Goal: Task Accomplishment & Management: Manage account settings

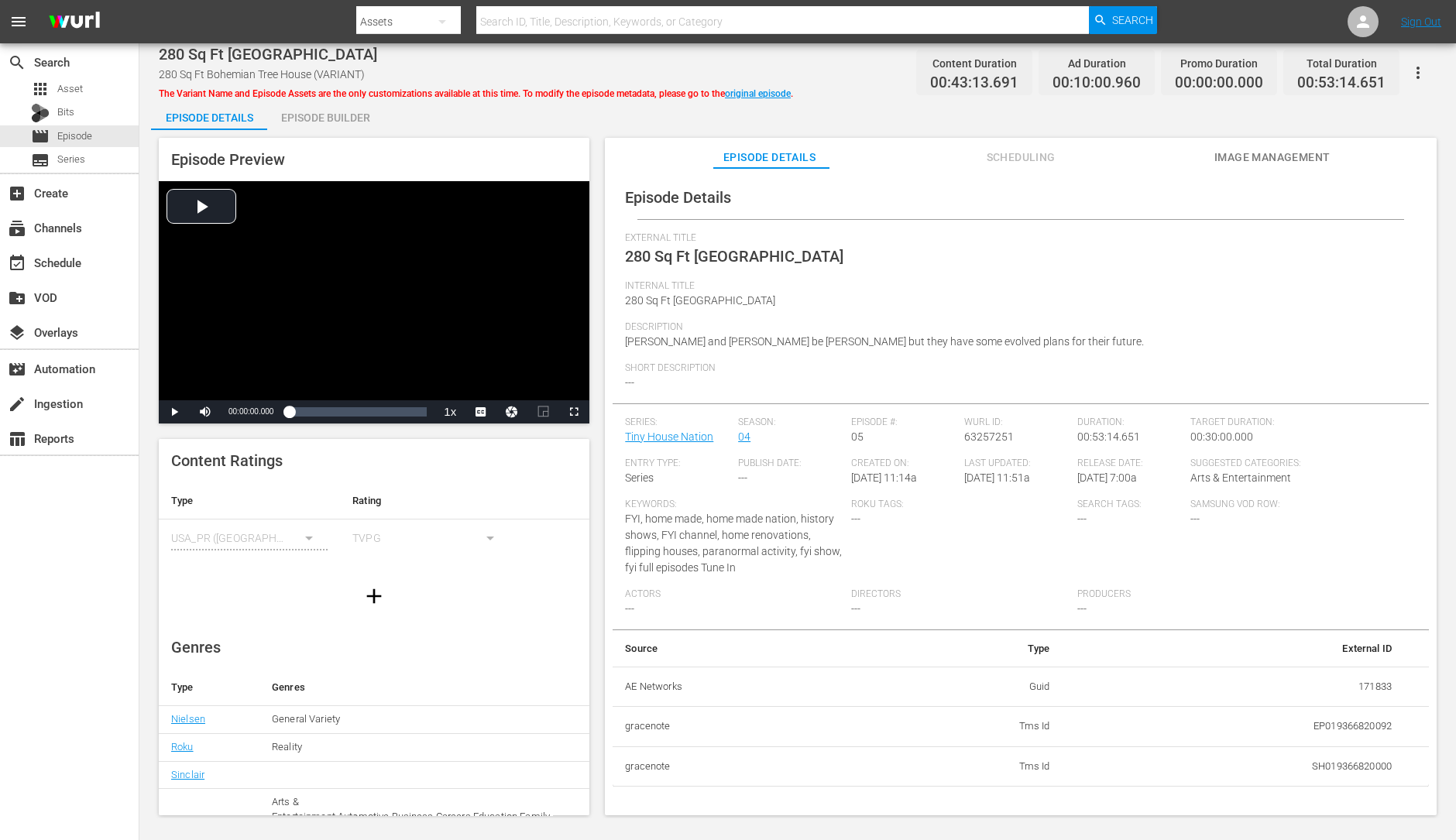
click at [303, 113] on div "Episode Builder" at bounding box center [325, 117] width 116 height 37
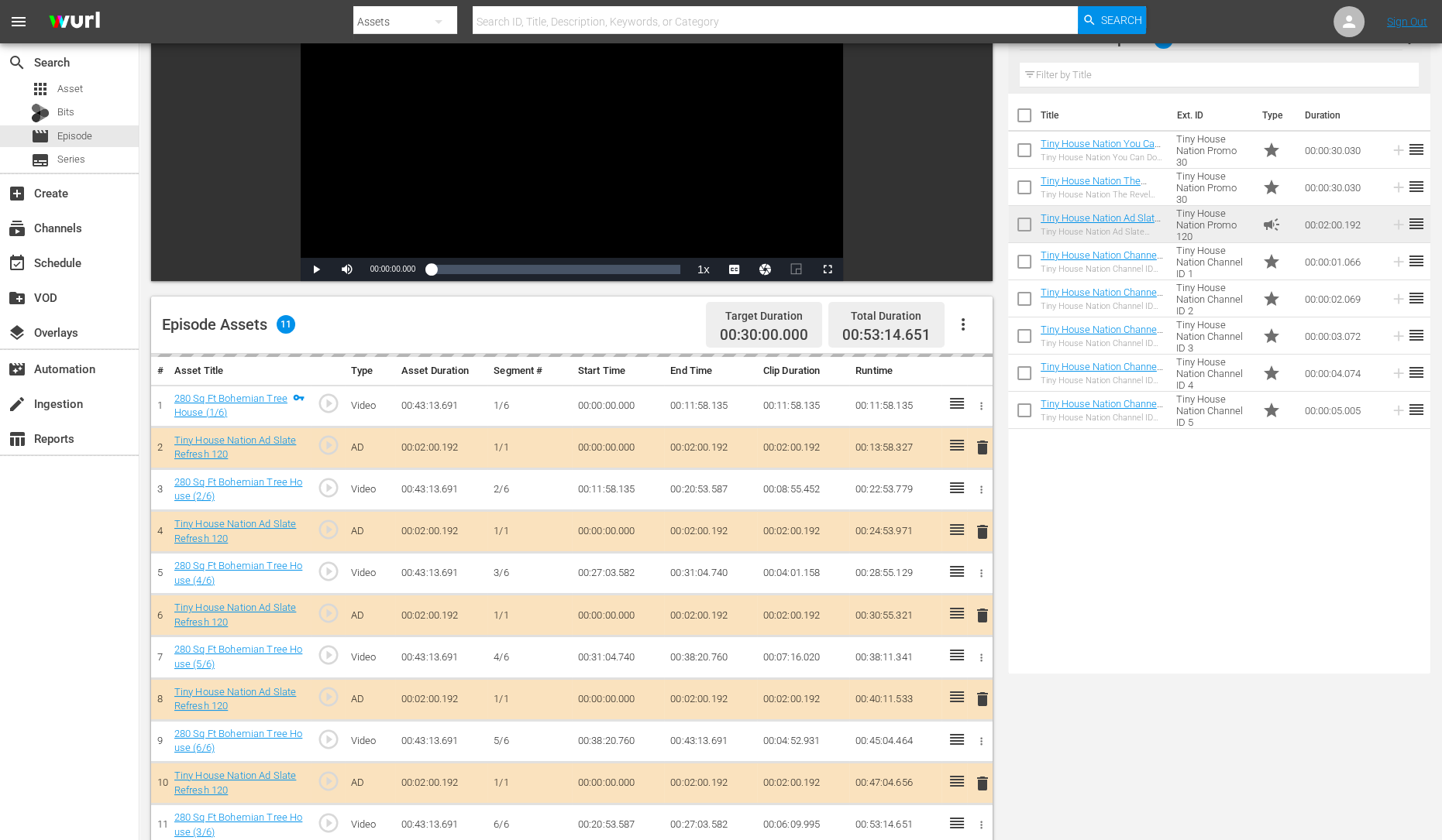
scroll to position [232, 0]
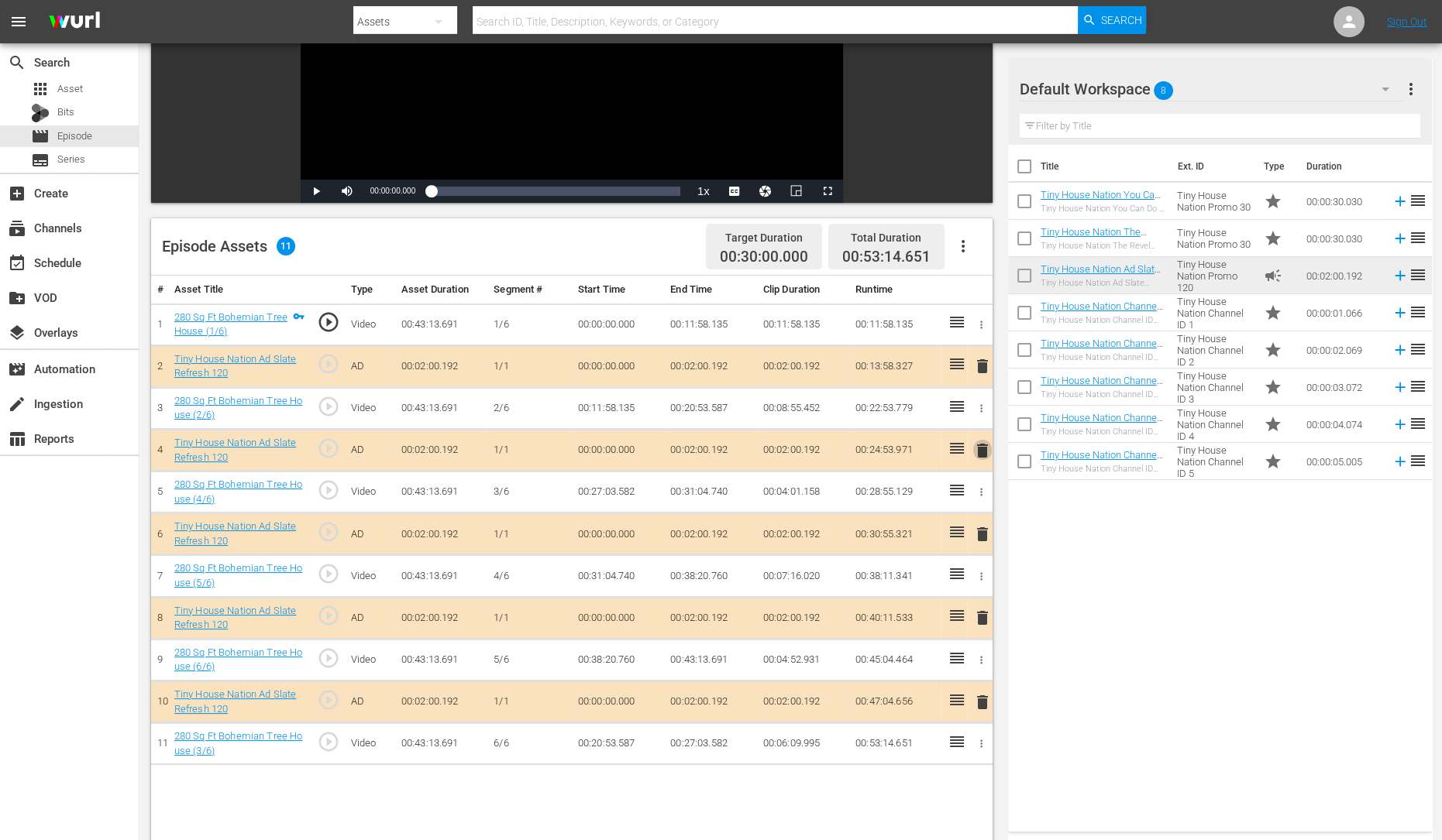
click at [984, 458] on button "delete" at bounding box center [982, 450] width 19 height 23
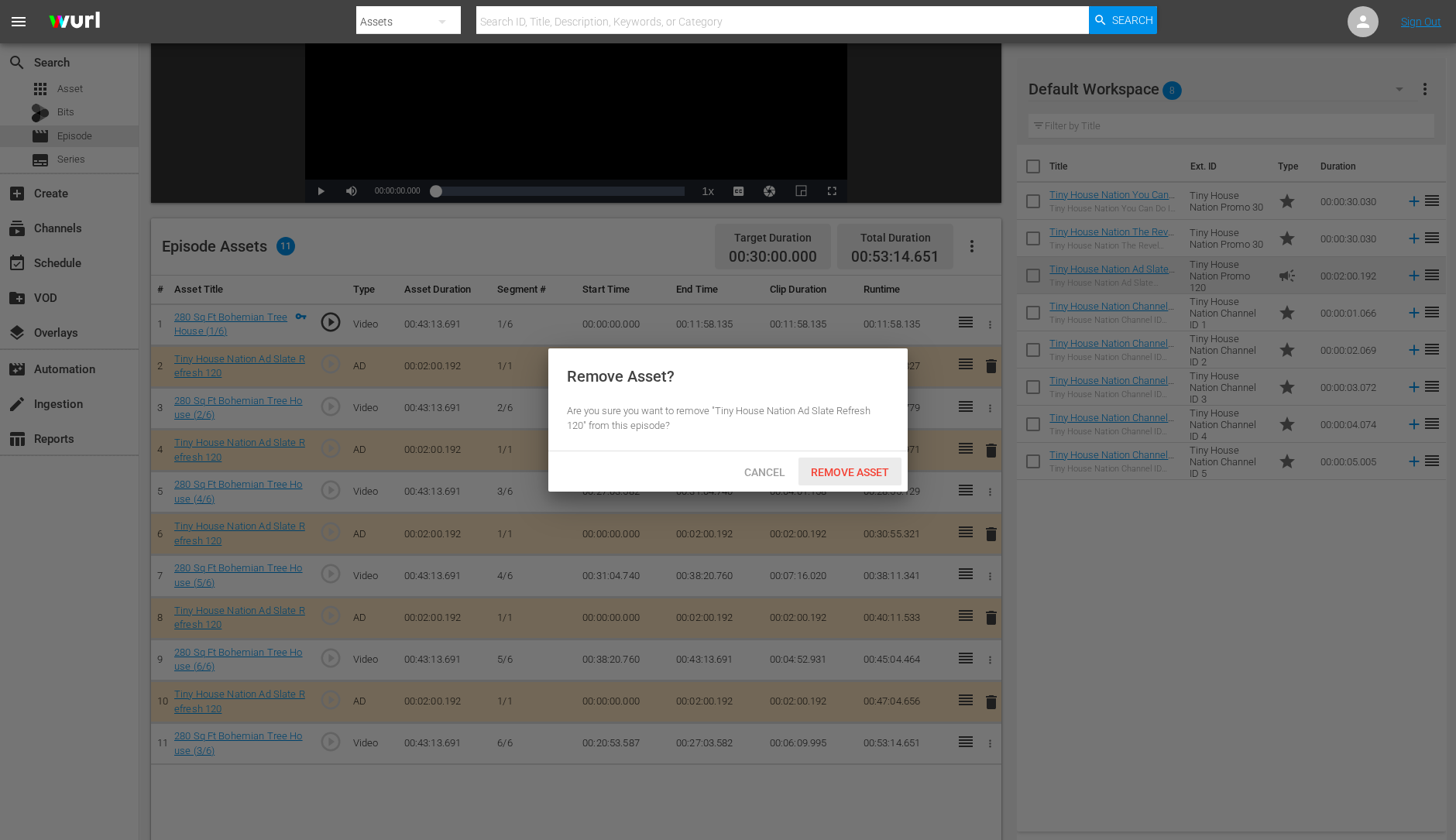
click at [878, 466] on span "Remove Asset" at bounding box center [850, 473] width 103 height 13
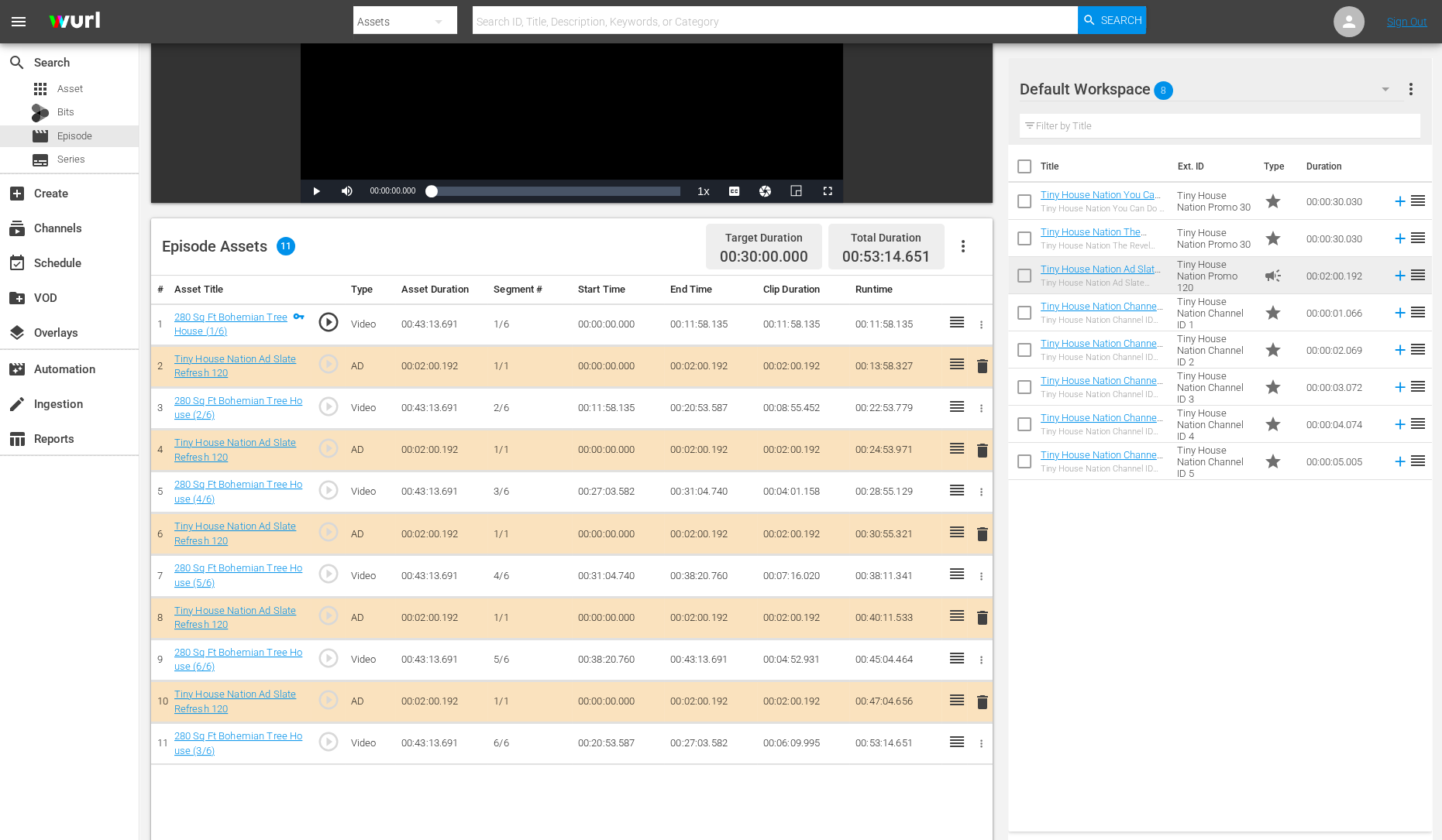
click at [980, 530] on span "delete" at bounding box center [982, 534] width 19 height 19
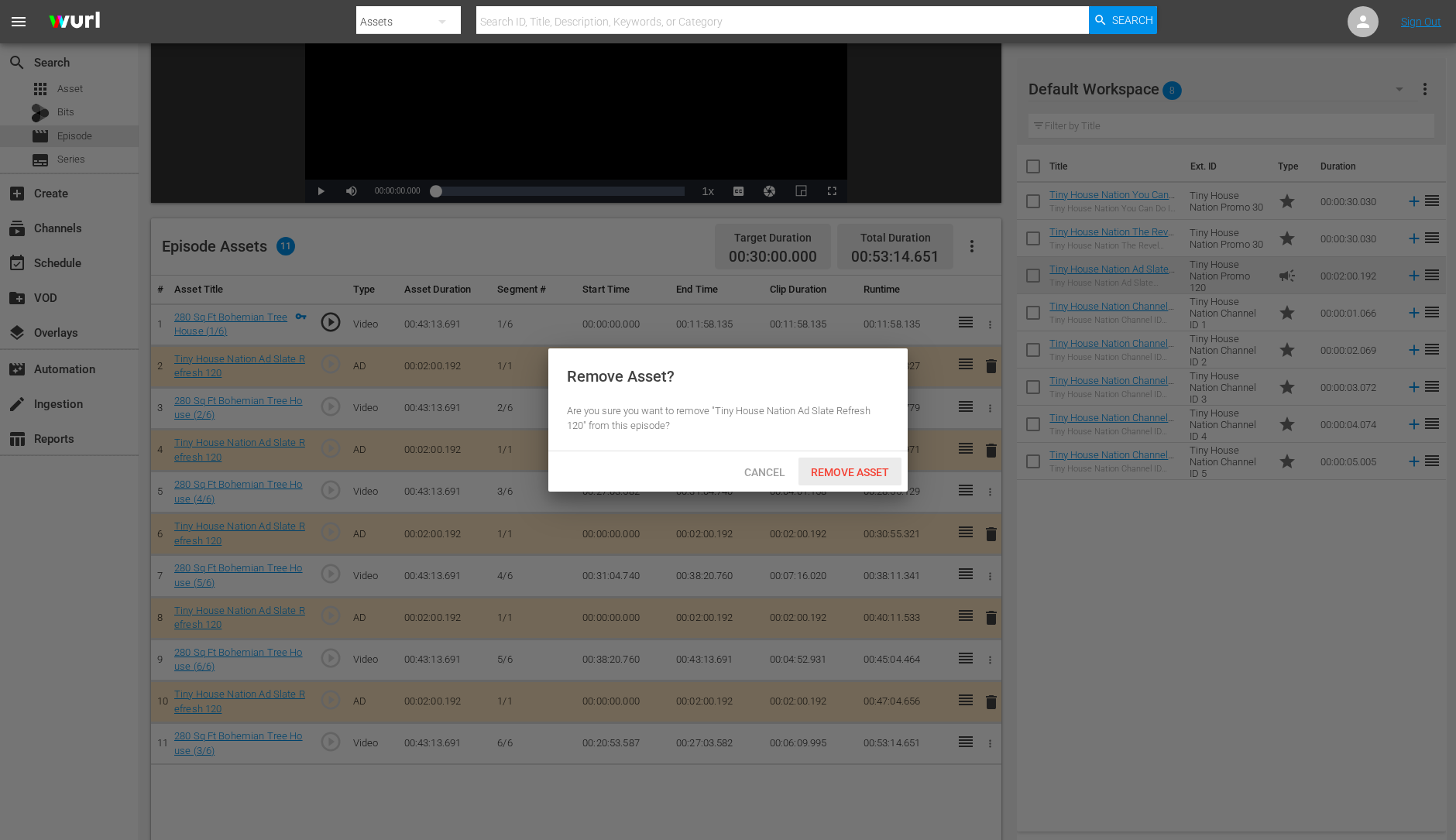
click at [837, 463] on div "Remove Asset" at bounding box center [850, 472] width 103 height 29
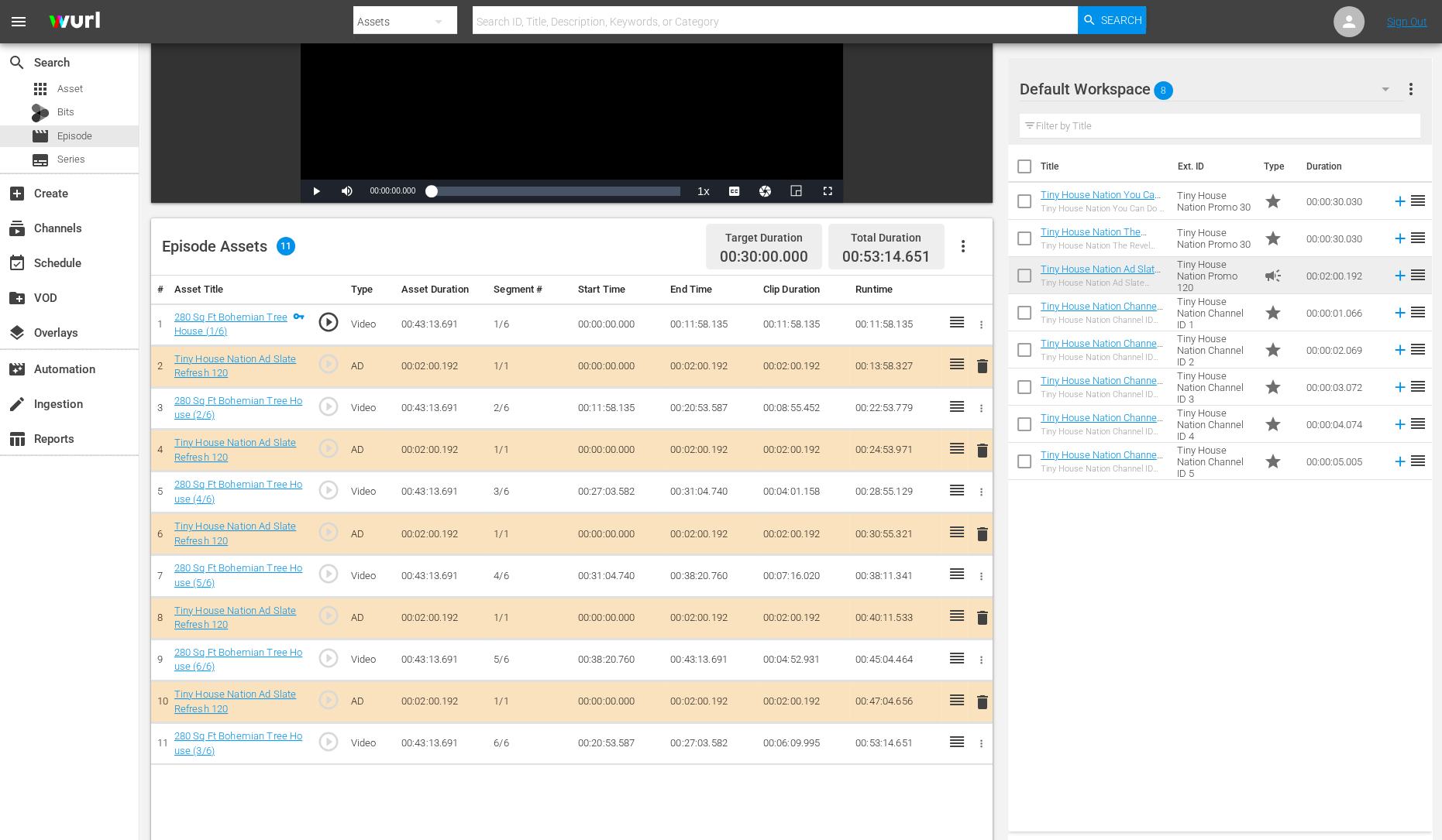
click at [987, 618] on span "delete" at bounding box center [982, 618] width 19 height 19
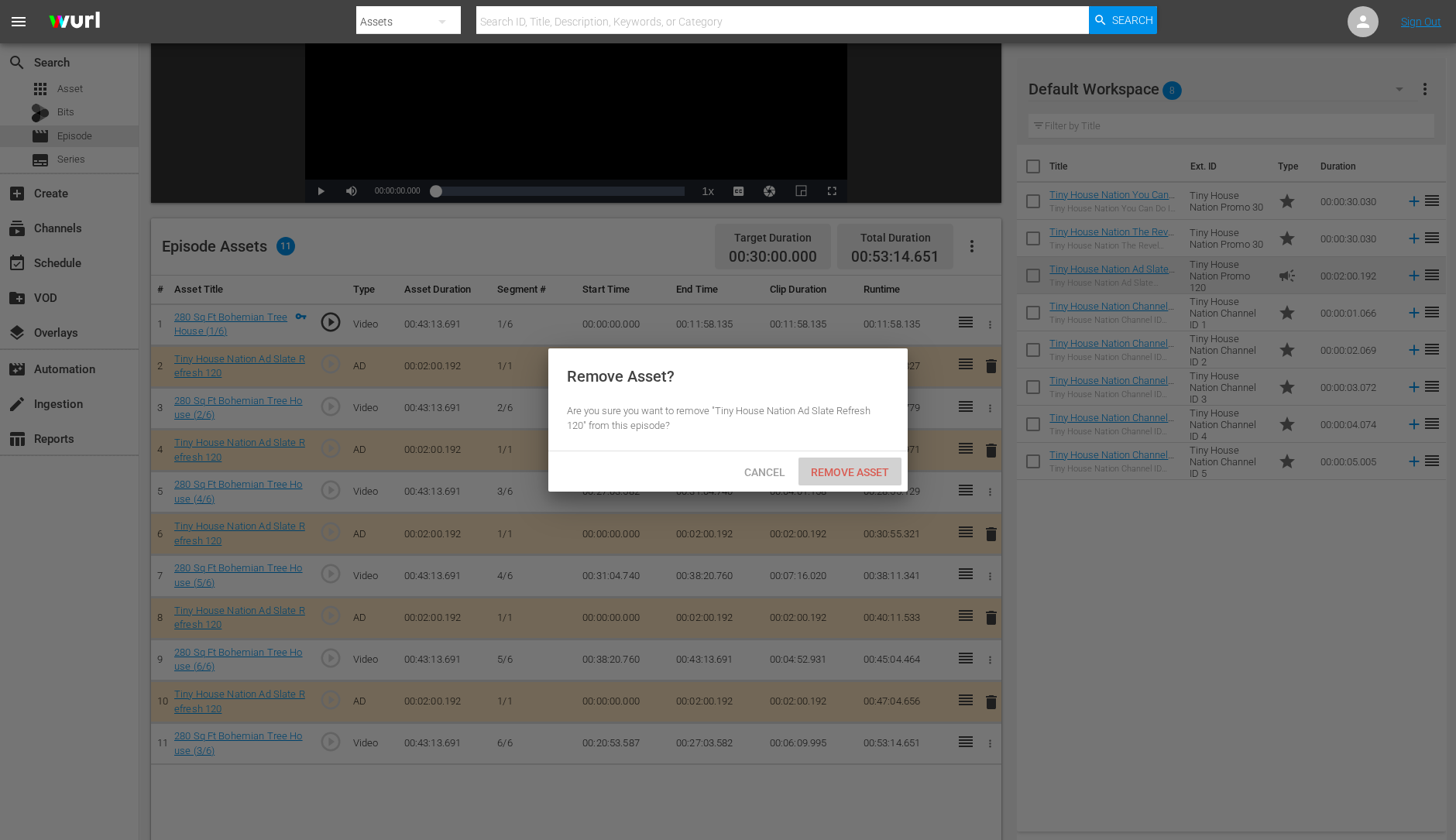
click at [846, 474] on span "Remove Asset" at bounding box center [850, 473] width 103 height 13
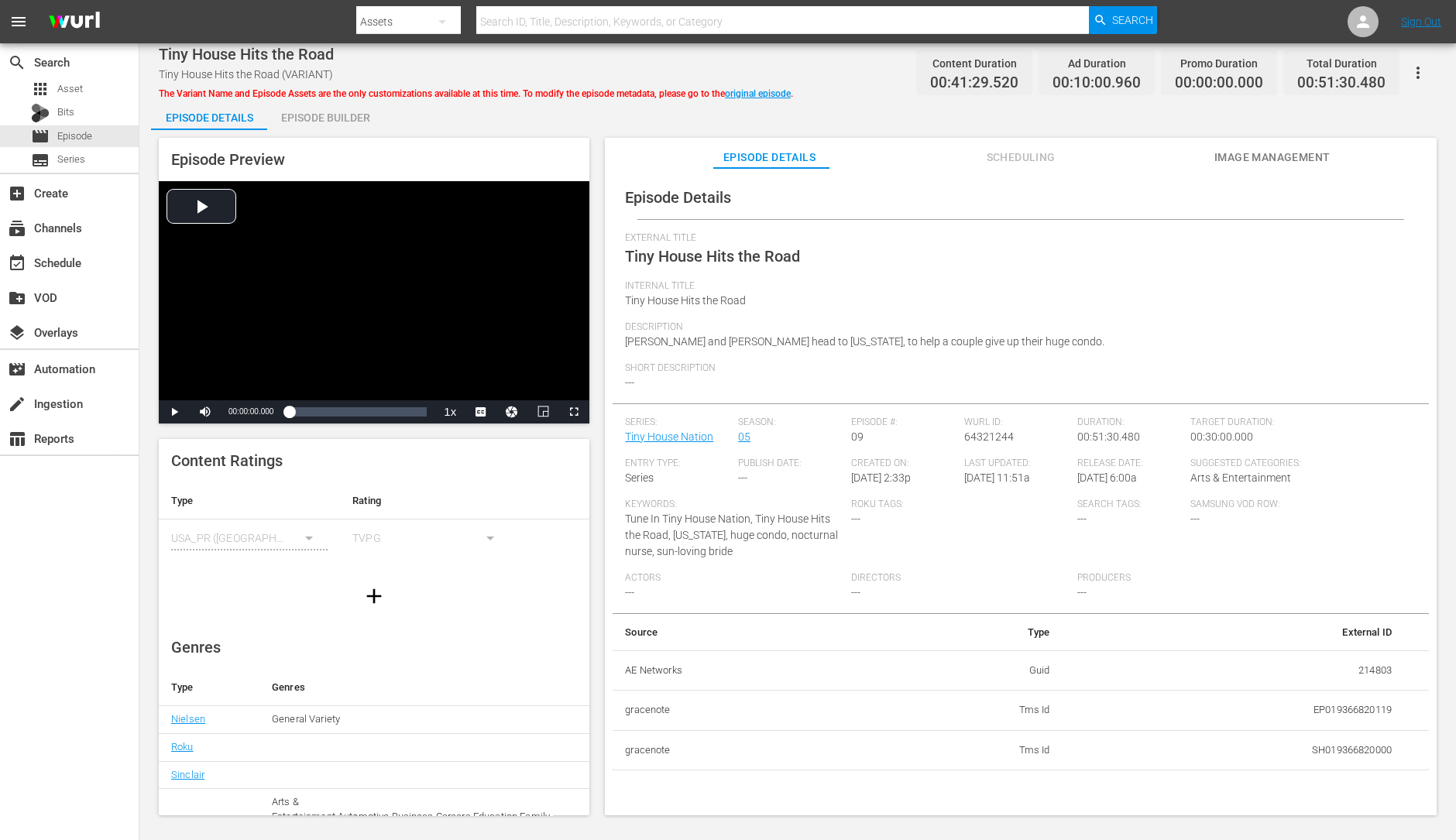
click at [324, 130] on div "Episode Builder" at bounding box center [325, 117] width 116 height 37
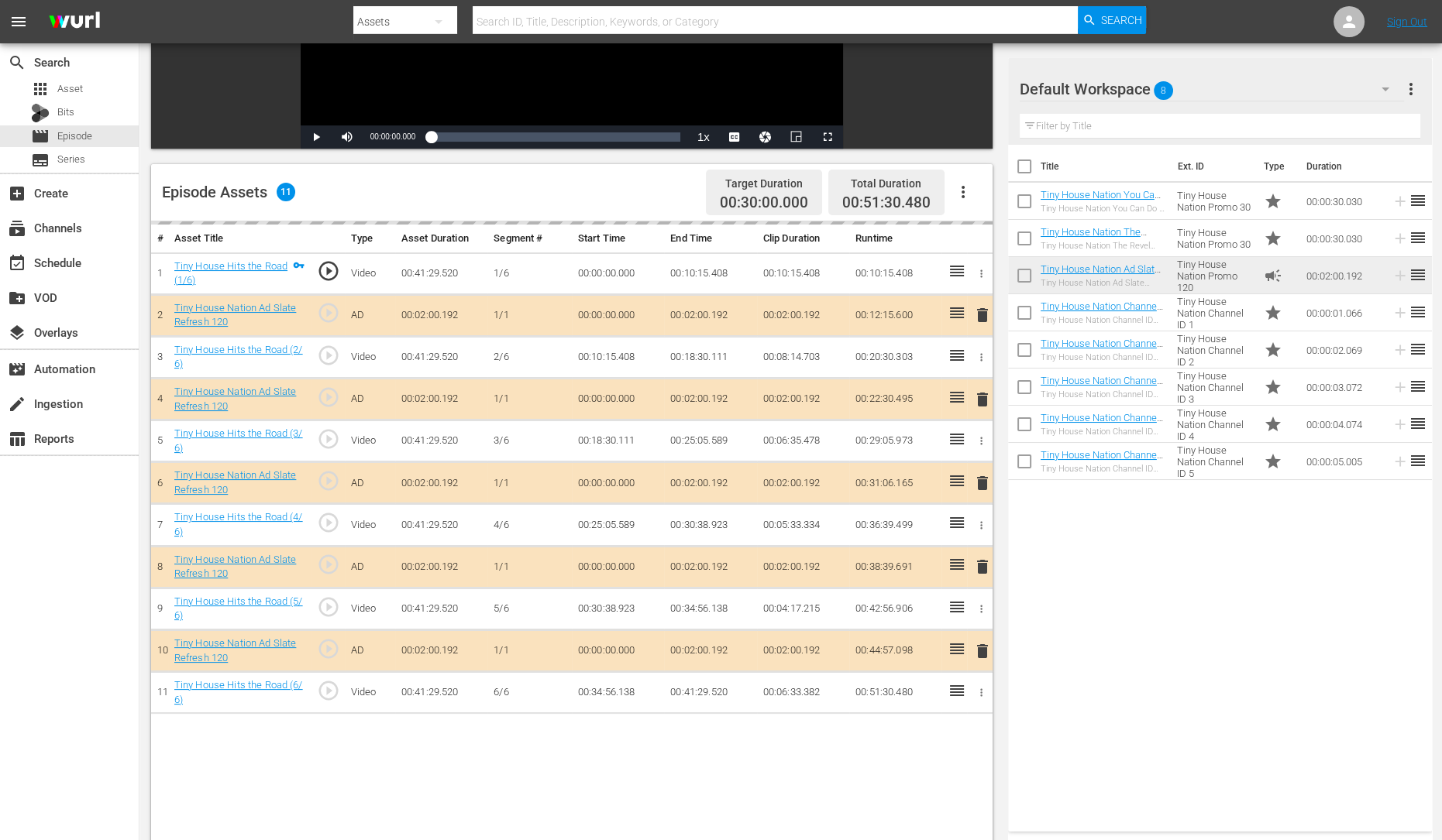
scroll to position [287, 0]
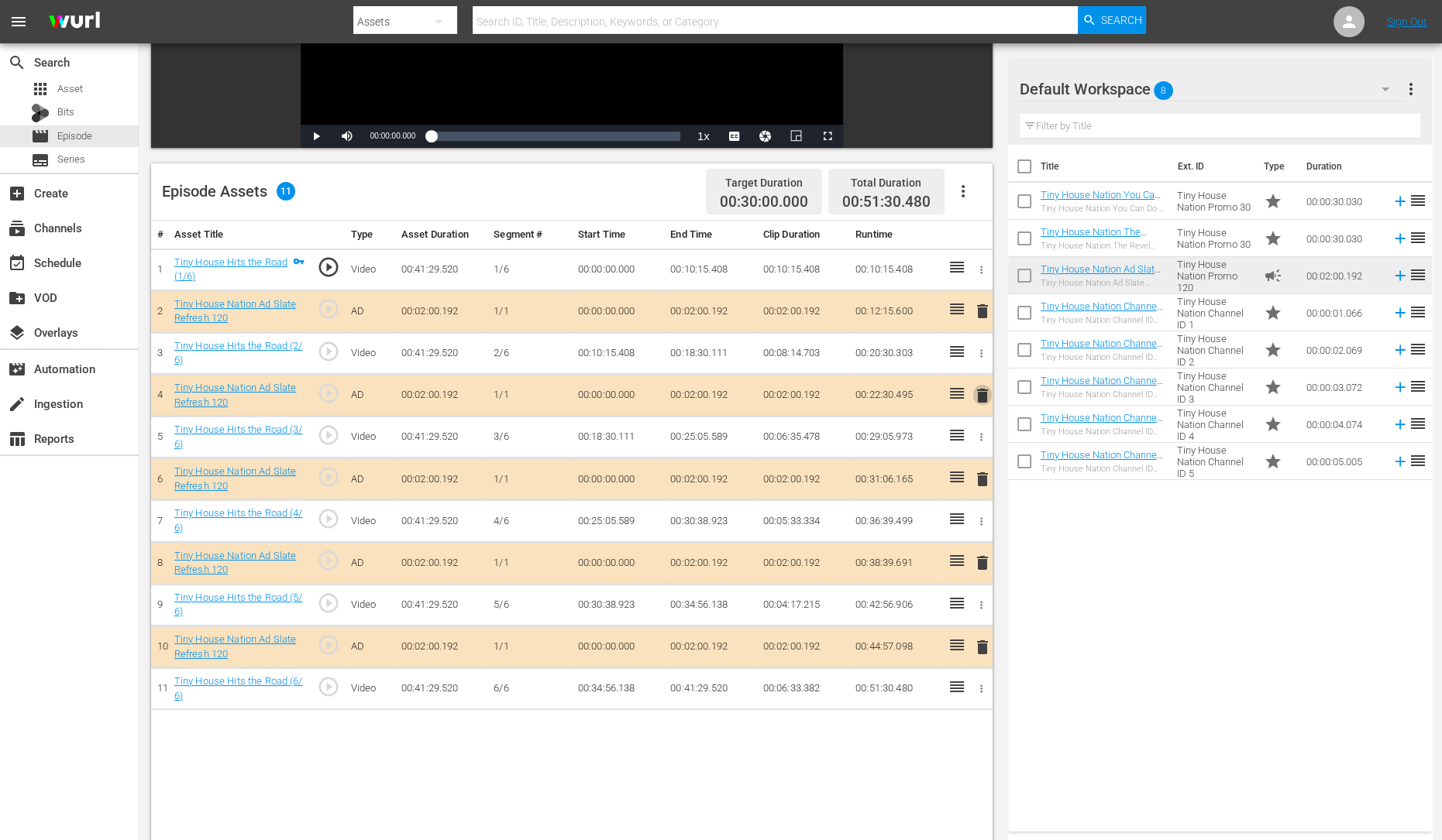
click at [983, 391] on span "delete" at bounding box center [982, 395] width 19 height 19
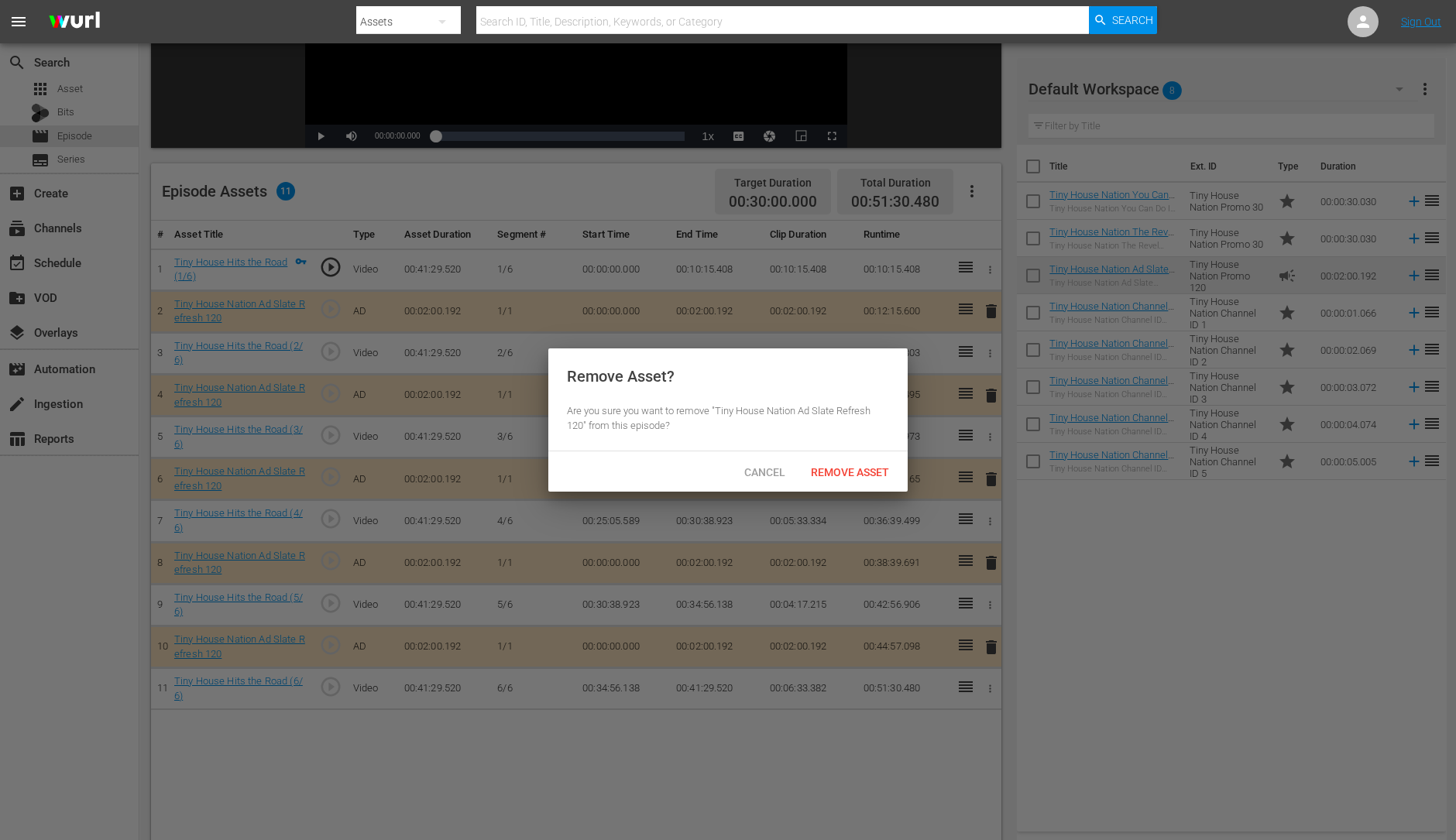
click at [845, 456] on div "Cancel Remove Asset" at bounding box center [728, 472] width 359 height 41
click at [826, 474] on span "Remove Asset" at bounding box center [850, 473] width 103 height 13
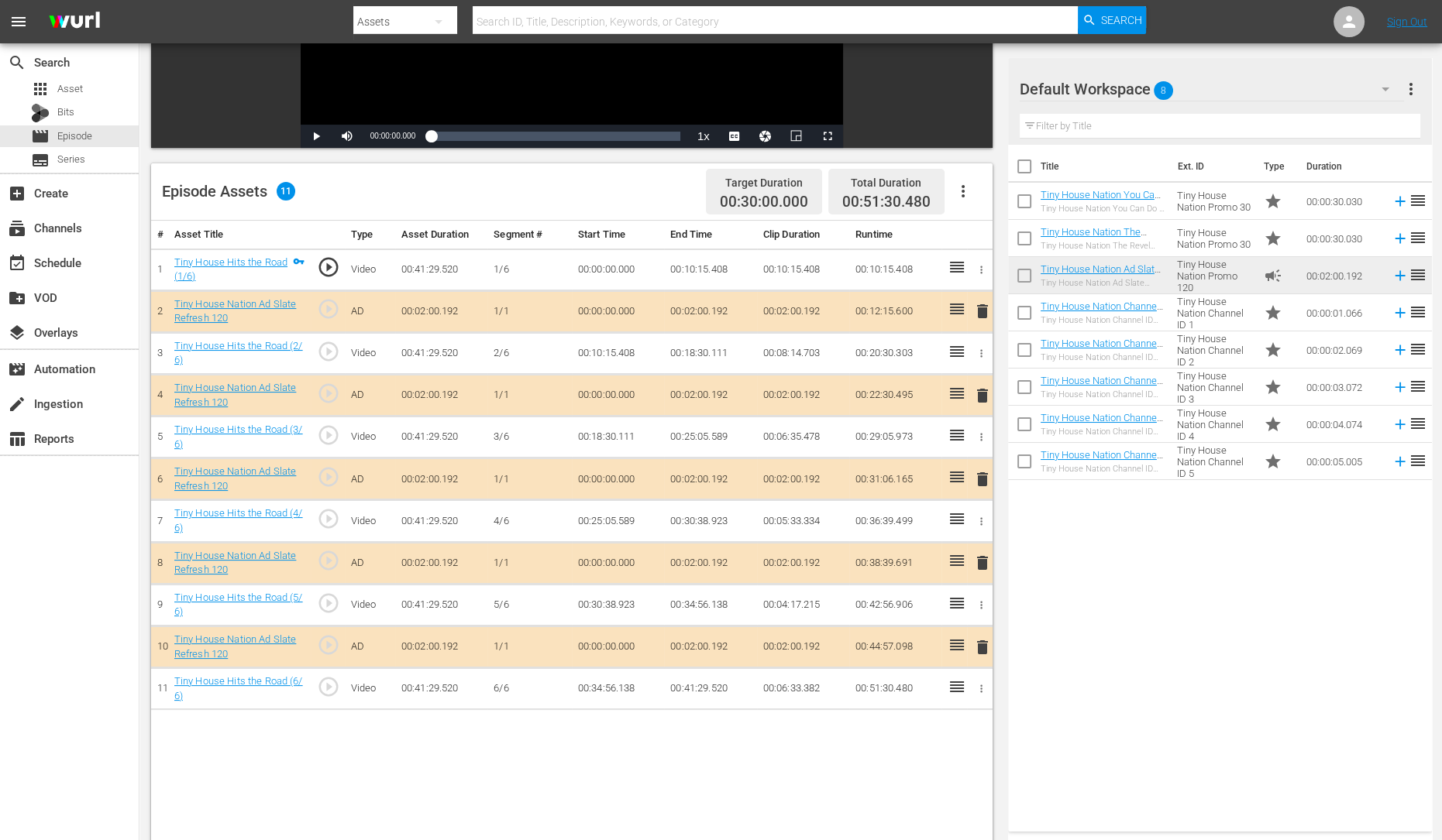
click at [980, 463] on td "delete" at bounding box center [980, 479] width 25 height 41
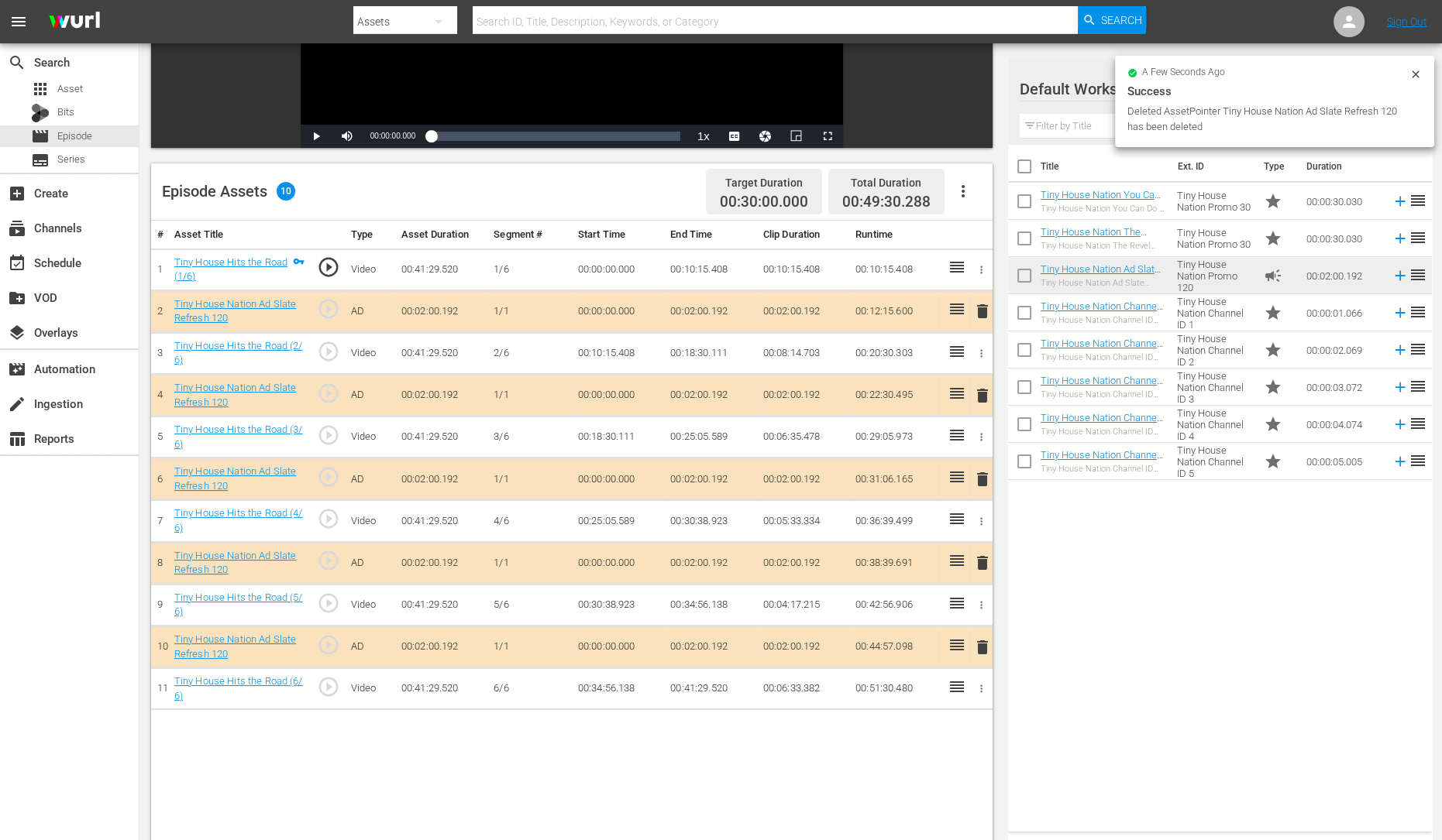
click at [979, 474] on span "delete" at bounding box center [982, 479] width 19 height 19
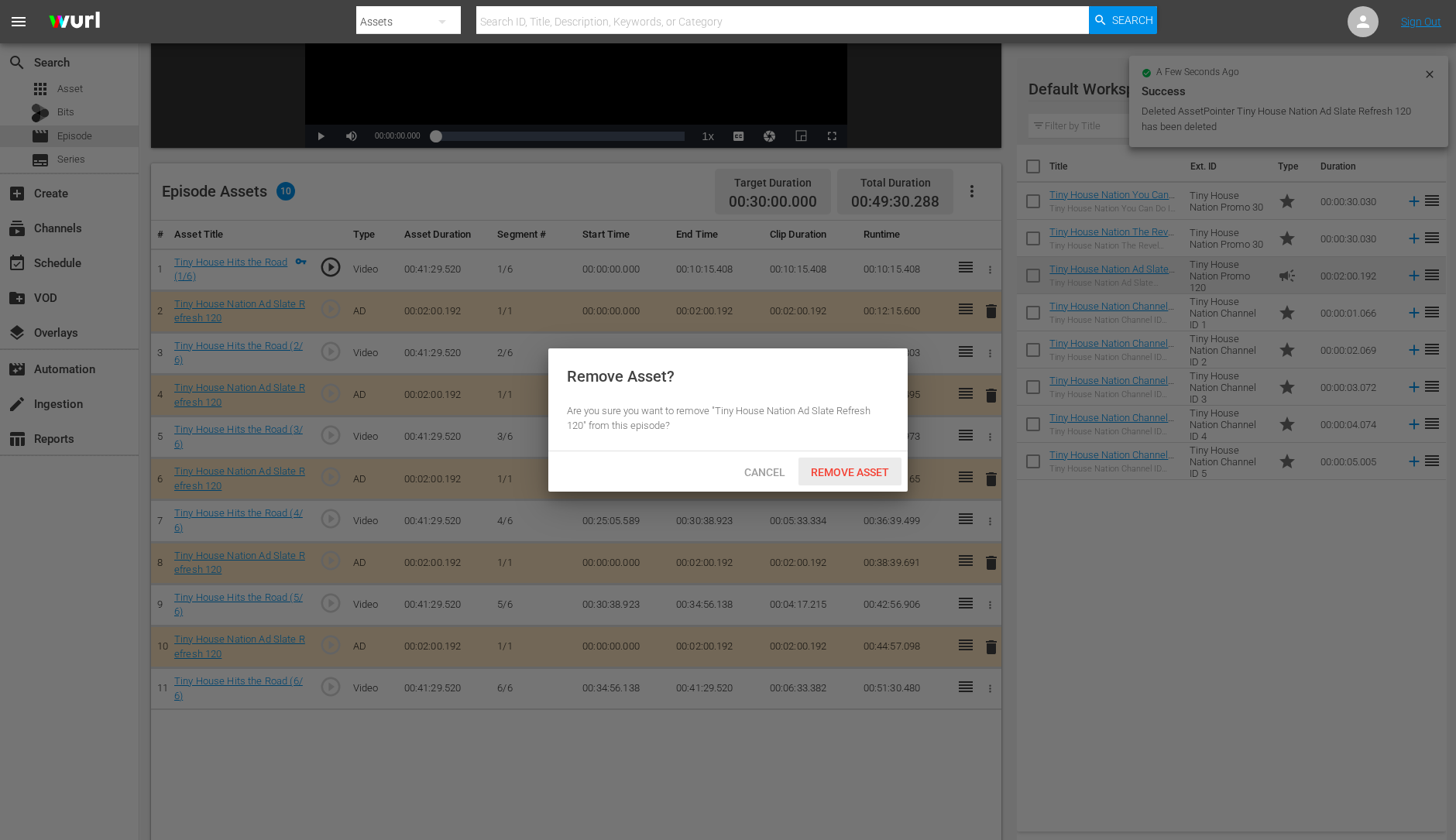
click at [880, 466] on span "Remove Asset" at bounding box center [850, 473] width 103 height 13
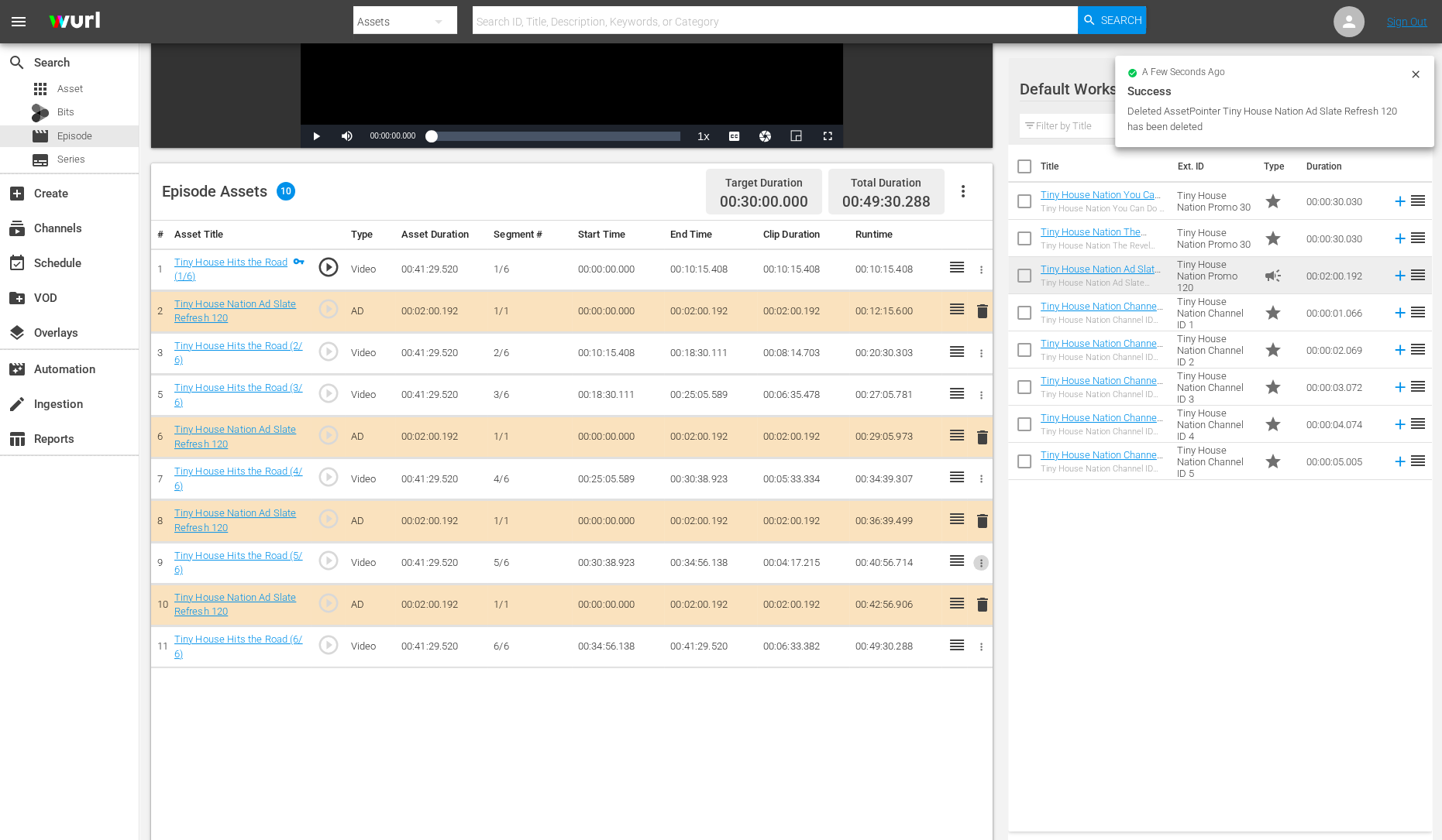
click at [980, 558] on icon "button" at bounding box center [981, 563] width 12 height 12
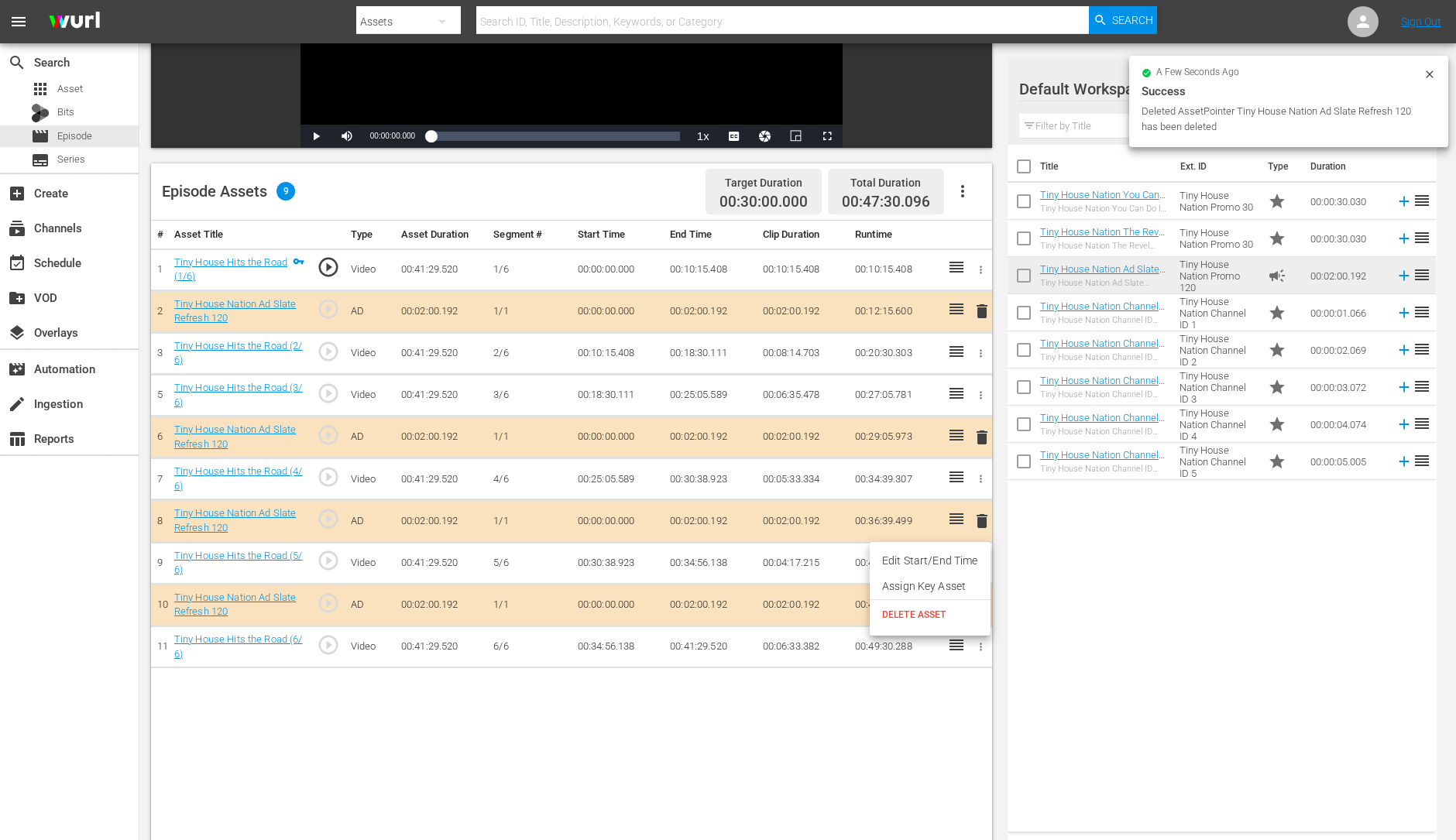
click at [1084, 603] on div at bounding box center [728, 420] width 1456 height 840
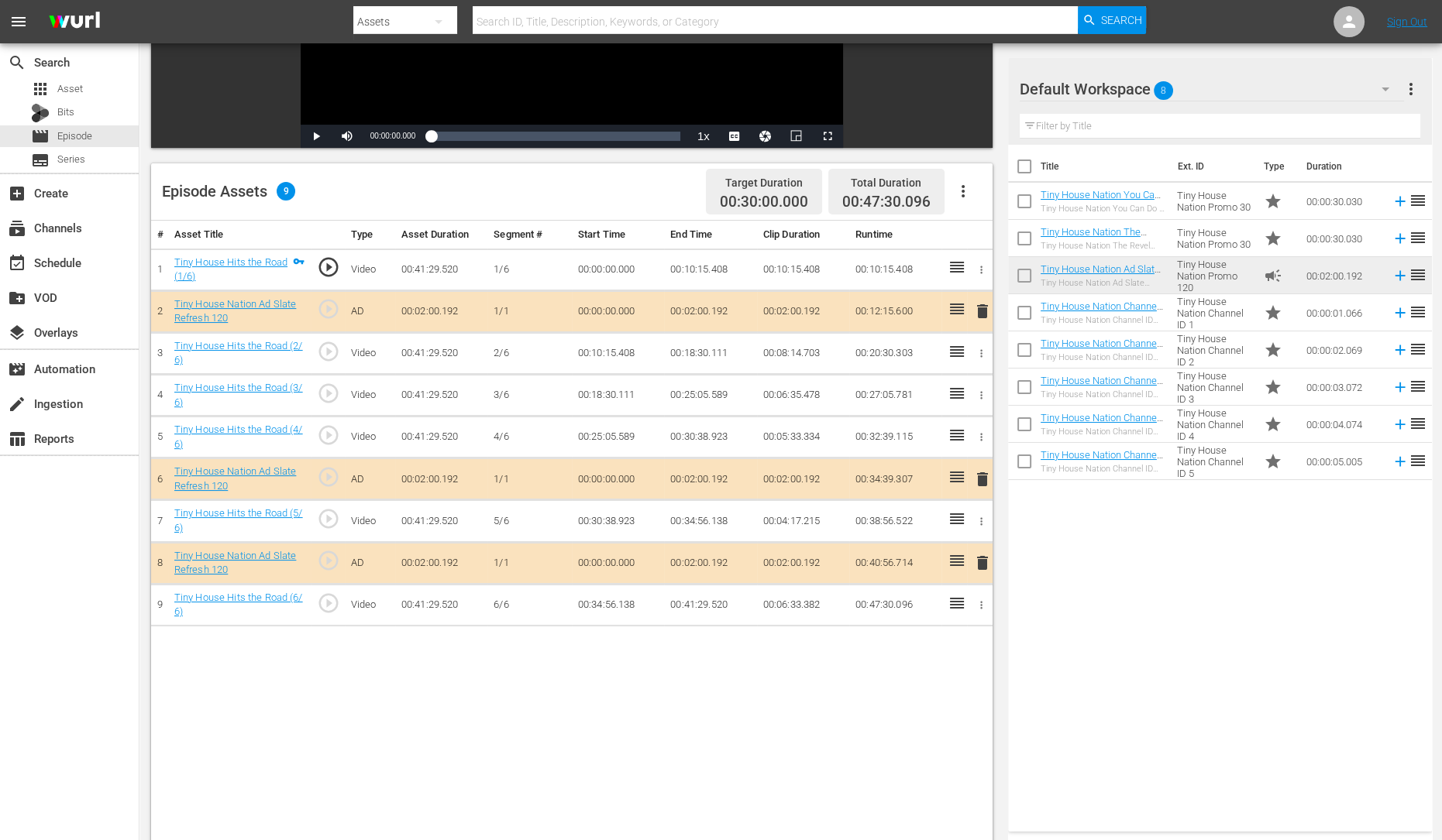
click at [982, 479] on span "delete" at bounding box center [982, 479] width 19 height 19
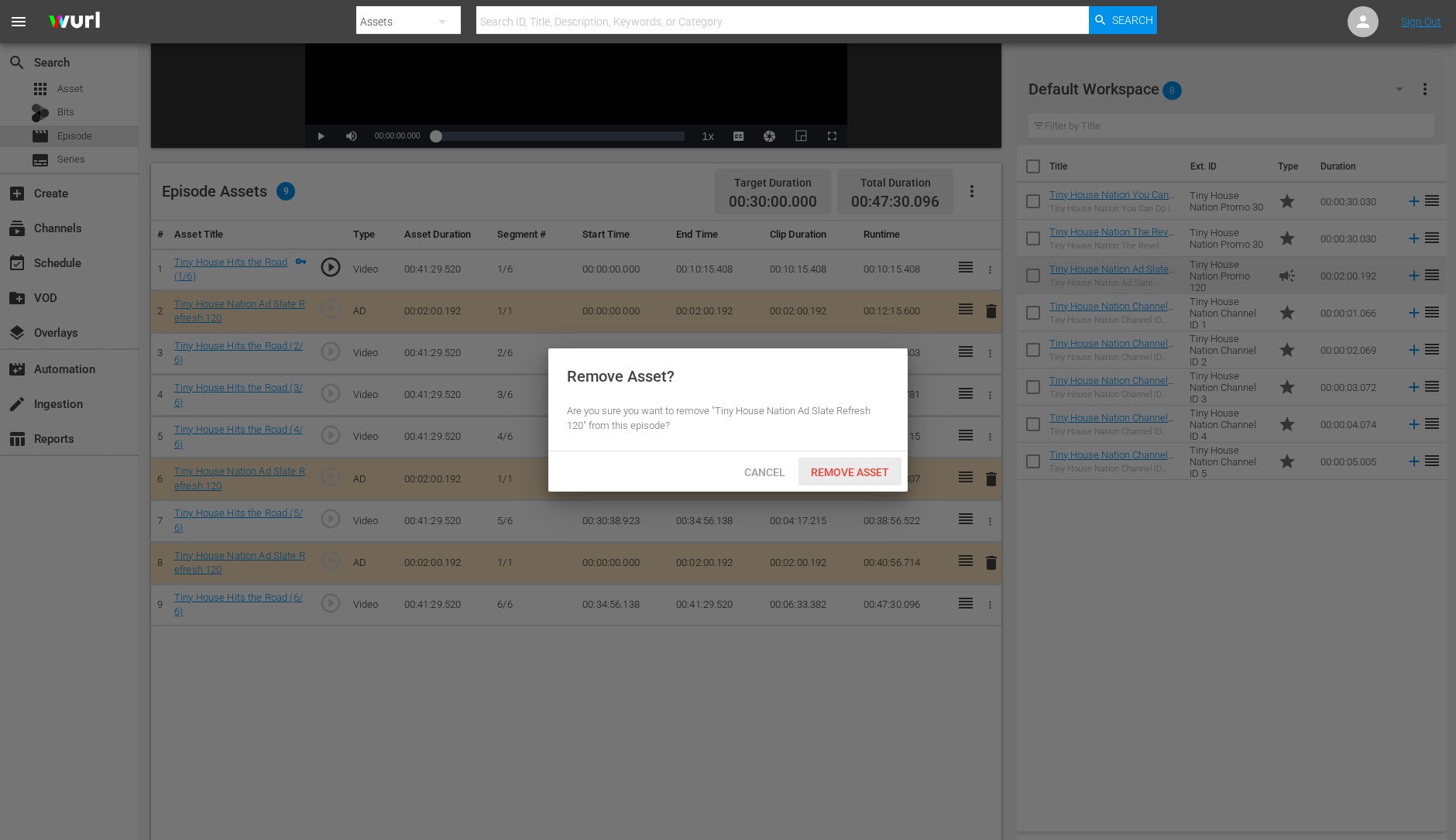
click at [882, 470] on span "Remove Asset" at bounding box center [850, 473] width 103 height 13
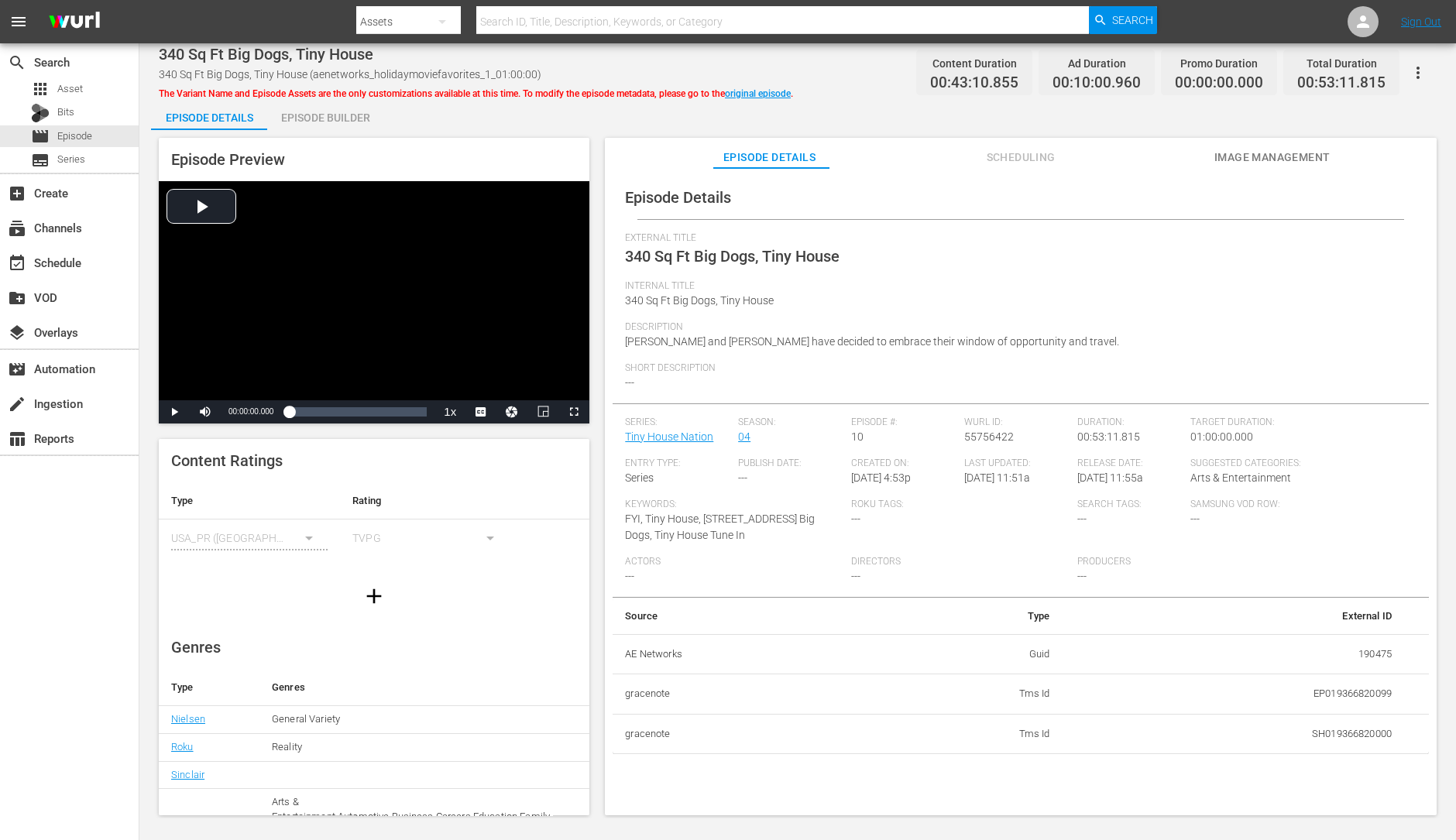
click at [334, 116] on div "Episode Builder" at bounding box center [325, 117] width 116 height 37
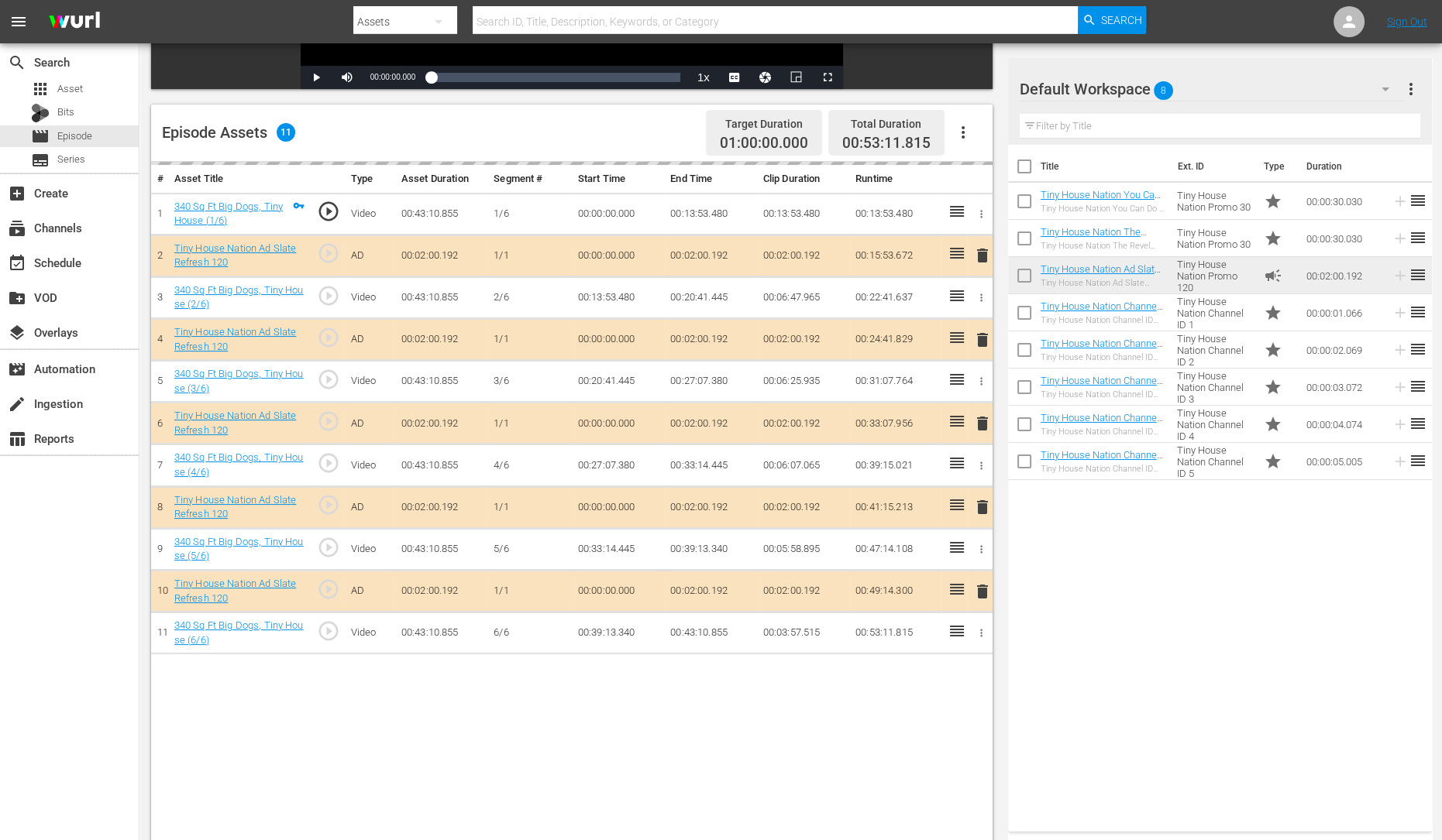
scroll to position [348, 0]
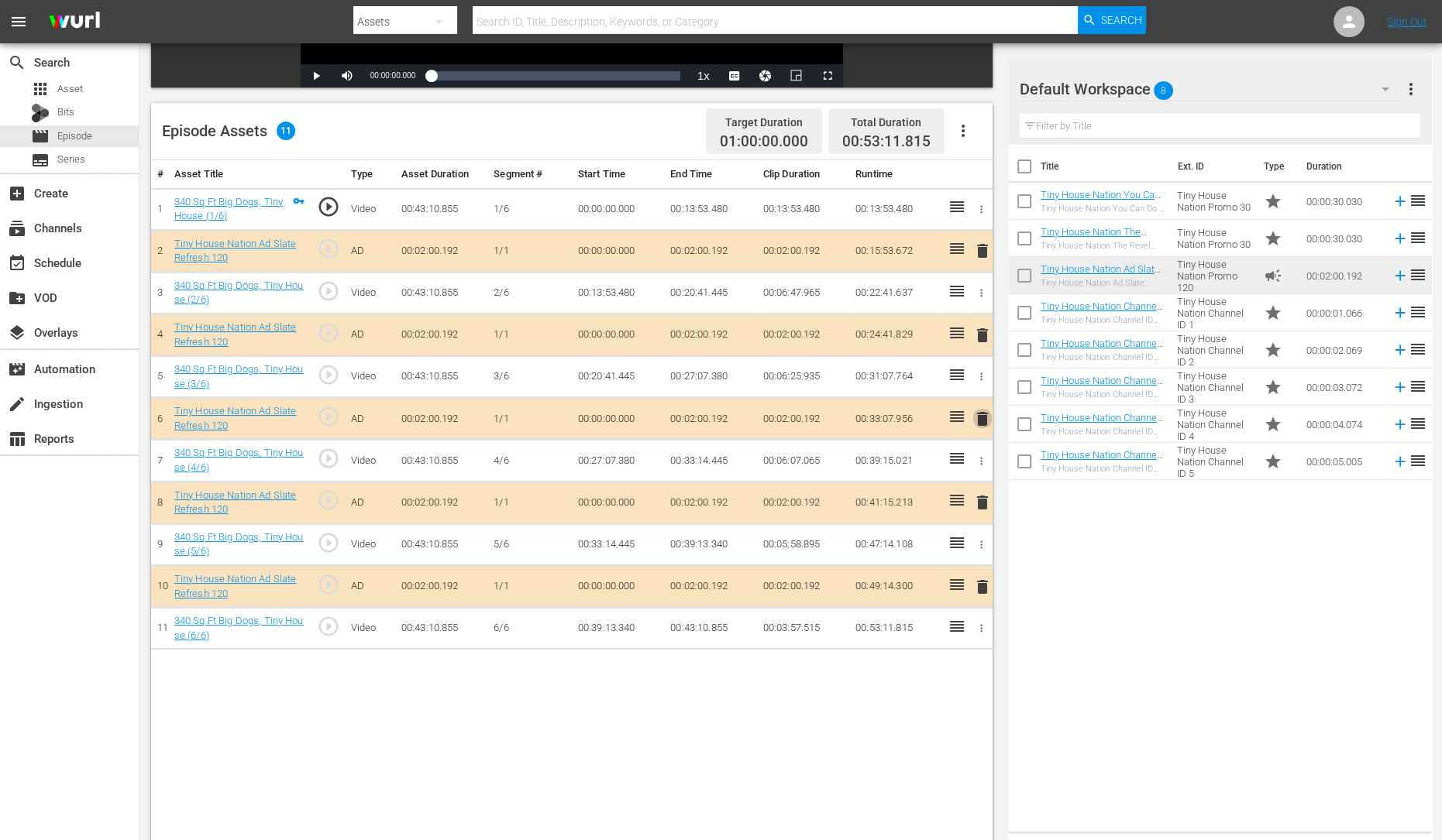
click at [984, 423] on span "delete" at bounding box center [982, 419] width 19 height 19
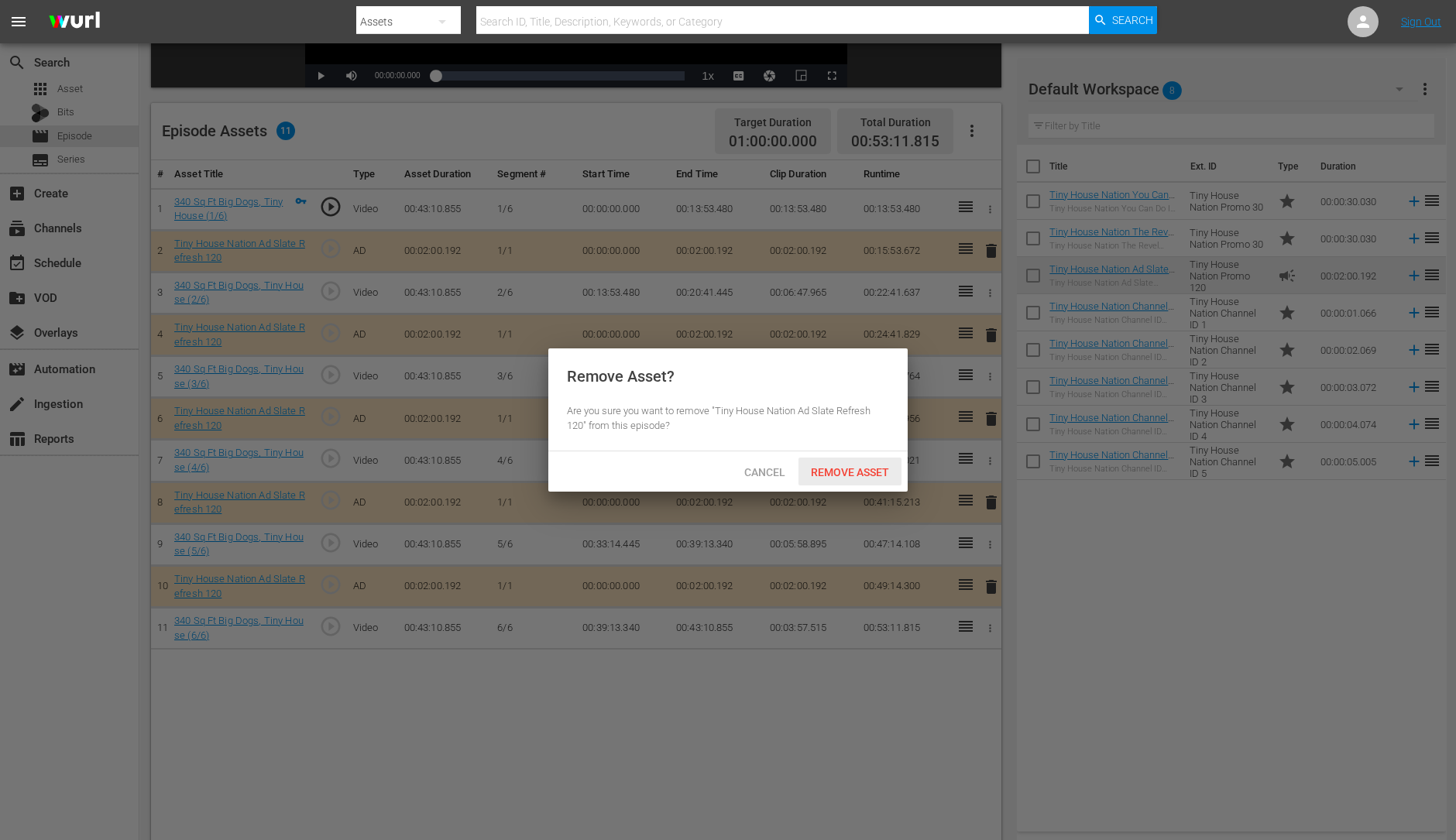
click at [875, 466] on span "Remove Asset" at bounding box center [850, 473] width 103 height 13
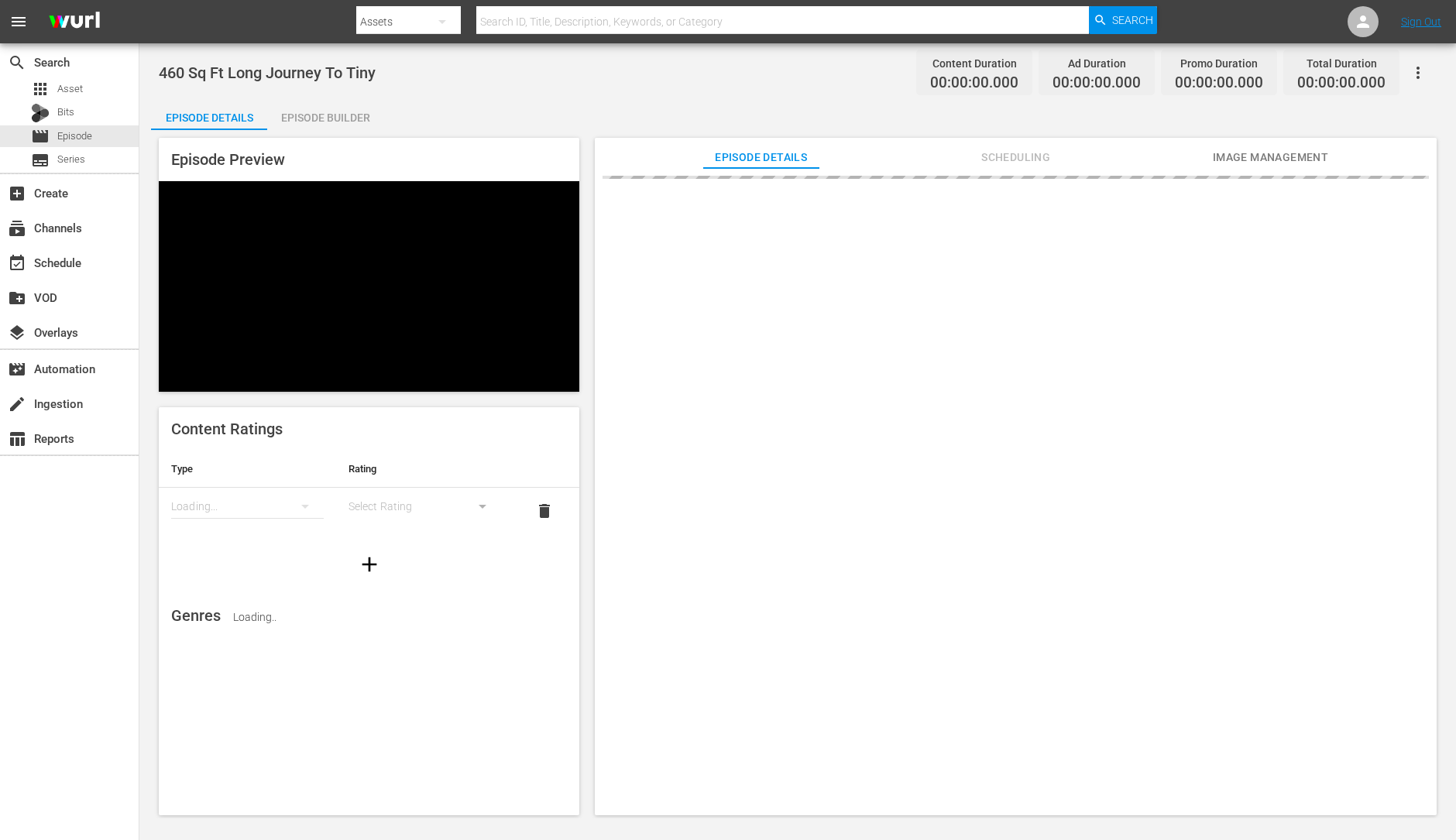
click at [317, 109] on div "Episode Builder" at bounding box center [325, 117] width 116 height 37
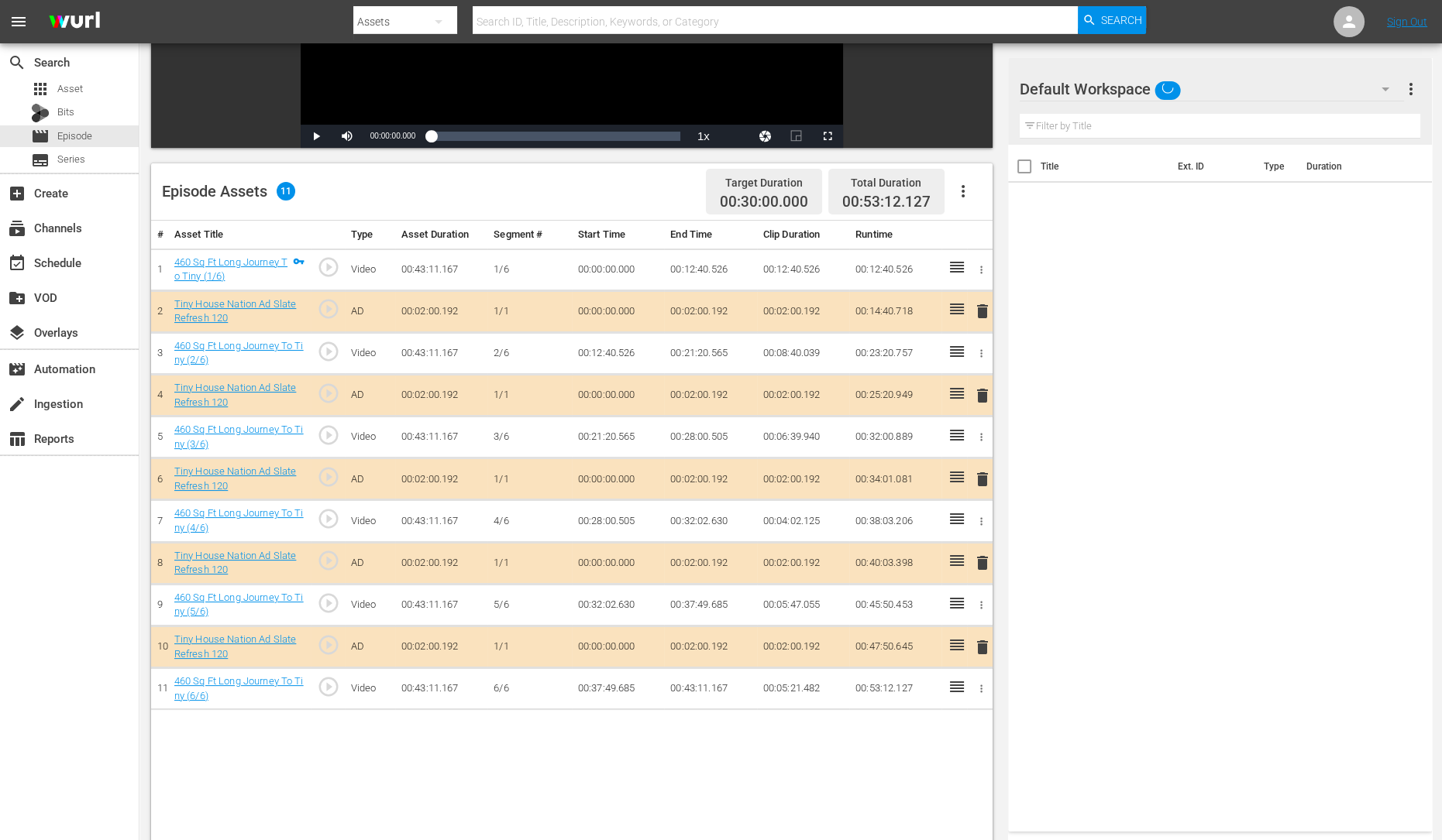
scroll to position [288, 0]
click at [980, 396] on span "delete" at bounding box center [982, 394] width 19 height 19
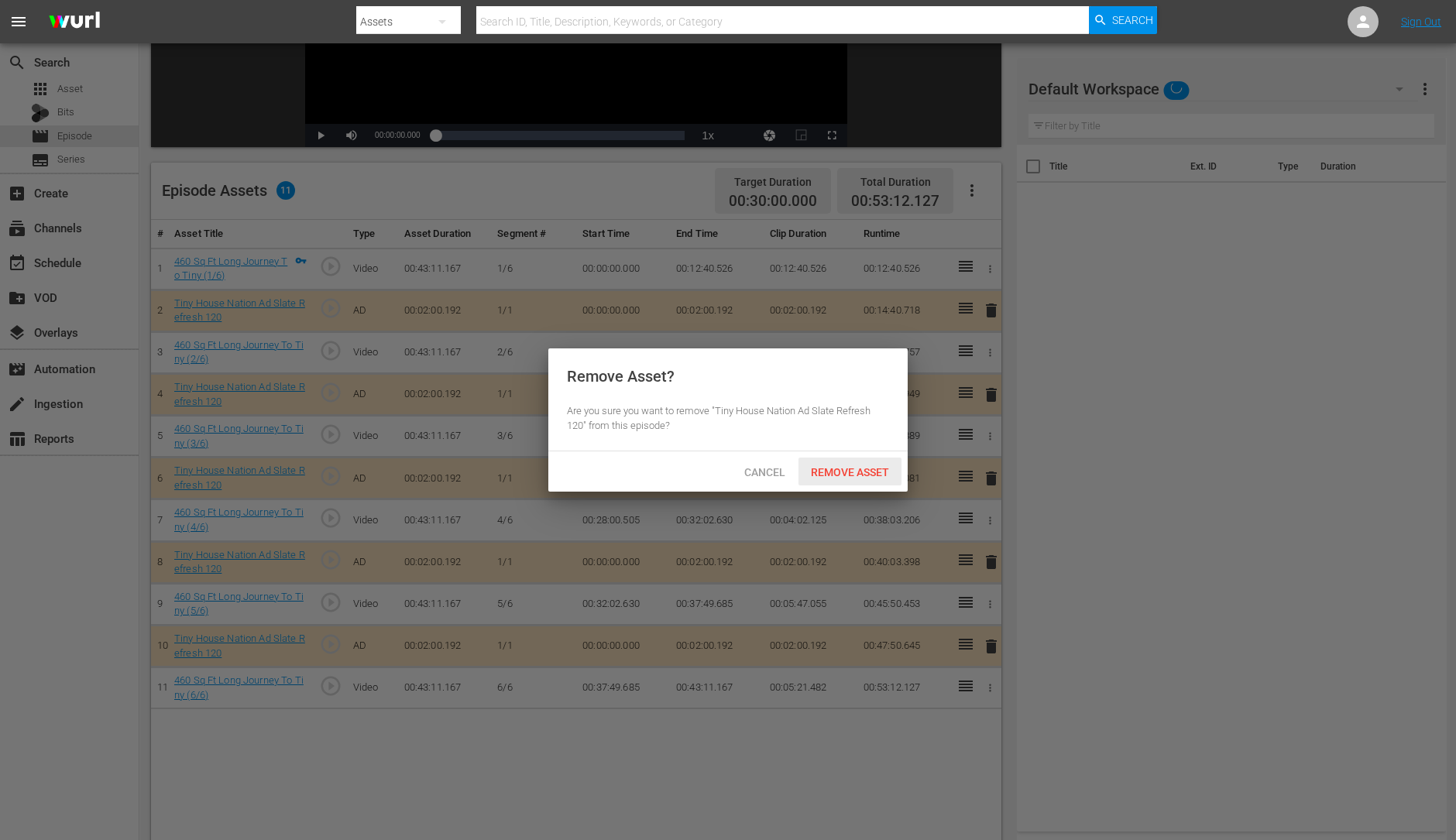
click at [852, 468] on span "Remove Asset" at bounding box center [850, 473] width 103 height 13
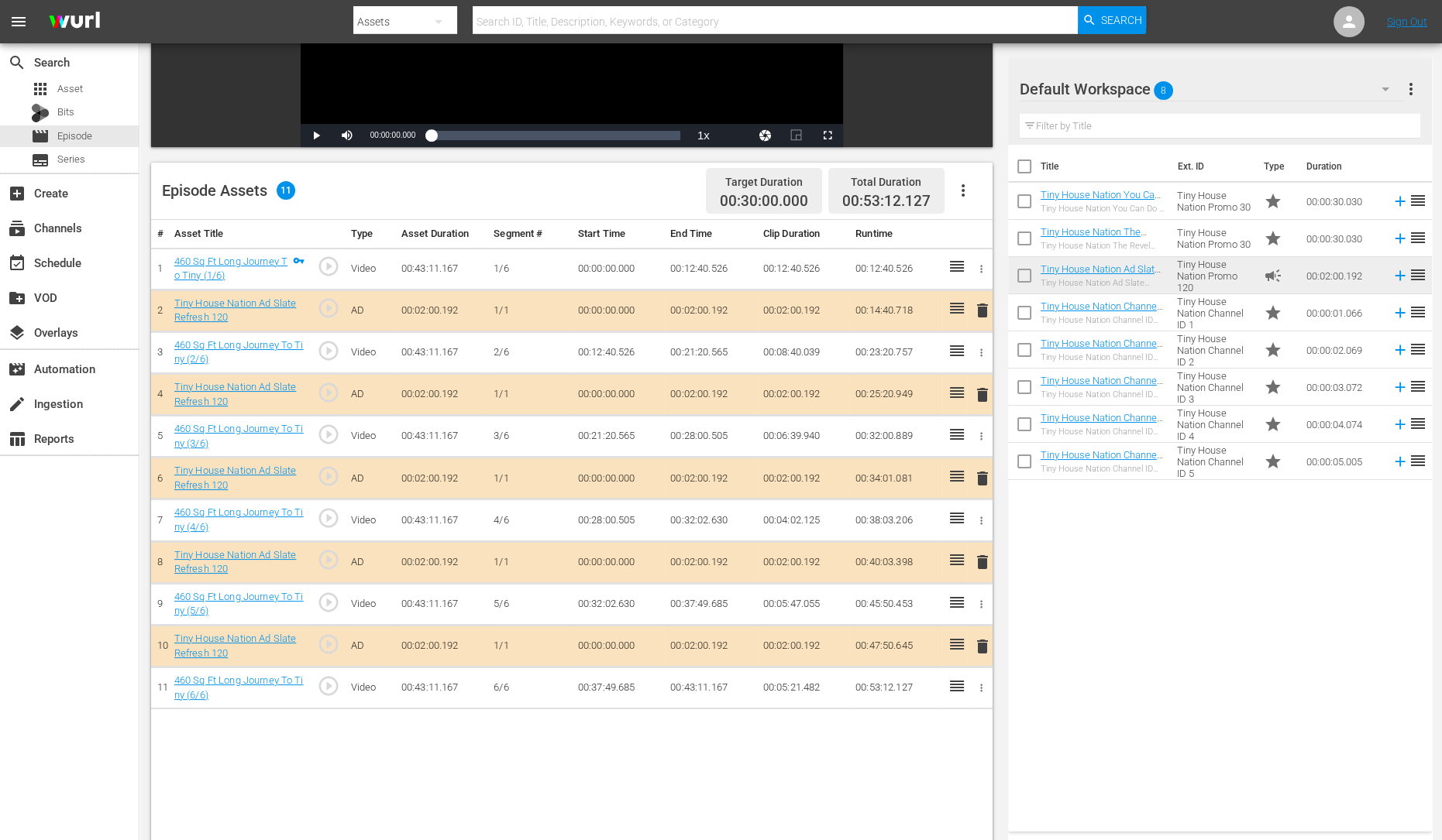
click at [976, 478] on span "delete" at bounding box center [982, 478] width 19 height 19
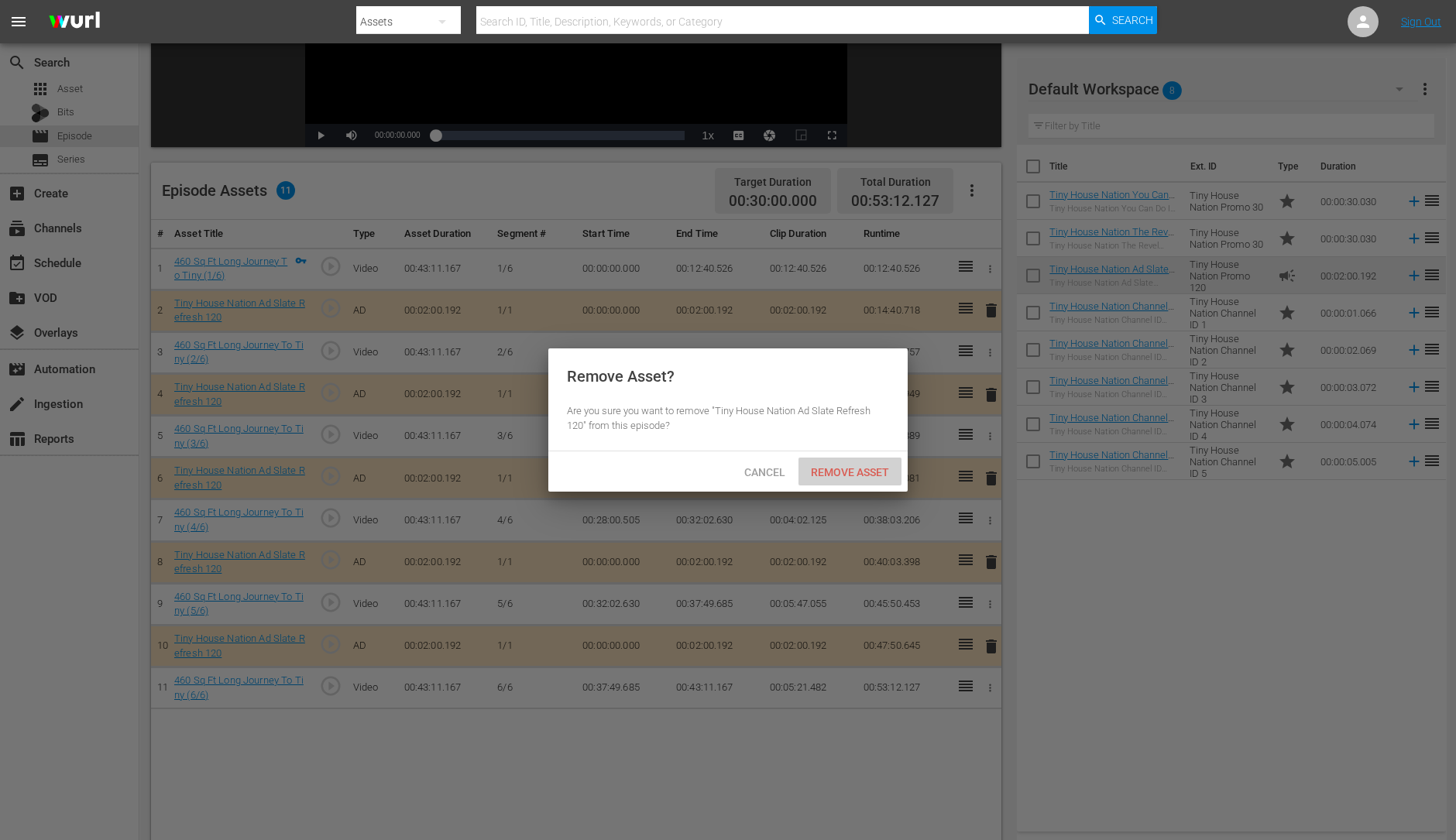
click at [866, 468] on span "Remove Asset" at bounding box center [850, 473] width 103 height 13
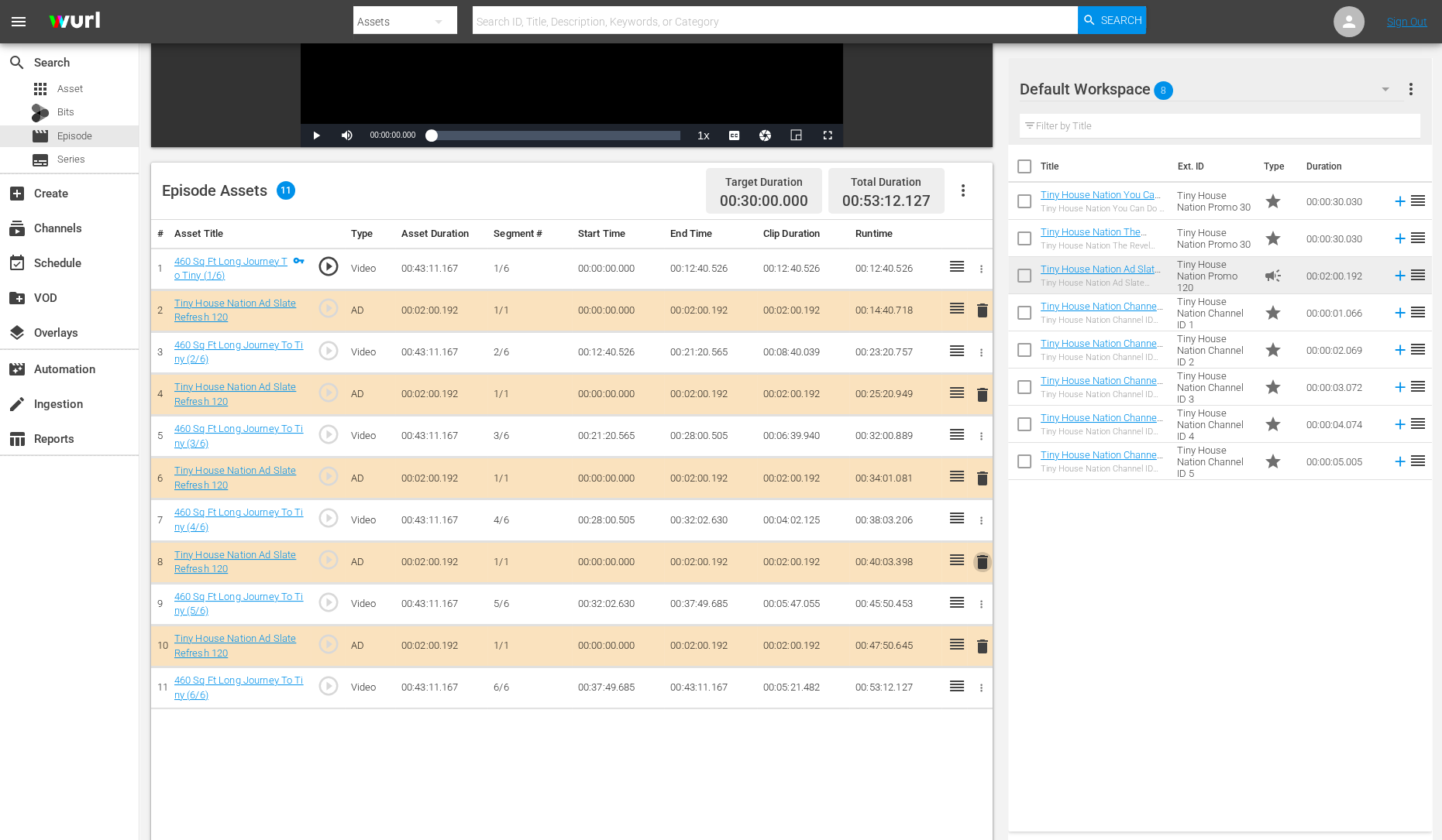
click at [976, 557] on span "delete" at bounding box center [982, 562] width 19 height 19
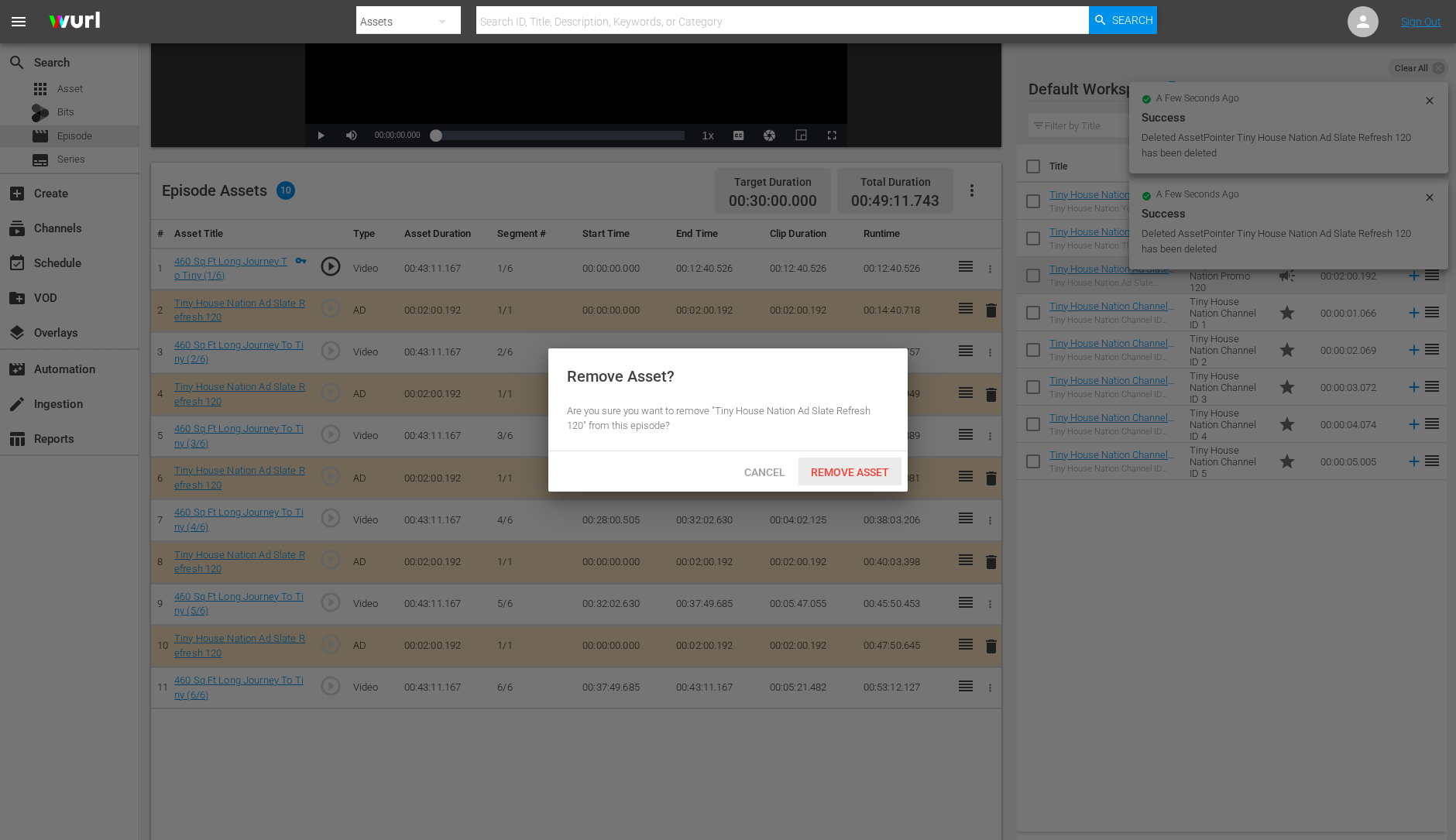
click at [861, 472] on span "Remove Asset" at bounding box center [850, 473] width 103 height 13
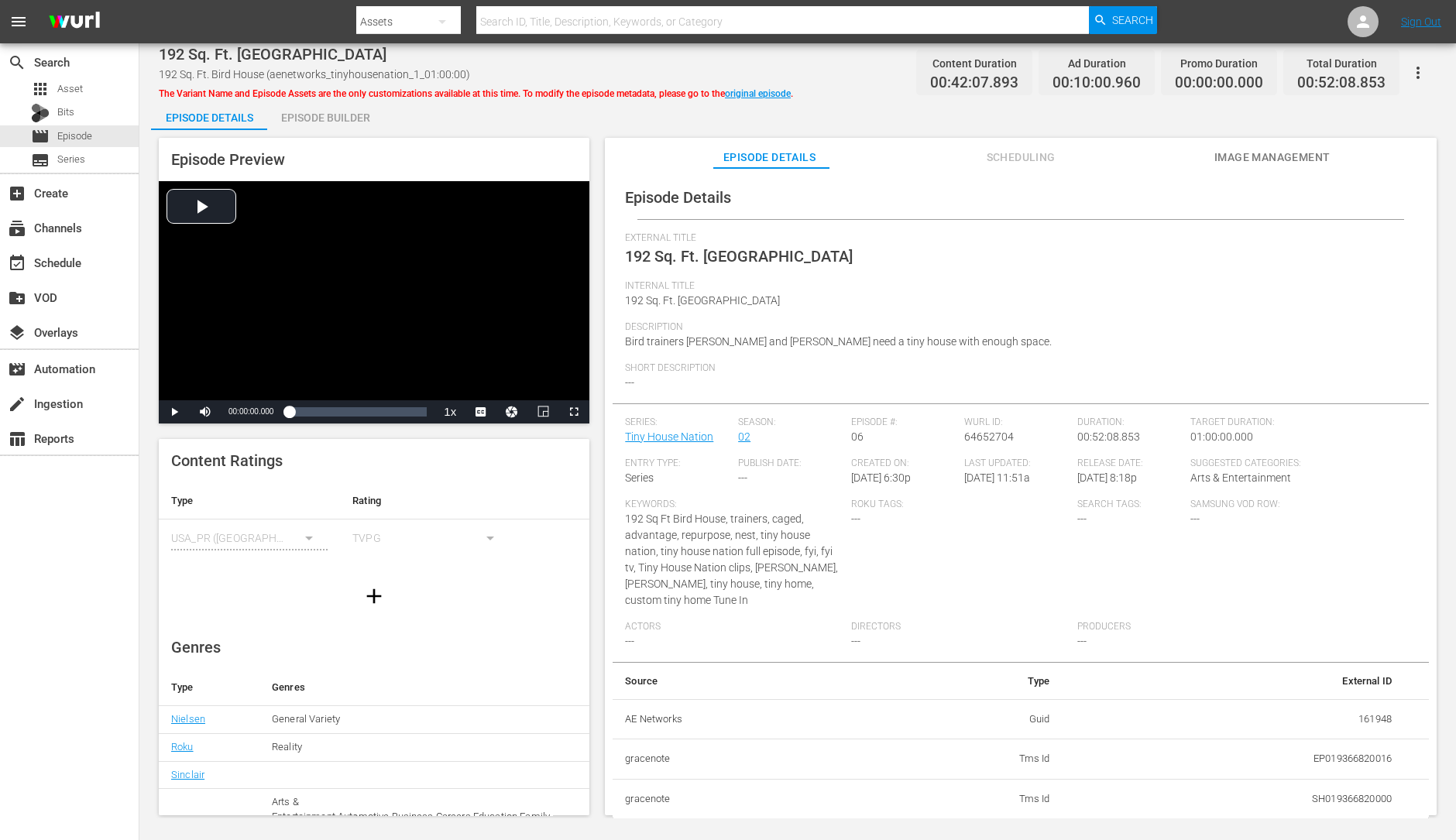
click at [309, 119] on div "Episode Builder" at bounding box center [325, 117] width 116 height 37
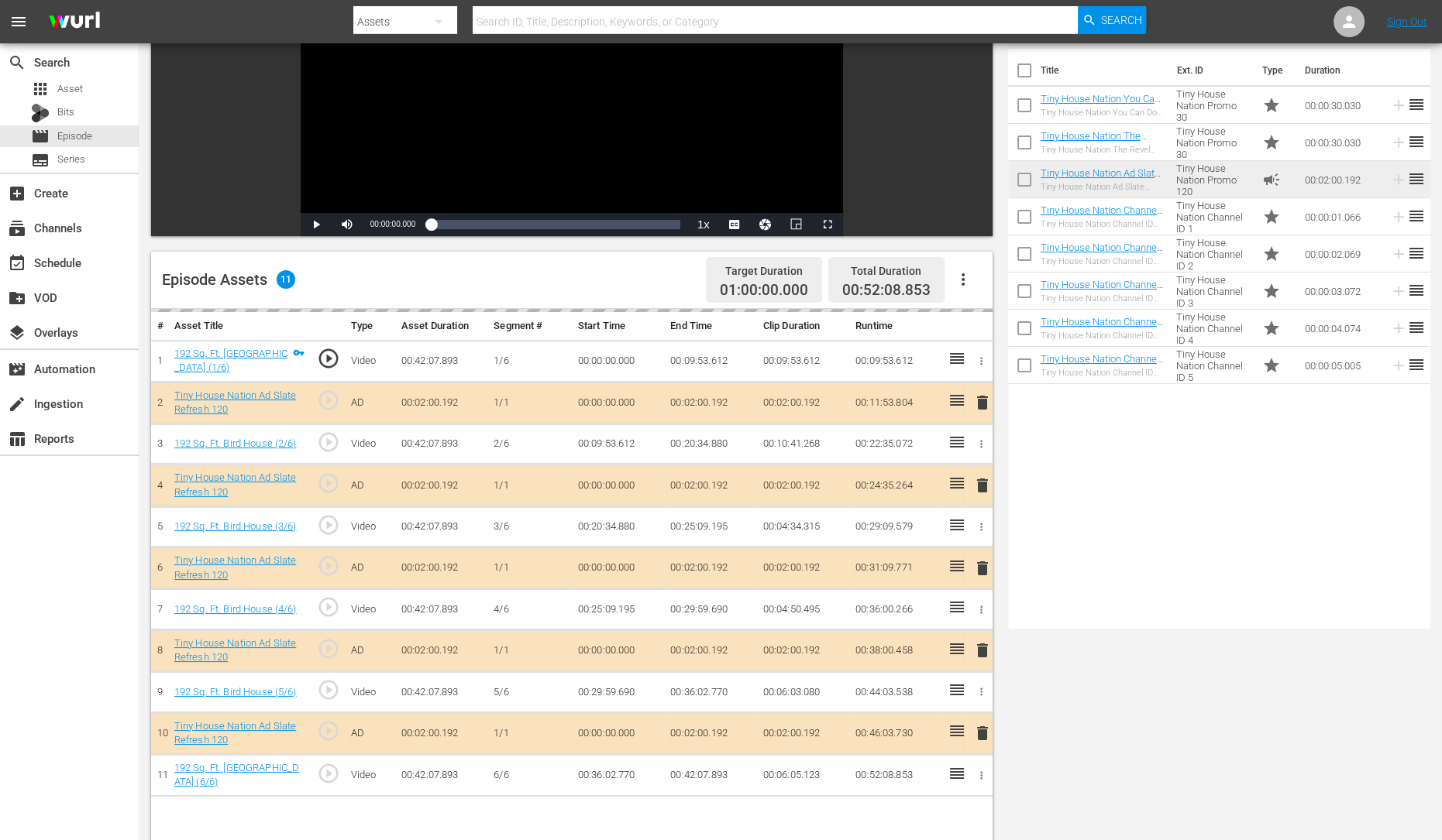
scroll to position [219, 0]
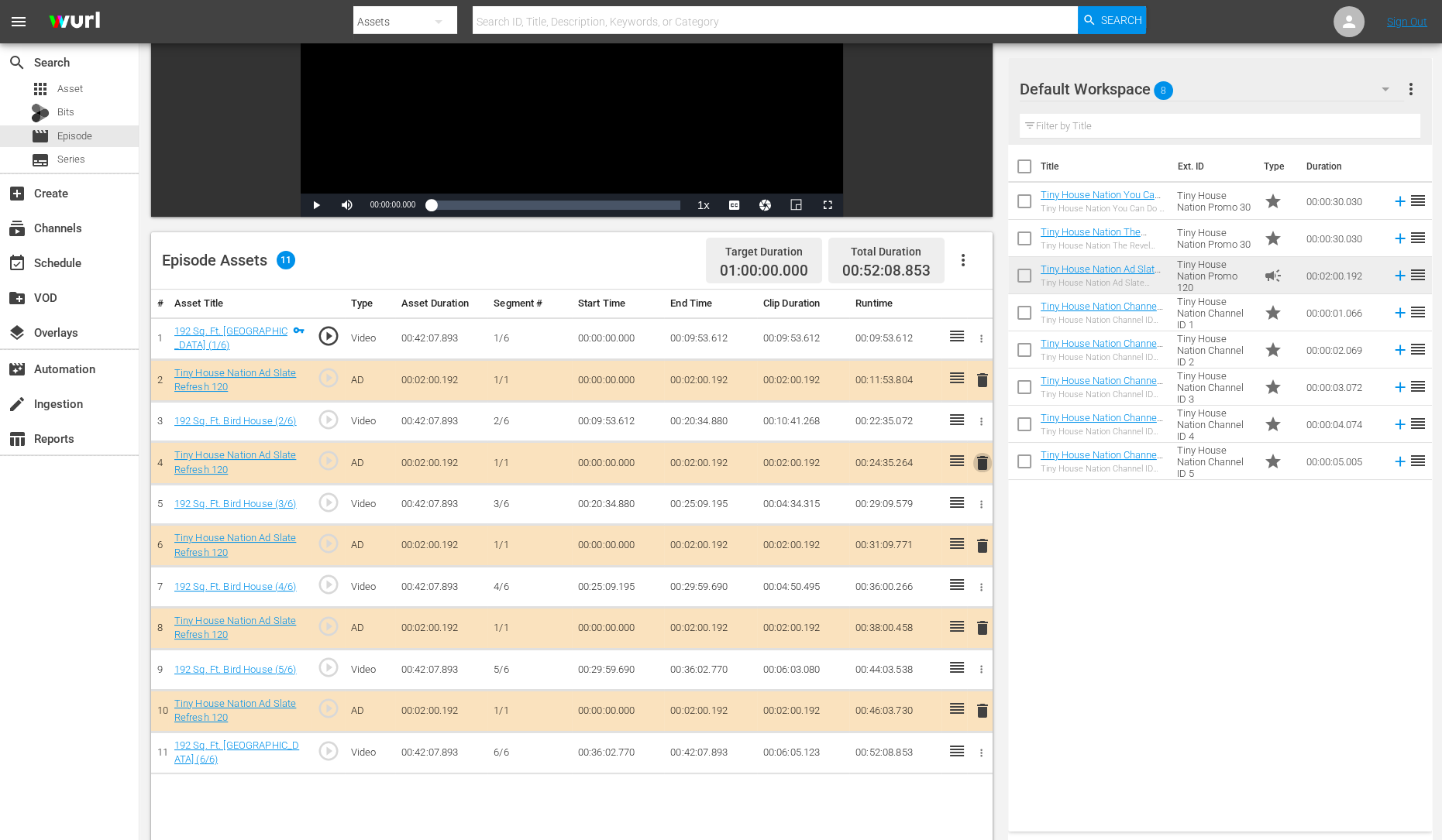
click at [983, 463] on span "delete" at bounding box center [982, 463] width 19 height 19
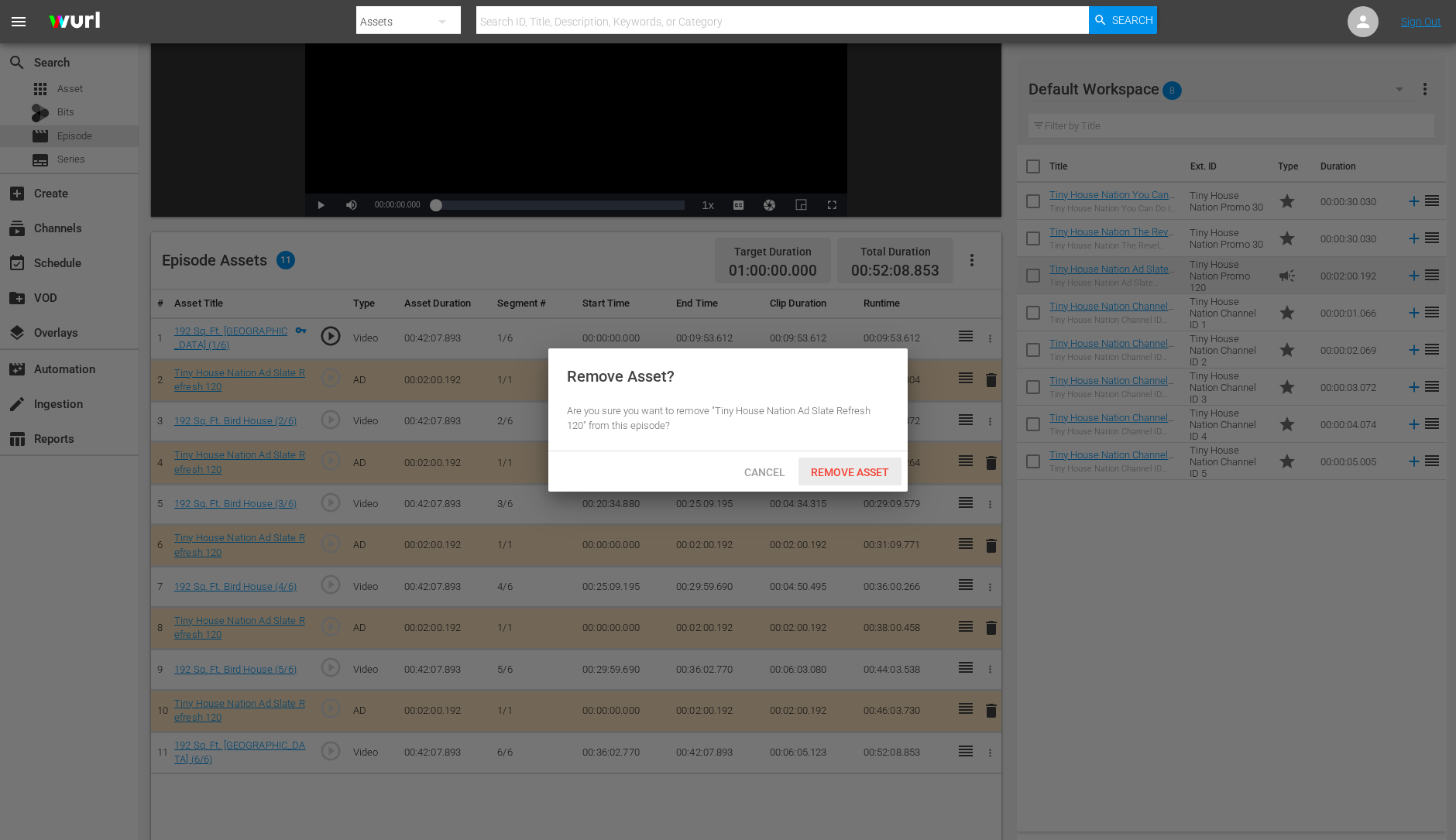
click at [880, 479] on div "Remove Asset" at bounding box center [850, 472] width 103 height 29
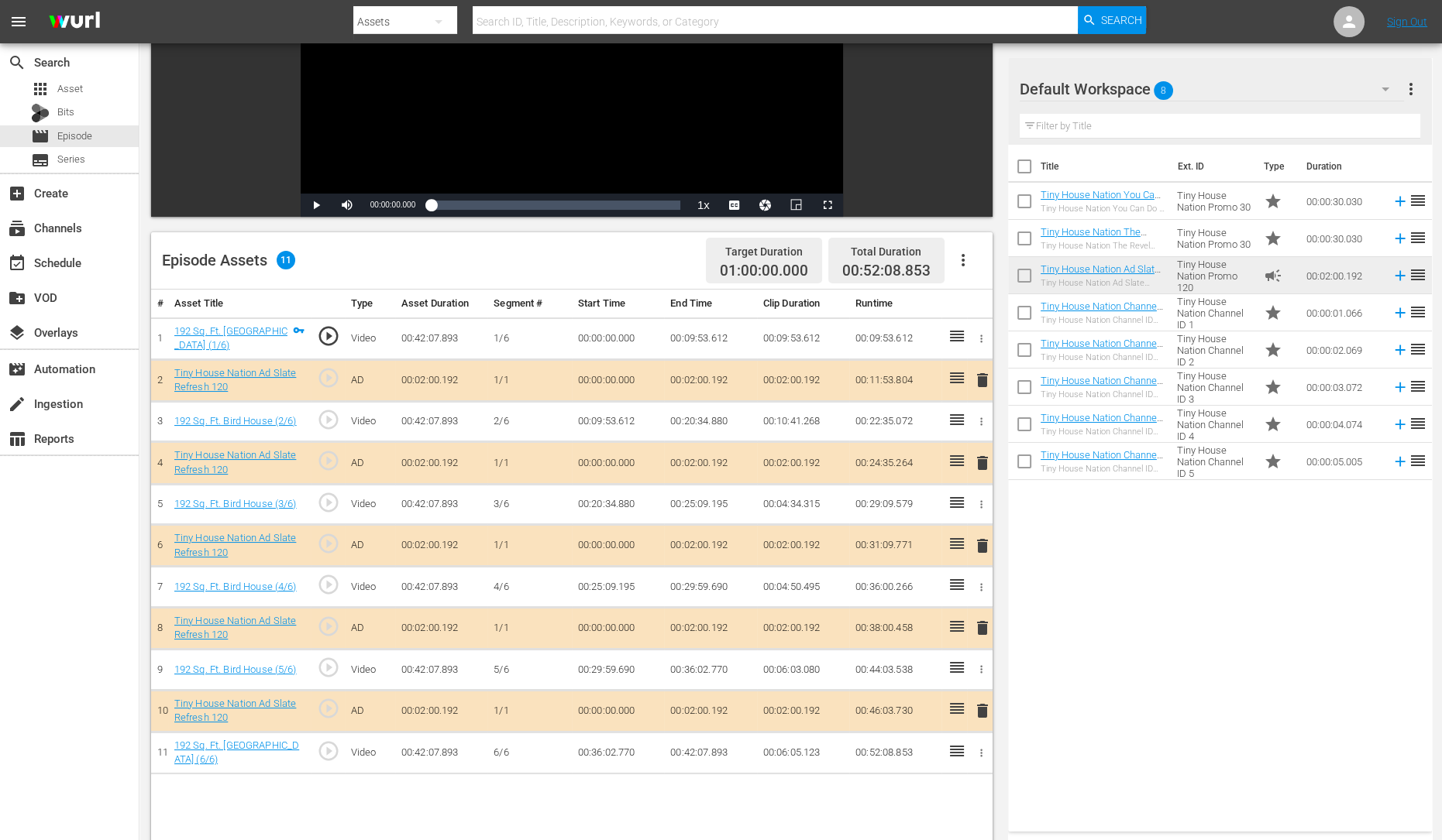
click at [982, 625] on span "delete" at bounding box center [982, 628] width 19 height 19
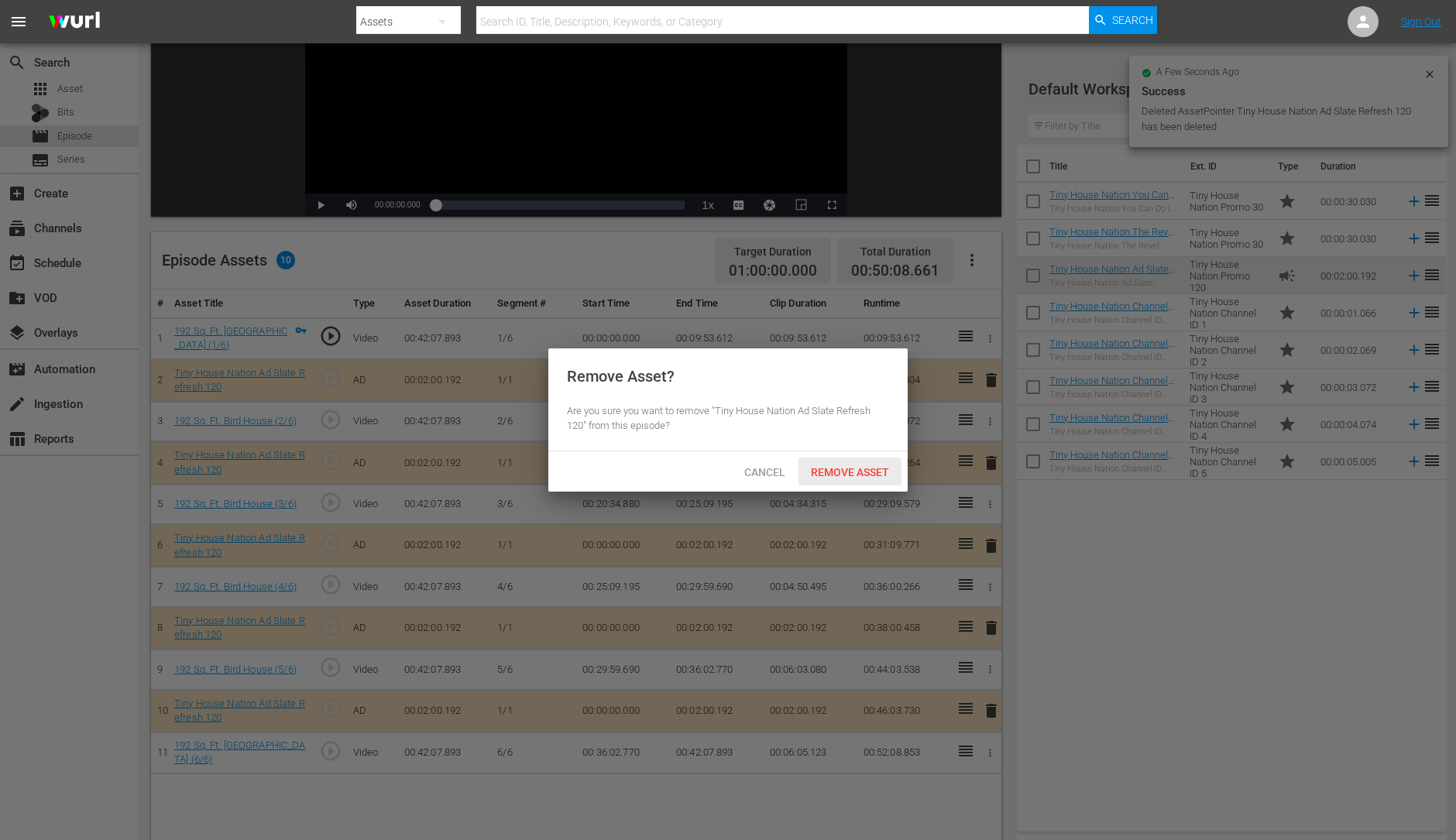
click at [864, 474] on span "Remove Asset" at bounding box center [850, 473] width 103 height 13
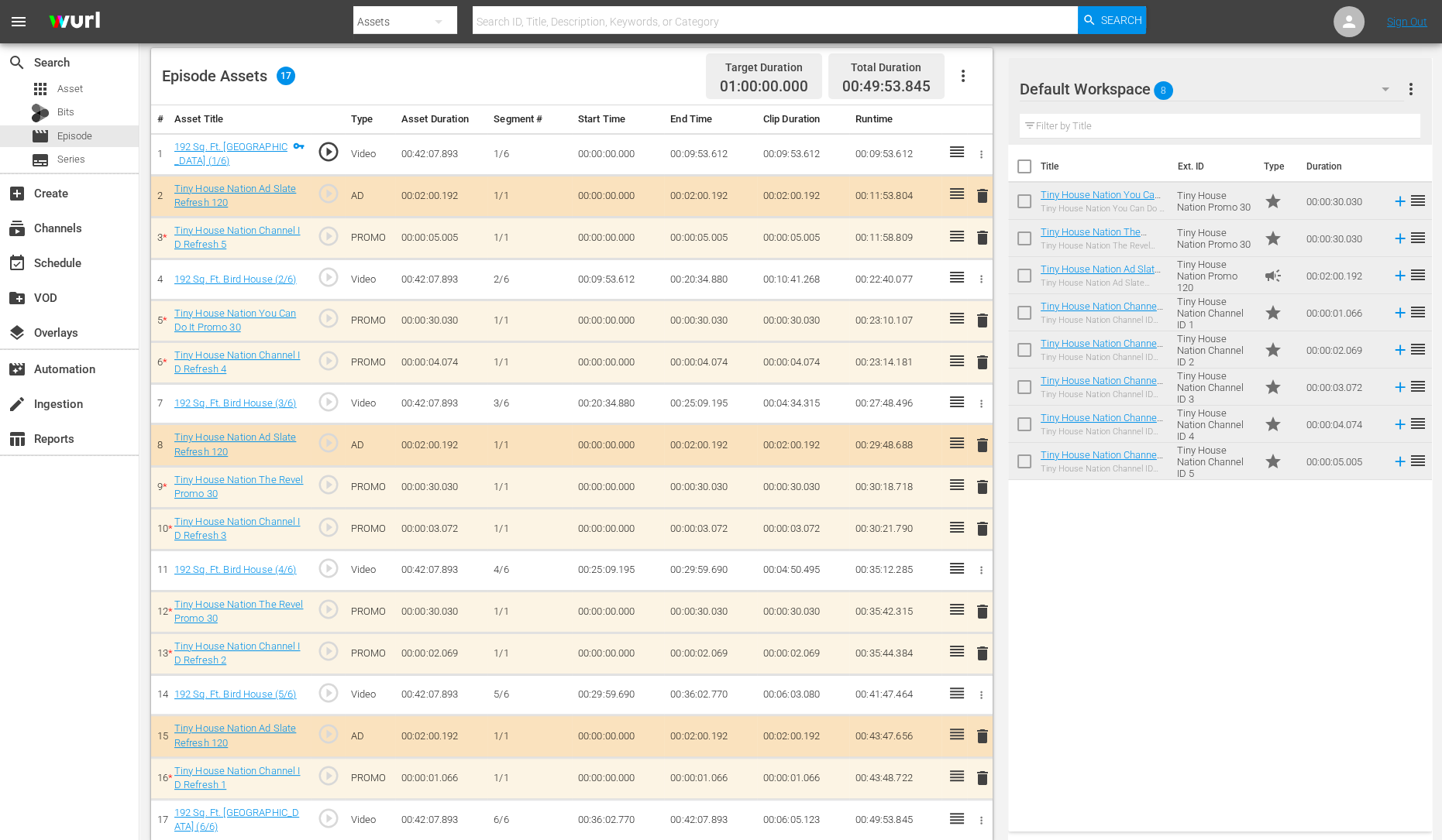
scroll to position [411, 0]
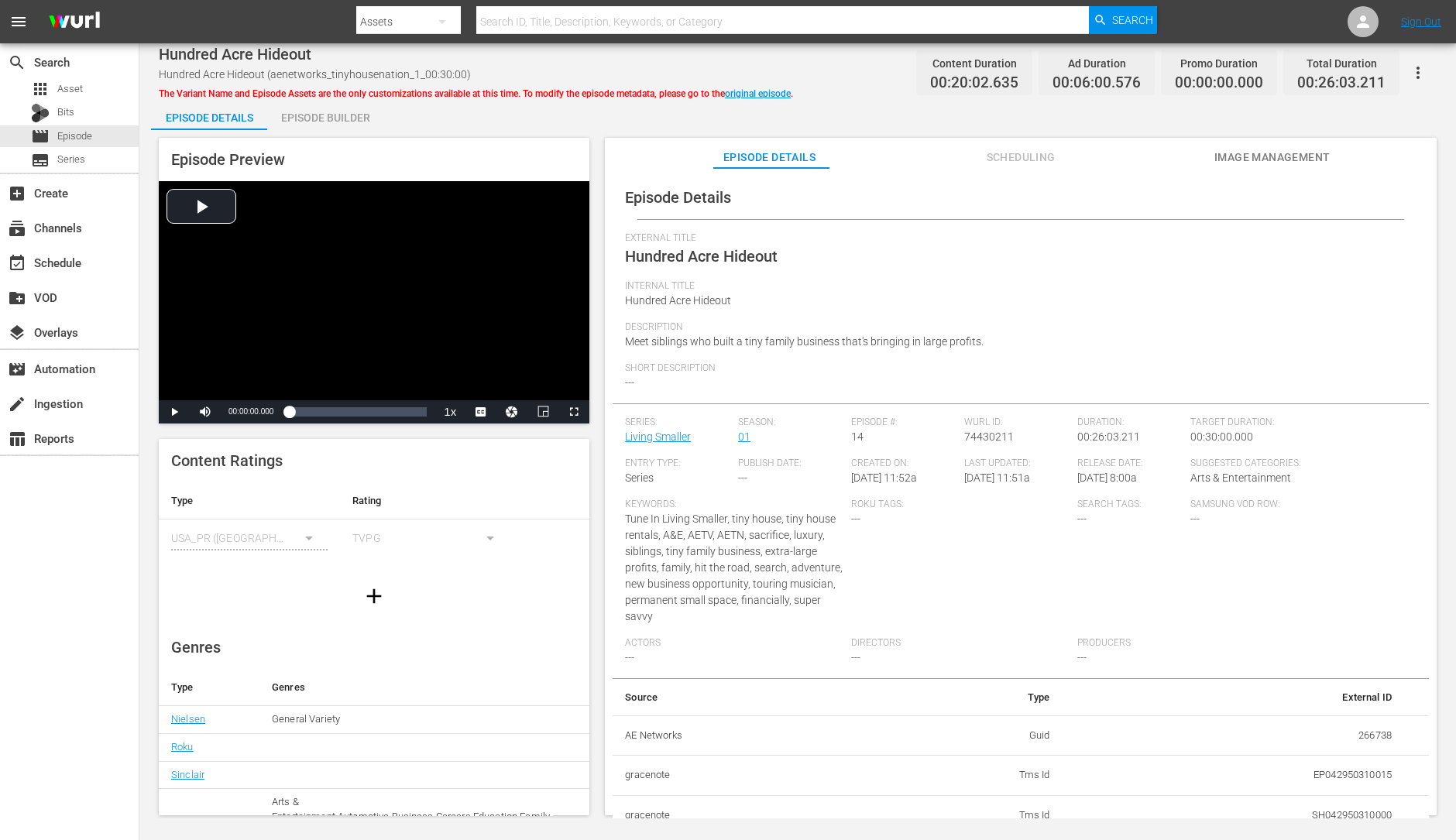
click at [350, 109] on div "Episode Builder" at bounding box center [325, 117] width 116 height 37
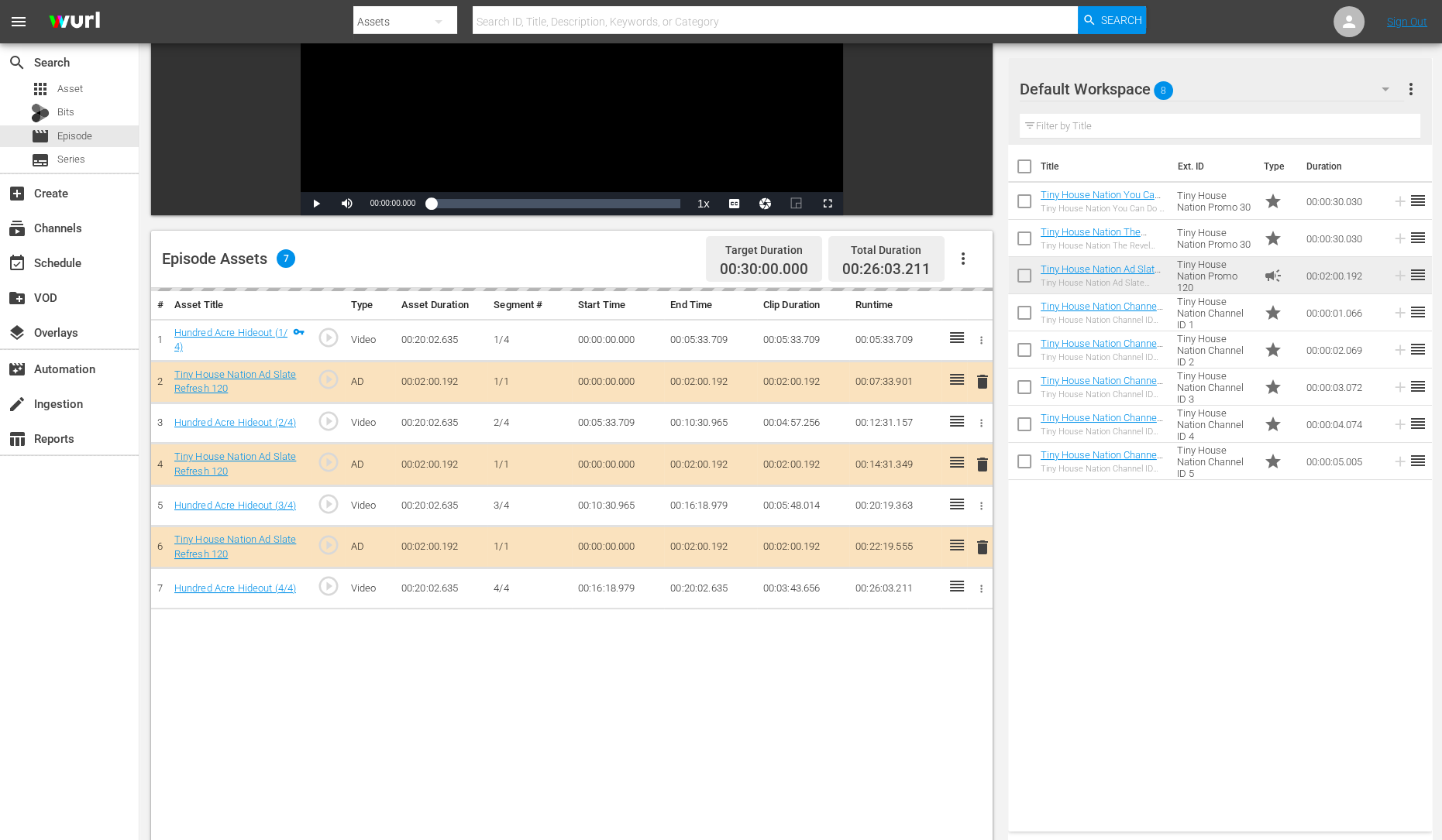
scroll to position [221, 0]
click at [980, 462] on div "delete" at bounding box center [979, 464] width 14 height 23
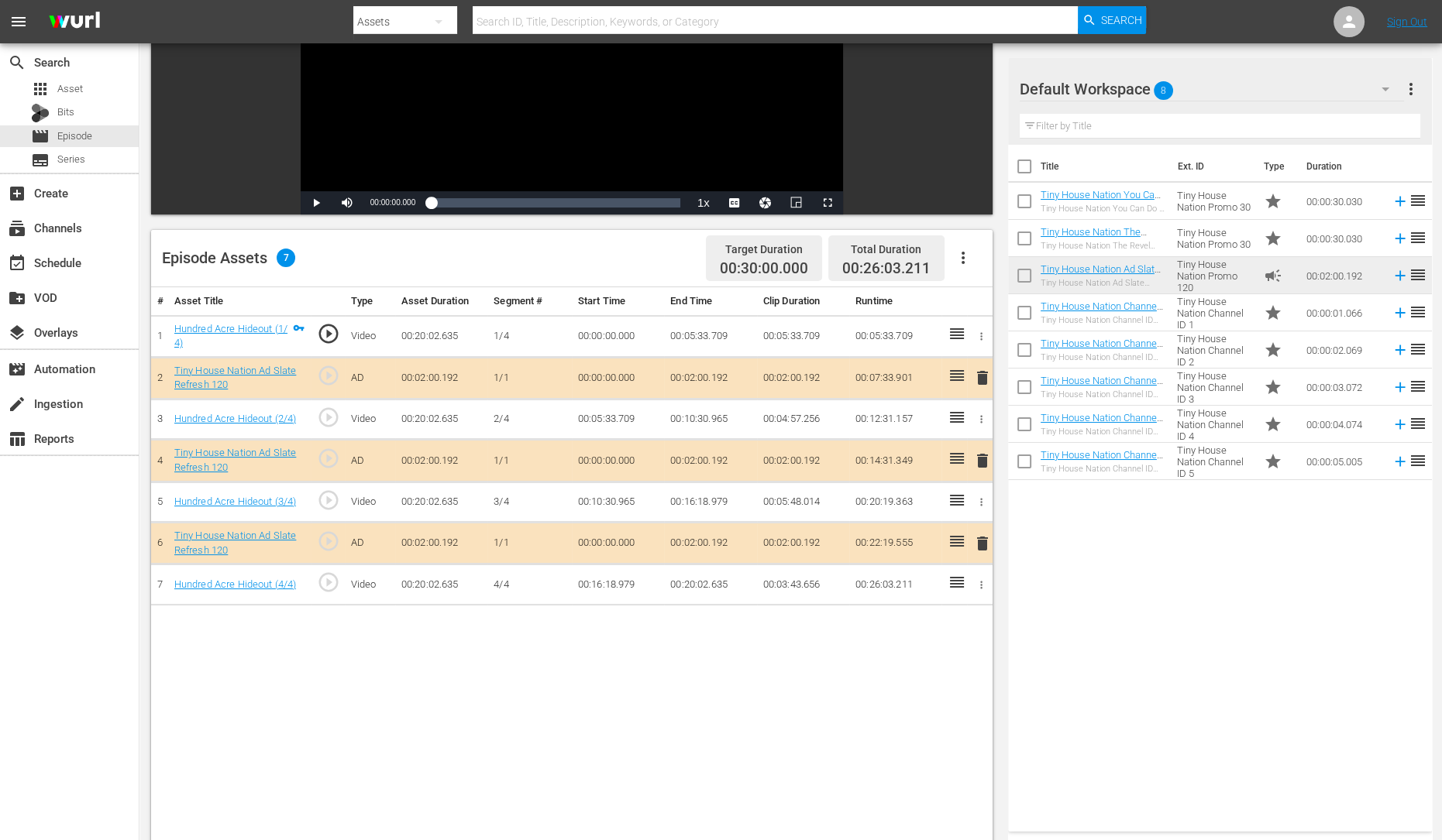
click at [983, 463] on span "delete" at bounding box center [982, 461] width 19 height 19
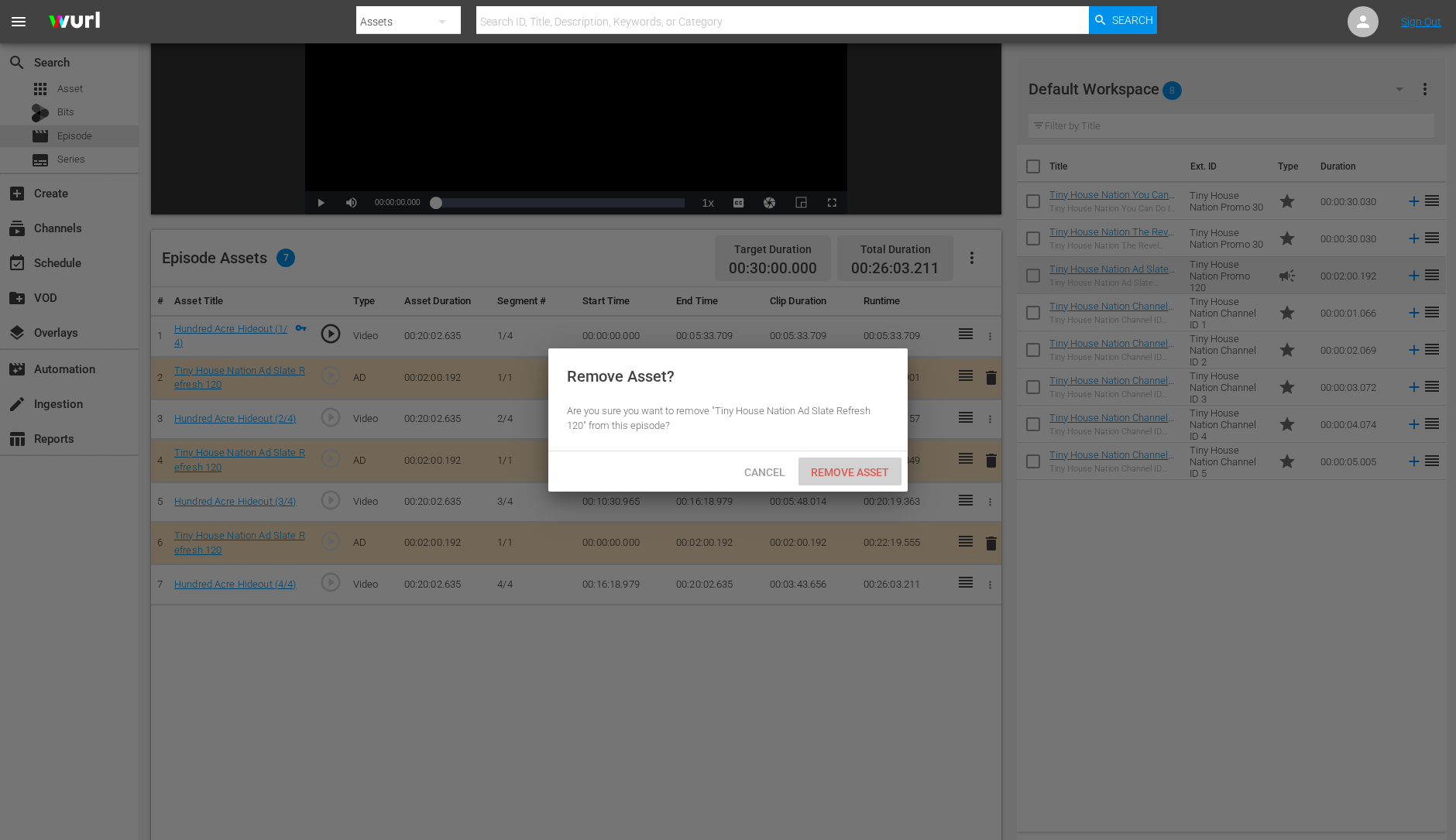
click at [870, 466] on span "Remove Asset" at bounding box center [850, 473] width 103 height 13
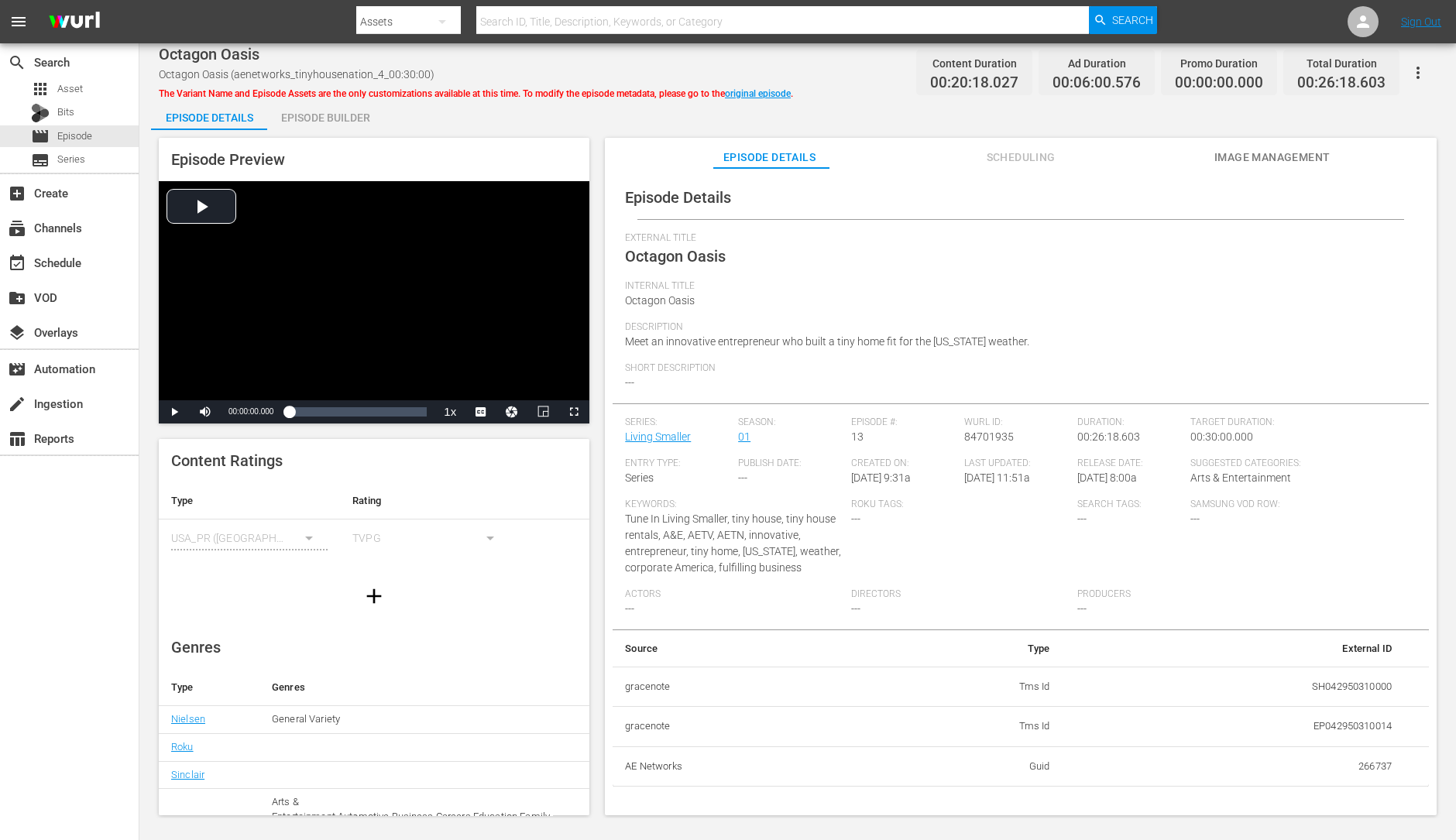
click at [339, 115] on div "Episode Builder" at bounding box center [325, 117] width 116 height 37
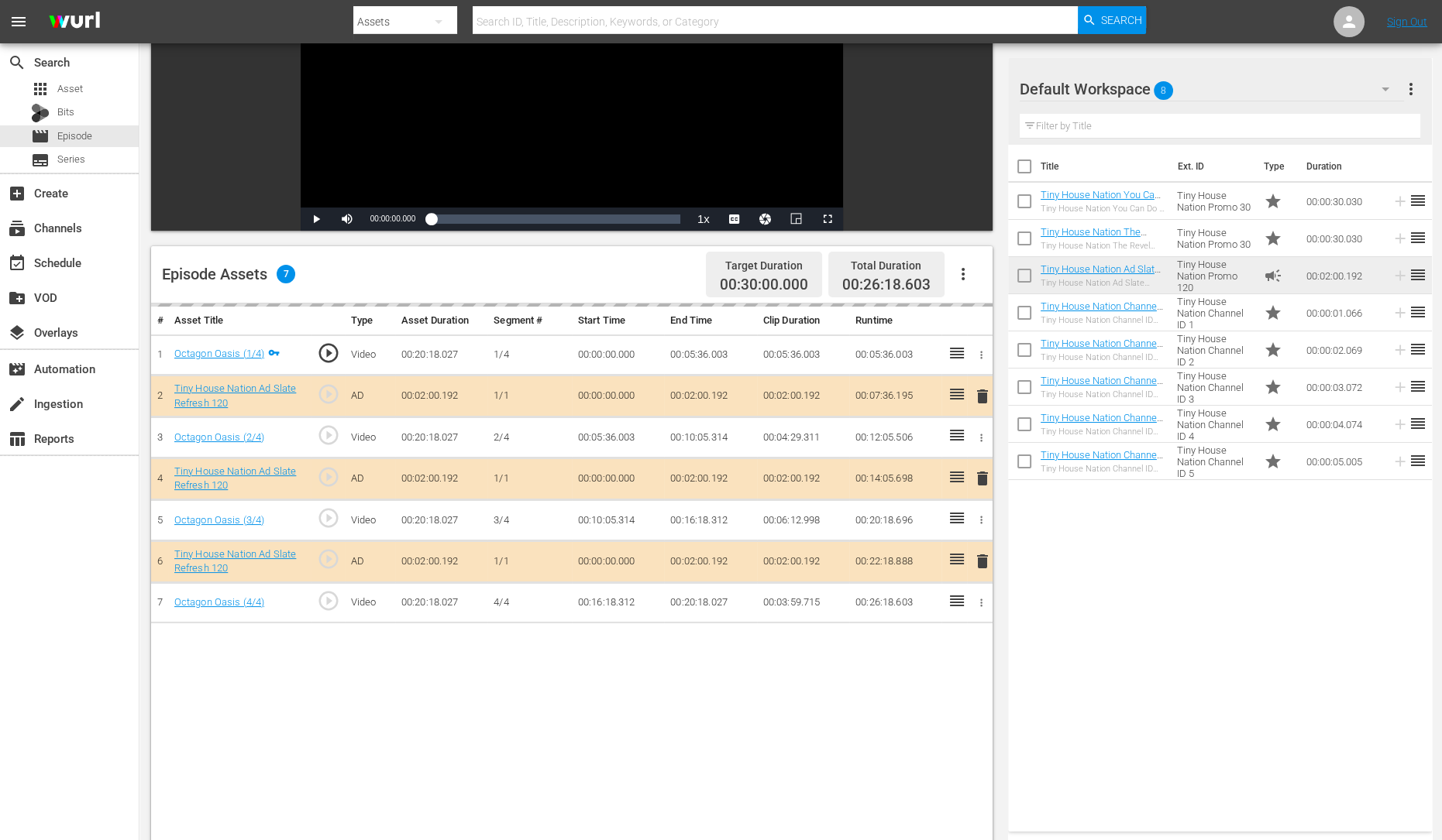
scroll to position [208, 0]
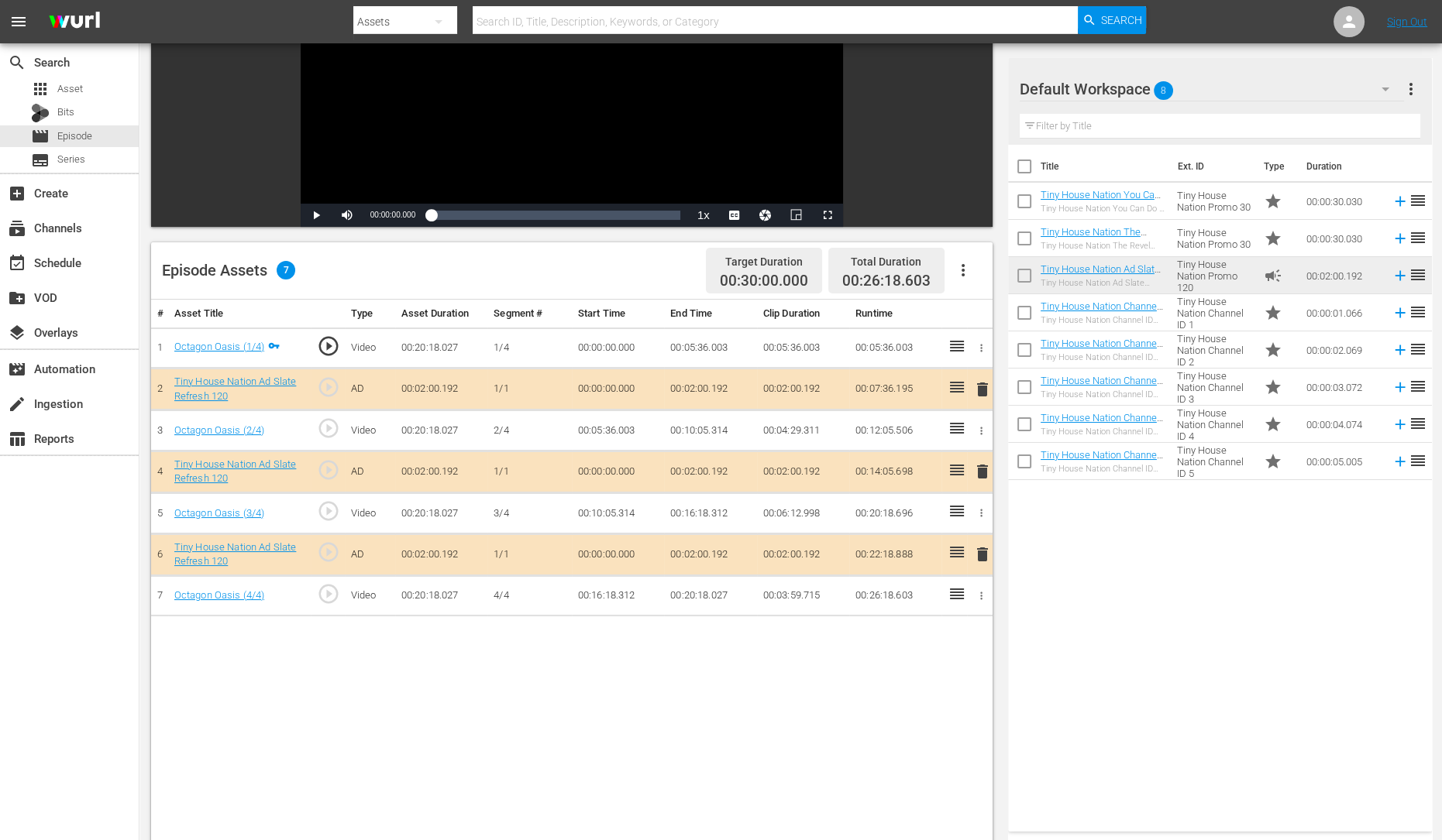
click at [982, 475] on span "delete" at bounding box center [982, 472] width 19 height 19
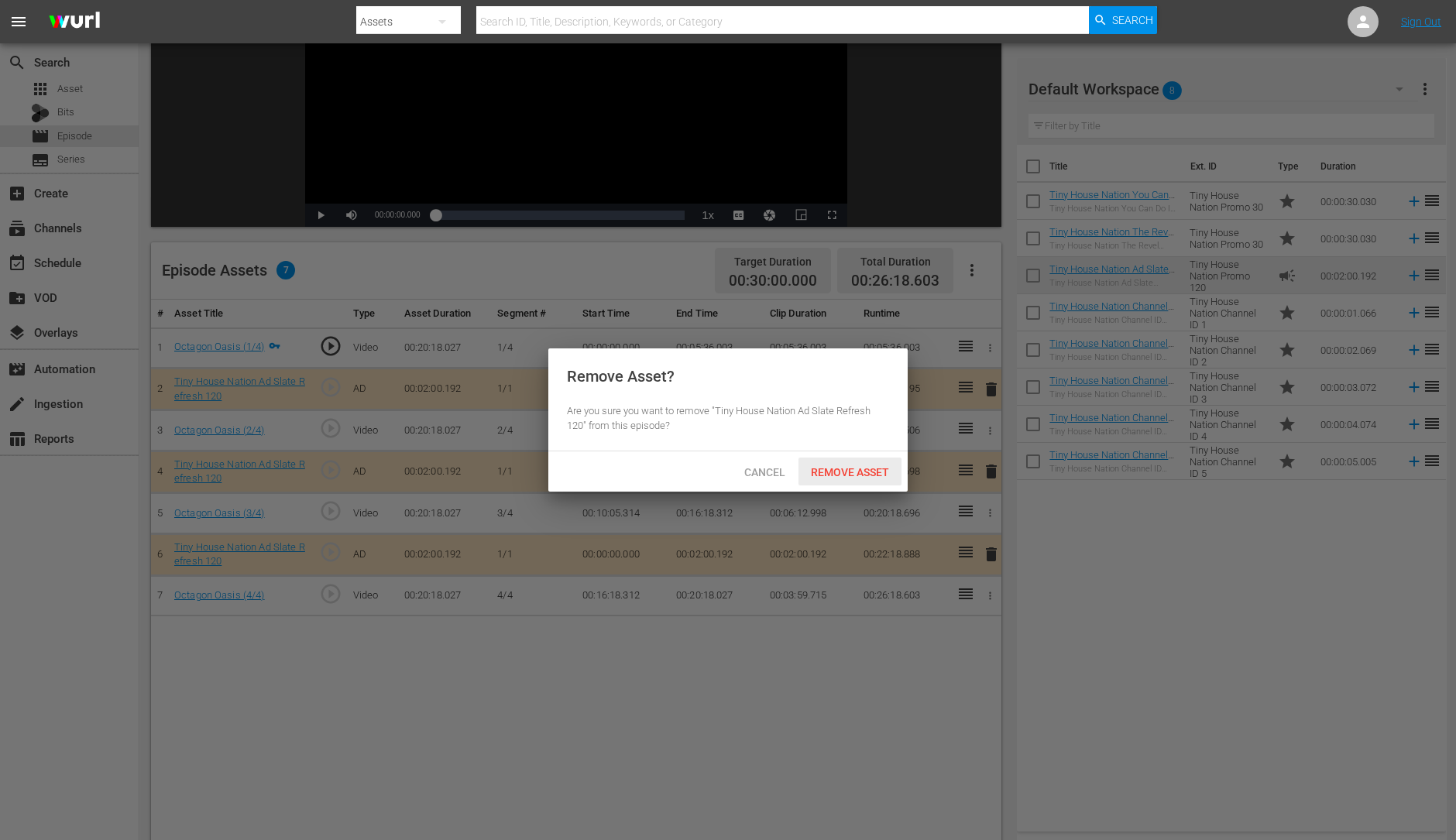
click at [864, 462] on div "Remove Asset" at bounding box center [850, 472] width 103 height 29
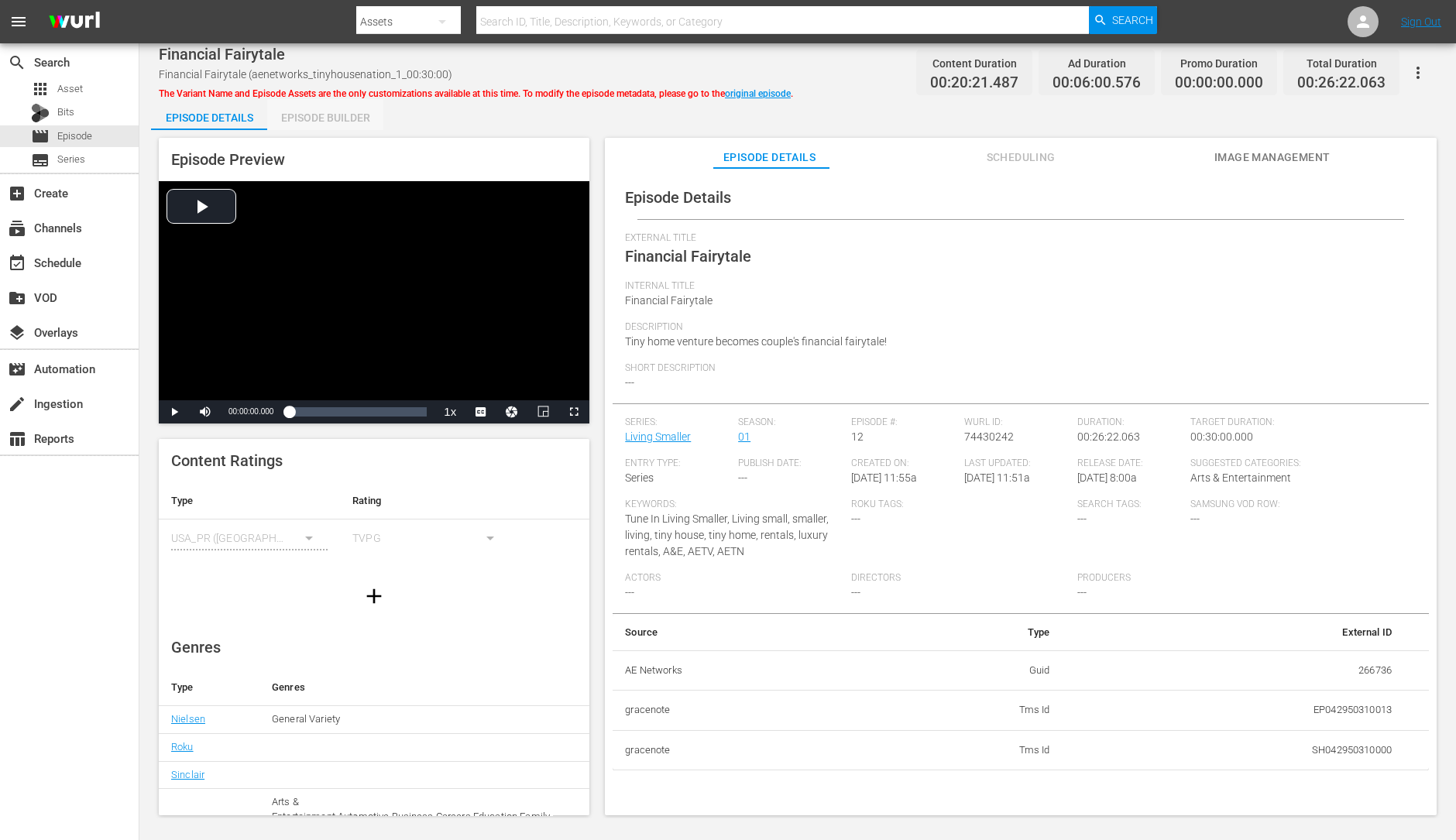
click at [360, 119] on div "Episode Builder" at bounding box center [325, 117] width 116 height 37
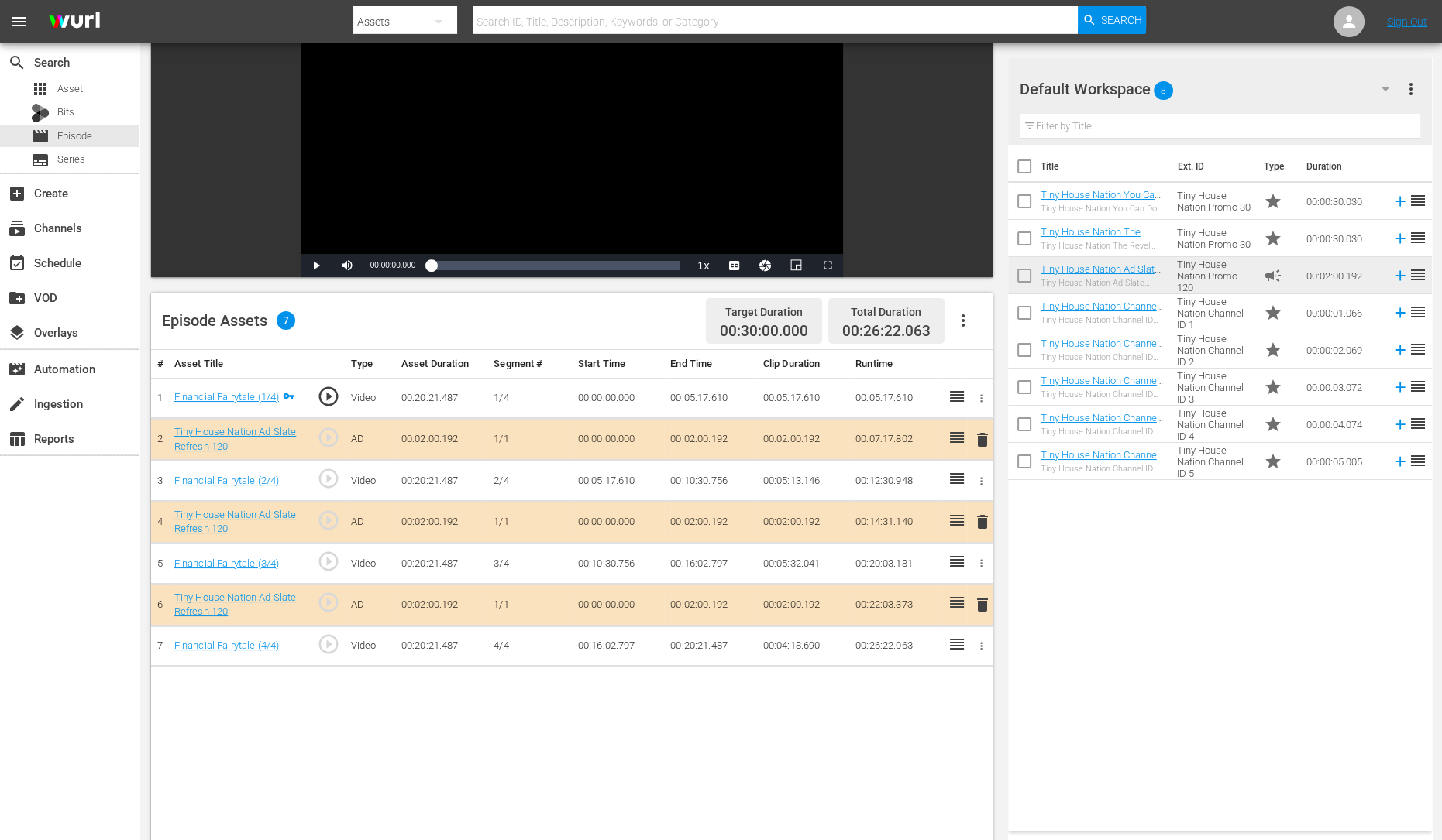
scroll to position [166, 0]
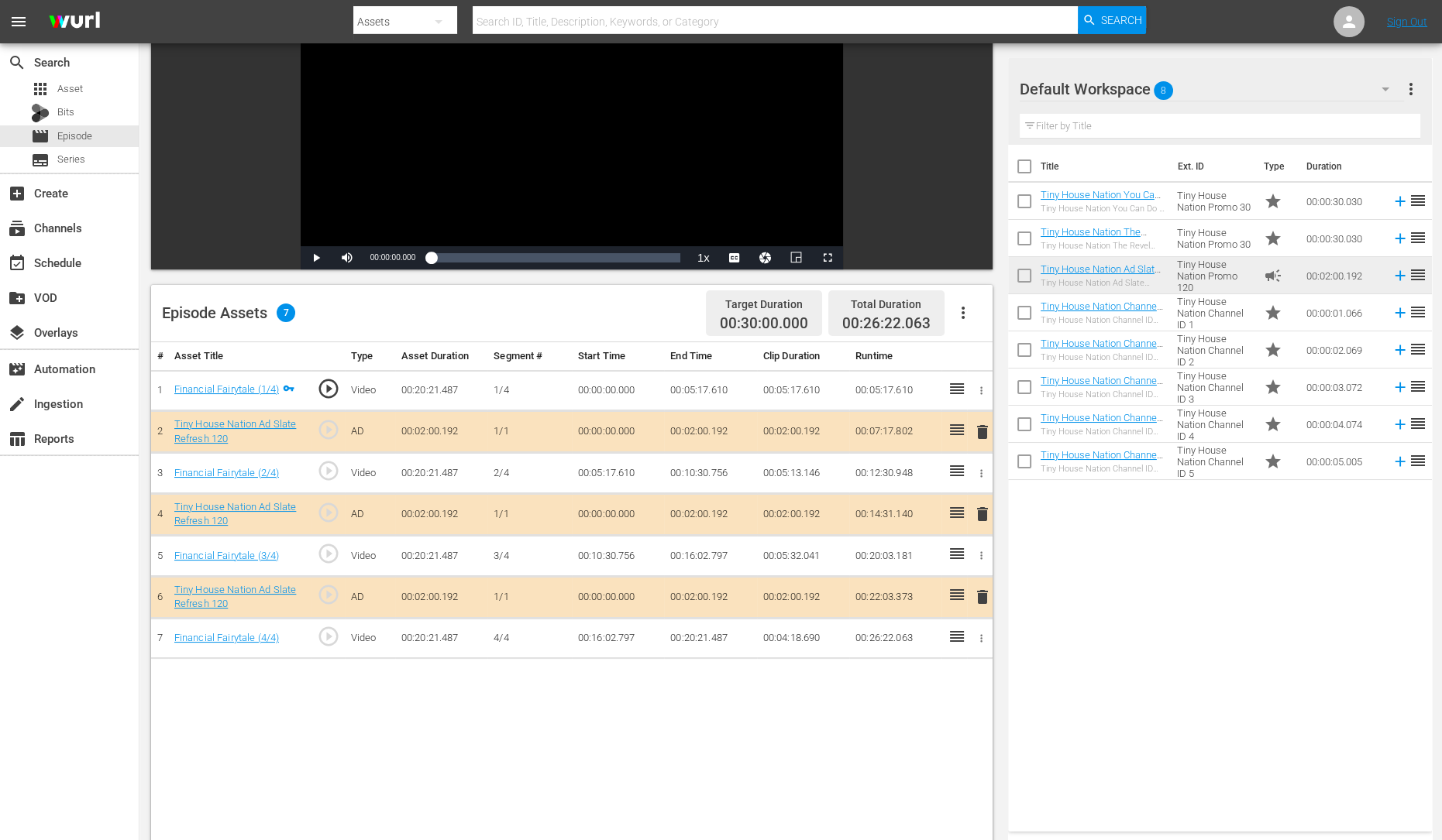
click at [978, 513] on span "delete" at bounding box center [982, 514] width 19 height 19
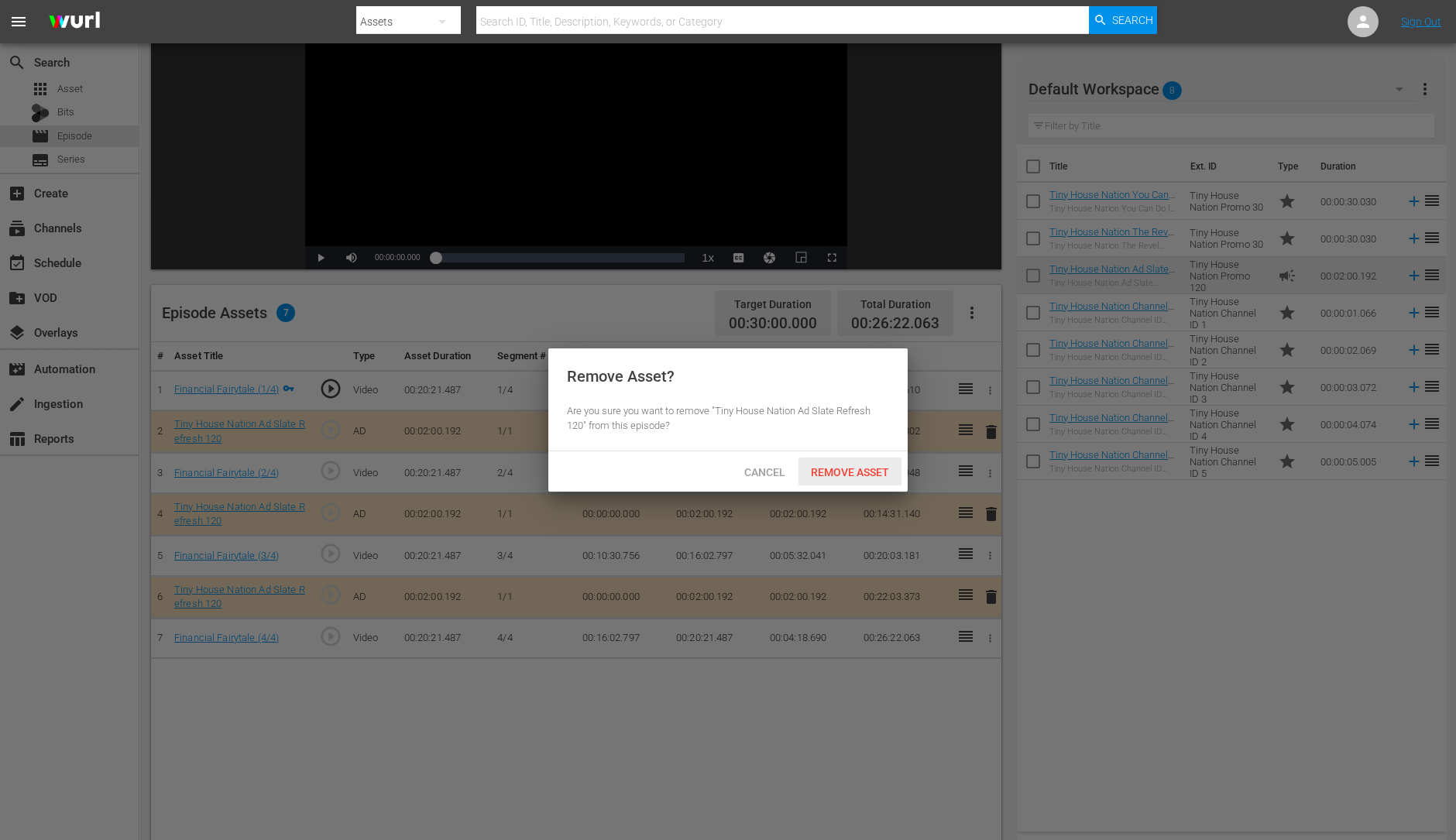
click at [846, 477] on span "Remove Asset" at bounding box center [850, 473] width 103 height 13
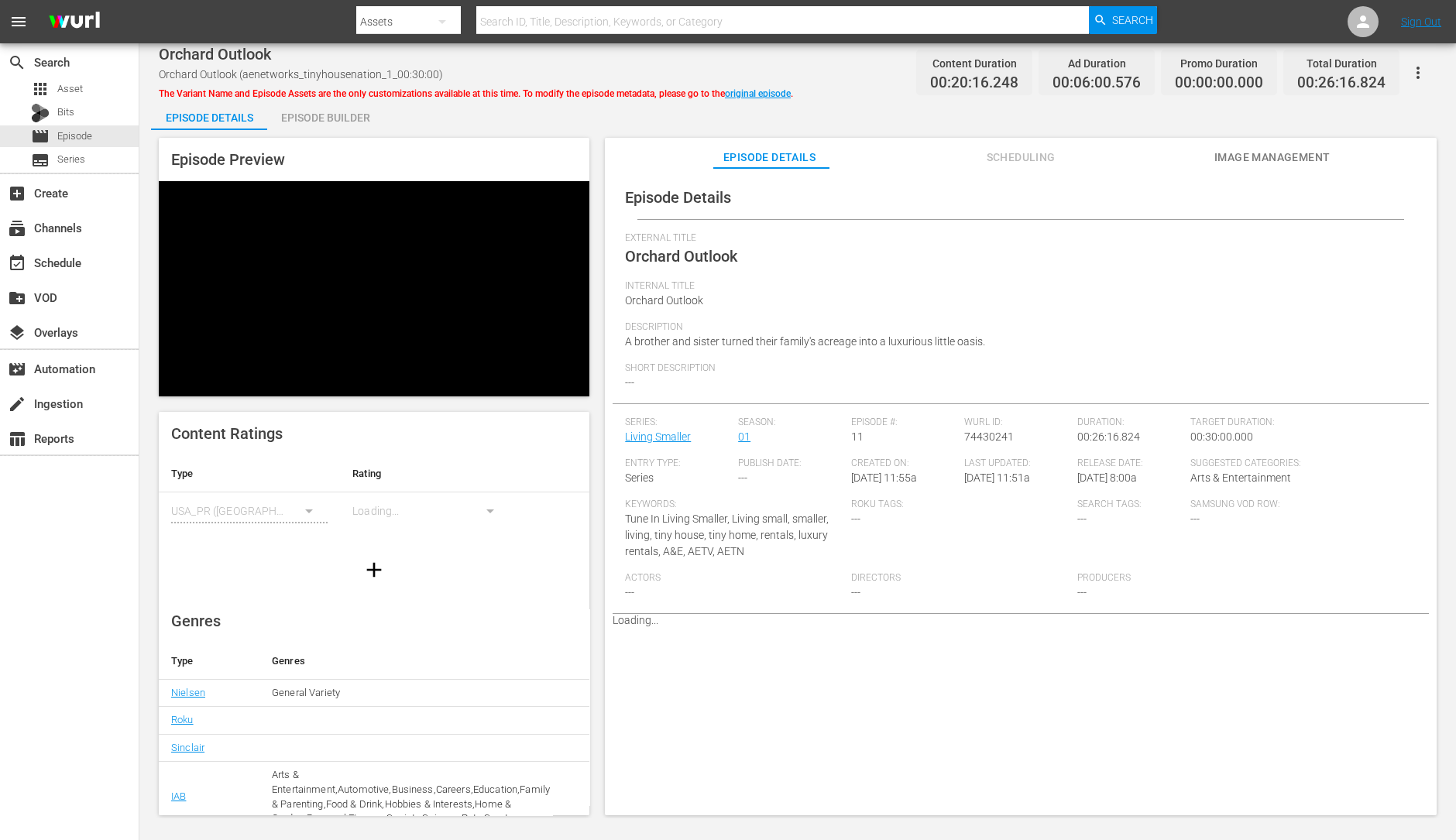
click at [326, 124] on div "Episode Builder" at bounding box center [325, 117] width 116 height 37
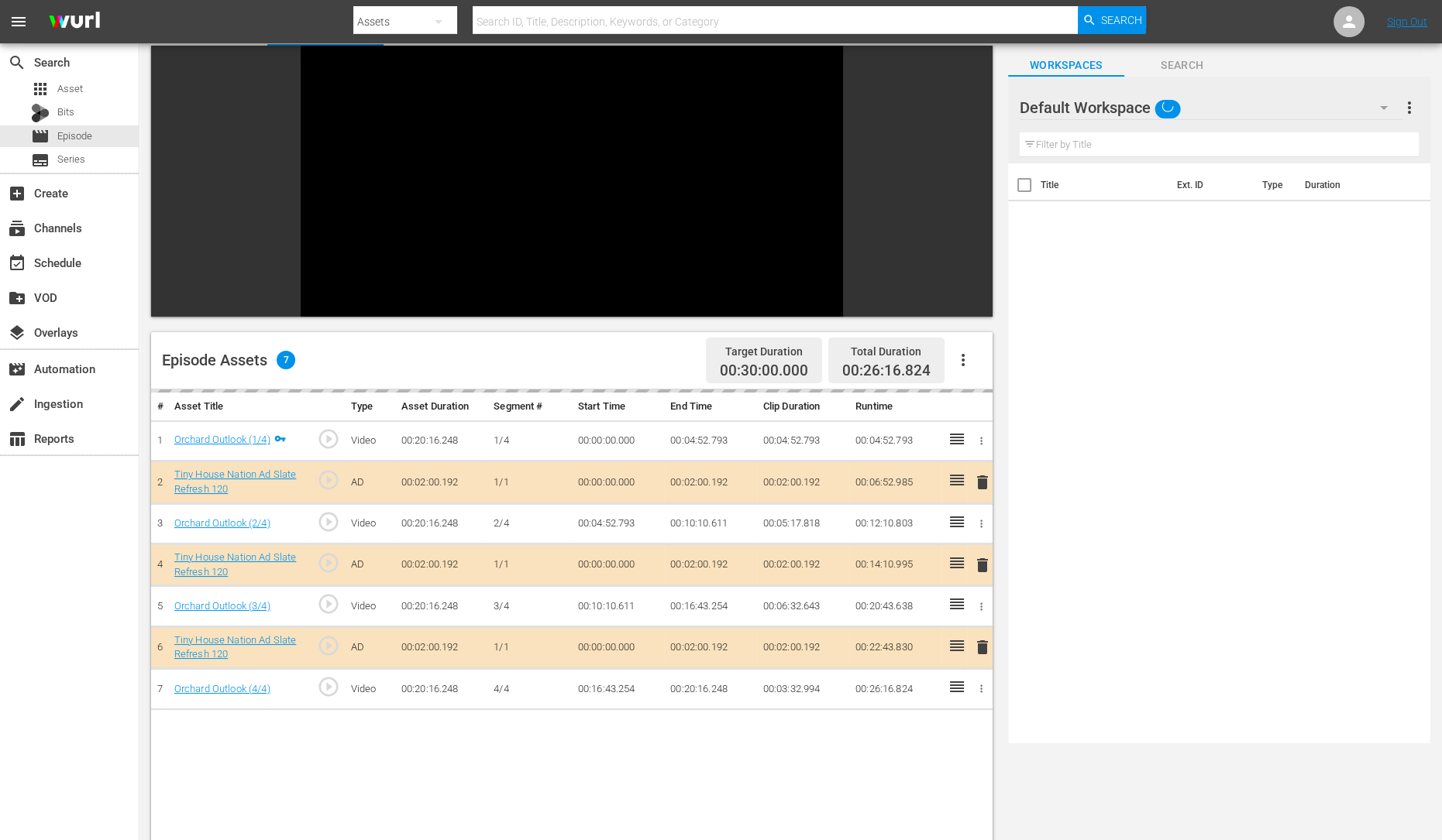
scroll to position [86, 0]
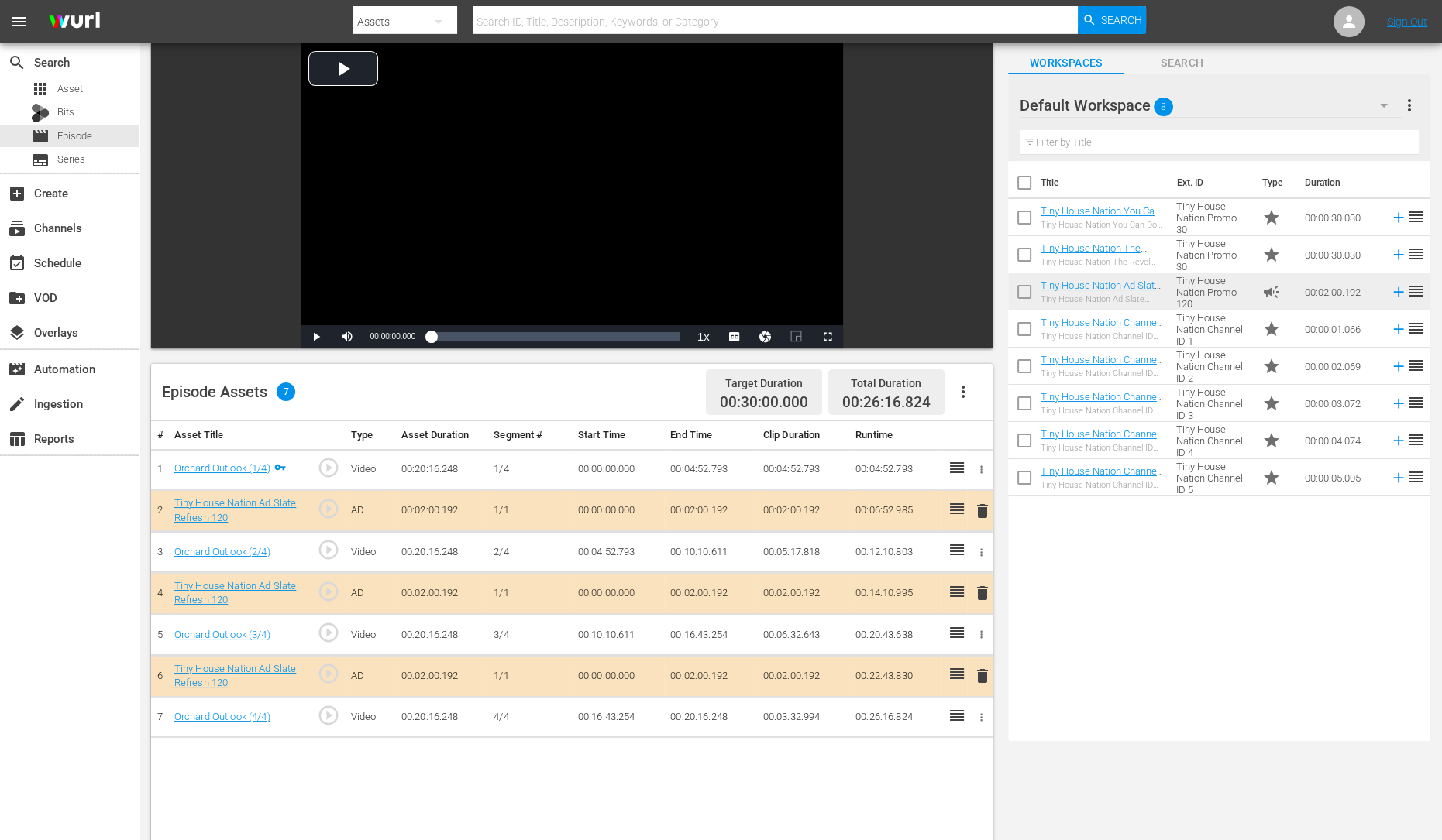
click at [986, 593] on span "delete" at bounding box center [982, 593] width 19 height 19
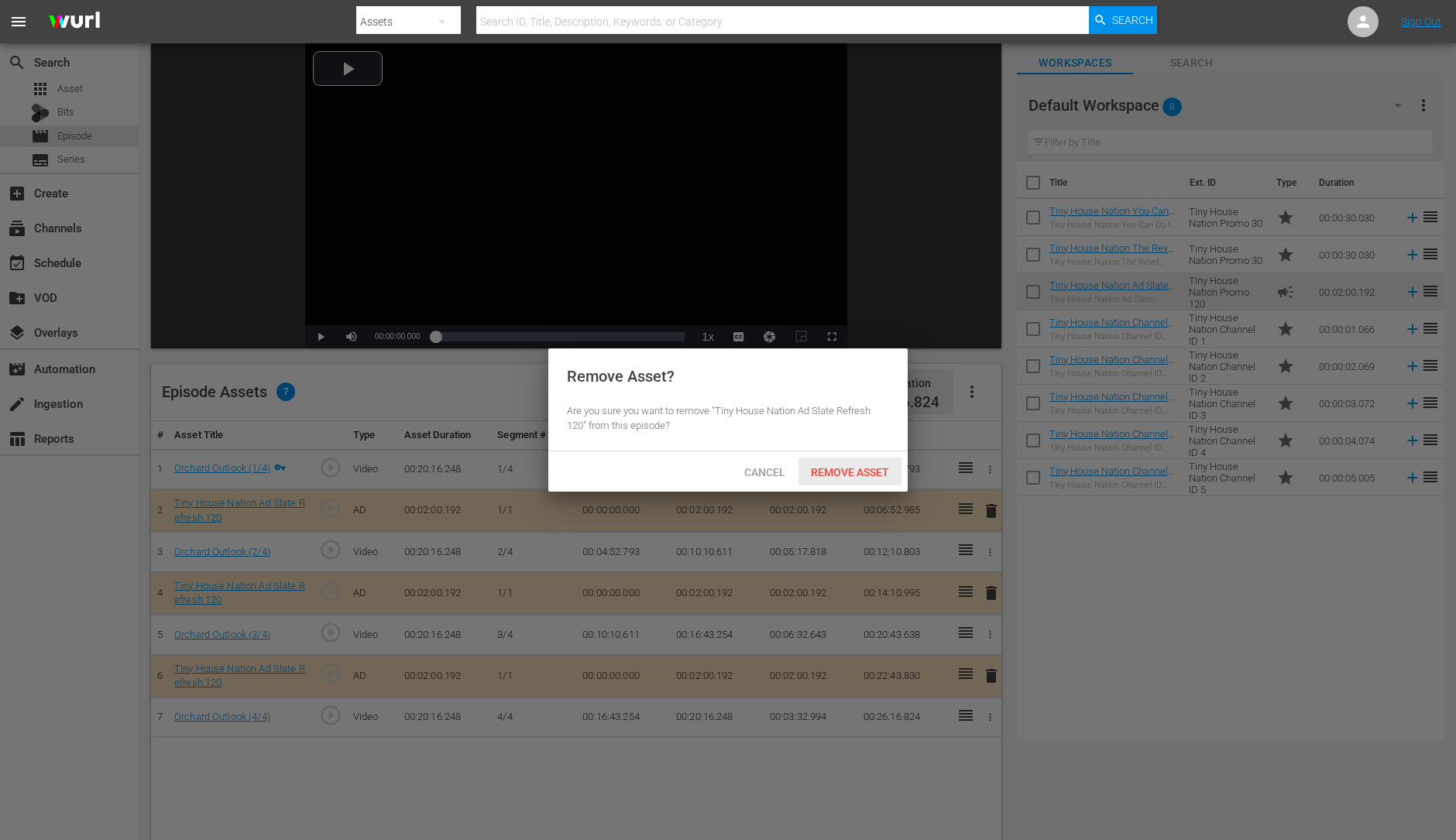
click at [846, 475] on span "Remove Asset" at bounding box center [850, 473] width 103 height 13
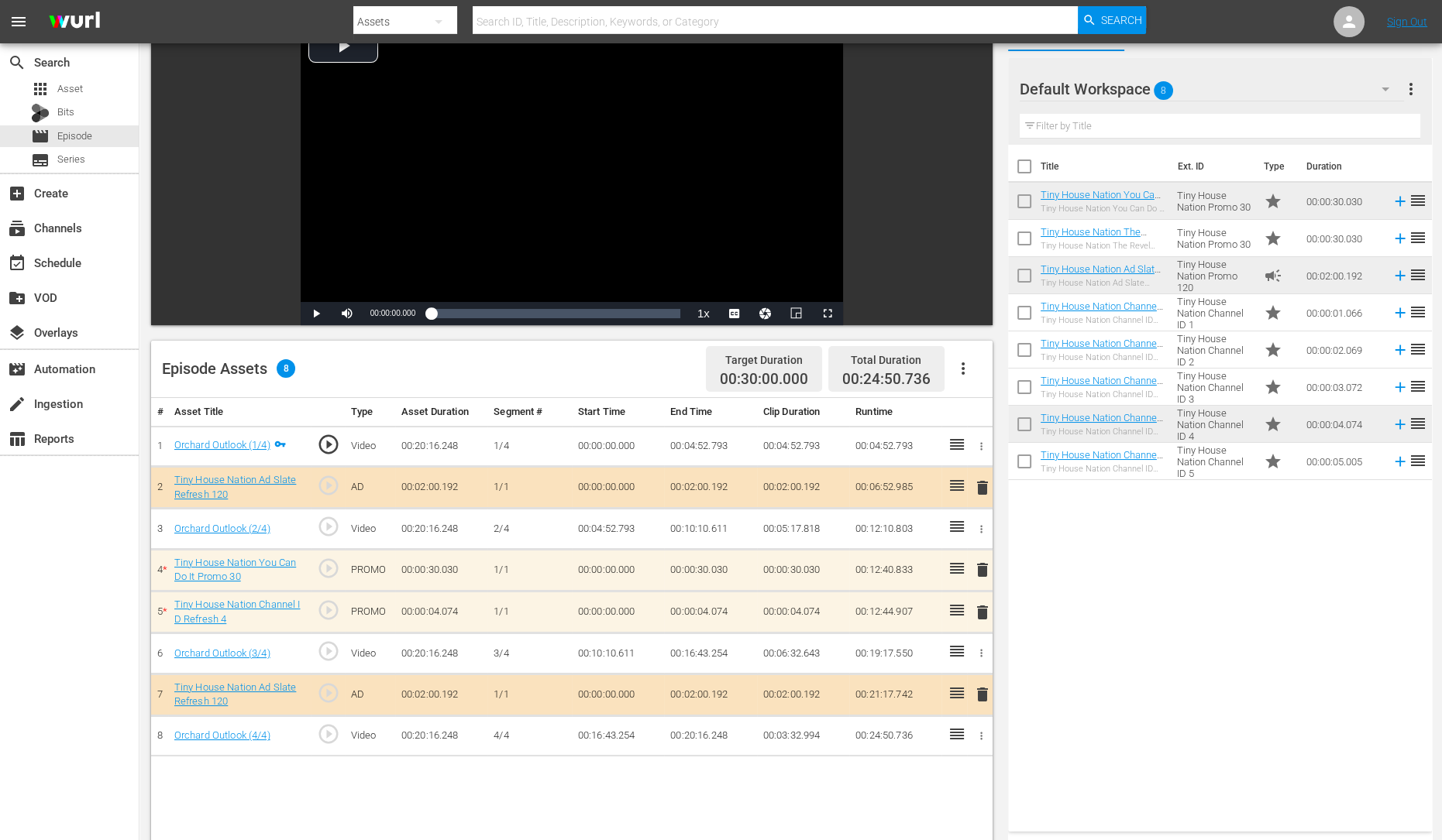
scroll to position [121, 0]
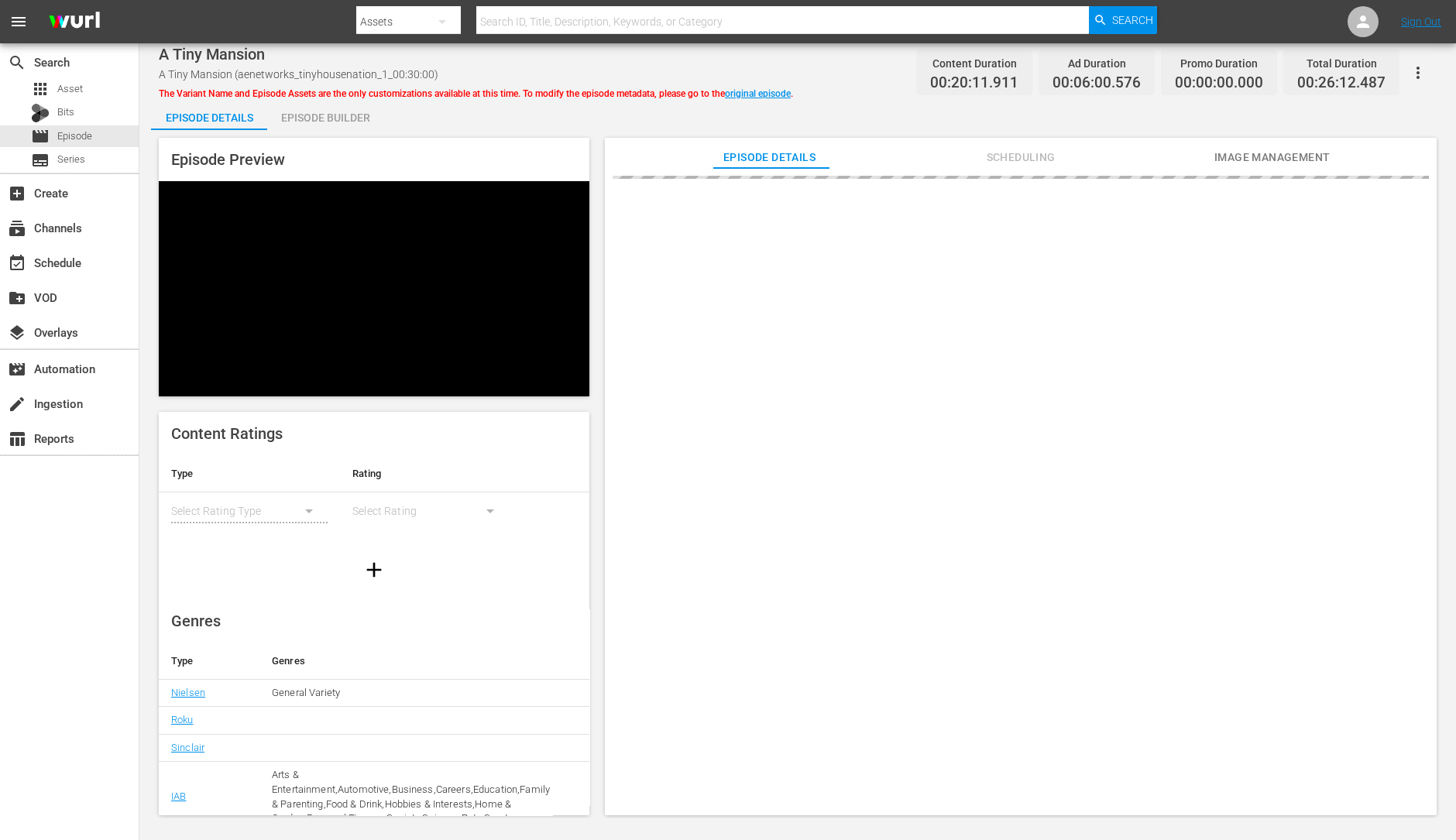
click at [357, 122] on div "Episode Builder" at bounding box center [325, 117] width 116 height 37
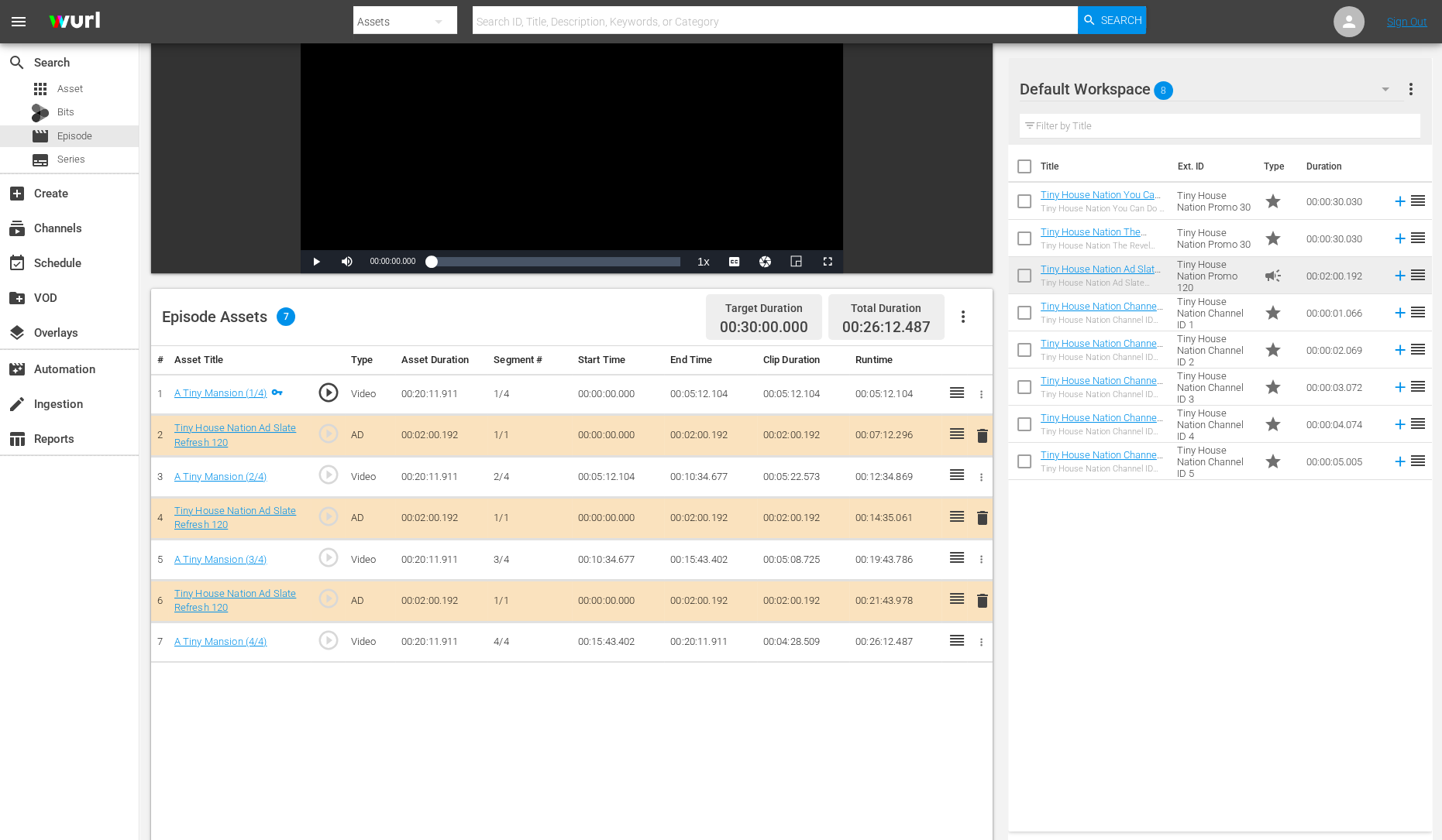
scroll to position [180, 0]
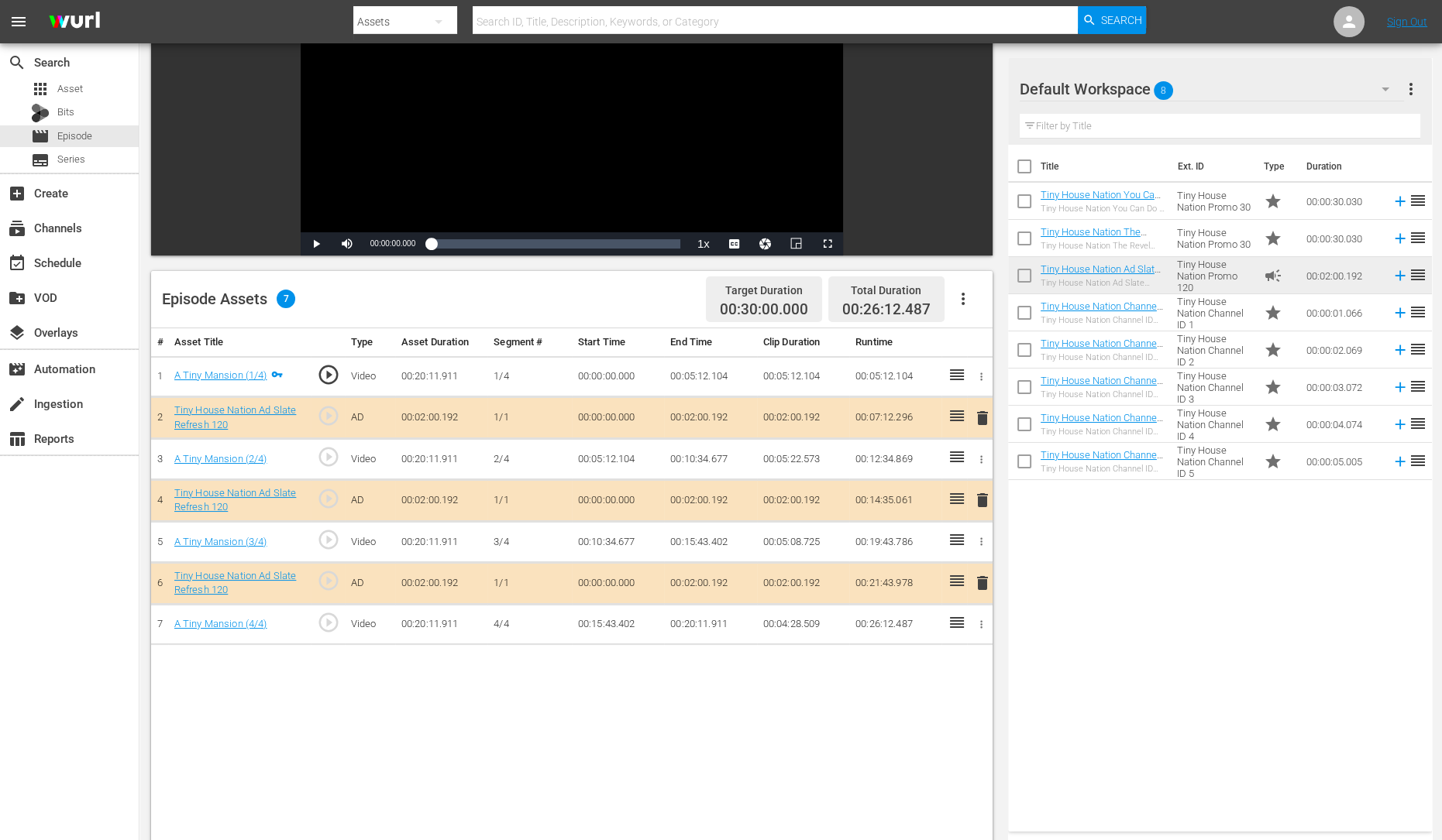
click at [979, 497] on span "delete" at bounding box center [982, 500] width 19 height 19
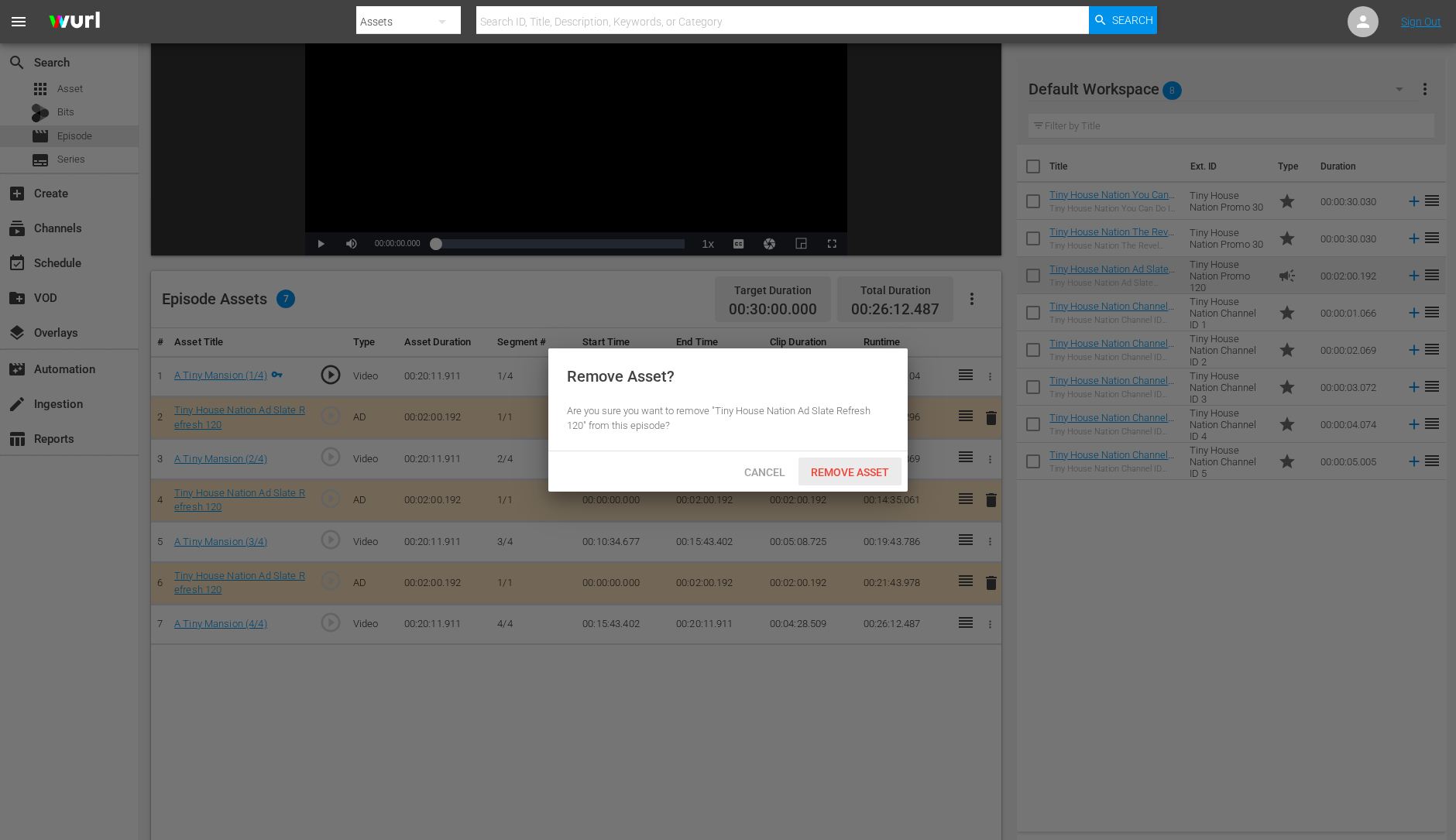
click at [872, 472] on span "Remove Asset" at bounding box center [850, 473] width 103 height 13
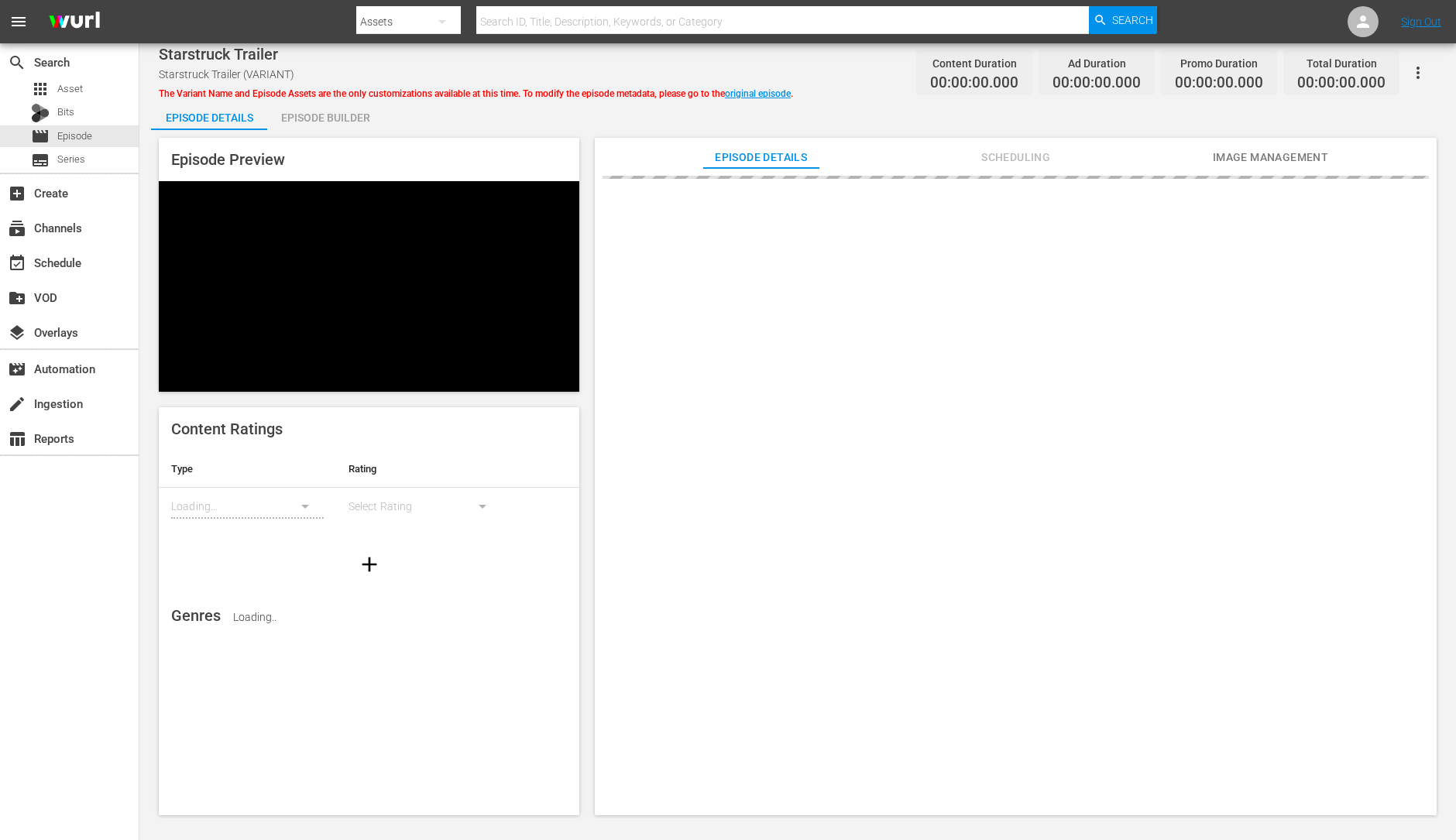
click at [320, 130] on div "Episode Builder" at bounding box center [325, 117] width 116 height 37
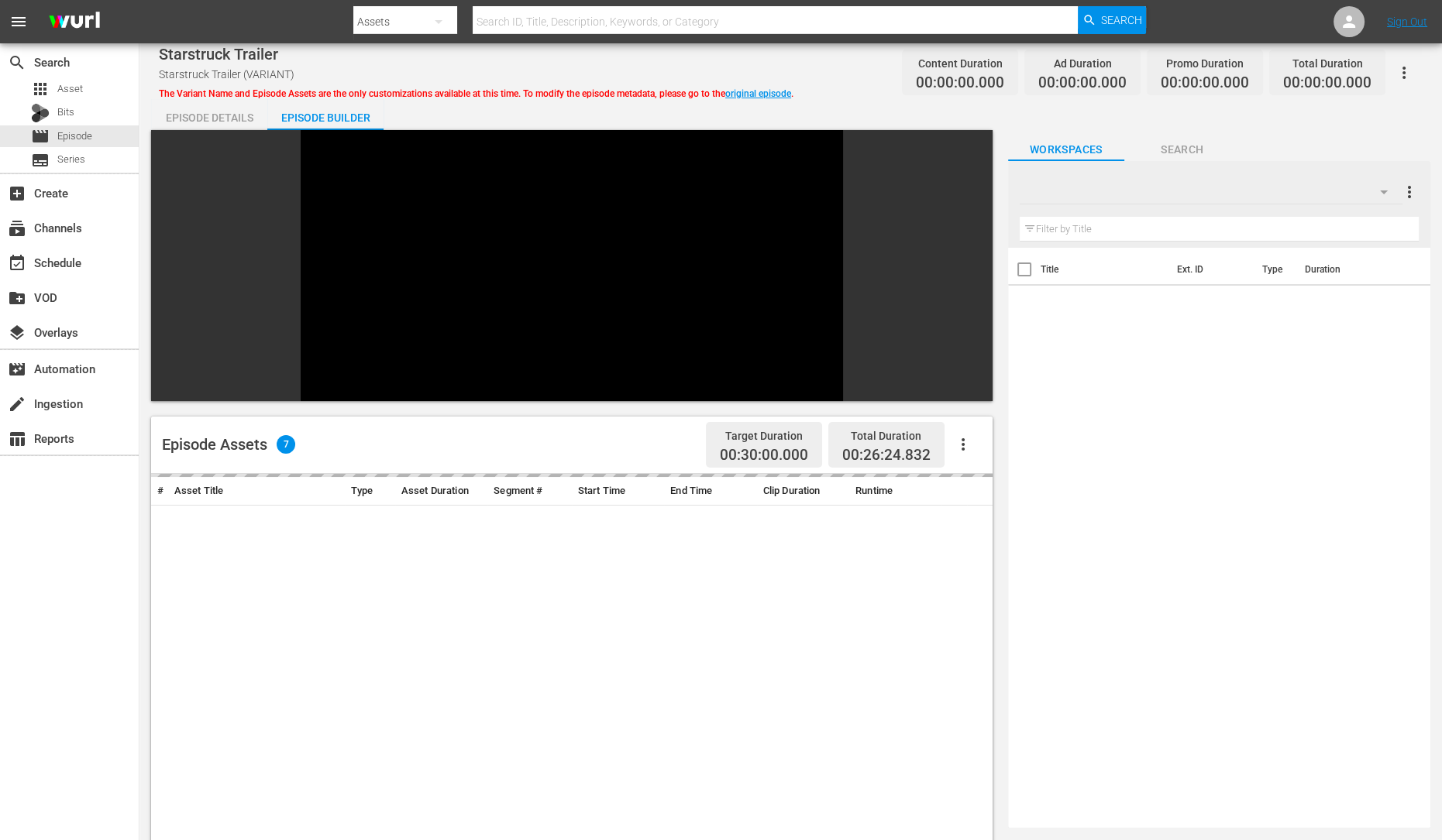
scroll to position [51, 0]
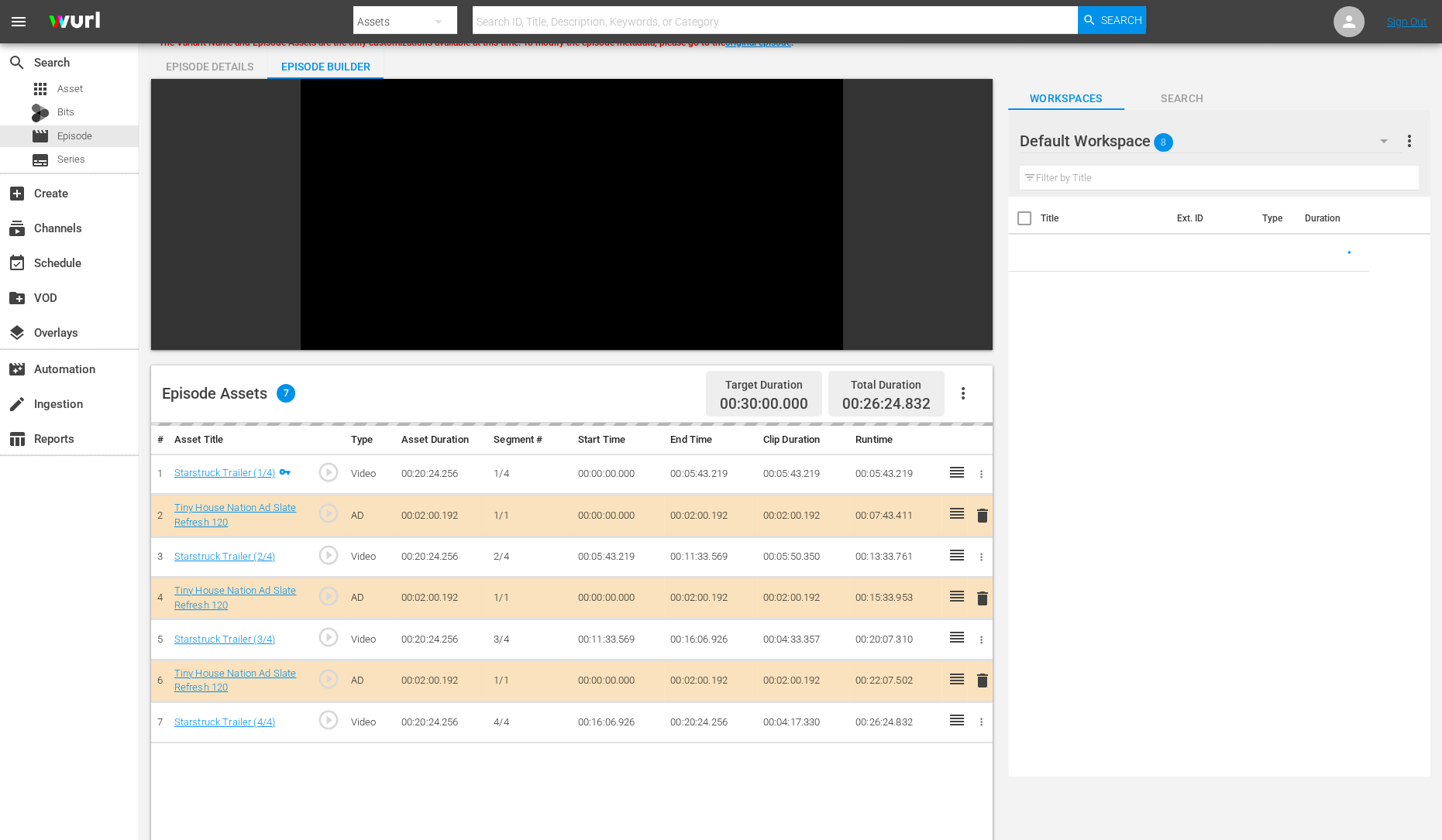
click at [986, 578] on td "delete" at bounding box center [980, 599] width 25 height 41
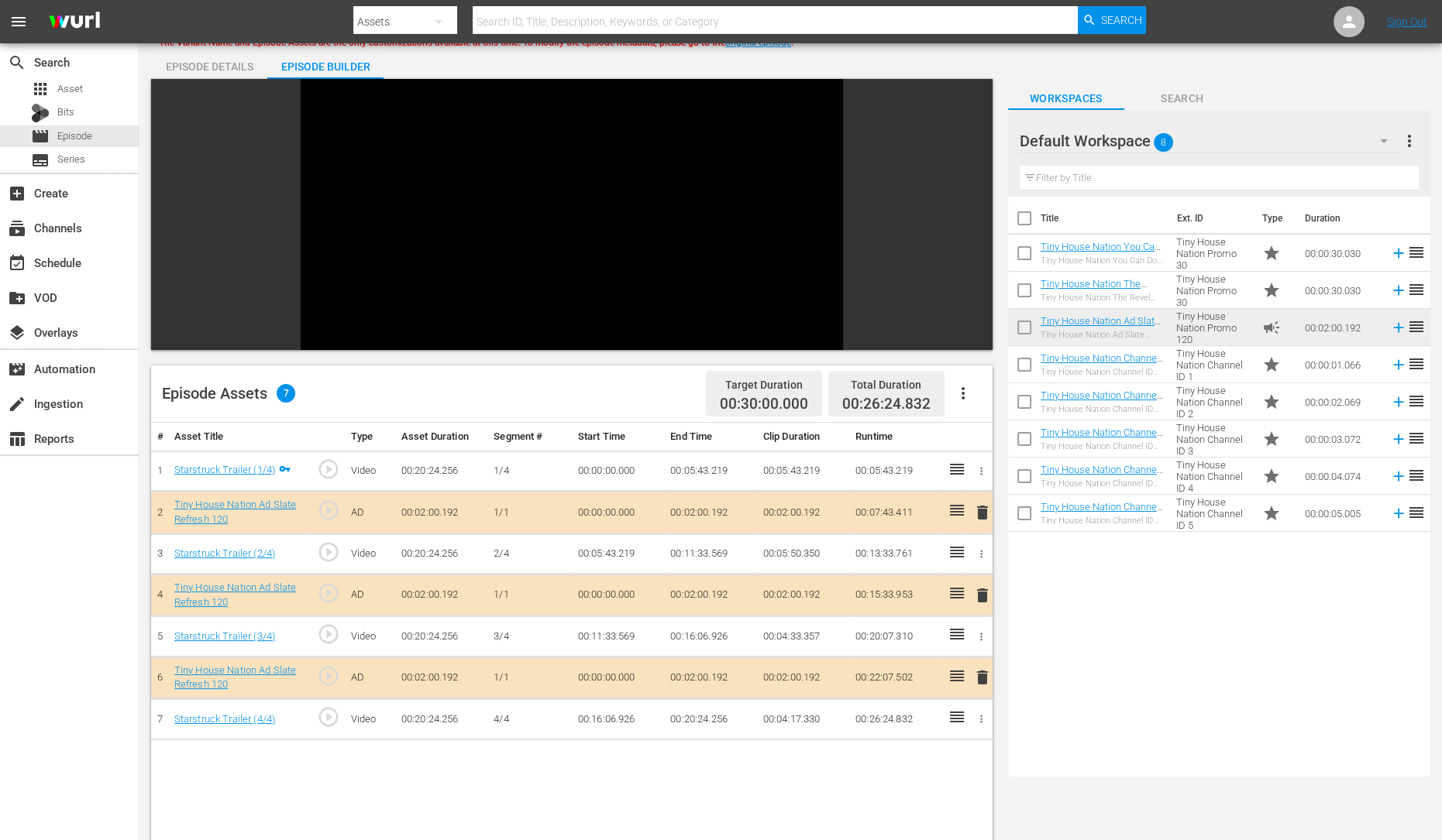
click at [982, 437] on div "Episode Assets 7 Target Duration 00:30:00.000 Total Duration 00:26:24.832 # Ass…" at bounding box center [572, 756] width 841 height 781
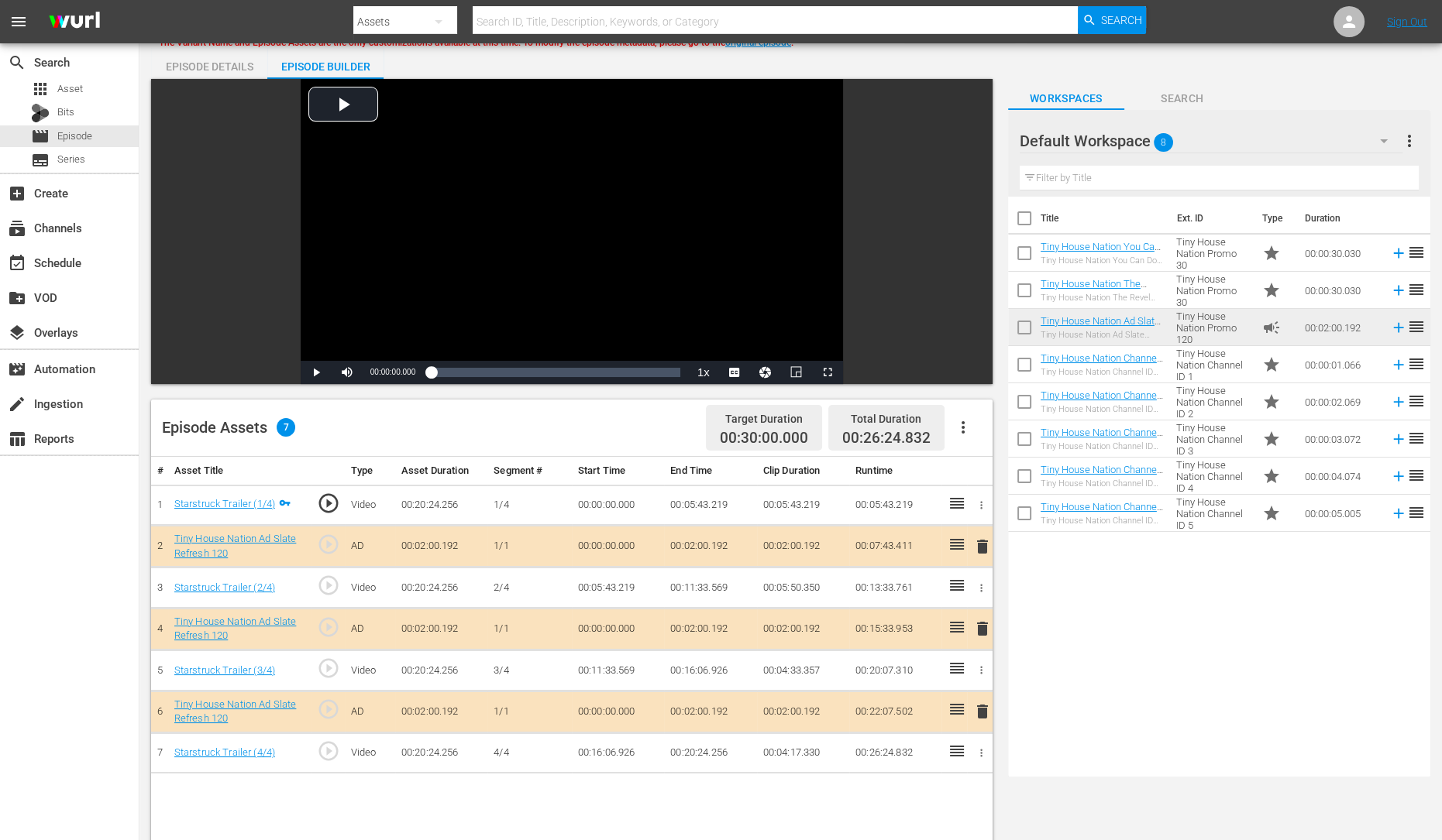
click at [987, 626] on span "delete" at bounding box center [982, 628] width 19 height 19
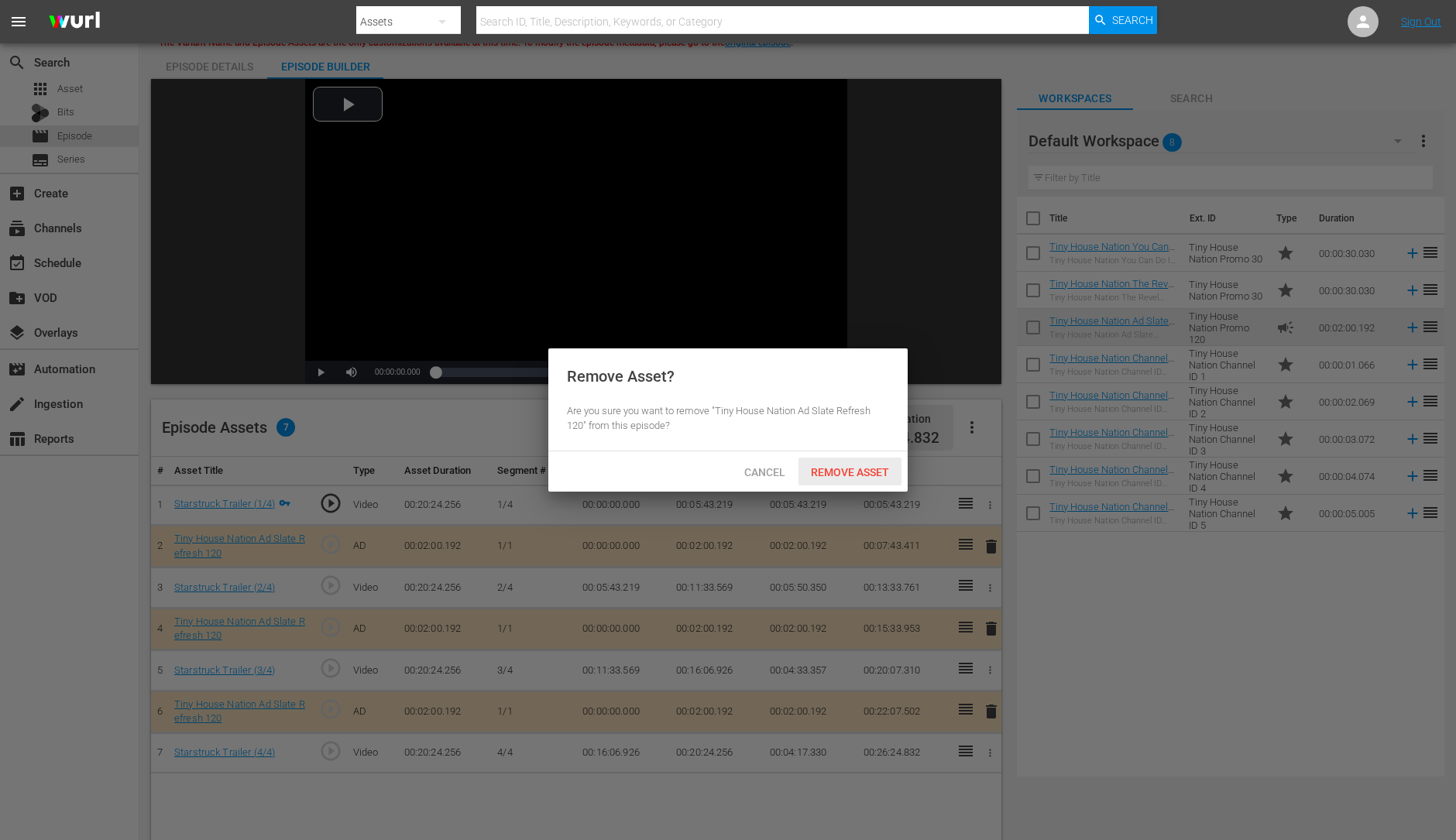
click at [828, 466] on span "Remove Asset" at bounding box center [850, 473] width 103 height 13
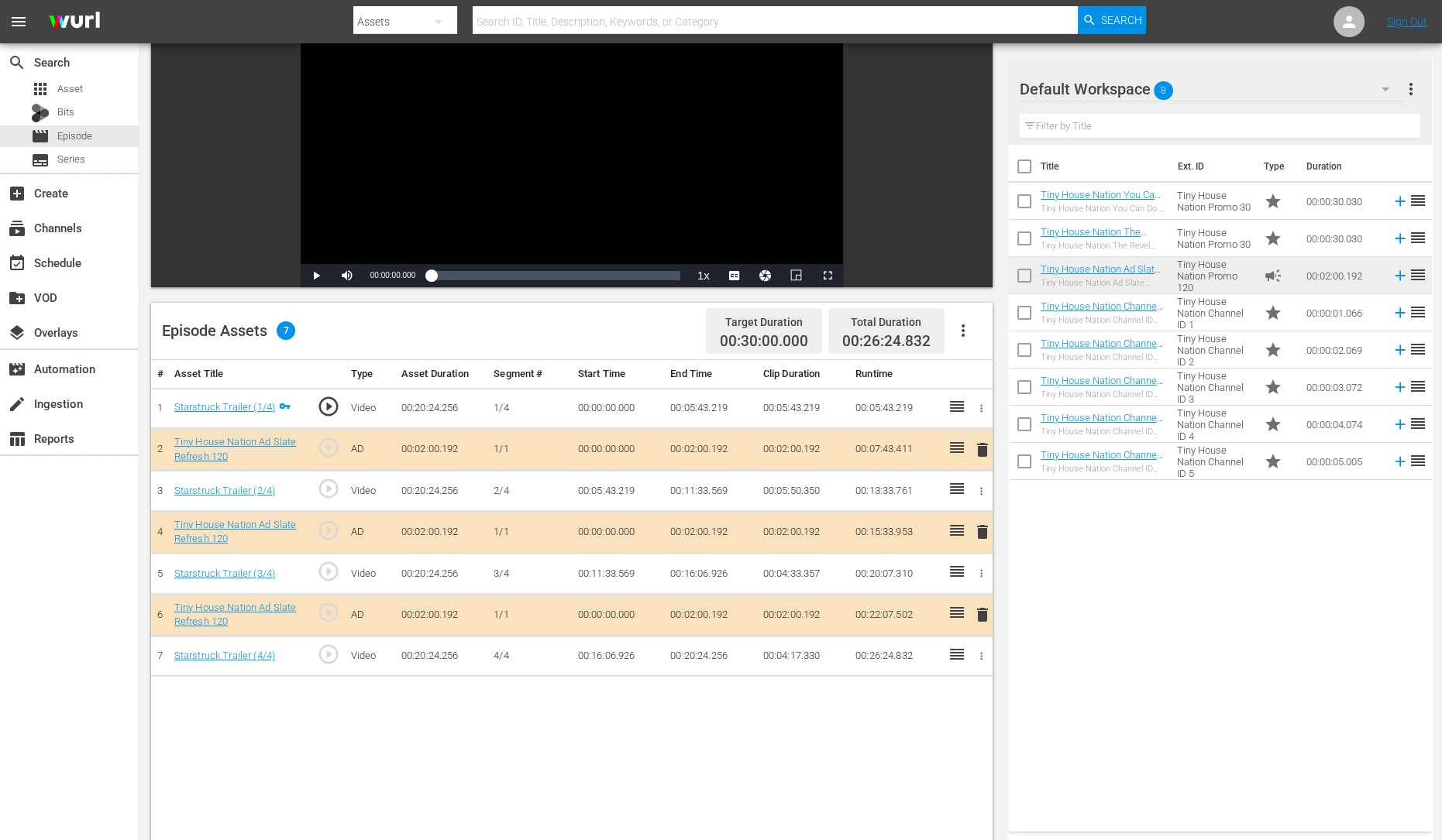
scroll to position [154, 0]
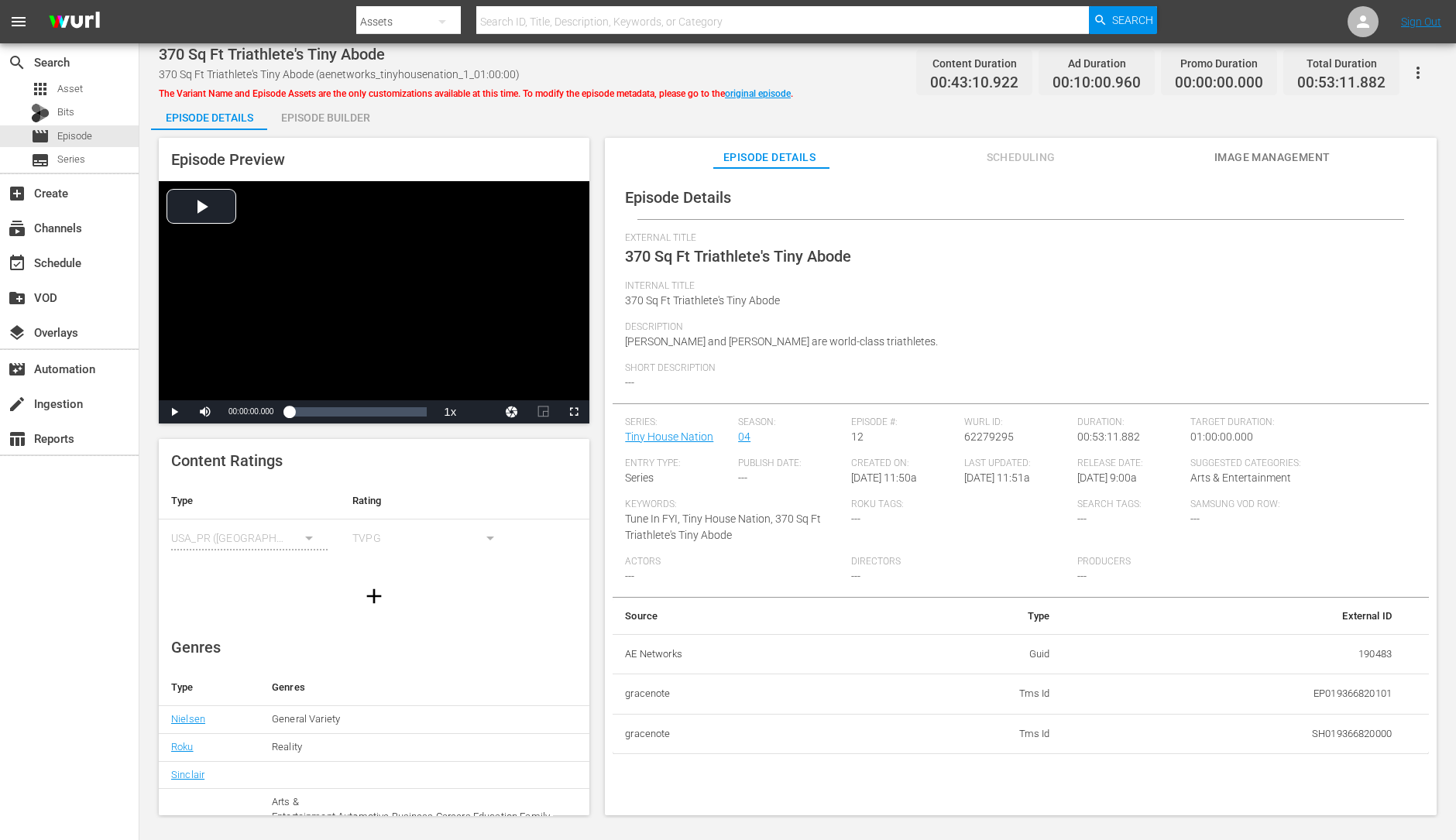
click at [347, 103] on div "Episode Builder" at bounding box center [325, 117] width 116 height 37
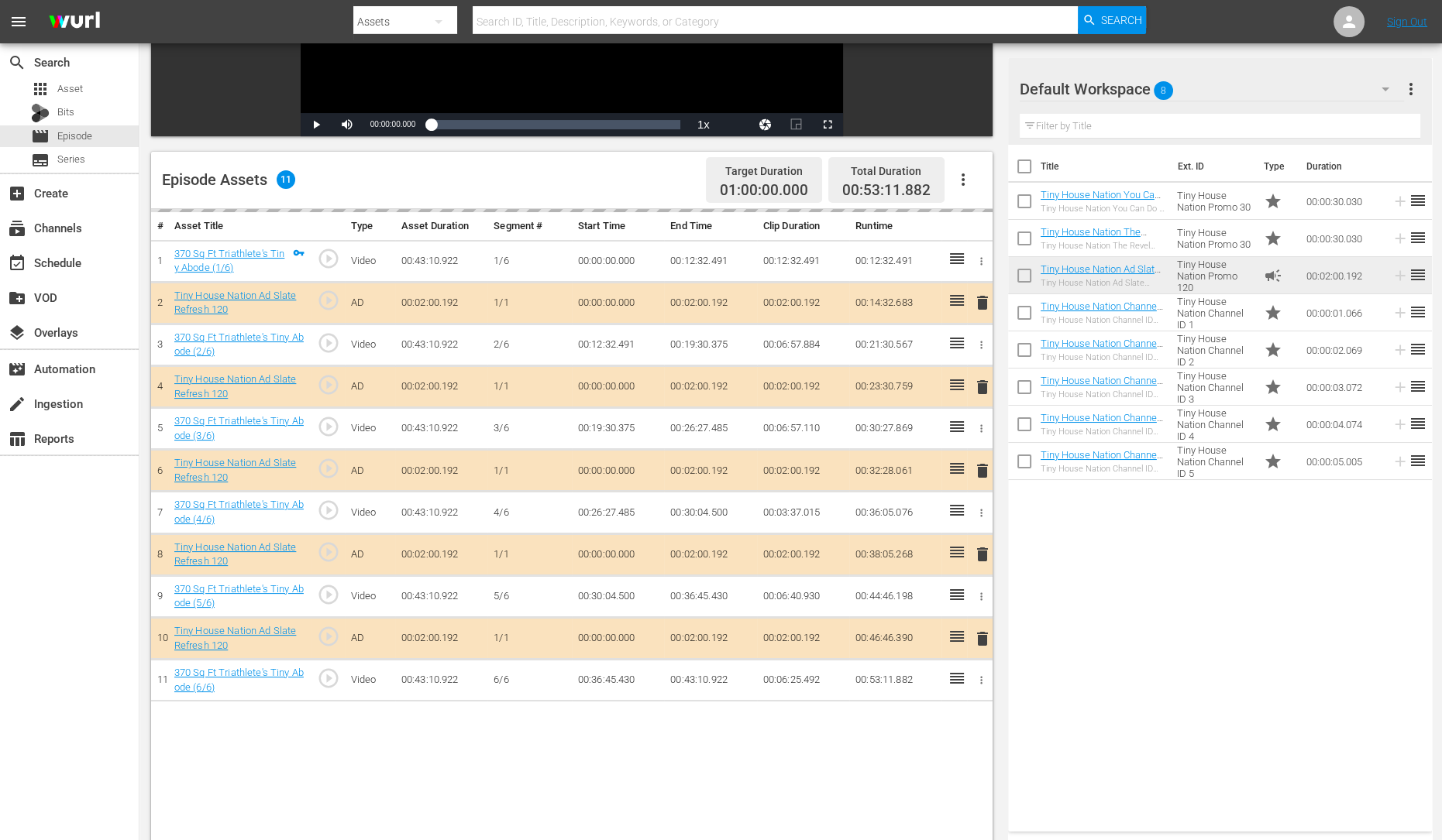
scroll to position [300, 0]
click at [988, 385] on td "delete" at bounding box center [980, 386] width 25 height 41
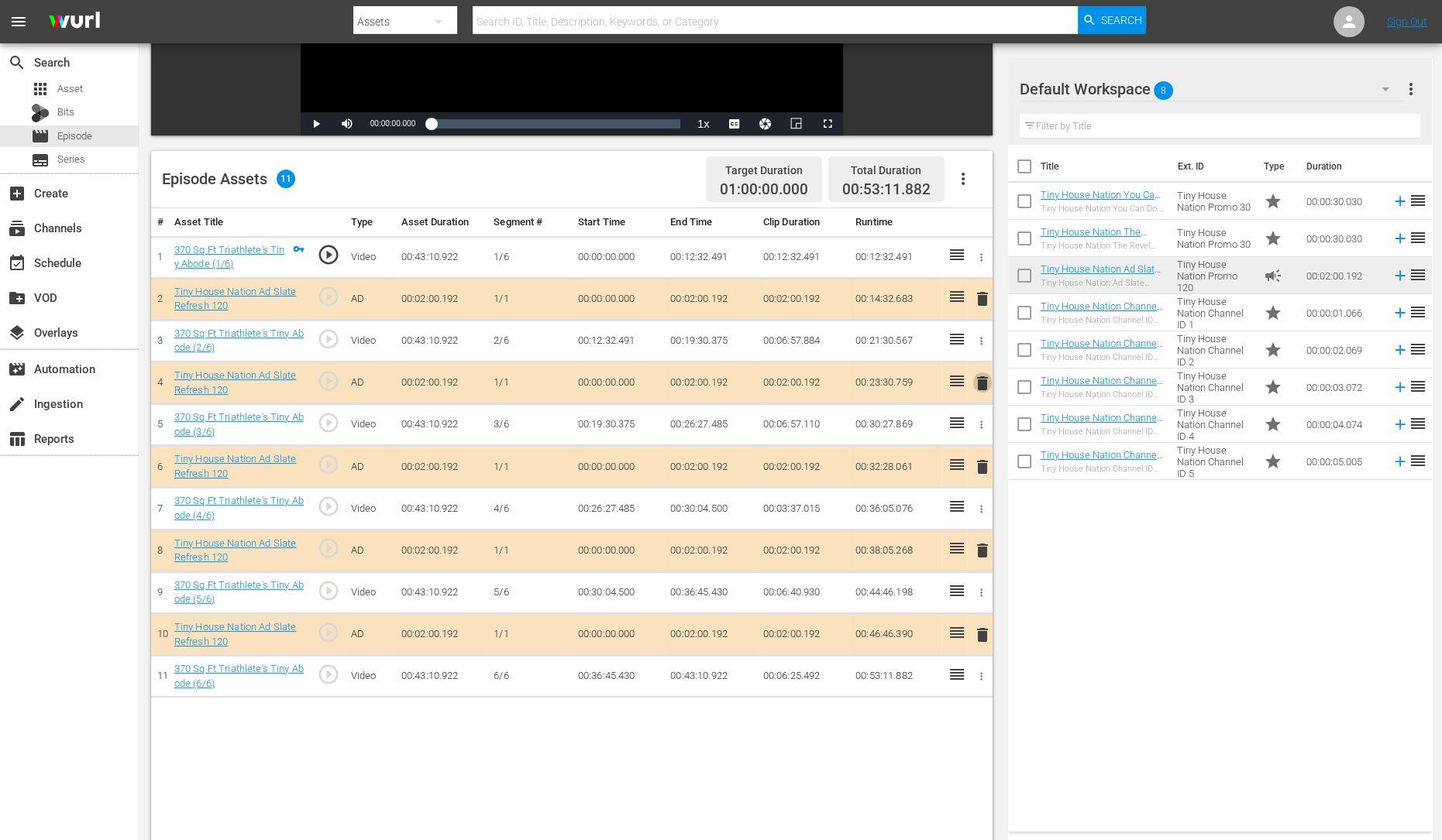
click at [984, 385] on span "delete" at bounding box center [982, 383] width 19 height 19
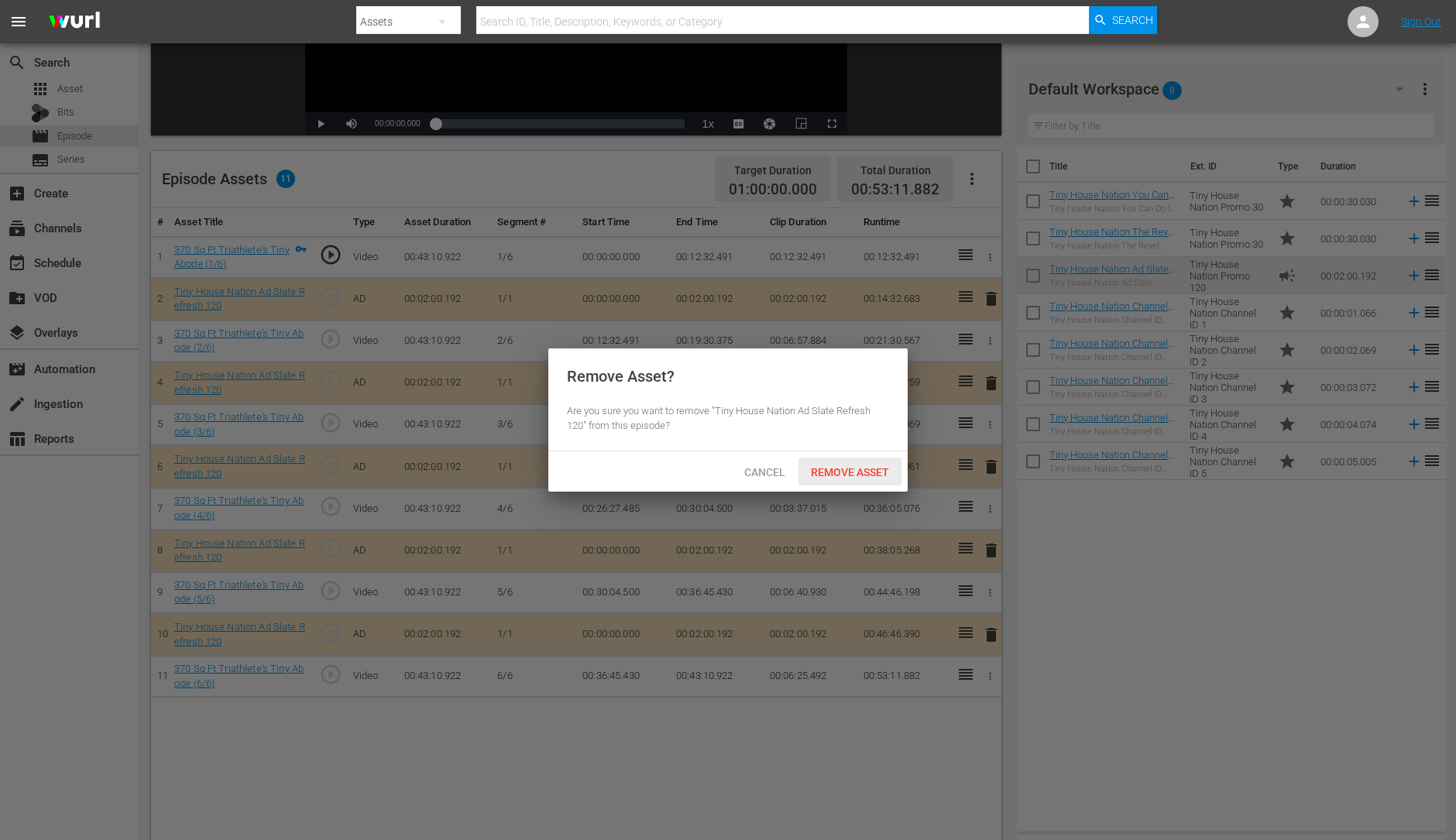
click at [864, 464] on div "Remove Asset" at bounding box center [850, 472] width 103 height 29
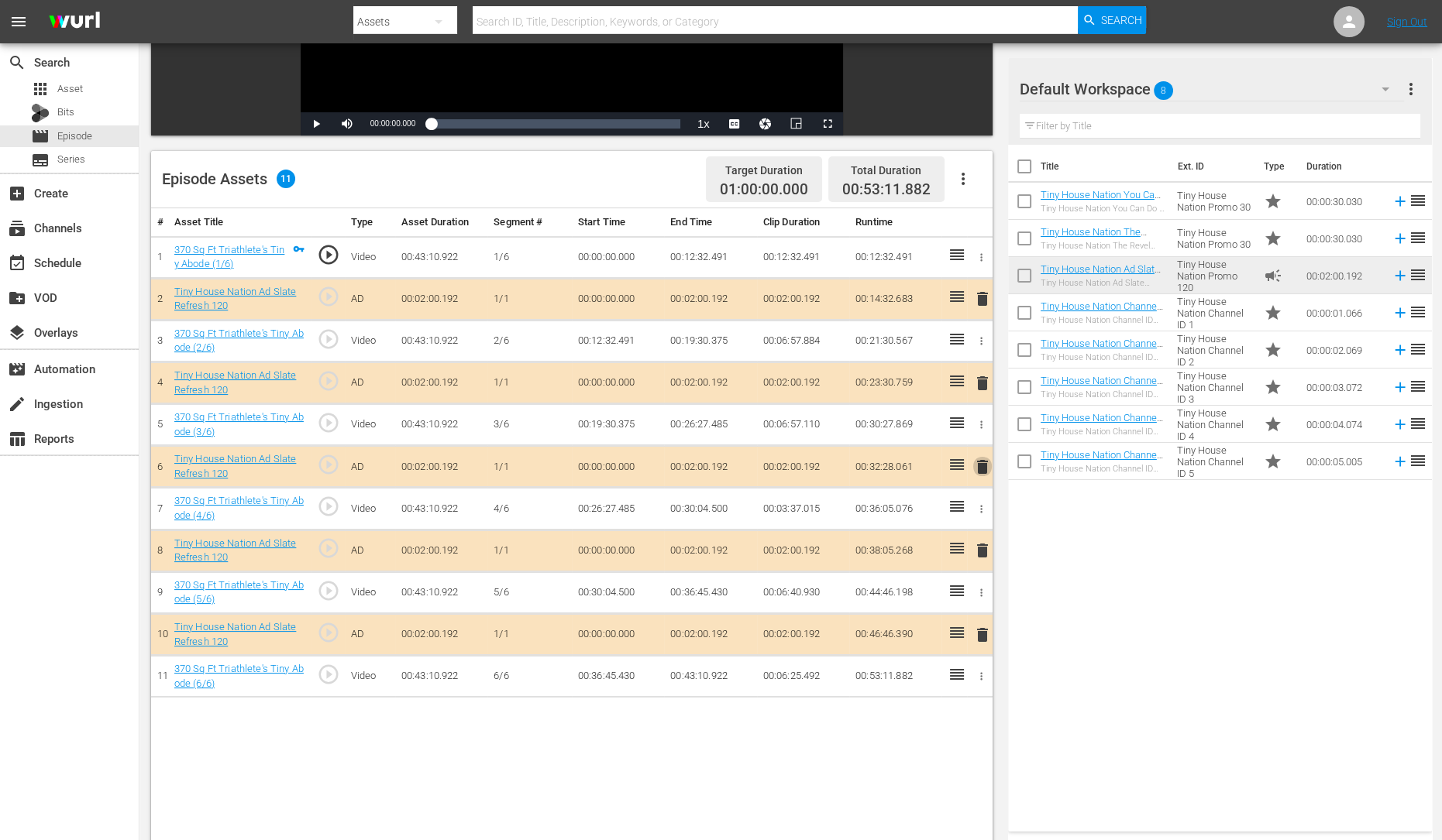
click at [976, 468] on span "delete" at bounding box center [982, 466] width 19 height 19
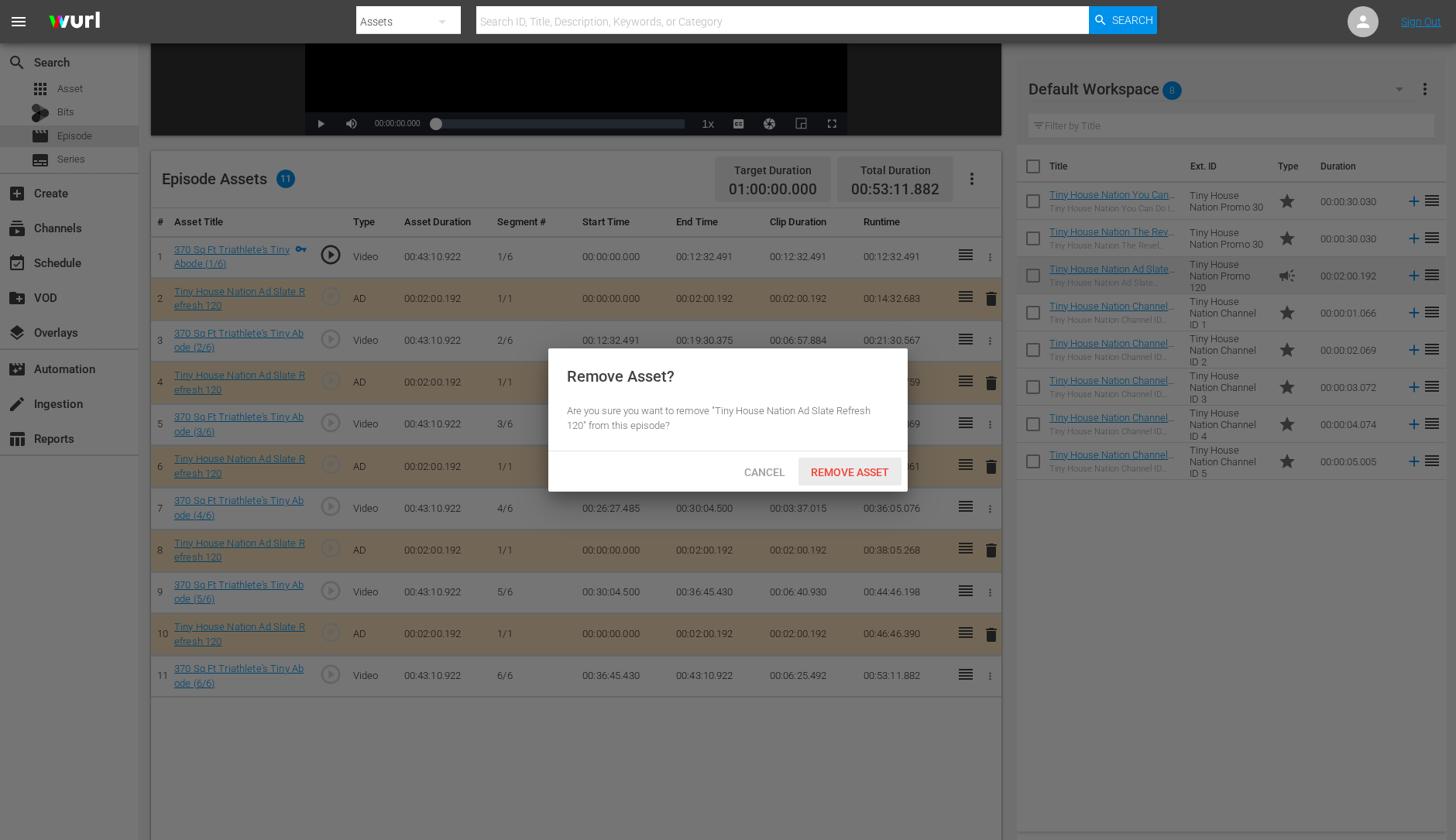
click at [862, 467] on span "Remove Asset" at bounding box center [850, 473] width 103 height 13
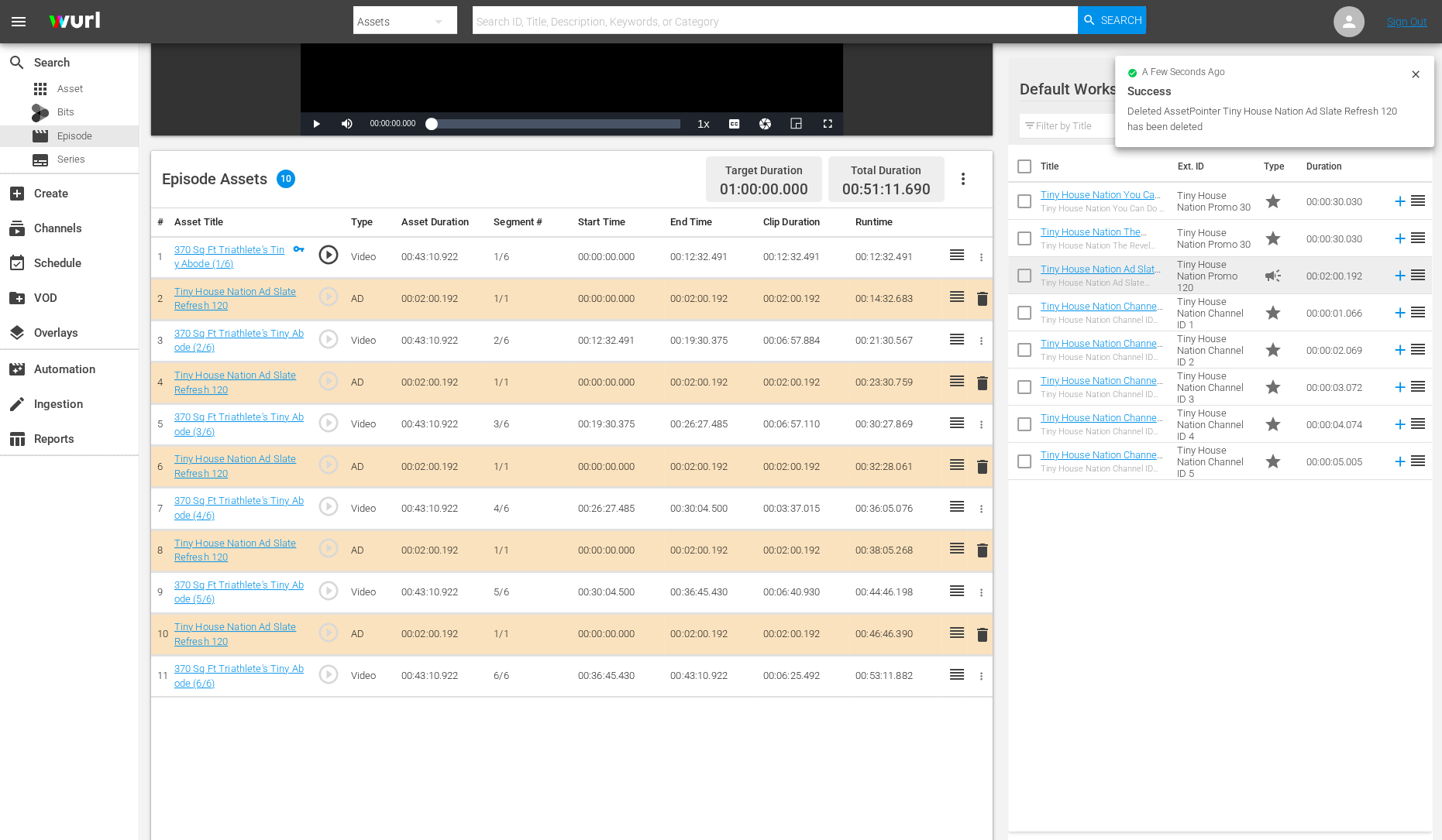
click at [975, 546] on span "delete" at bounding box center [982, 550] width 19 height 19
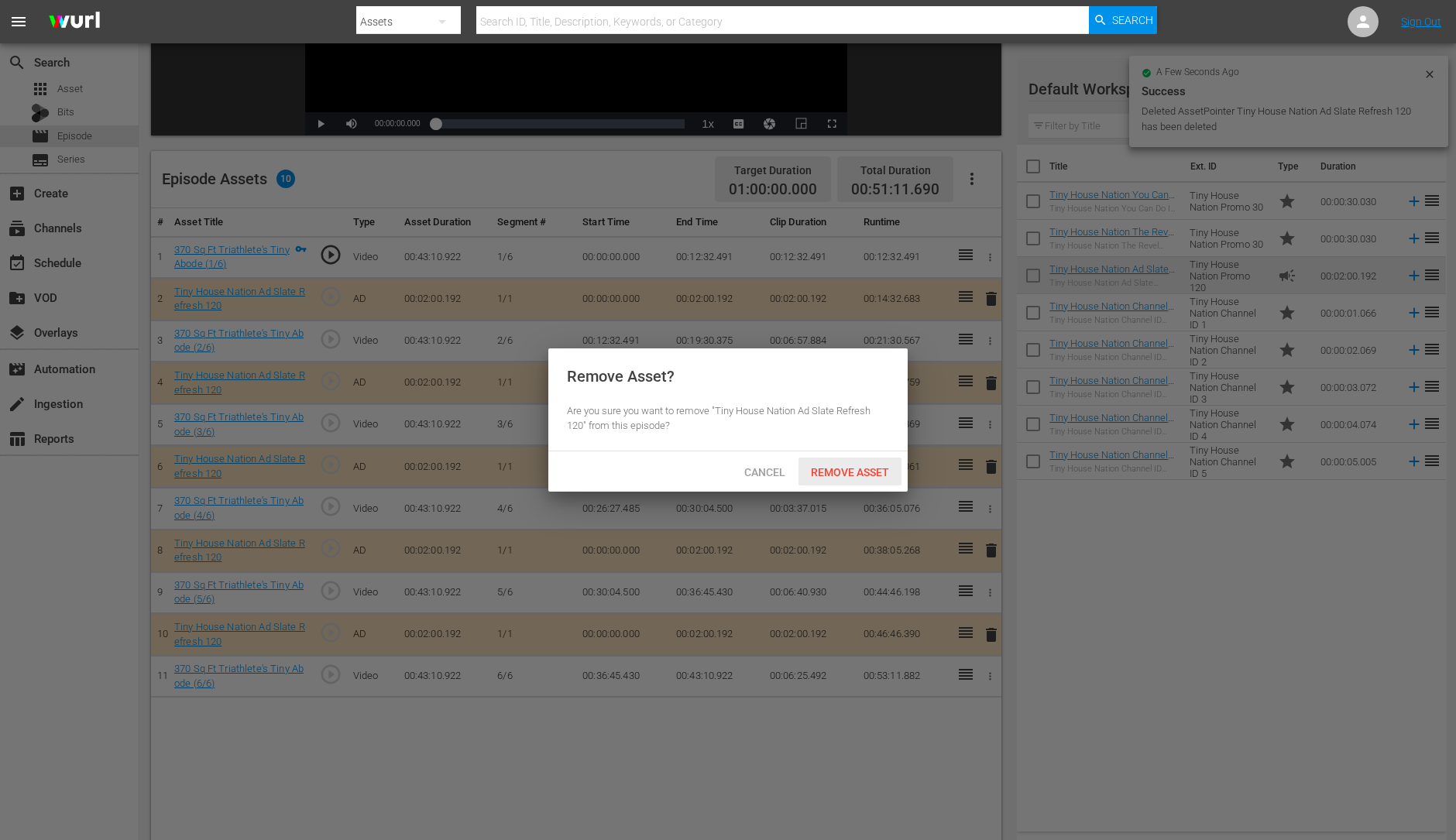
click at [865, 470] on span "Remove Asset" at bounding box center [850, 473] width 103 height 13
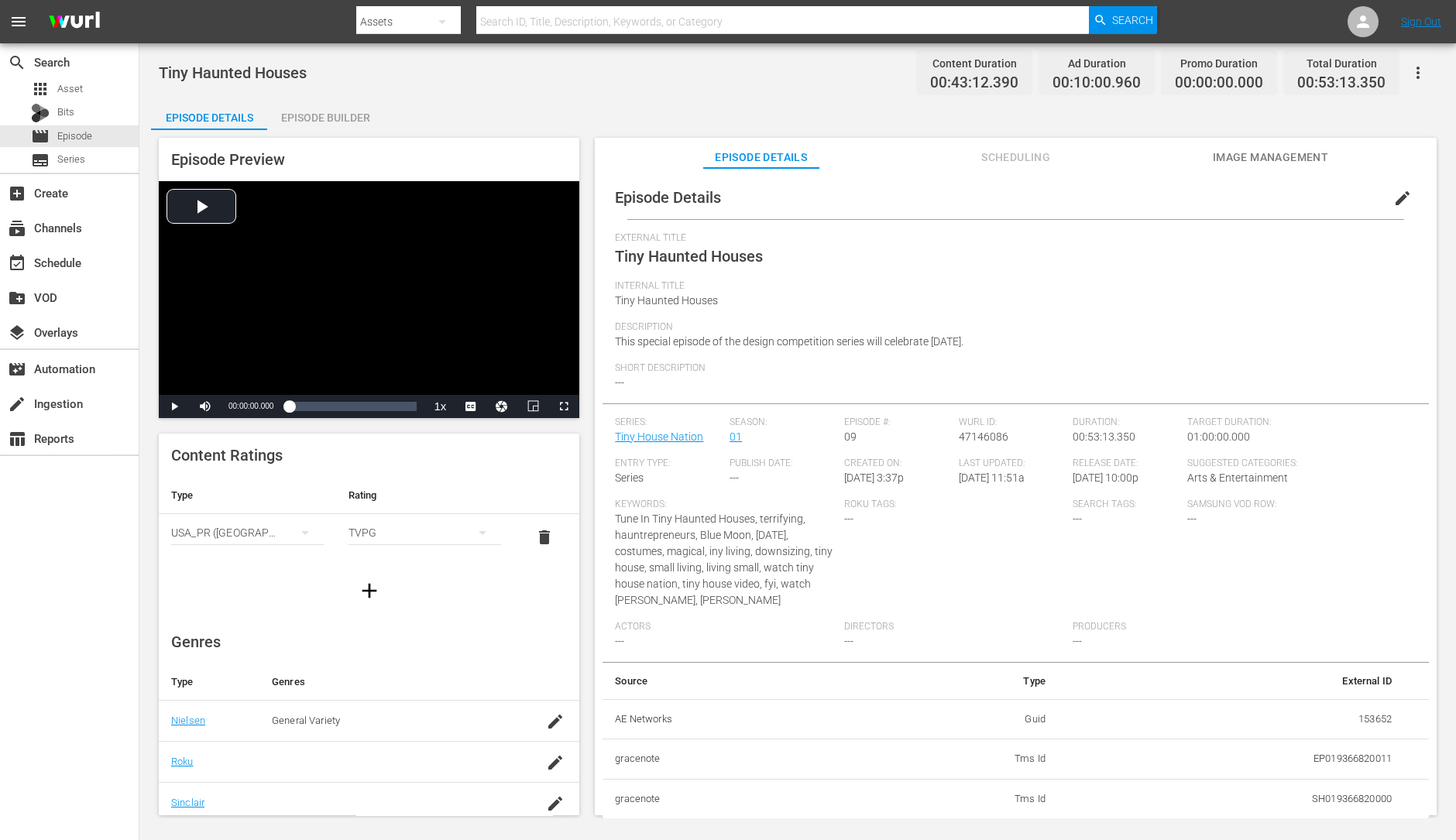
click at [304, 119] on div "Episode Builder" at bounding box center [325, 117] width 116 height 37
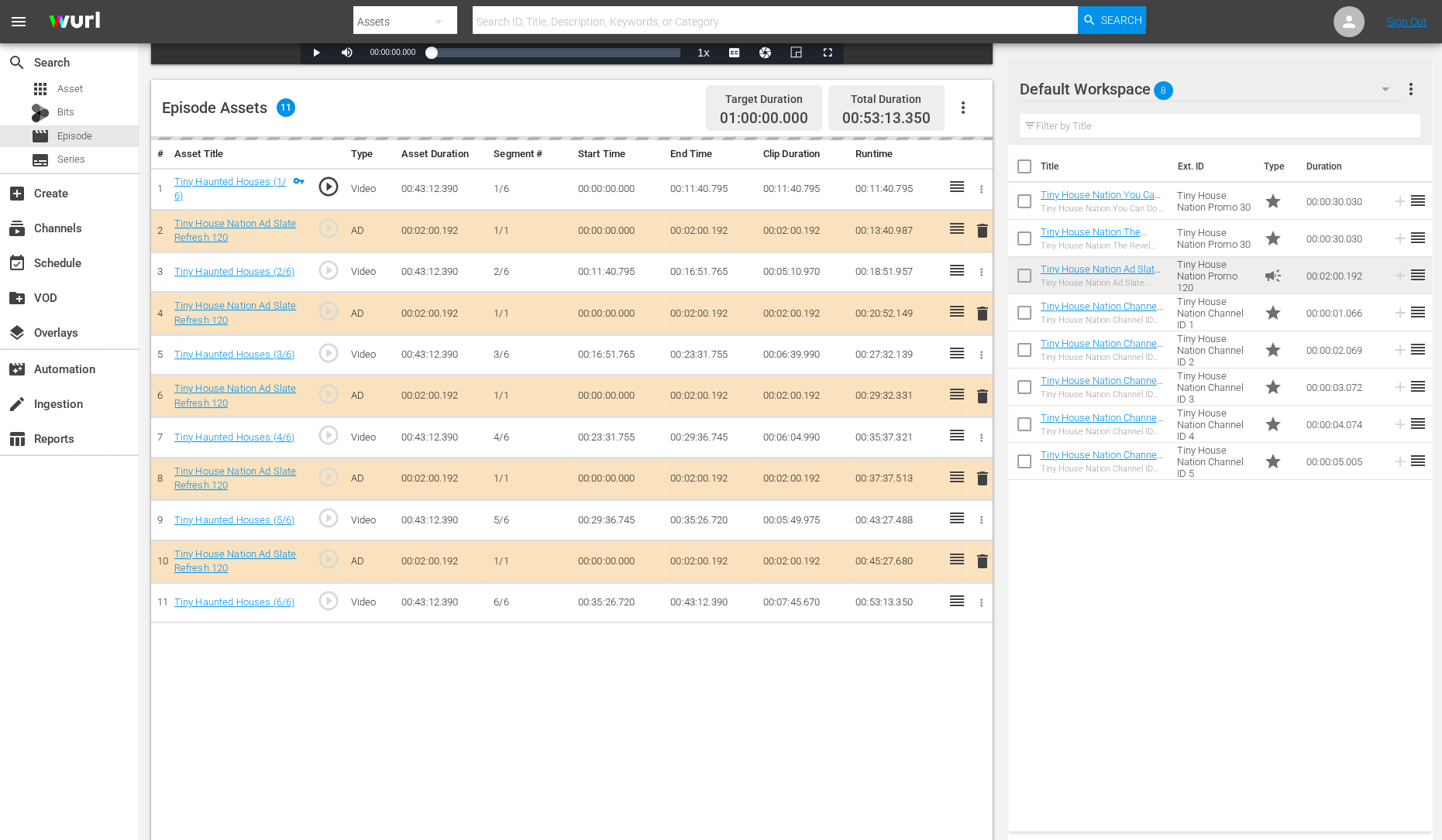
scroll to position [371, 0]
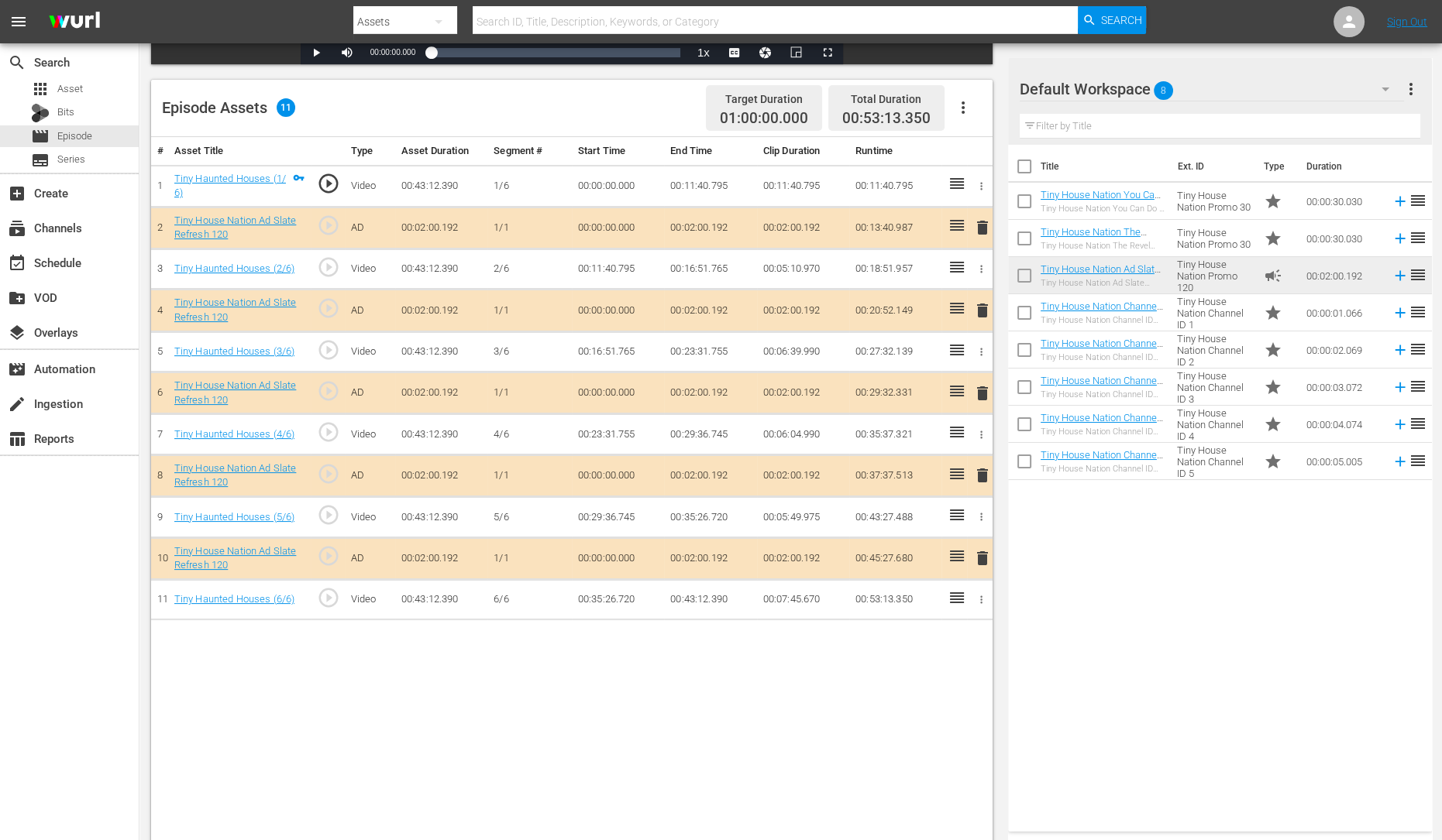
click at [982, 314] on span "delete" at bounding box center [982, 311] width 19 height 19
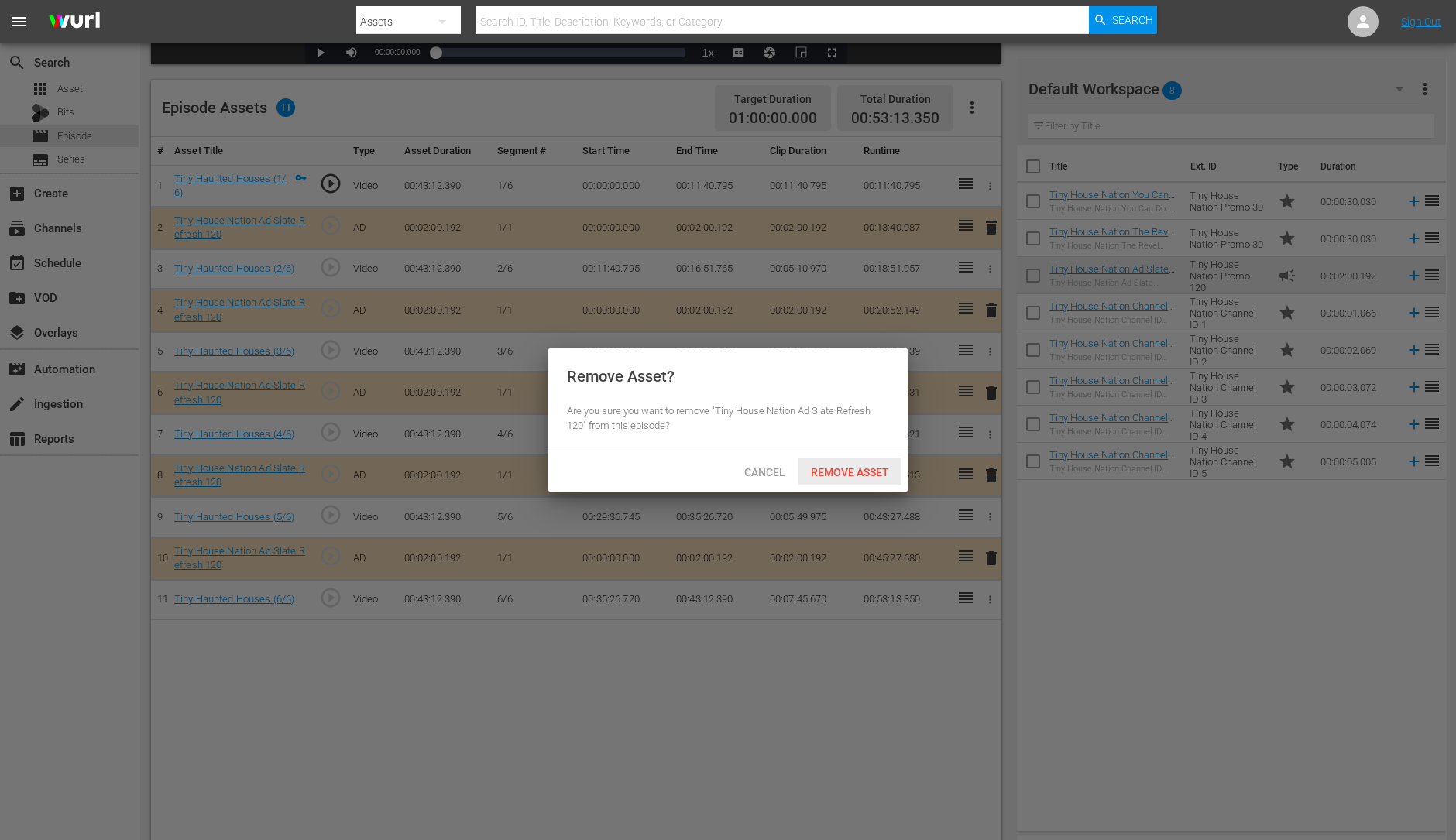
click at [846, 466] on span "Remove Asset" at bounding box center [850, 473] width 103 height 13
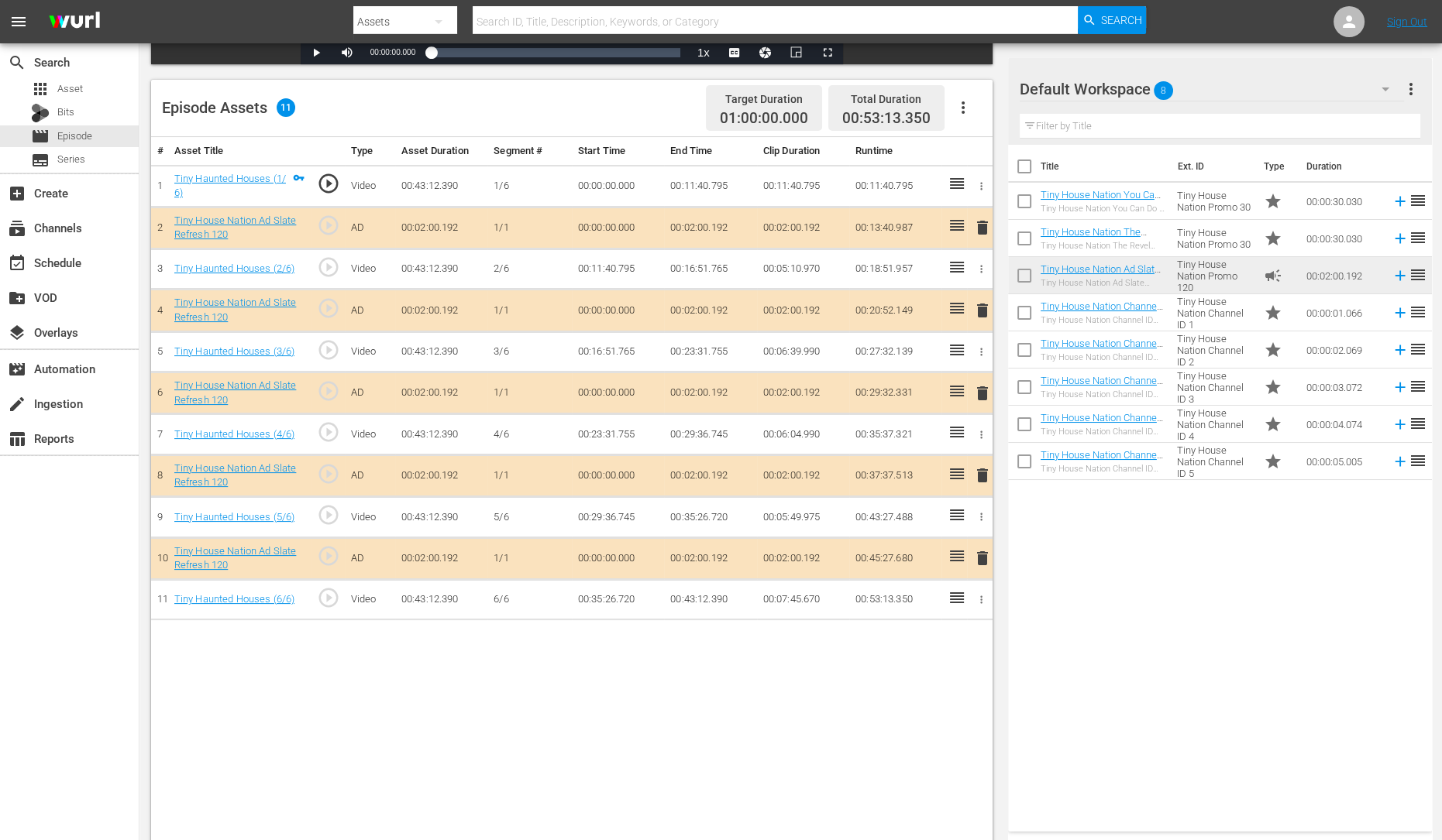
click at [984, 390] on span "delete" at bounding box center [982, 393] width 19 height 19
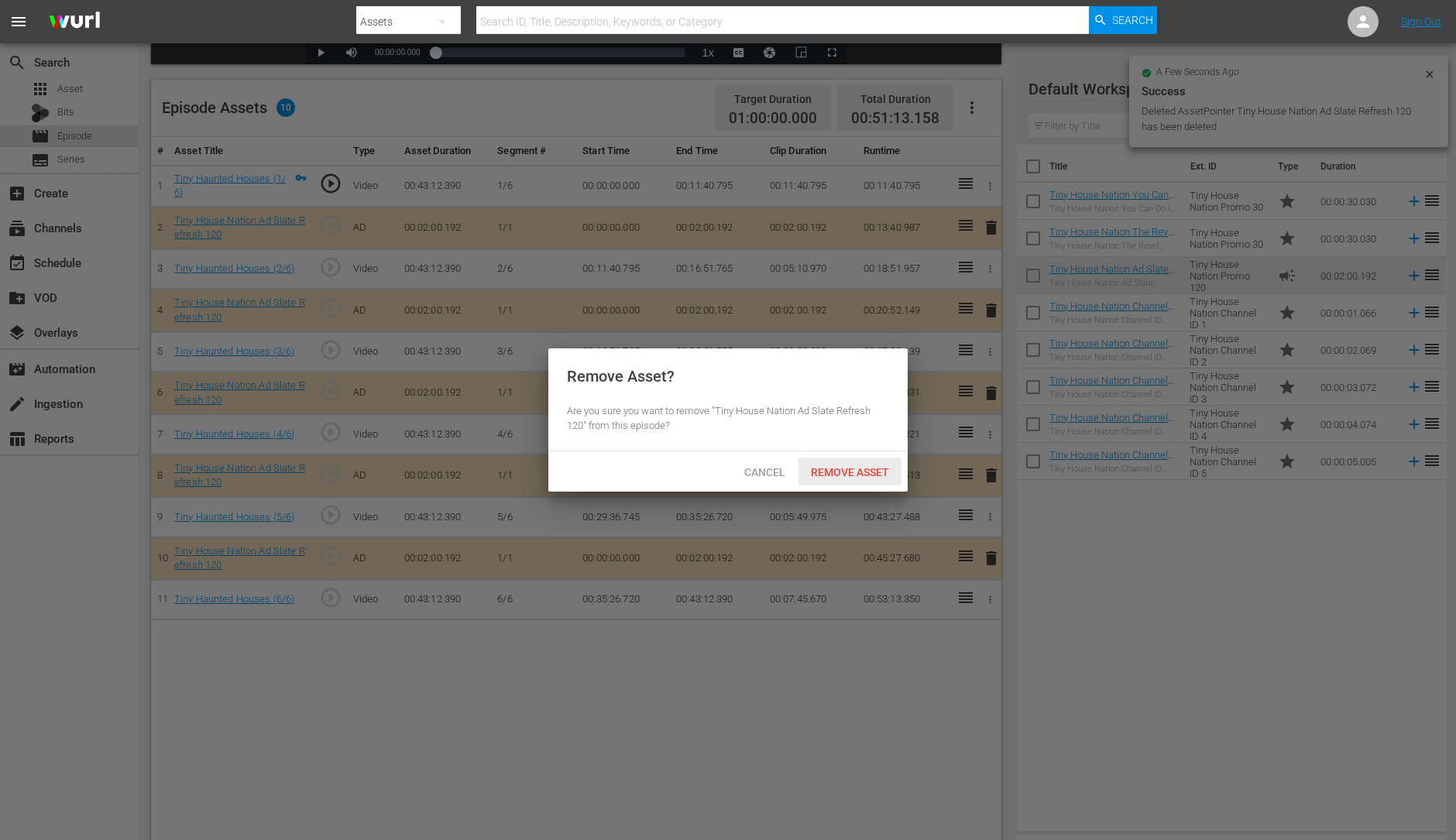
click at [867, 466] on span "Remove Asset" at bounding box center [850, 473] width 103 height 13
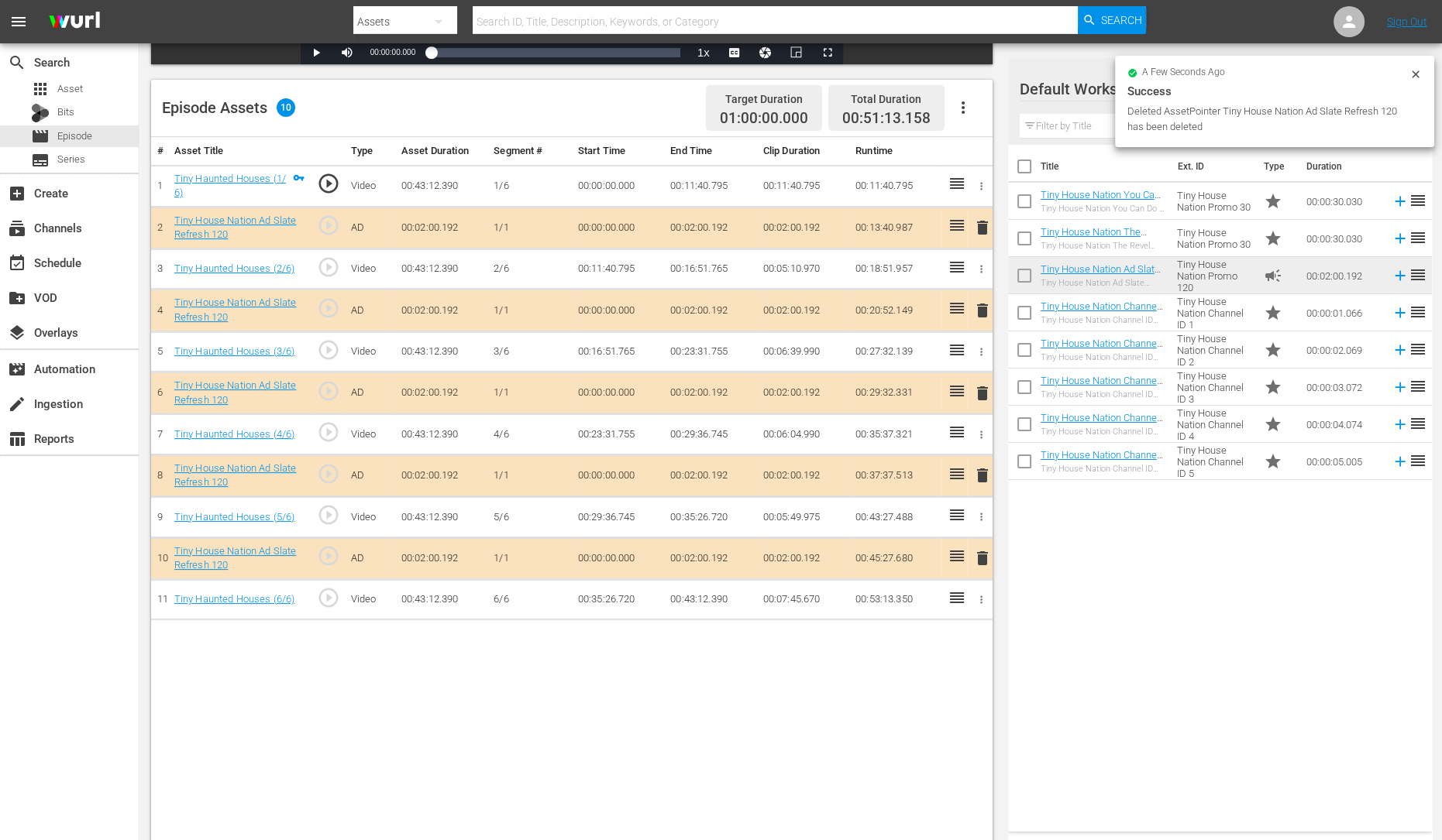
click at [973, 478] on span "delete" at bounding box center [982, 475] width 19 height 19
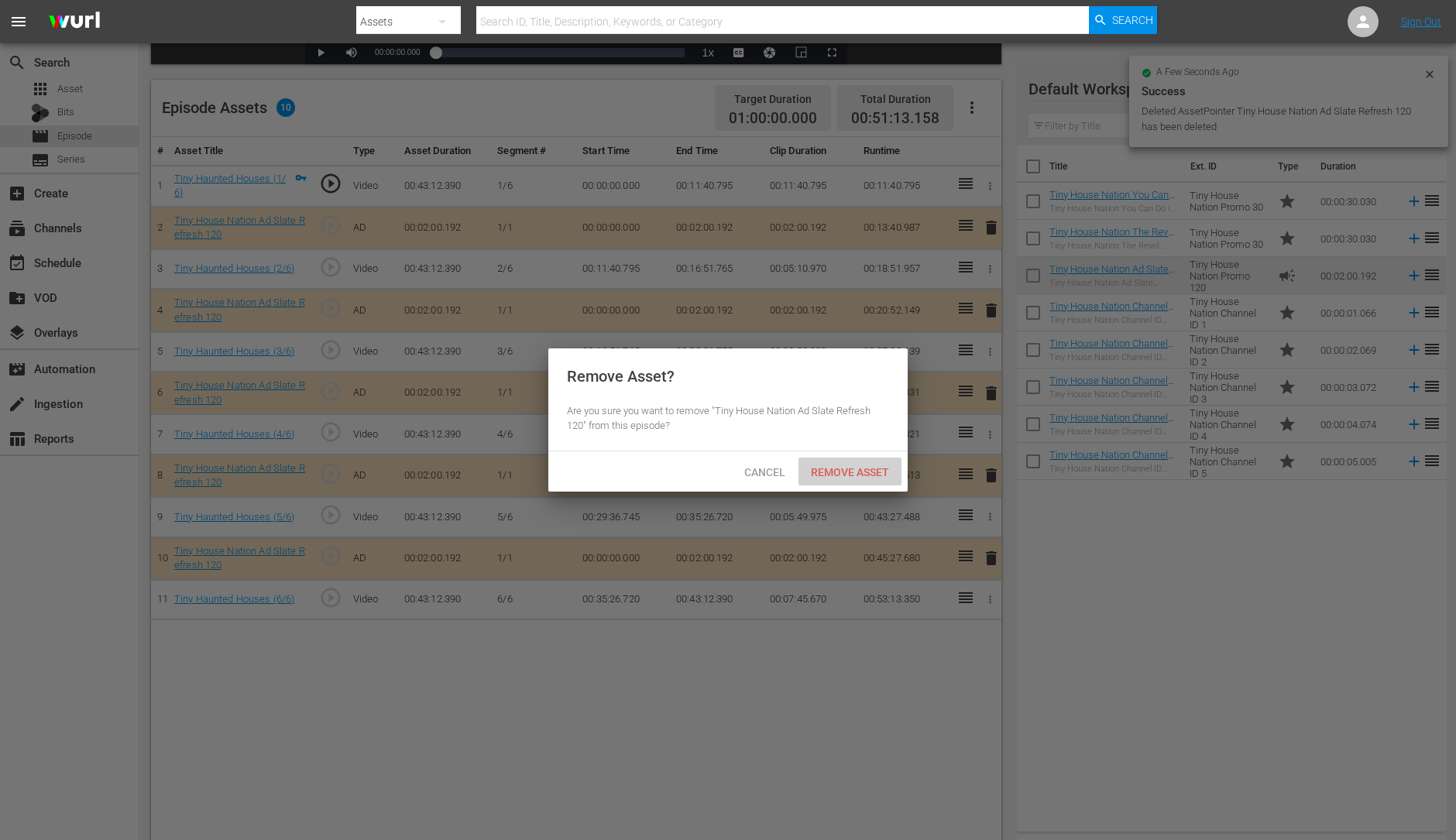
click at [856, 473] on span "Remove Asset" at bounding box center [850, 473] width 103 height 13
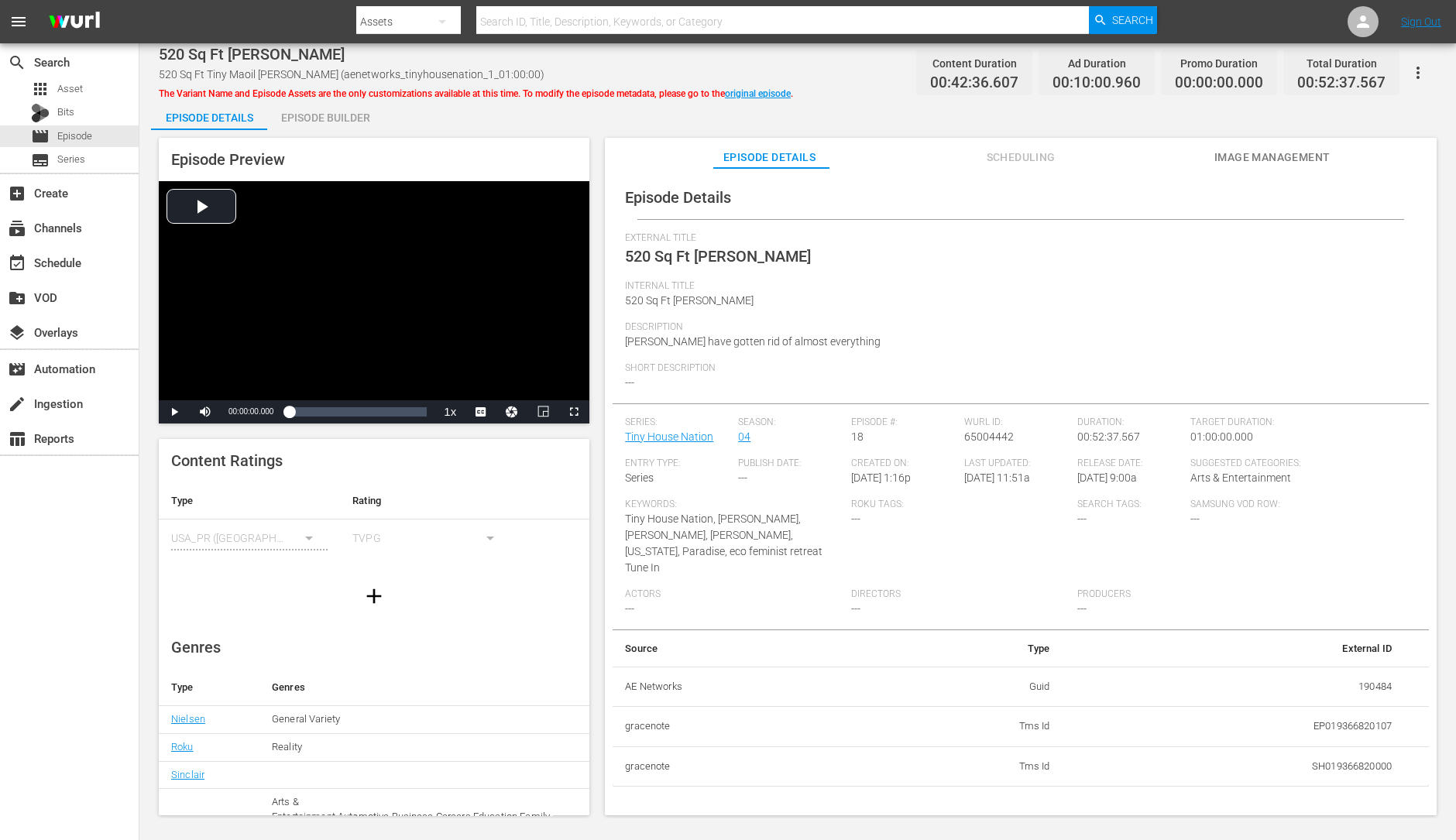
click at [313, 118] on div "Episode Builder" at bounding box center [325, 117] width 116 height 37
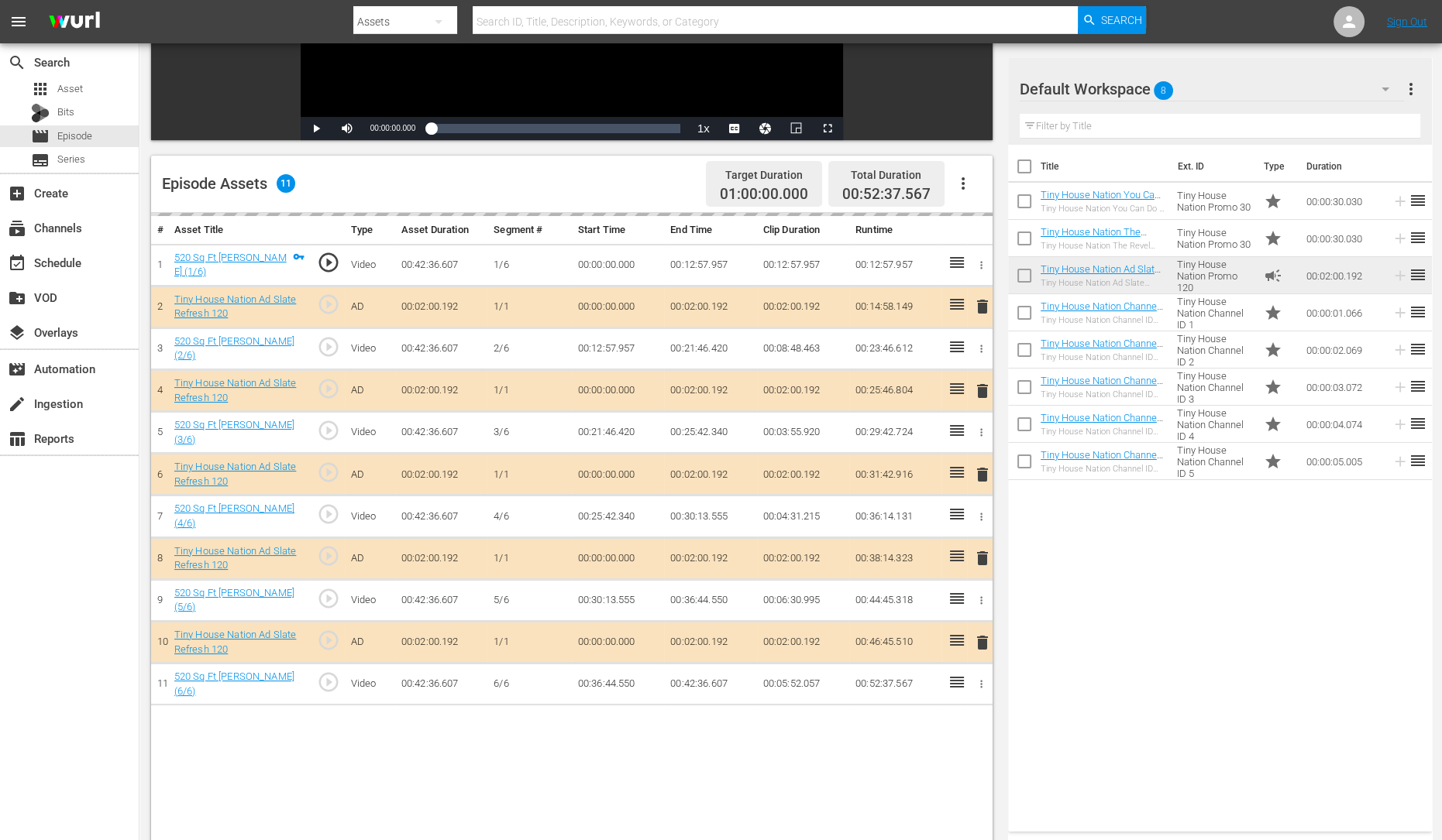
scroll to position [322, 0]
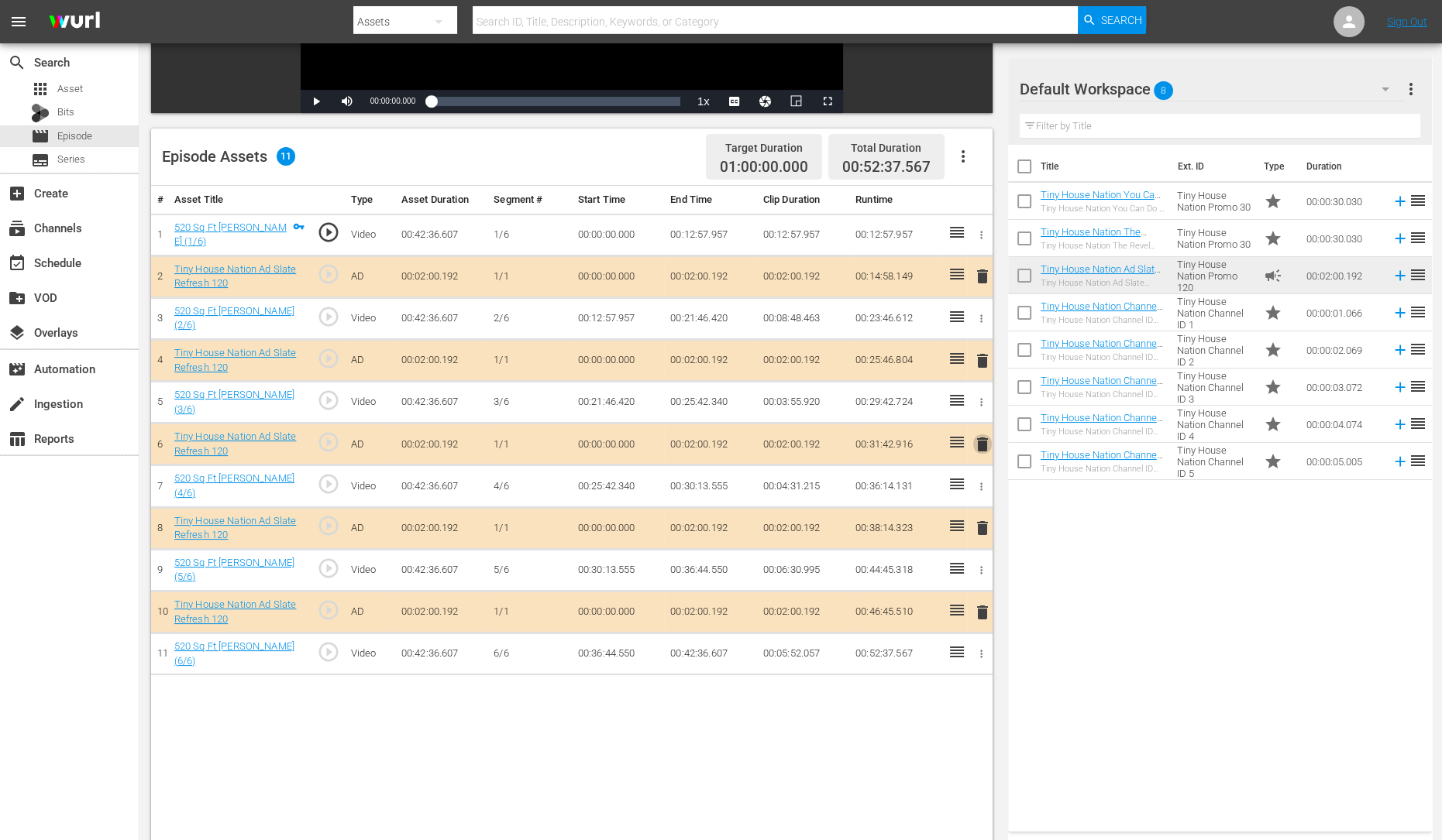
click at [987, 444] on span "delete" at bounding box center [982, 444] width 19 height 19
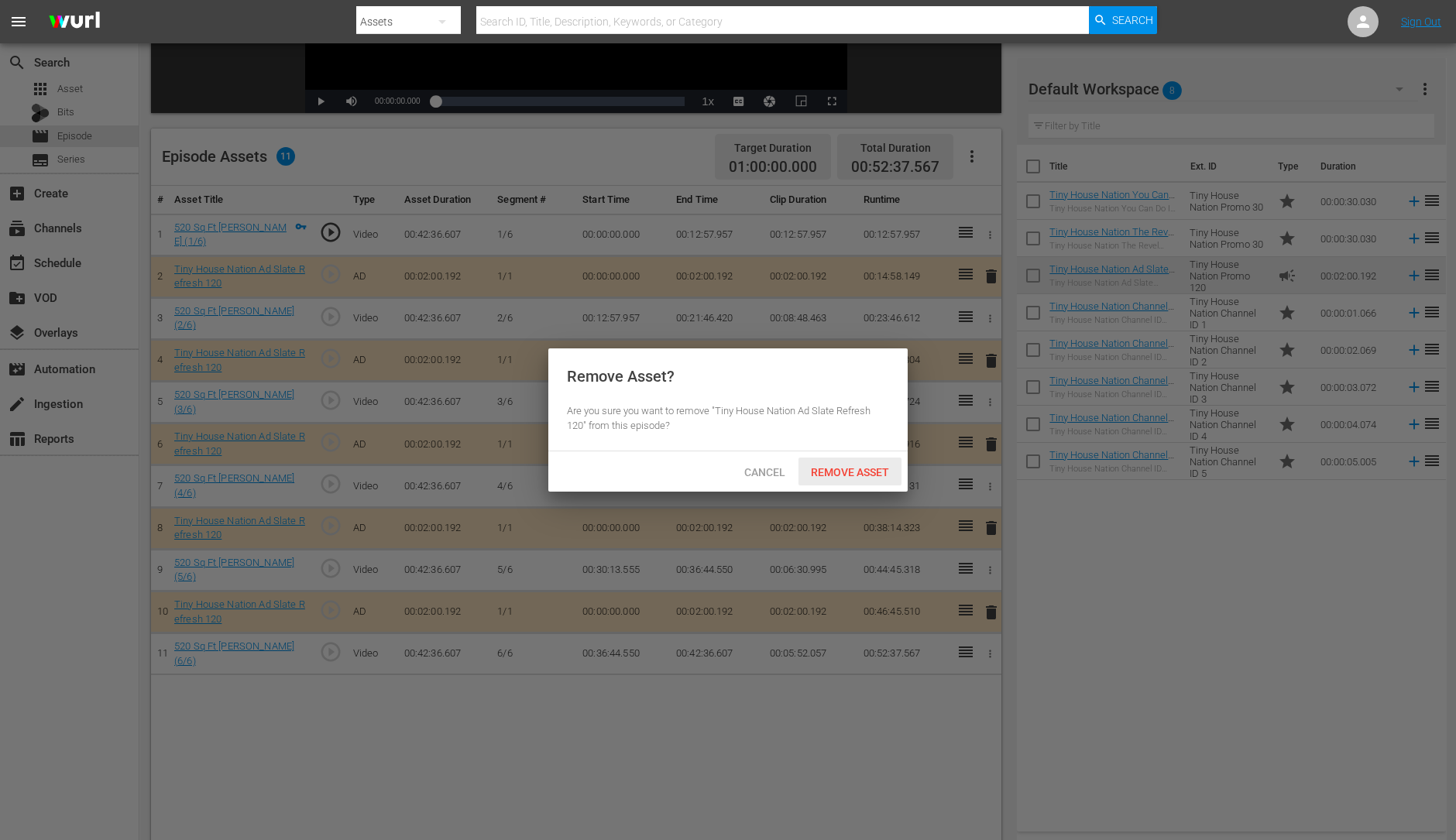
click at [872, 474] on span "Remove Asset" at bounding box center [850, 473] width 103 height 13
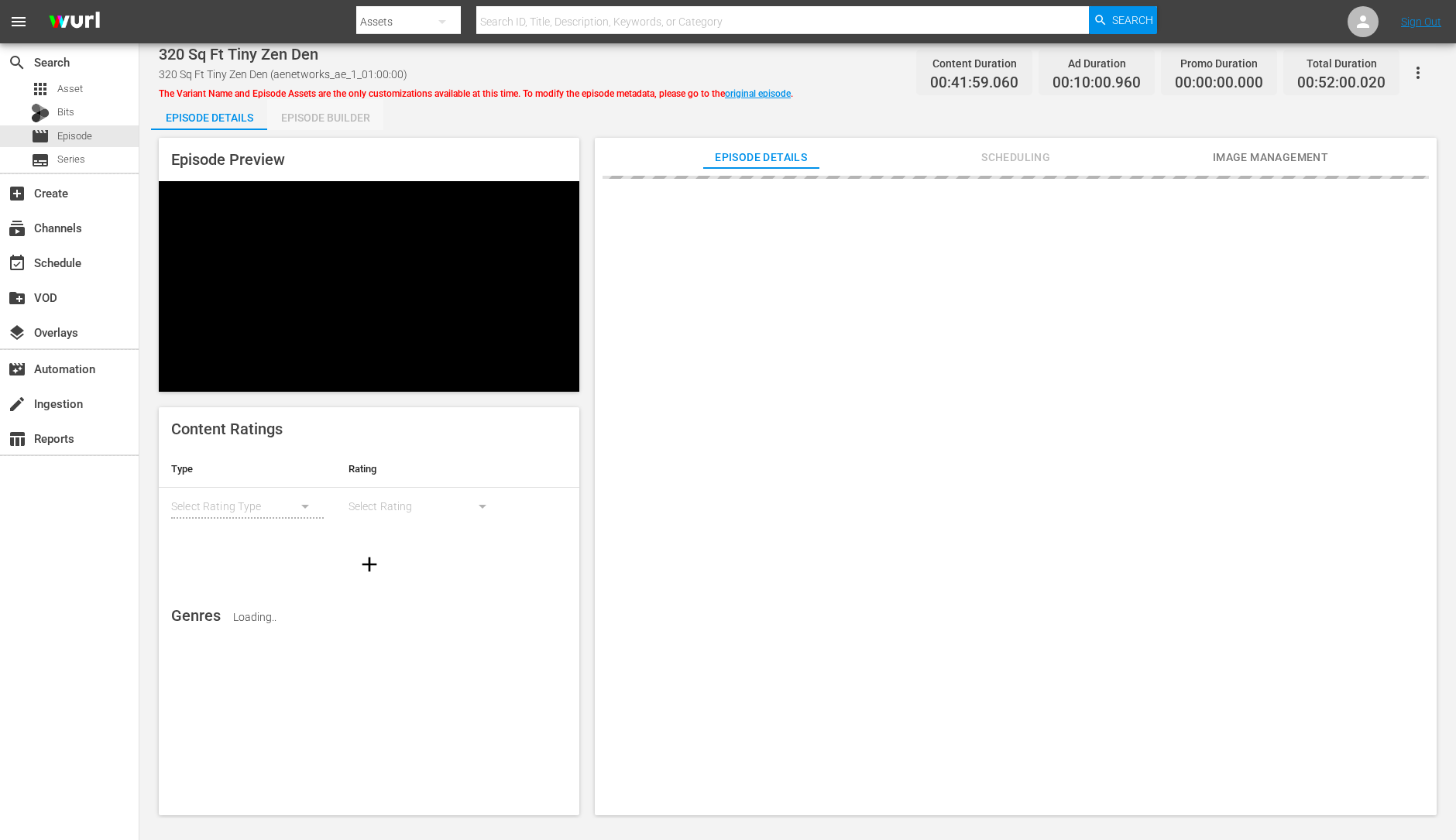
click at [319, 110] on div "Episode Builder" at bounding box center [325, 117] width 116 height 37
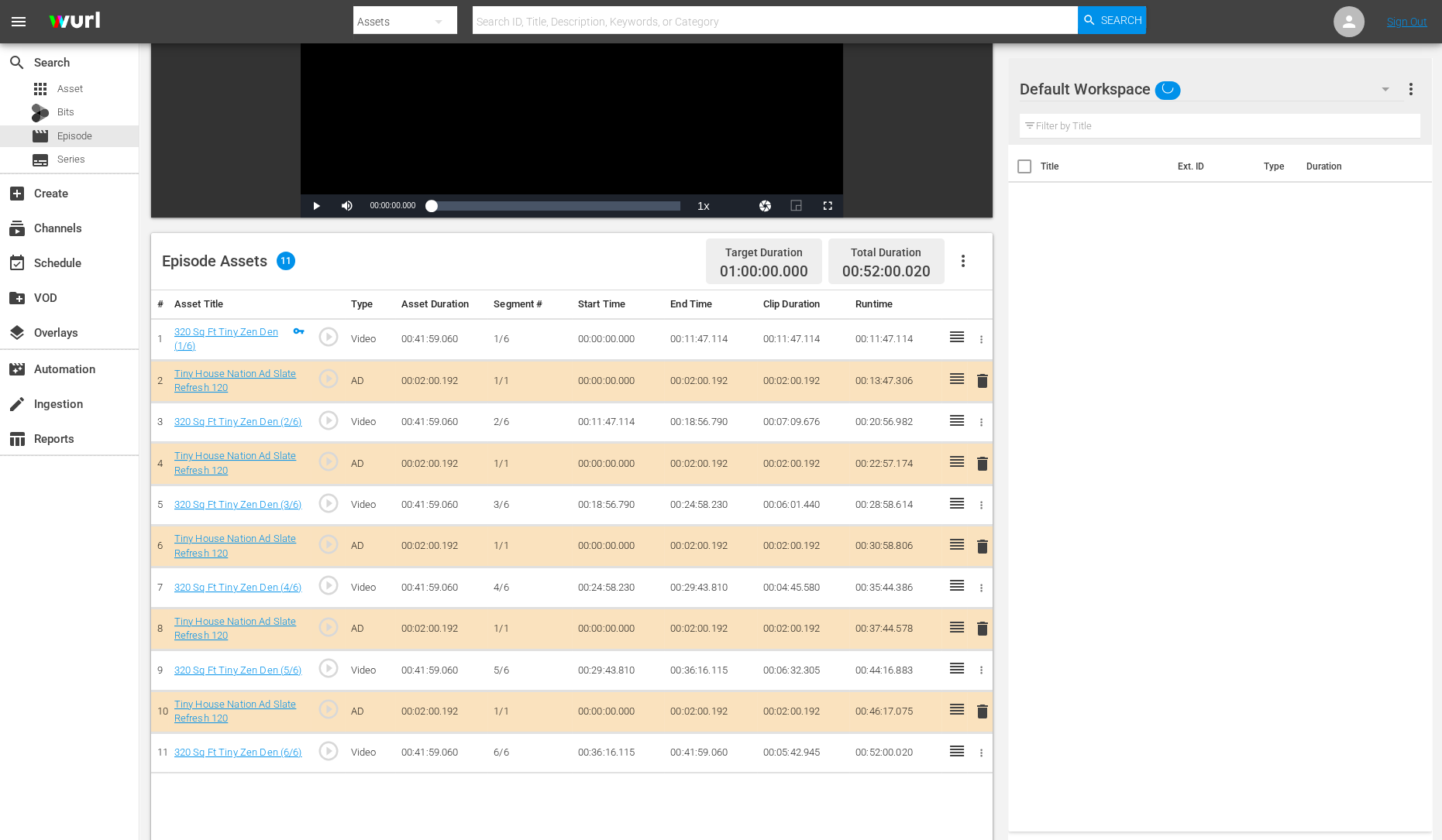
scroll to position [224, 0]
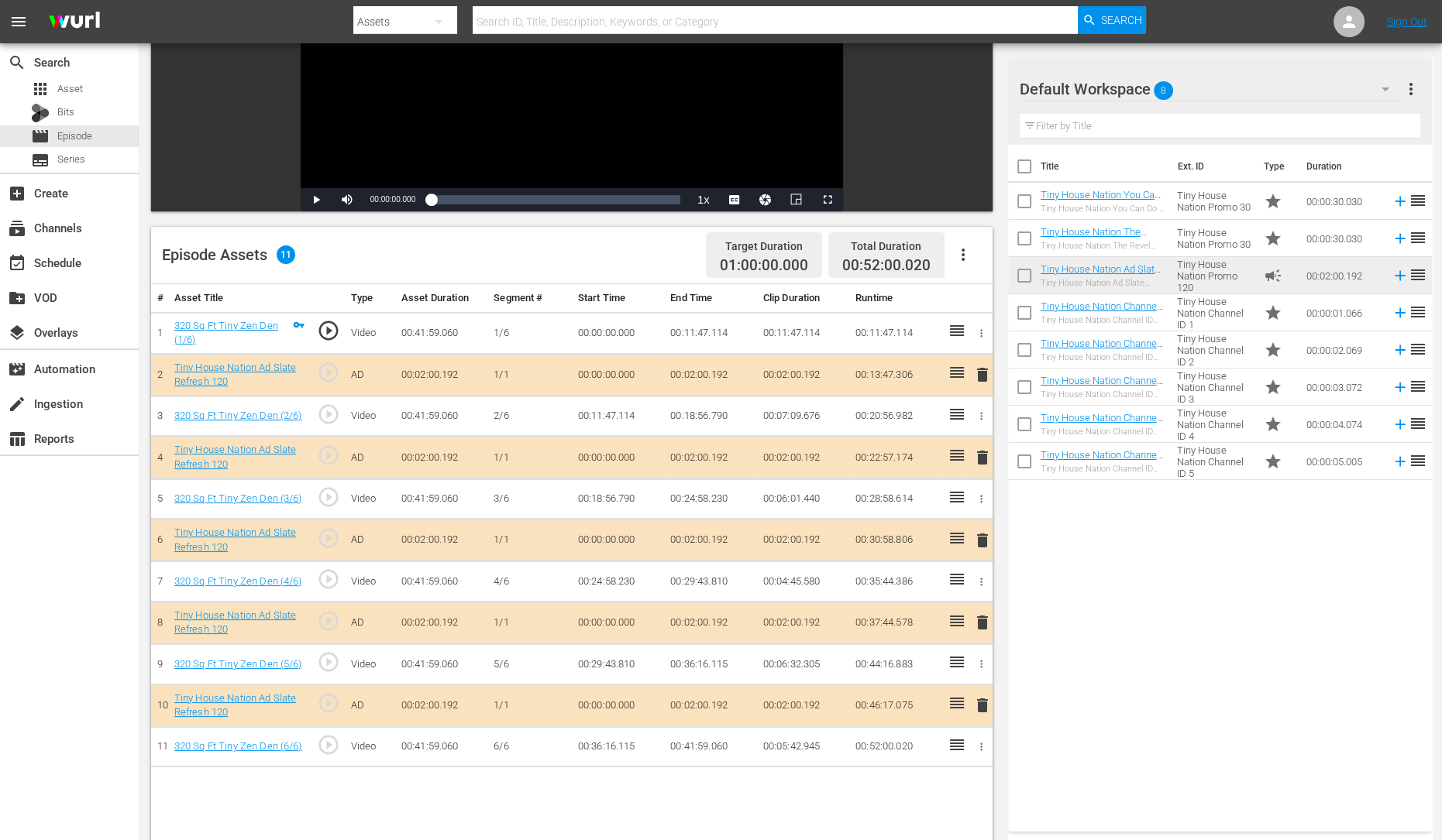
click at [979, 464] on span "delete" at bounding box center [982, 457] width 19 height 19
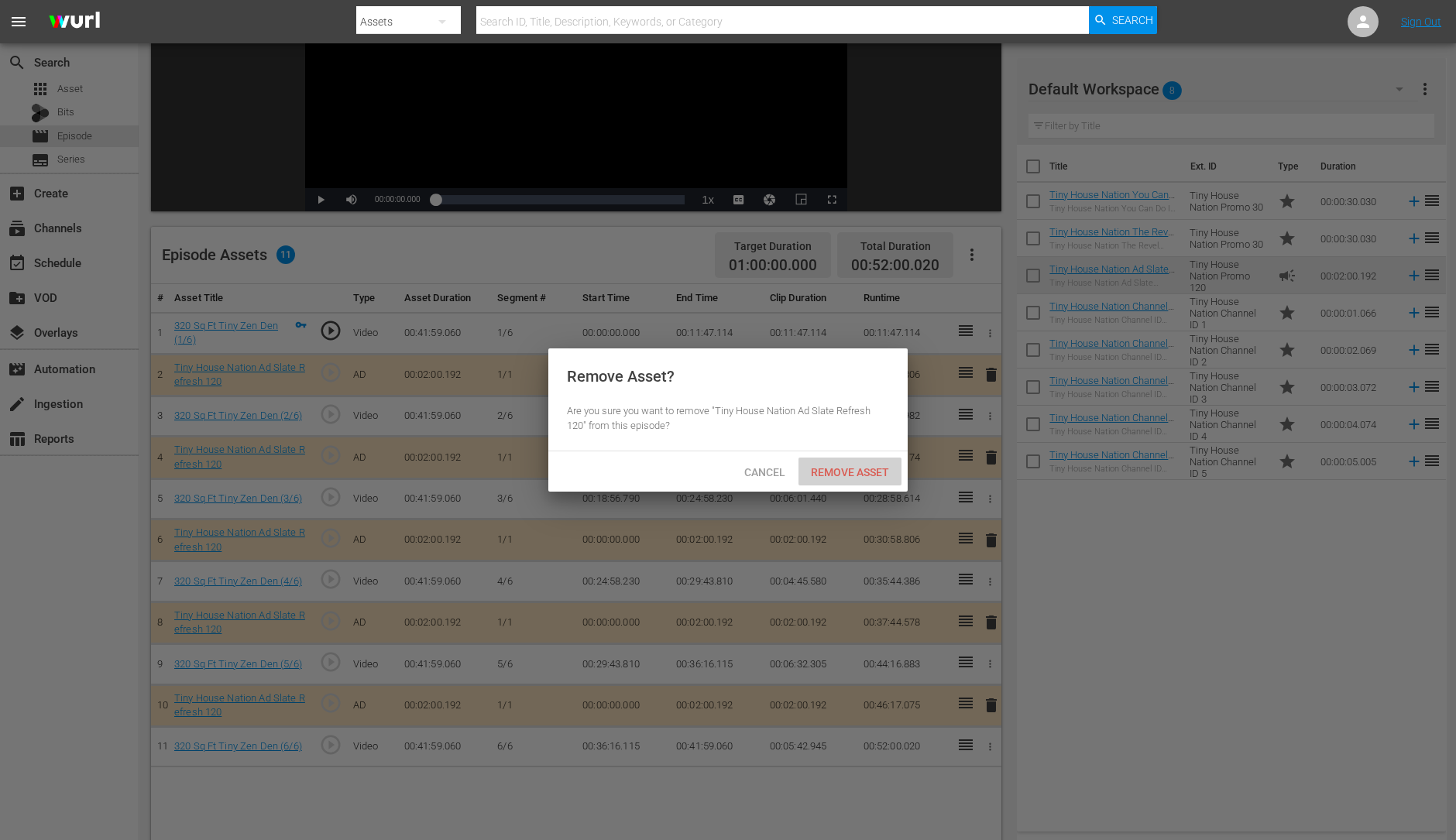
click at [856, 473] on span "Remove Asset" at bounding box center [850, 473] width 103 height 13
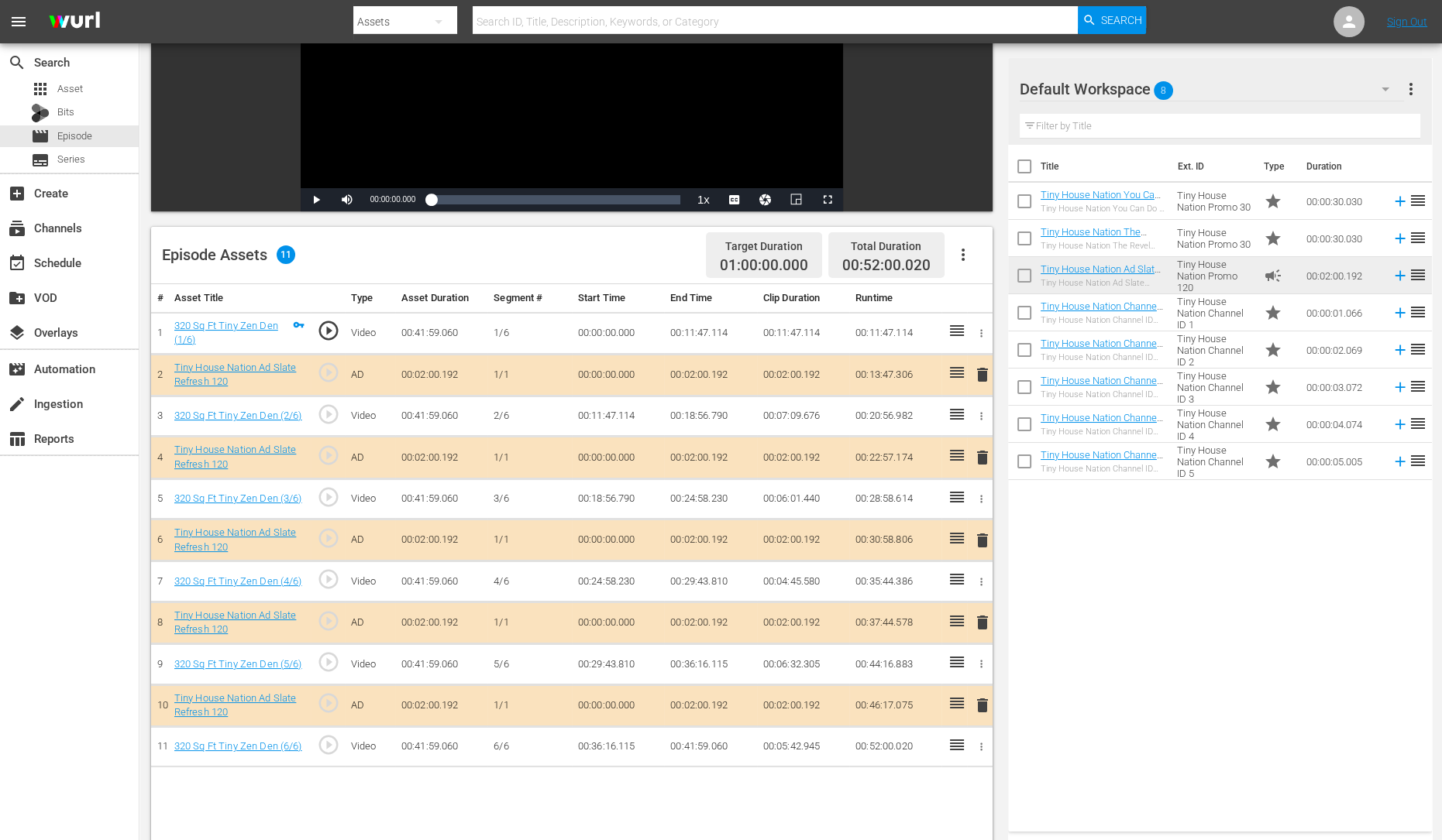
click at [978, 537] on span "delete" at bounding box center [982, 540] width 19 height 19
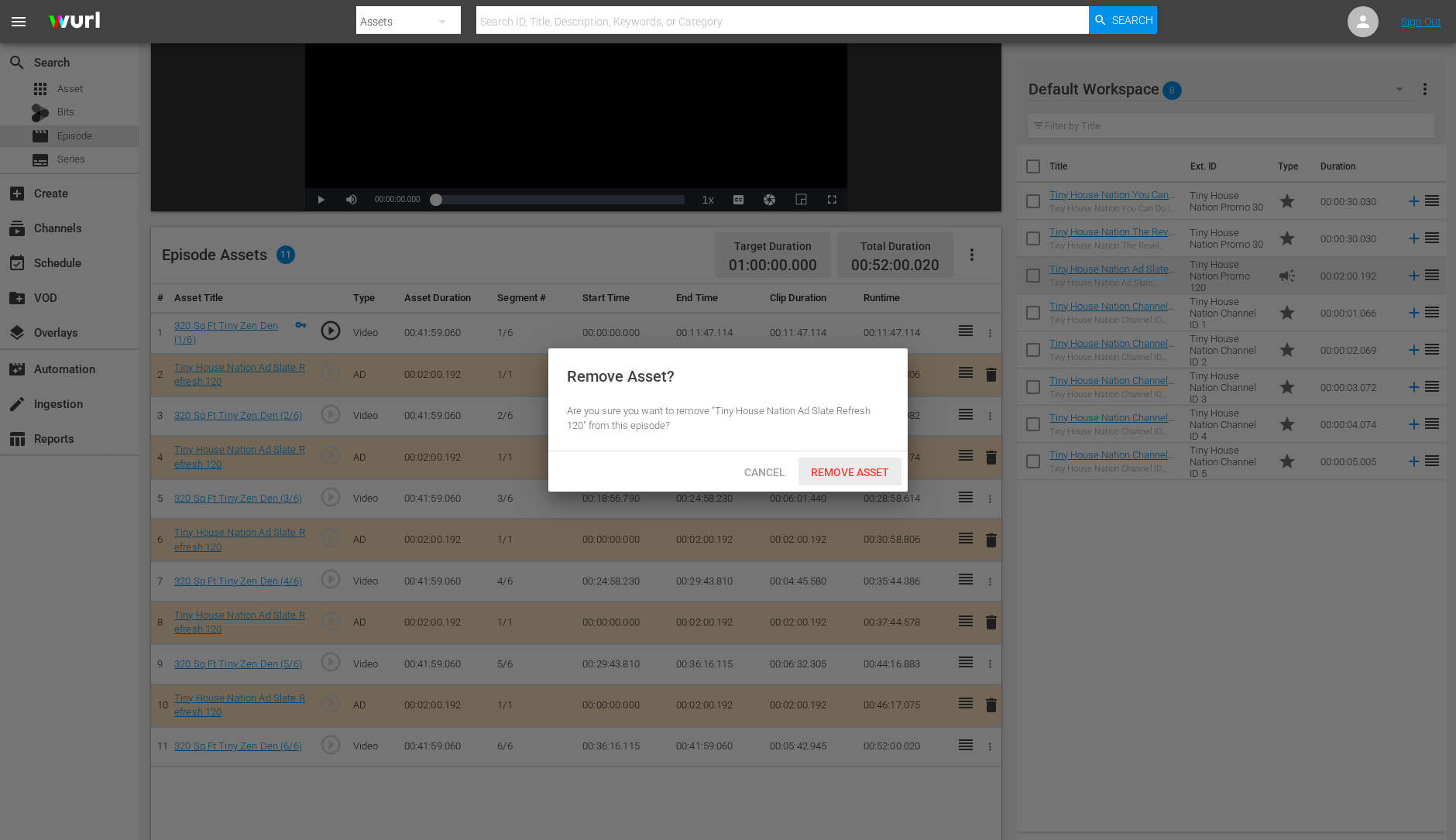
click at [855, 473] on span "Remove Asset" at bounding box center [850, 473] width 103 height 13
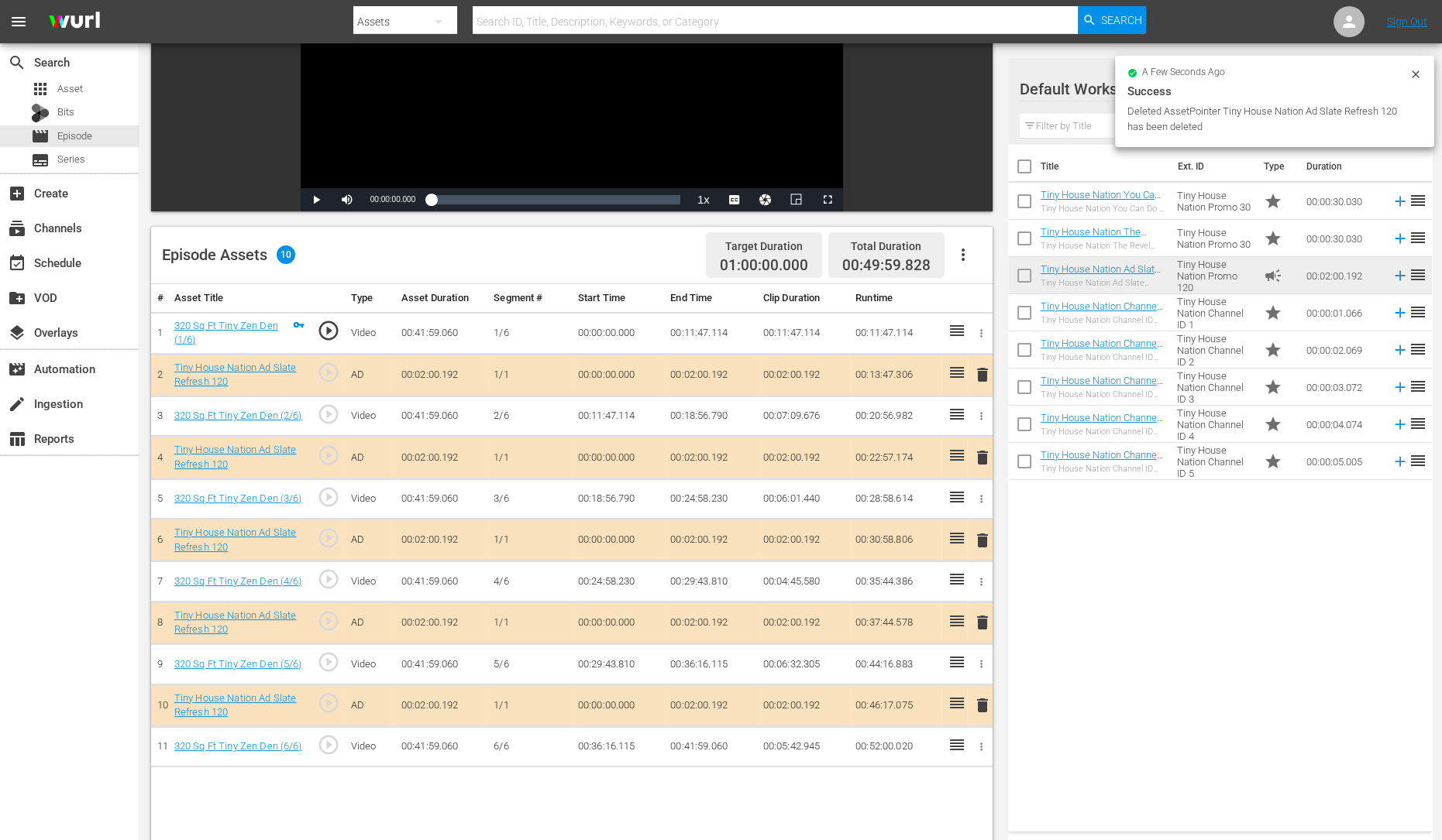
click at [978, 613] on span "delete" at bounding box center [982, 622] width 19 height 19
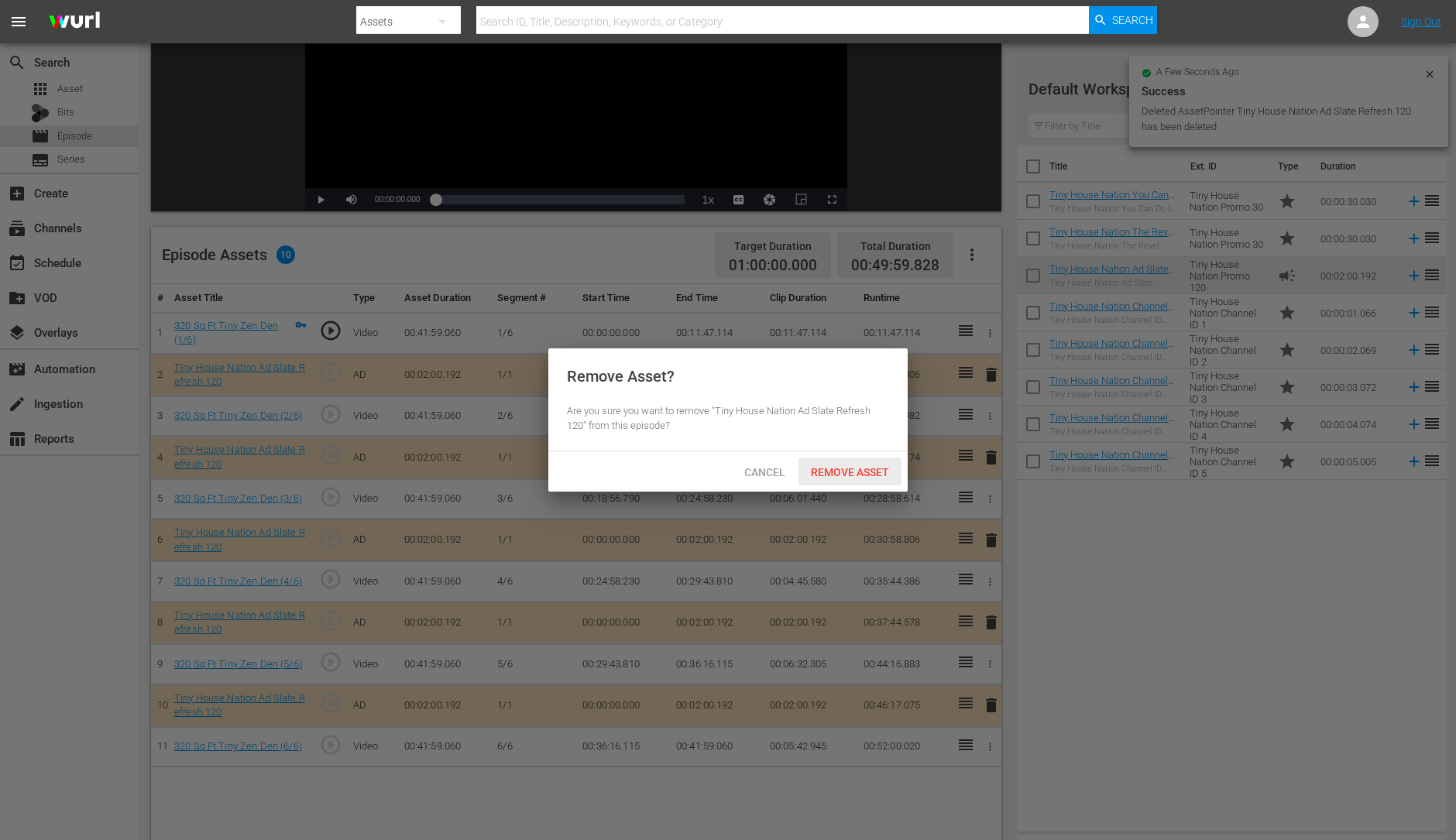
click at [852, 482] on div "Remove Asset" at bounding box center [850, 472] width 103 height 29
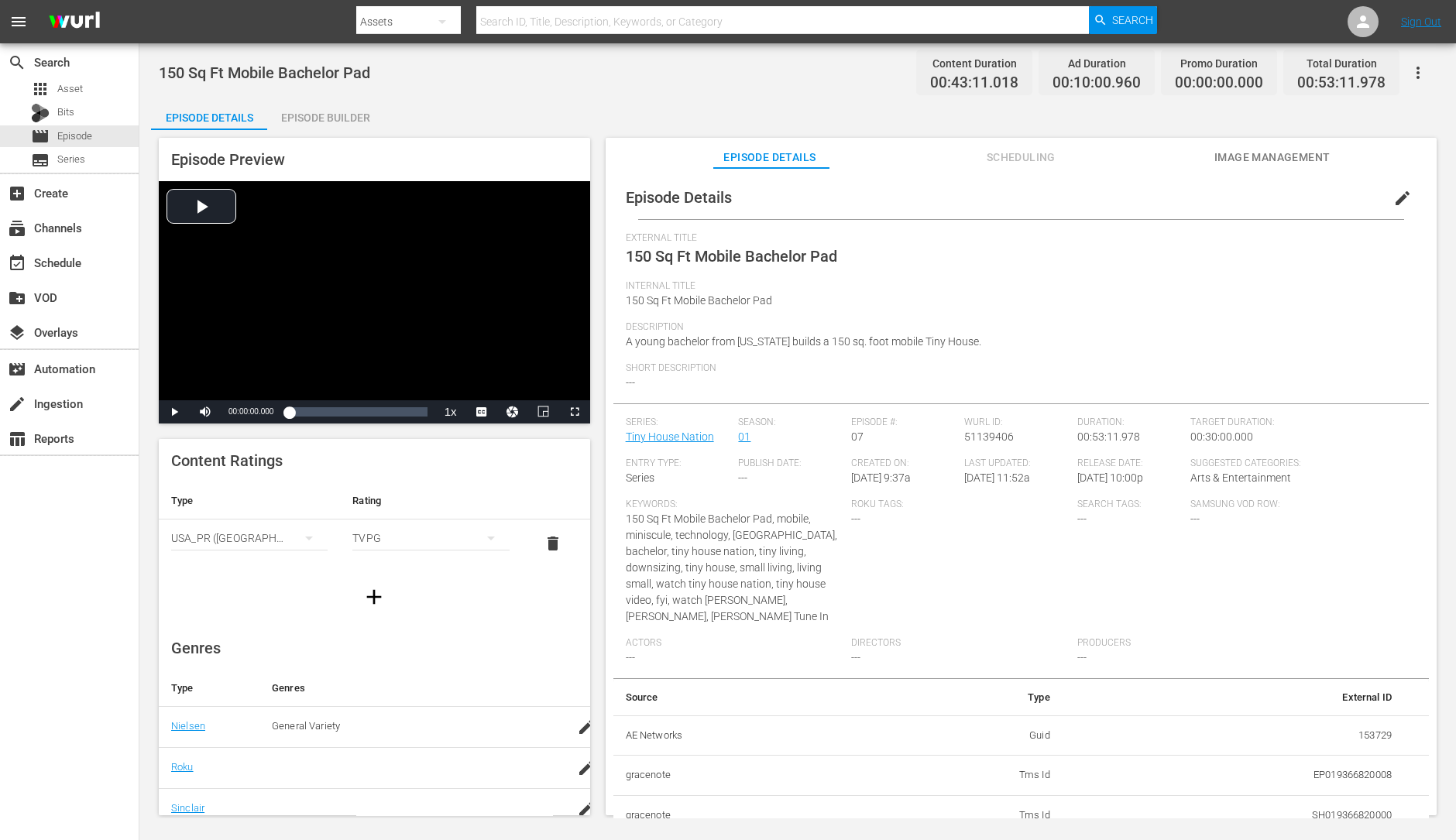
click at [354, 122] on div "Episode Builder" at bounding box center [325, 117] width 116 height 37
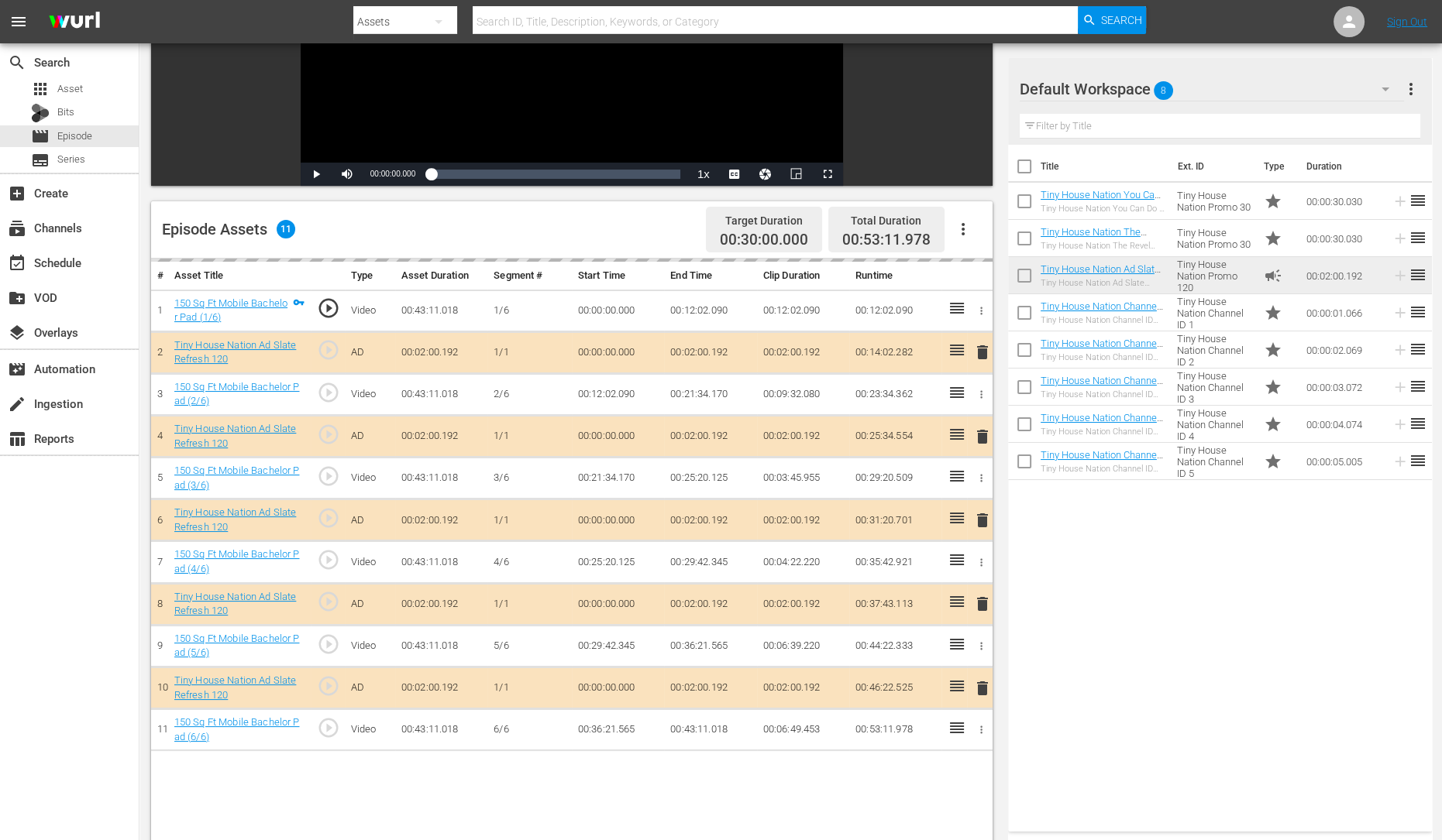
scroll to position [268, 0]
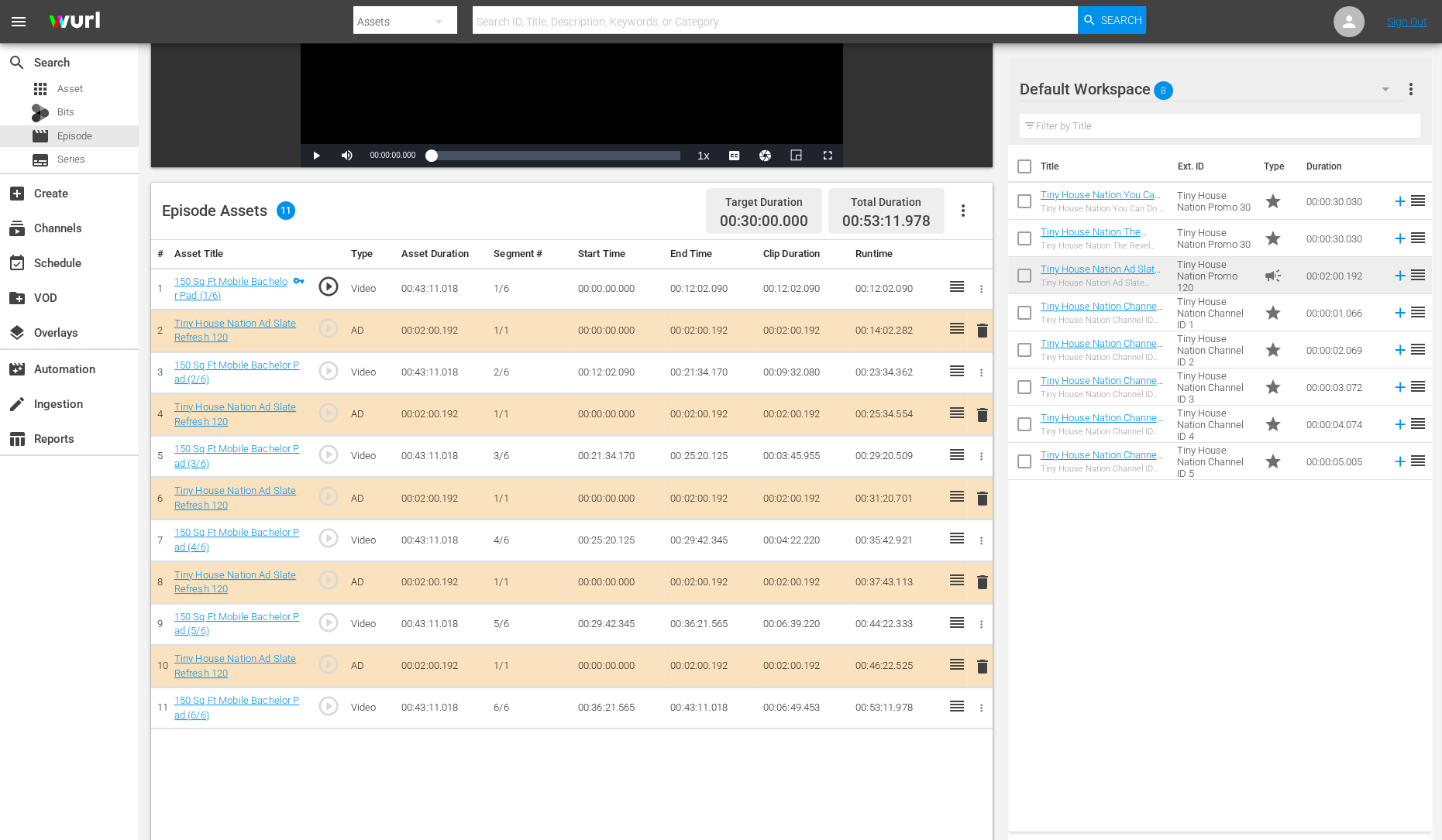
click at [980, 409] on span "delete" at bounding box center [982, 415] width 19 height 19
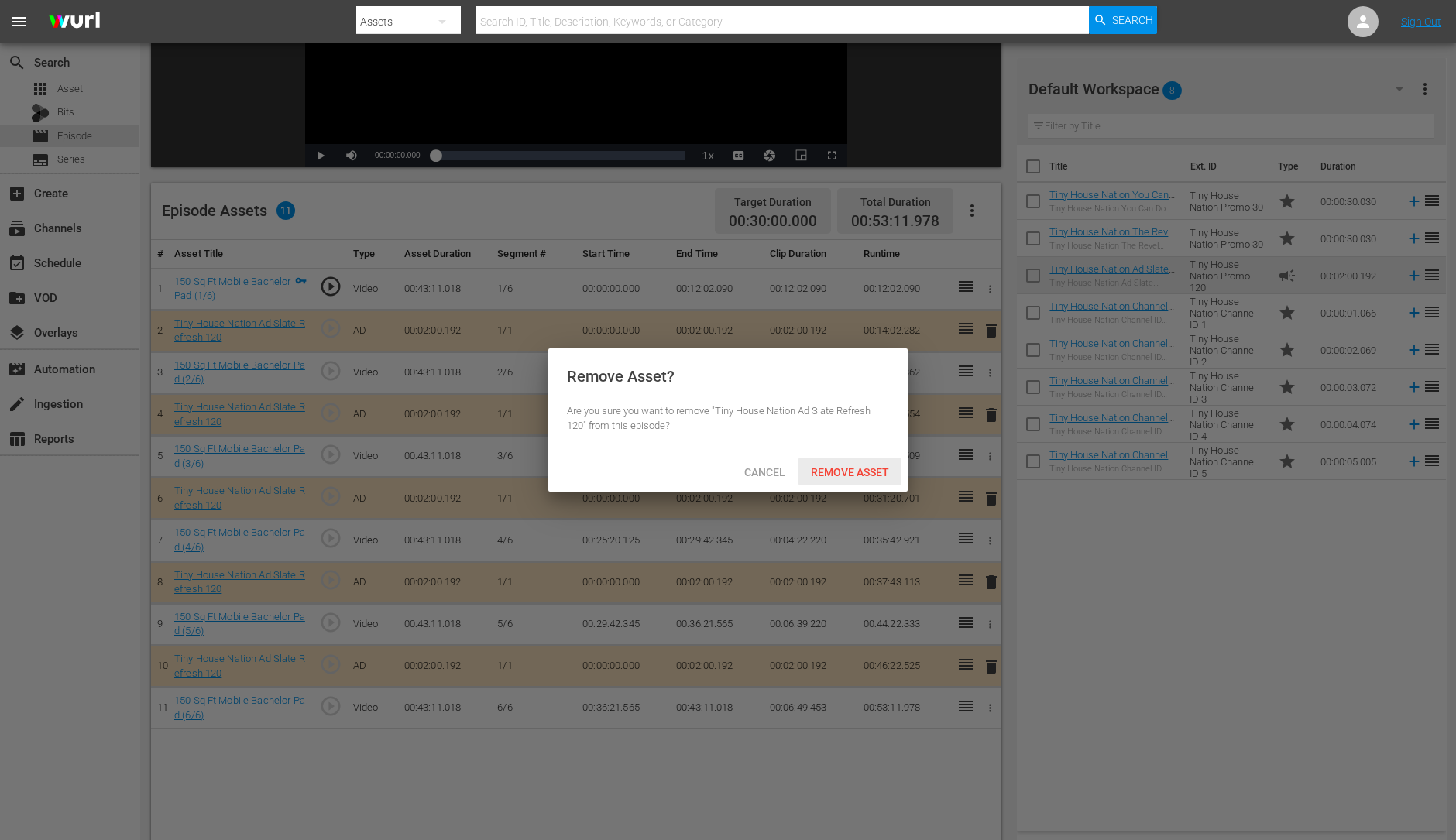
click at [848, 471] on span "Remove Asset" at bounding box center [850, 473] width 103 height 13
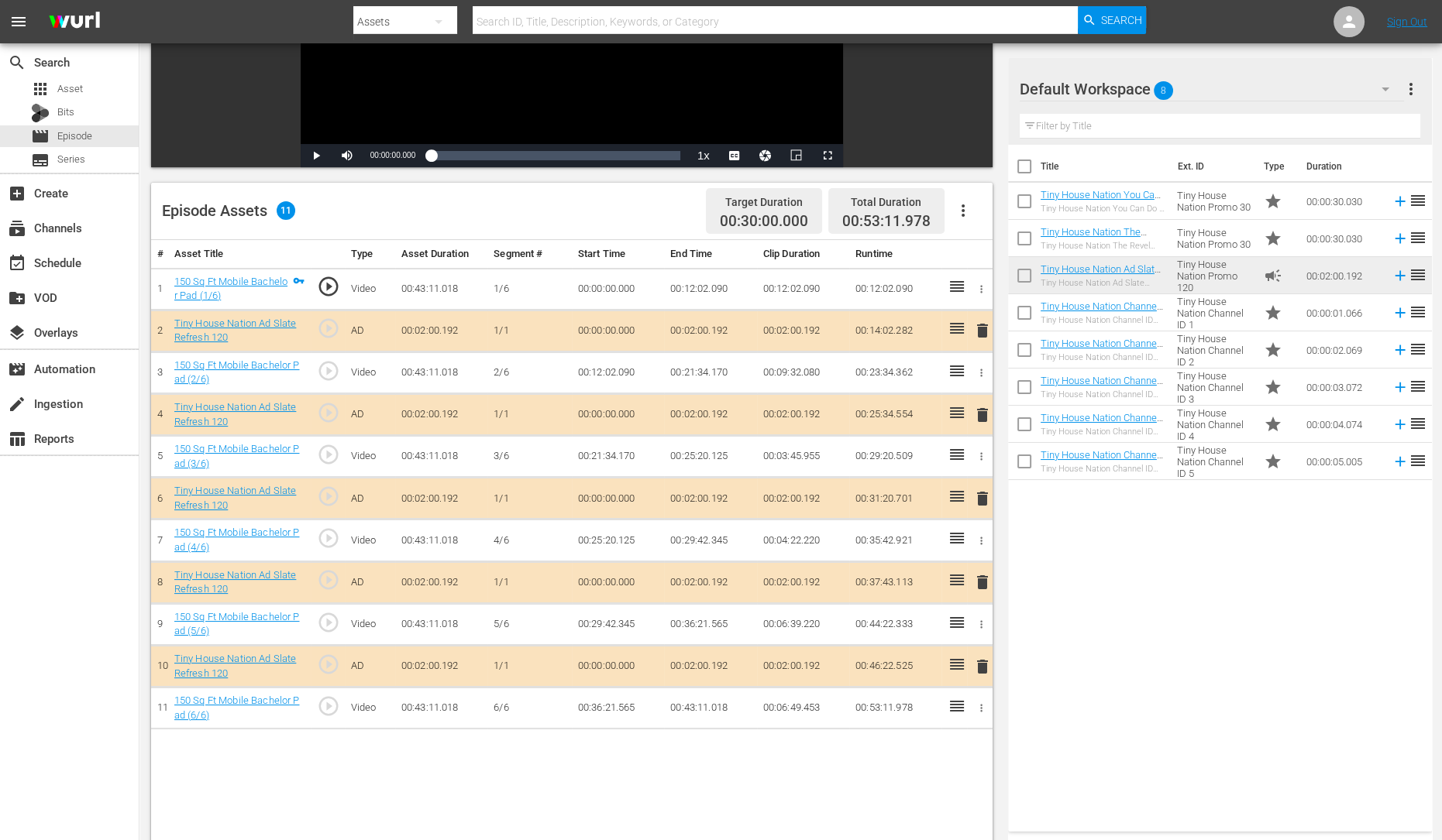
click at [976, 501] on span "delete" at bounding box center [982, 499] width 19 height 19
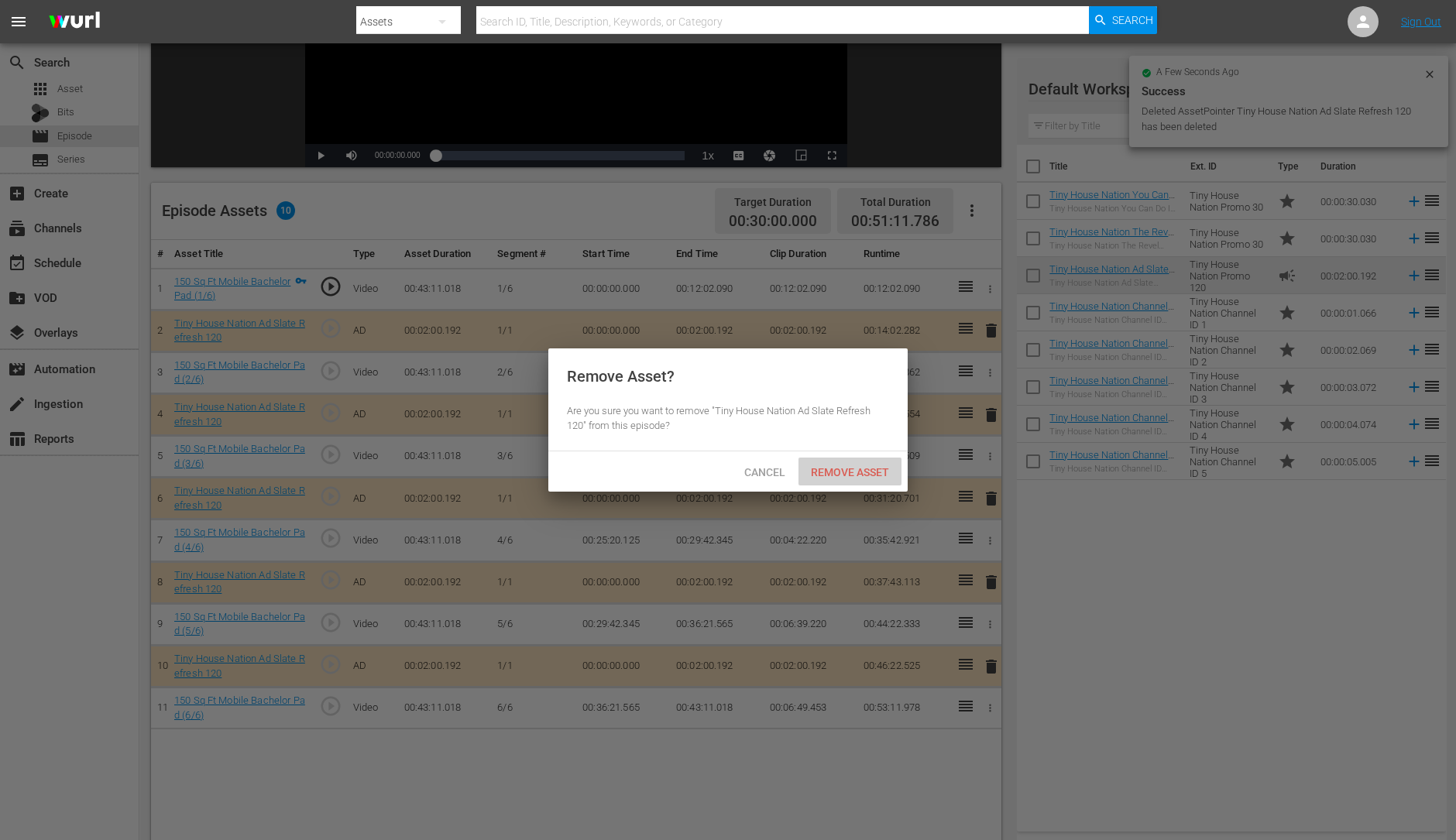
click at [861, 470] on span "Remove Asset" at bounding box center [850, 473] width 103 height 13
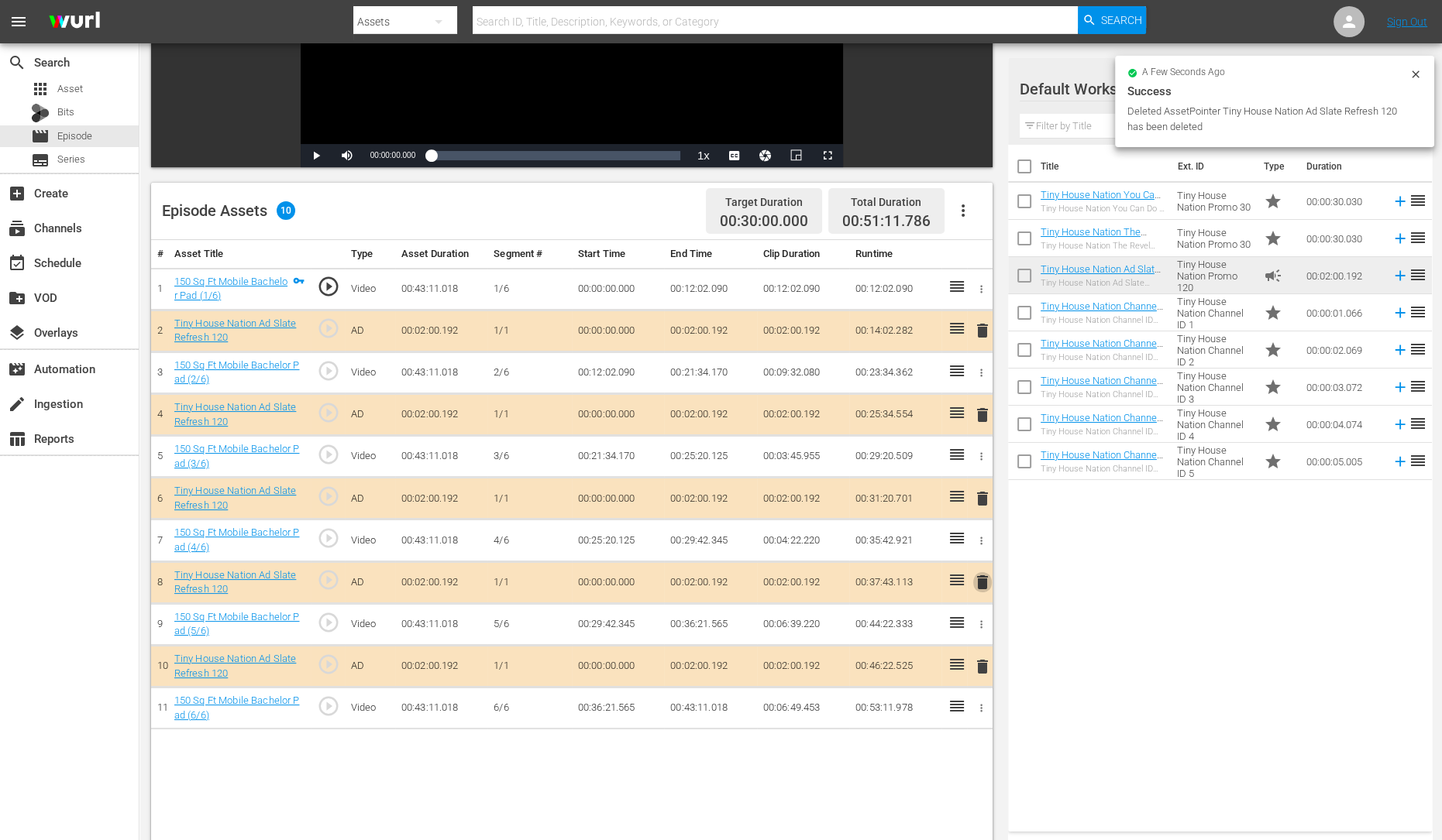
click at [984, 581] on span "delete" at bounding box center [982, 583] width 19 height 19
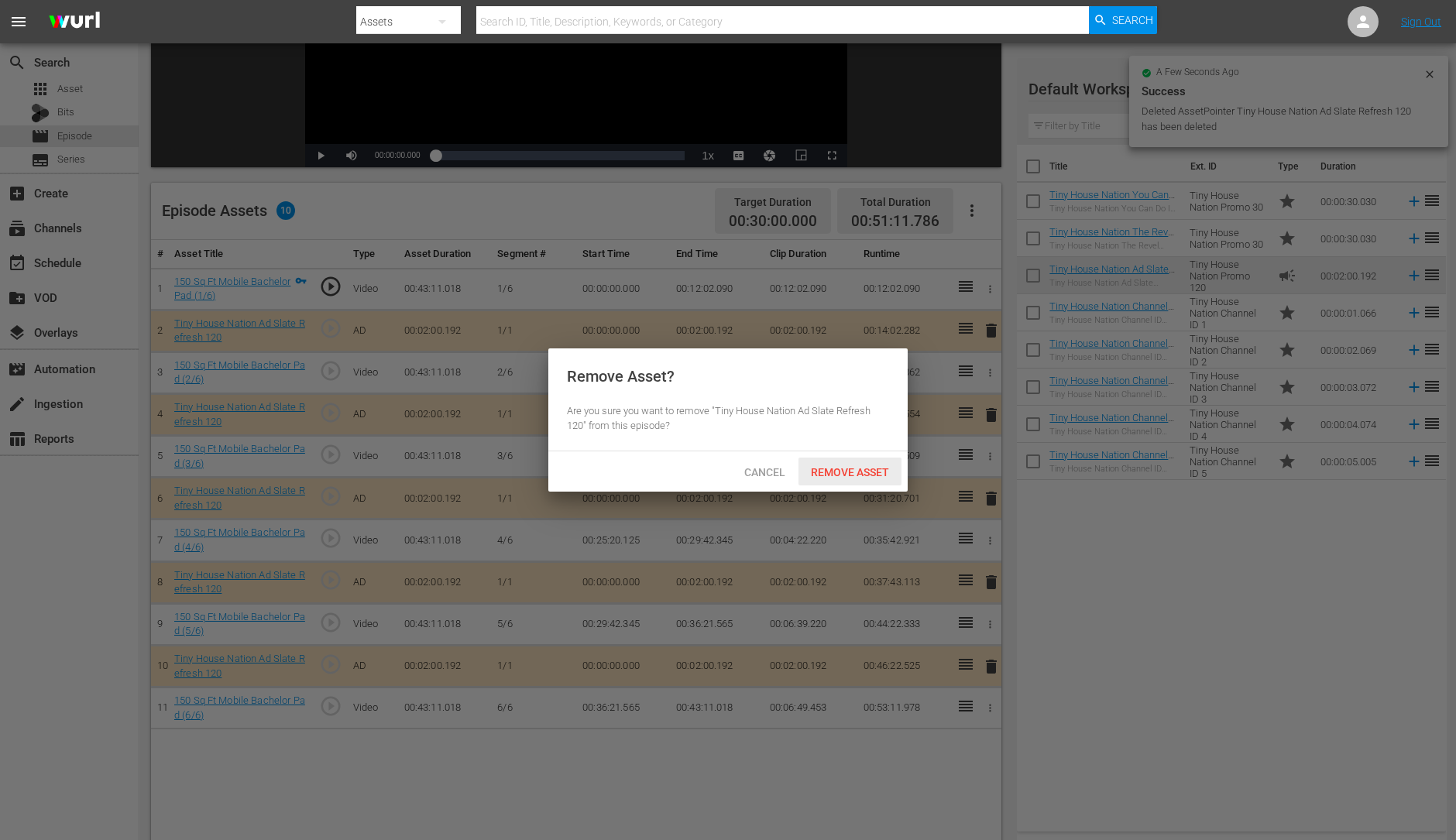
click at [873, 478] on span "Remove Asset" at bounding box center [850, 473] width 103 height 13
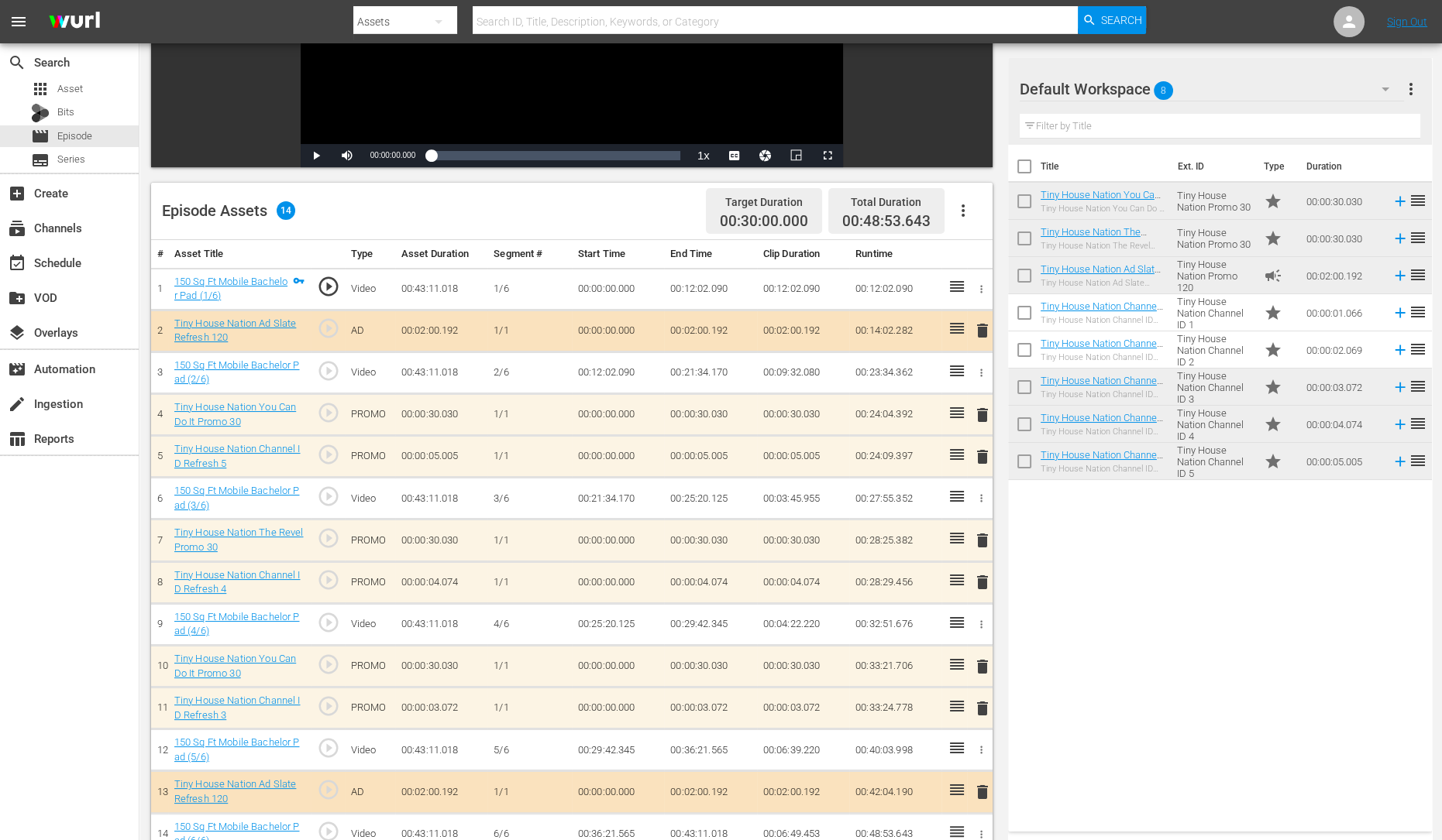
scroll to position [402, 0]
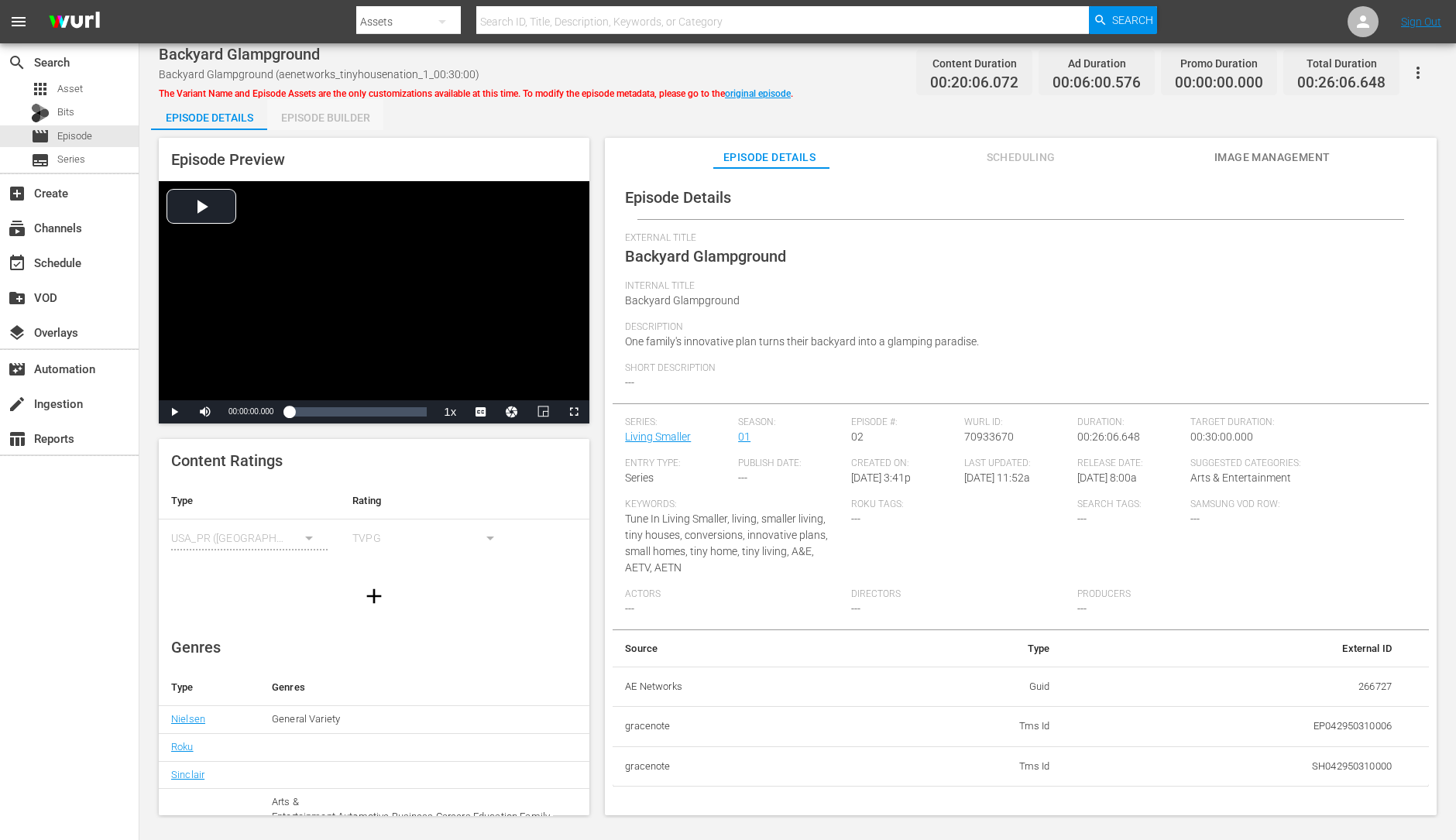
click at [330, 115] on div "Episode Builder" at bounding box center [325, 117] width 116 height 37
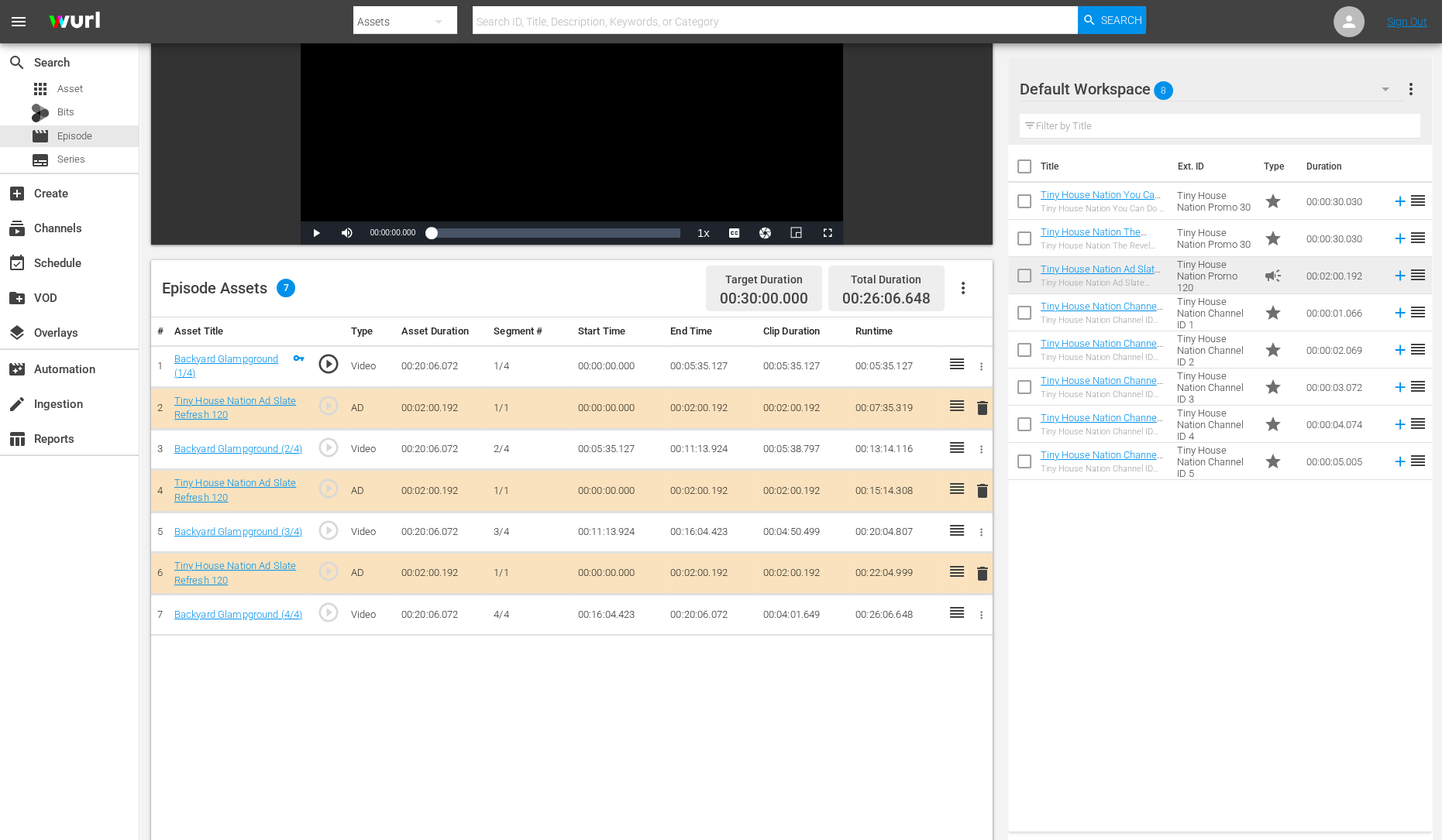
scroll to position [191, 0]
click at [982, 490] on span "delete" at bounding box center [982, 490] width 19 height 19
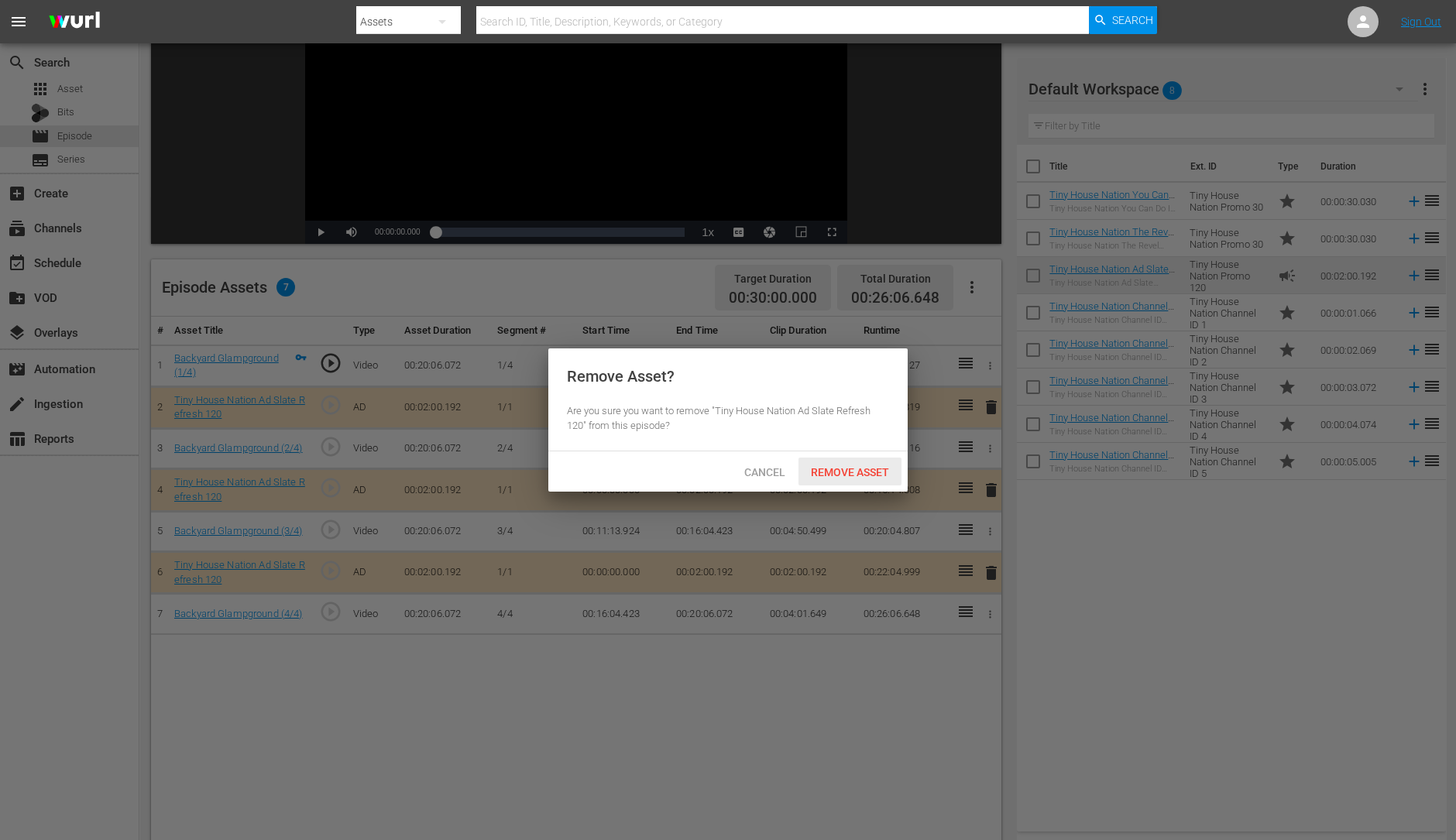
click at [864, 459] on div "Remove Asset" at bounding box center [850, 472] width 103 height 29
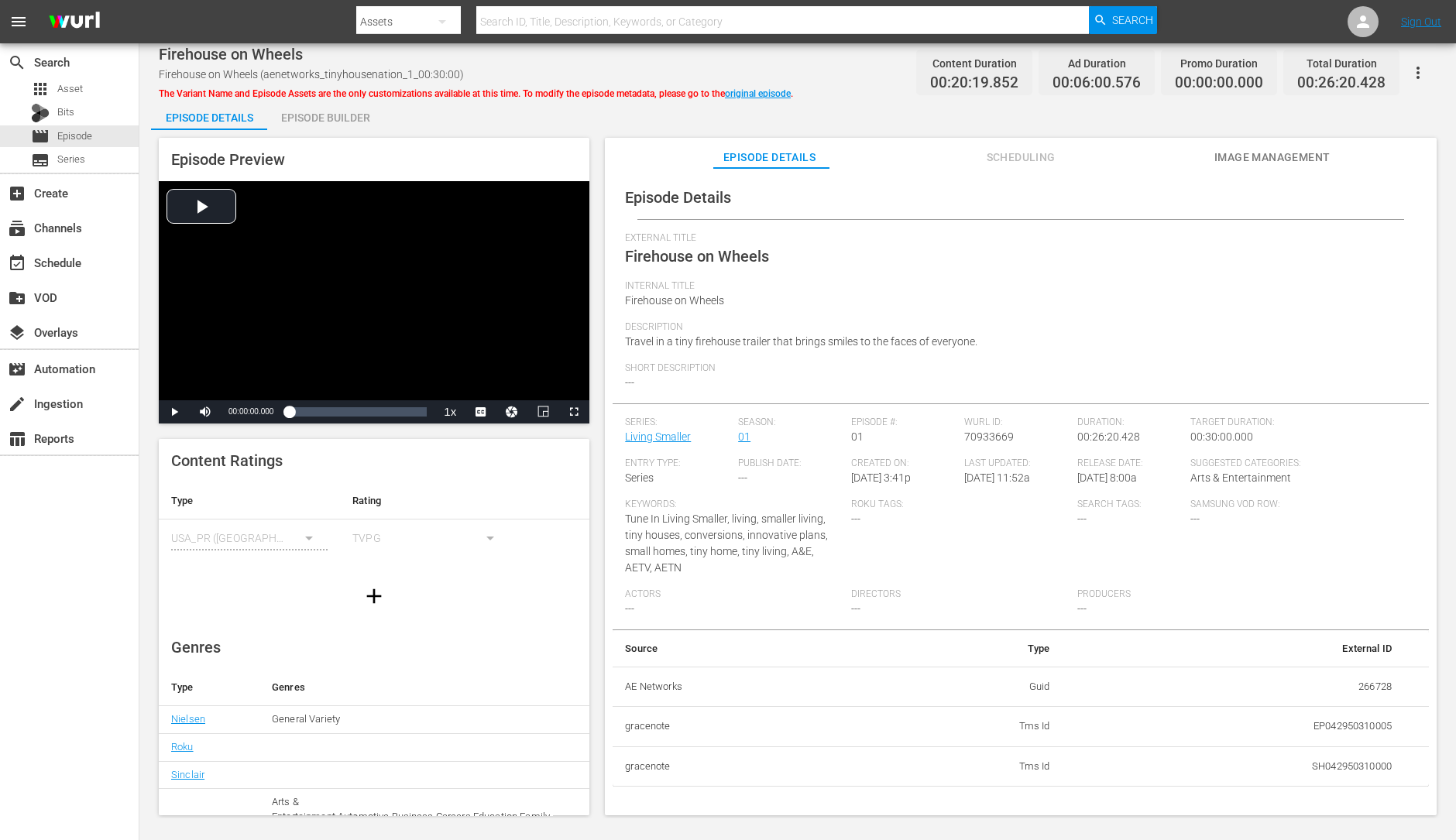
click at [337, 119] on div "Episode Builder" at bounding box center [325, 117] width 116 height 37
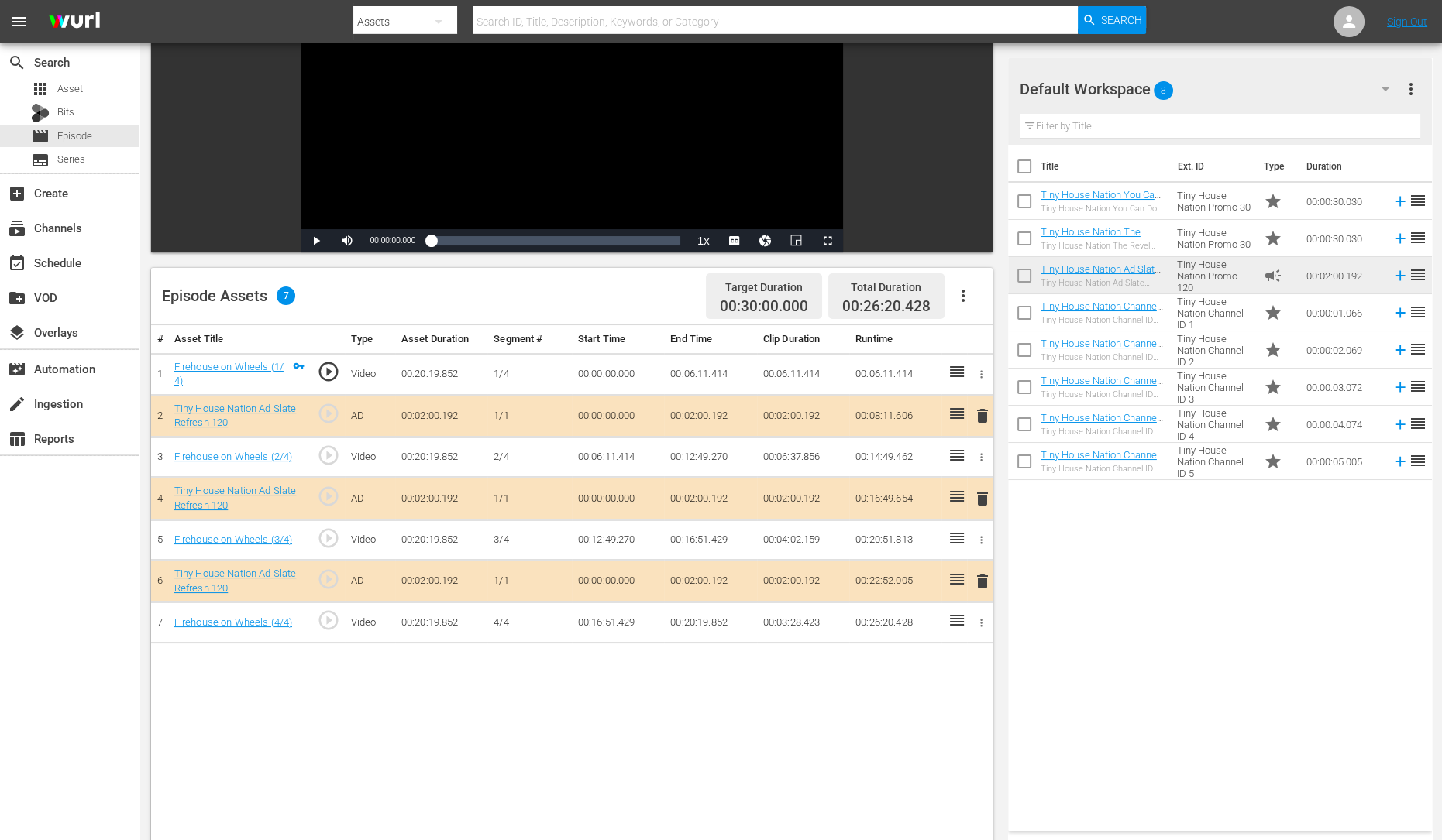
scroll to position [184, 0]
click at [988, 501] on span "delete" at bounding box center [982, 498] width 19 height 19
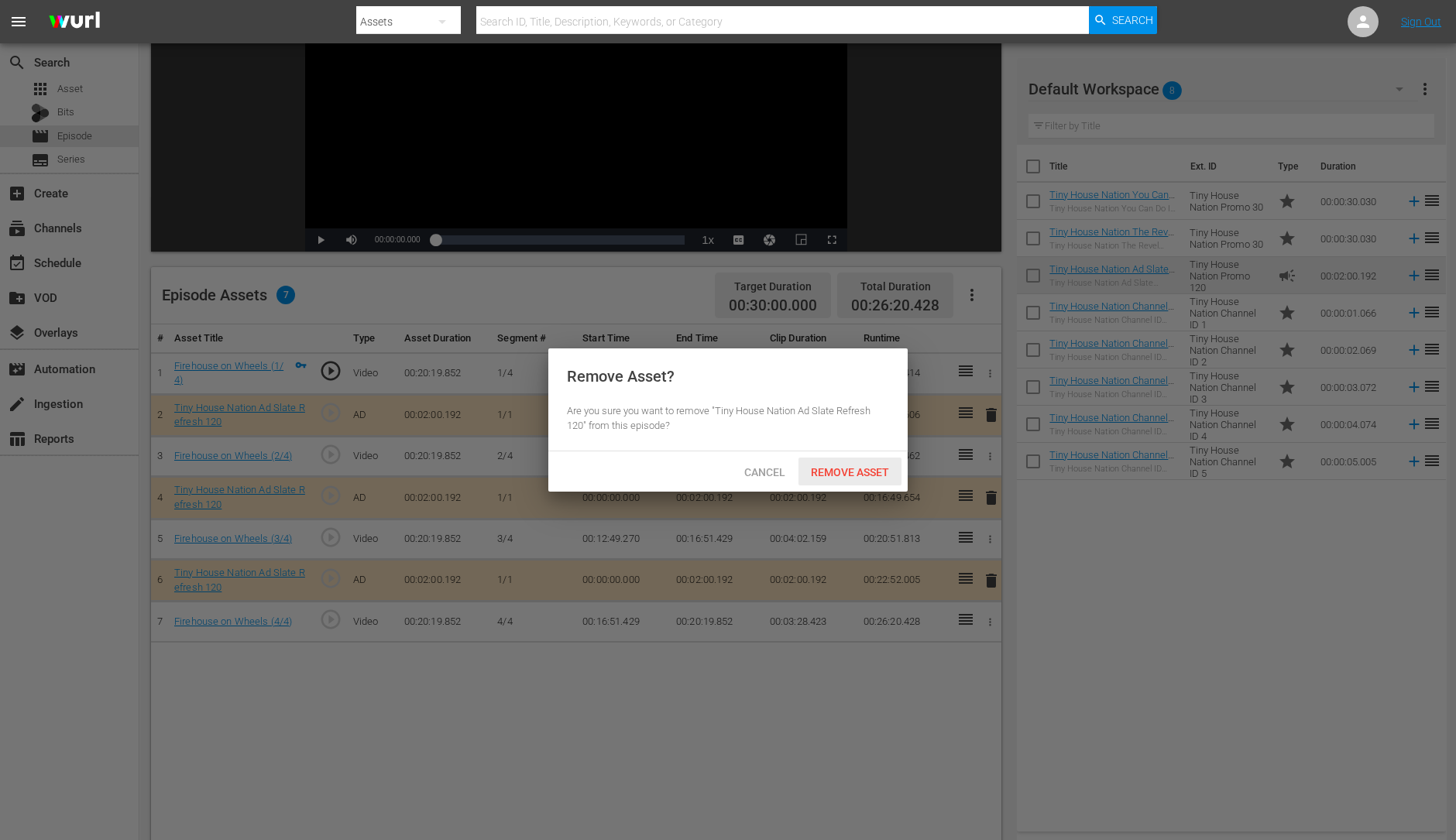
click at [841, 474] on span "Remove Asset" at bounding box center [850, 473] width 103 height 13
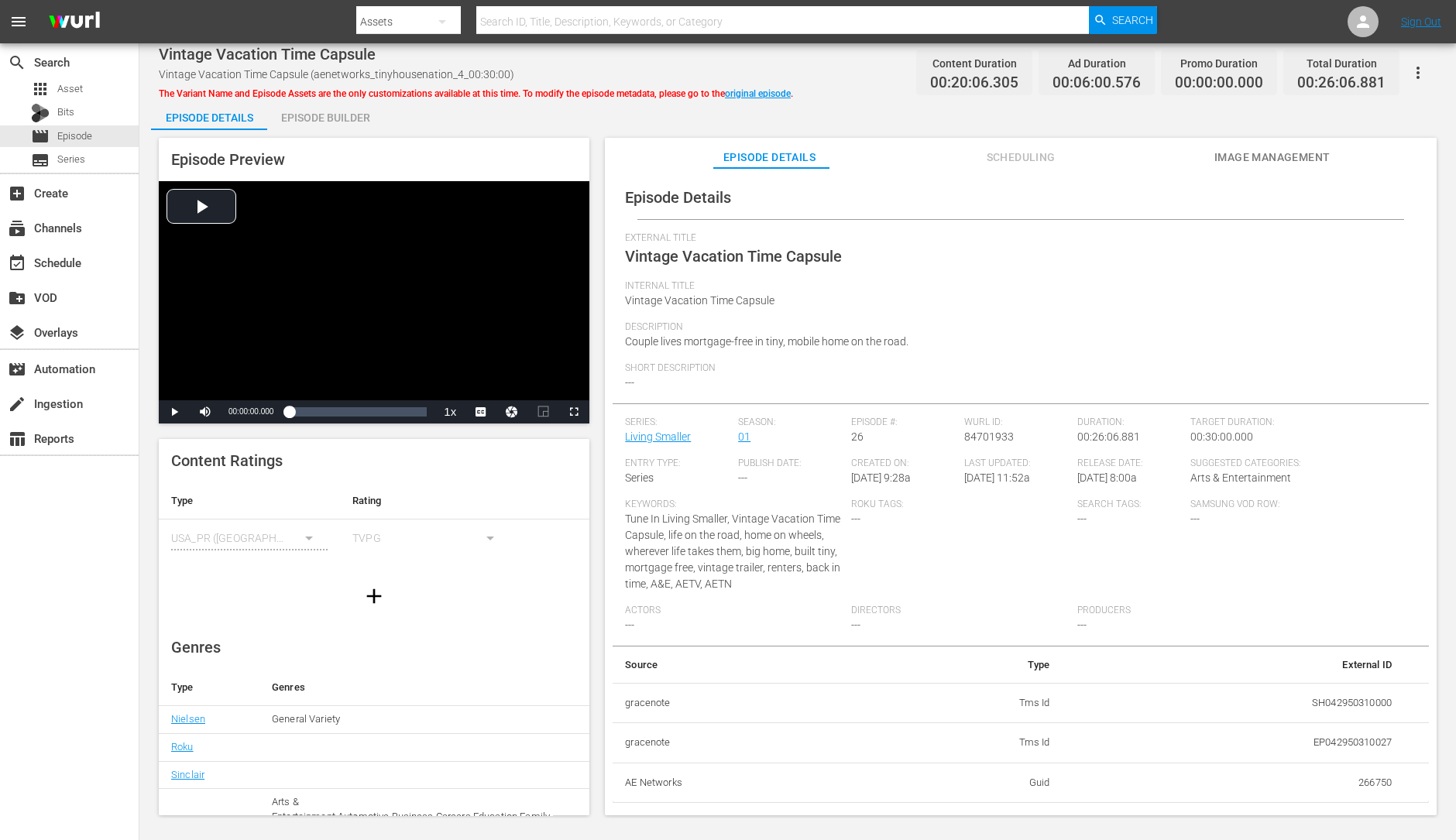
click at [353, 114] on div "Episode Builder" at bounding box center [325, 117] width 116 height 37
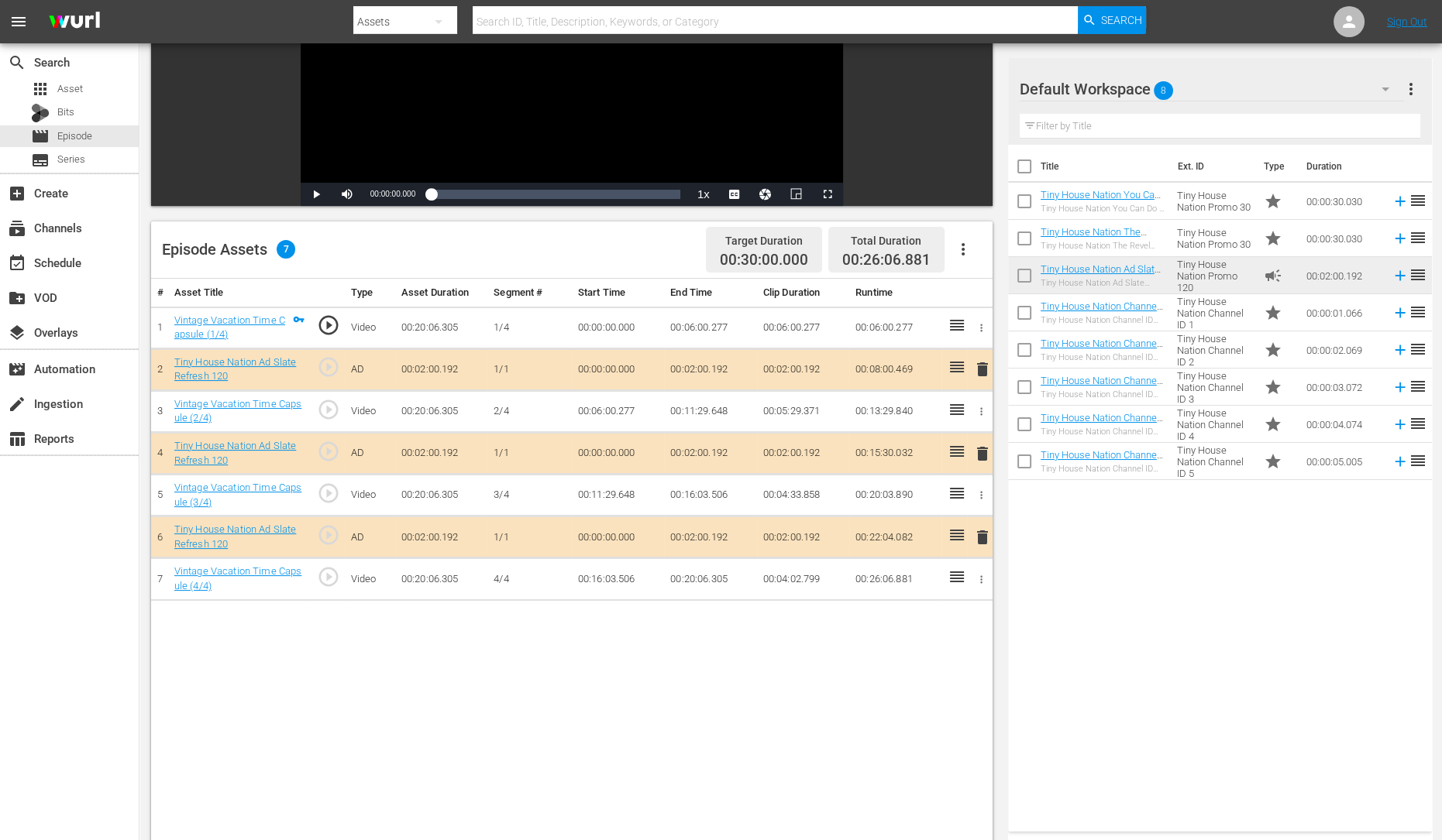
scroll to position [230, 0]
click at [977, 449] on span "delete" at bounding box center [982, 453] width 19 height 19
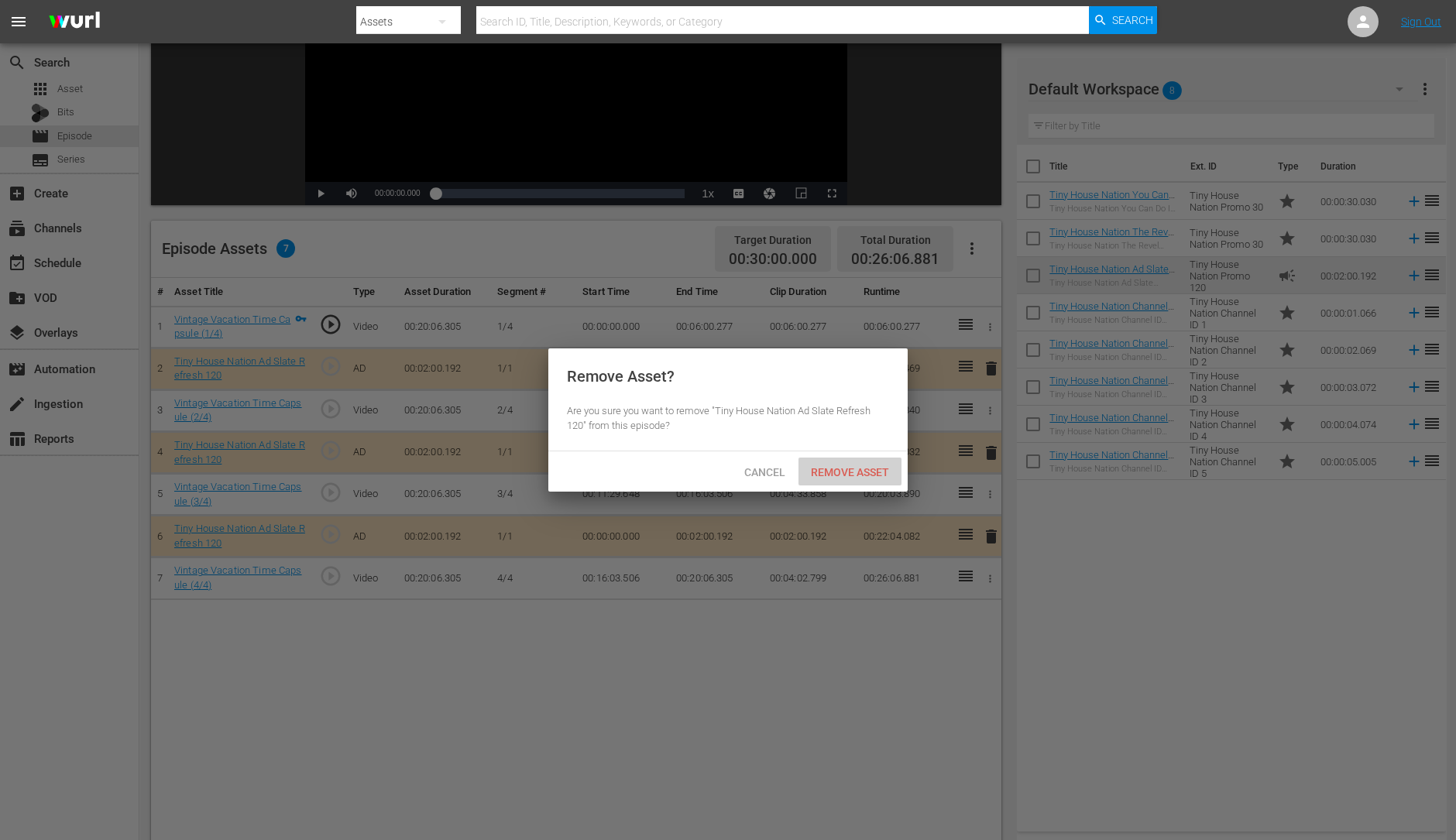
click at [865, 468] on span "Remove Asset" at bounding box center [850, 473] width 103 height 13
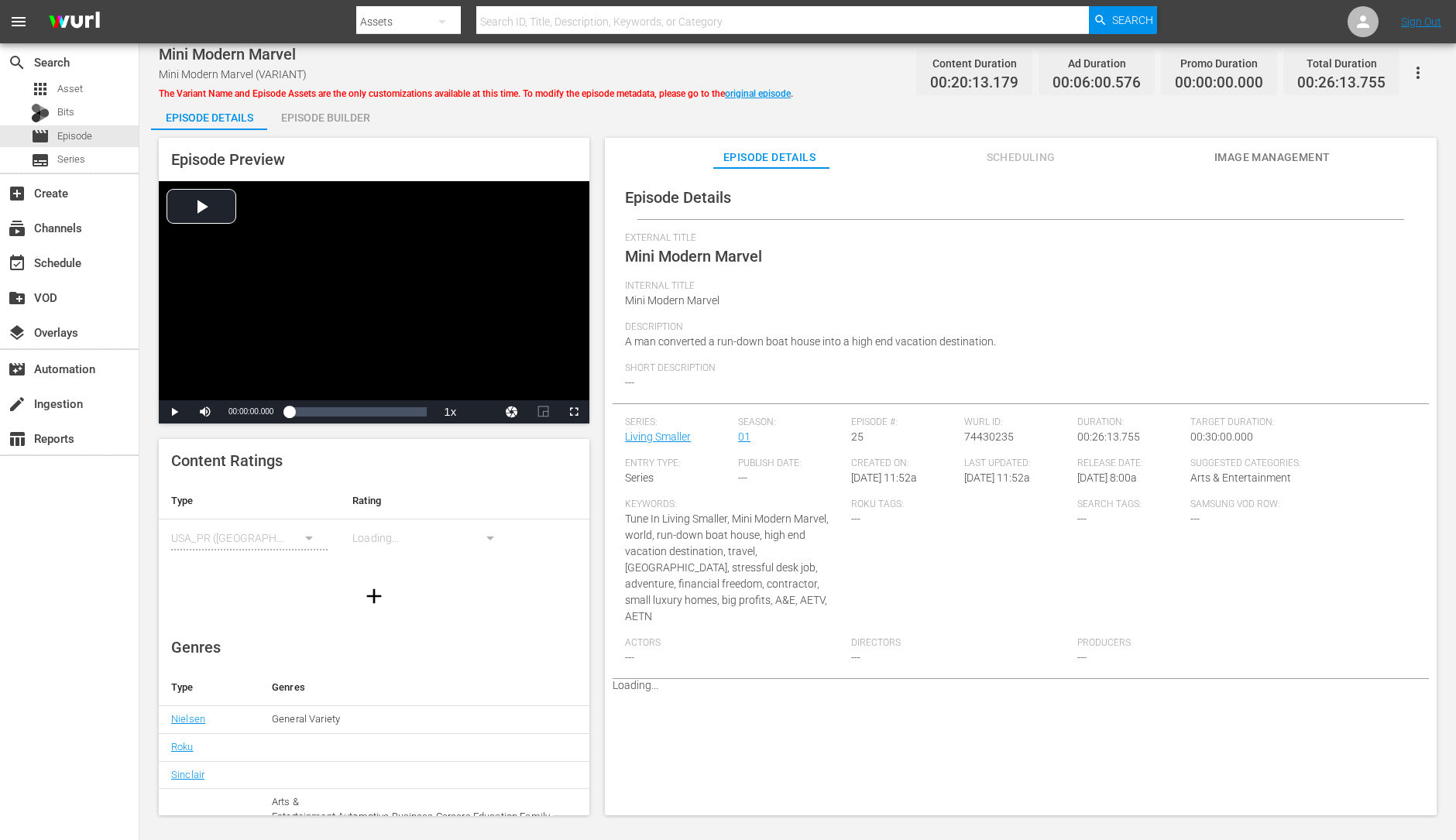
click at [351, 110] on div "Episode Builder" at bounding box center [325, 117] width 116 height 37
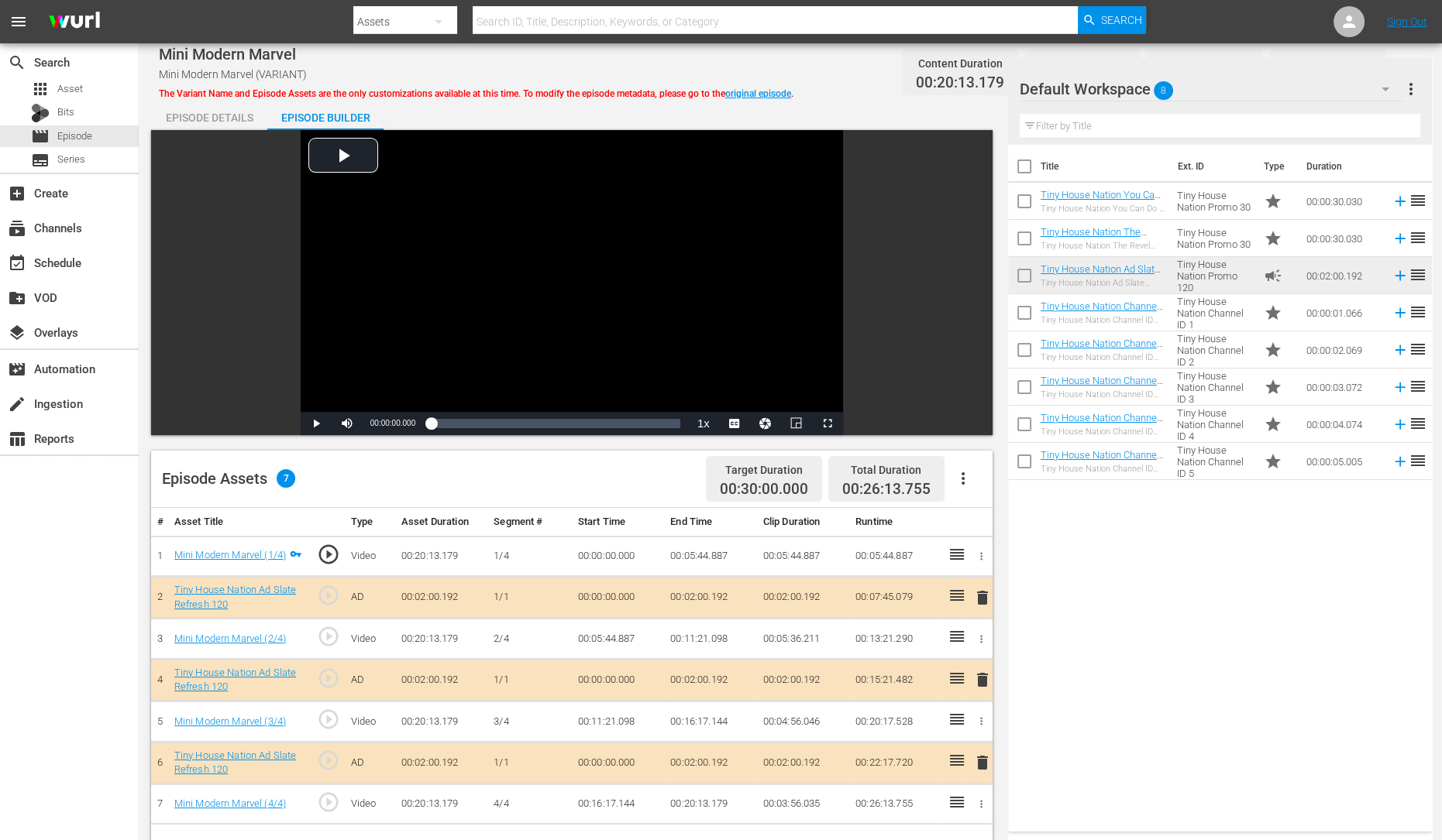
scroll to position [168, 0]
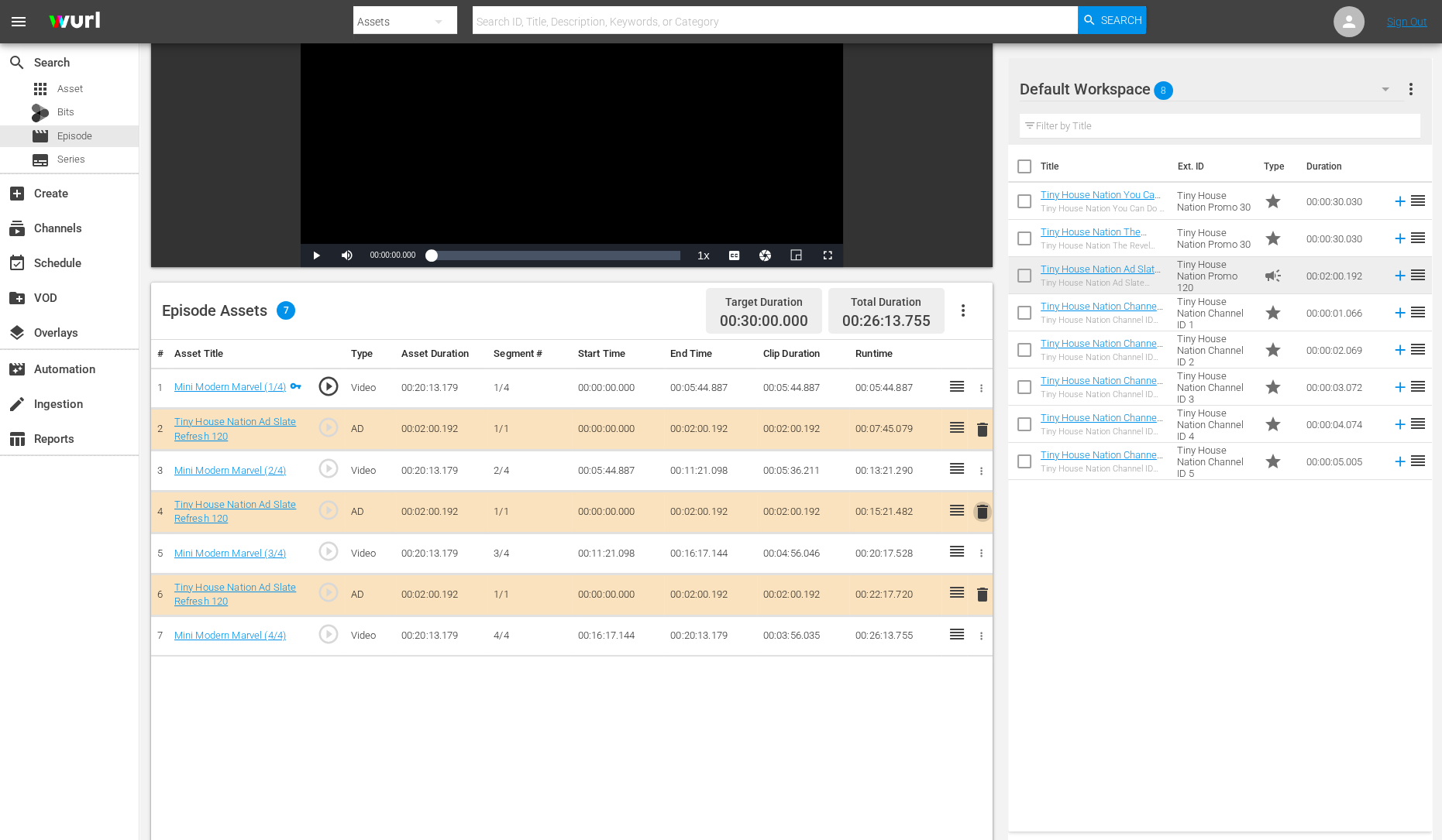
click at [980, 503] on span "delete" at bounding box center [982, 511] width 19 height 19
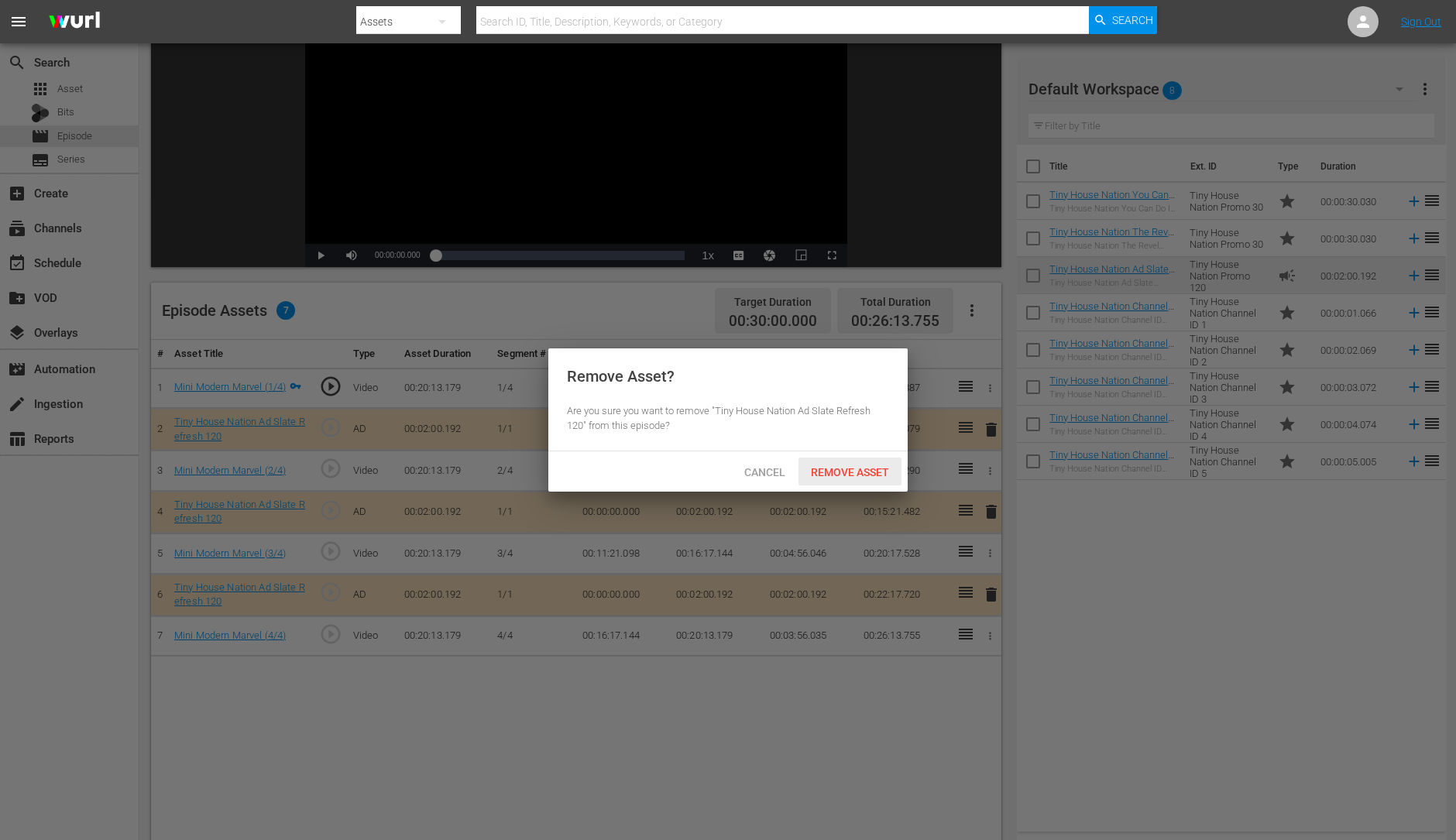
click at [861, 474] on span "Remove Asset" at bounding box center [850, 473] width 103 height 13
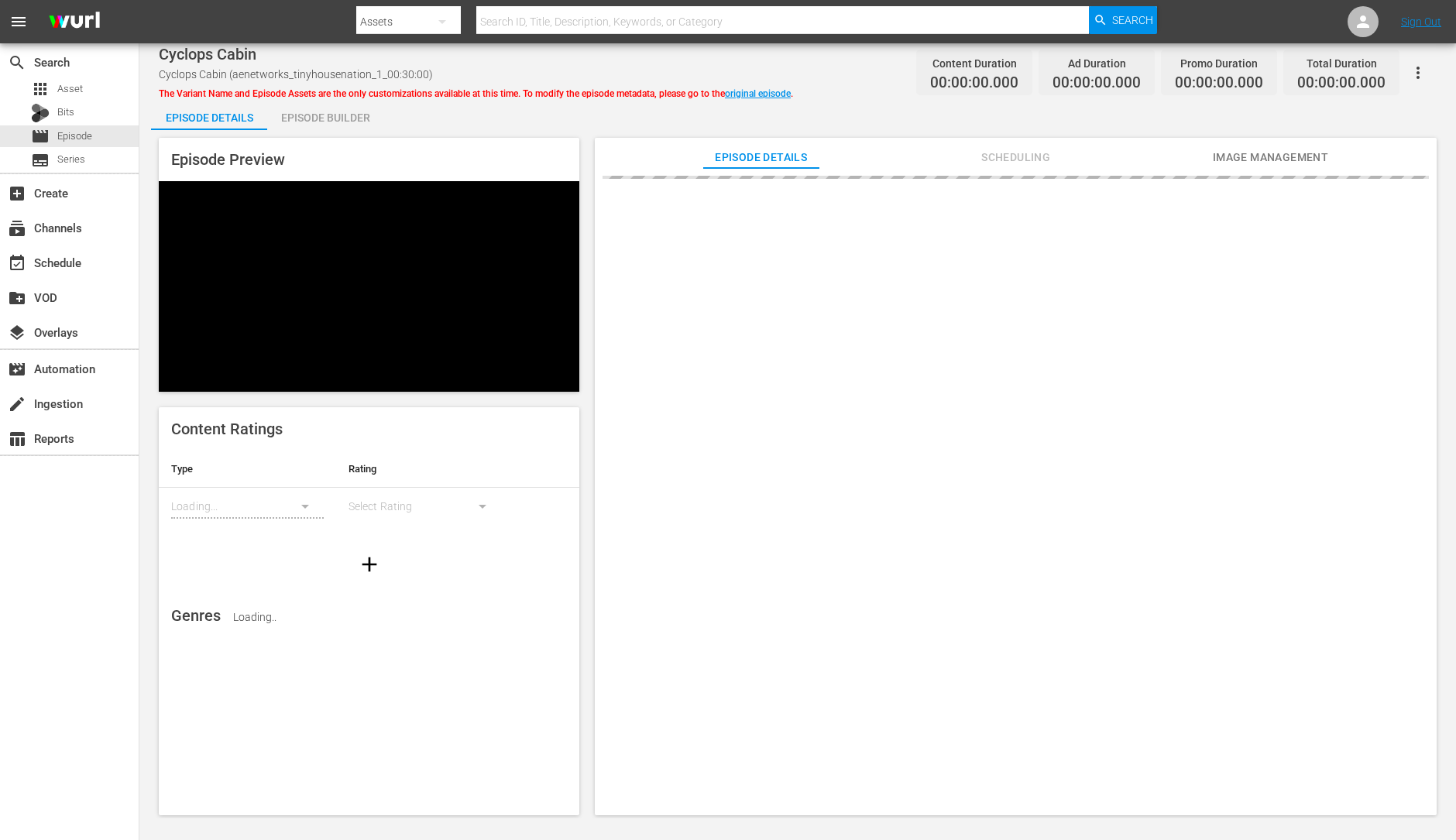
click at [340, 118] on div "Episode Builder" at bounding box center [325, 117] width 116 height 37
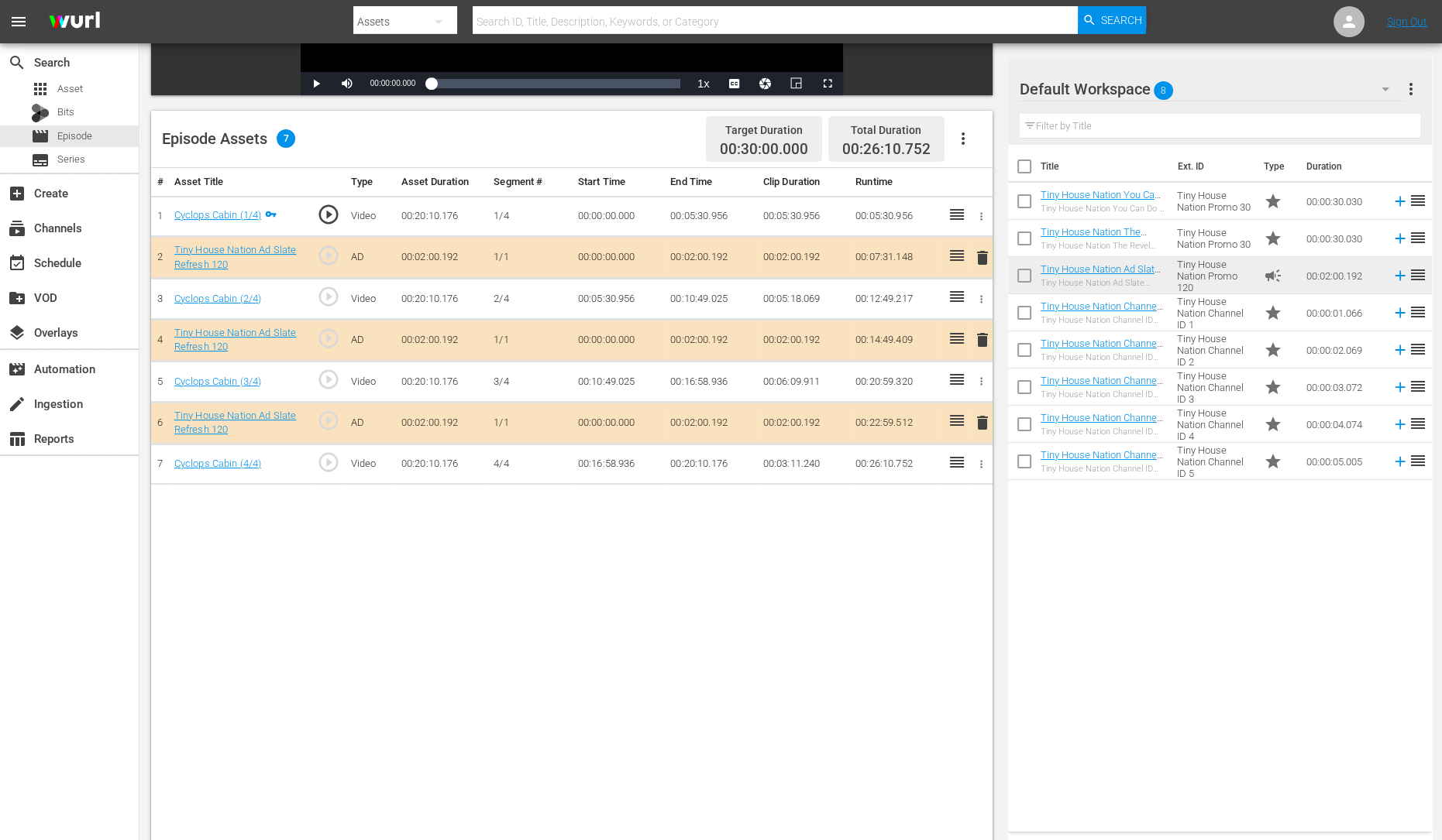
scroll to position [341, 0]
click at [980, 338] on span "delete" at bounding box center [982, 339] width 19 height 19
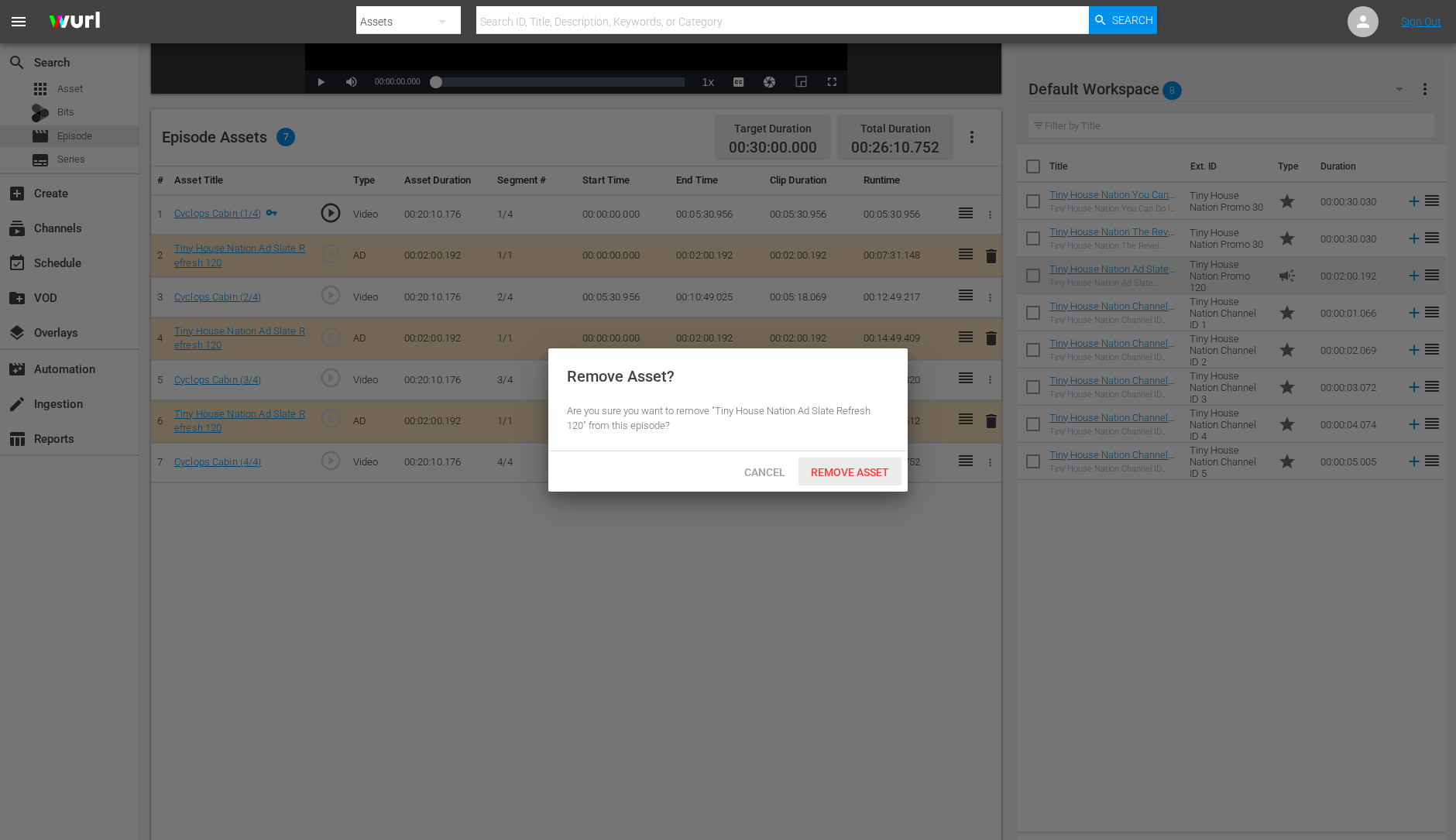
click at [841, 469] on span "Remove Asset" at bounding box center [850, 473] width 103 height 13
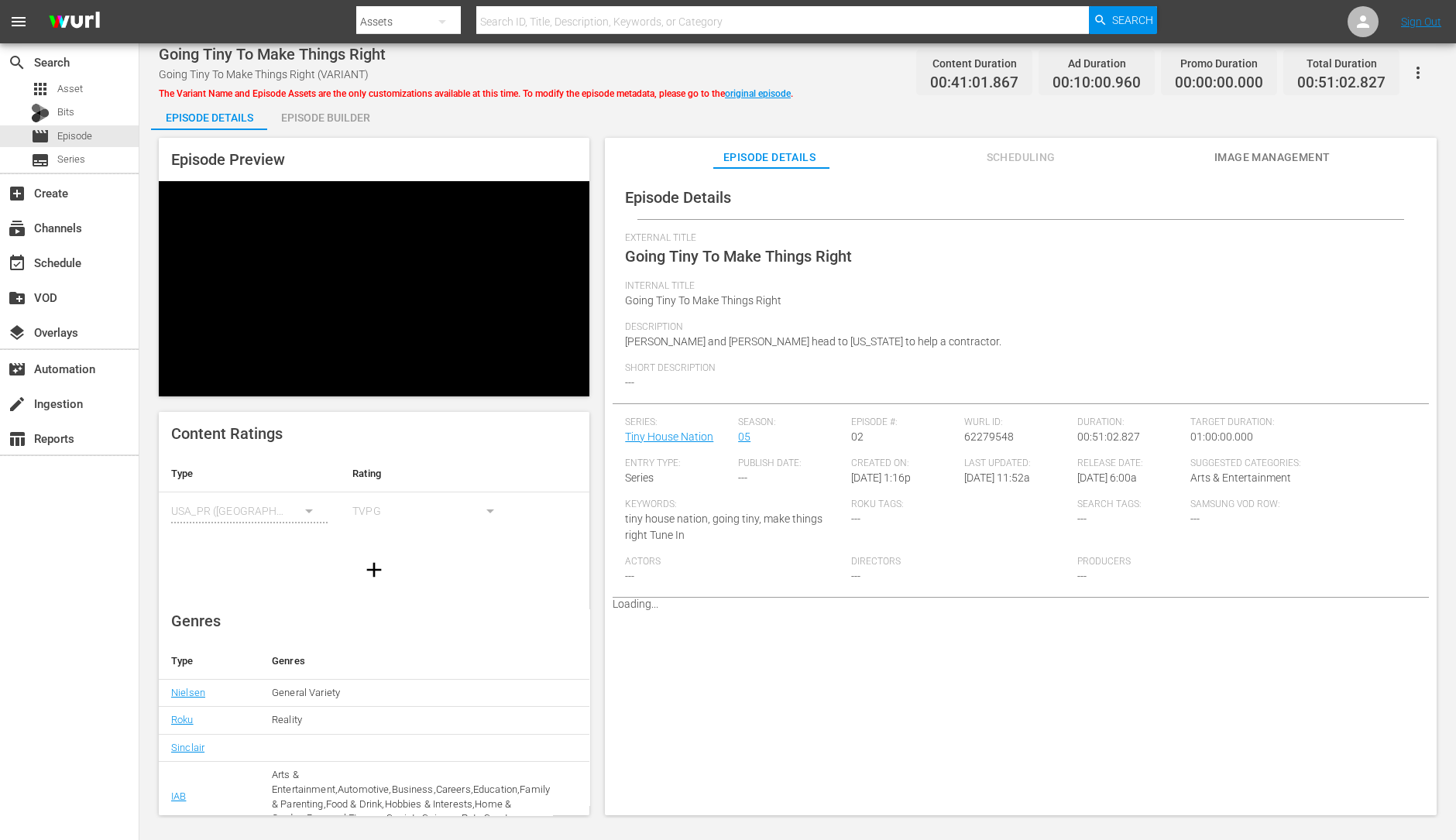
click at [339, 124] on div "Episode Builder" at bounding box center [325, 117] width 116 height 37
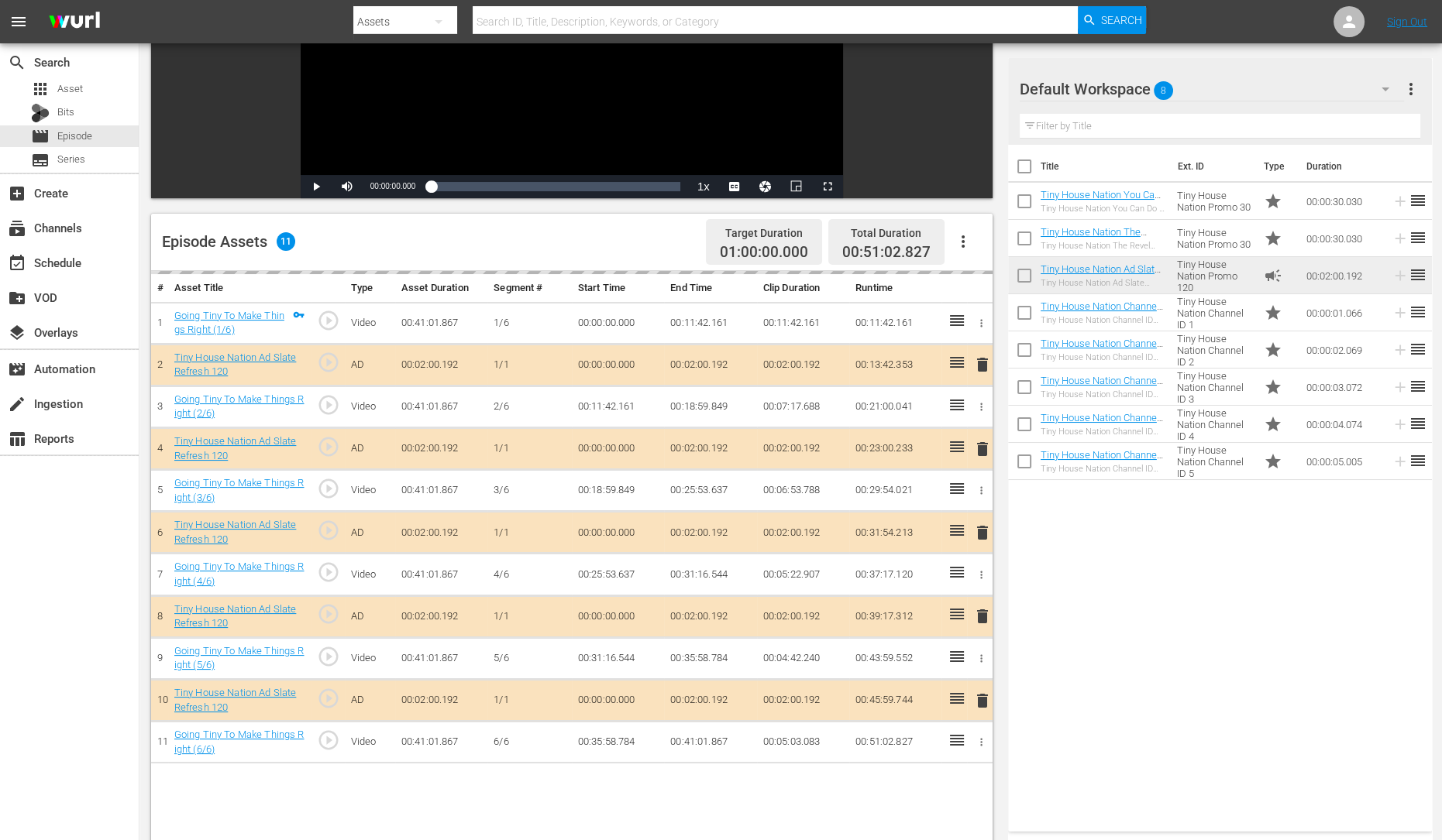
scroll to position [273, 0]
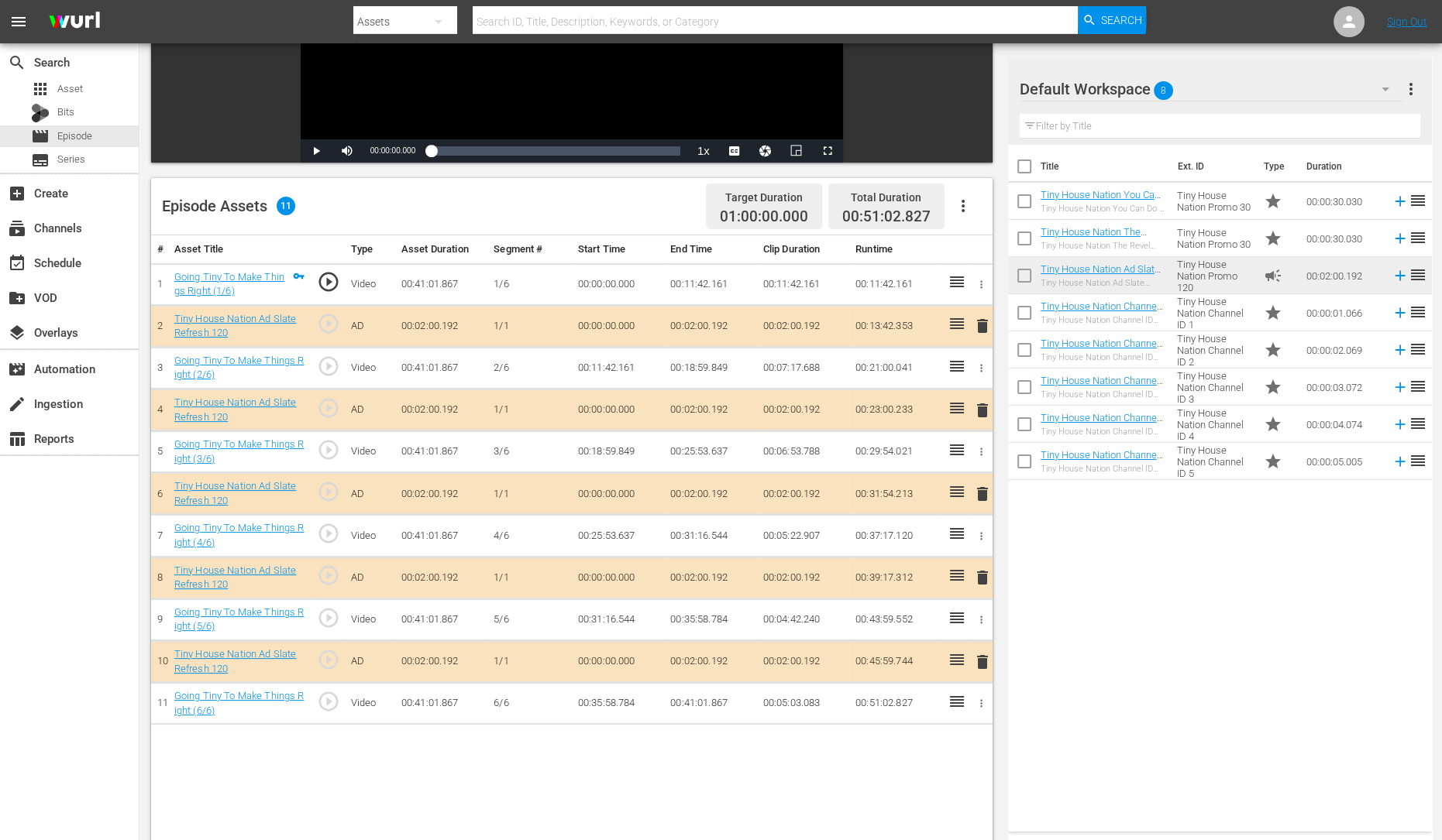
click at [980, 411] on span "delete" at bounding box center [982, 411] width 19 height 19
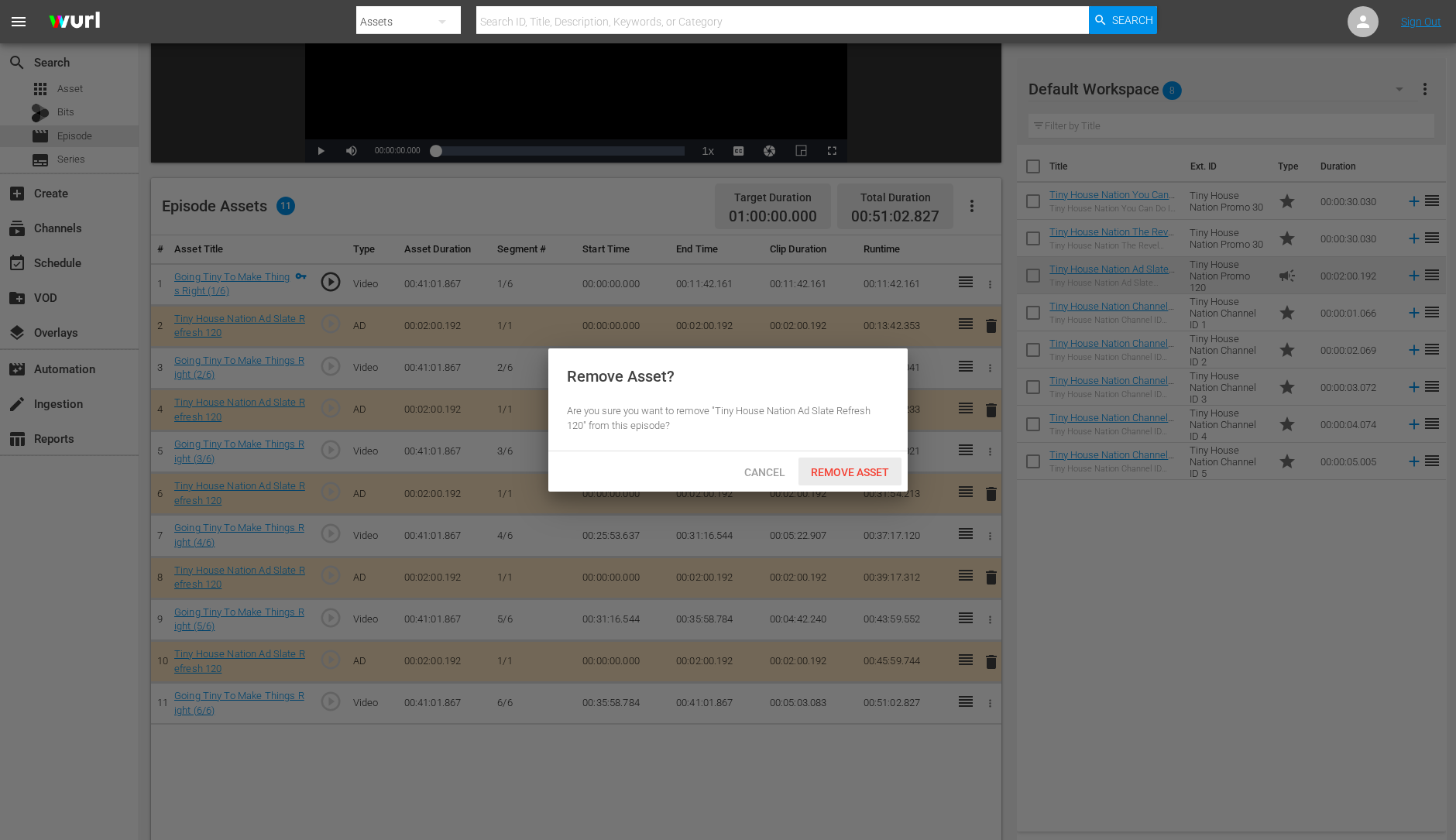
click at [833, 463] on div "Remove Asset" at bounding box center [850, 472] width 103 height 29
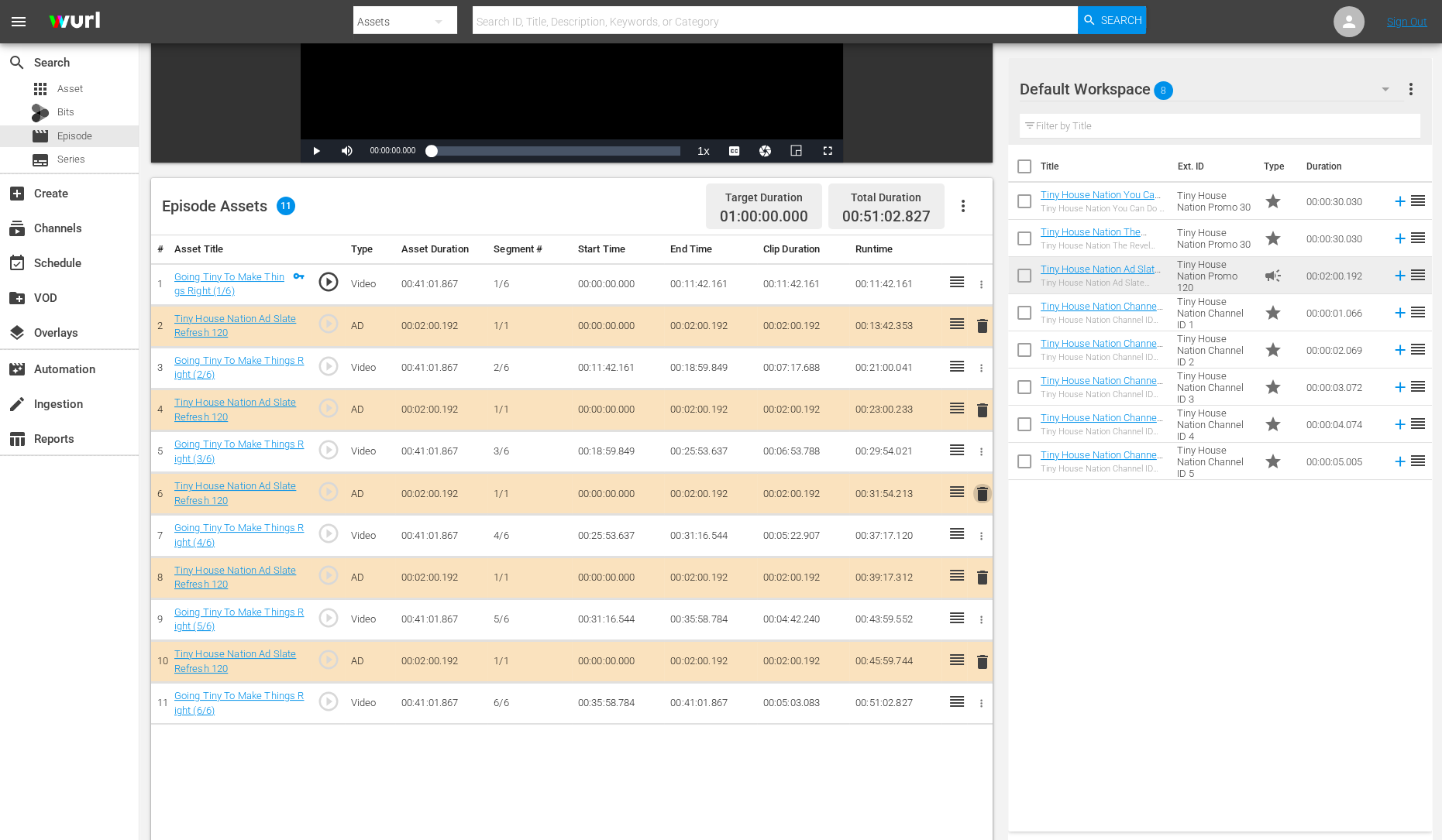
click at [987, 491] on span "delete" at bounding box center [982, 494] width 19 height 19
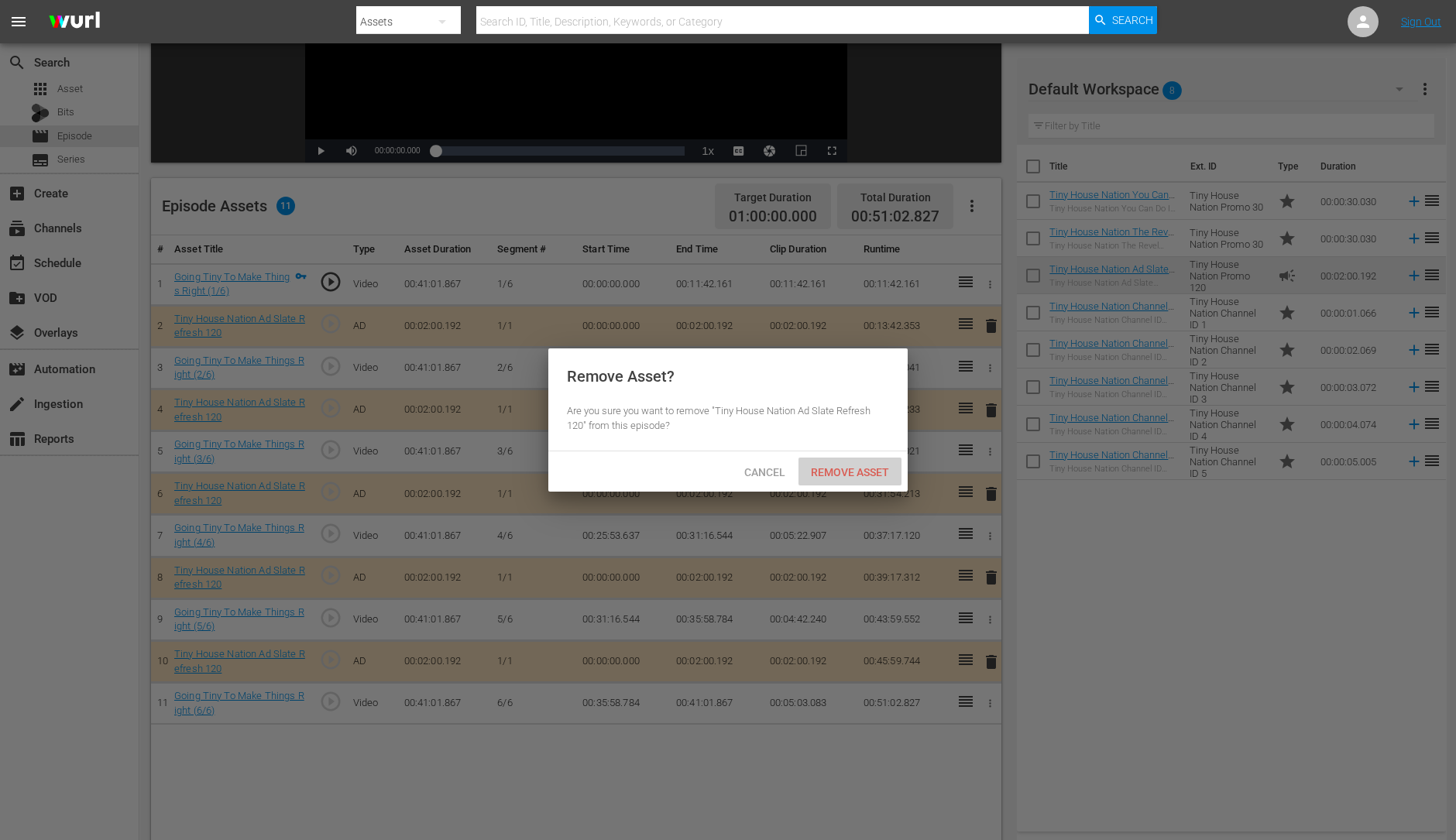
click at [873, 463] on div "Remove Asset" at bounding box center [850, 472] width 103 height 29
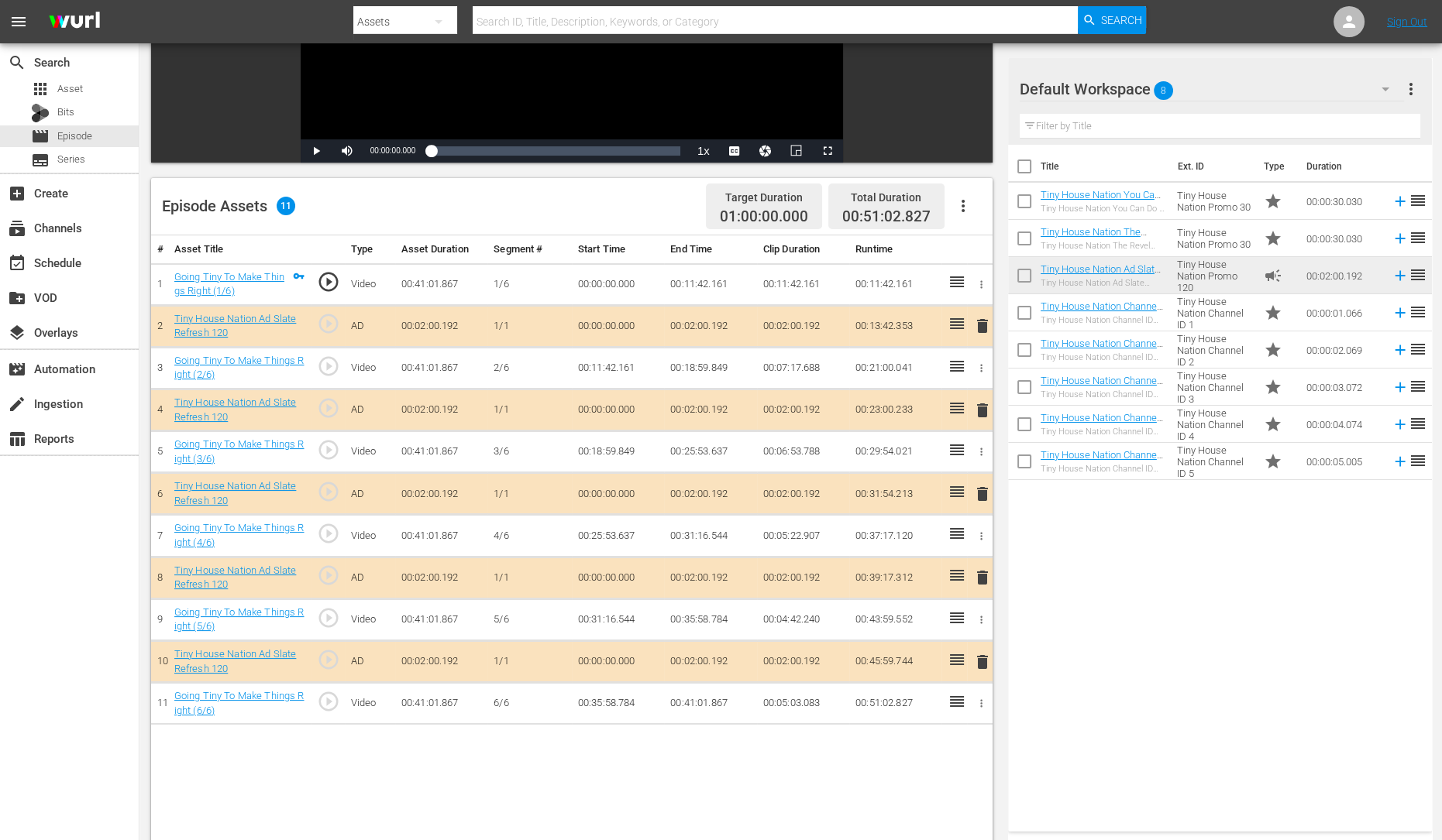
click at [980, 568] on span "delete" at bounding box center [982, 577] width 19 height 19
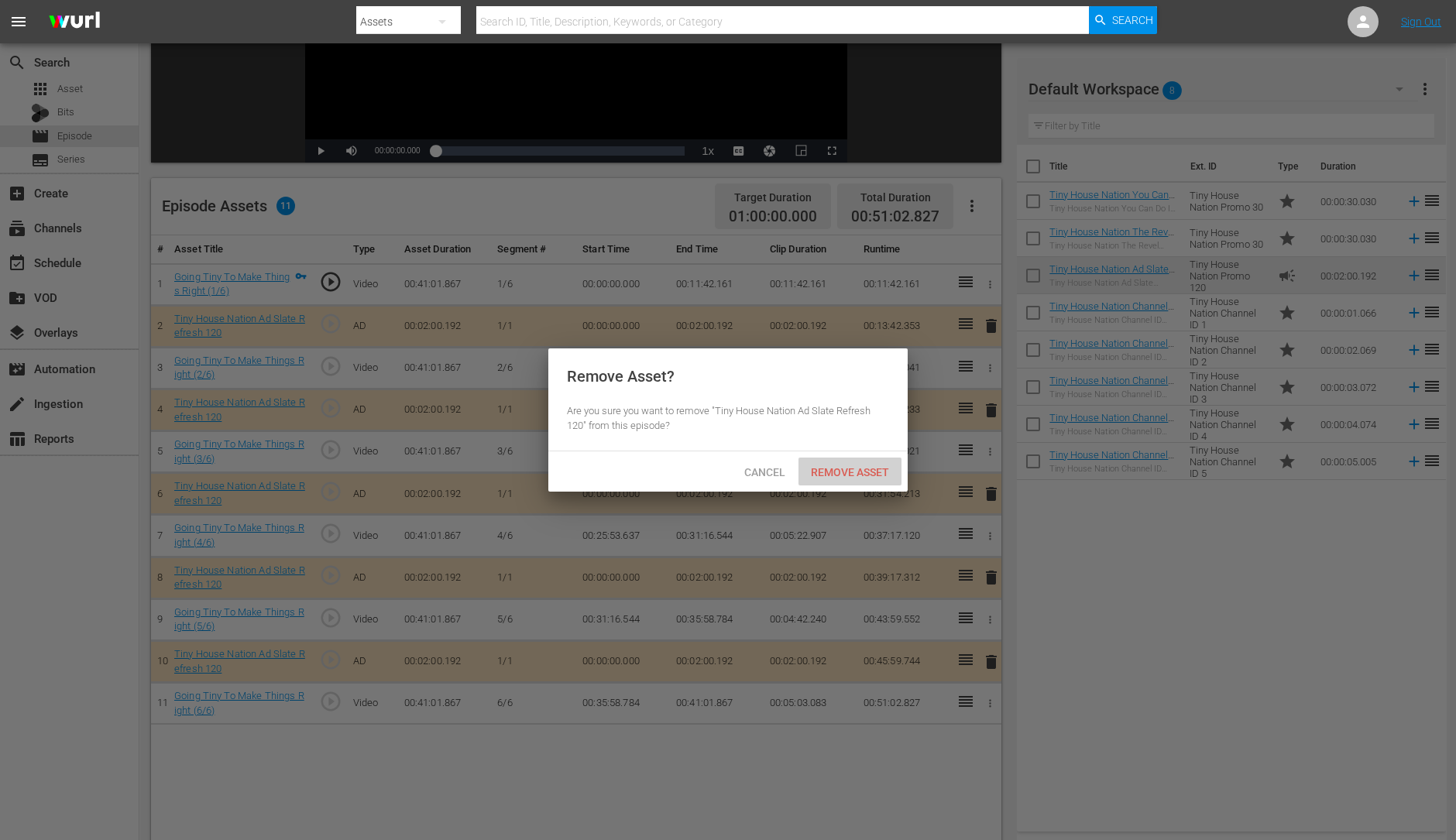
click at [869, 468] on span "Remove Asset" at bounding box center [850, 473] width 103 height 13
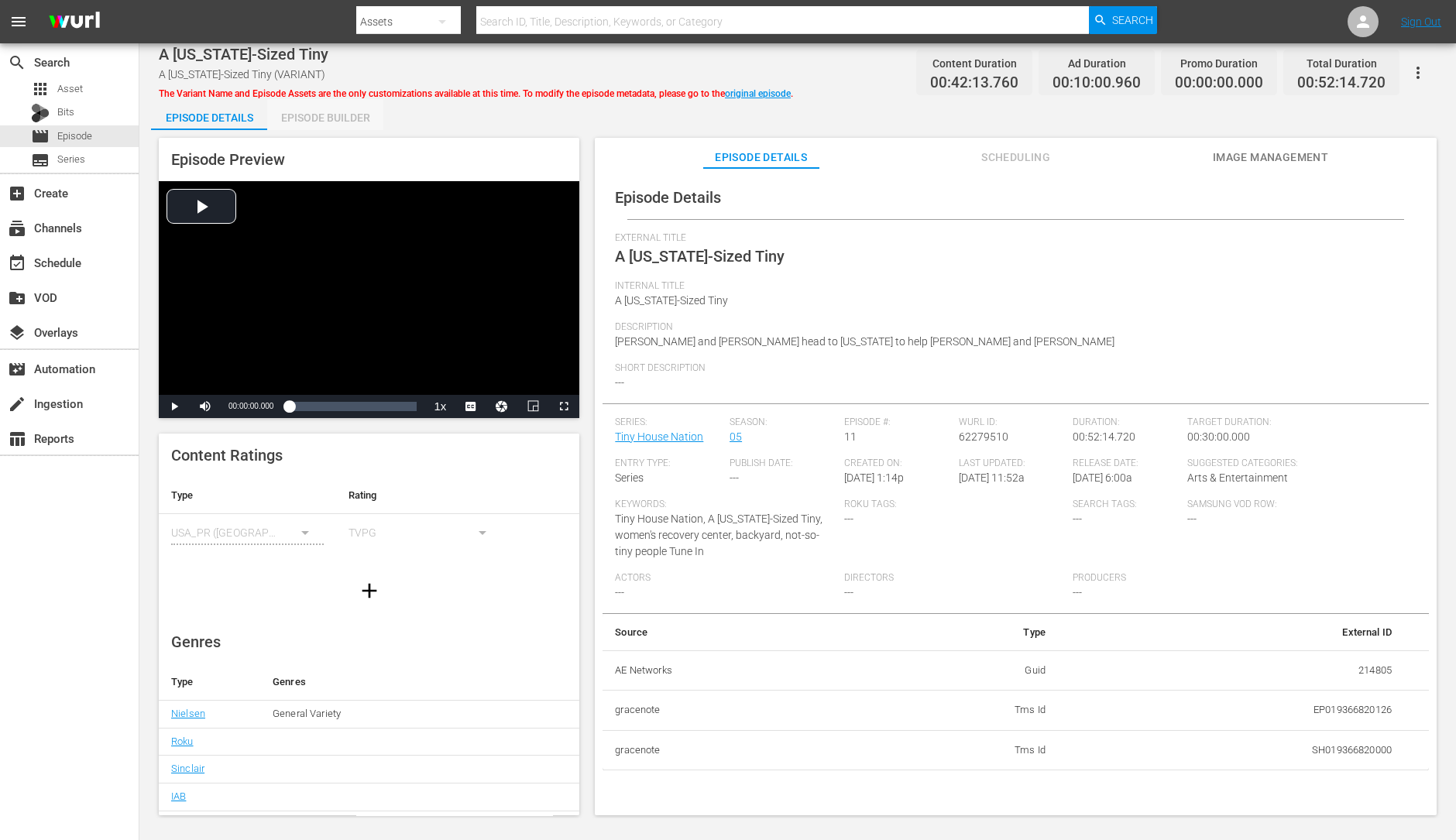
click at [354, 122] on div "Episode Builder" at bounding box center [325, 117] width 116 height 37
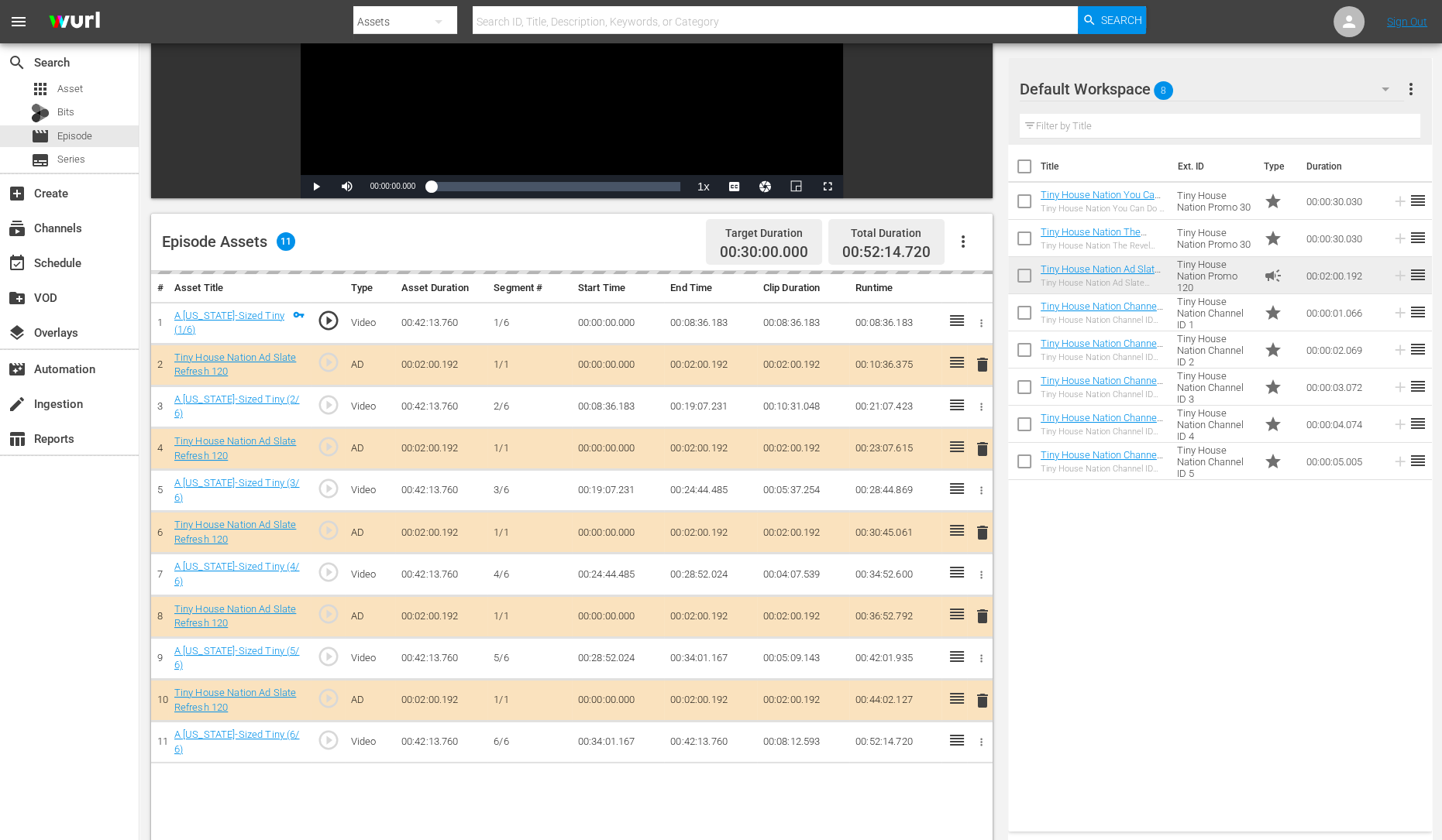
scroll to position [238, 0]
click at [983, 447] on div "delete" at bounding box center [979, 447] width 14 height 23
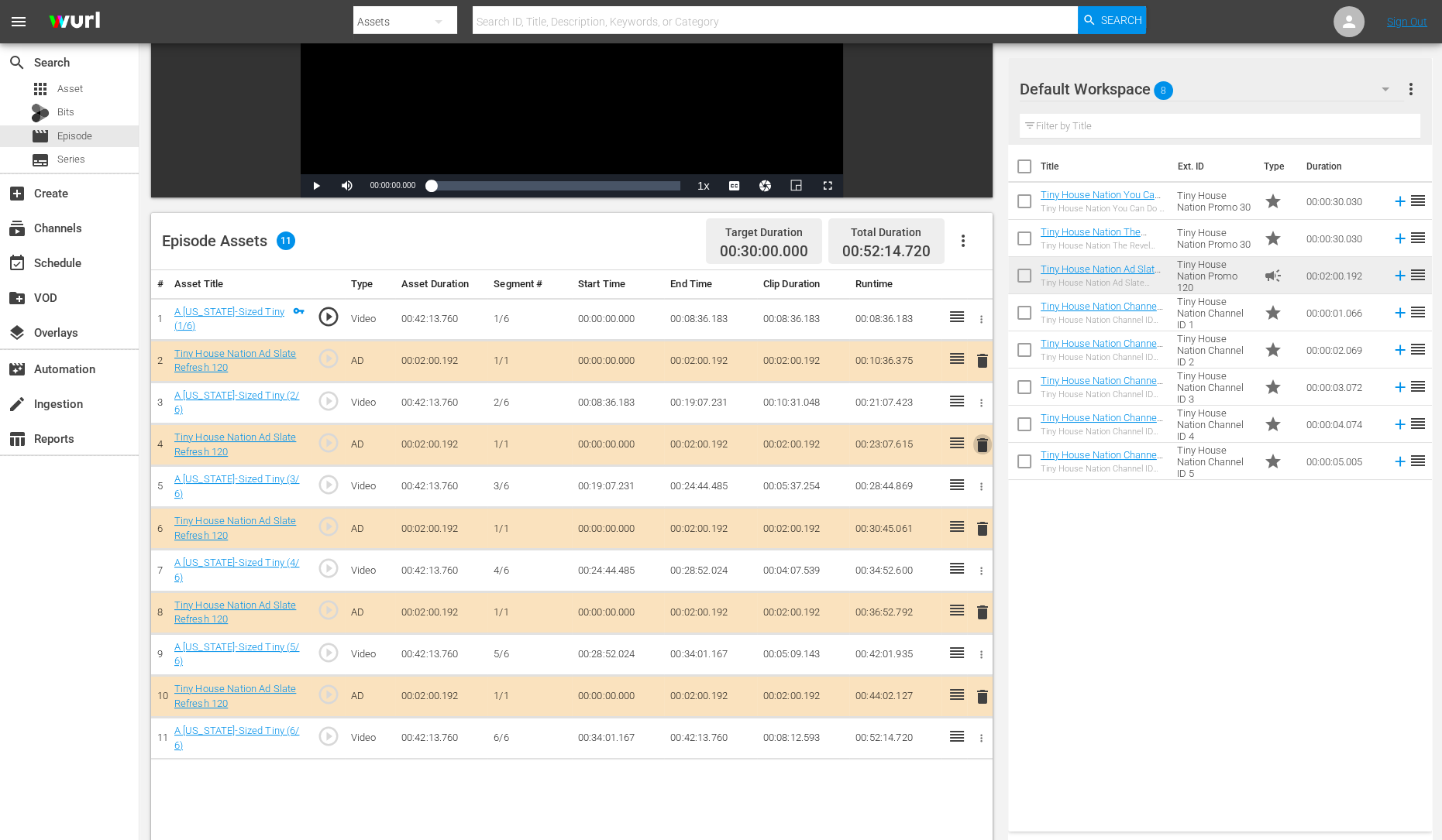
click at [980, 445] on span "delete" at bounding box center [982, 445] width 19 height 19
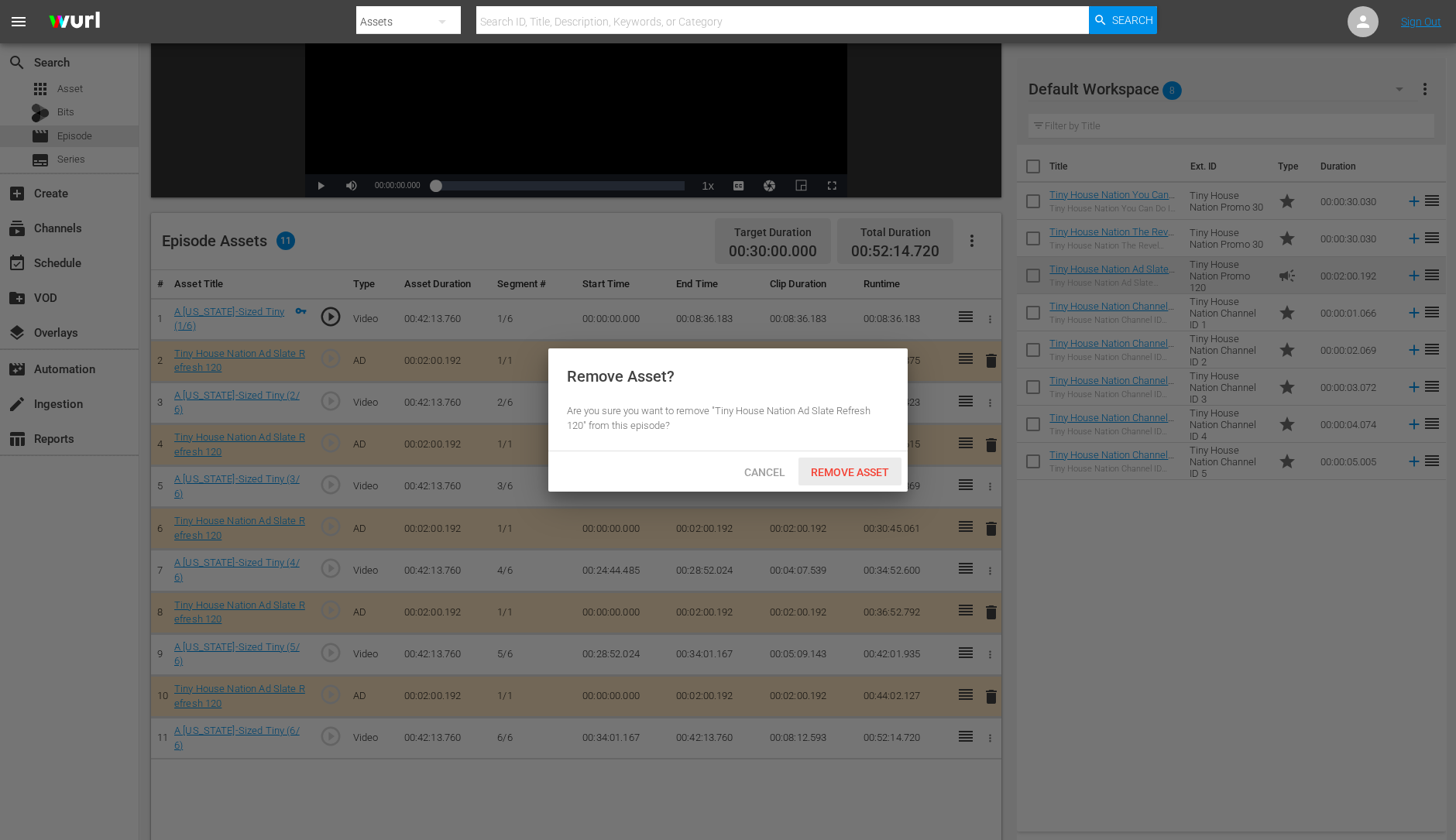
click at [865, 463] on div "Remove Asset" at bounding box center [850, 472] width 103 height 29
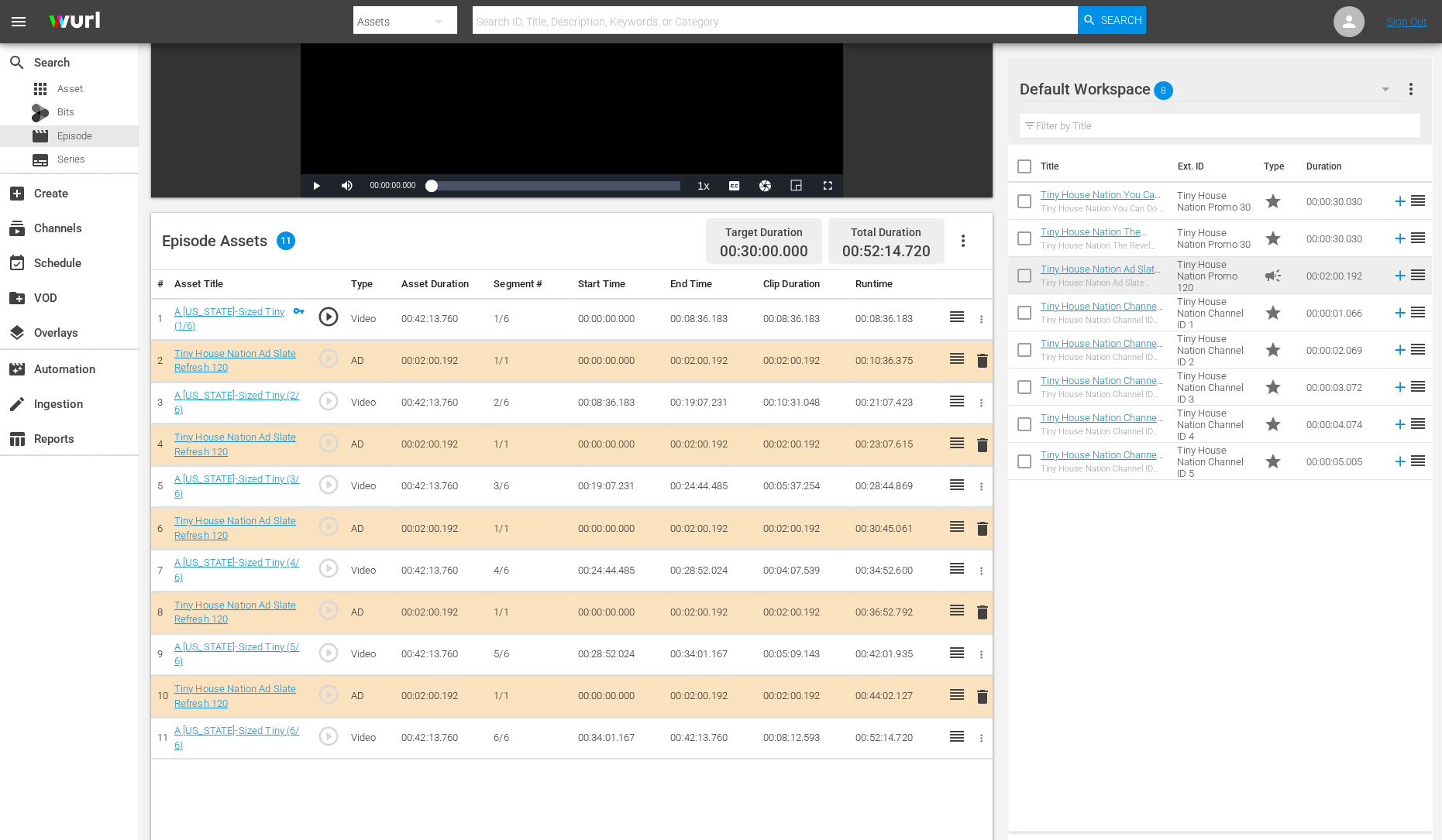
click at [982, 524] on span "delete" at bounding box center [982, 528] width 19 height 19
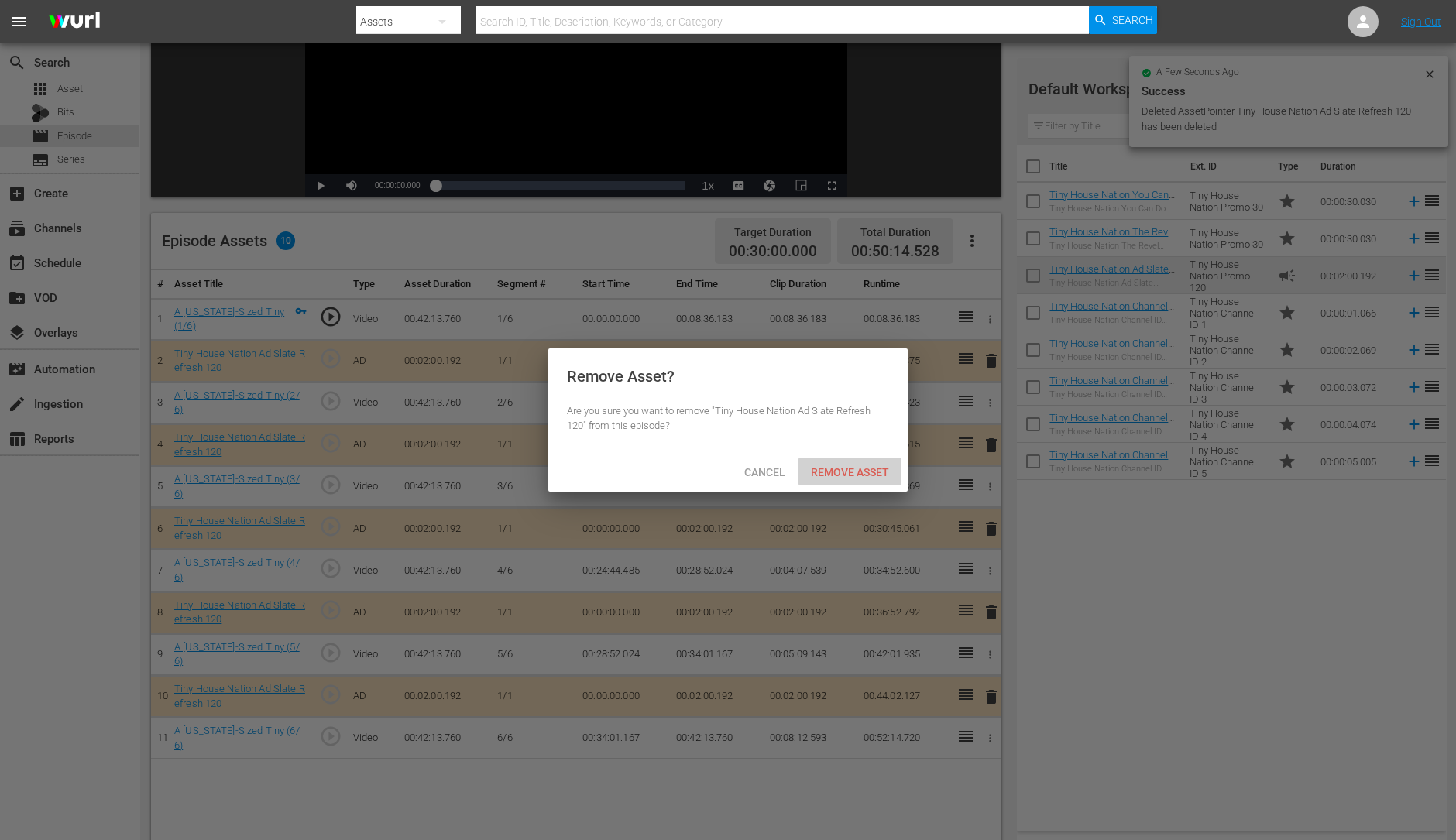
click at [857, 474] on span "Remove Asset" at bounding box center [850, 473] width 103 height 13
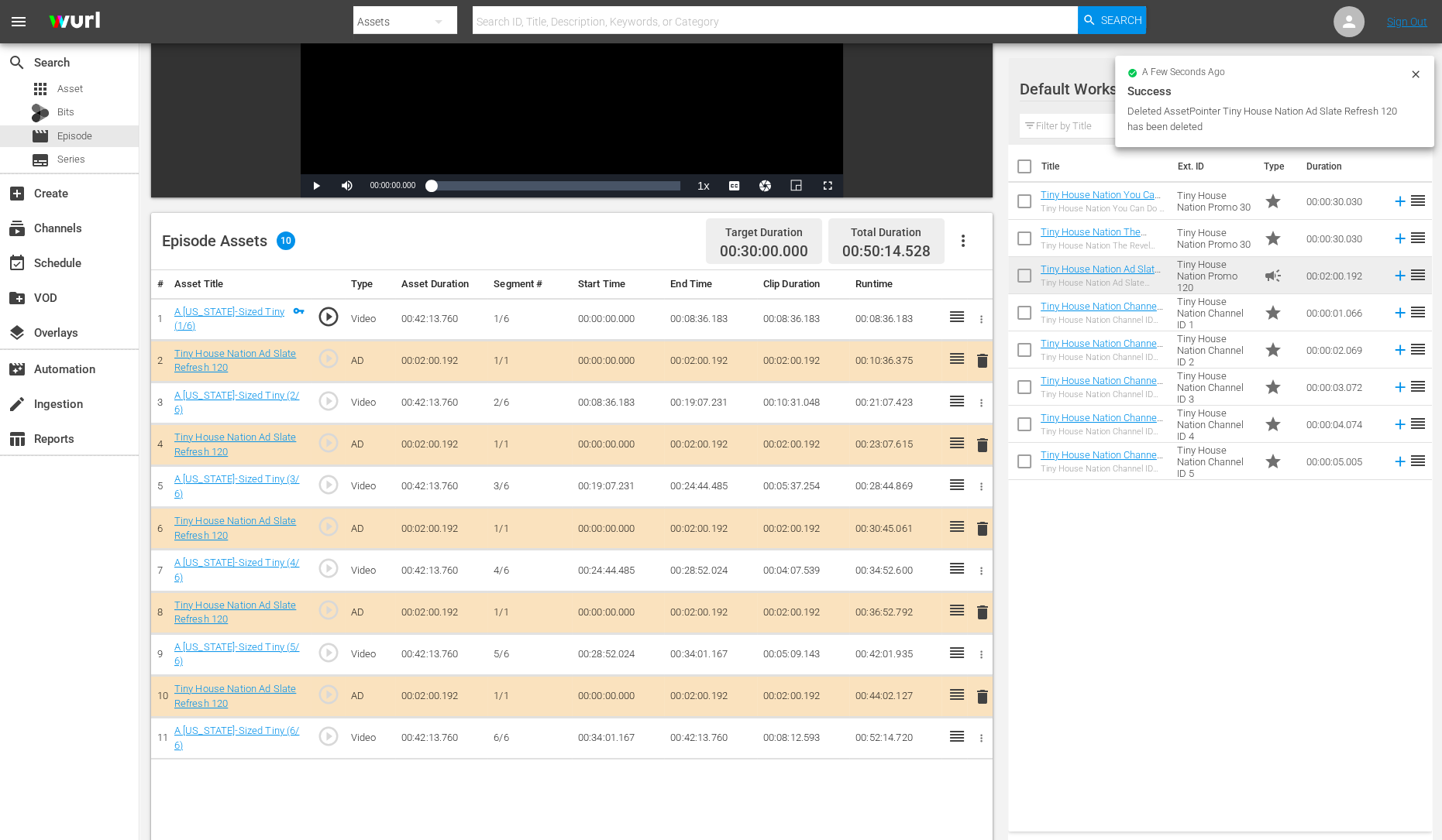
click at [979, 603] on span "delete" at bounding box center [982, 612] width 19 height 19
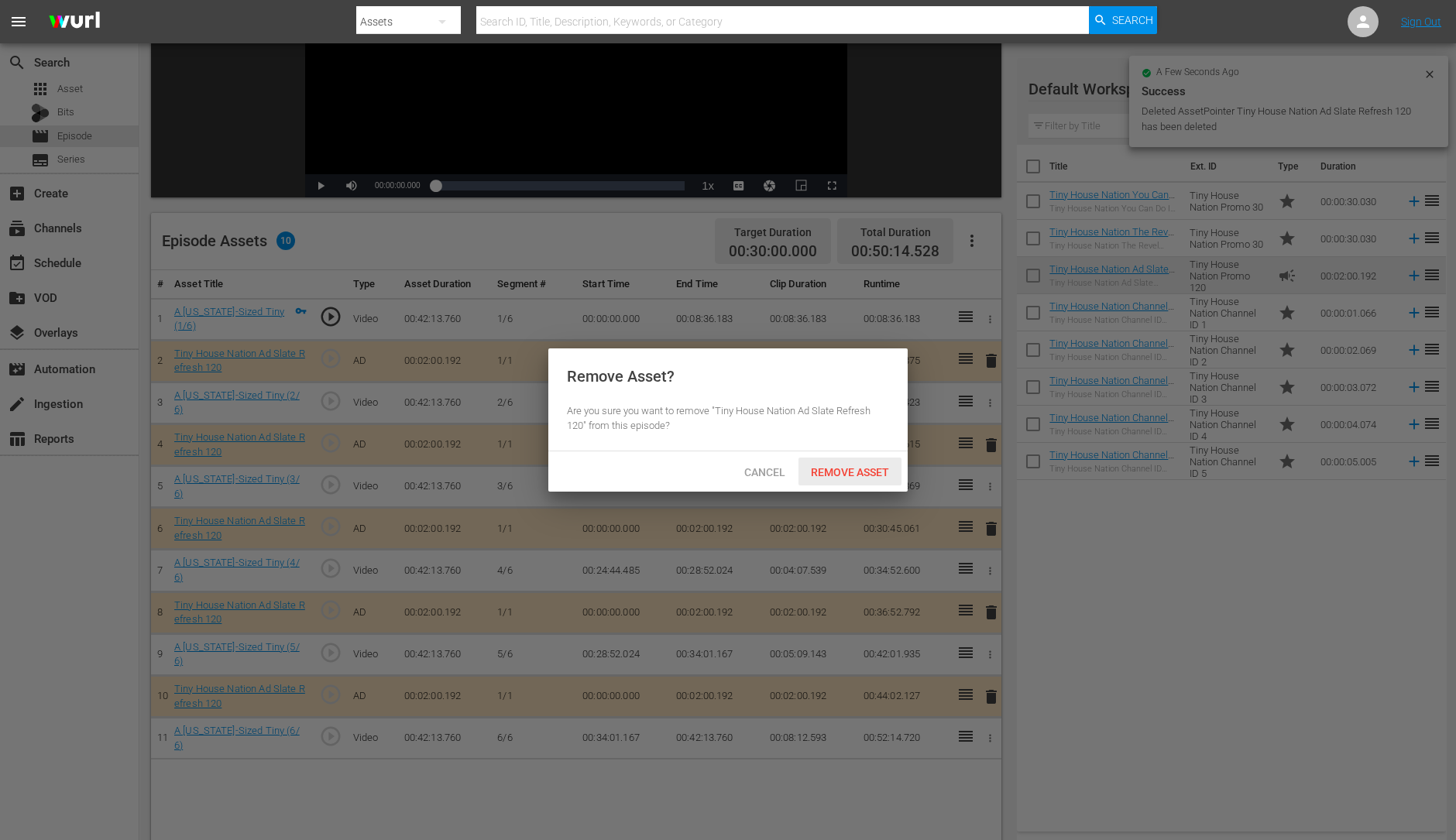
click at [866, 478] on span "Remove Asset" at bounding box center [850, 473] width 103 height 13
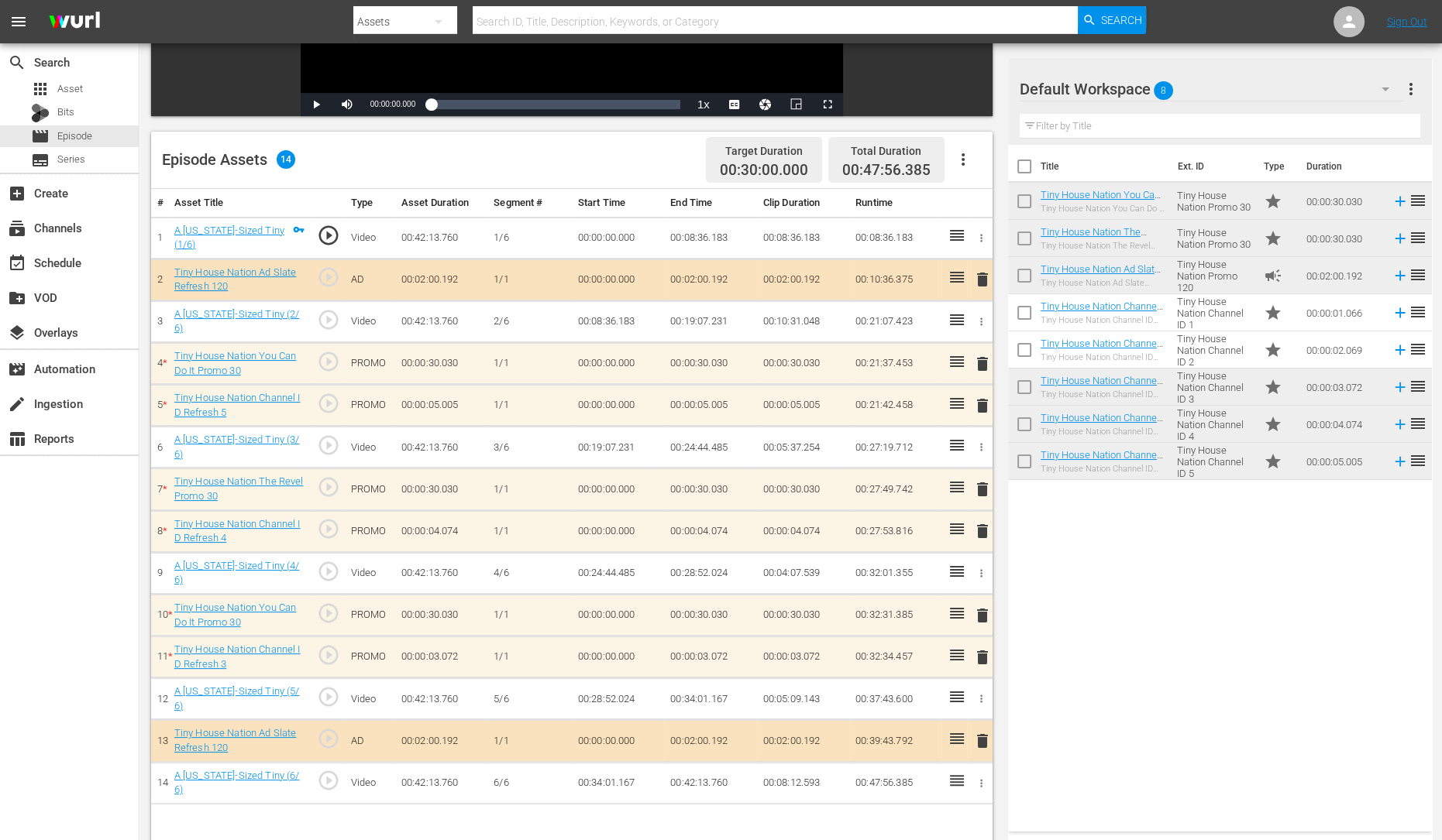
scroll to position [330, 0]
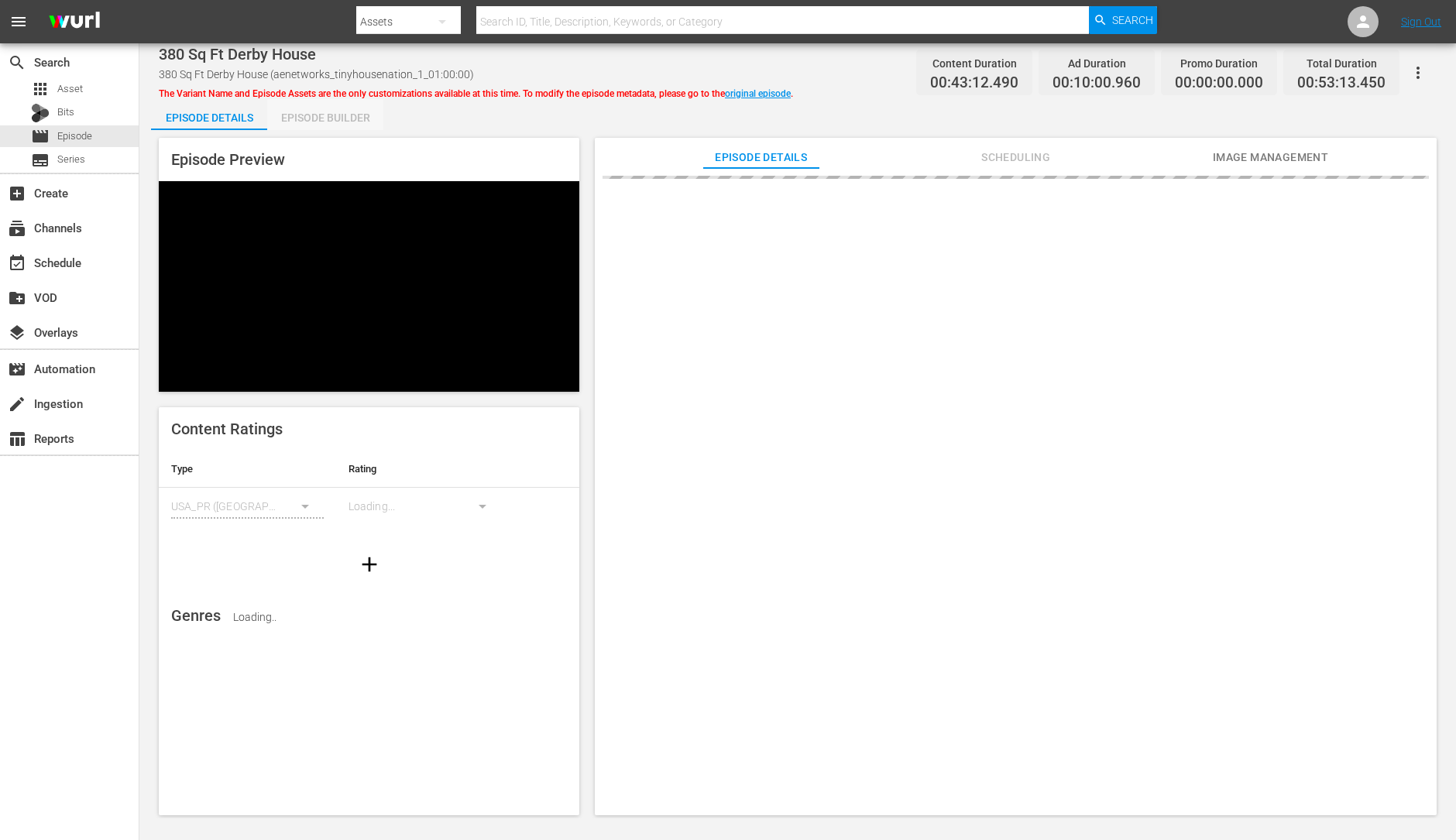
click at [348, 119] on div "Episode Builder" at bounding box center [325, 117] width 116 height 37
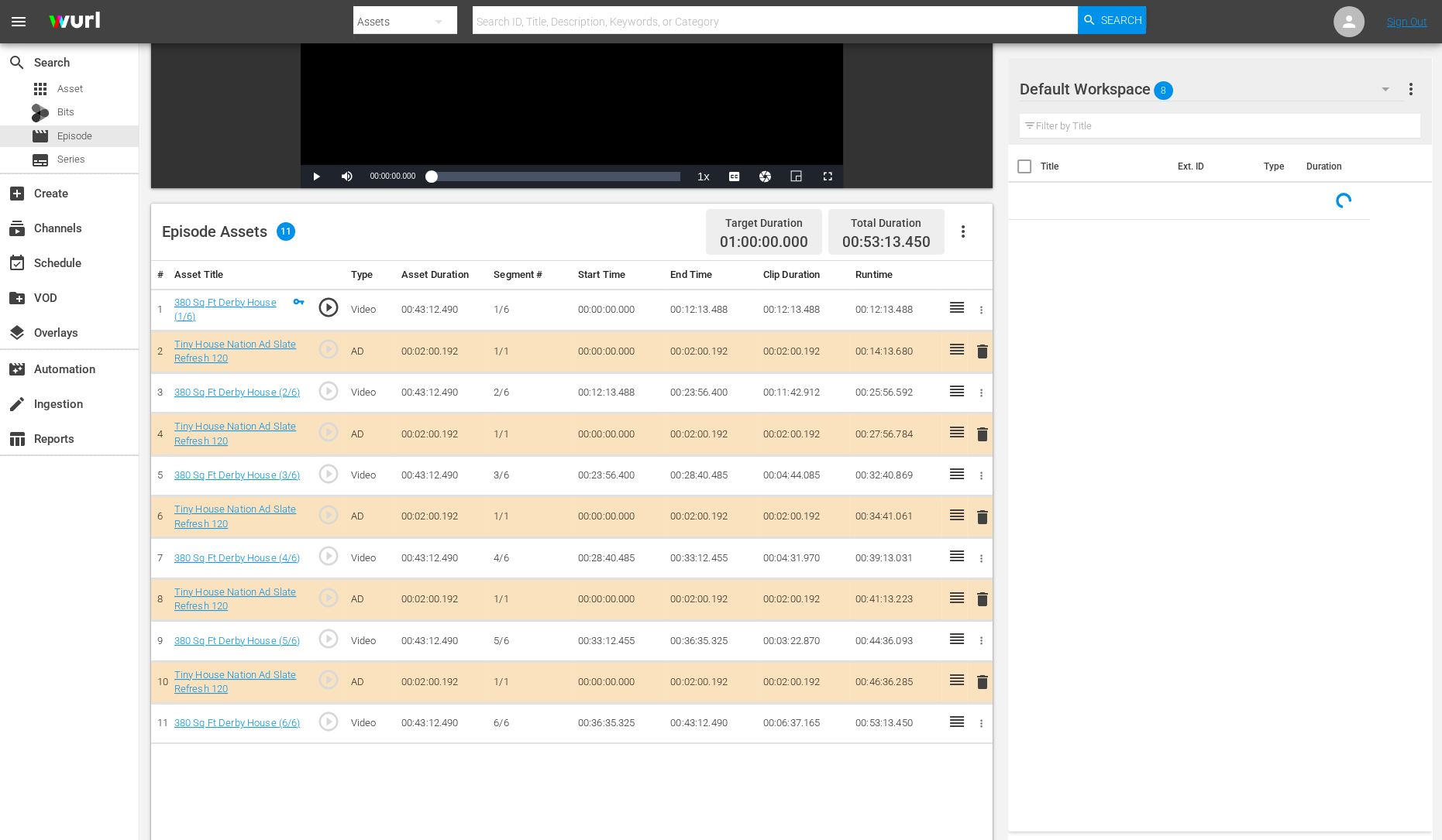
scroll to position [251, 0]
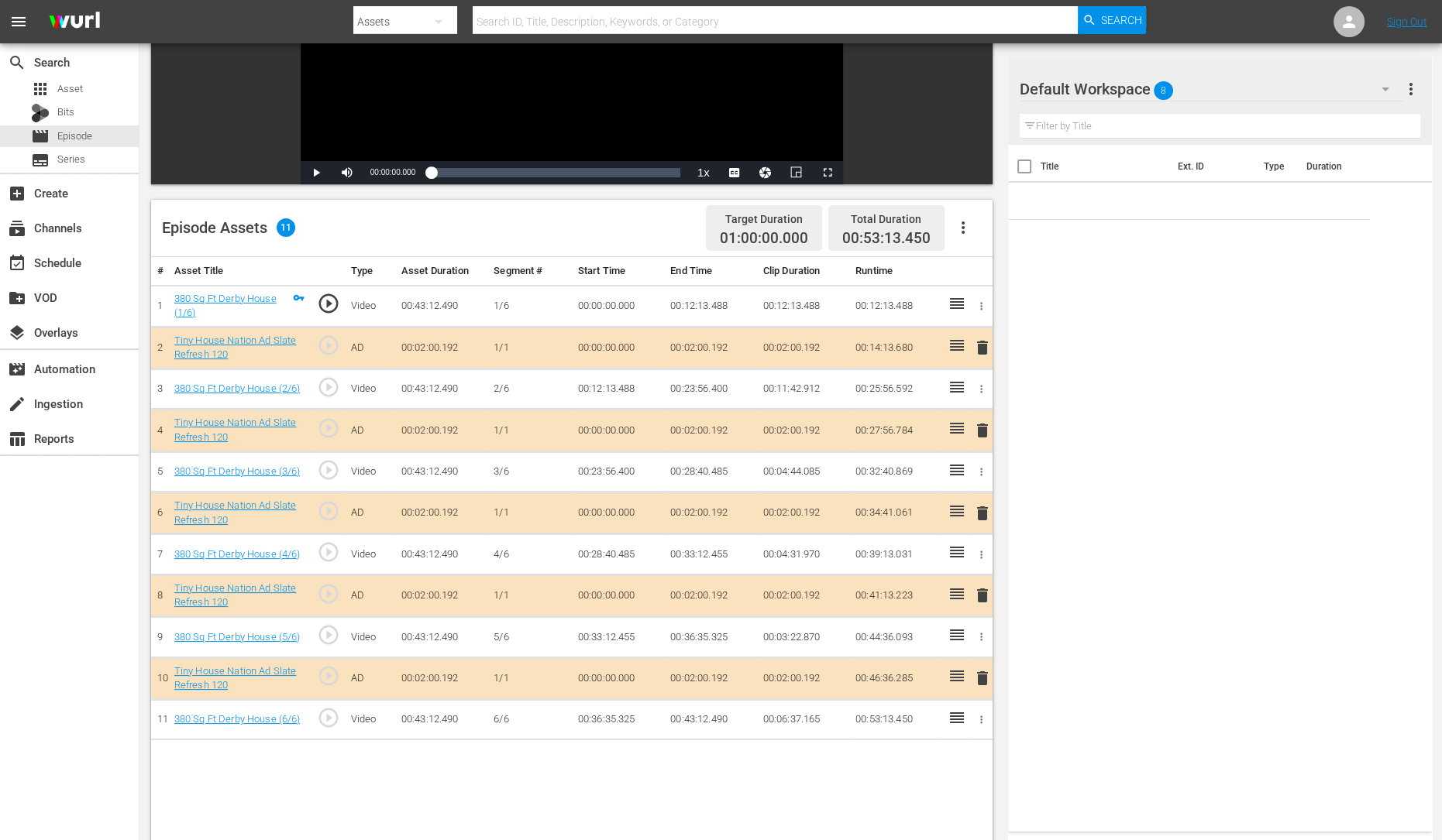
click at [983, 510] on span "delete" at bounding box center [982, 513] width 19 height 19
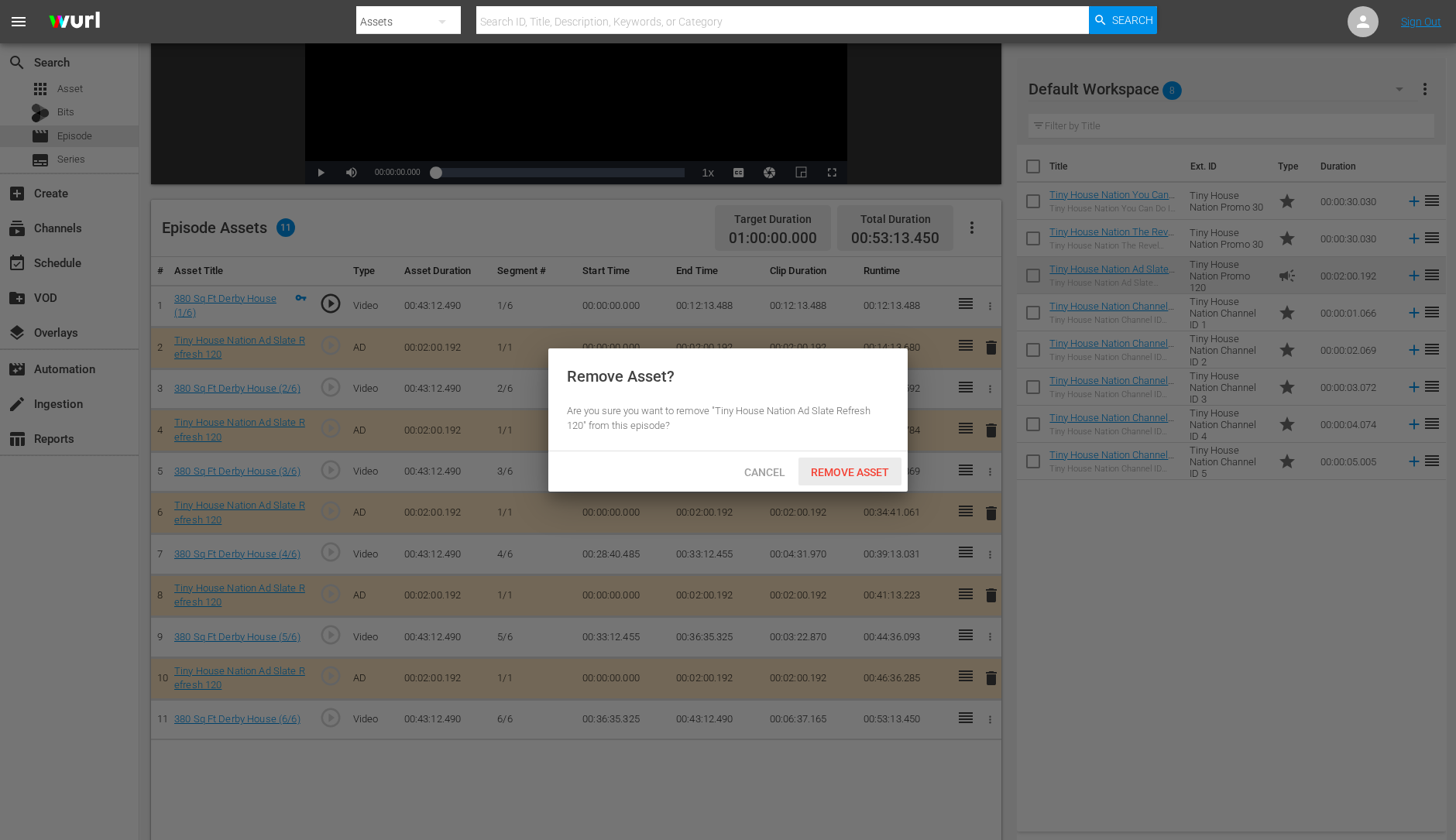
click at [839, 470] on span "Remove Asset" at bounding box center [850, 473] width 103 height 13
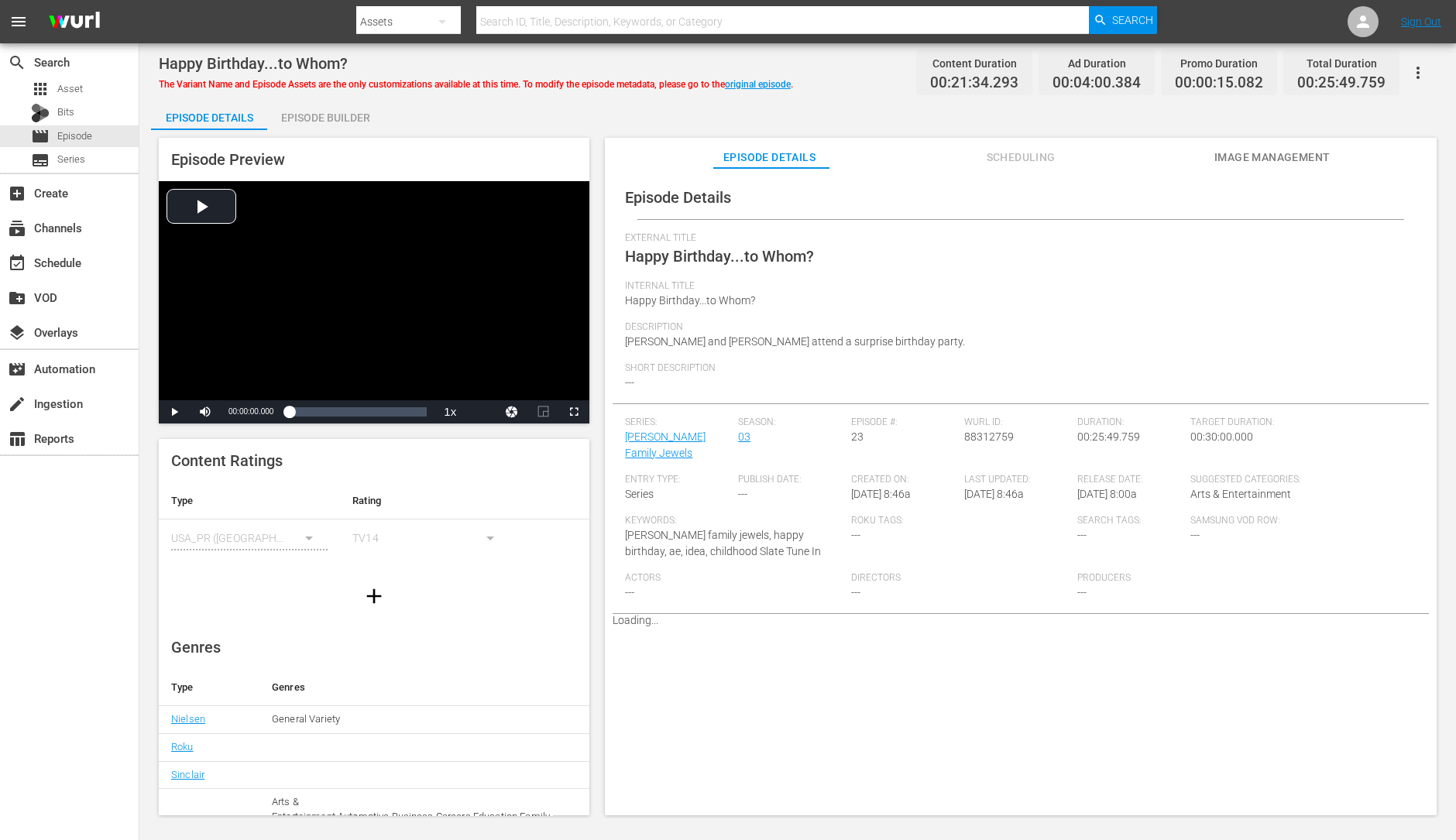
click at [352, 114] on div "Episode Builder" at bounding box center [325, 117] width 116 height 37
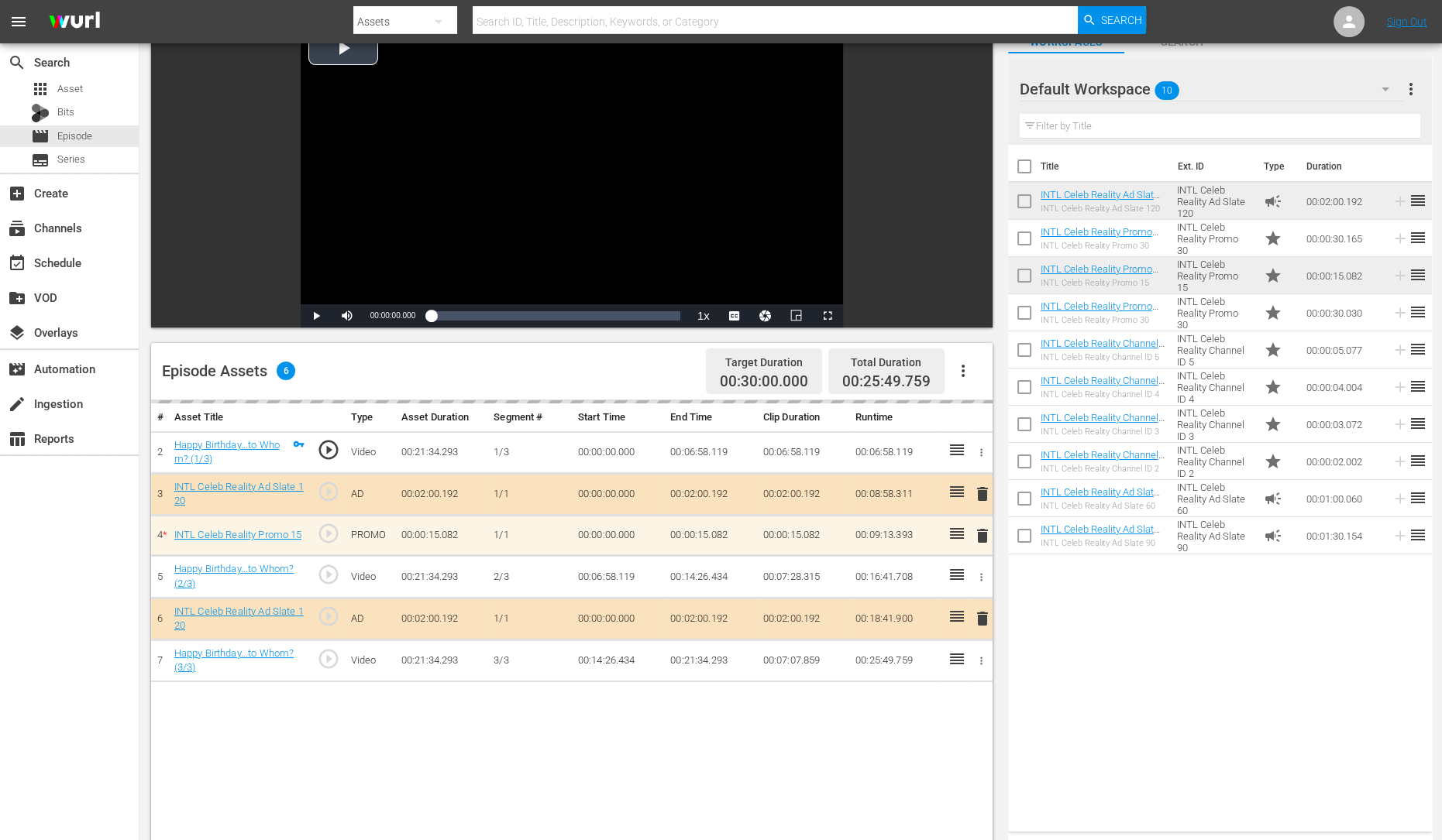
scroll to position [108, 0]
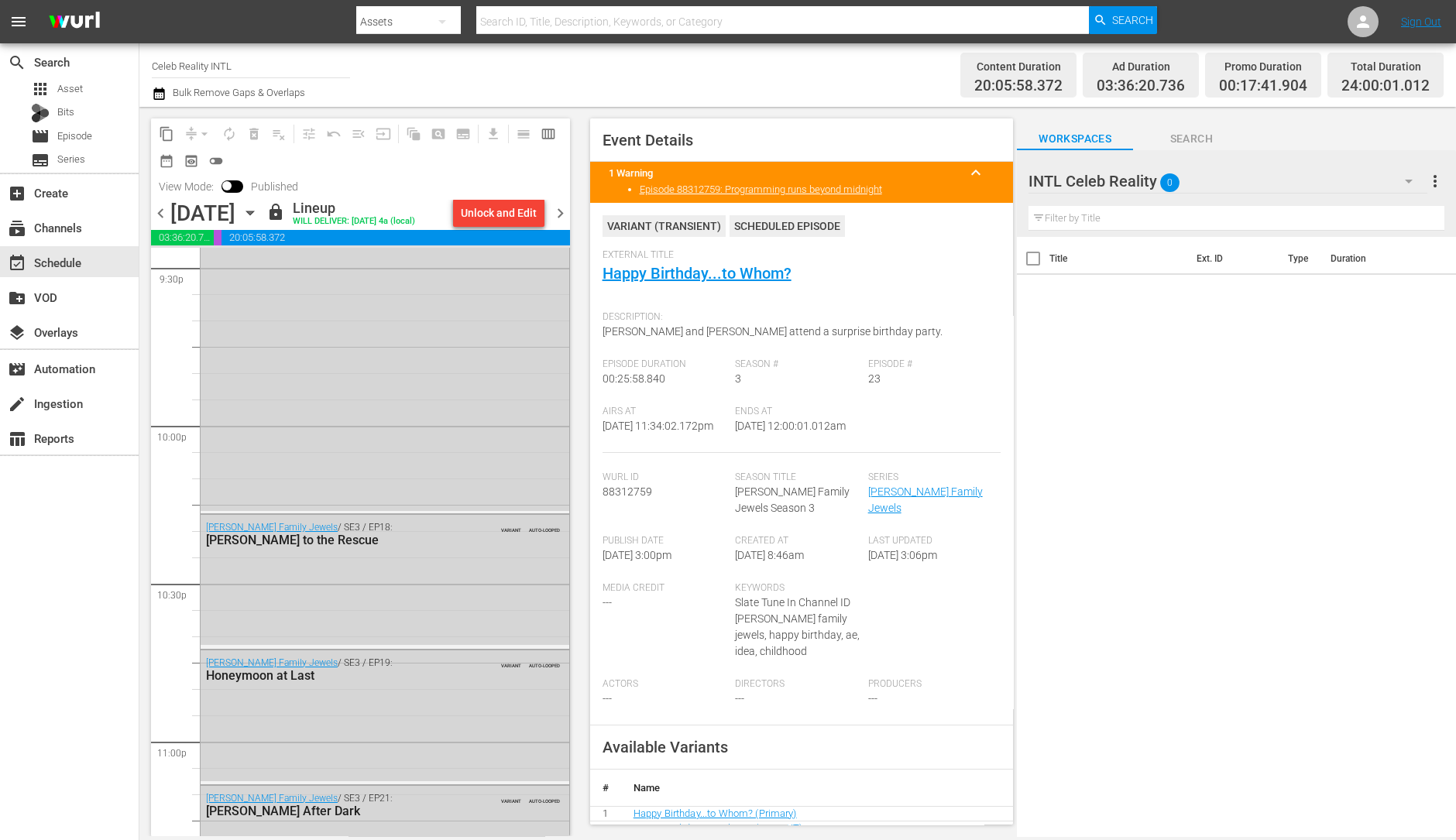
scroll to position [6995, 0]
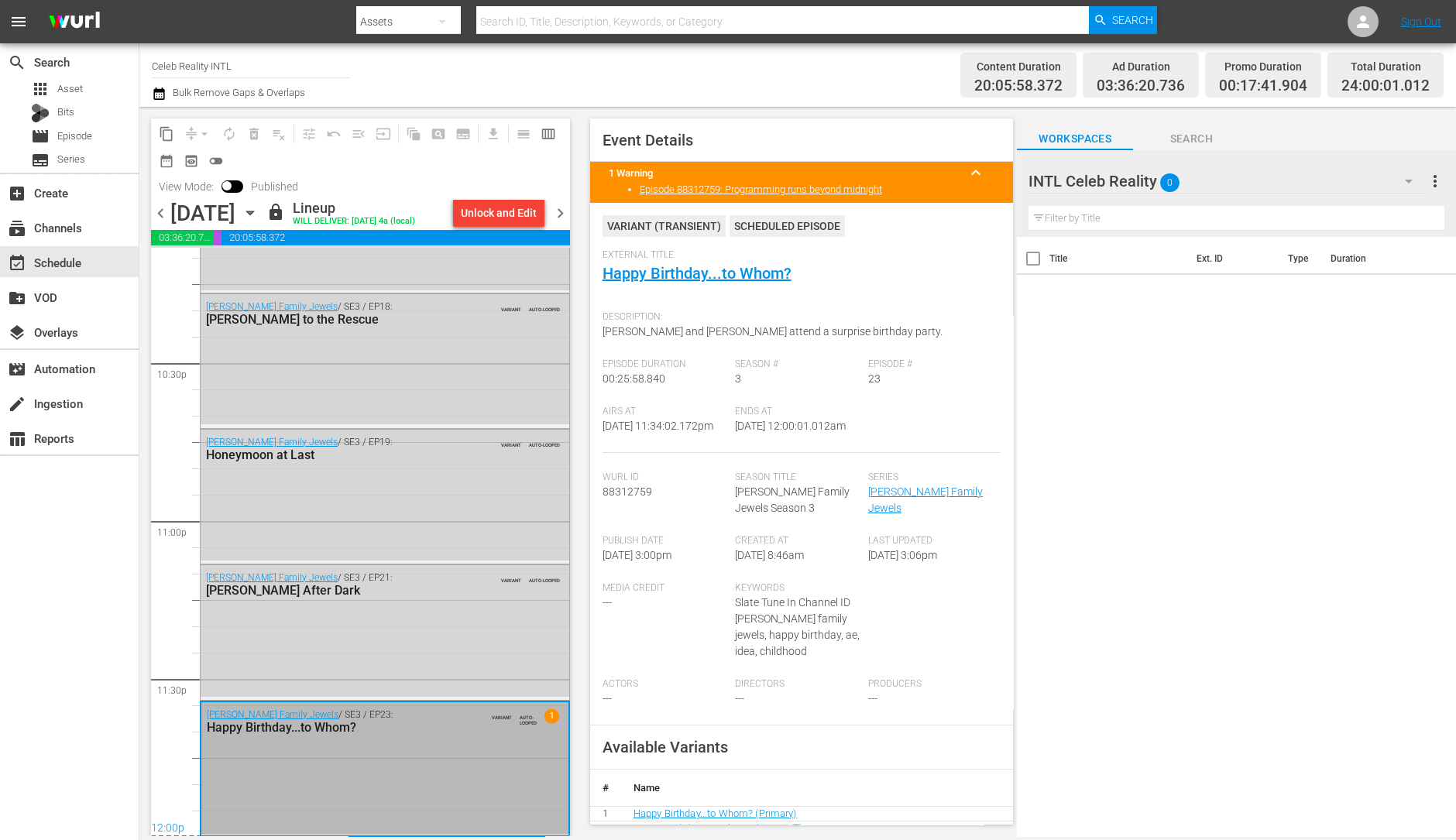
click at [556, 219] on span "chevron_right" at bounding box center [561, 213] width 20 height 20
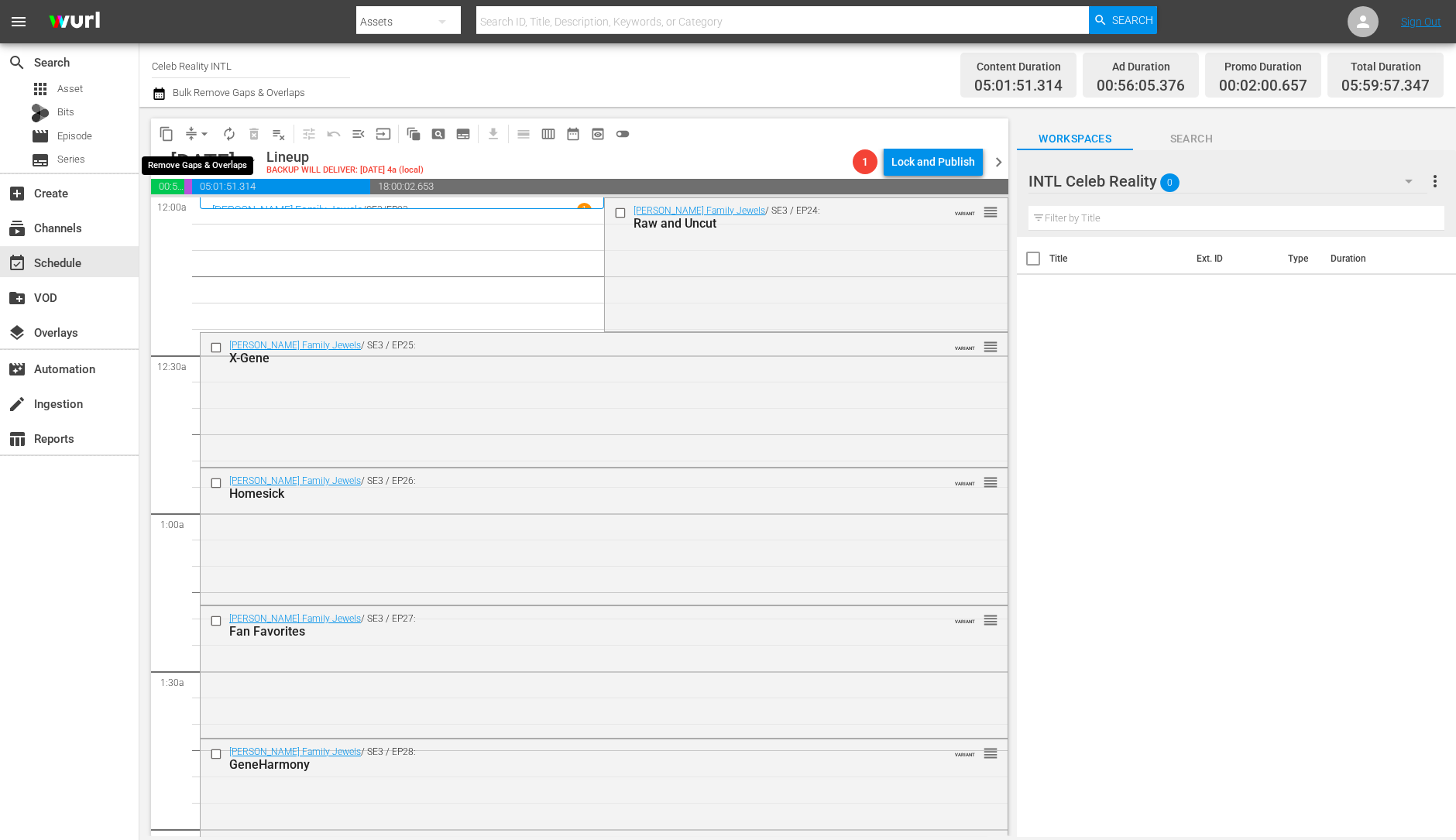
click at [200, 133] on span "arrow_drop_down" at bounding box center [203, 133] width 15 height 15
click at [201, 161] on li "Align to Midnight" at bounding box center [205, 165] width 163 height 25
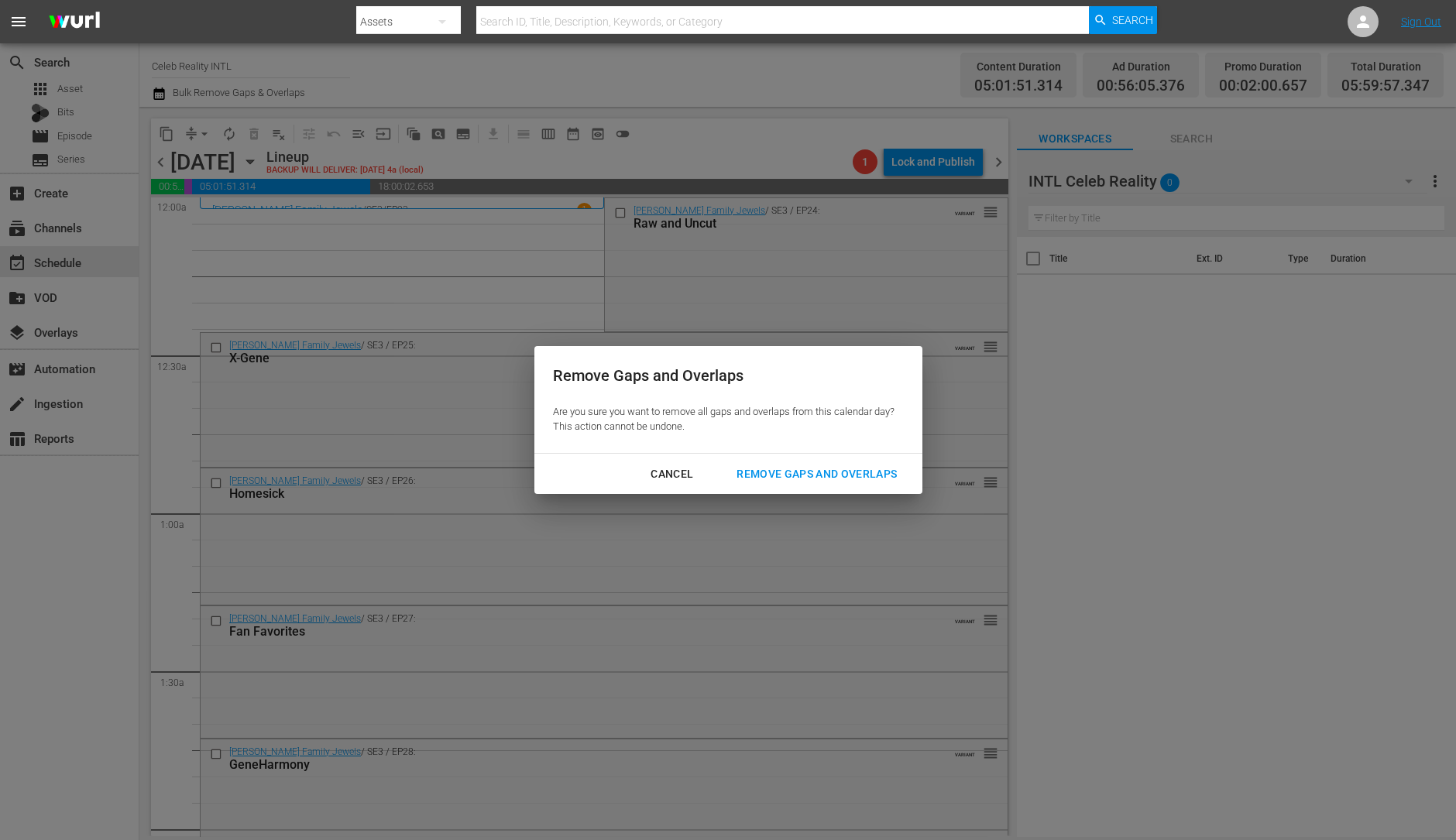
click at [853, 468] on div "Remove Gaps and Overlaps" at bounding box center [817, 474] width 185 height 20
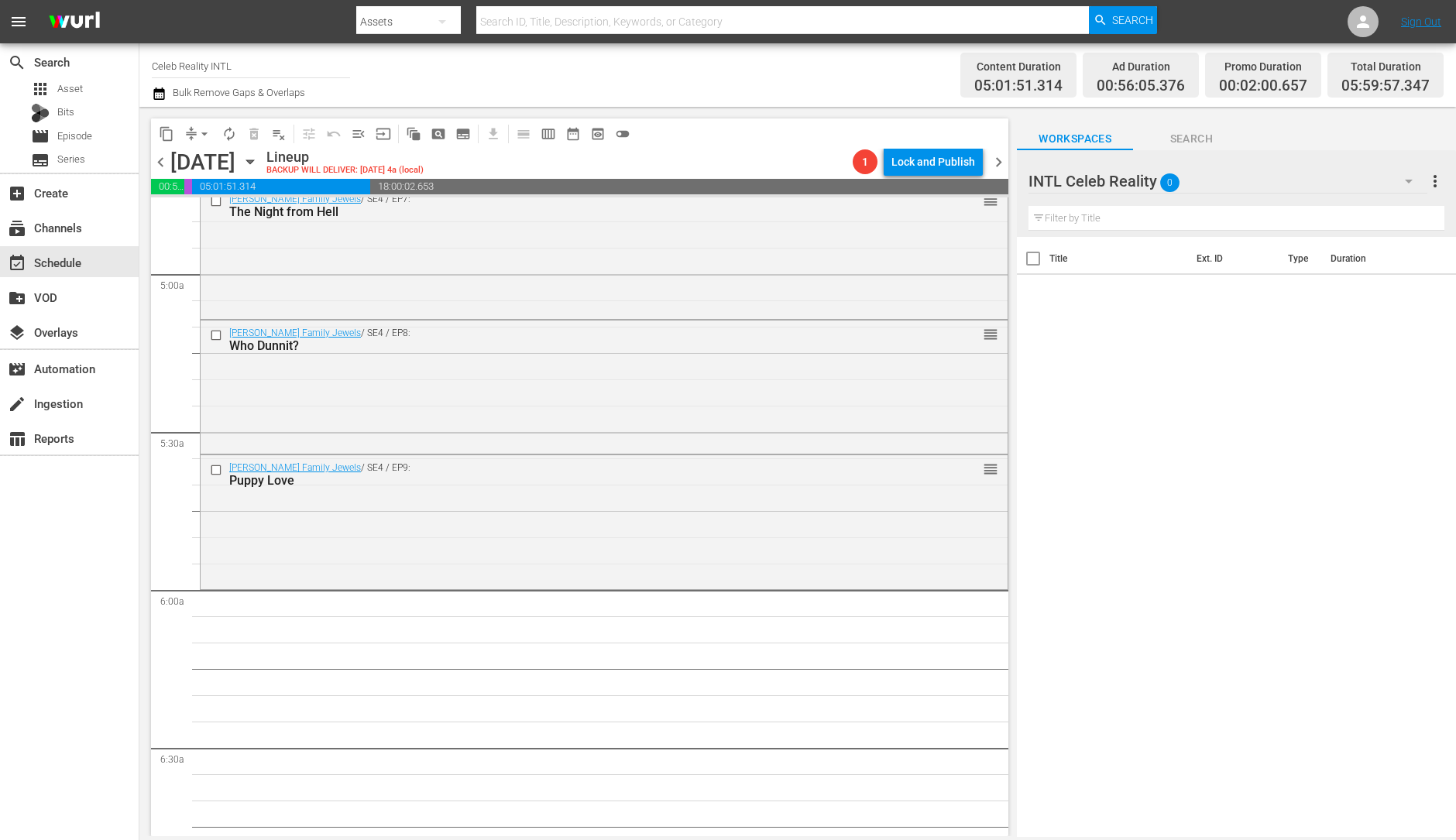
scroll to position [1505, 0]
click at [634, 546] on div "Gene Simmons Family Jewels / SE4 / EP9: Puppy Love reorder" at bounding box center [604, 518] width 807 height 131
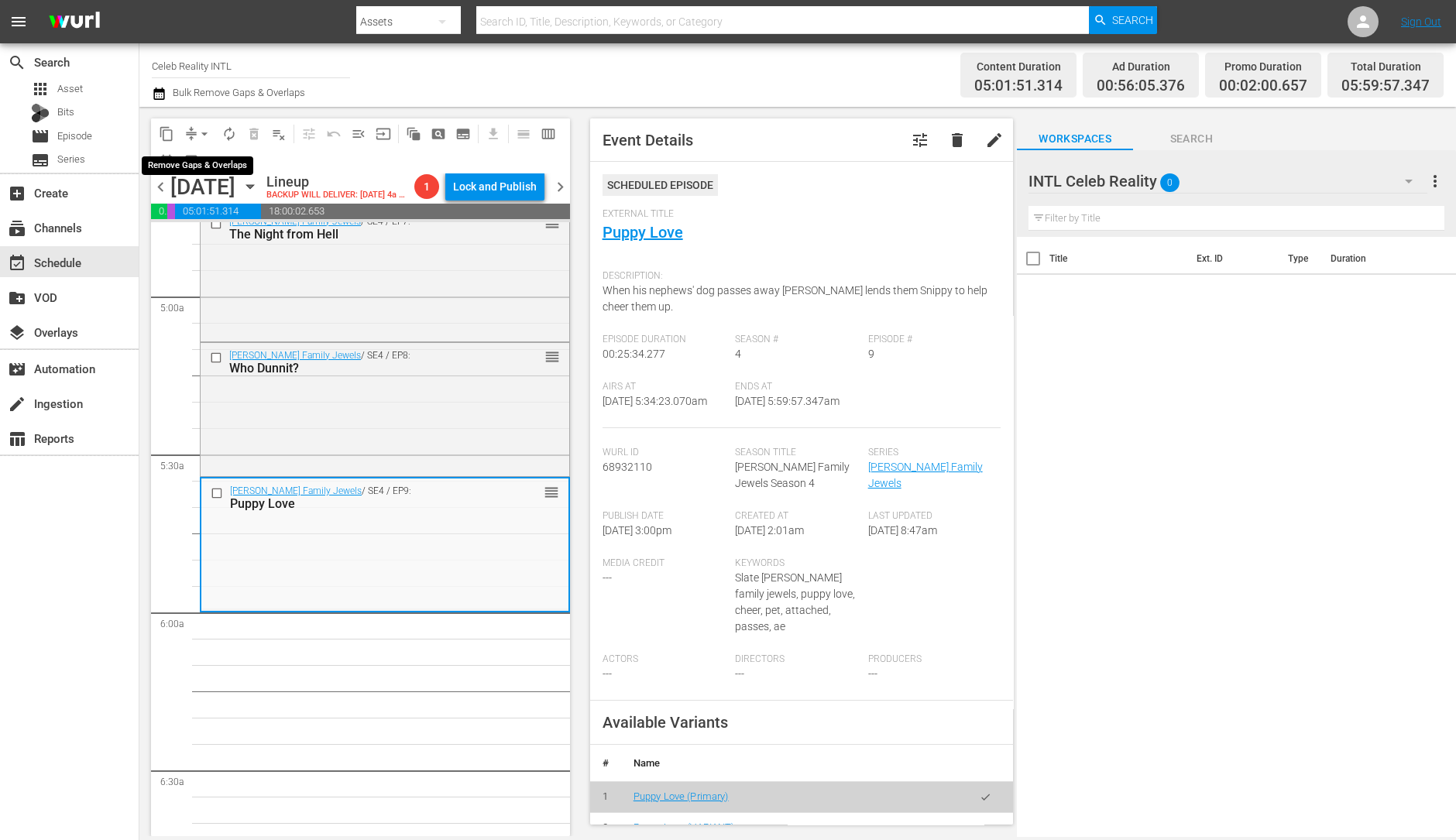
click at [202, 126] on span "arrow_drop_down" at bounding box center [203, 133] width 15 height 15
click at [203, 155] on li "Align to Midnight" at bounding box center [205, 165] width 163 height 25
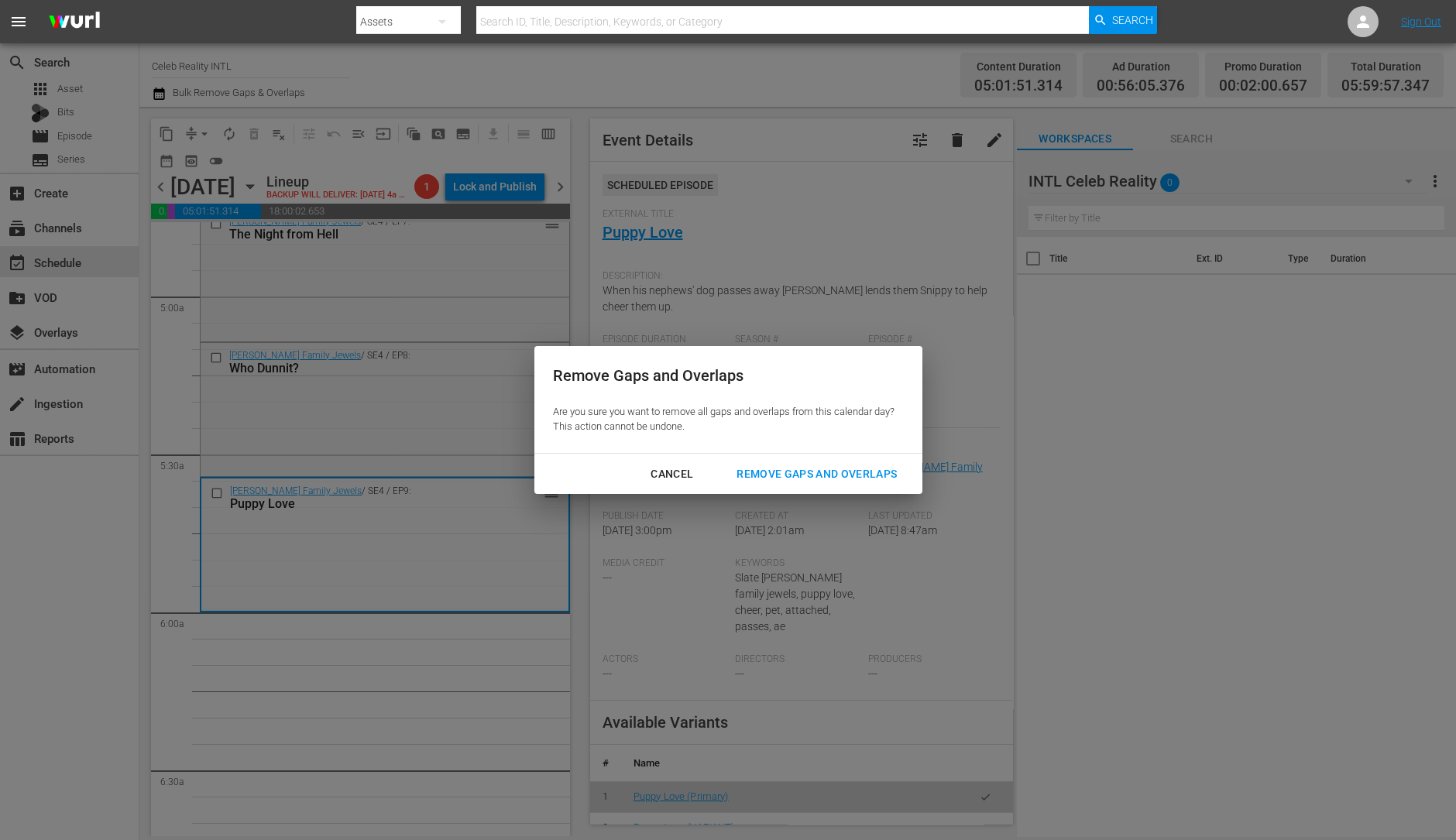
click at [800, 470] on div "Remove Gaps and Overlaps" at bounding box center [817, 474] width 185 height 20
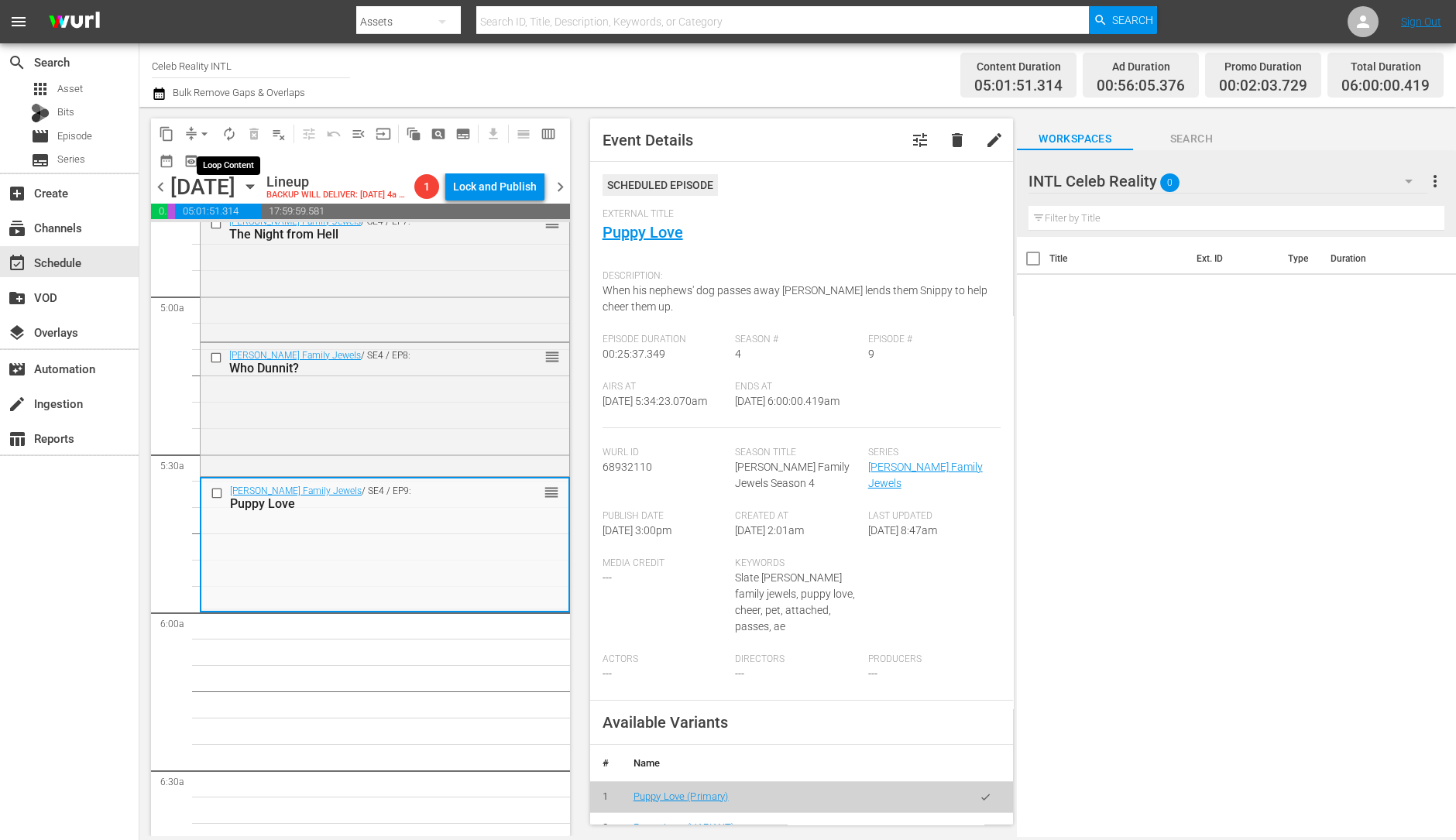
click at [231, 136] on span "autorenew_outlined" at bounding box center [229, 133] width 15 height 15
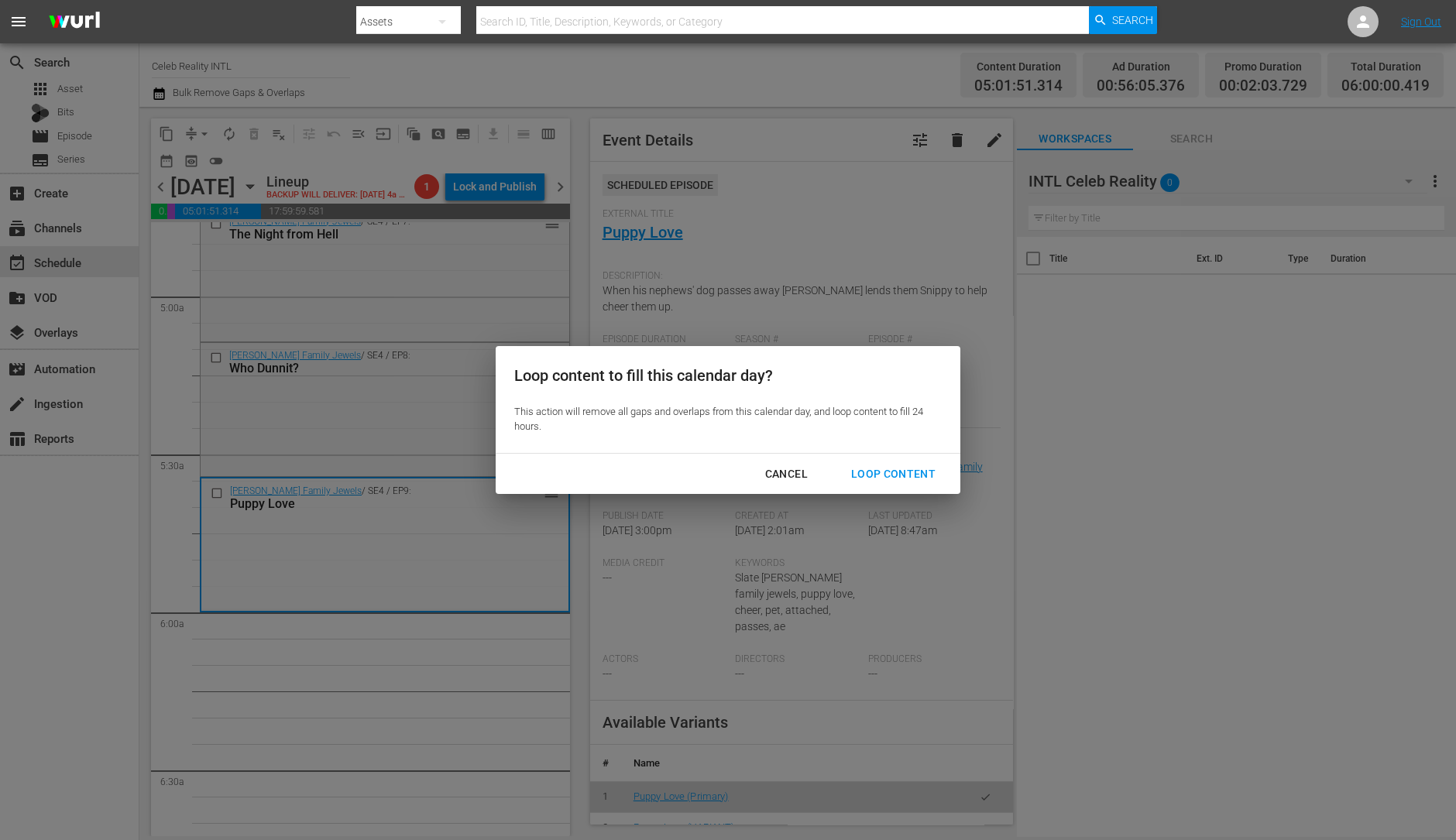
click at [918, 473] on div "Loop Content" at bounding box center [893, 474] width 109 height 20
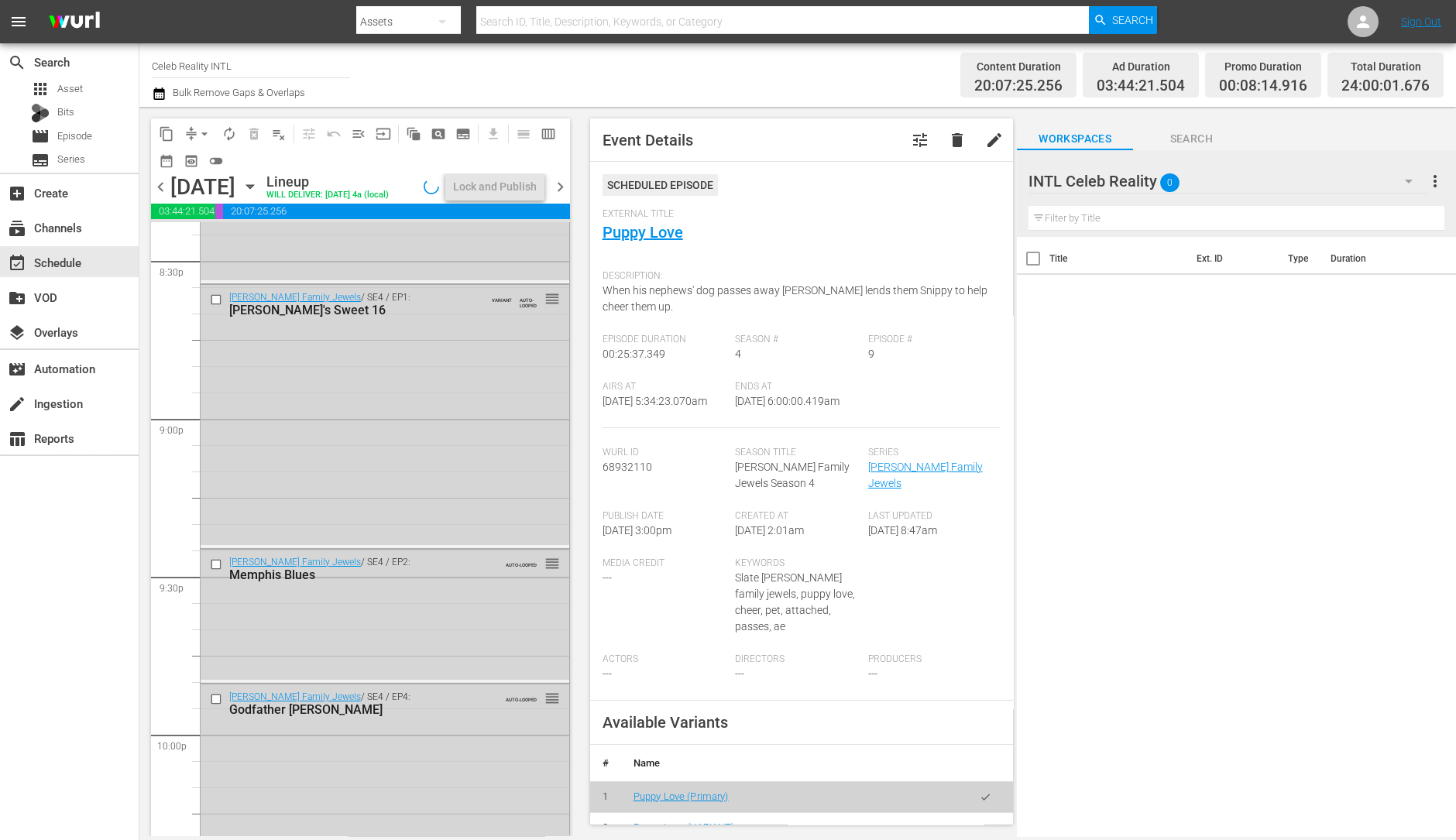
scroll to position [6994, 0]
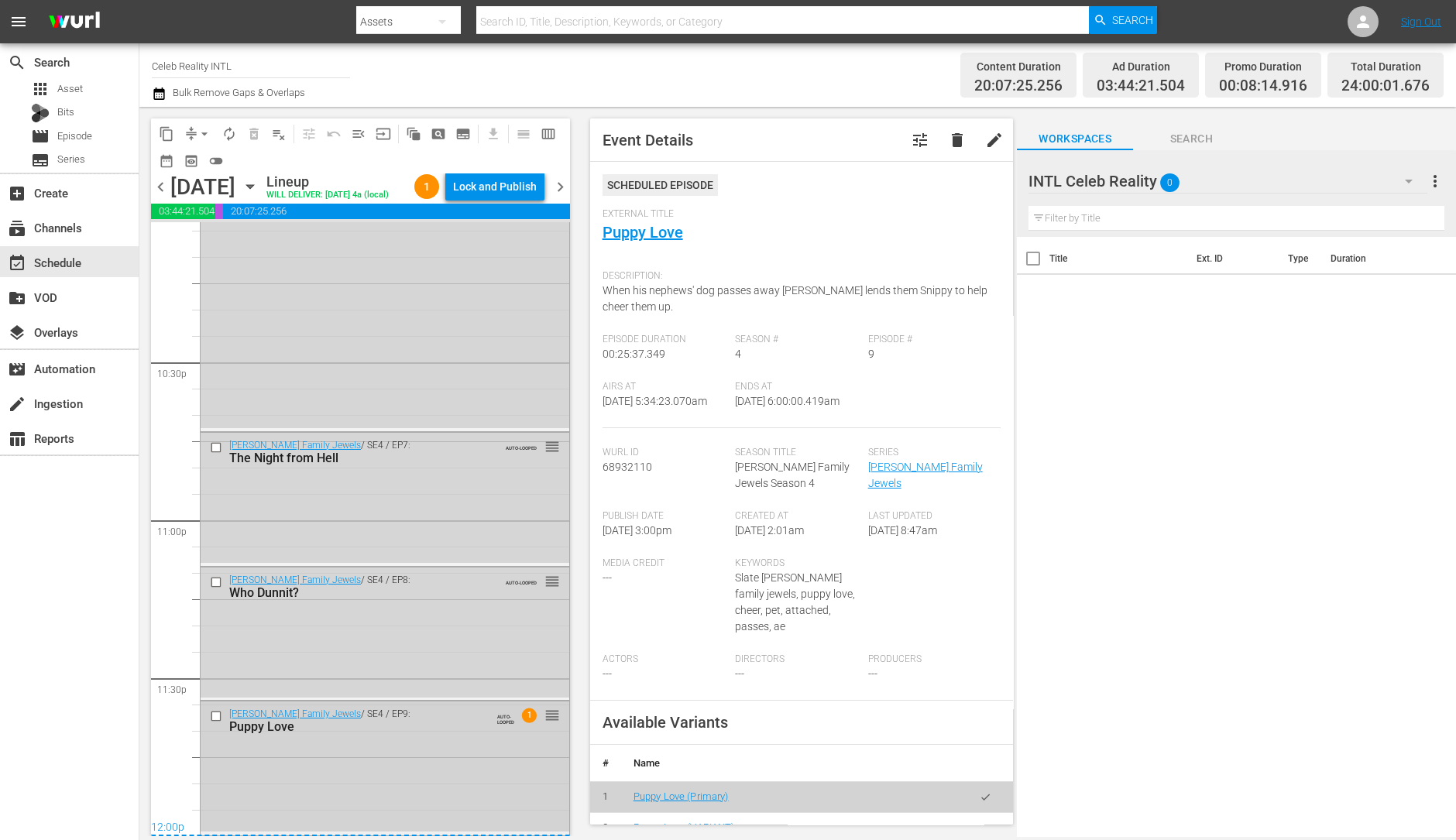
click at [456, 763] on div "Gene Simmons Family Jewels / SE4 / EP9: Puppy Love AUTO-LOOPED 1 reorder" at bounding box center [384, 766] width 368 height 131
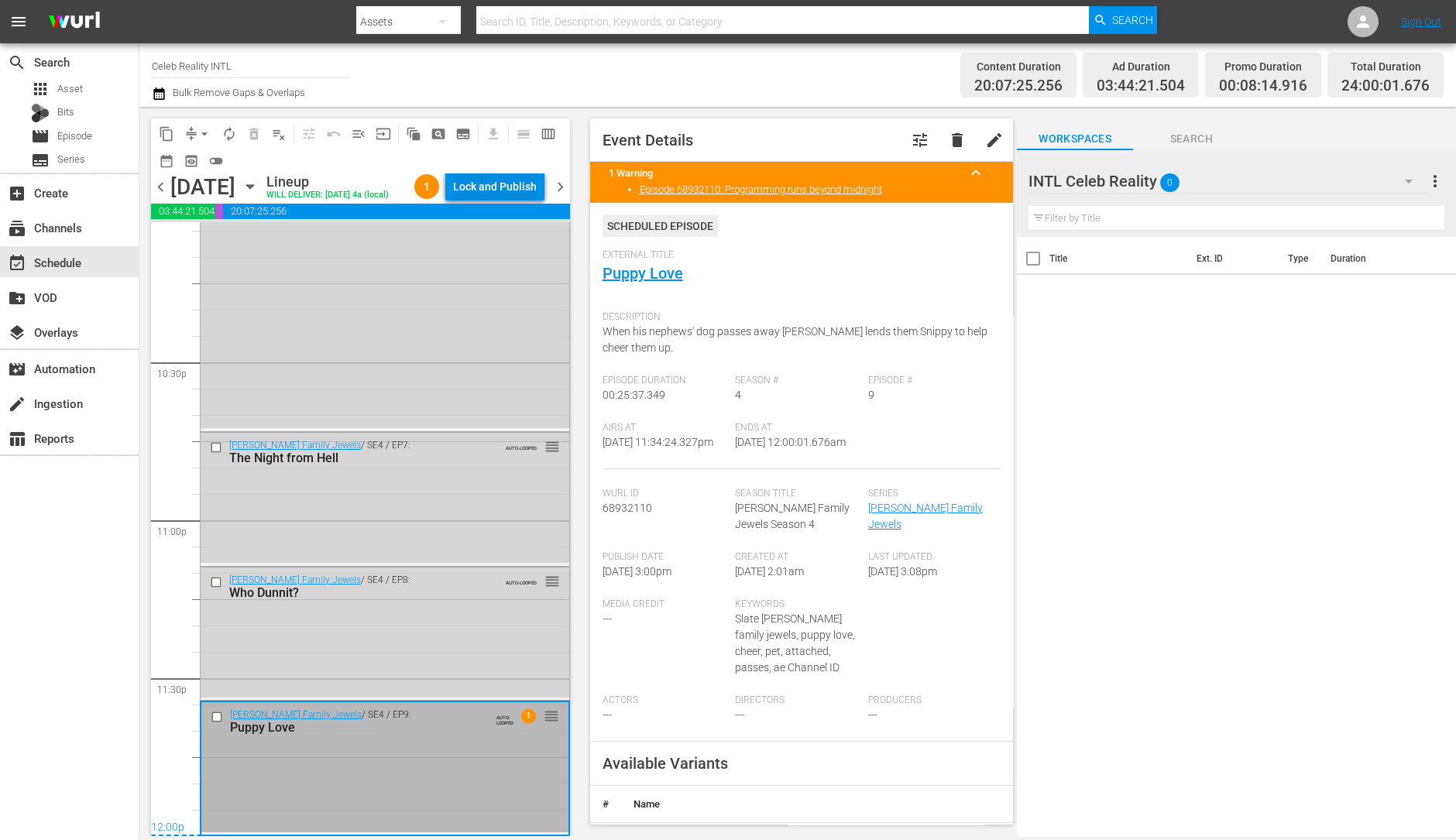
click at [514, 191] on div "Lock and Publish" at bounding box center [494, 186] width 84 height 28
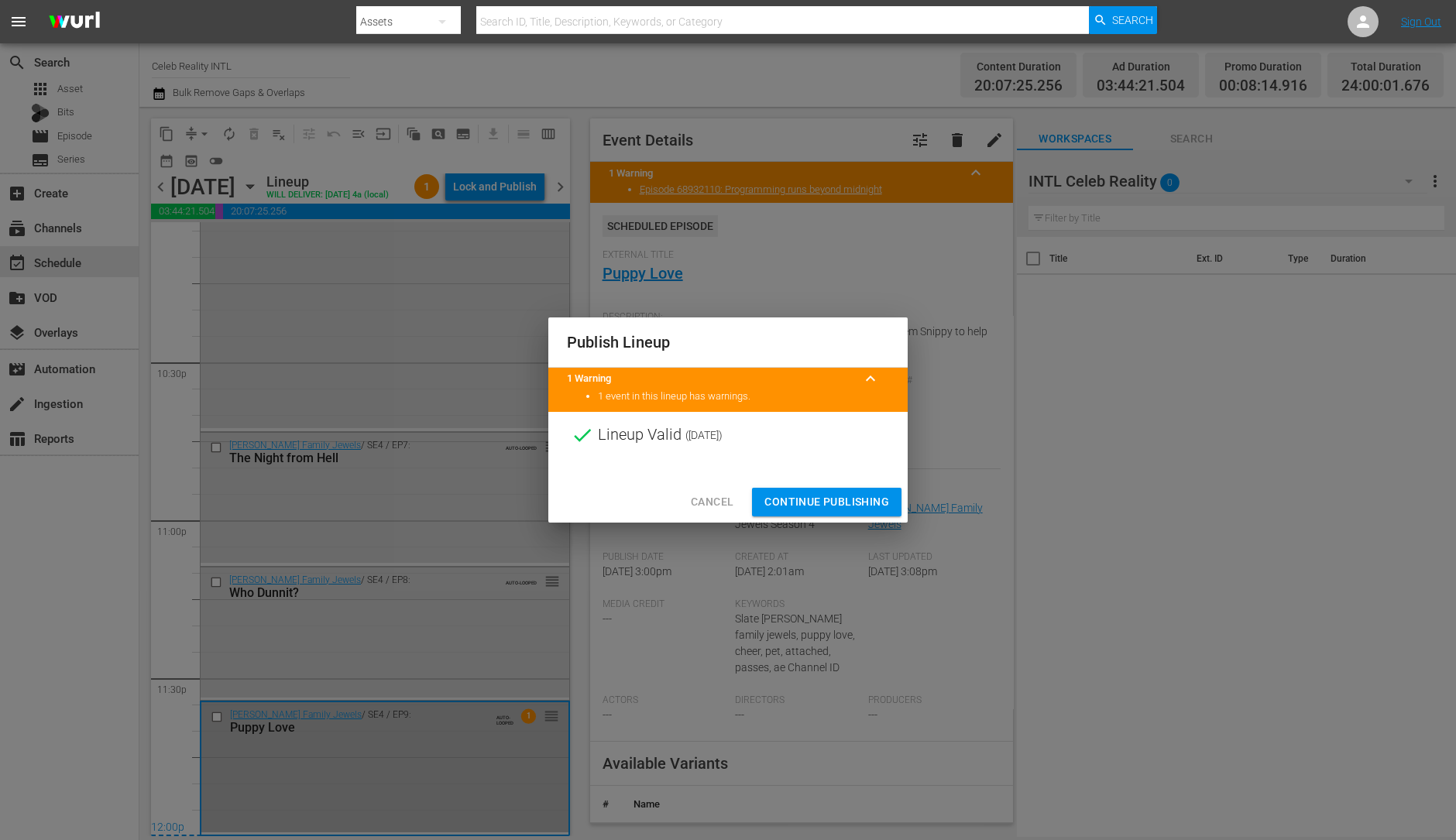
click at [828, 497] on span "Continue Publishing" at bounding box center [827, 502] width 124 height 20
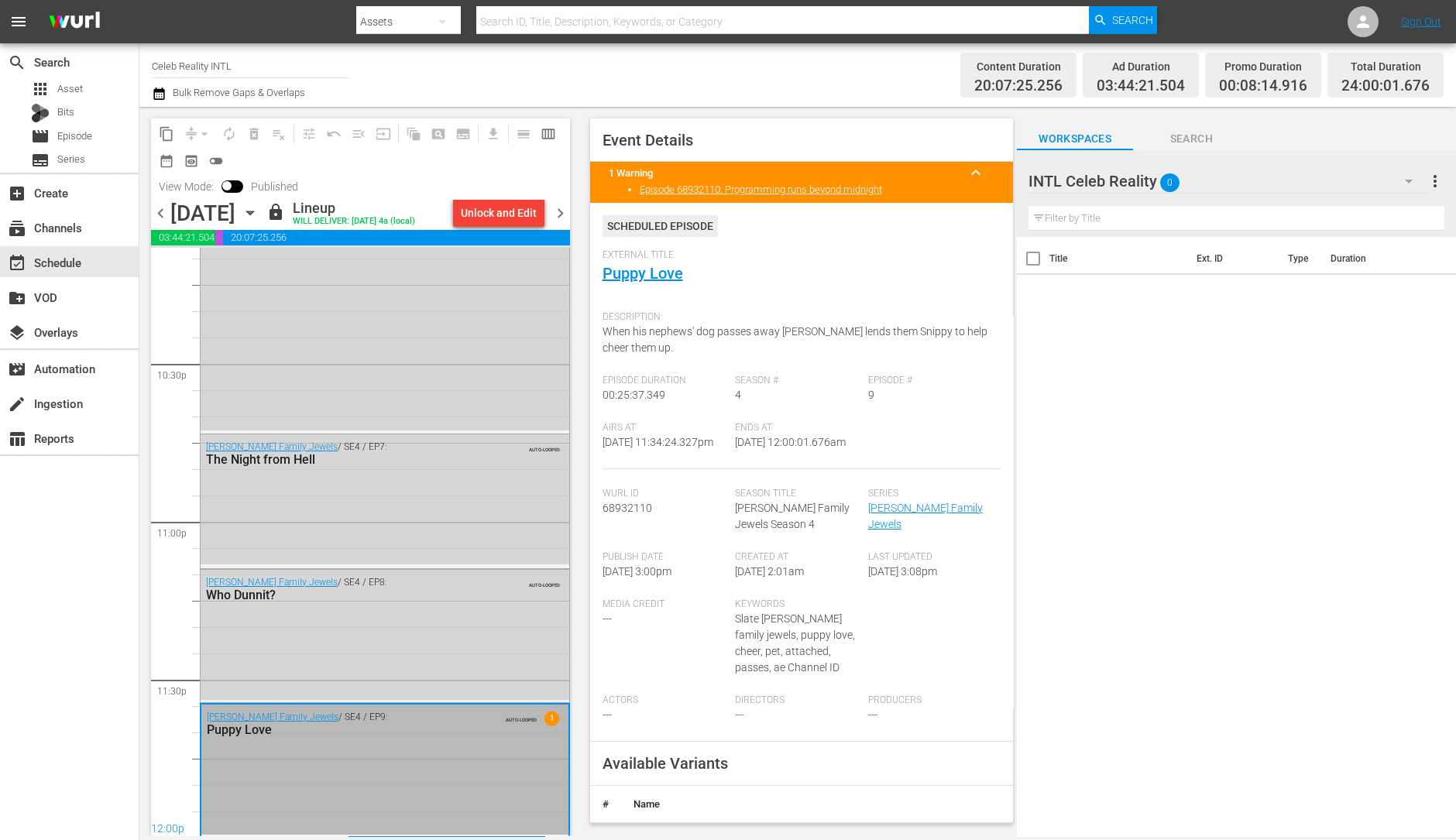
click at [562, 217] on span "chevron_right" at bounding box center [561, 213] width 20 height 20
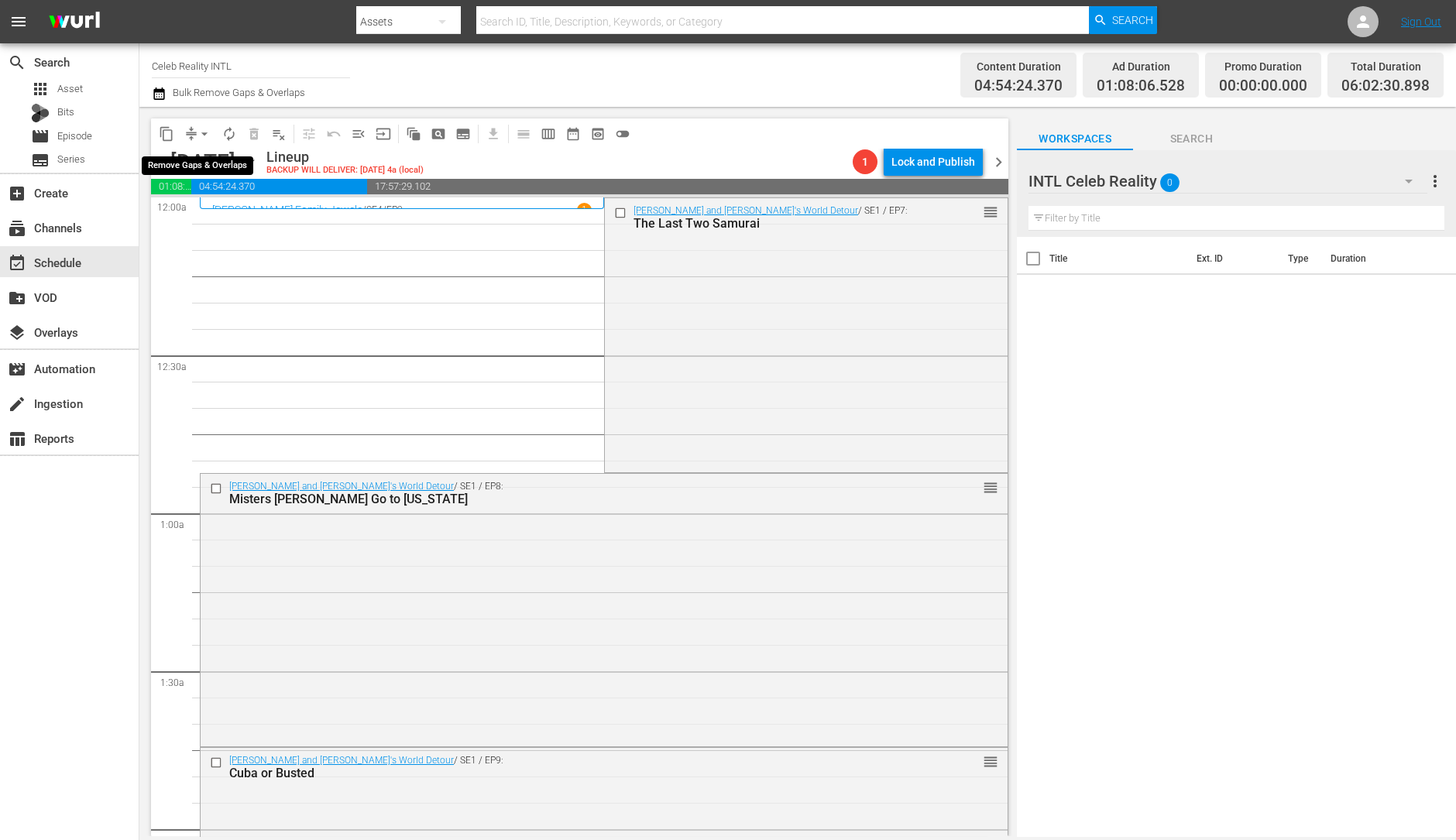
click at [197, 131] on span "arrow_drop_down" at bounding box center [203, 133] width 15 height 15
click at [213, 166] on li "Align to Midnight" at bounding box center [205, 165] width 163 height 25
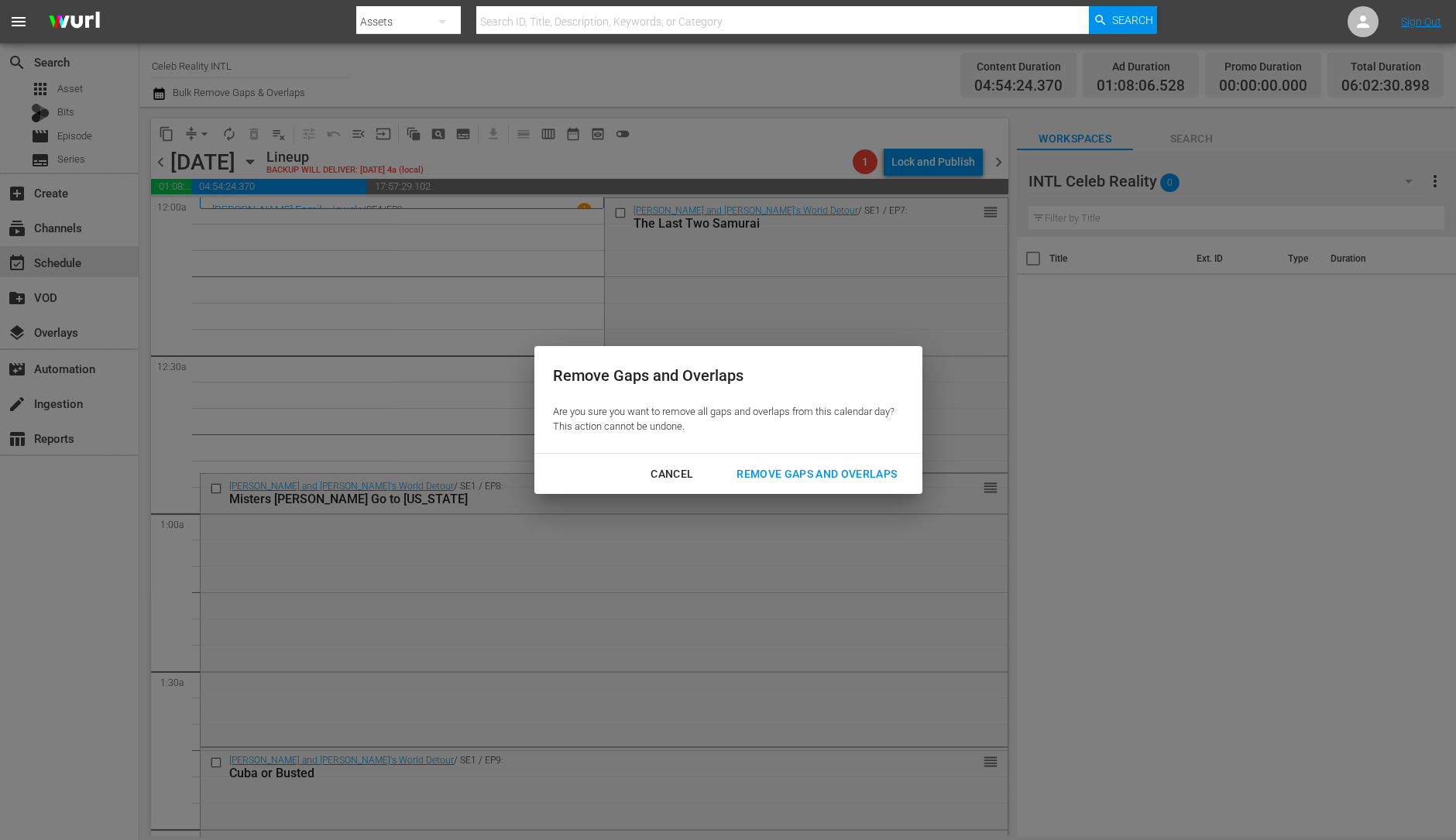
click at [832, 474] on div "Remove Gaps and Overlaps" at bounding box center [817, 474] width 185 height 20
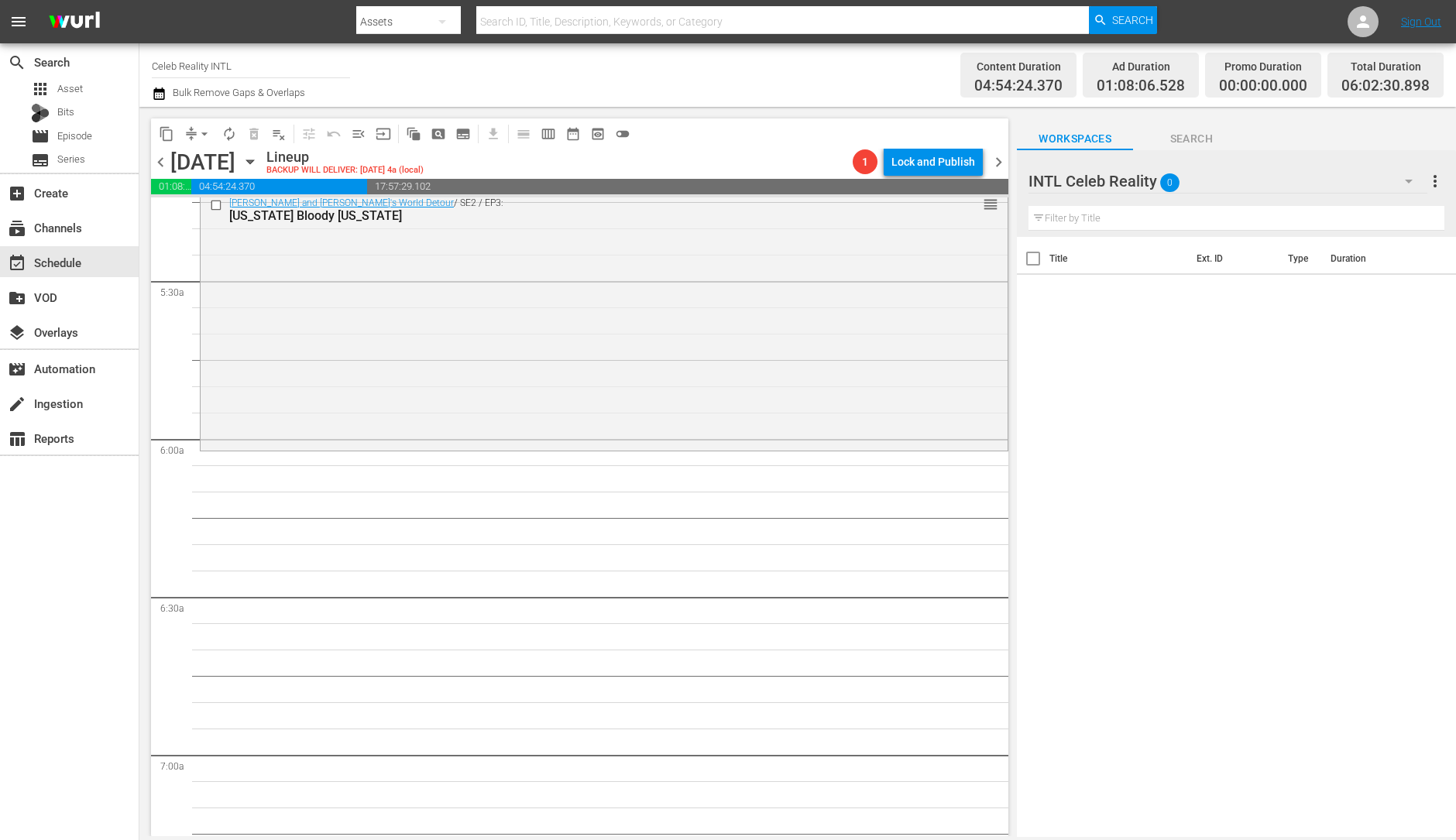
scroll to position [1657, 0]
click at [482, 384] on div "Ozzy and Jack's World Detour / SE2 / EP3: Texas Bloody Texas reorder" at bounding box center [604, 317] width 807 height 258
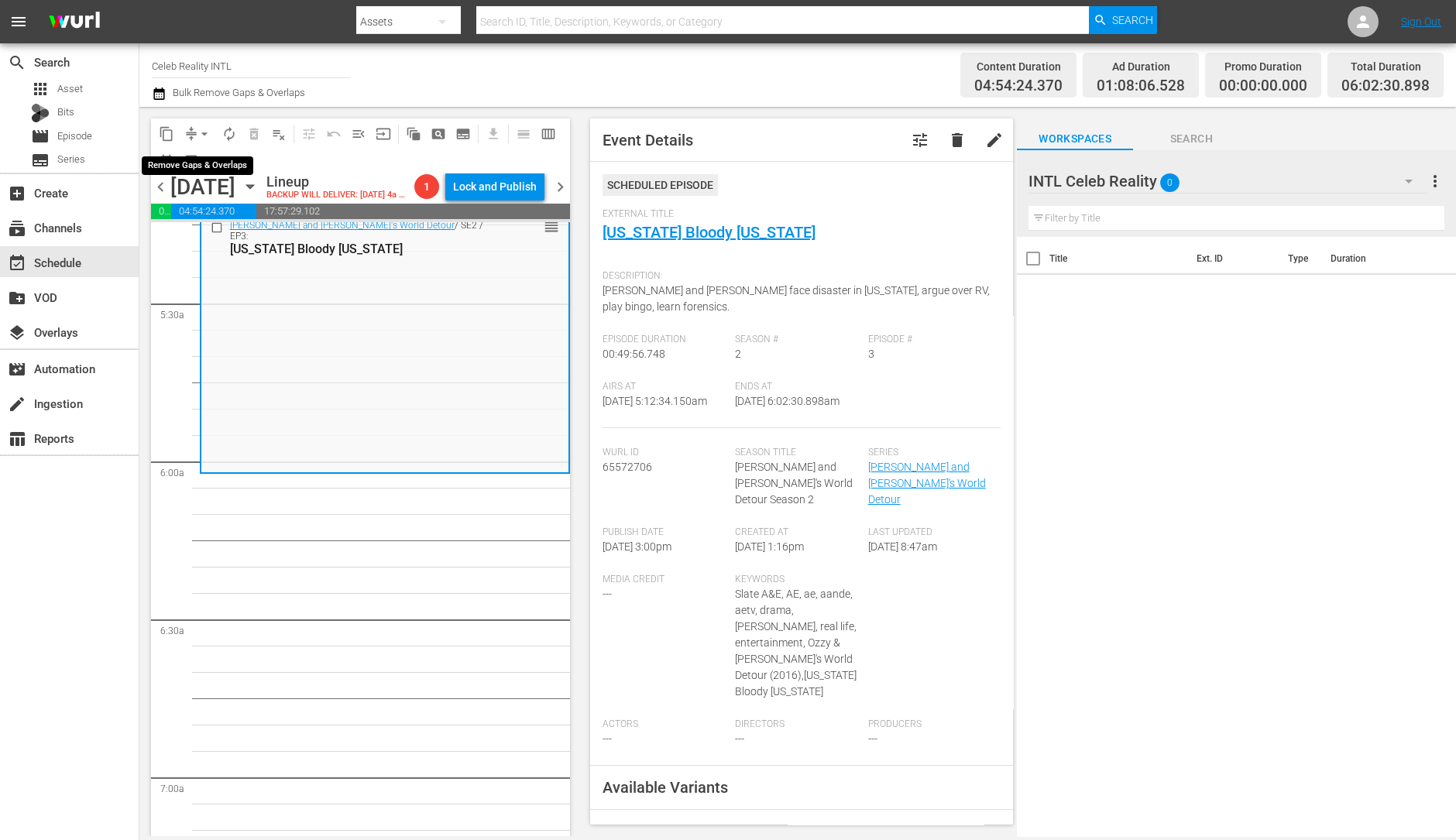
click at [196, 131] on span "arrow_drop_down" at bounding box center [203, 133] width 15 height 15
click at [194, 154] on li "Align to Midnight" at bounding box center [205, 165] width 163 height 25
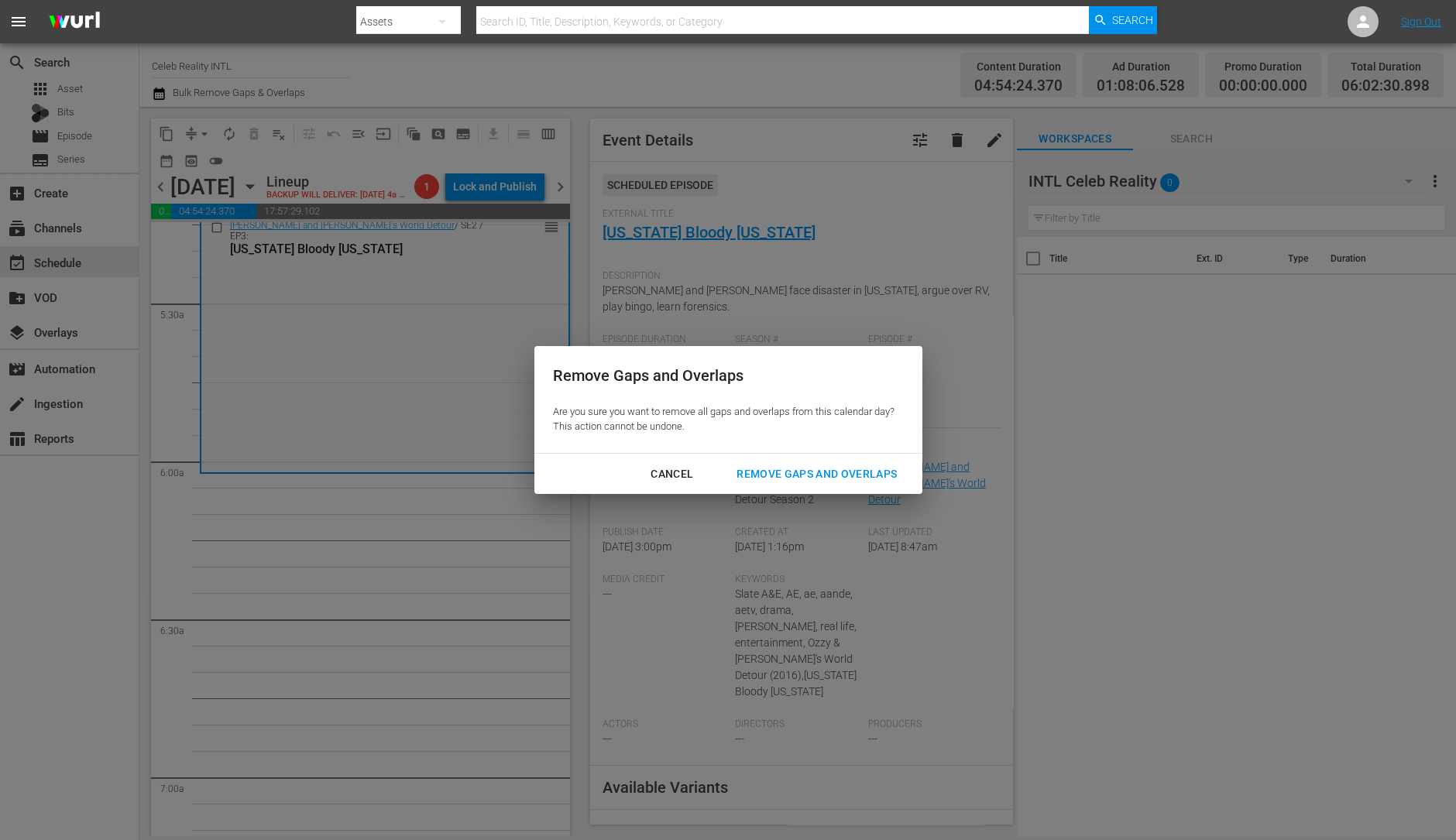
click at [817, 468] on div "Remove Gaps and Overlaps" at bounding box center [817, 474] width 185 height 20
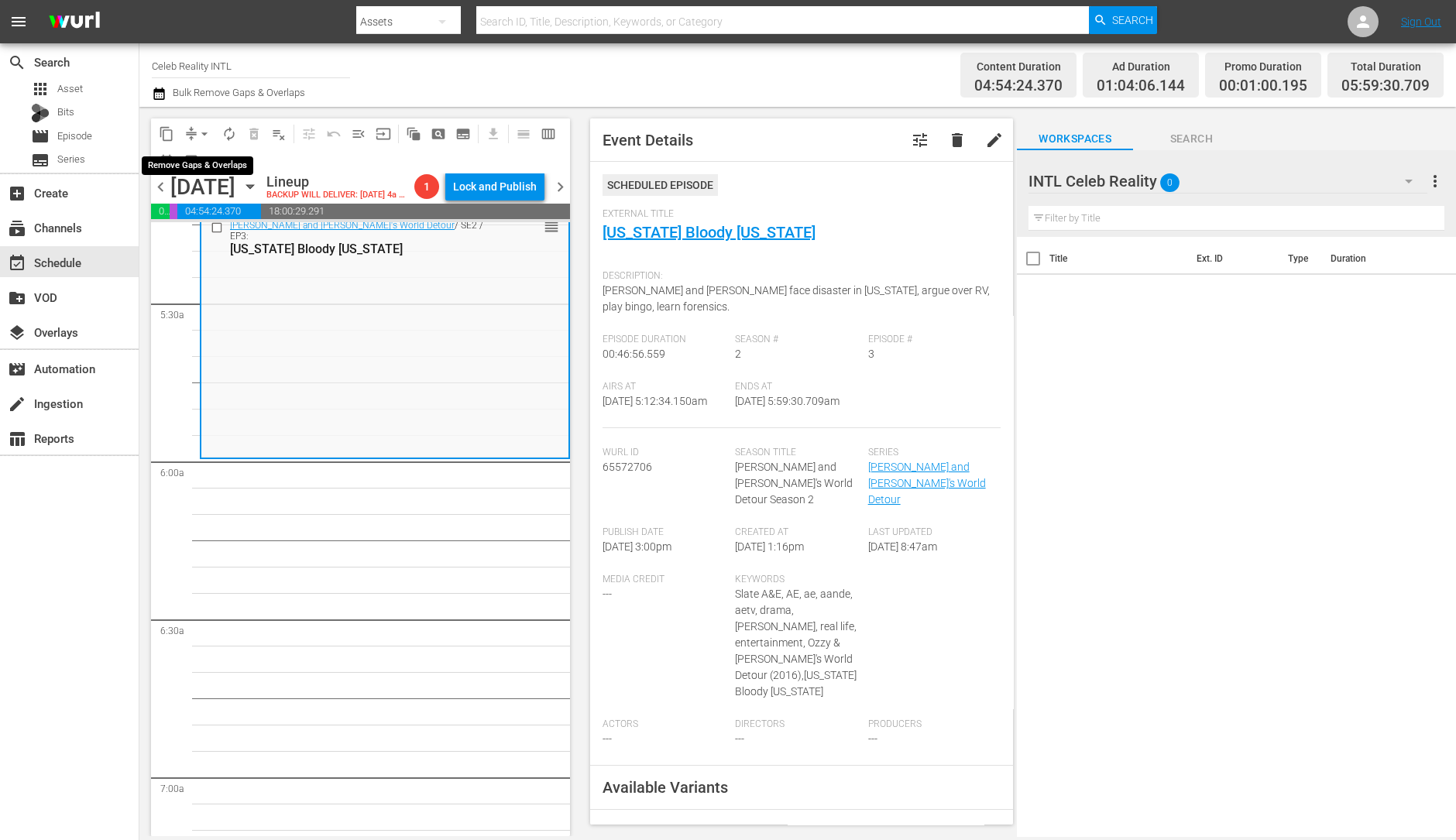
click at [204, 129] on span "arrow_drop_down" at bounding box center [203, 133] width 15 height 15
click at [203, 163] on li "Align to Midnight" at bounding box center [205, 165] width 163 height 25
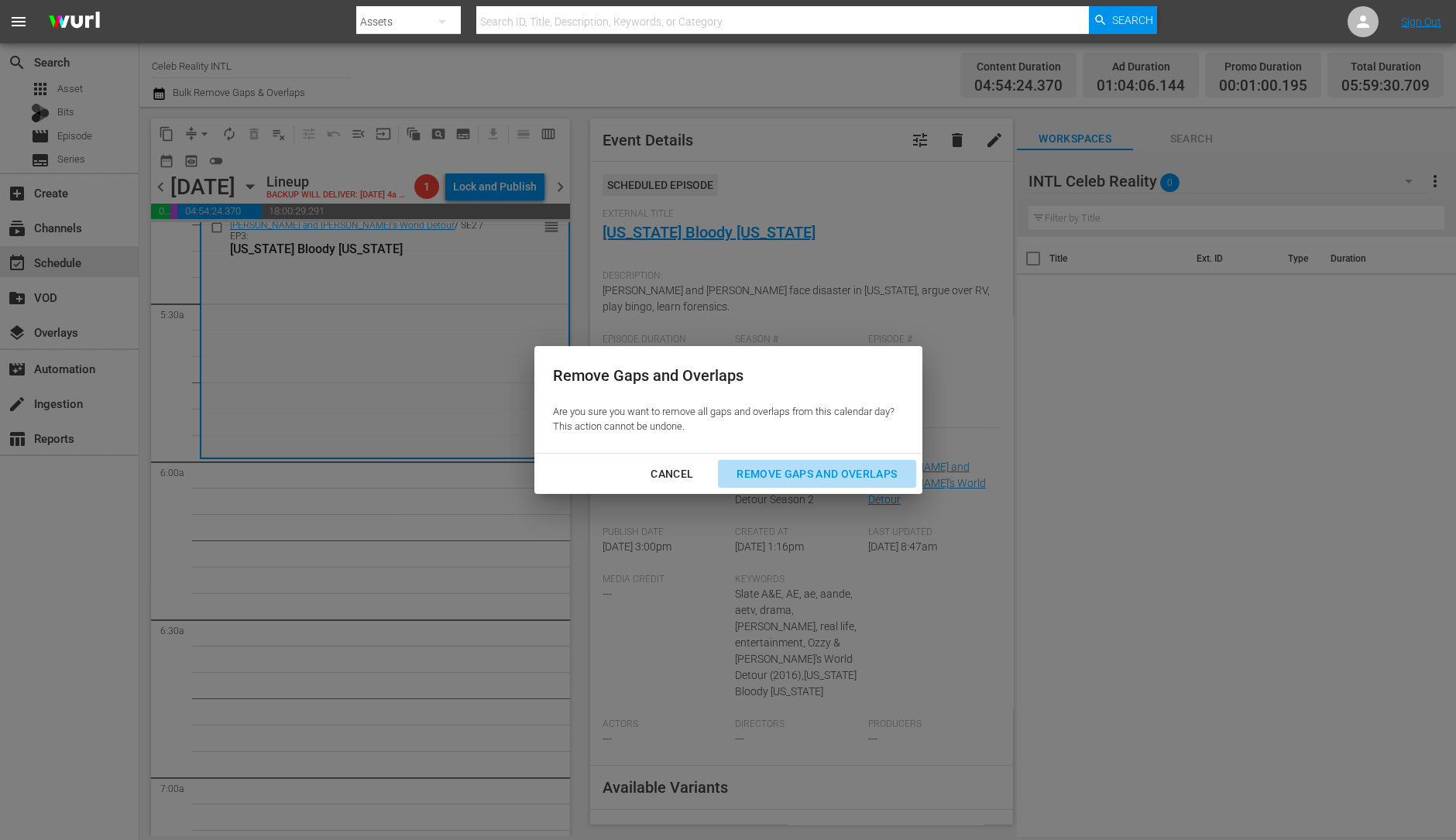
click at [862, 476] on div "Remove Gaps and Overlaps" at bounding box center [817, 474] width 185 height 20
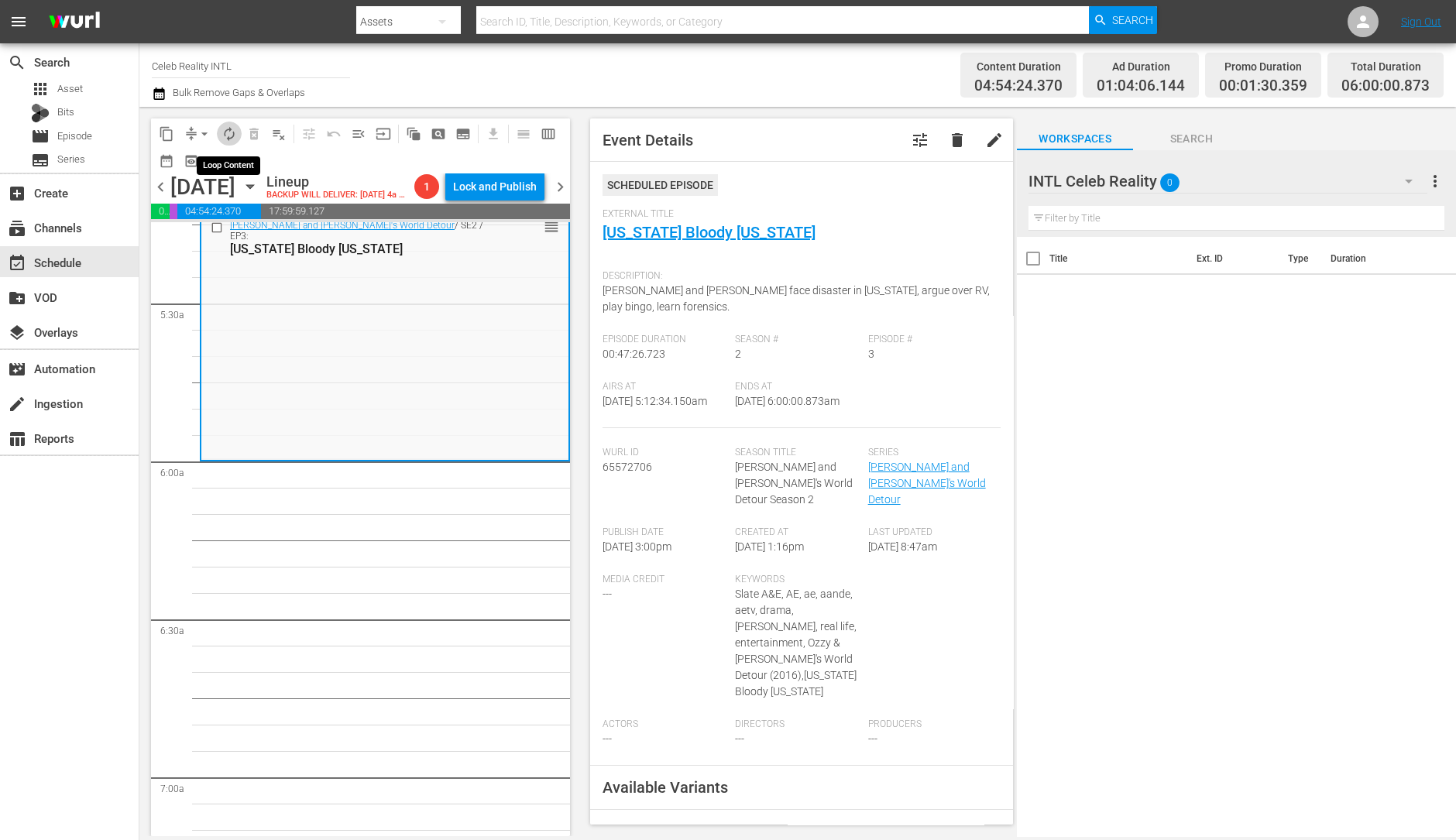
click at [232, 130] on span "autorenew_outlined" at bounding box center [229, 133] width 15 height 15
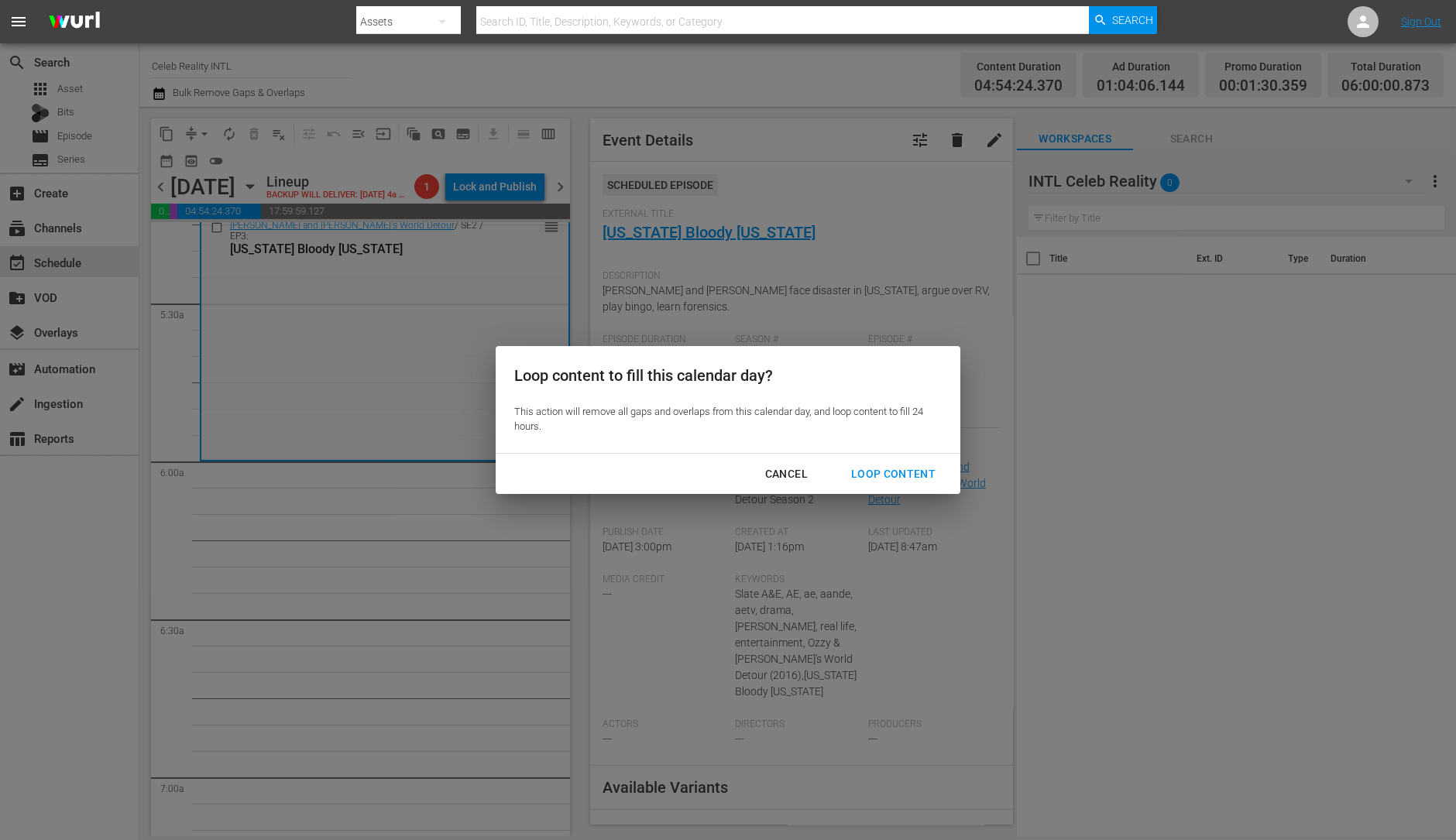
click at [907, 474] on div "Loop Content" at bounding box center [893, 474] width 109 height 20
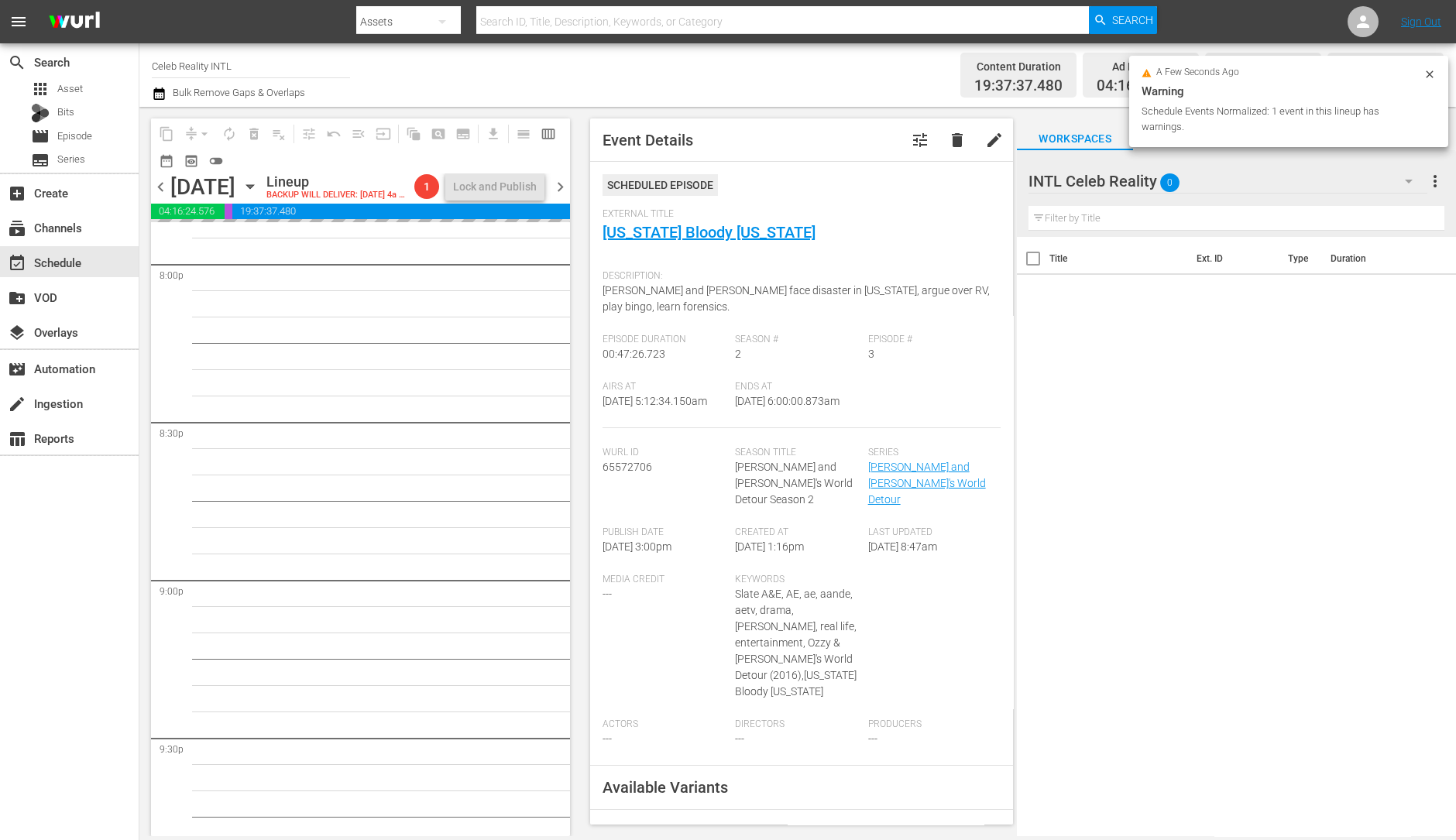
scroll to position [6994, 0]
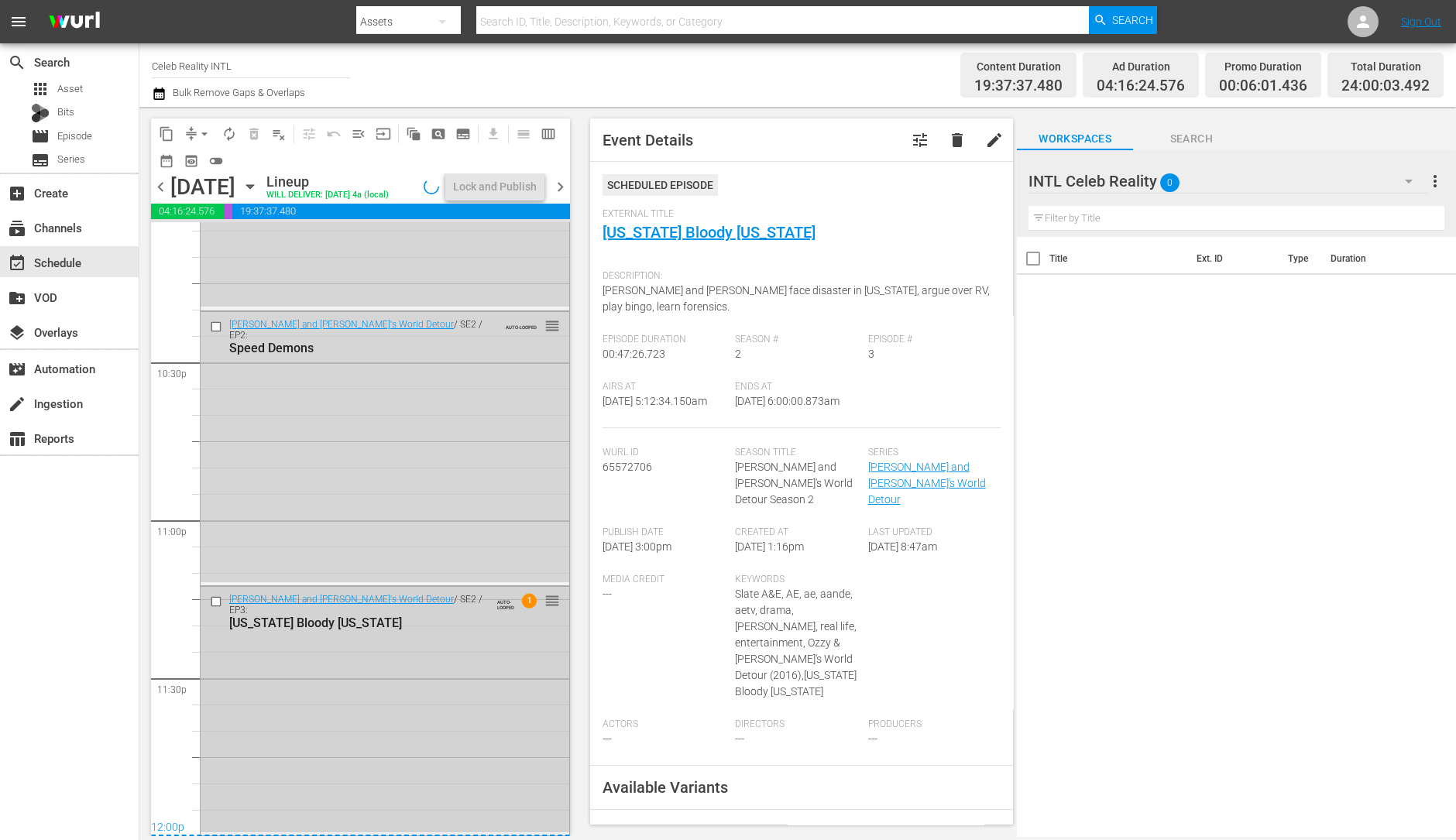
click at [352, 667] on div "Ozzy and Jack's World Detour / SE2 / EP3: Texas Bloody Texas AUTO-LOOPED 1 reor…" at bounding box center [384, 709] width 368 height 246
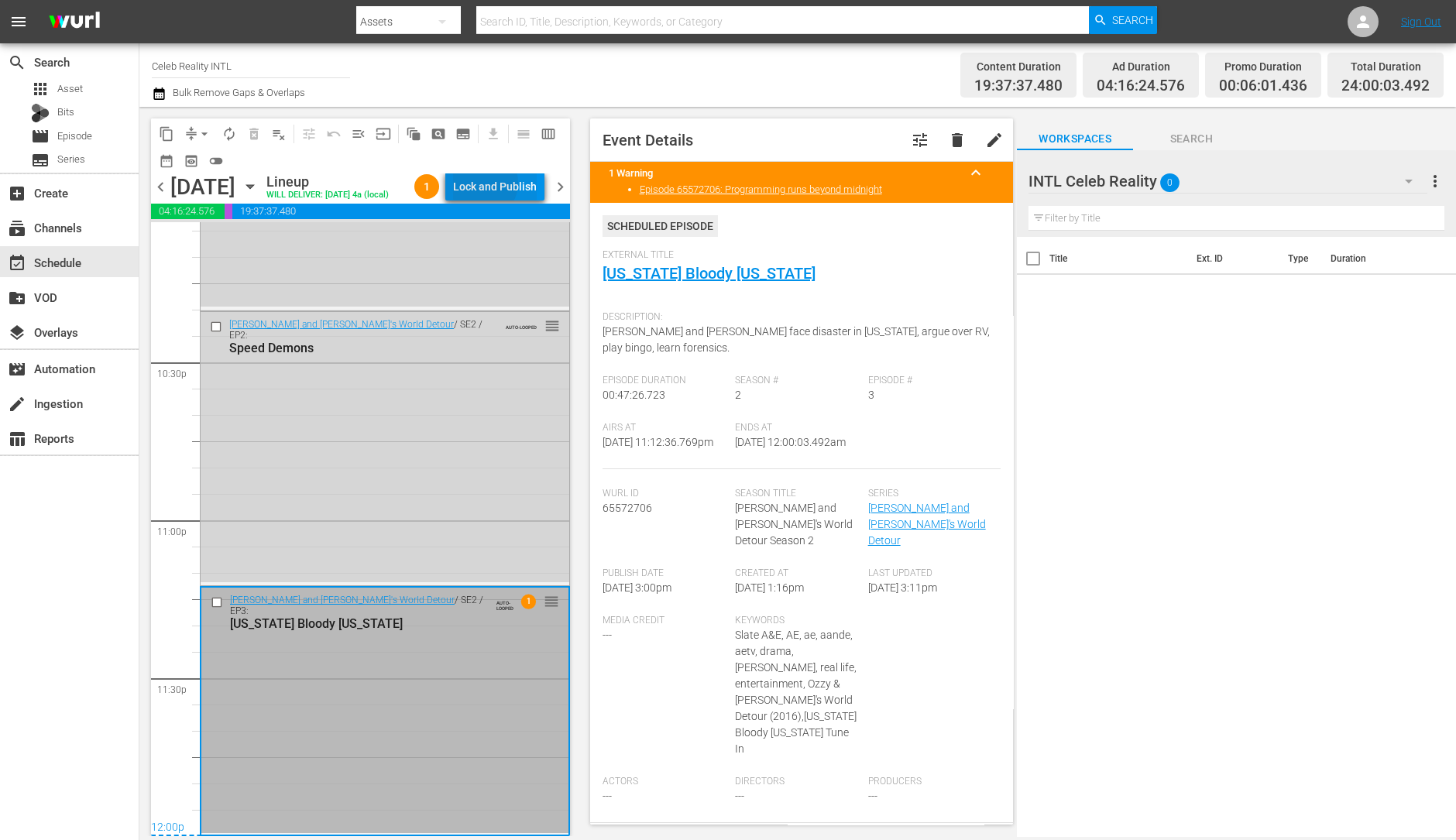
click at [510, 185] on div "Lock and Publish" at bounding box center [494, 186] width 84 height 28
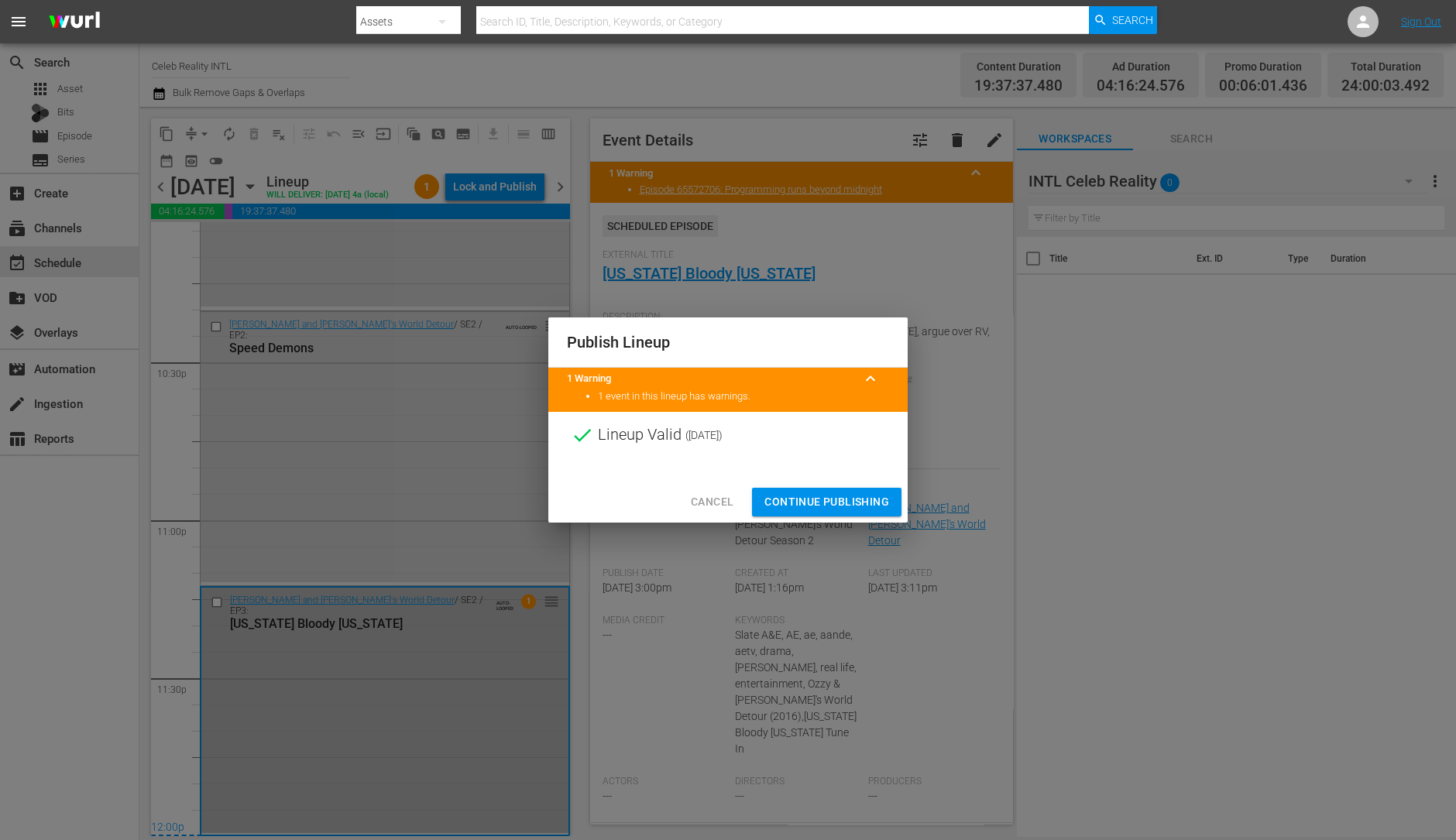
click at [828, 500] on span "Continue Publishing" at bounding box center [827, 502] width 124 height 20
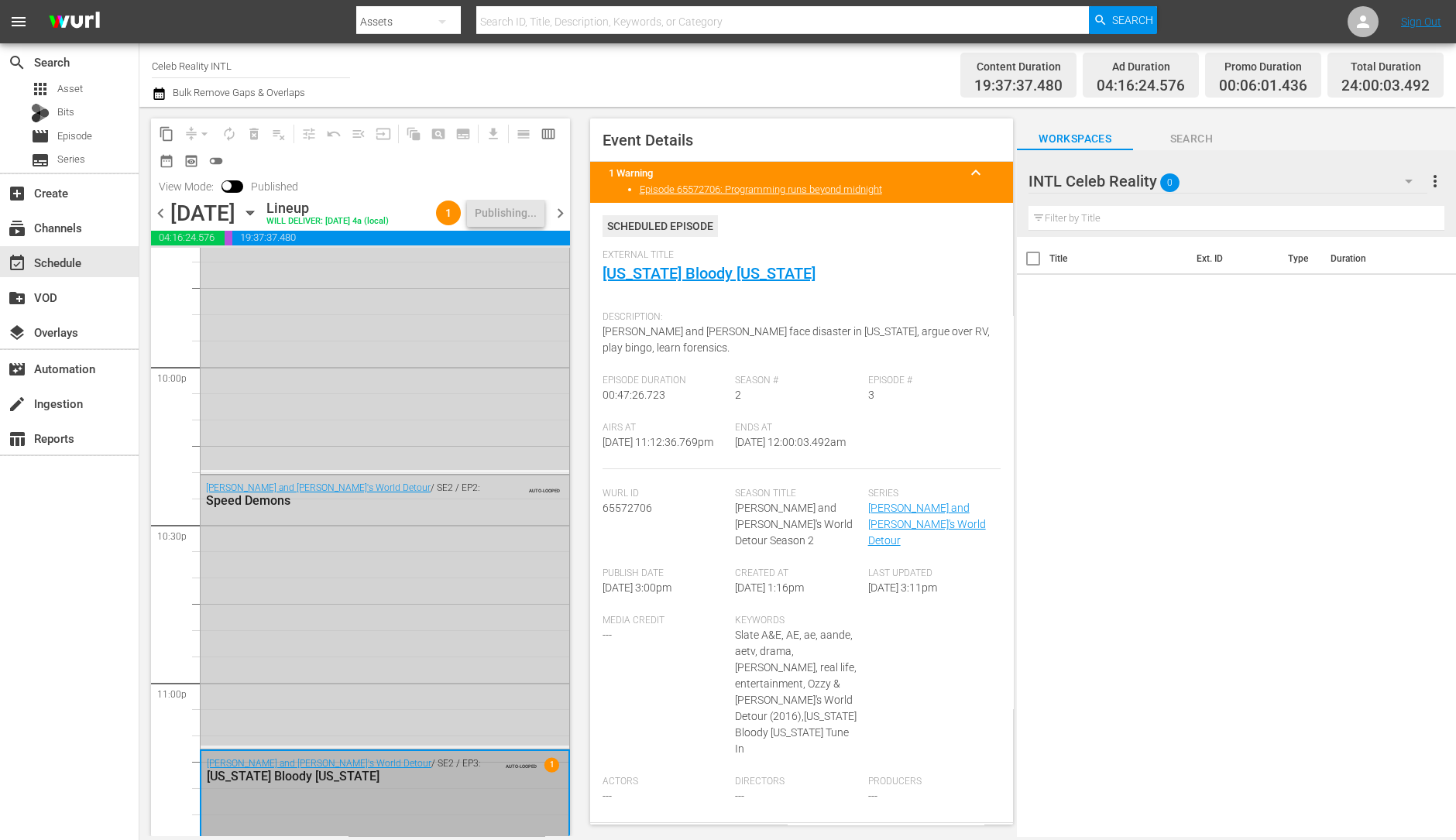
scroll to position [7020, 0]
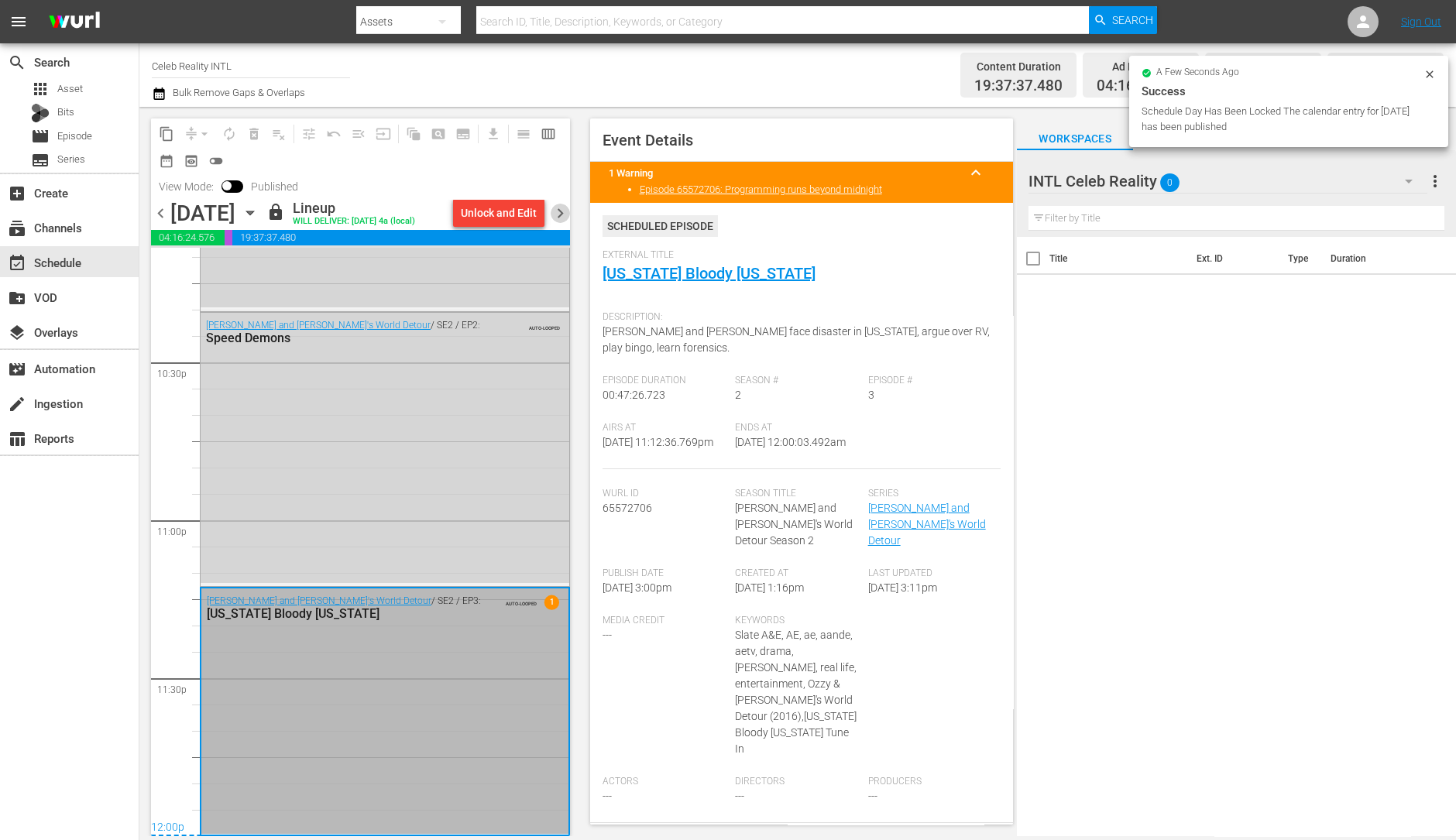
click at [556, 223] on span "chevron_right" at bounding box center [561, 213] width 20 height 20
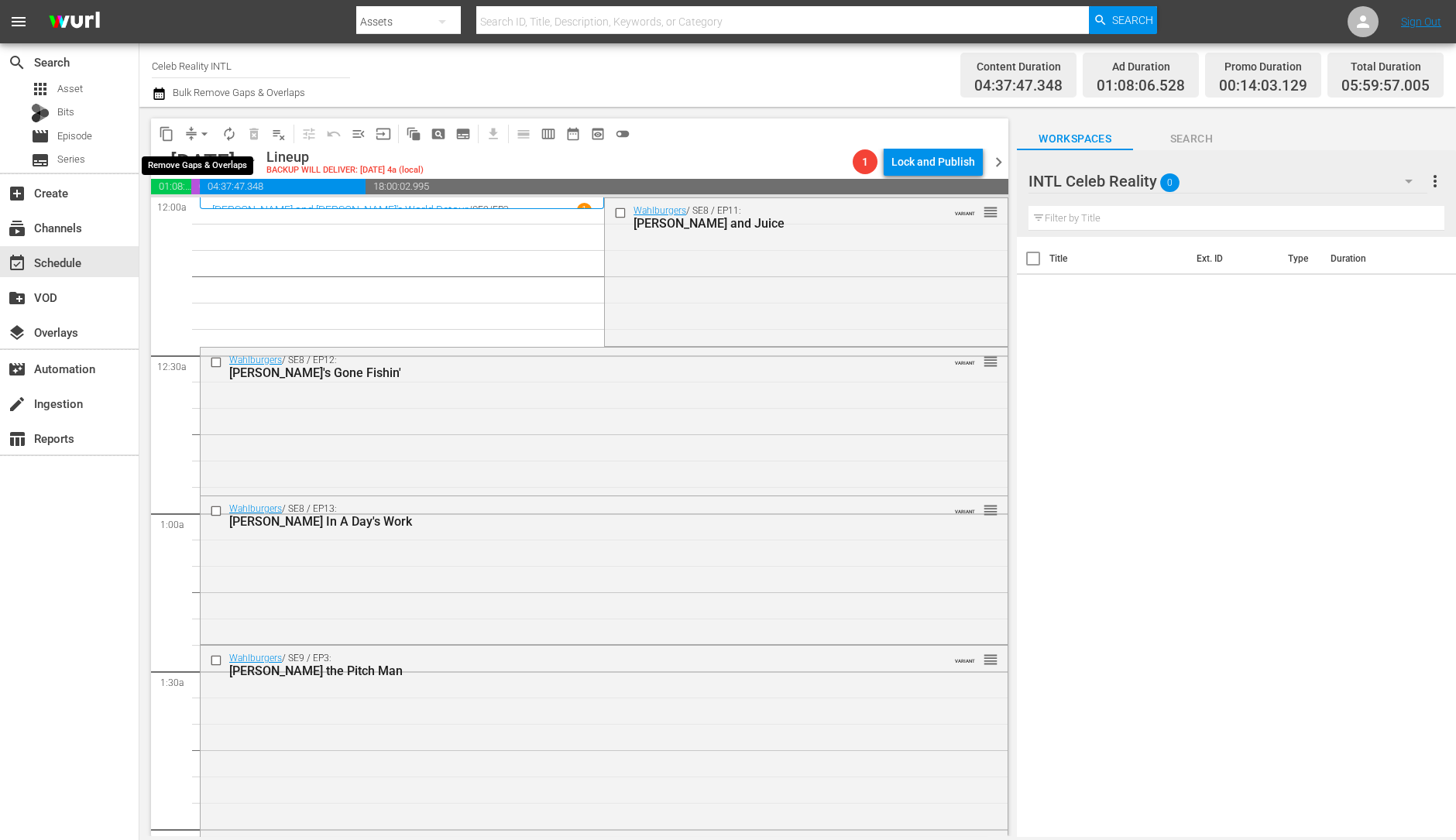
click at [197, 131] on span "arrow_drop_down" at bounding box center [203, 133] width 15 height 15
click at [215, 166] on li "Align to Midnight" at bounding box center [205, 165] width 163 height 25
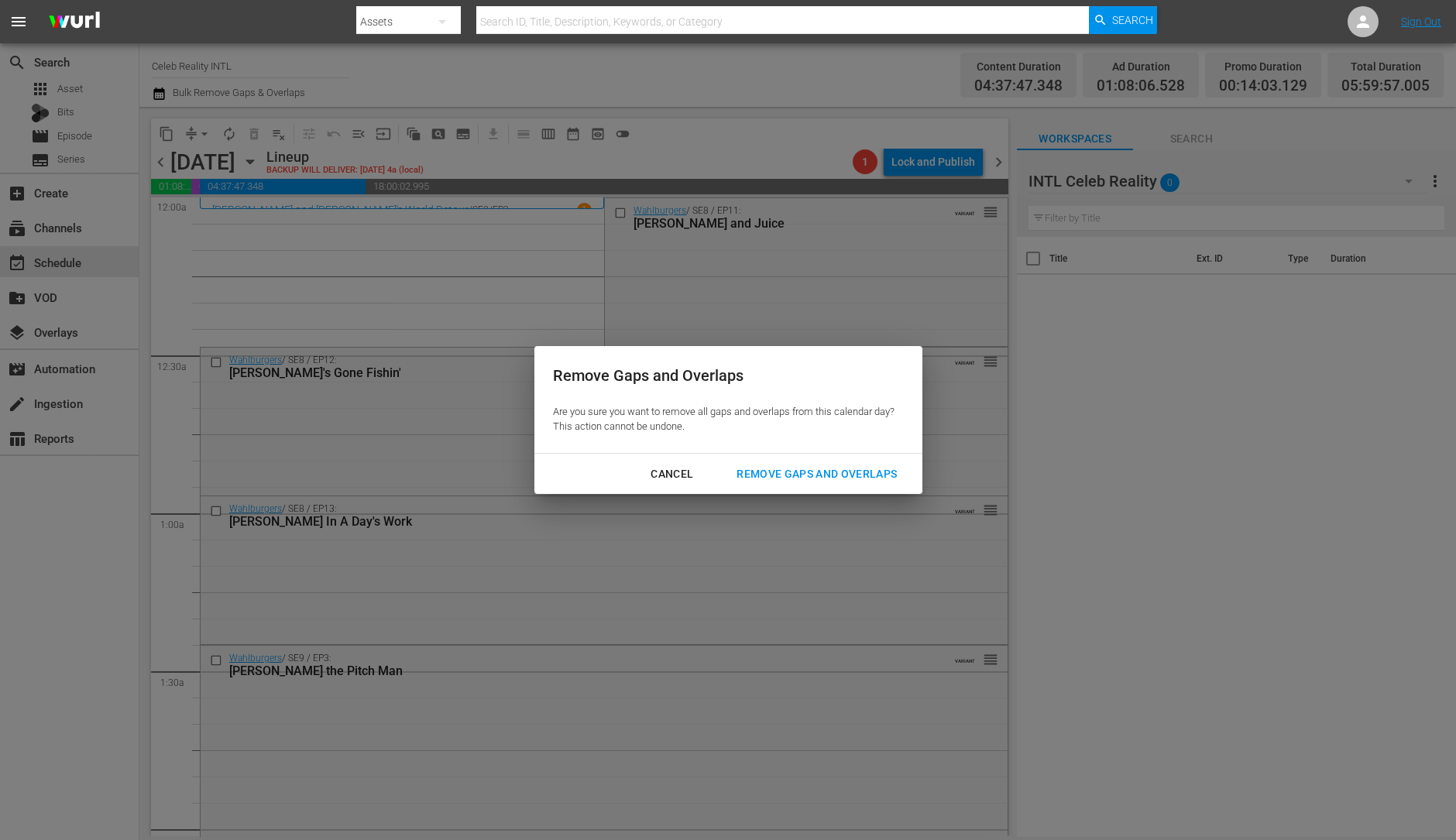
click at [865, 473] on div "Remove Gaps and Overlaps" at bounding box center [817, 474] width 185 height 20
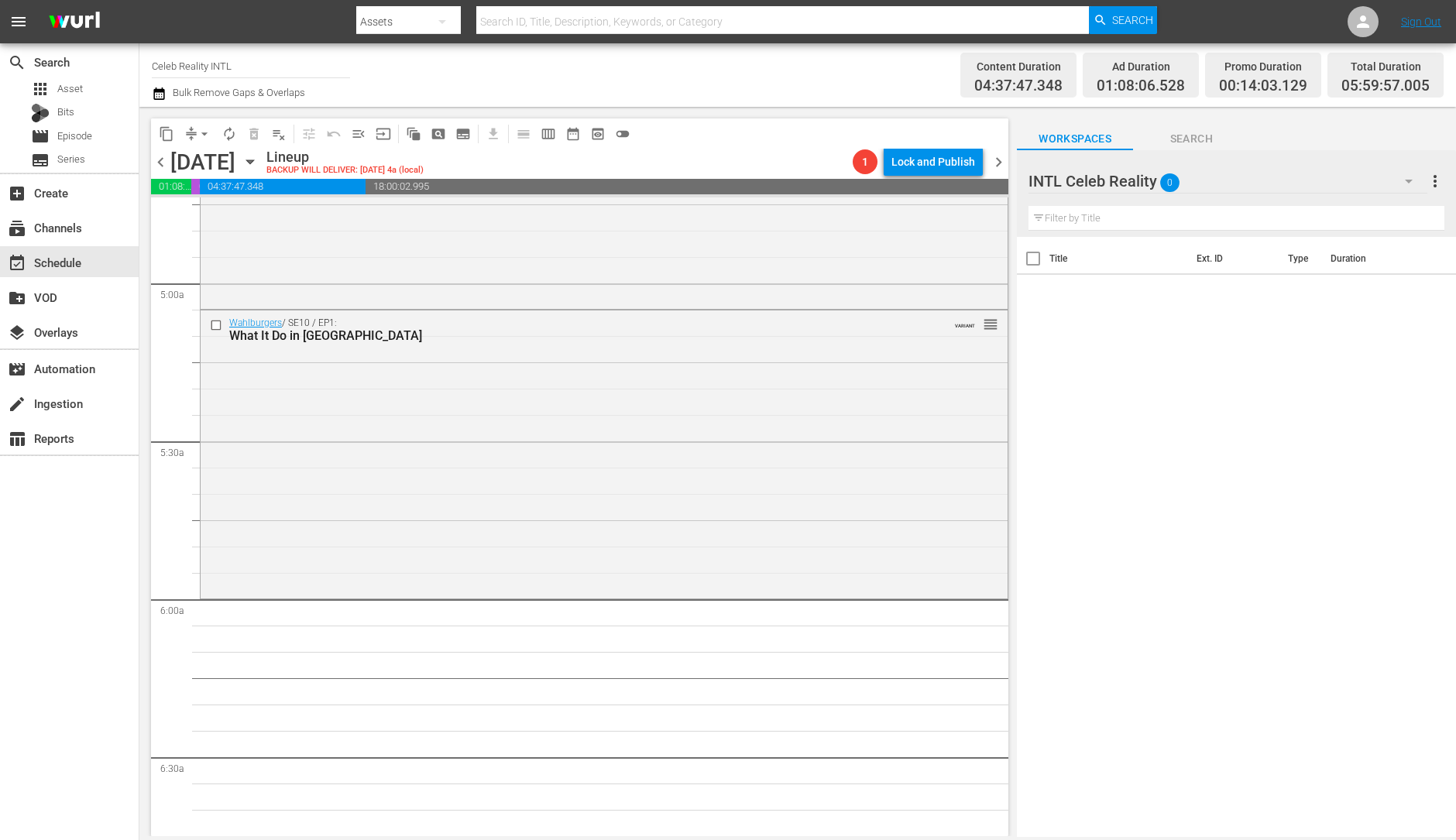
scroll to position [1494, 0]
click at [797, 469] on div "Wahlburgers / SE10 / EP1: What It Do in Des Moines VARIANT reorder" at bounding box center [604, 453] width 807 height 285
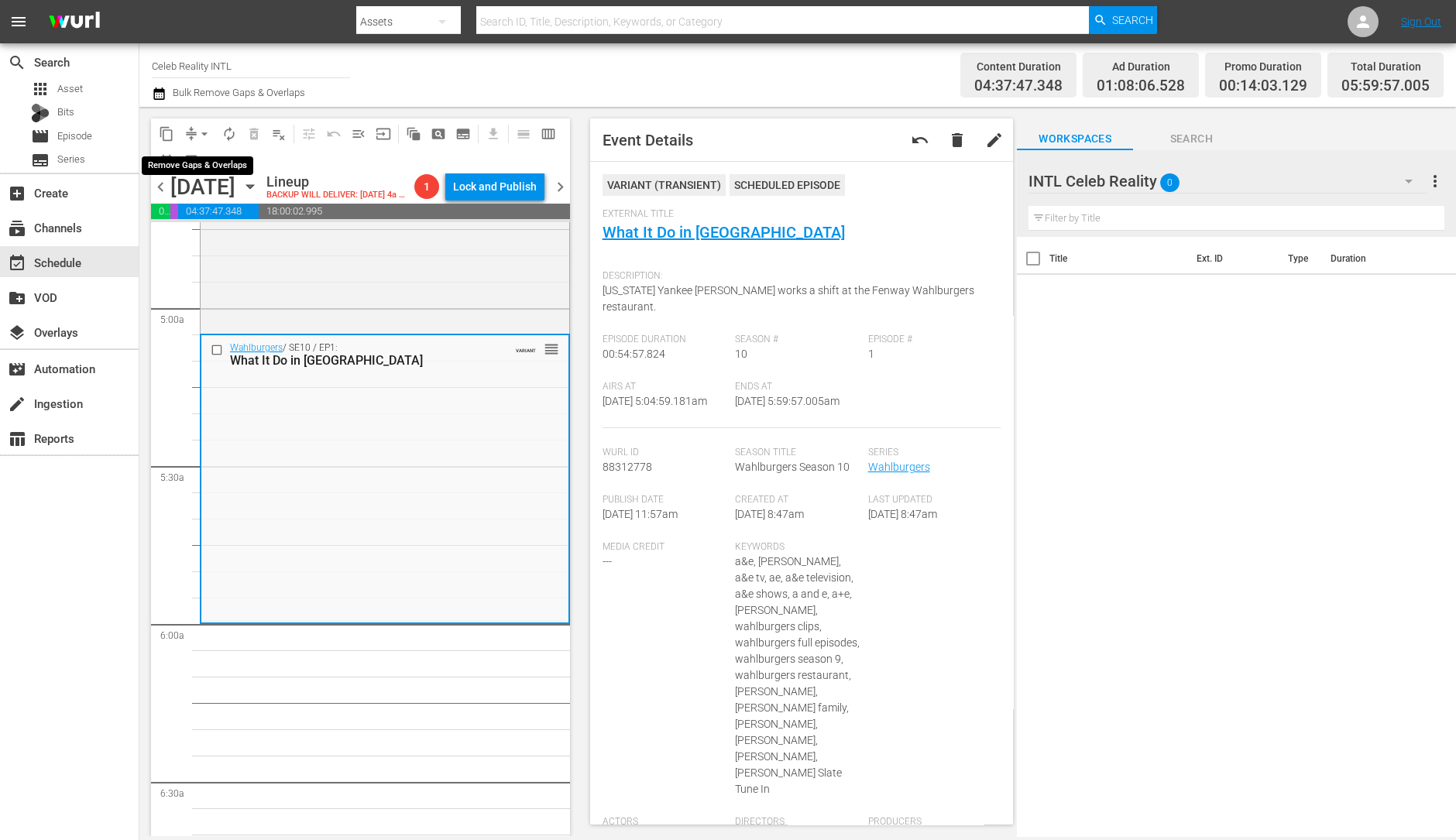
click at [203, 134] on span "arrow_drop_down" at bounding box center [203, 133] width 15 height 15
click at [203, 159] on li "Align to Midnight" at bounding box center [205, 165] width 163 height 25
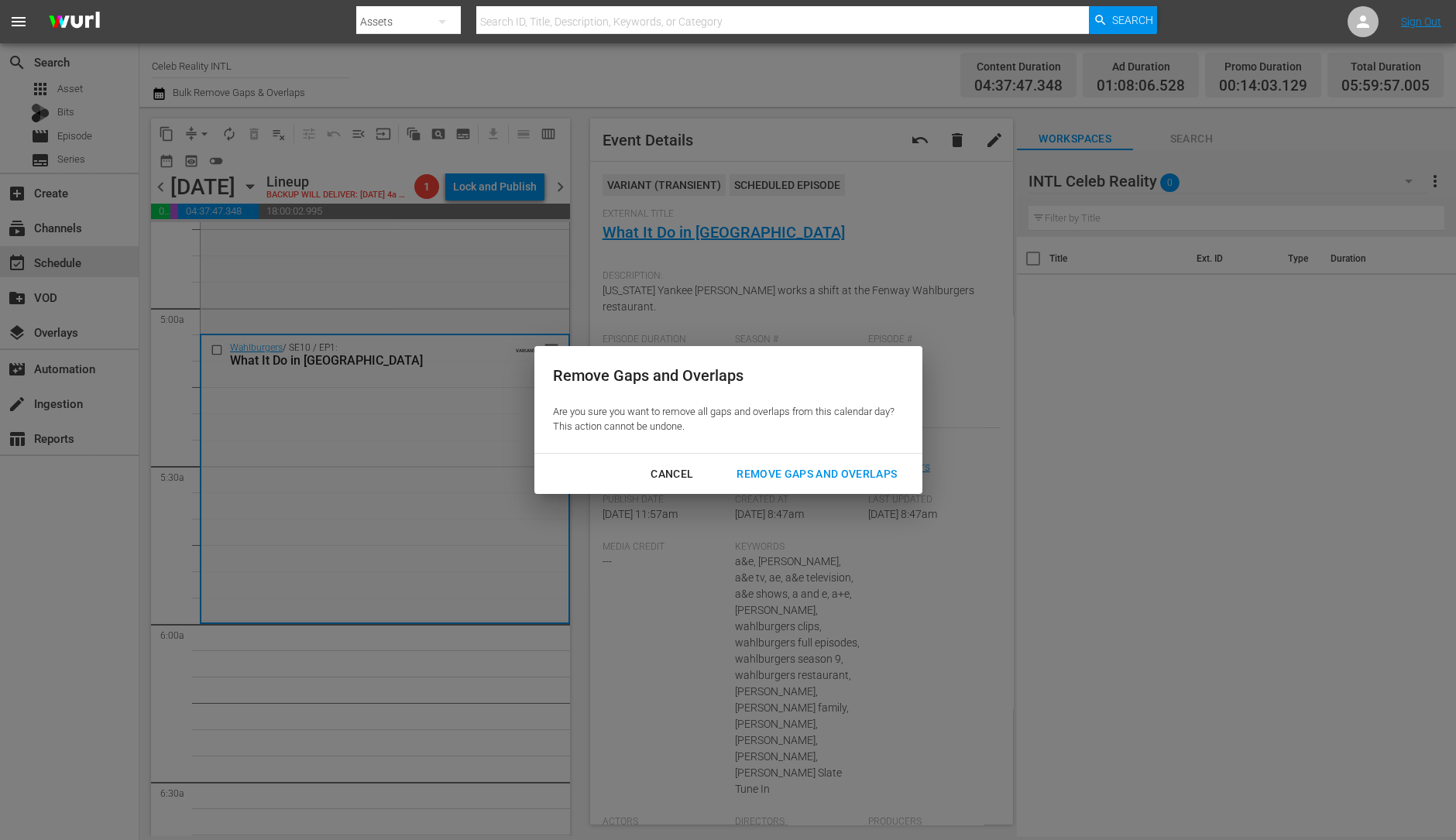
click at [804, 471] on div "Remove Gaps and Overlaps" at bounding box center [817, 474] width 185 height 20
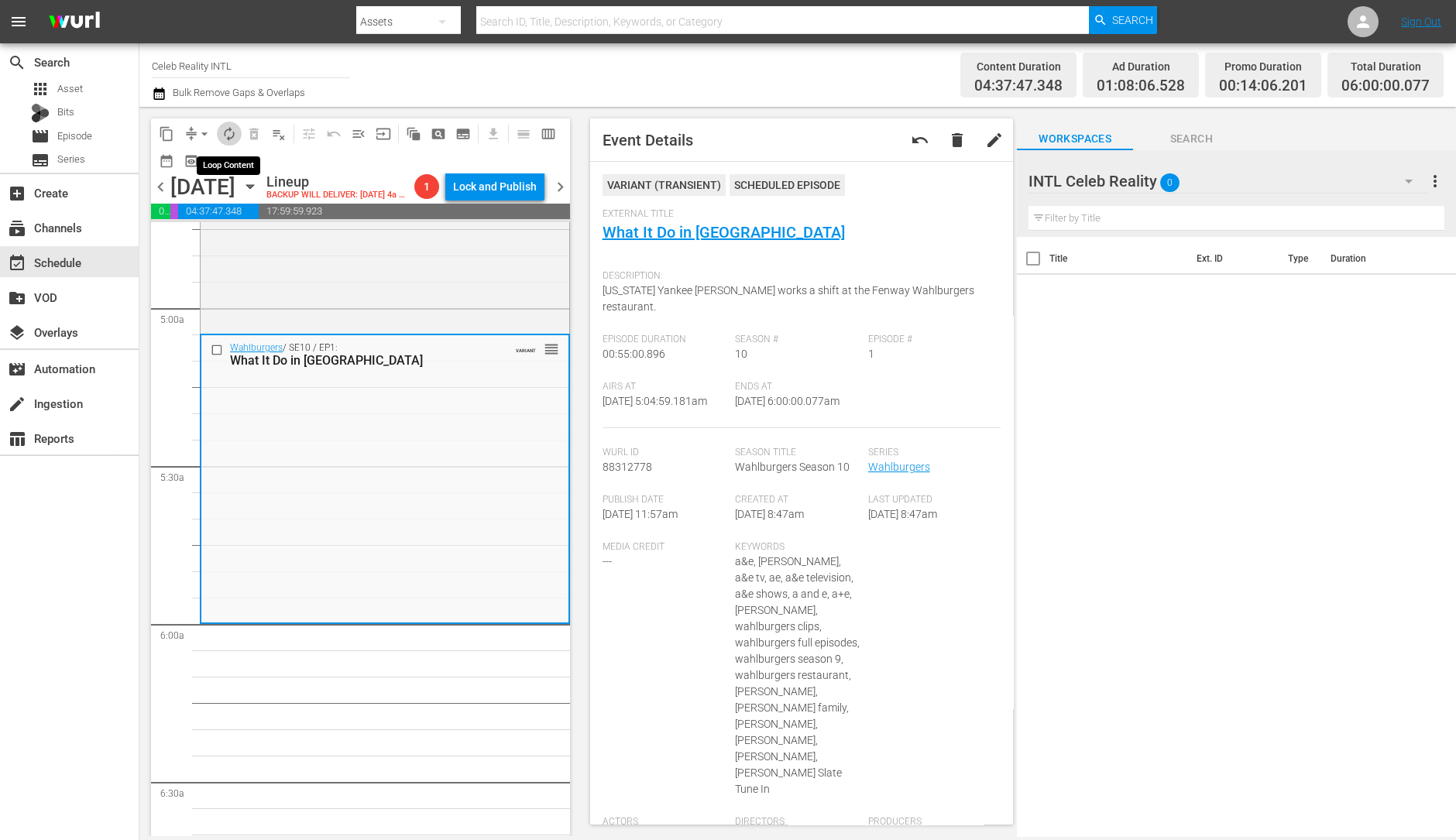
click at [222, 132] on span "autorenew_outlined" at bounding box center [229, 133] width 15 height 15
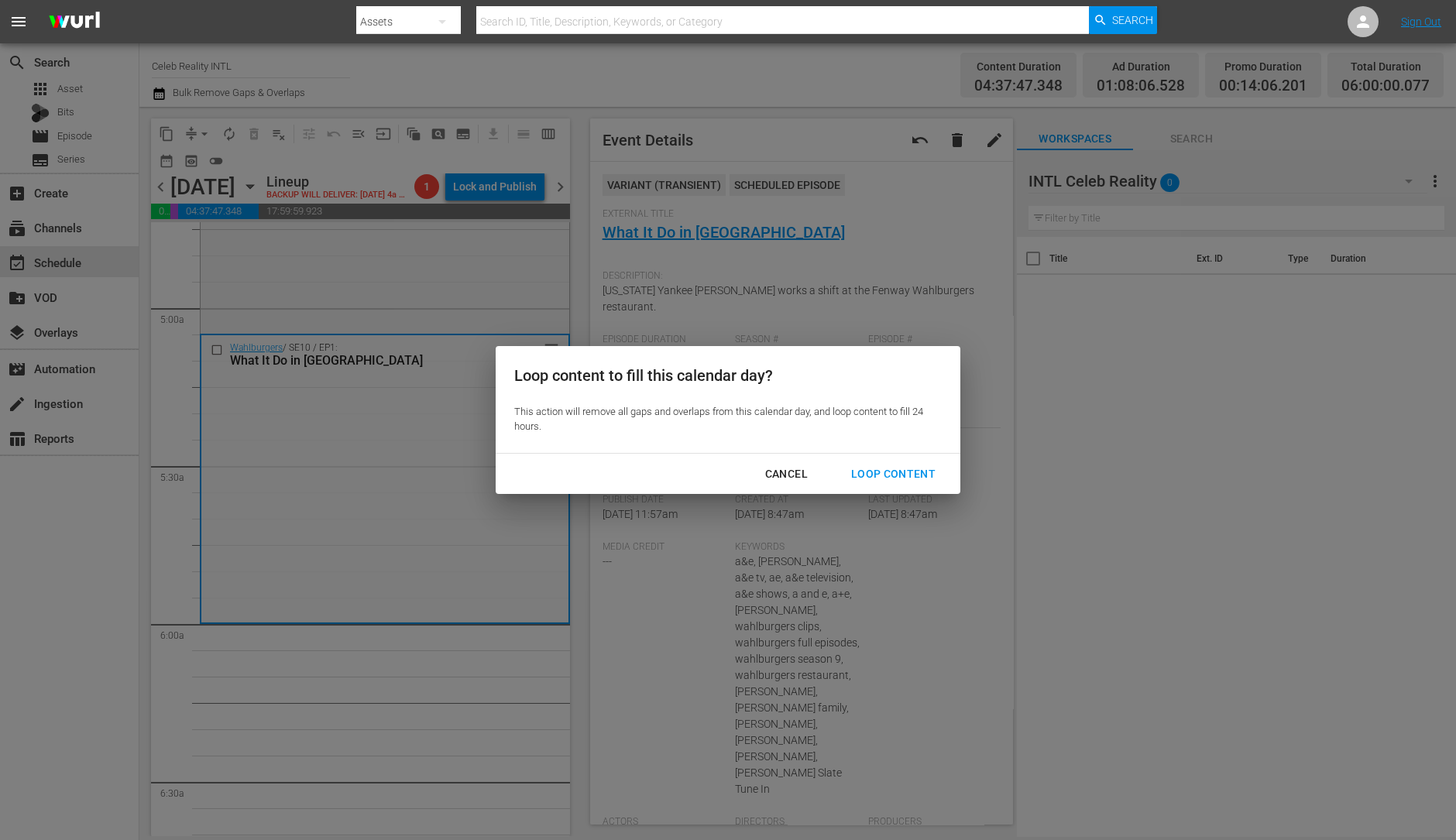
click at [875, 461] on button "Loop Content" at bounding box center [893, 474] width 122 height 29
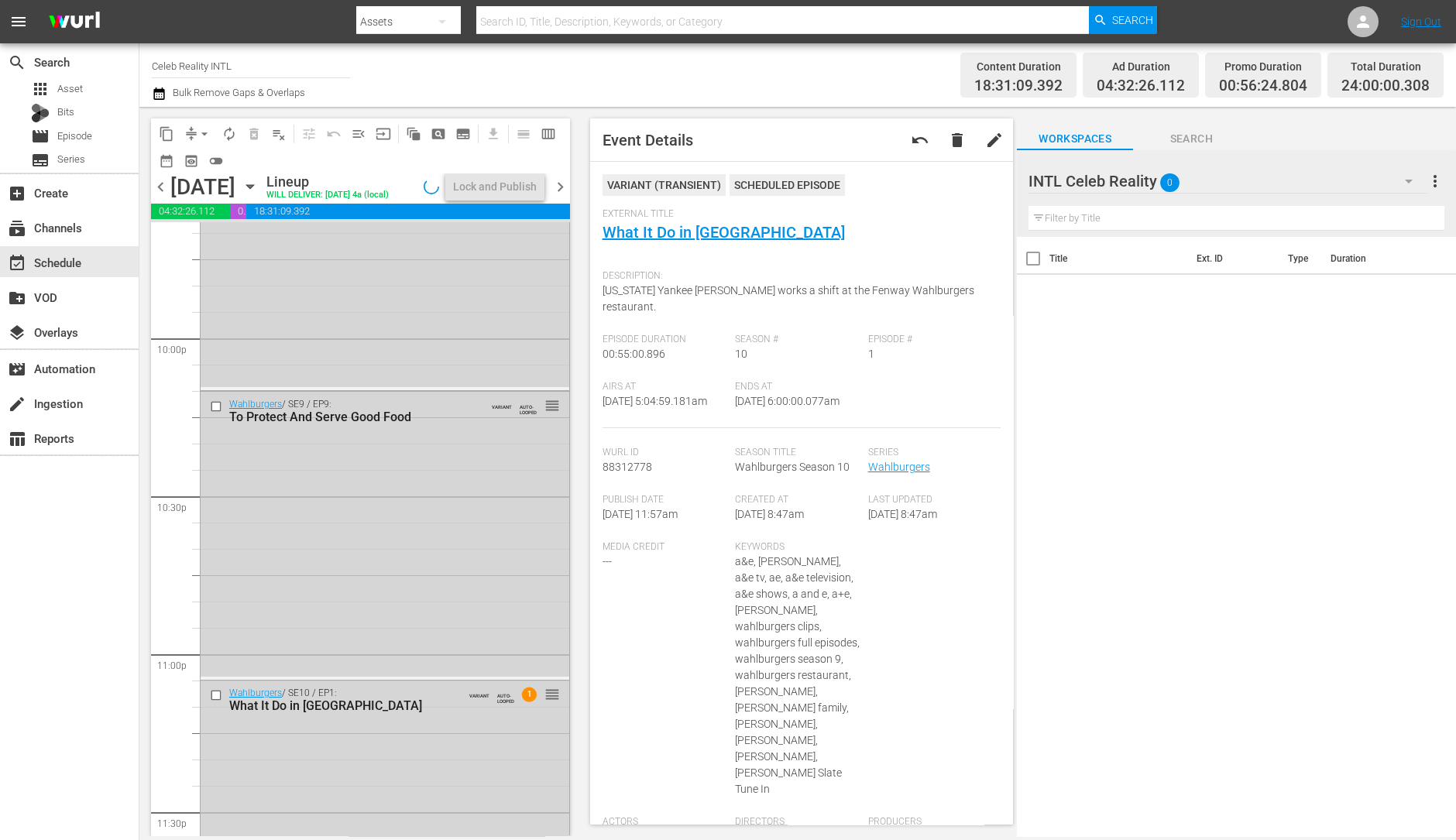
scroll to position [6994, 0]
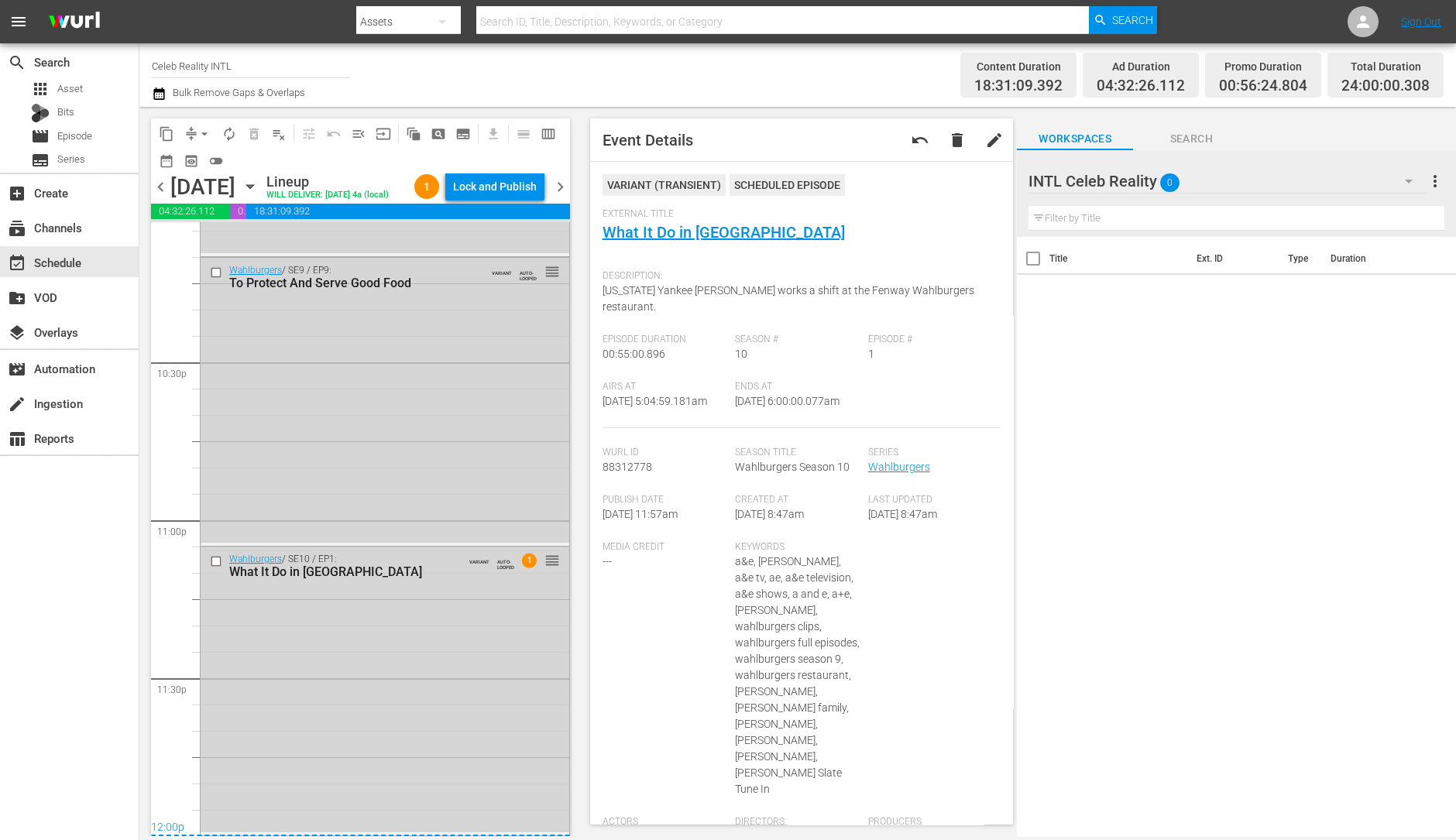
click at [374, 675] on div "Wahlburgers / SE10 / EP1: What It Do in Des Moines VARIANT AUTO-LOOPED 1 reorder" at bounding box center [384, 689] width 368 height 285
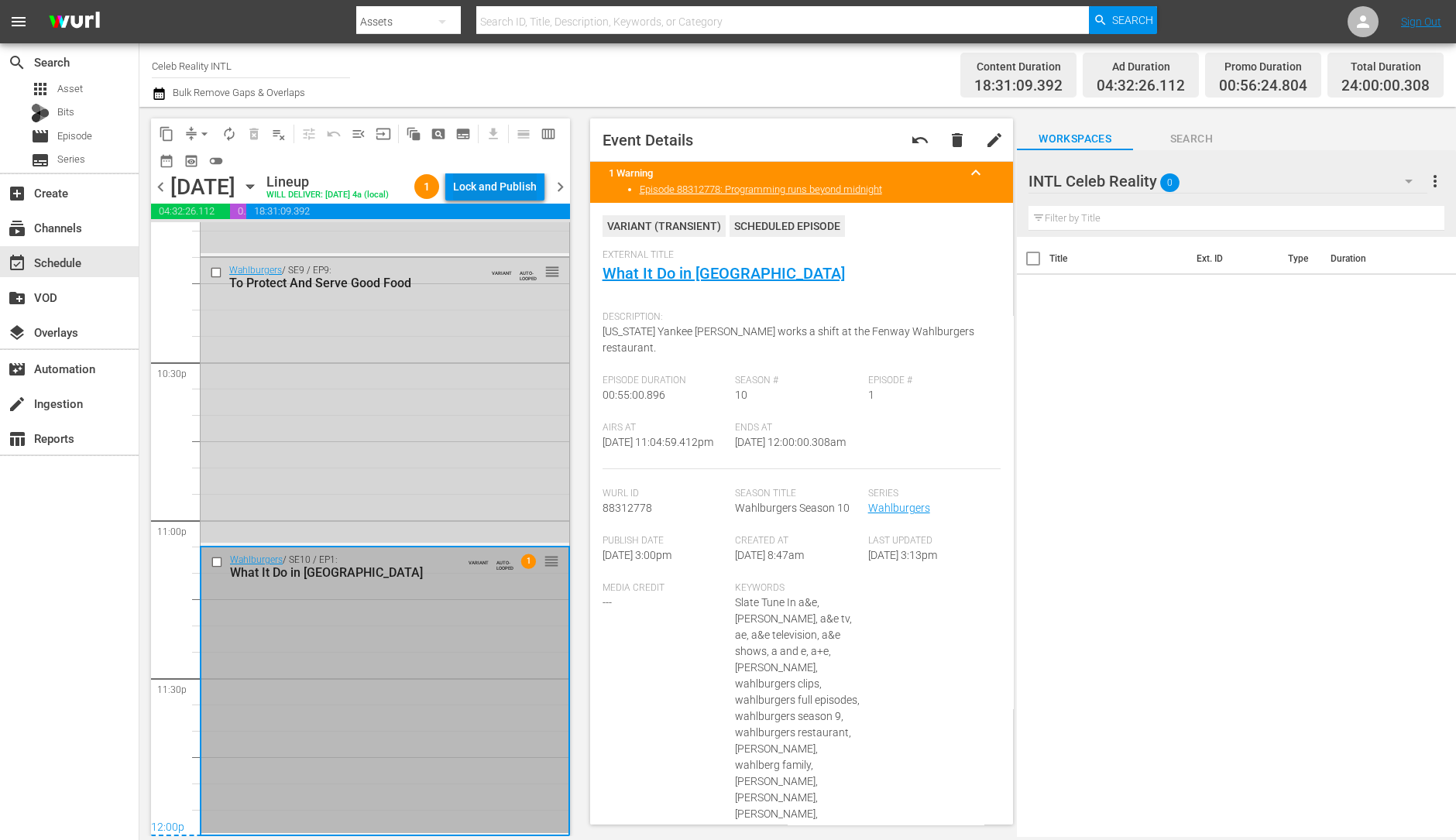
click at [507, 196] on div "Lock and Publish" at bounding box center [494, 186] width 84 height 28
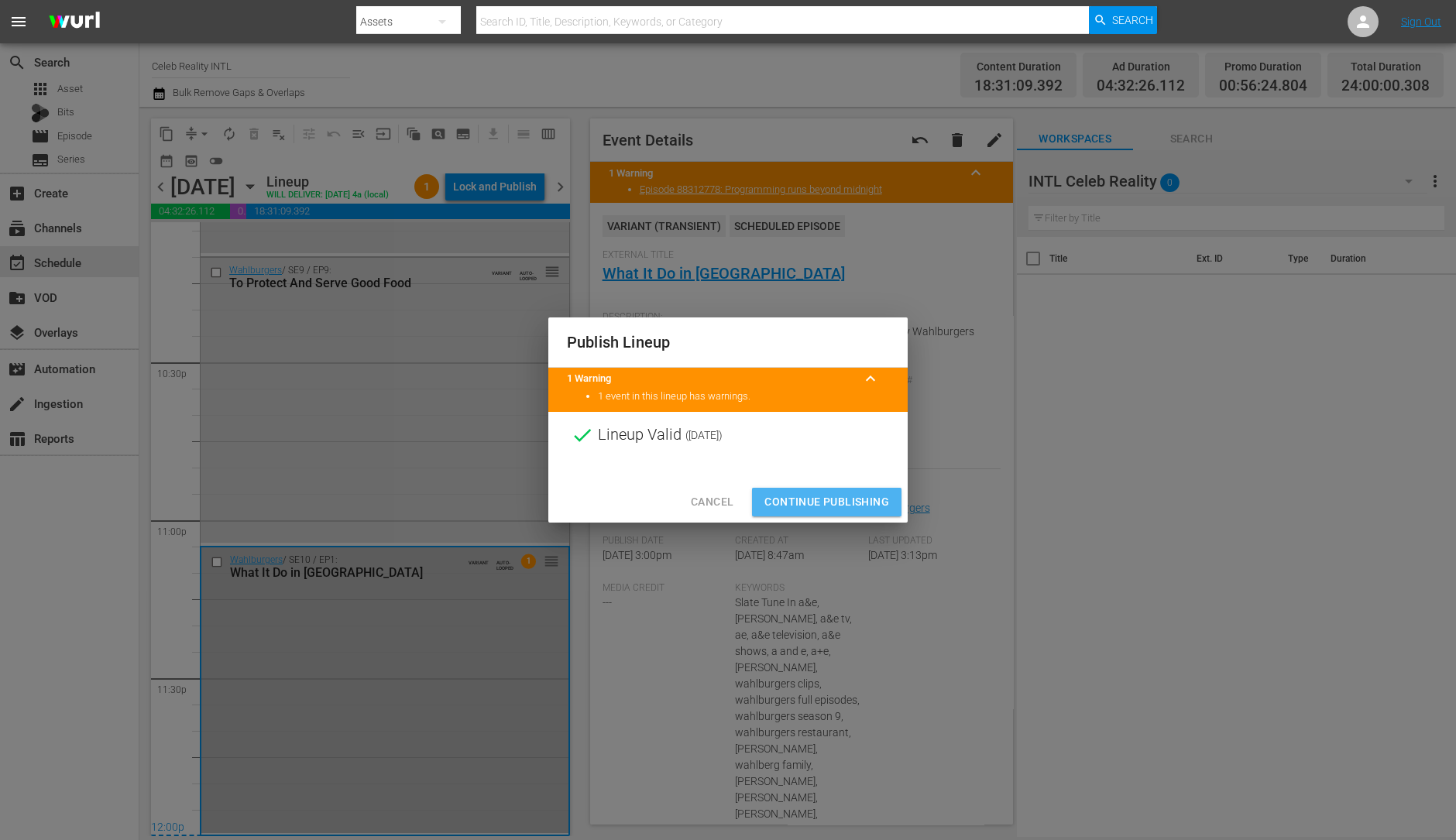
click at [815, 492] on span "Continue Publishing" at bounding box center [827, 502] width 124 height 20
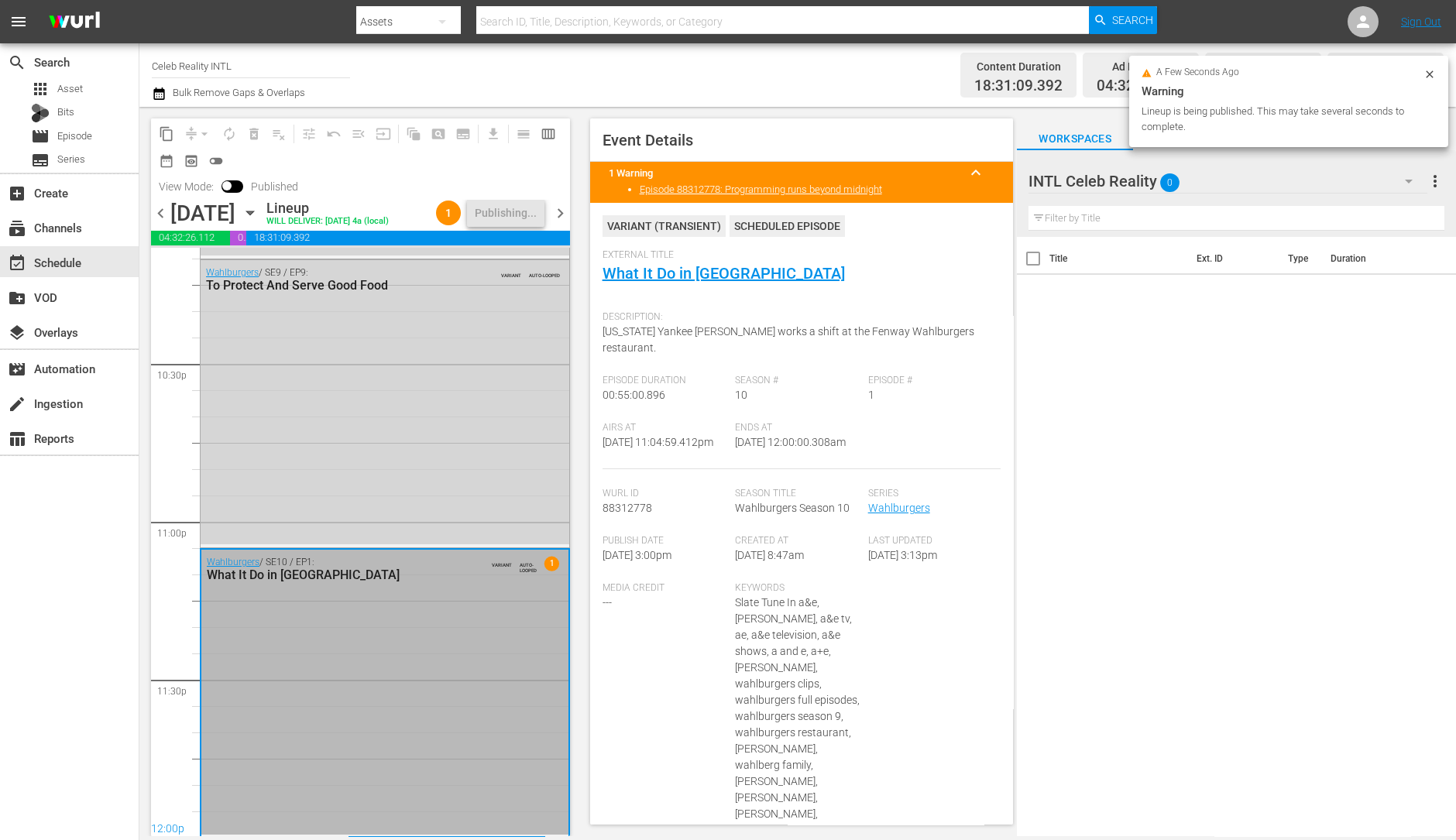
scroll to position [7020, 0]
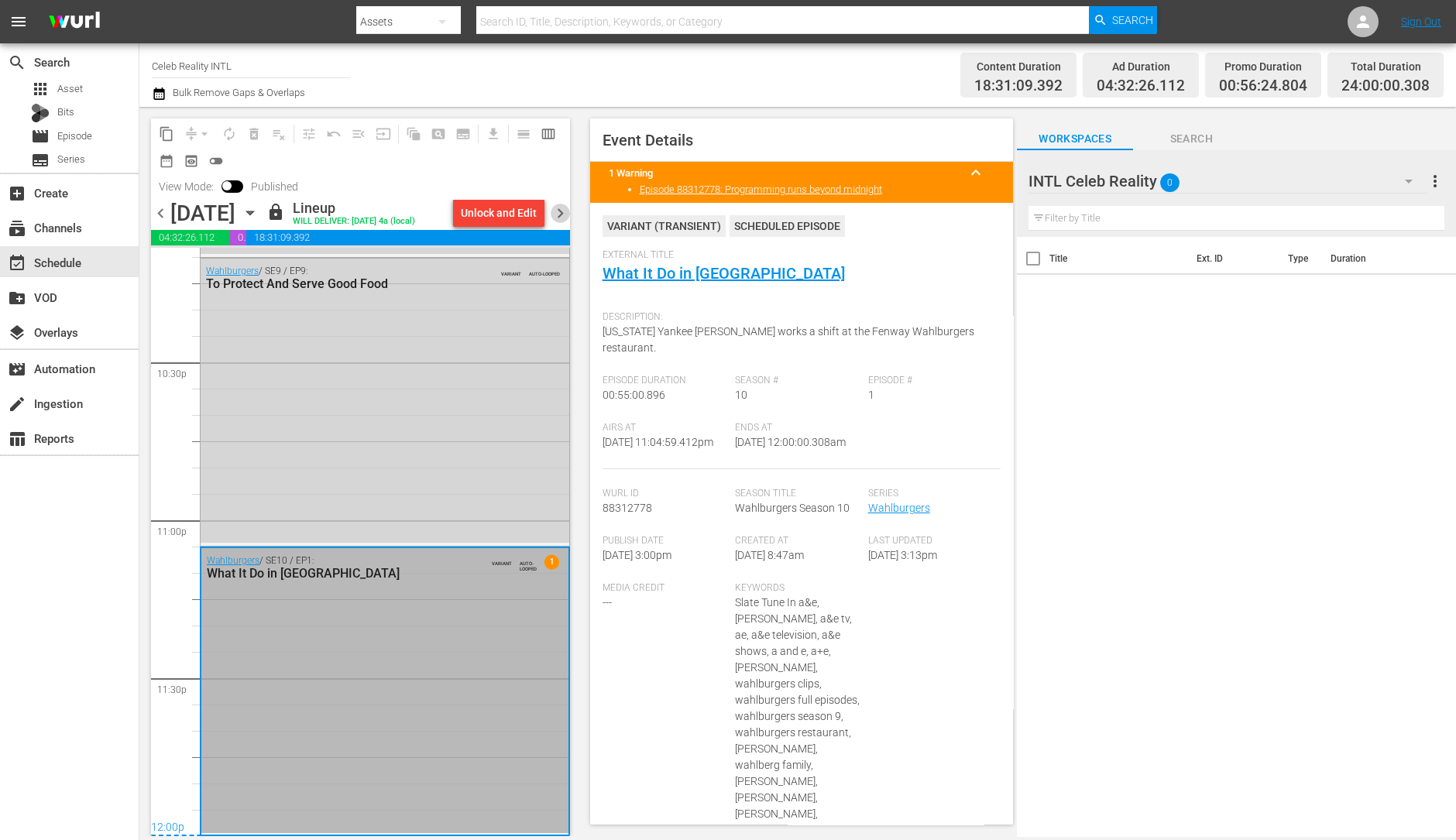
click at [559, 223] on span "chevron_right" at bounding box center [561, 213] width 20 height 20
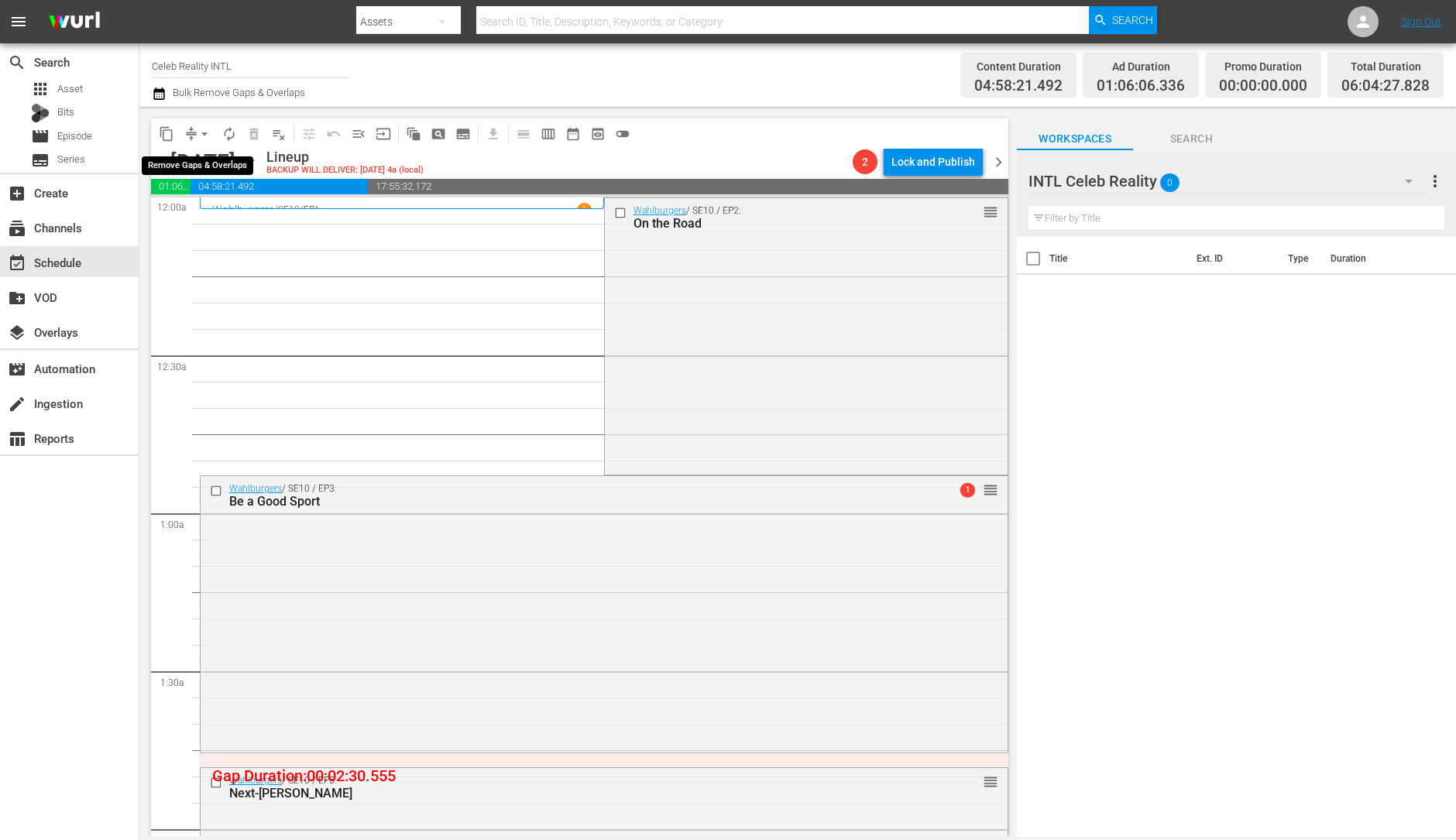
click at [203, 134] on span "arrow_drop_down" at bounding box center [203, 133] width 15 height 15
click at [196, 158] on li "Align to Midnight" at bounding box center [205, 165] width 163 height 25
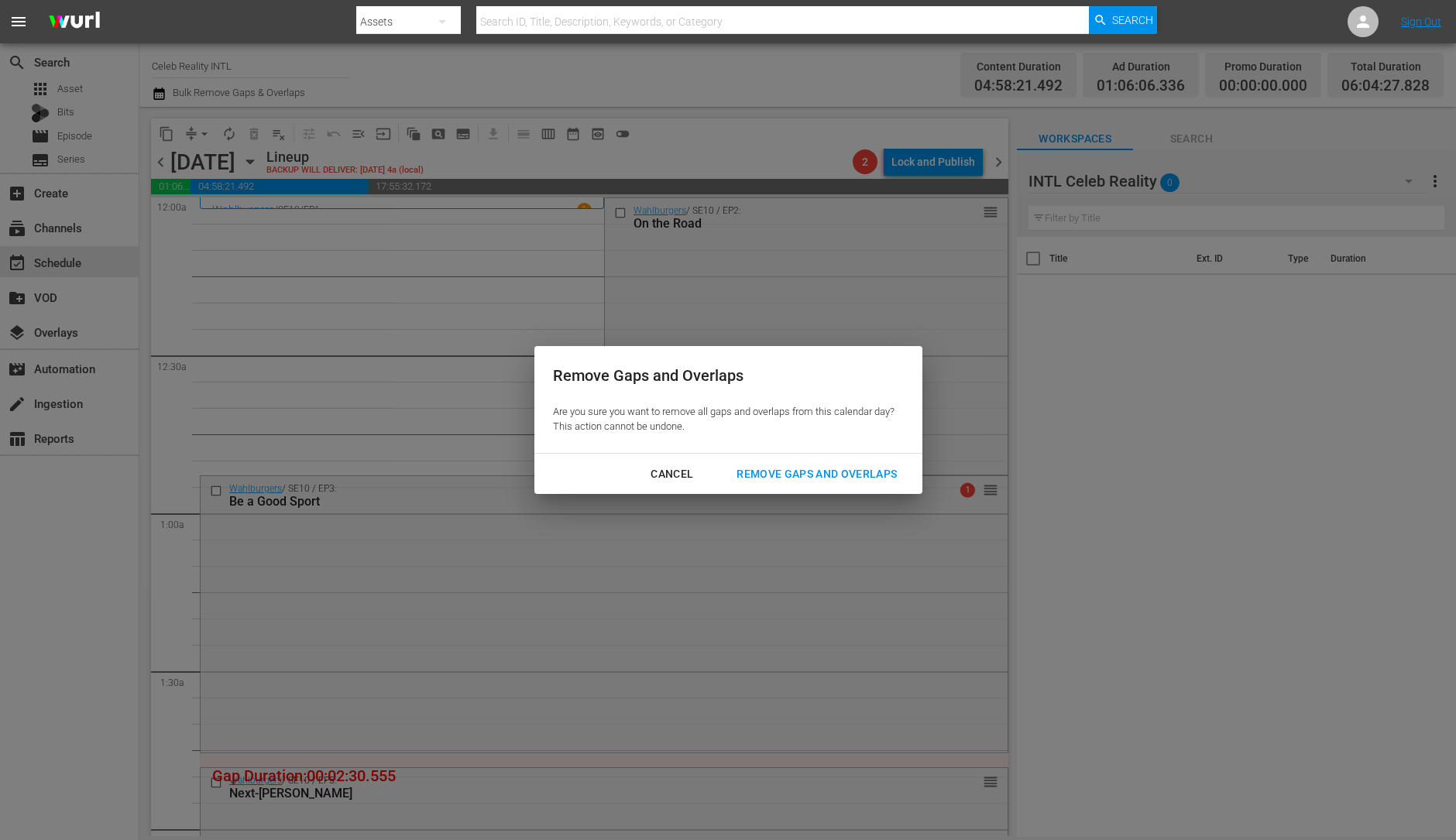
click at [846, 472] on div "Remove Gaps and Overlaps" at bounding box center [817, 474] width 185 height 20
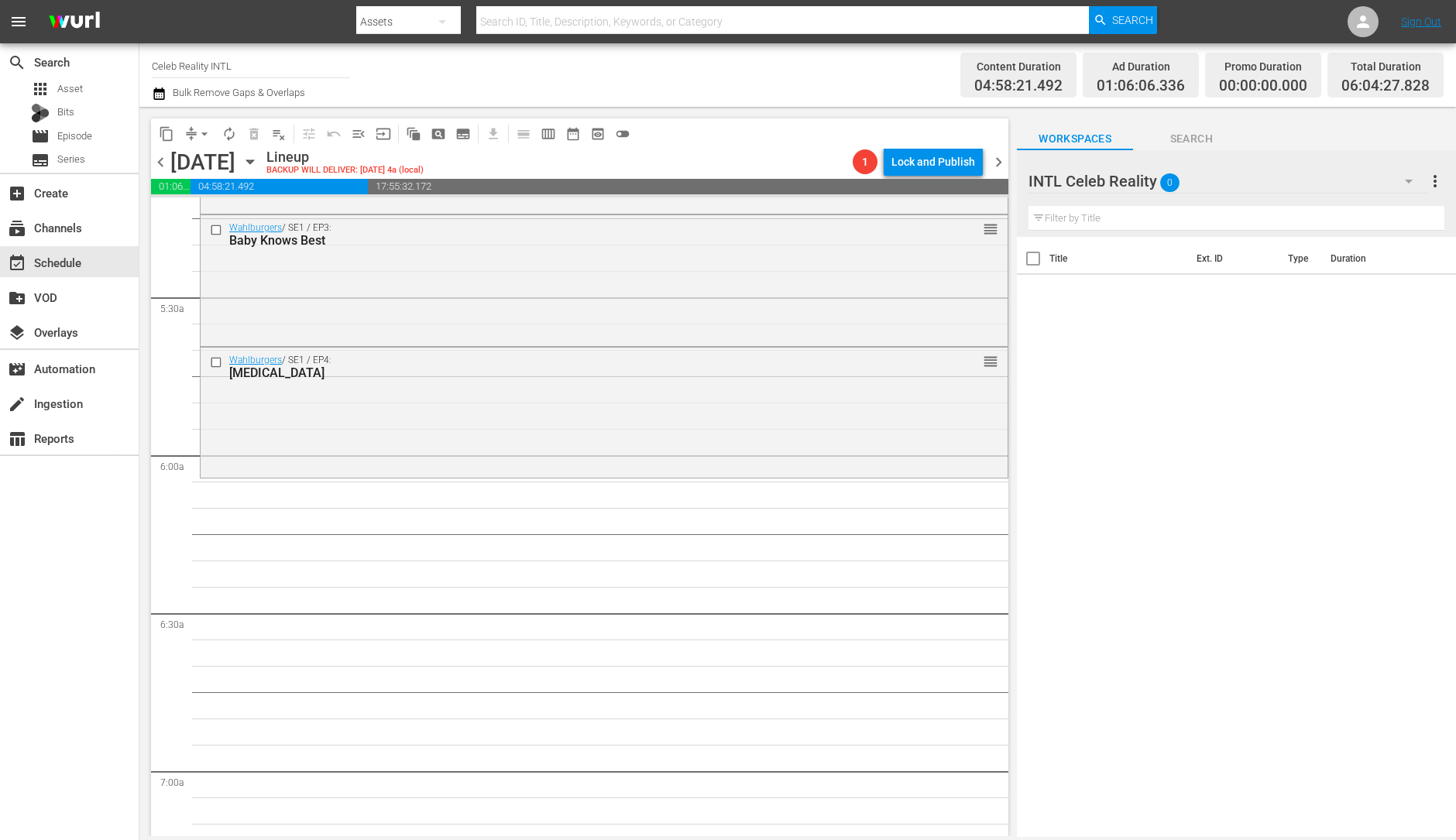
scroll to position [1636, 0]
click at [638, 455] on div "Wahlburgers / SE1 / EP4: Sibling Rivalry reorder" at bounding box center [604, 413] width 807 height 127
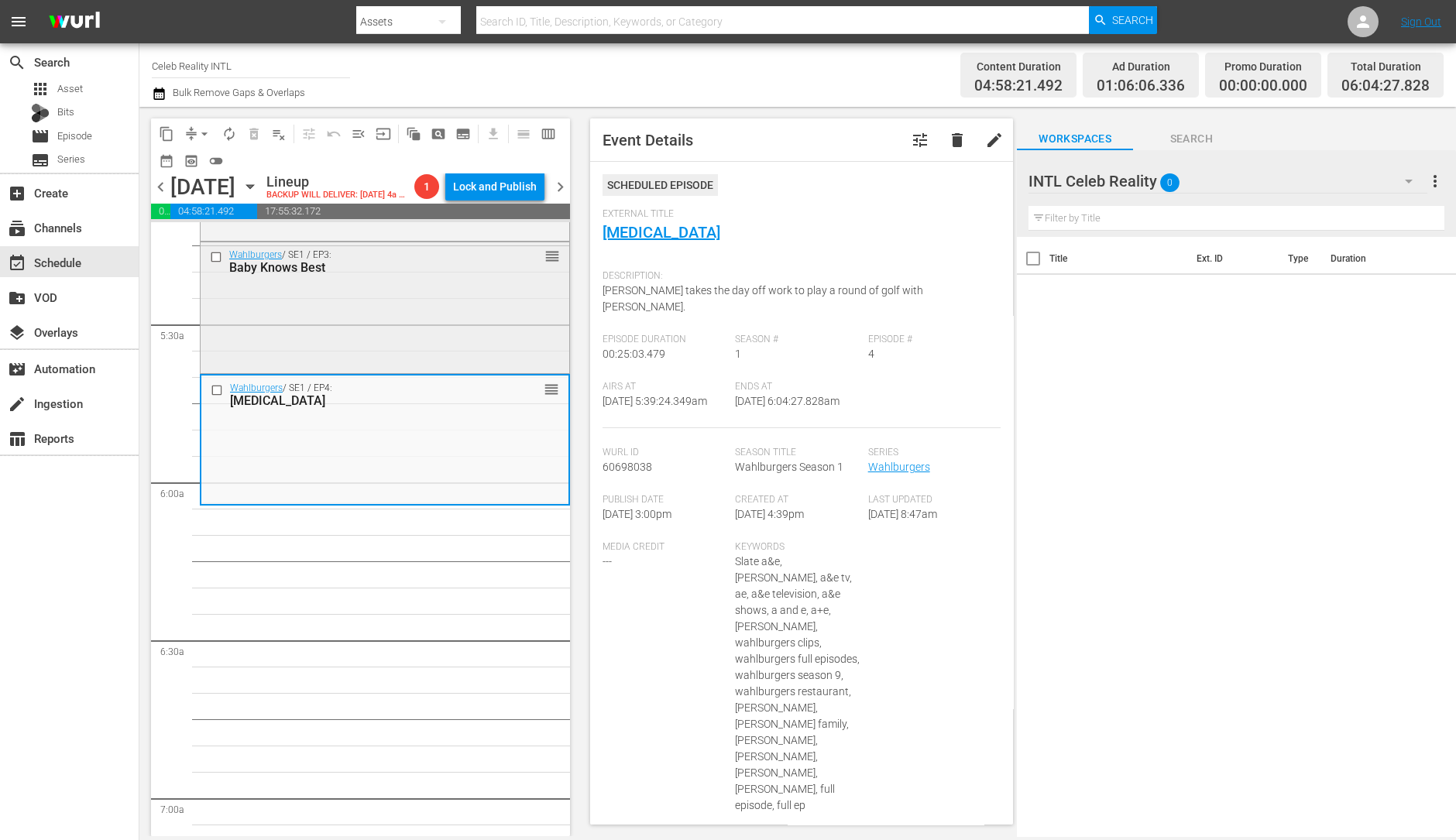
click at [463, 308] on div "Wahlburgers / SE1 / EP3: Baby Knows Best reorder" at bounding box center [384, 305] width 368 height 127
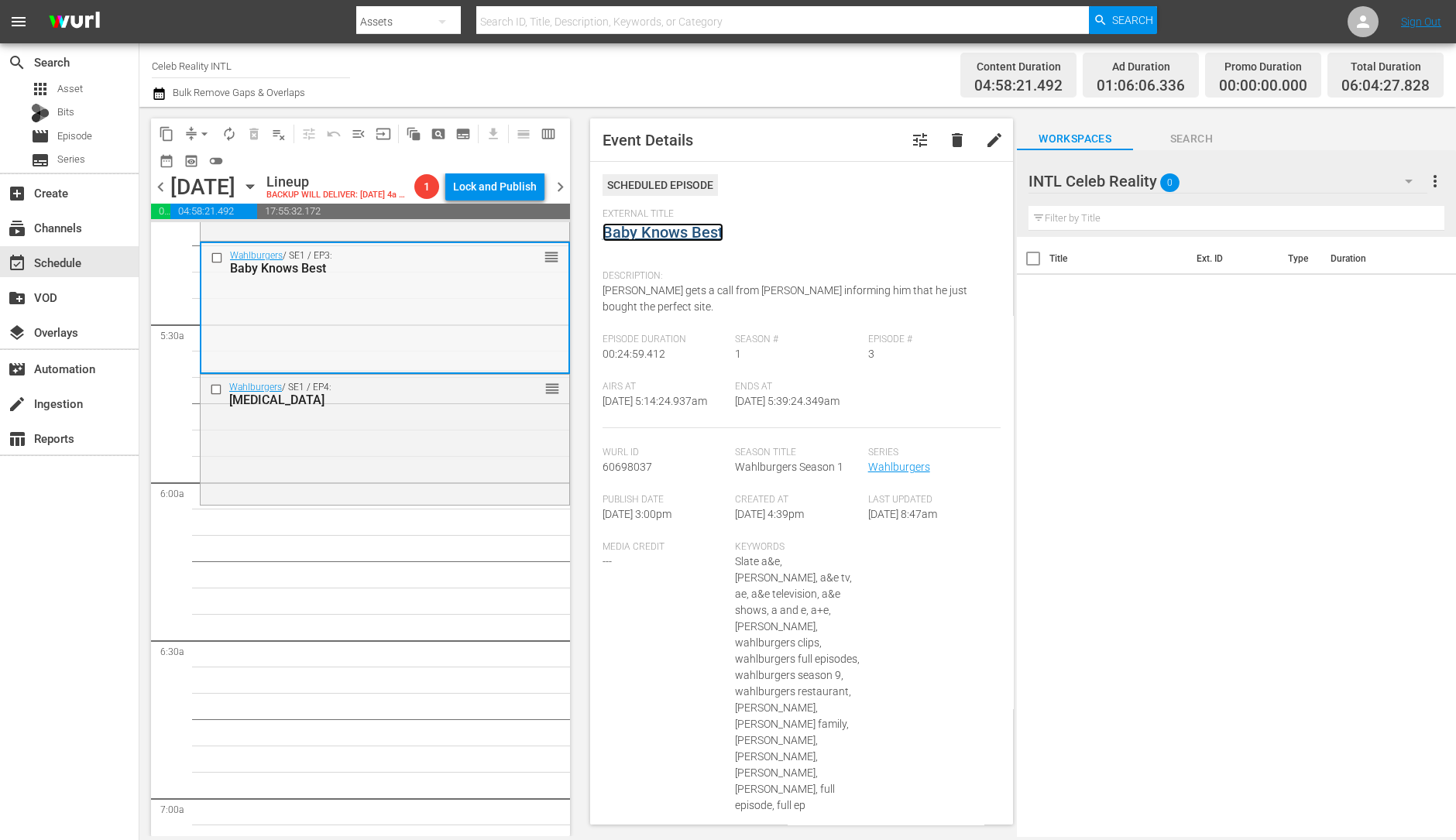
scroll to position [1481, 0]
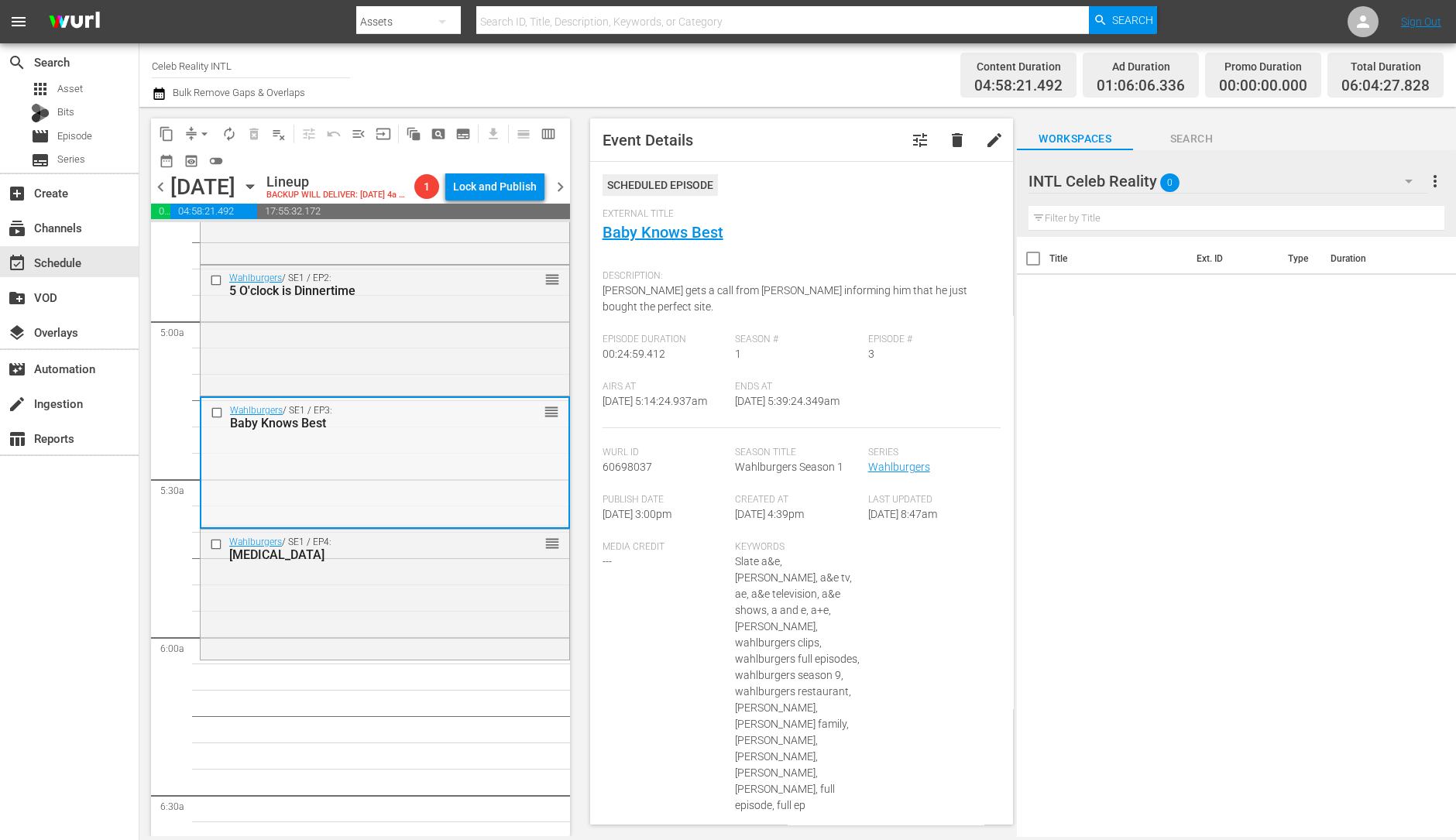
click at [418, 345] on div "Wahlburgers / SE1 / EP2: 5 O'clock is Dinnertime reorder" at bounding box center [384, 330] width 368 height 128
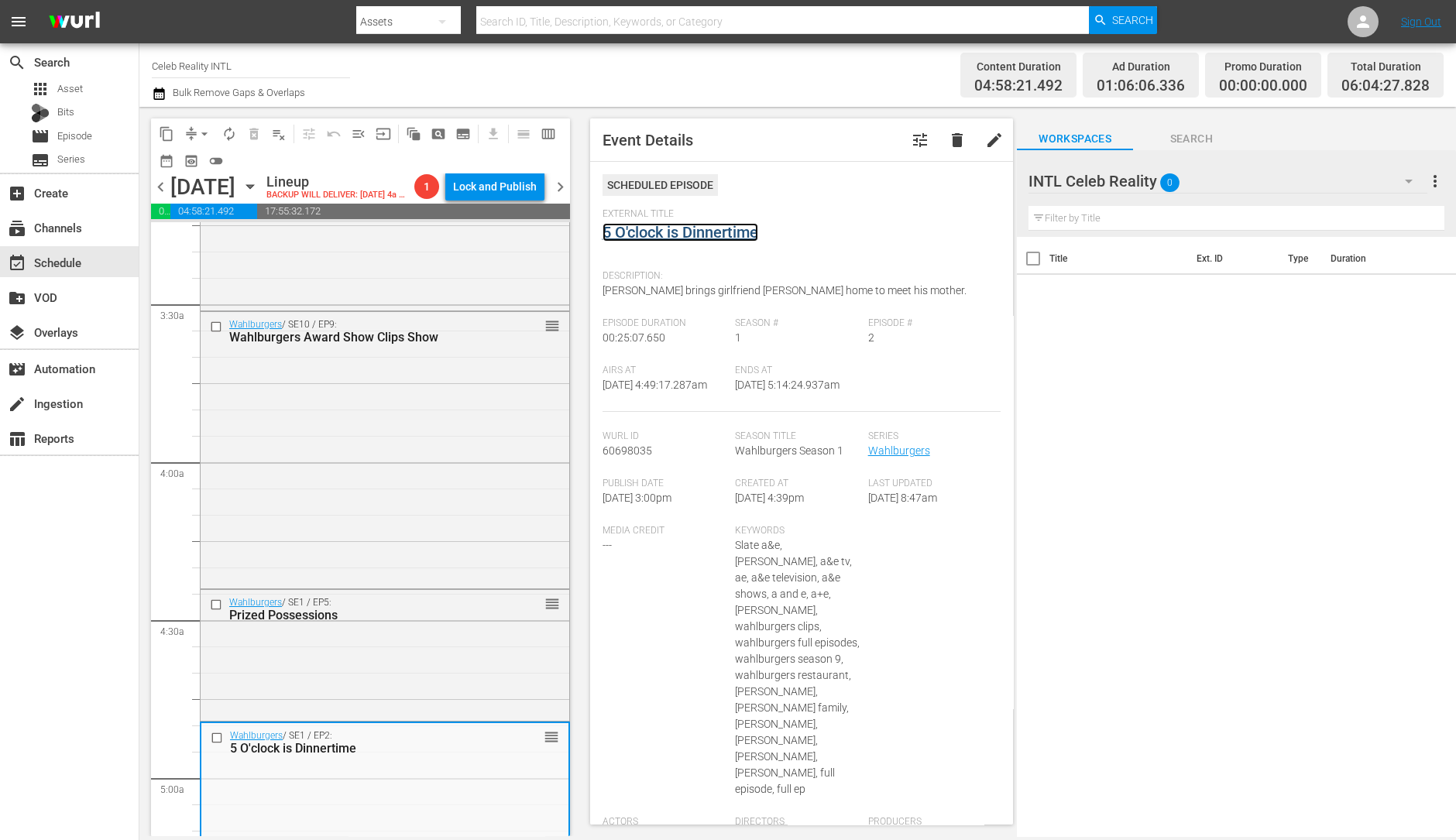
scroll to position [1026, 0]
click at [456, 528] on div "Wahlburgers / SE10 / EP9: Wahlburgers Award Show Clips Show reorder" at bounding box center [384, 447] width 368 height 274
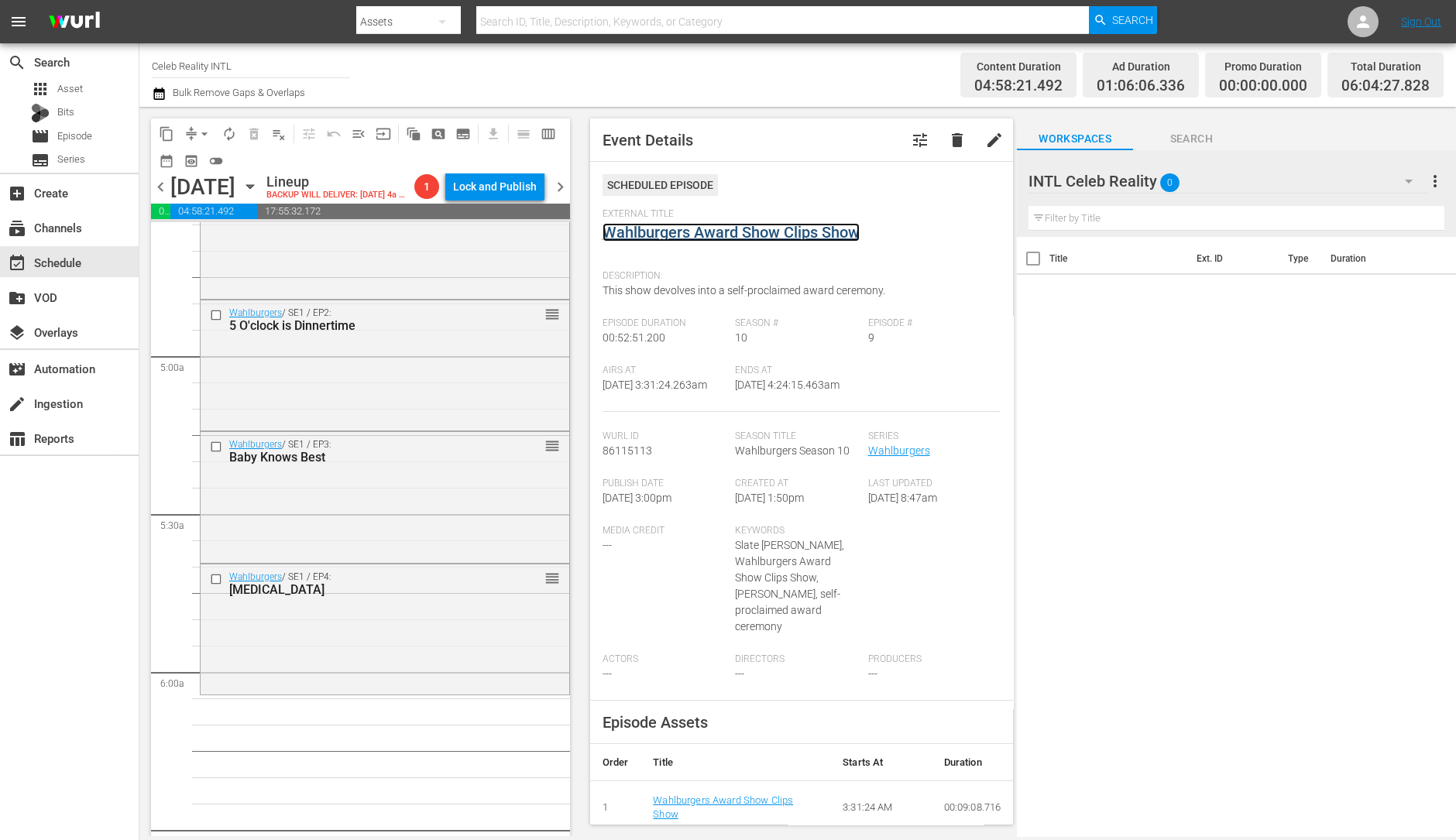
scroll to position [1448, 0]
click at [363, 601] on div "Wahlburgers / SE1 / EP4: Sibling Rivalry reorder" at bounding box center [384, 582] width 368 height 38
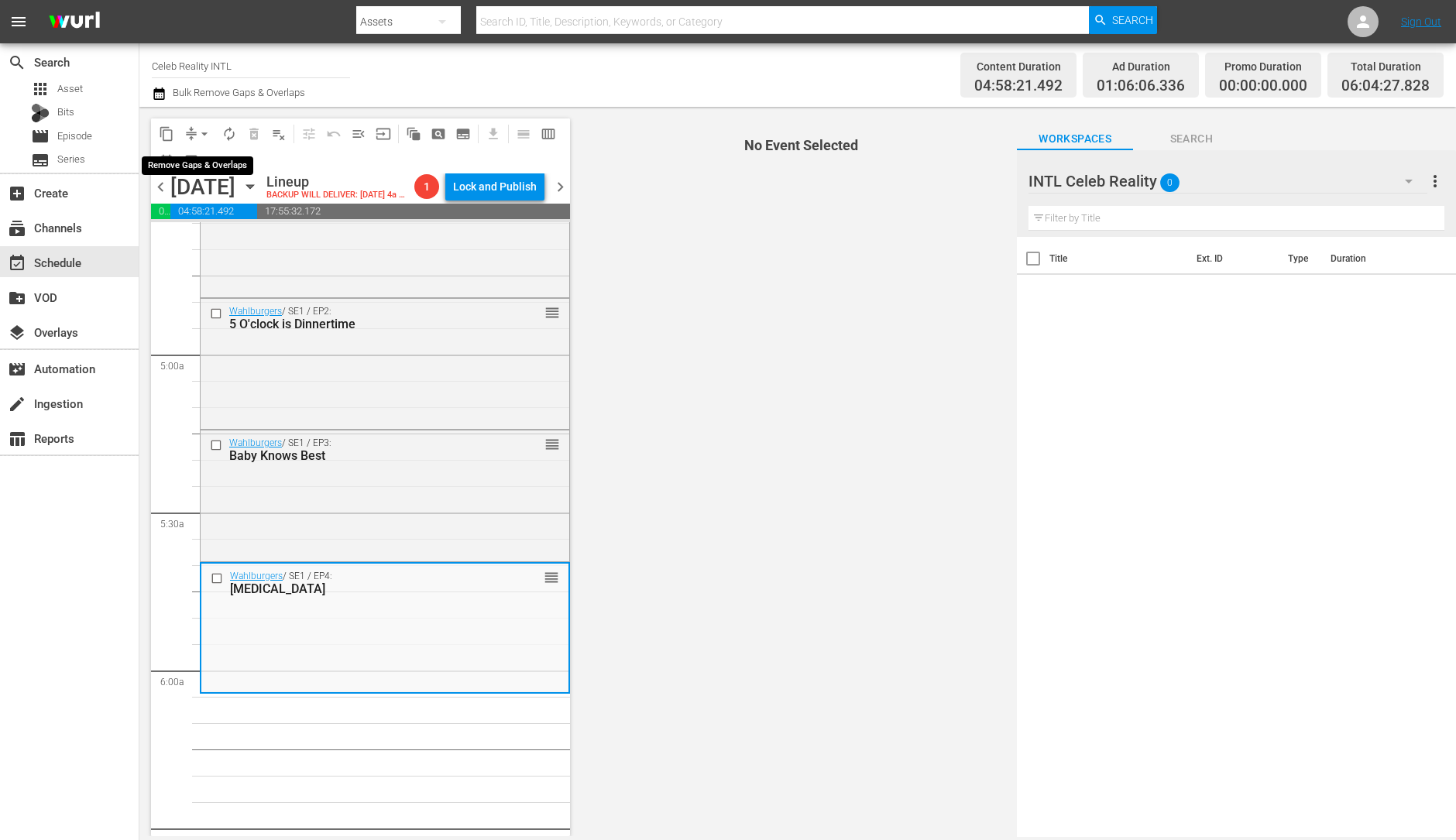
click at [202, 137] on span "arrow_drop_down" at bounding box center [203, 133] width 15 height 15
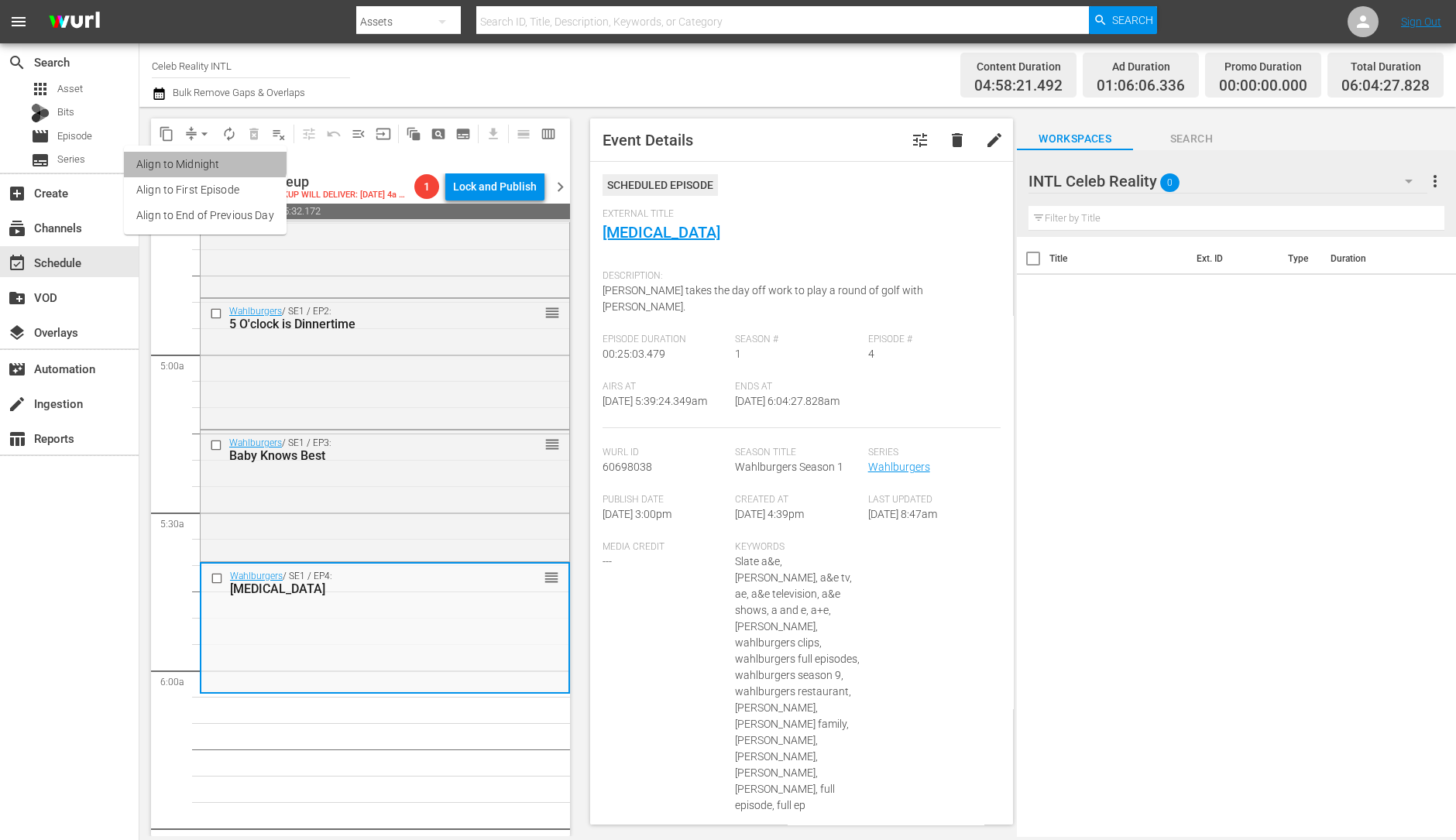
click at [201, 157] on li "Align to Midnight" at bounding box center [205, 165] width 163 height 25
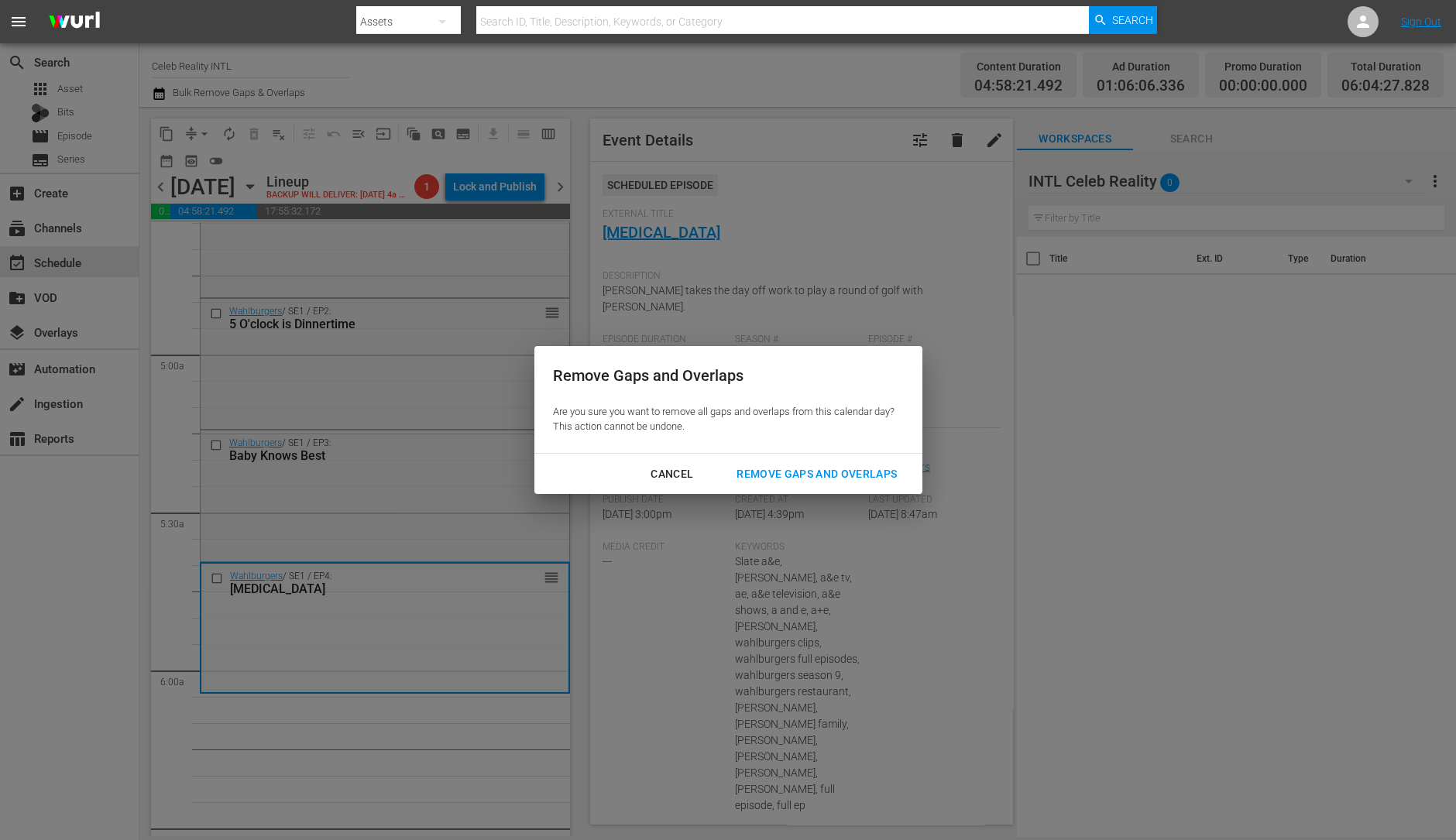
click at [779, 474] on div "Remove Gaps and Overlaps" at bounding box center [817, 474] width 185 height 20
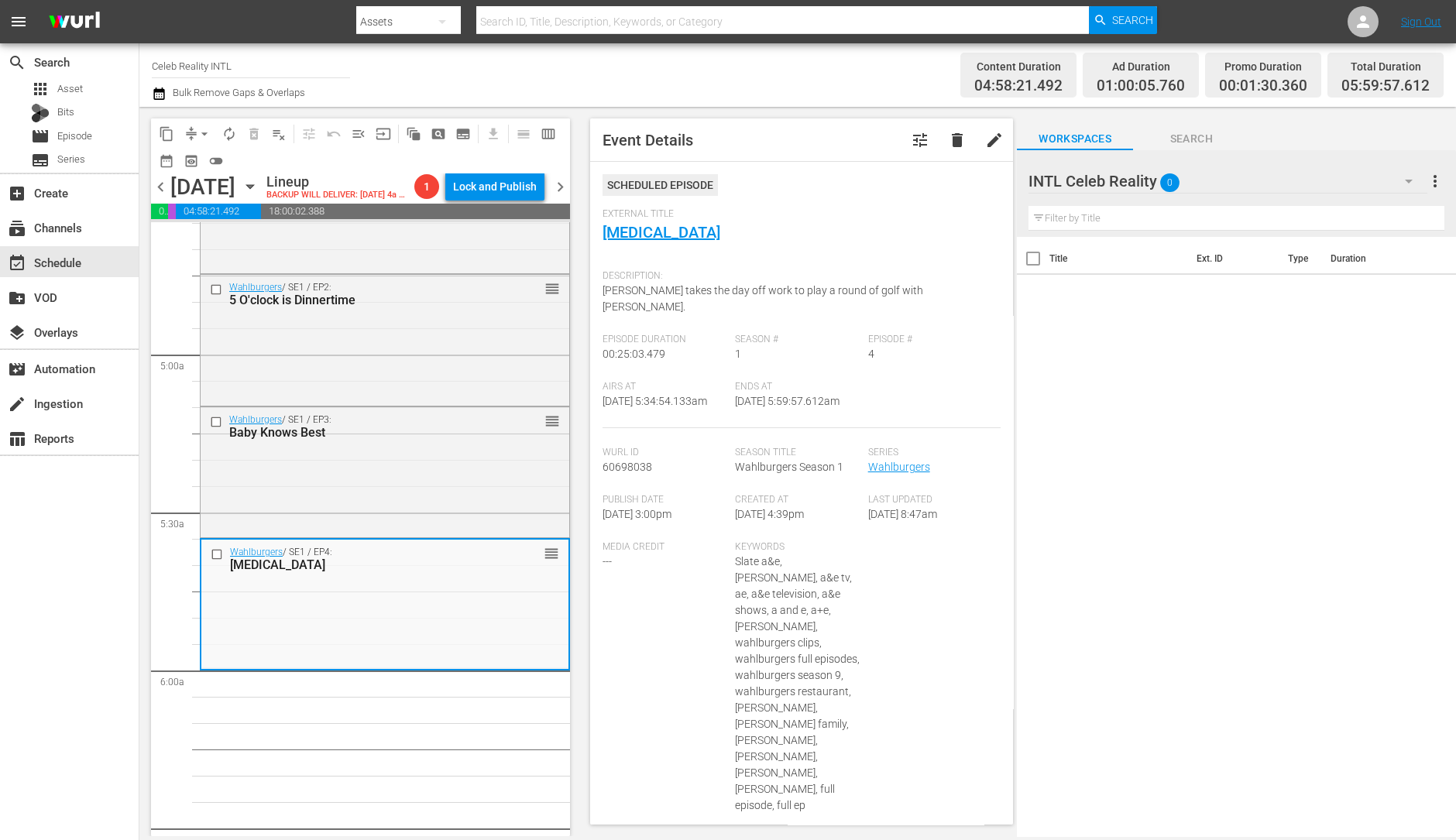
click at [204, 137] on span "arrow_drop_down" at bounding box center [203, 133] width 15 height 15
click at [210, 164] on li "Align to Midnight" at bounding box center [205, 165] width 163 height 25
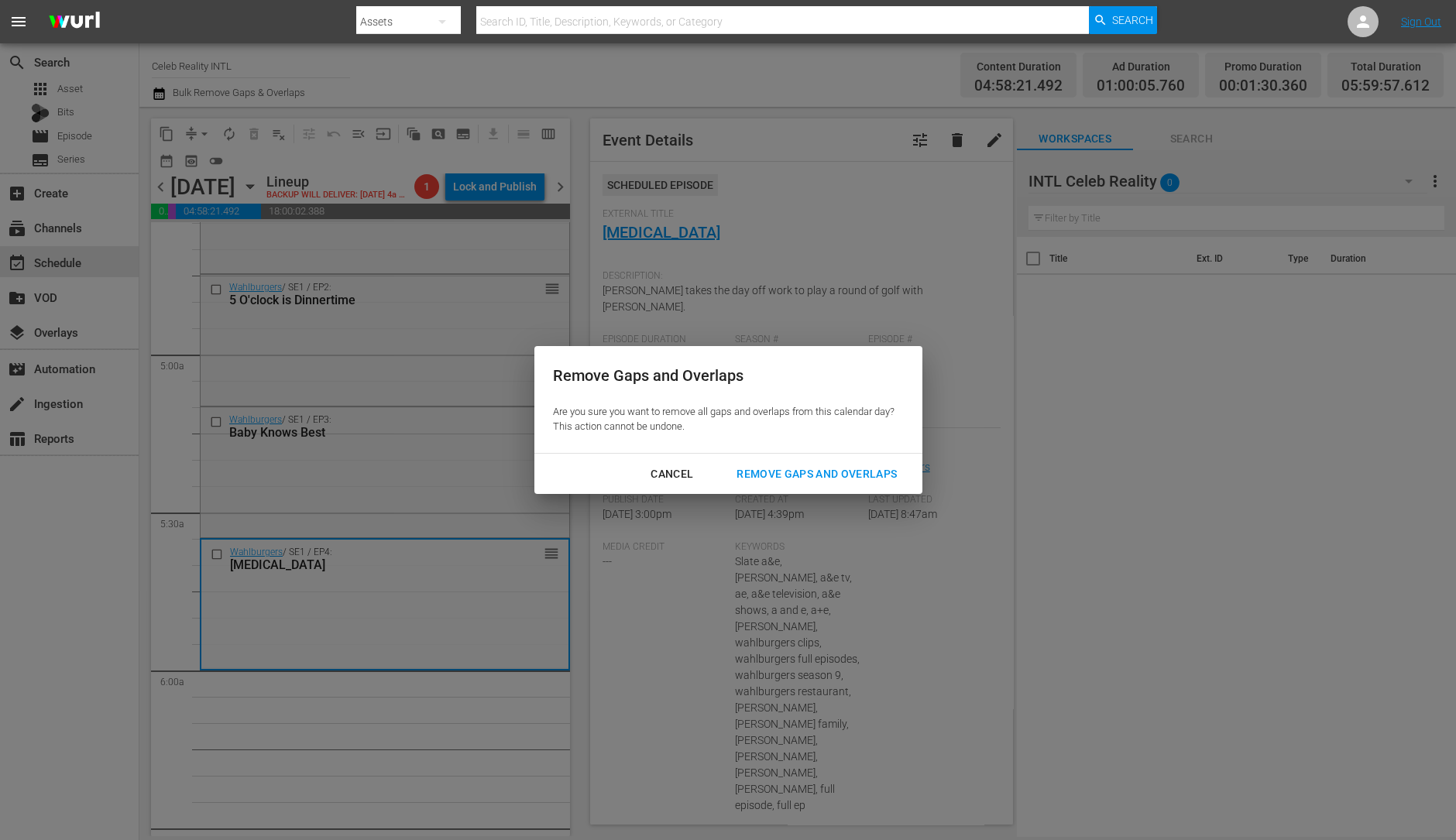
click at [782, 482] on div "Remove Gaps and Overlaps" at bounding box center [817, 474] width 185 height 20
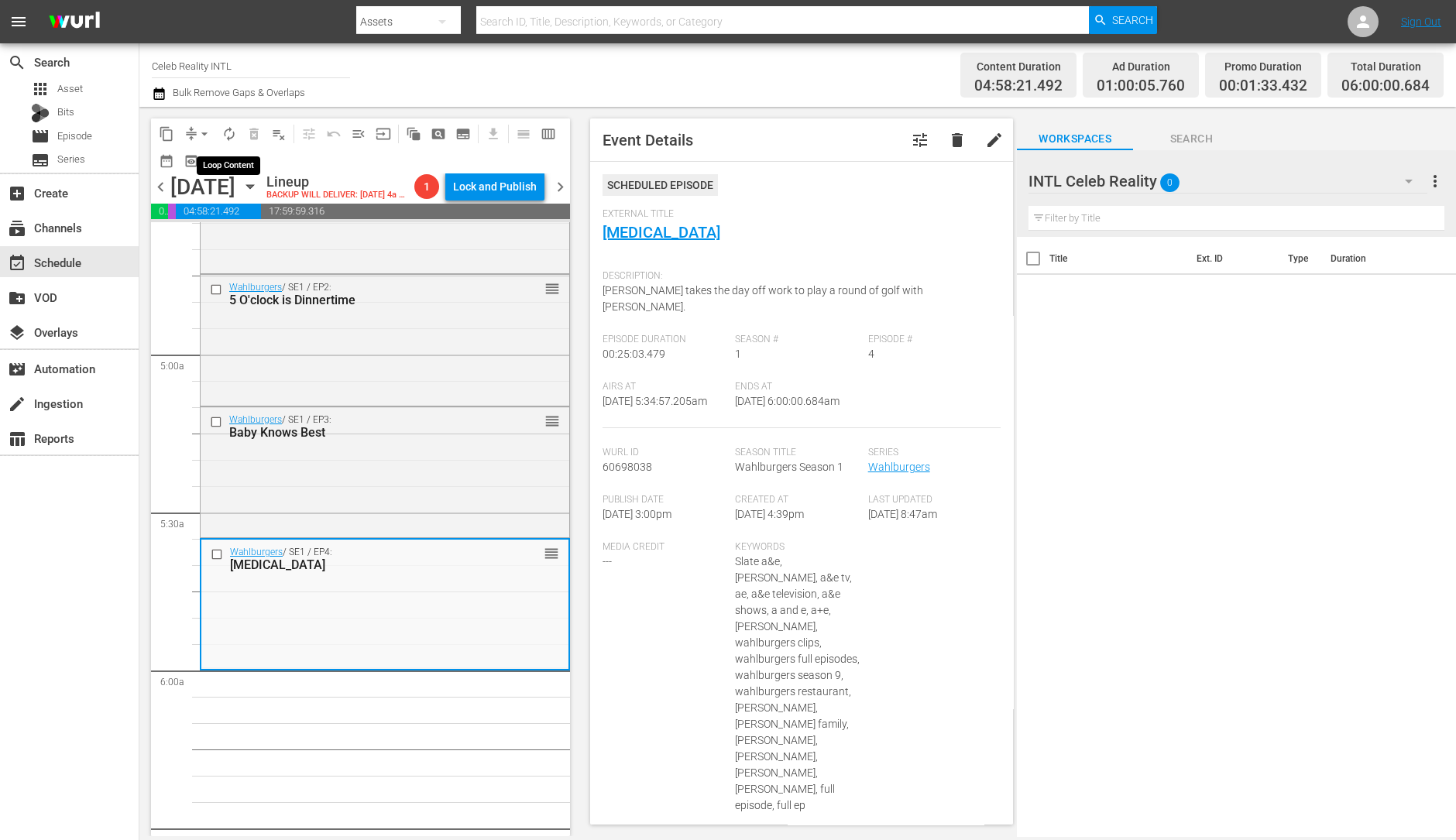
click at [224, 138] on span "autorenew_outlined" at bounding box center [229, 133] width 15 height 15
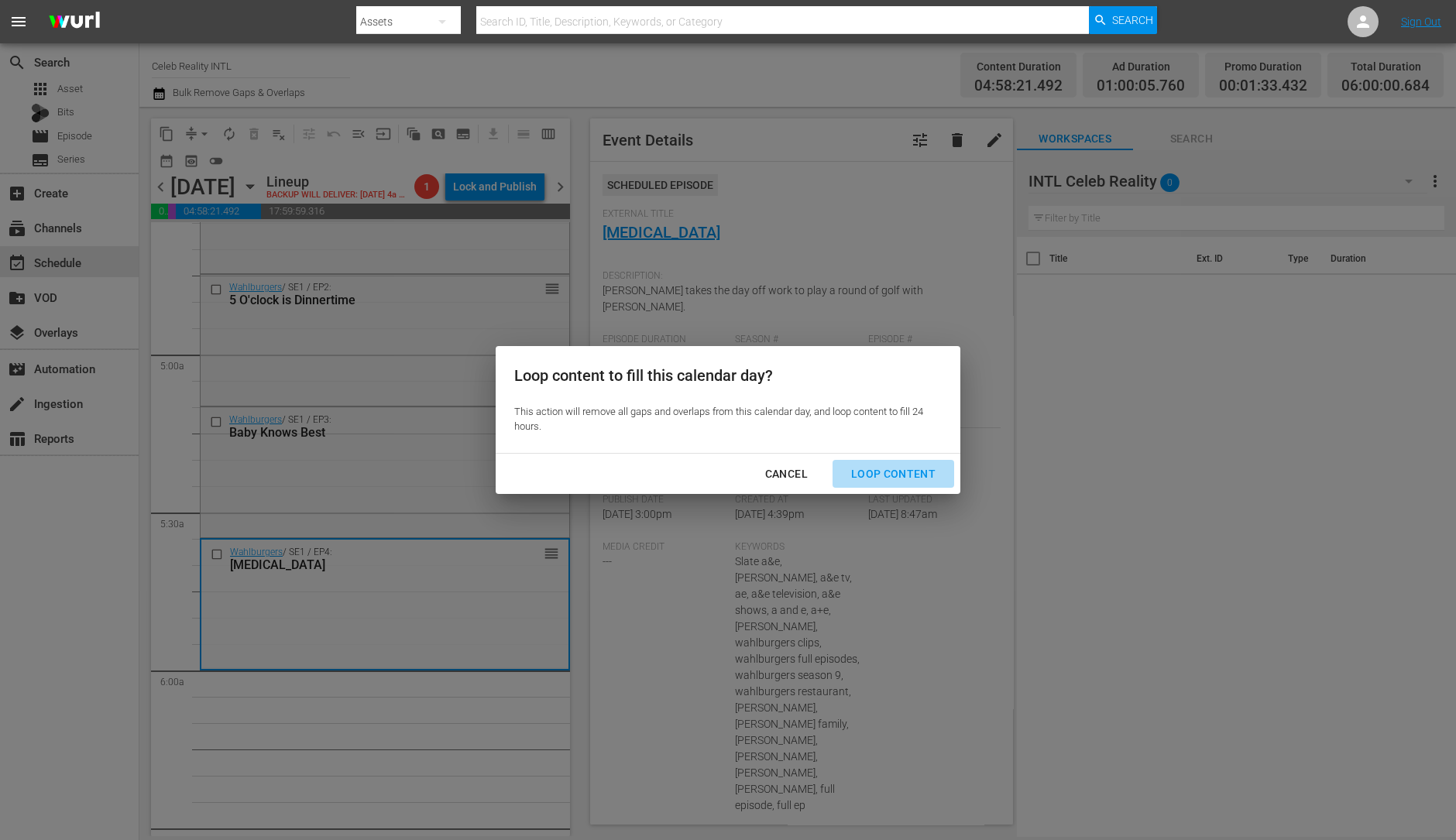
click at [913, 479] on div "Loop Content" at bounding box center [893, 474] width 109 height 20
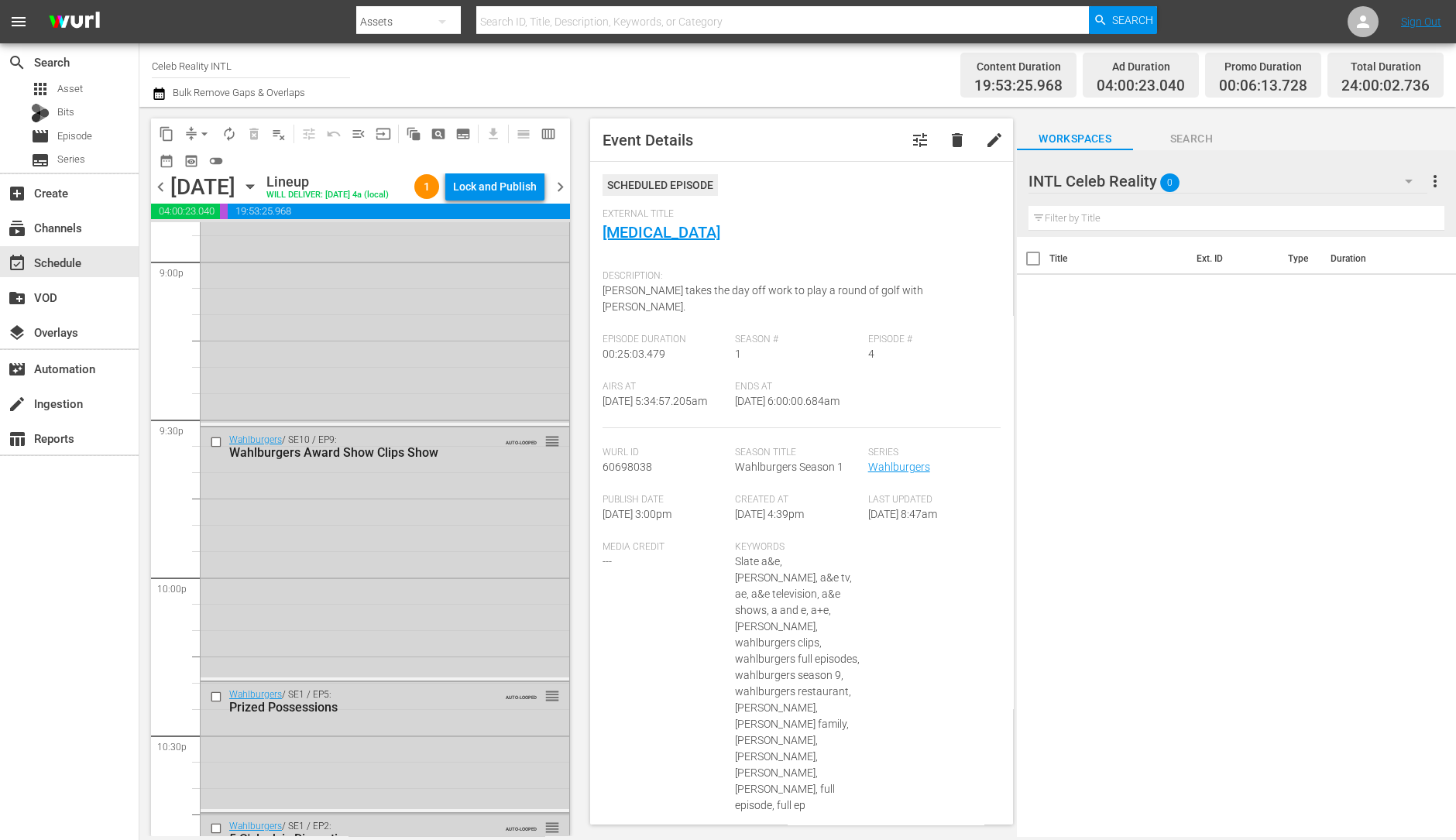
scroll to position [6994, 0]
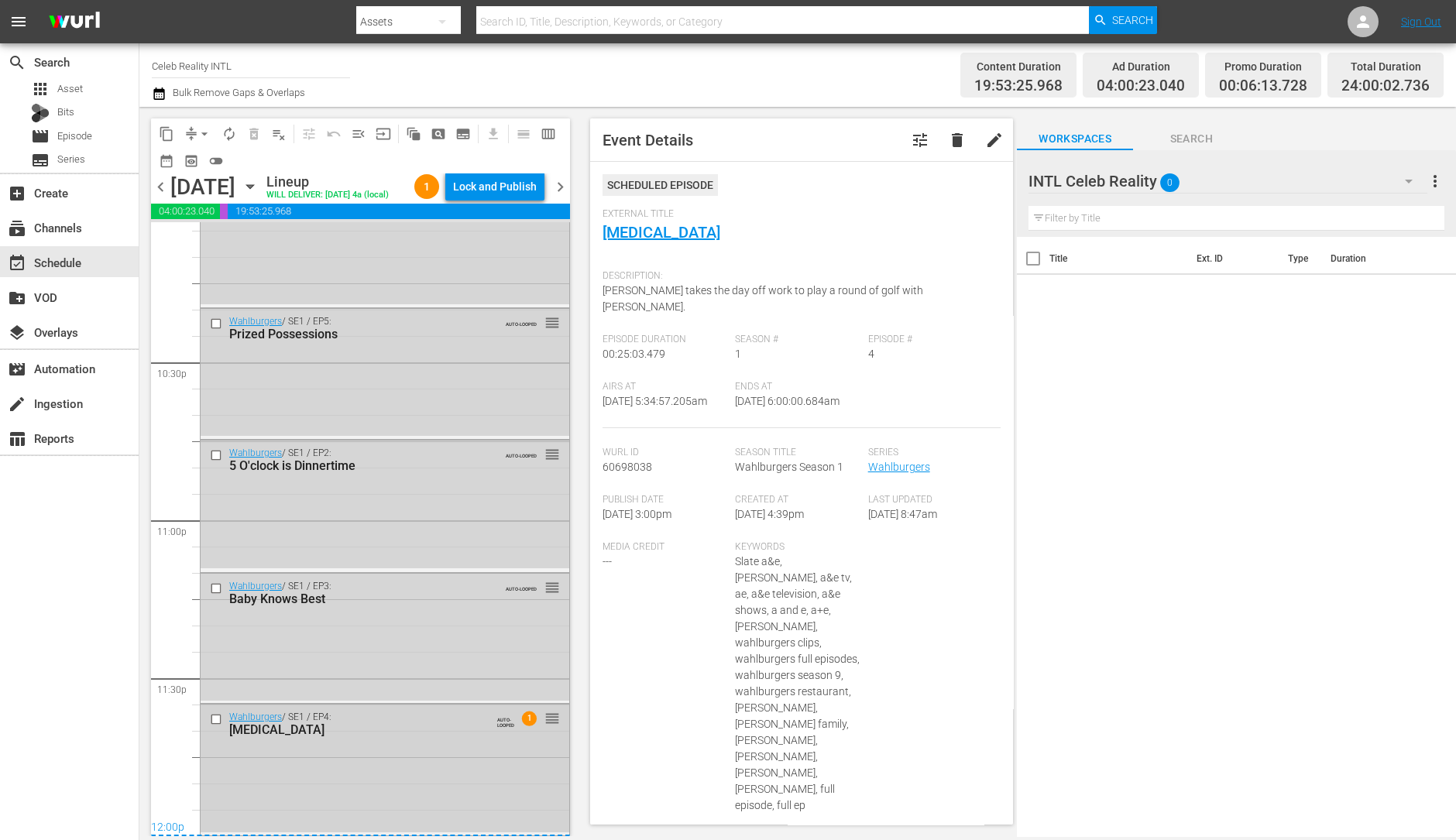
click at [380, 763] on div "Wahlburgers / SE1 / EP4: Sibling Rivalry AUTO-LOOPED 1 reorder" at bounding box center [384, 768] width 368 height 127
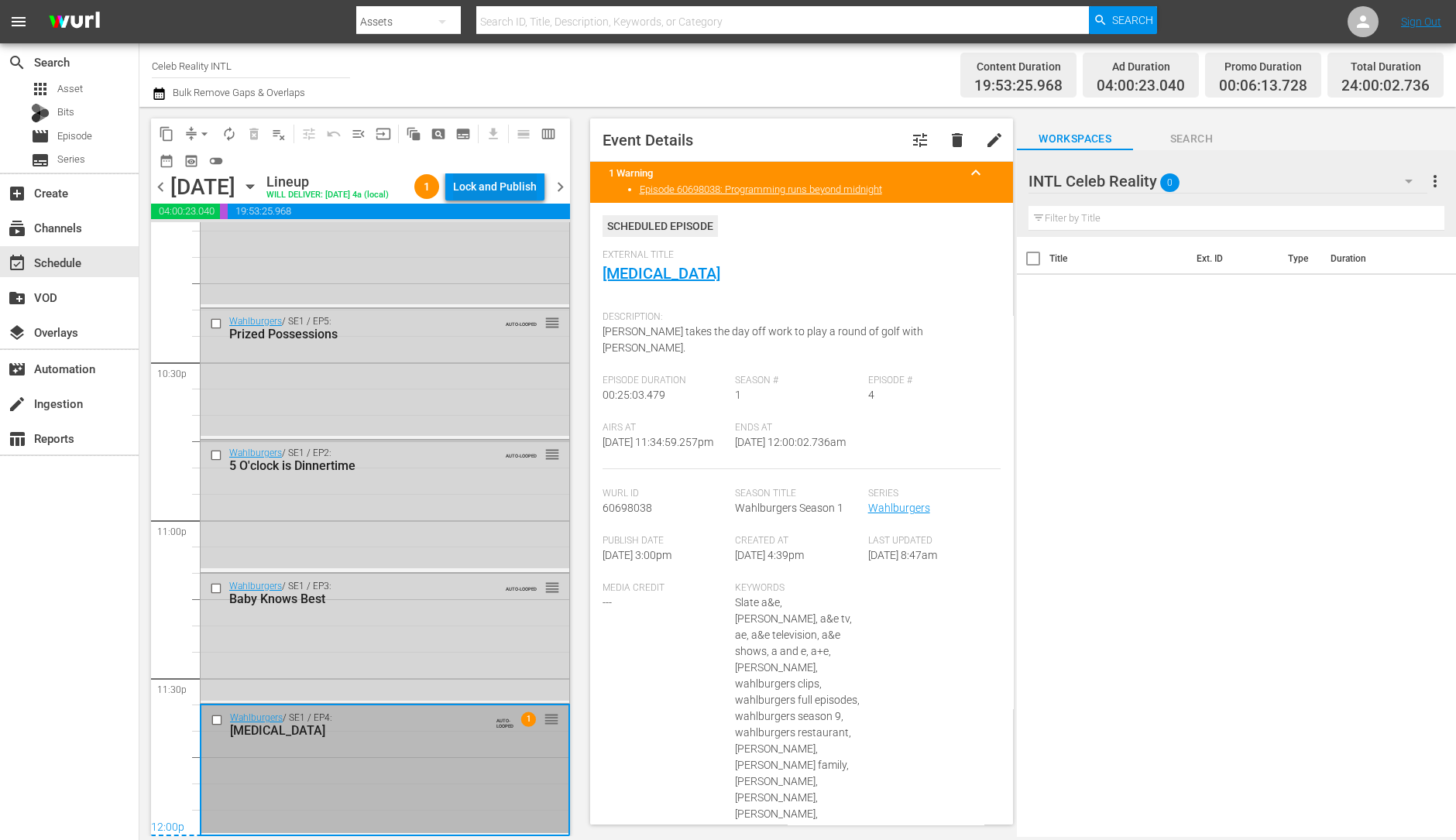
click at [500, 186] on div "Lock and Publish" at bounding box center [494, 186] width 84 height 28
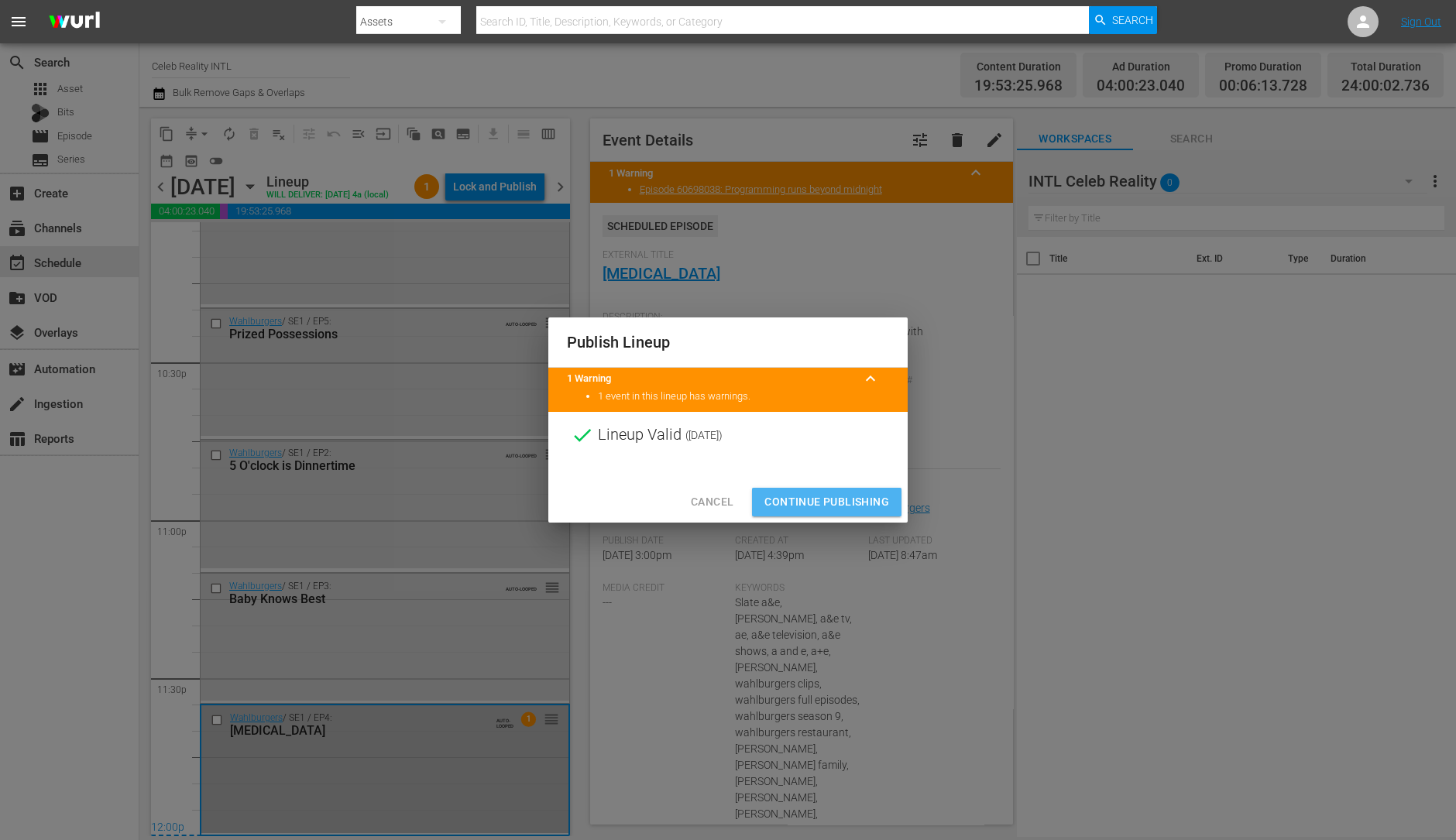
click at [858, 503] on span "Continue Publishing" at bounding box center [827, 502] width 124 height 20
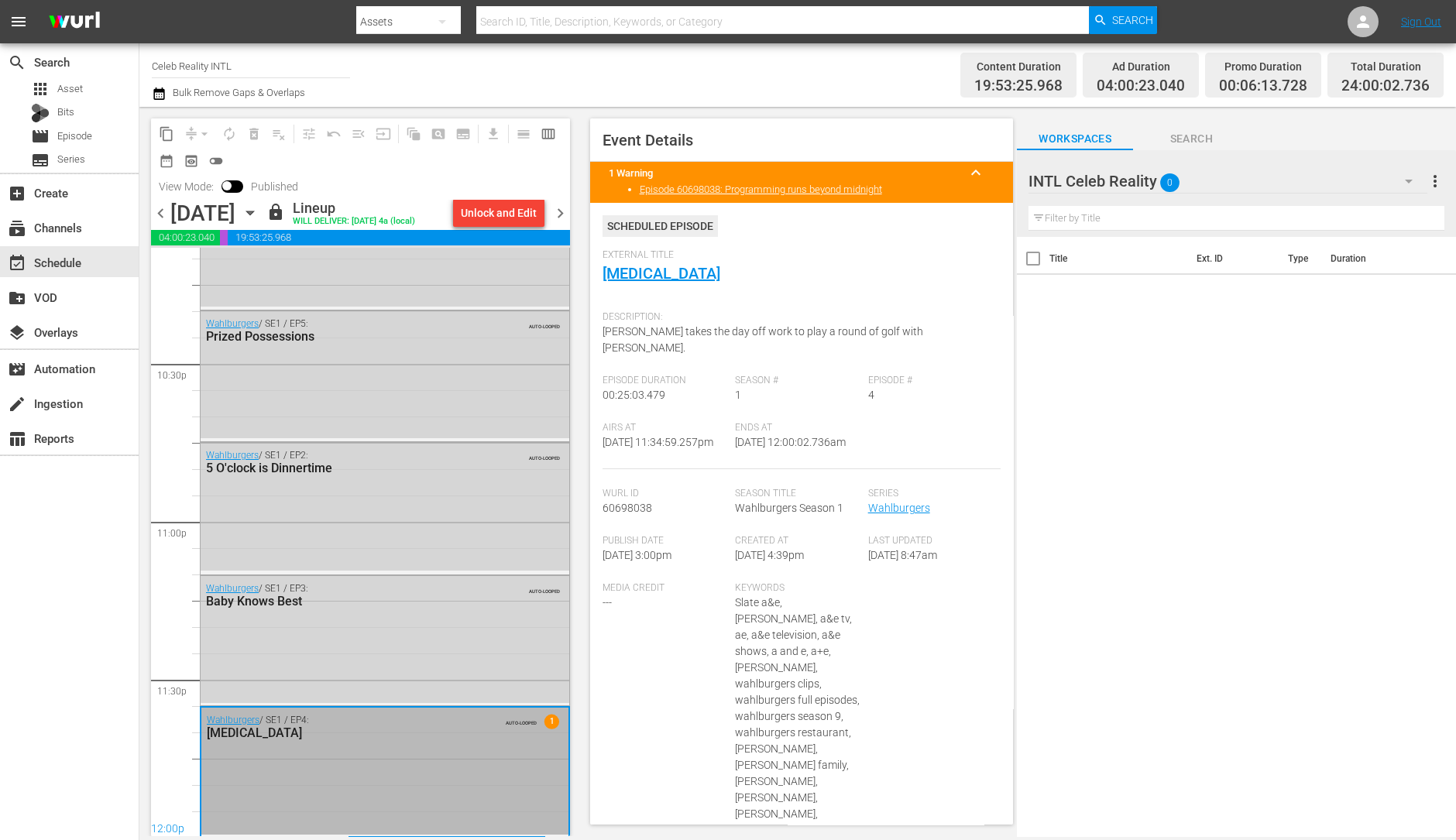
click at [565, 214] on span "chevron_right" at bounding box center [561, 213] width 20 height 20
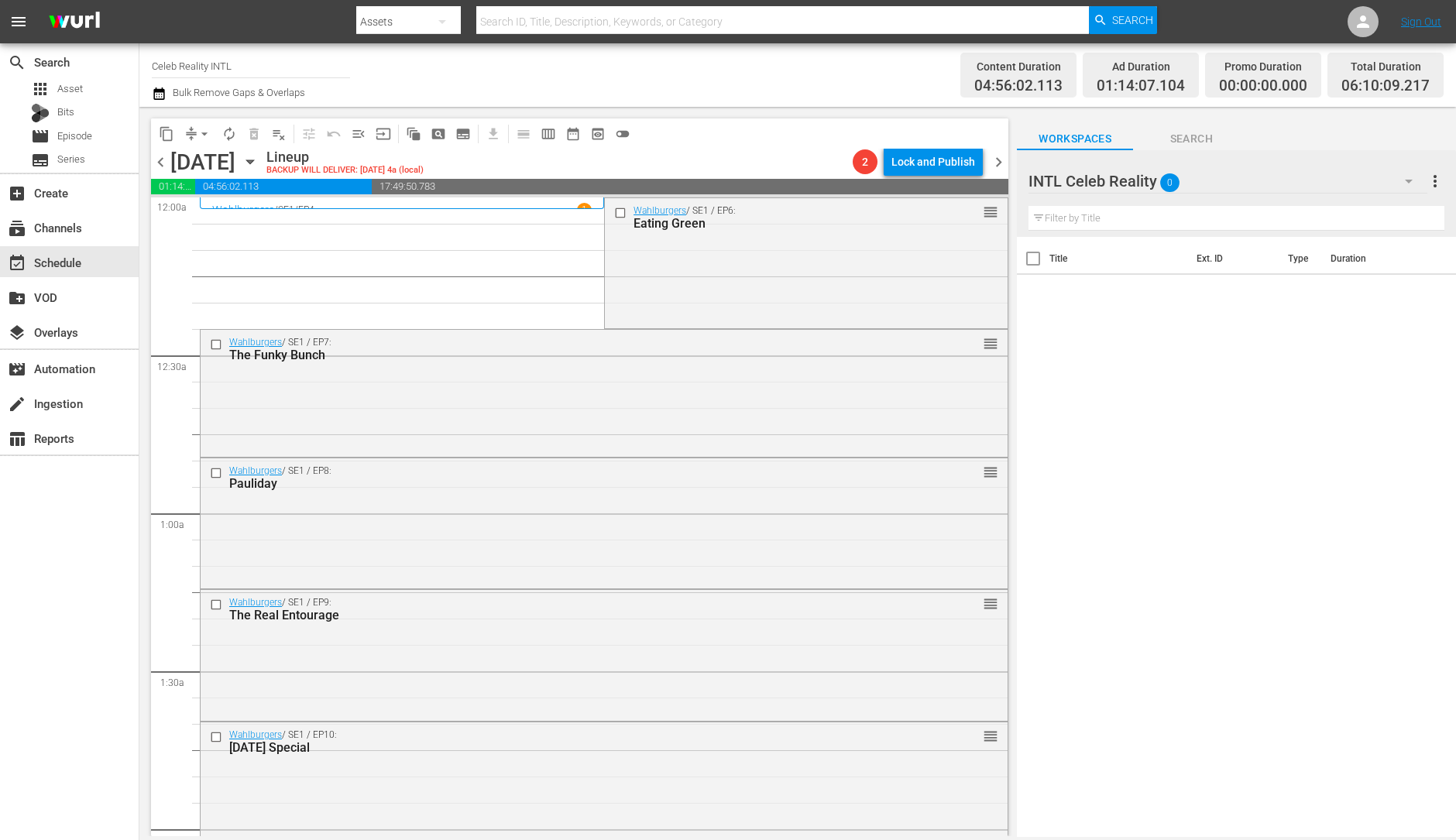
scroll to position [294, 0]
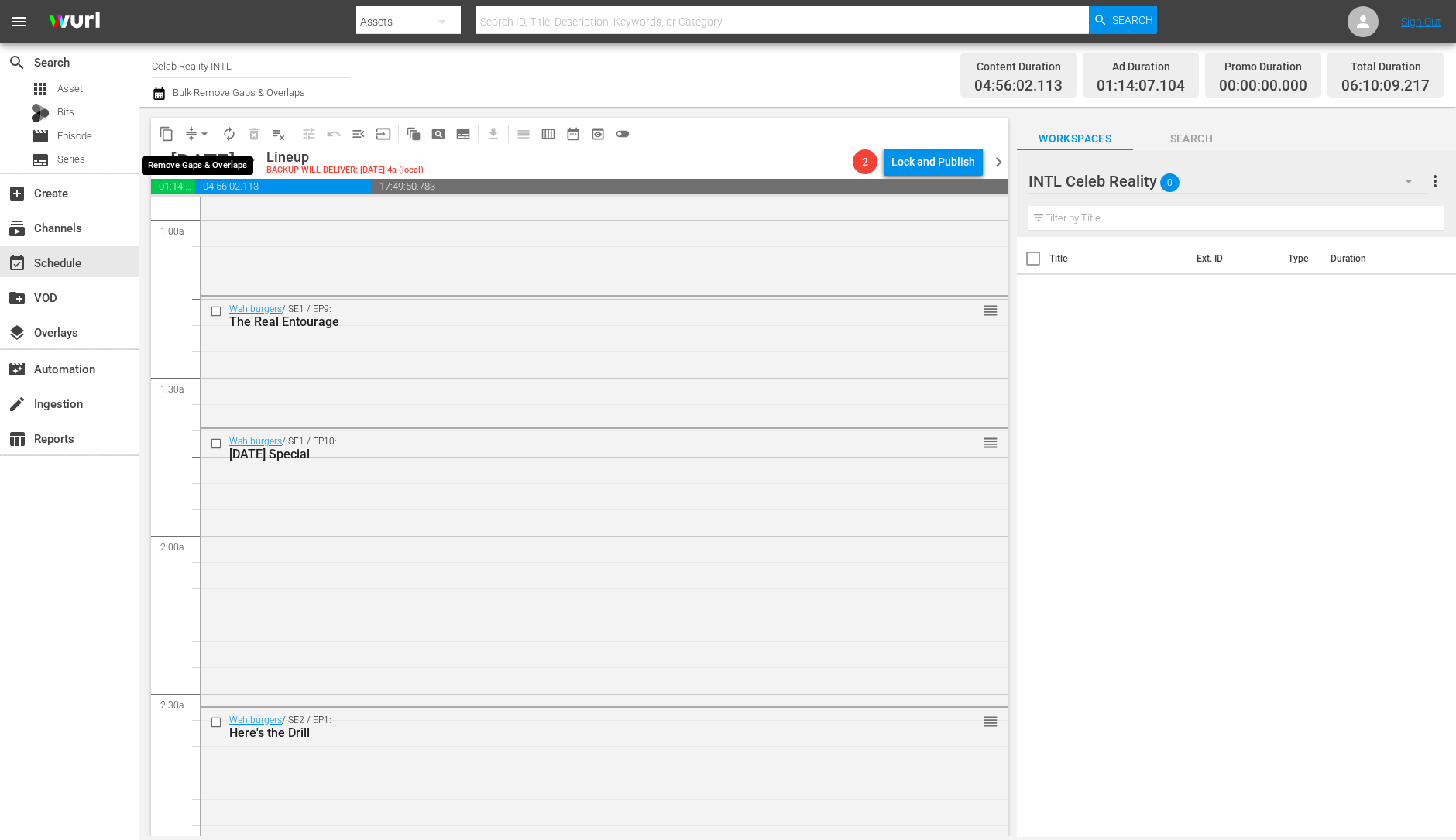
click at [205, 138] on span "arrow_drop_down" at bounding box center [203, 133] width 15 height 15
click at [205, 173] on li "Align to Midnight" at bounding box center [205, 165] width 163 height 25
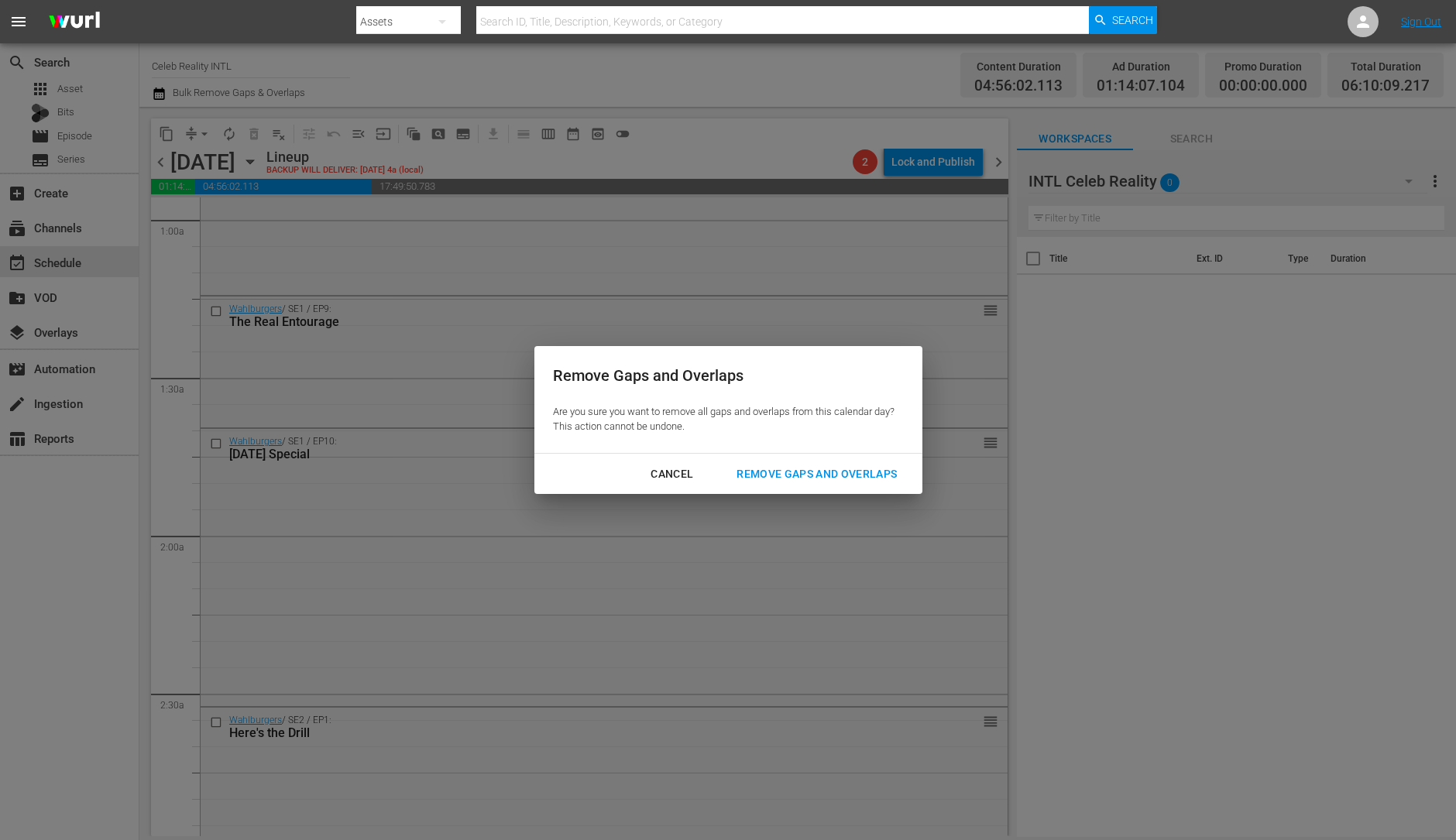
click at [785, 475] on div "Remove Gaps and Overlaps" at bounding box center [817, 474] width 185 height 20
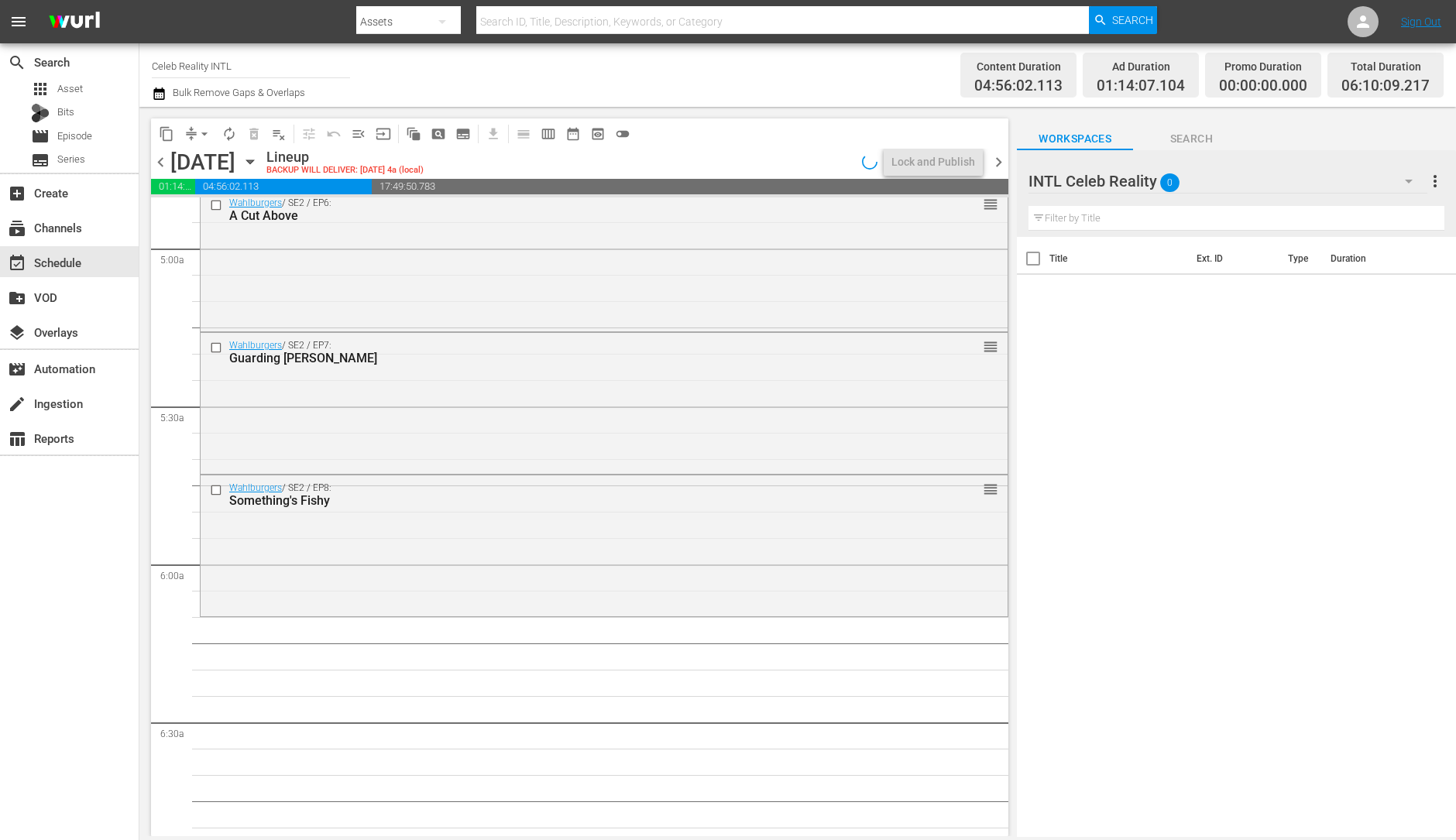
scroll to position [1531, 0]
click at [608, 529] on div "Wahlburgers / SE2 / EP8: Something's Fishy reorder" at bounding box center [604, 542] width 807 height 138
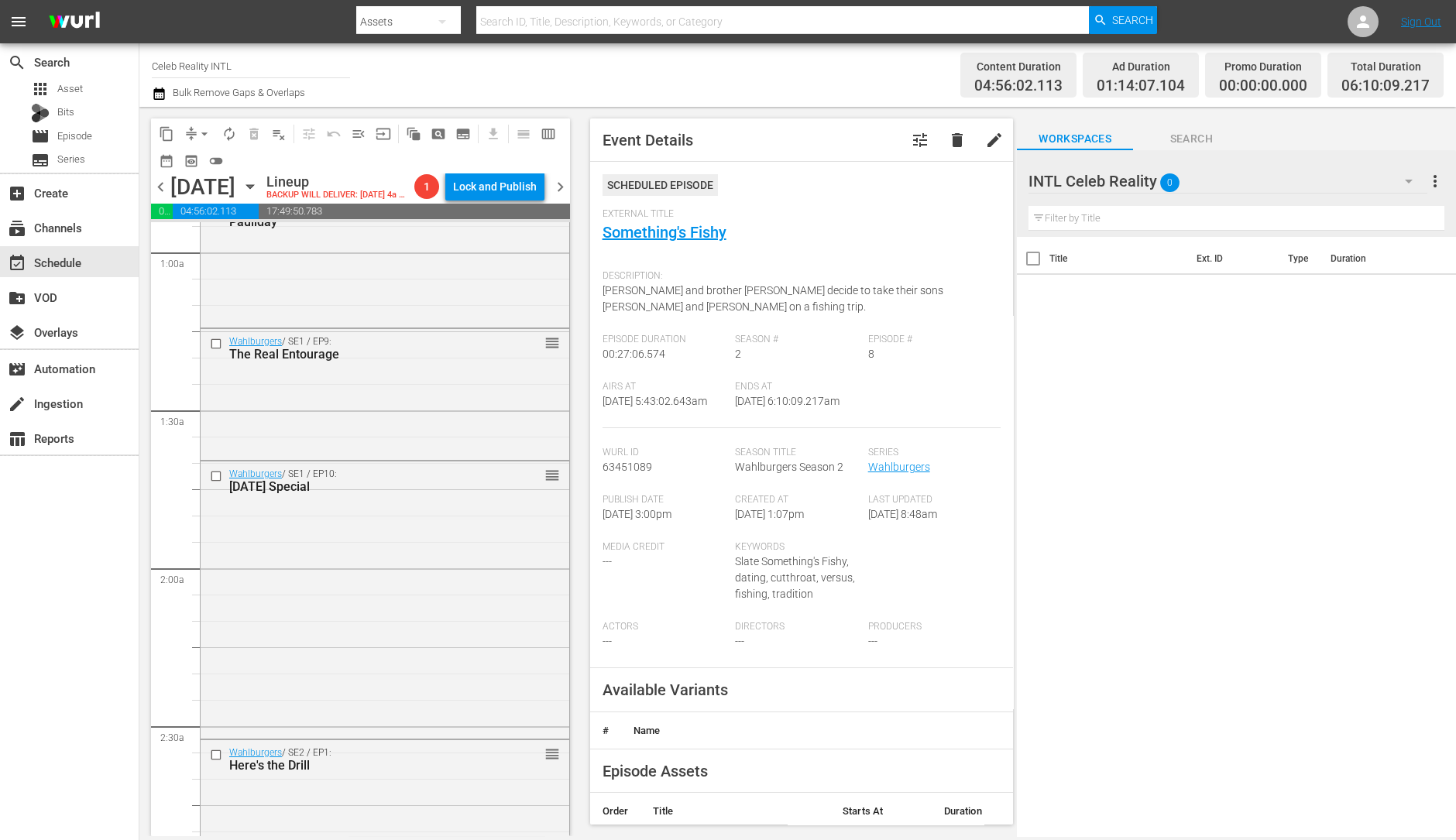
scroll to position [285, 0]
click at [391, 547] on div "Wahlburgers / SE1 / EP10: 4th of July Special reorder" at bounding box center [384, 599] width 368 height 275
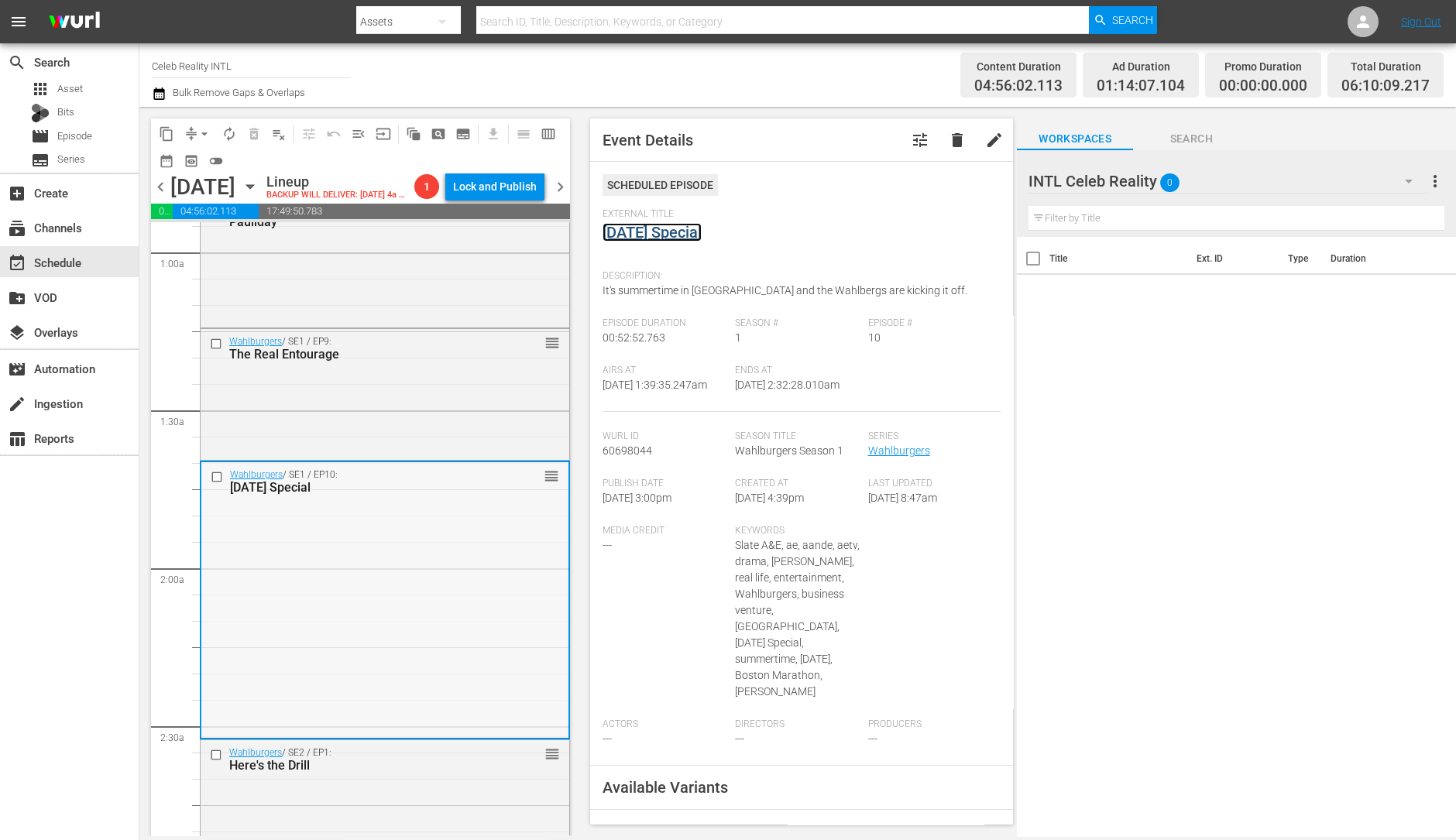
scroll to position [0, 0]
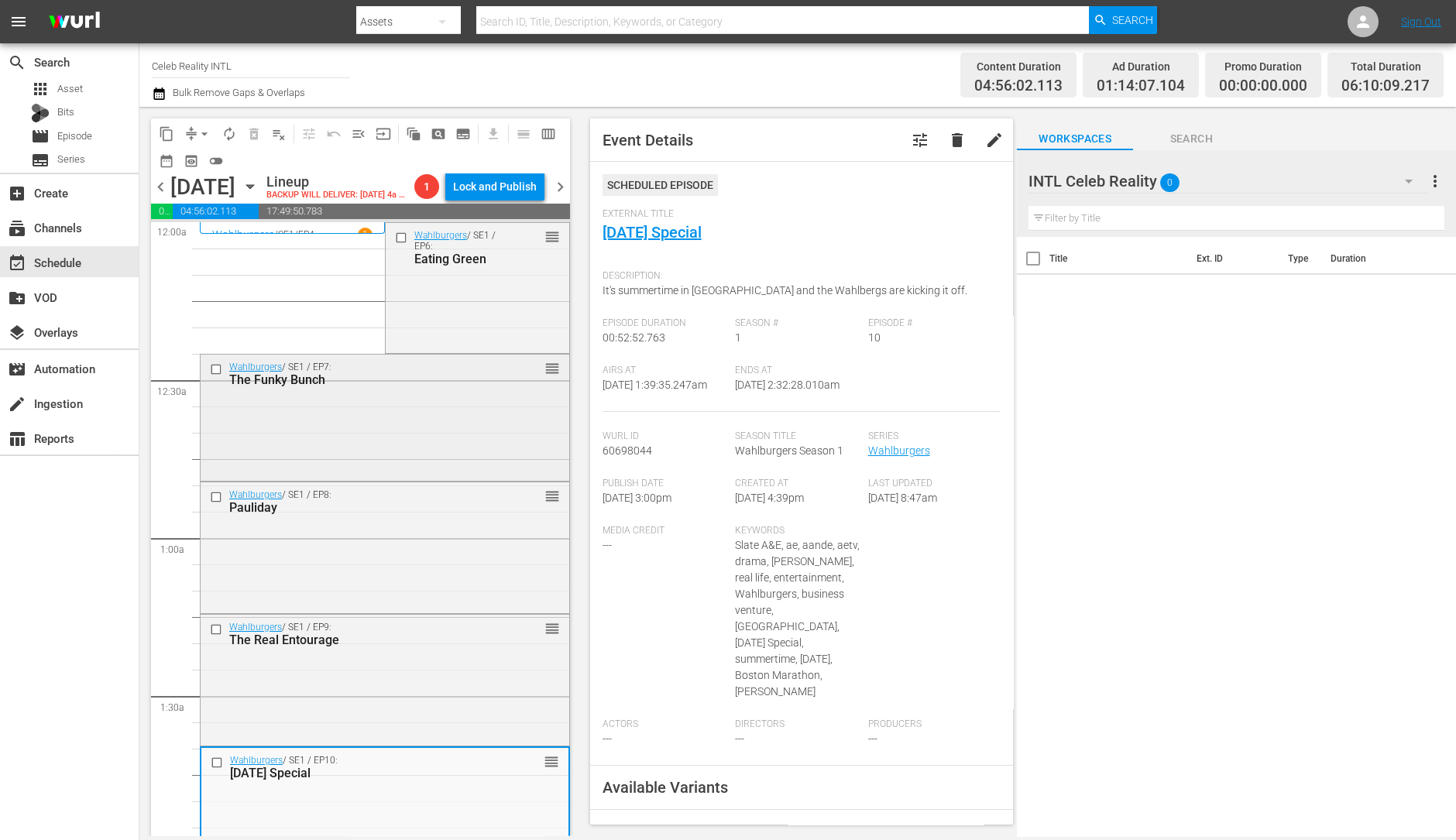
click at [393, 393] on div "Wahlburgers / SE1 / EP7: The Funky Bunch reorder" at bounding box center [384, 374] width 368 height 38
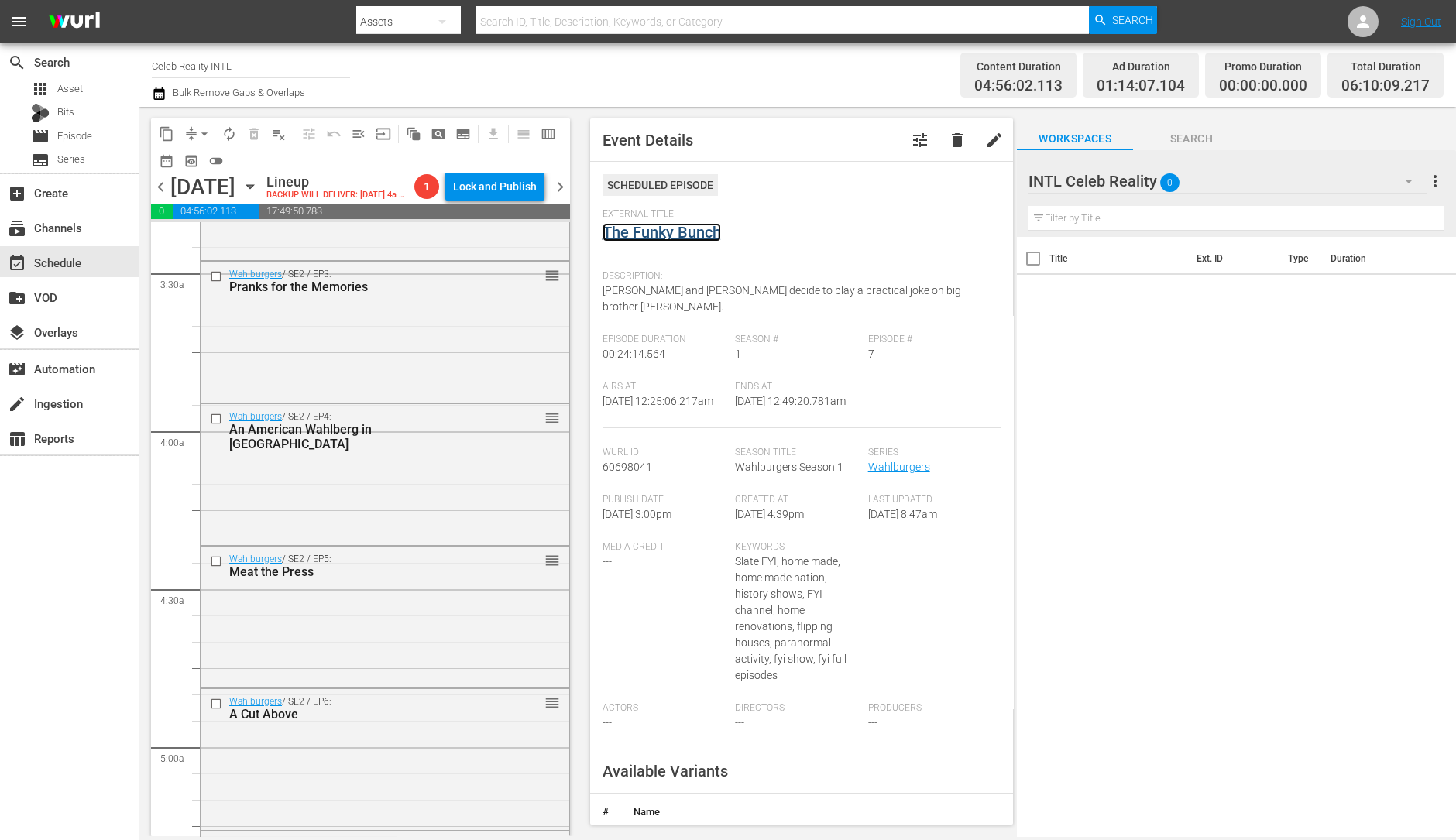
scroll to position [1053, 0]
click at [366, 544] on div "Wahlburgers / SE2 / EP4: An American Wahlberg in London reorder" at bounding box center [384, 474] width 368 height 138
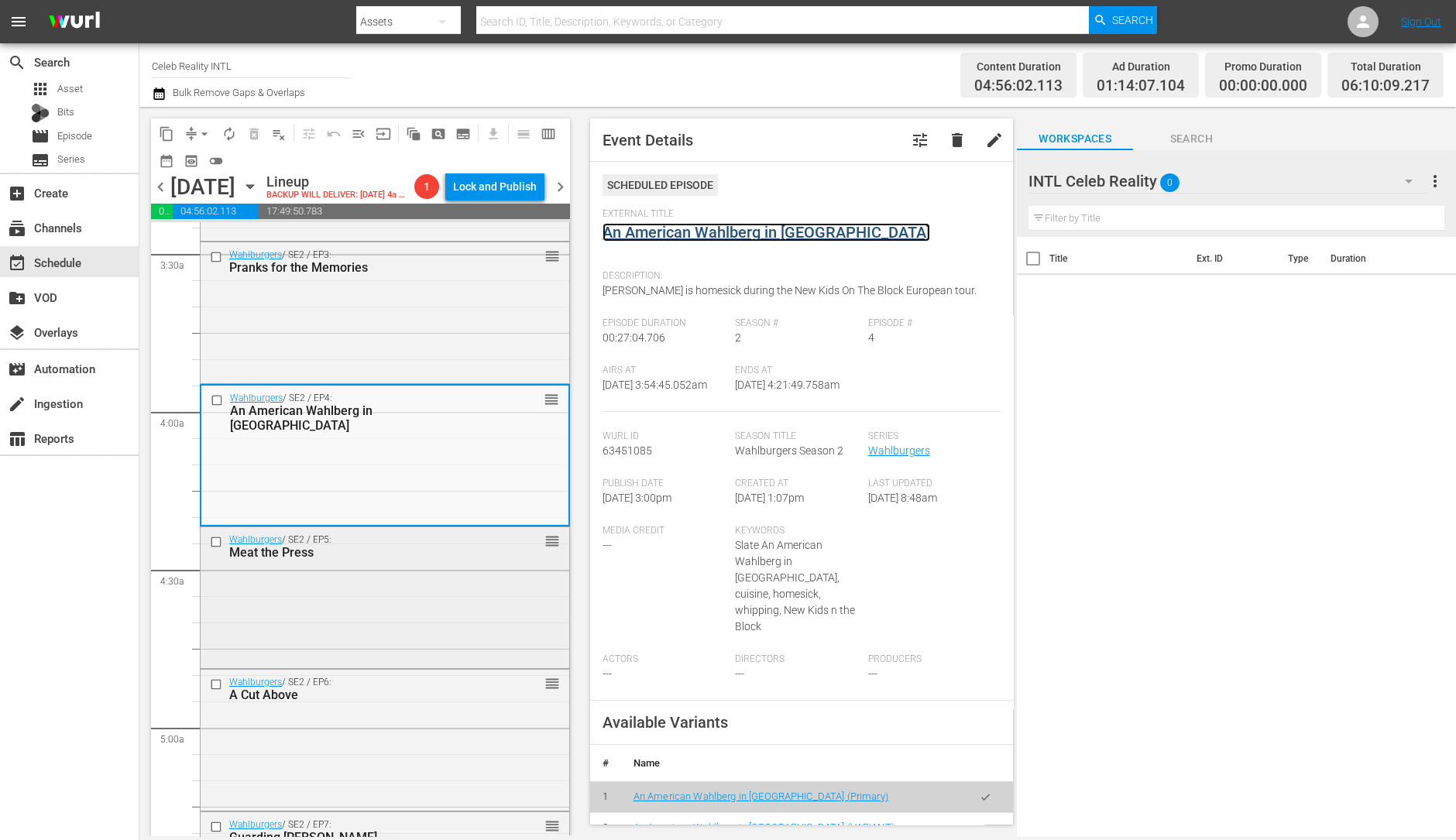
scroll to position [1070, 0]
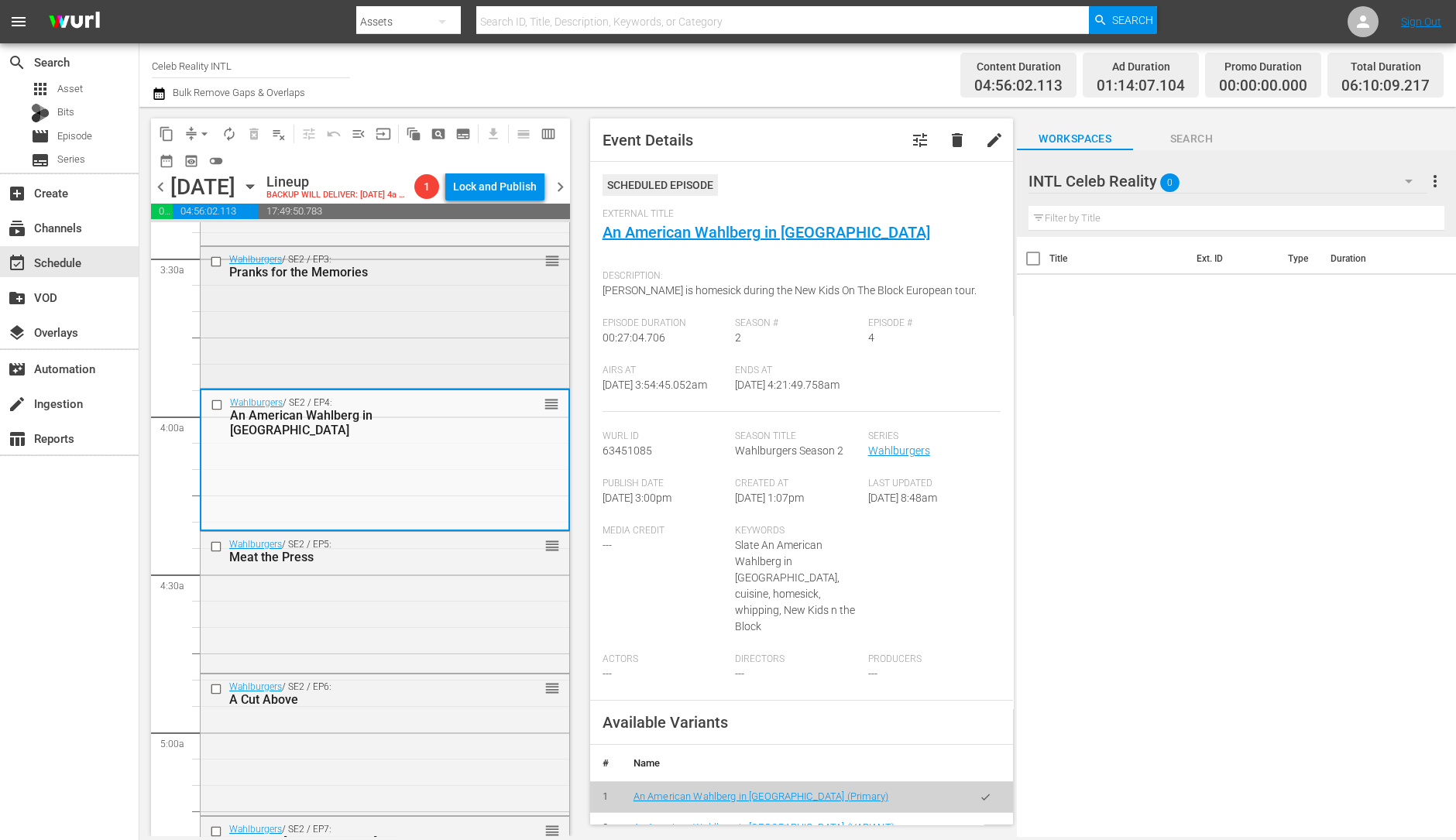
click at [420, 352] on div "Wahlburgers / SE2 / EP3: Pranks for the Memories reorder" at bounding box center [384, 315] width 368 height 138
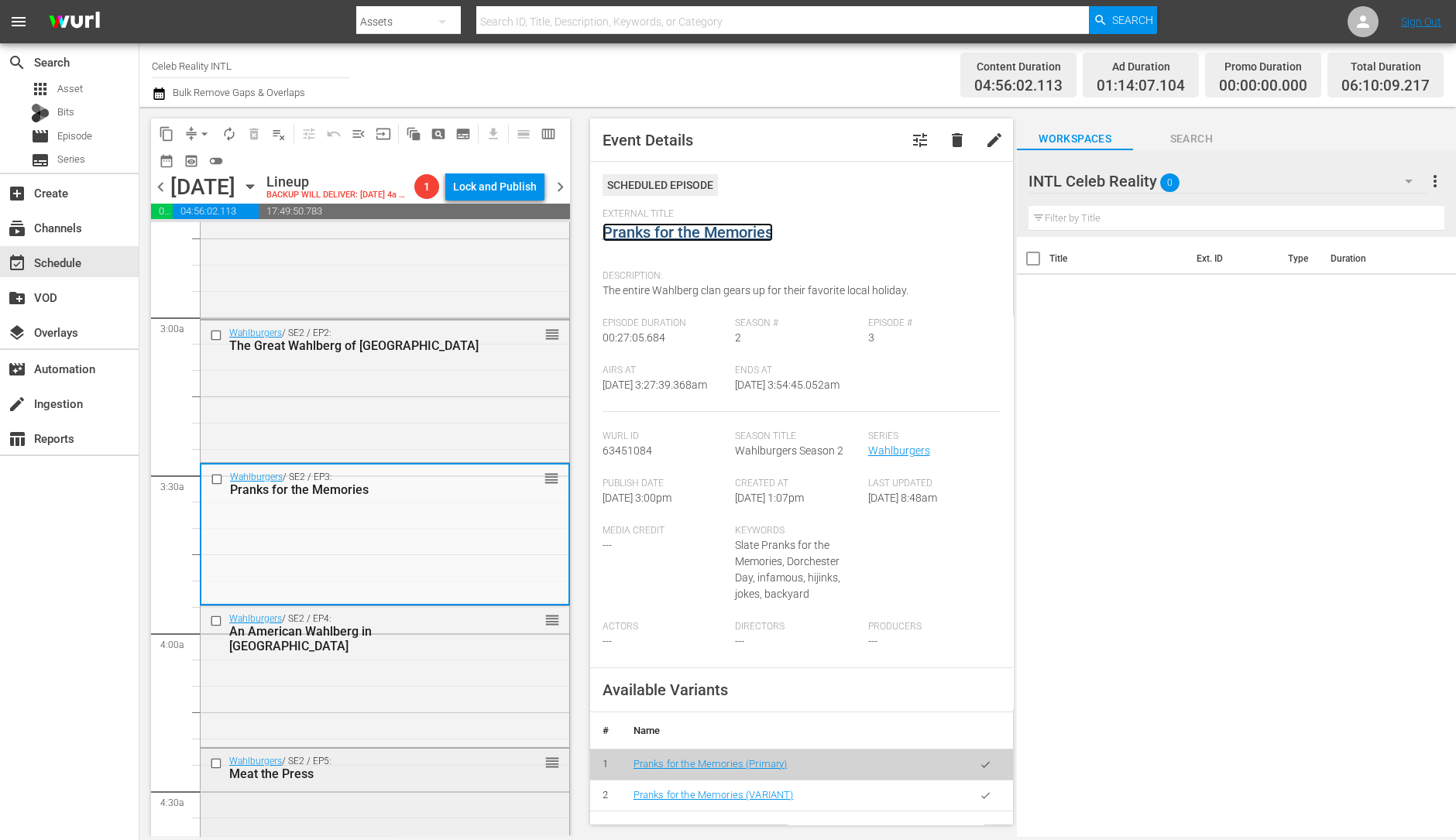
scroll to position [800, 0]
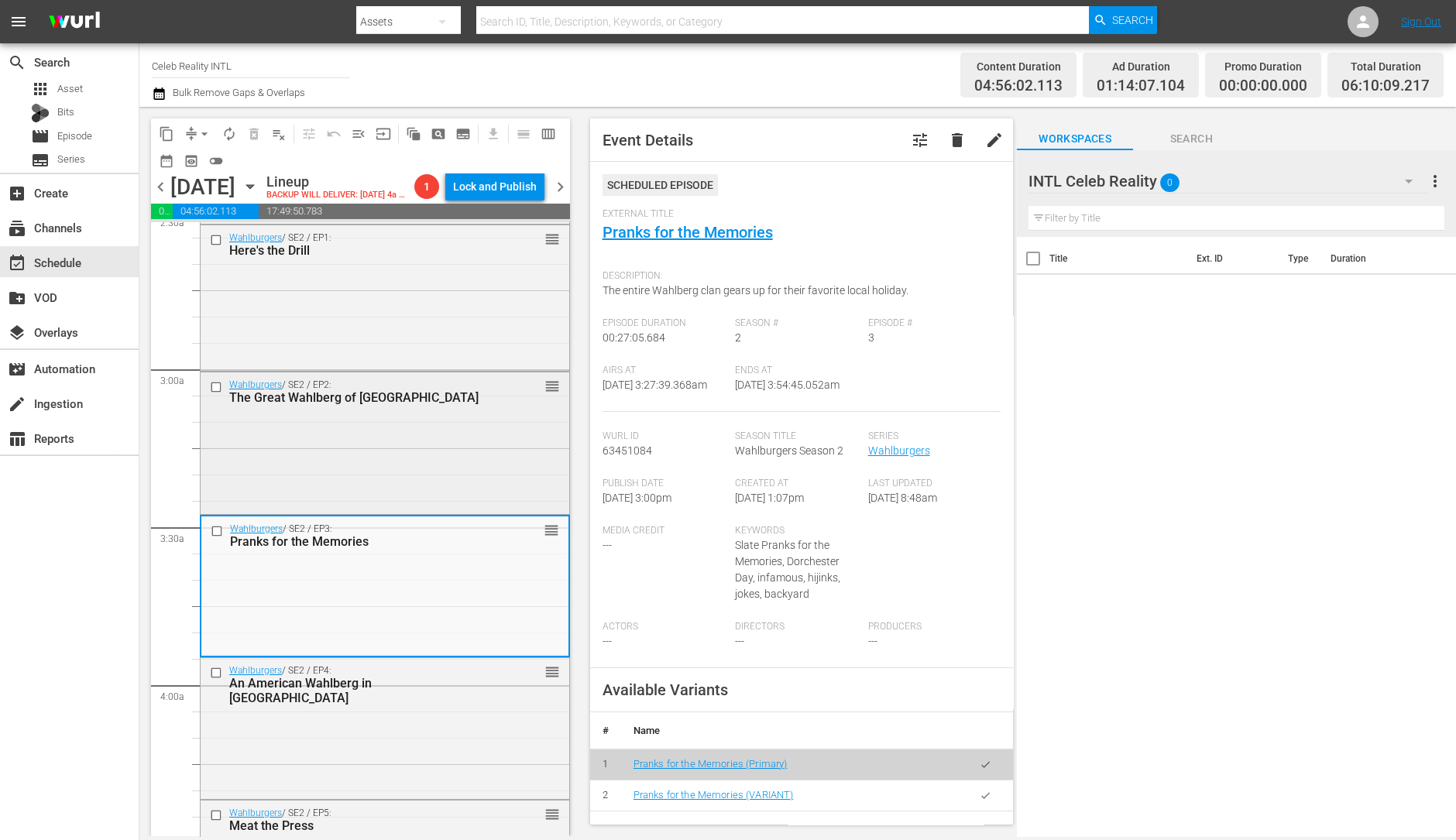
click at [398, 485] on div "Wahlburgers / SE2 / EP2: The Great Wahlberg of China reorder" at bounding box center [384, 441] width 368 height 138
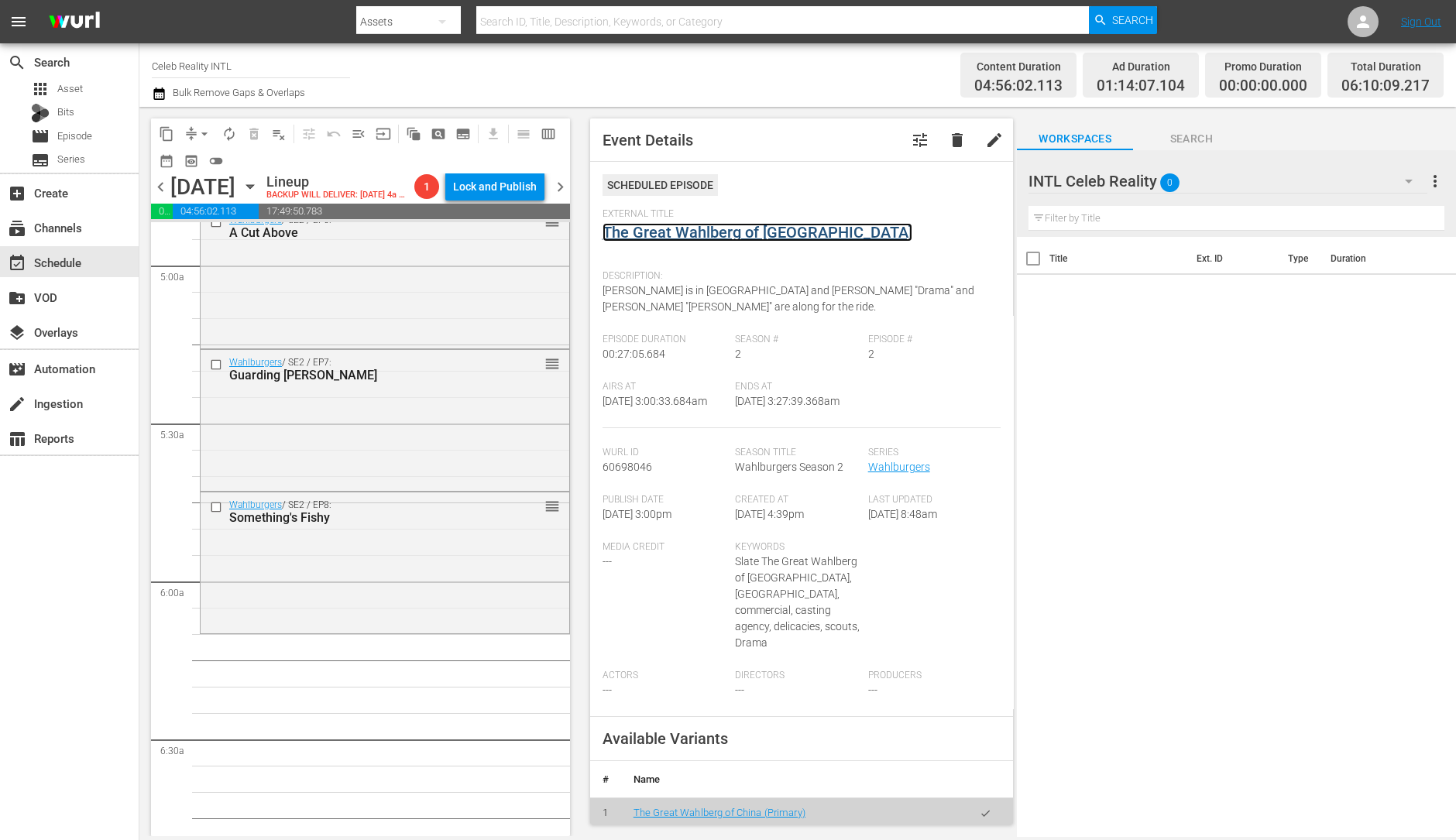
scroll to position [1537, 0]
click at [397, 598] on div "Wahlburgers / SE2 / EP8: Something's Fishy reorder" at bounding box center [384, 561] width 368 height 138
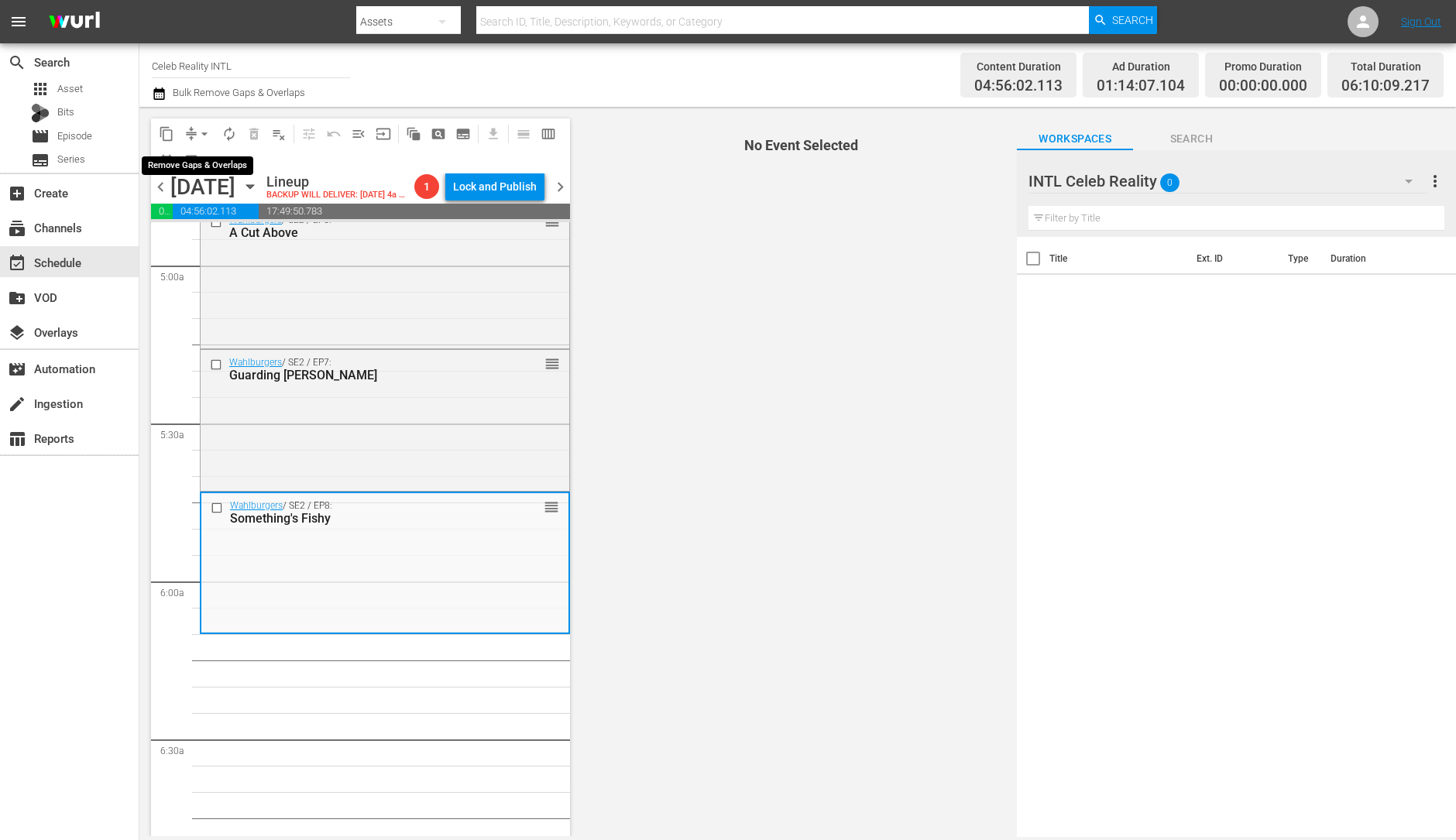
click at [199, 133] on span "arrow_drop_down" at bounding box center [203, 133] width 15 height 15
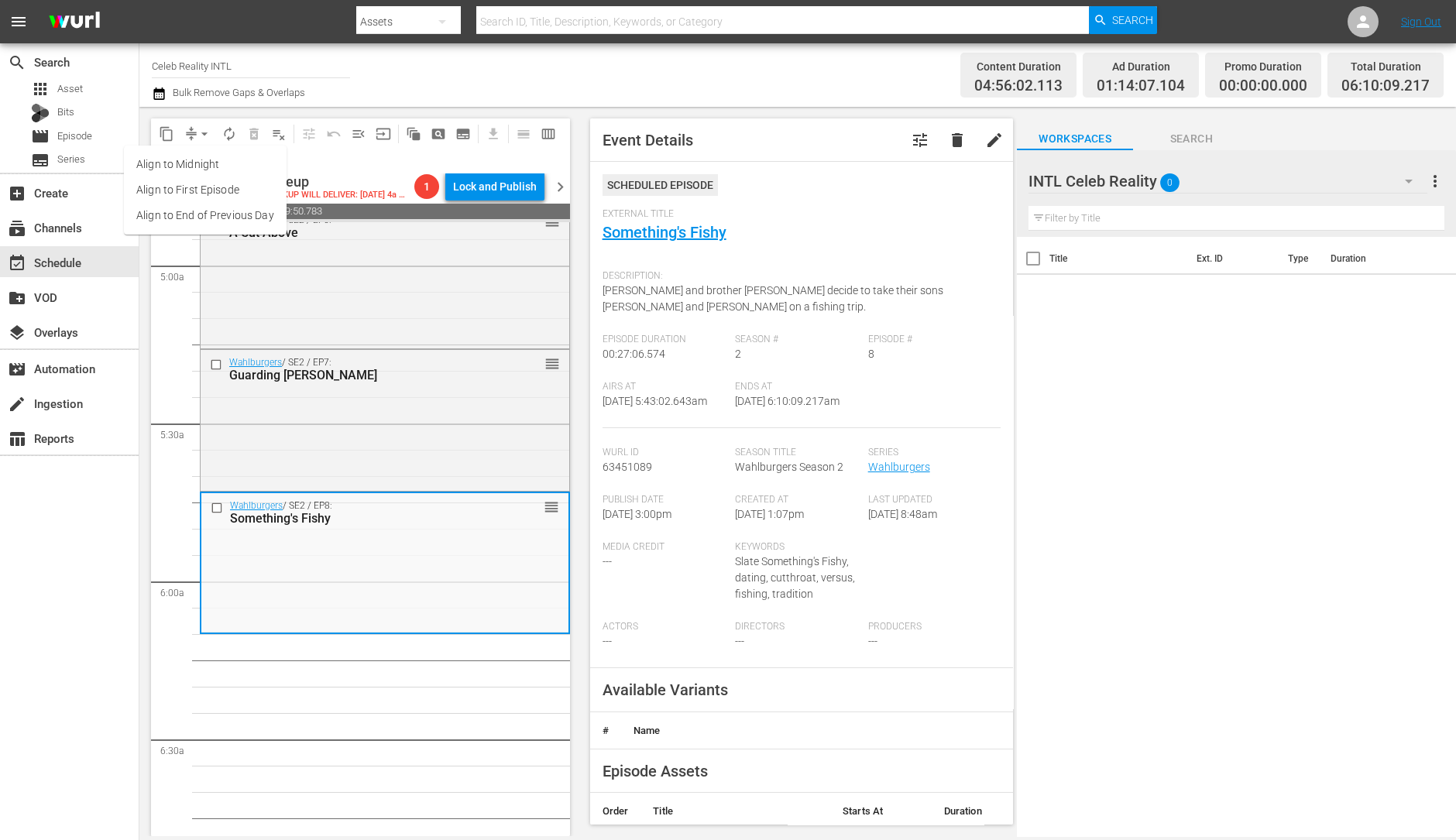
click at [202, 164] on li "Align to Midnight" at bounding box center [205, 165] width 163 height 25
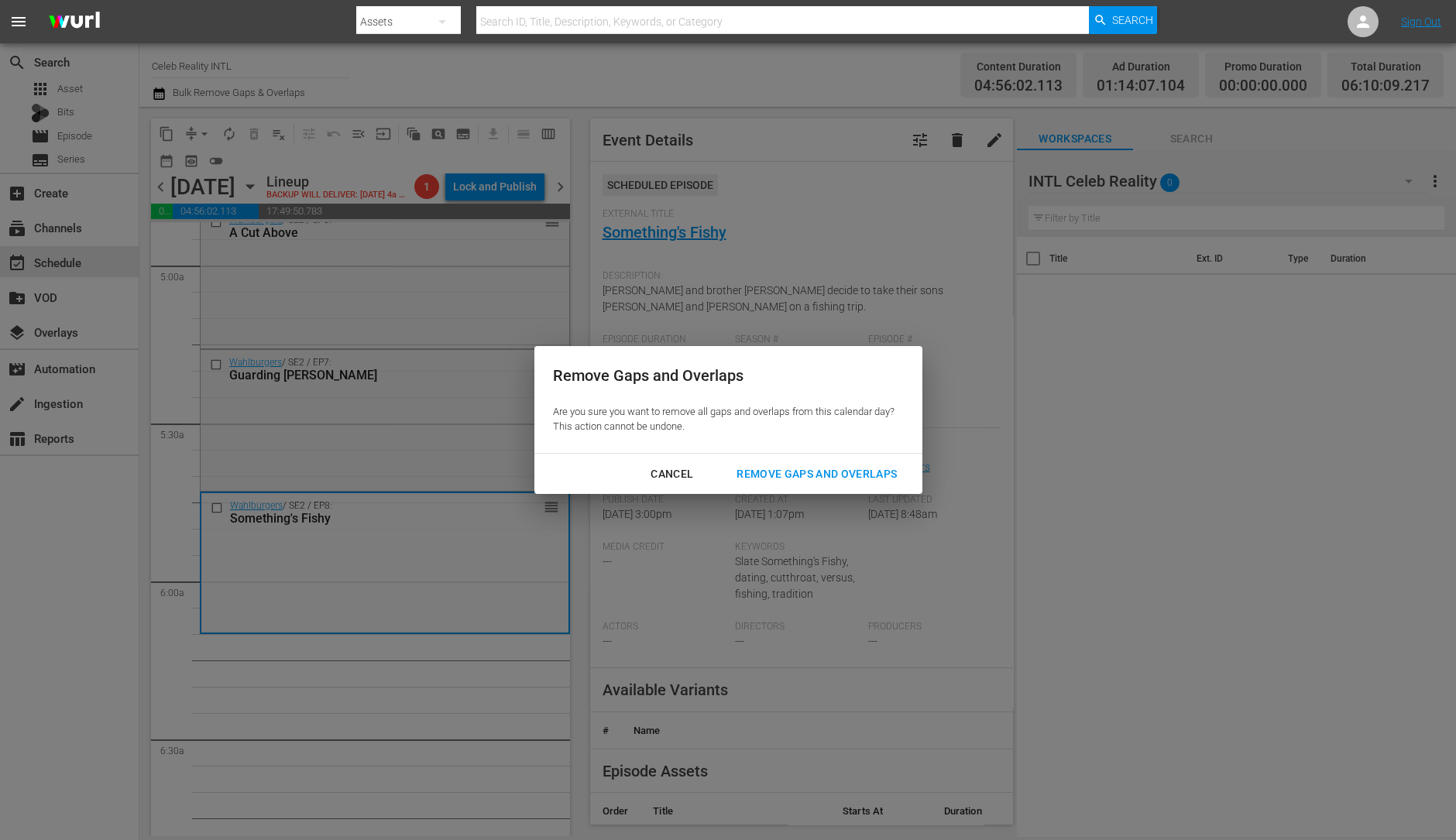
click at [774, 474] on div "Remove Gaps and Overlaps" at bounding box center [817, 474] width 185 height 20
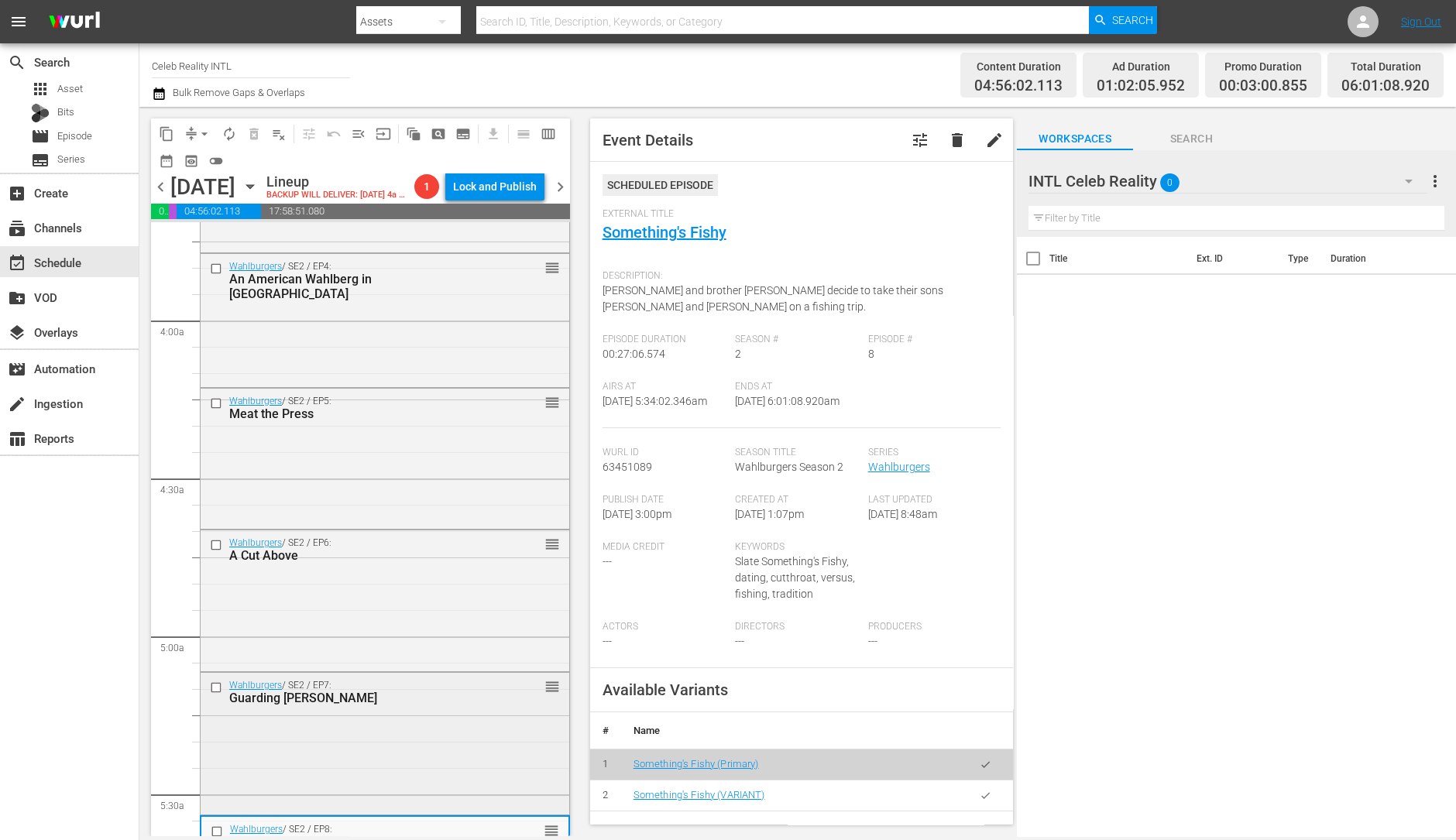
scroll to position [1156, 0]
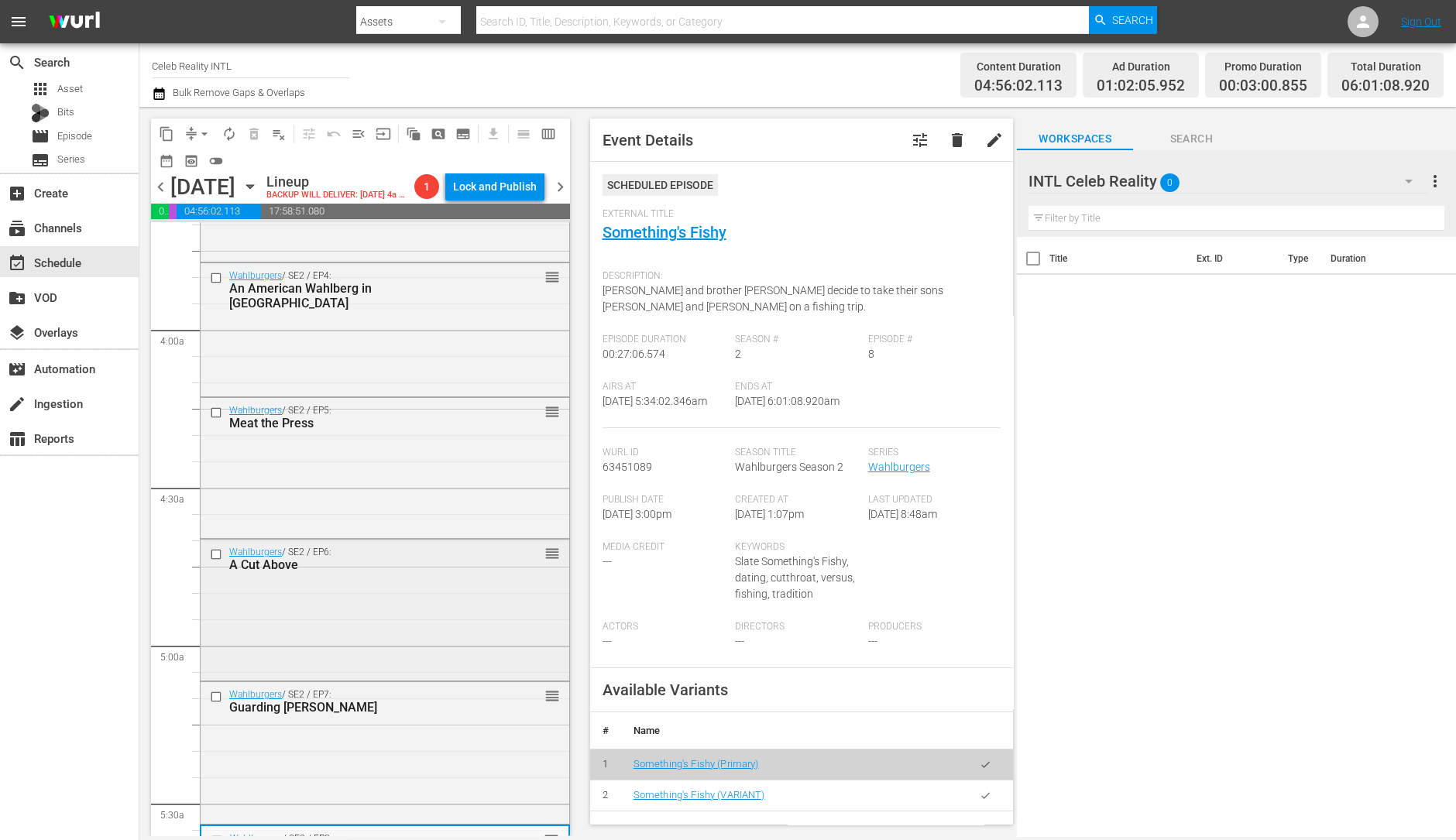
click at [419, 667] on div "Wahlburgers / SE2 / EP6: A Cut Above reorder" at bounding box center [384, 609] width 368 height 138
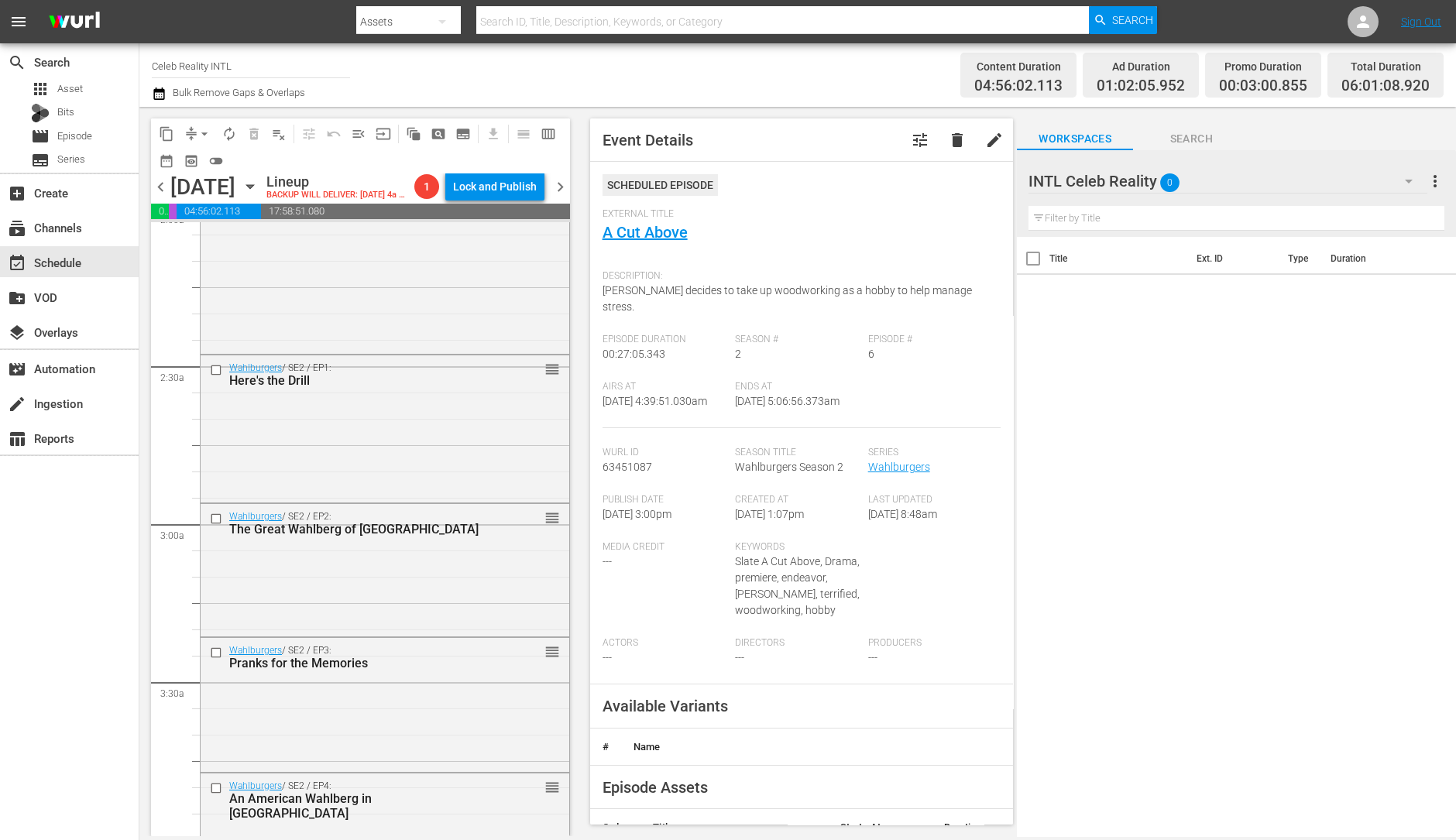
scroll to position [606, 0]
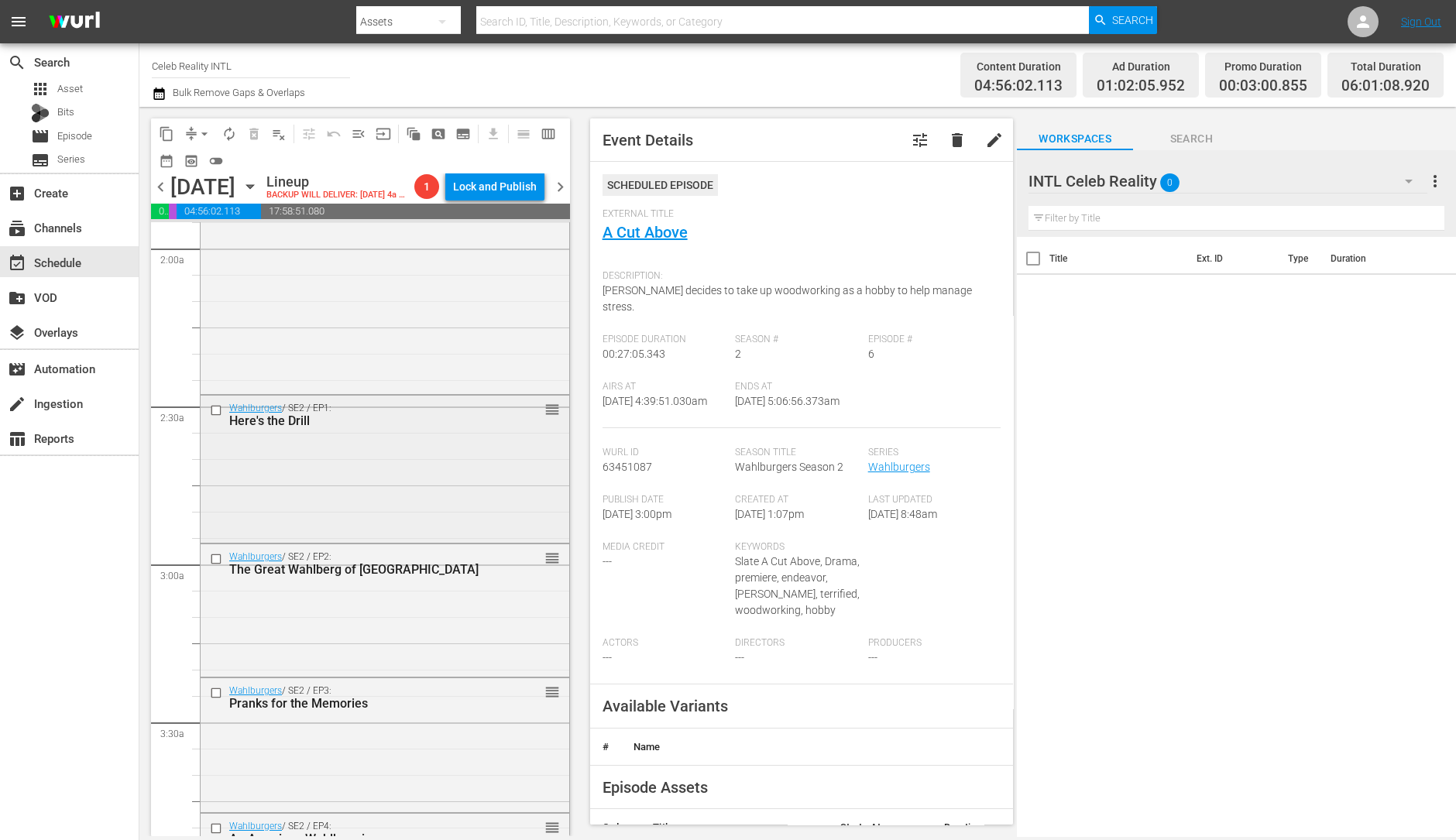
click at [402, 528] on div "Wahlburgers / SE2 / EP1: Here's the Drill reorder" at bounding box center [384, 467] width 368 height 143
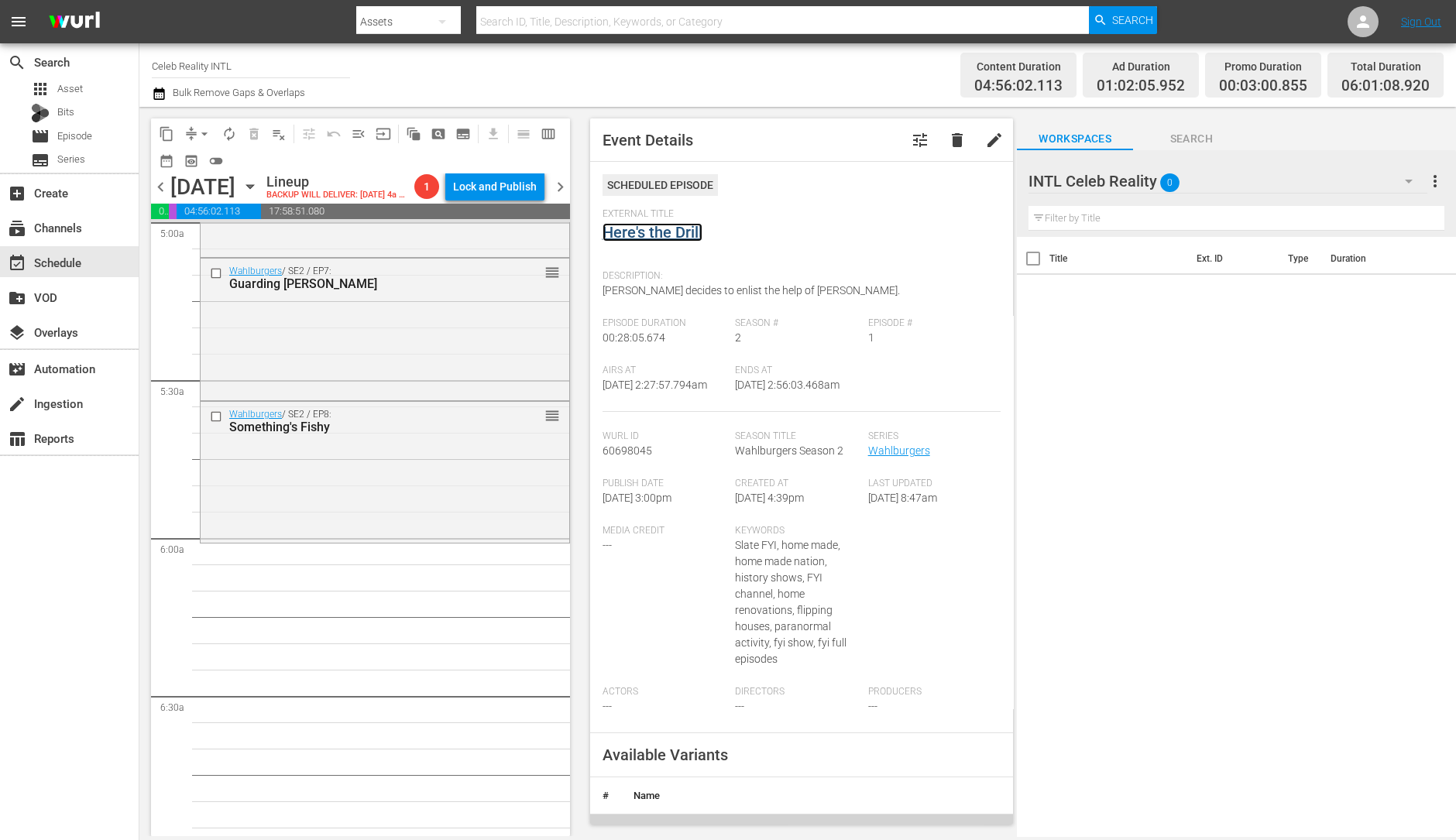
scroll to position [1590, 0]
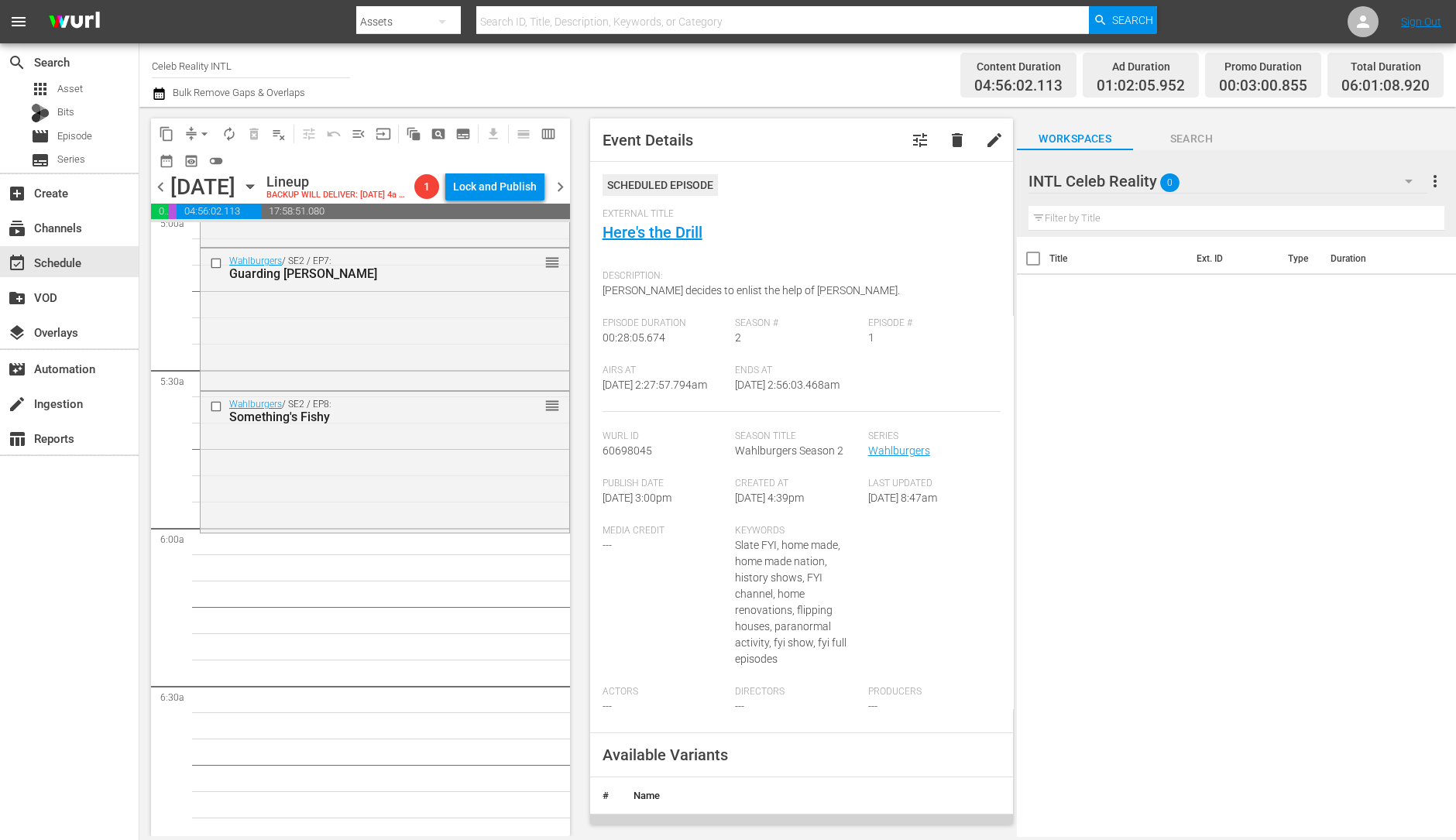
click at [353, 457] on div "Wahlburgers / SE2 / EP8: Something's Fishy reorder" at bounding box center [384, 460] width 368 height 138
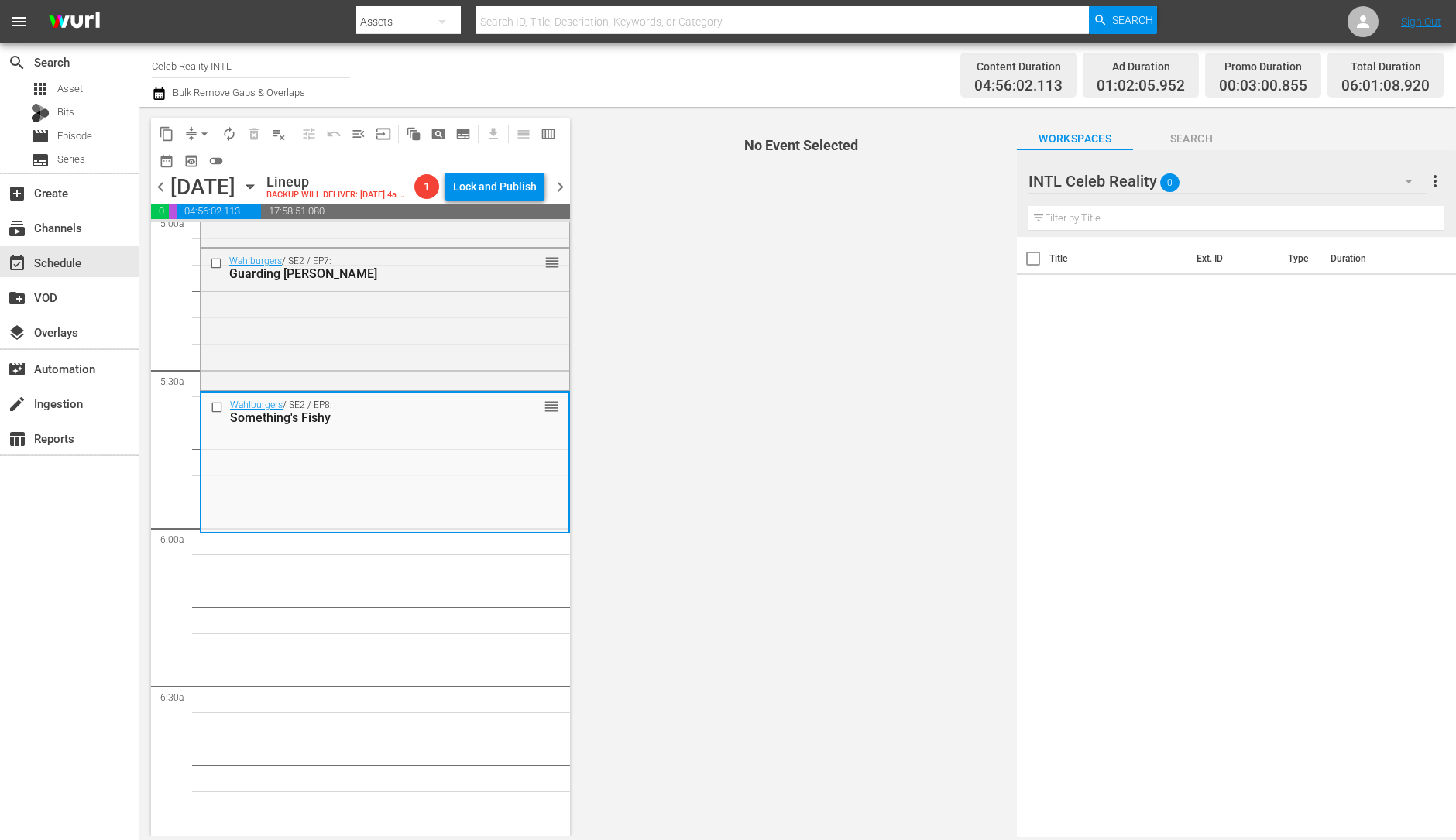
click at [205, 137] on span "arrow_drop_down" at bounding box center [203, 133] width 15 height 15
click at [203, 164] on li "Align to Midnight" at bounding box center [205, 165] width 163 height 25
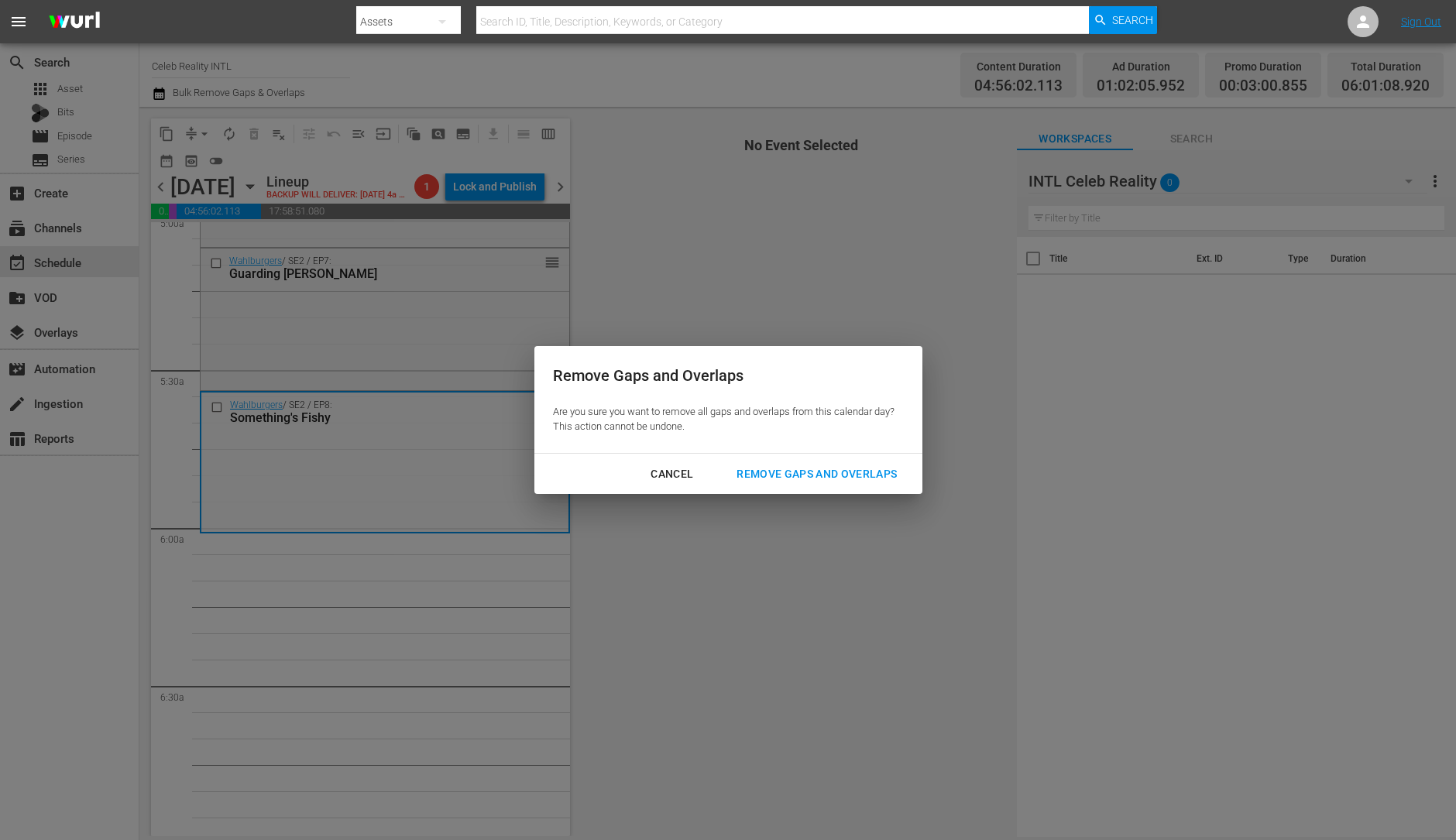
click at [864, 478] on div "Remove Gaps and Overlaps" at bounding box center [817, 474] width 185 height 20
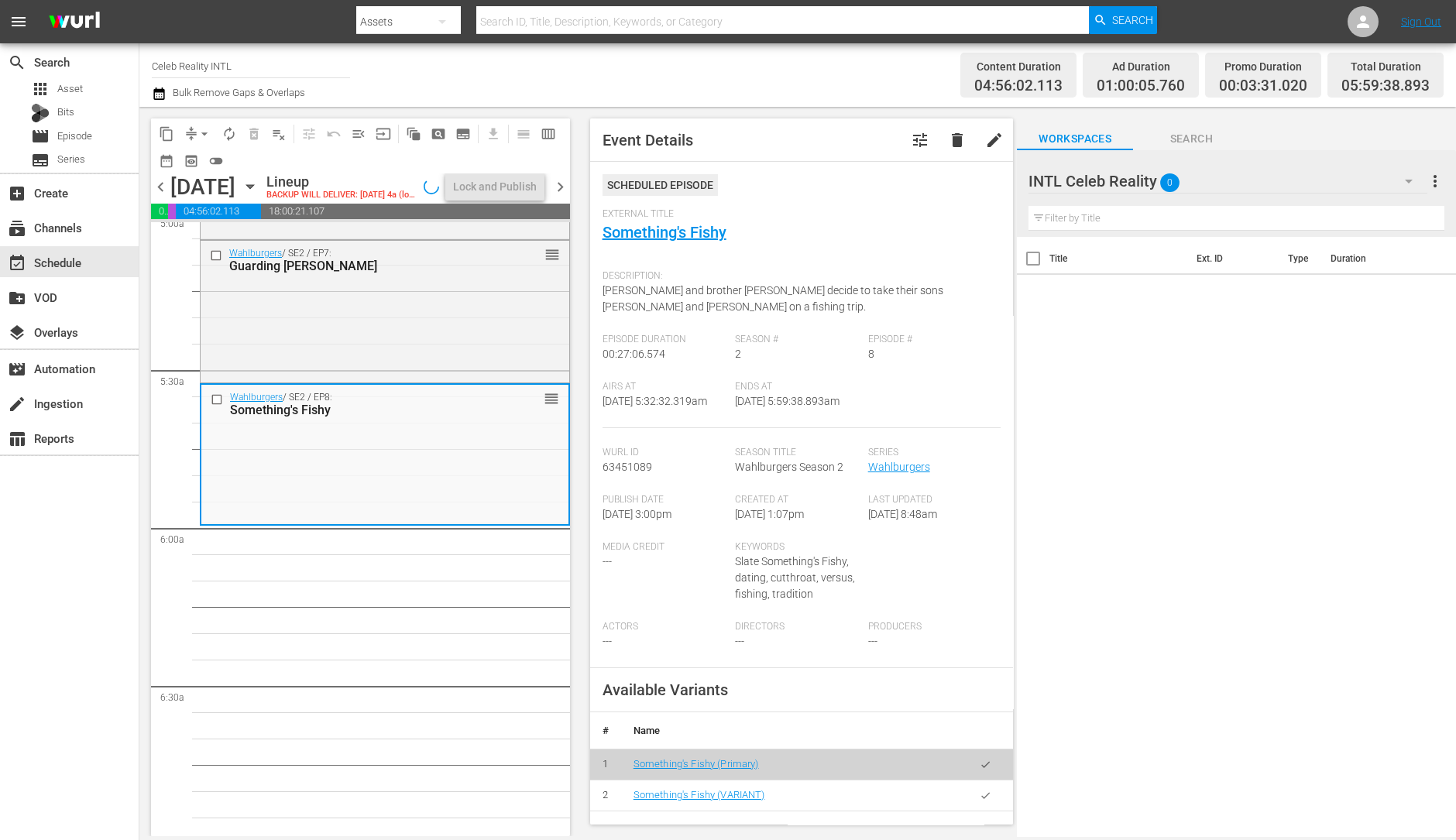
scroll to position [1642, 0]
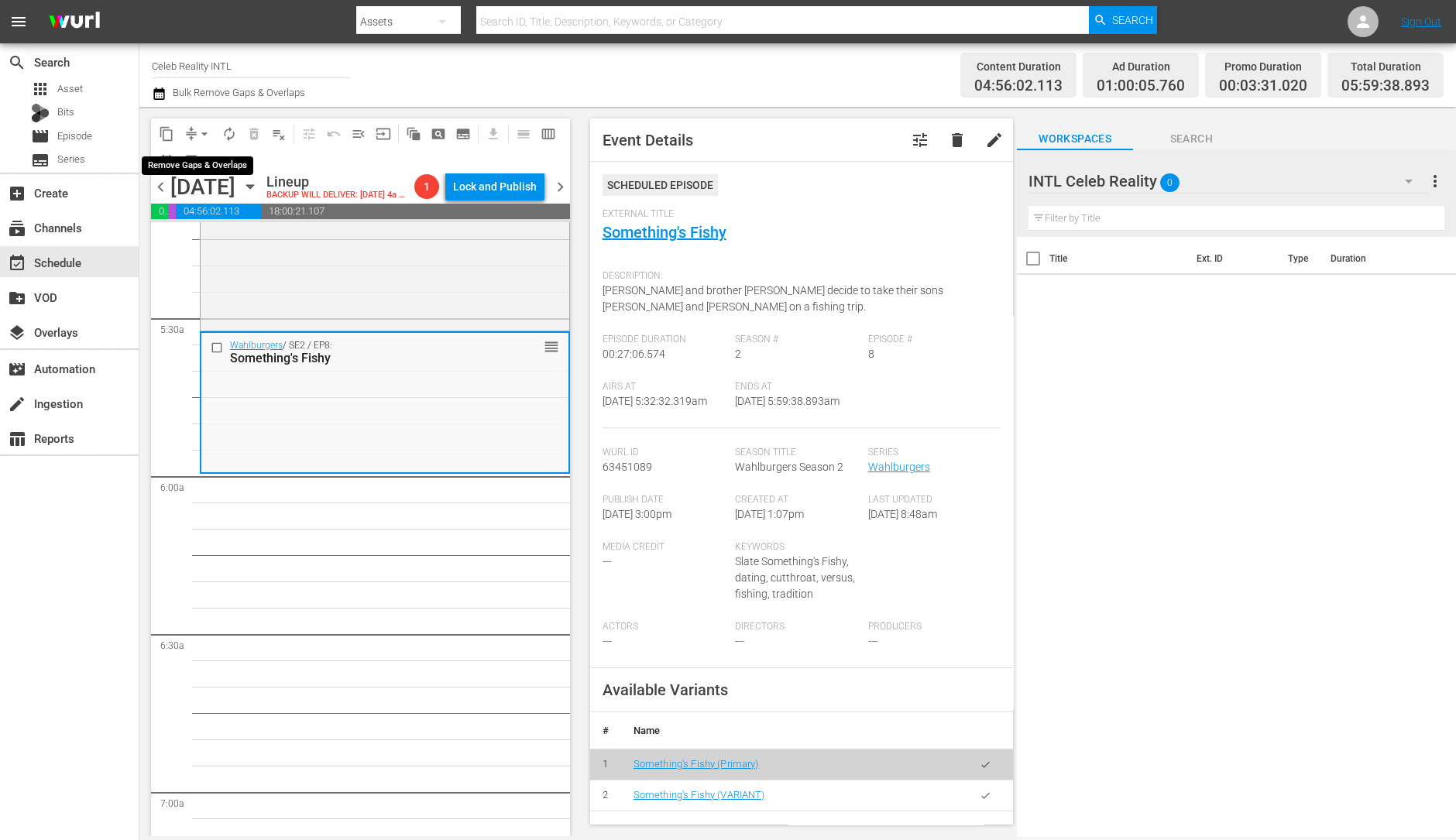
click at [206, 134] on span "arrow_drop_down" at bounding box center [203, 133] width 15 height 15
click at [205, 149] on ul "Align to Midnight Align to First Episode Align to End of Previous Day" at bounding box center [205, 190] width 163 height 89
click at [191, 162] on li "Align to Midnight" at bounding box center [205, 165] width 163 height 25
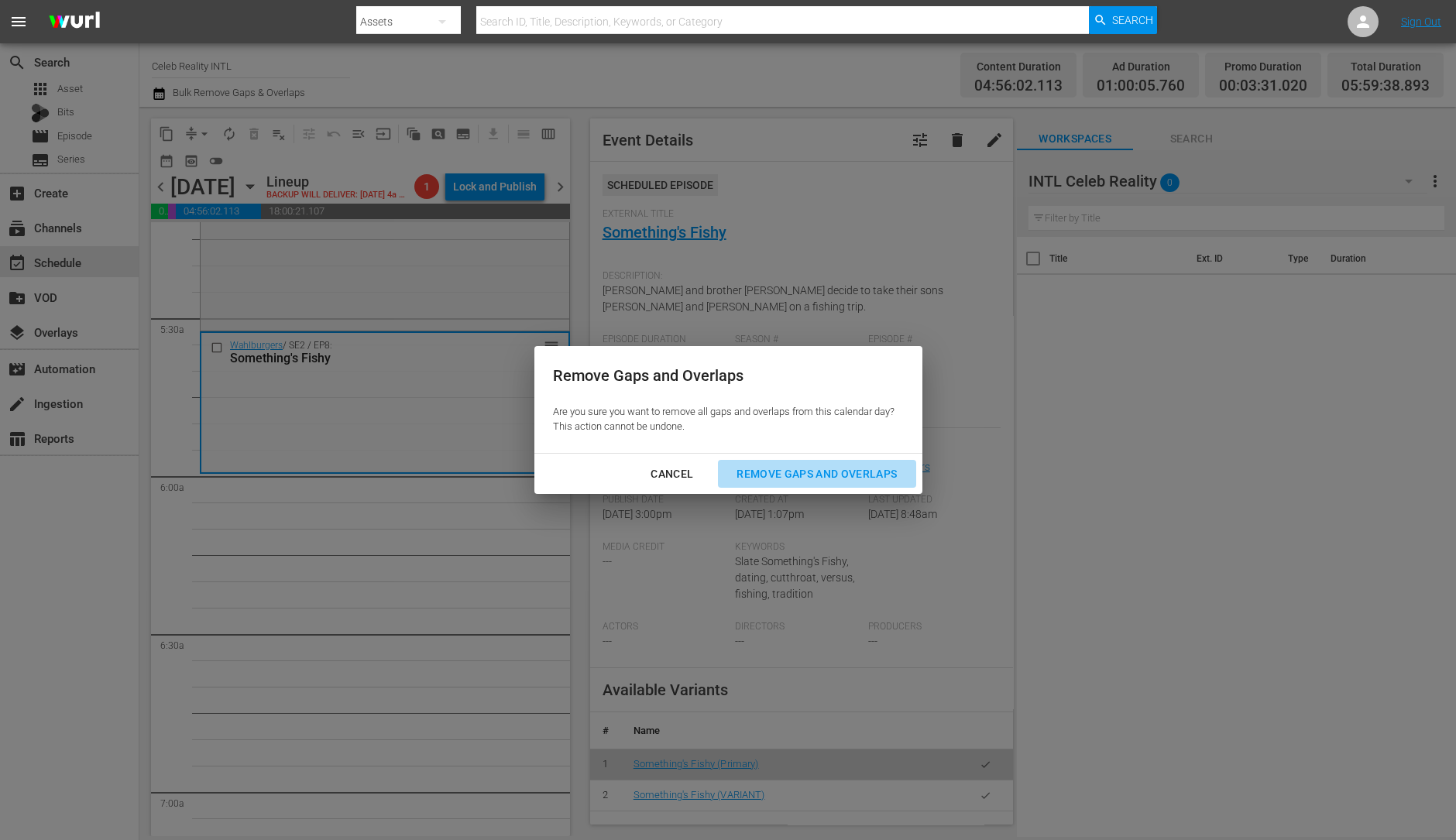
click at [876, 472] on div "Remove Gaps and Overlaps" at bounding box center [817, 474] width 185 height 20
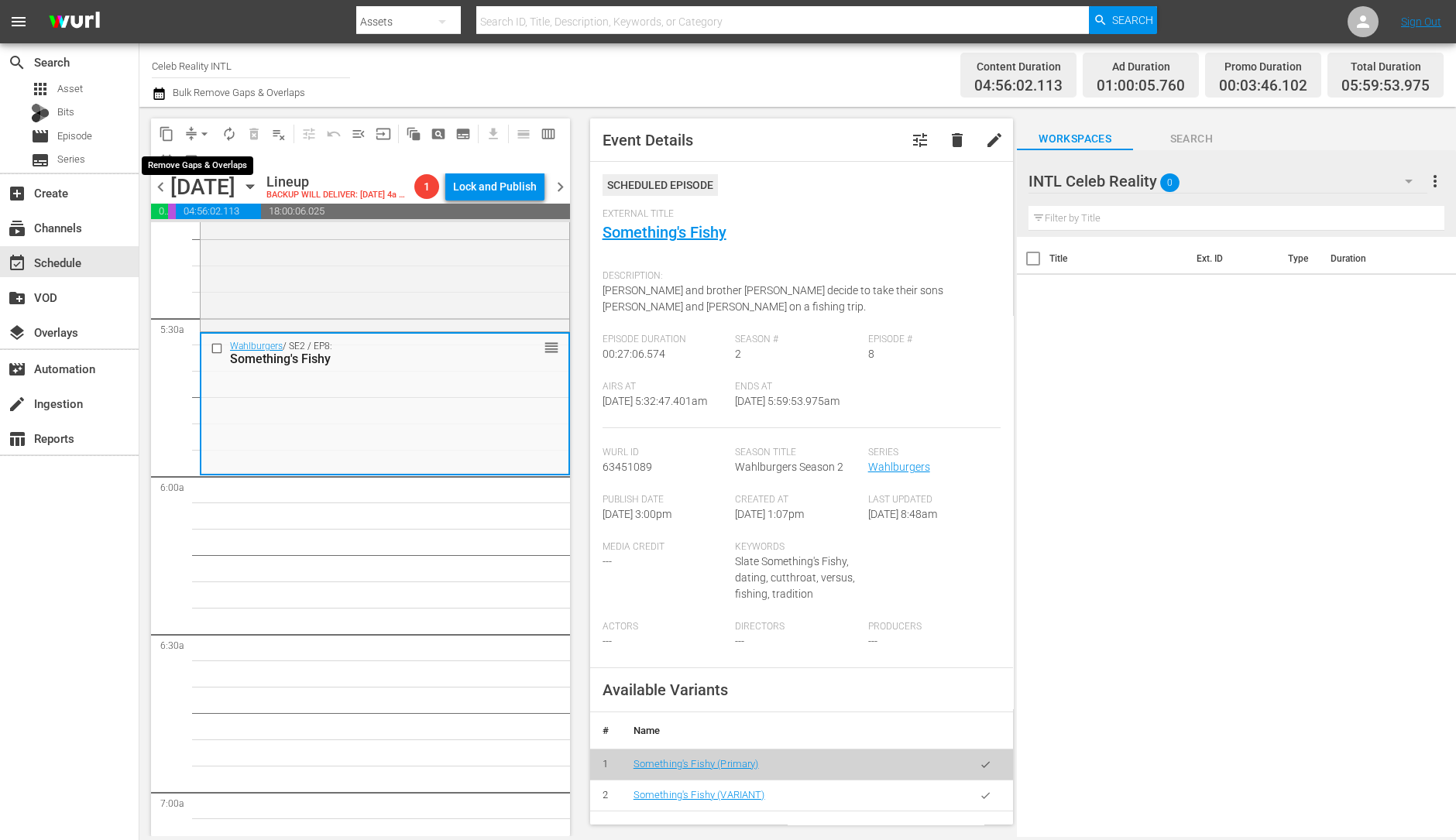
click at [202, 129] on span "arrow_drop_down" at bounding box center [203, 133] width 15 height 15
click at [199, 165] on li "Align to Midnight" at bounding box center [205, 165] width 163 height 25
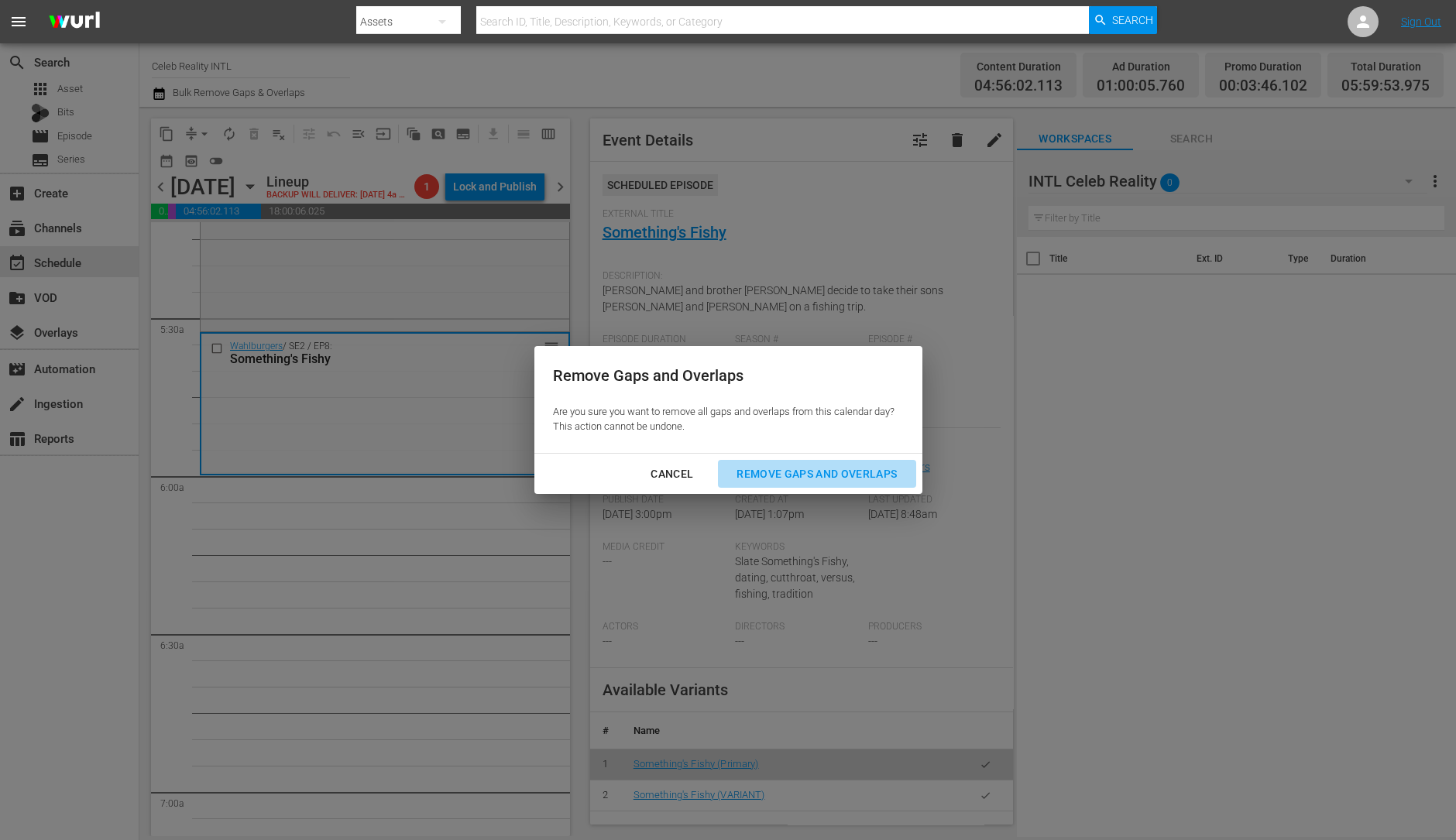
click at [756, 480] on div "Remove Gaps and Overlaps" at bounding box center [817, 474] width 185 height 20
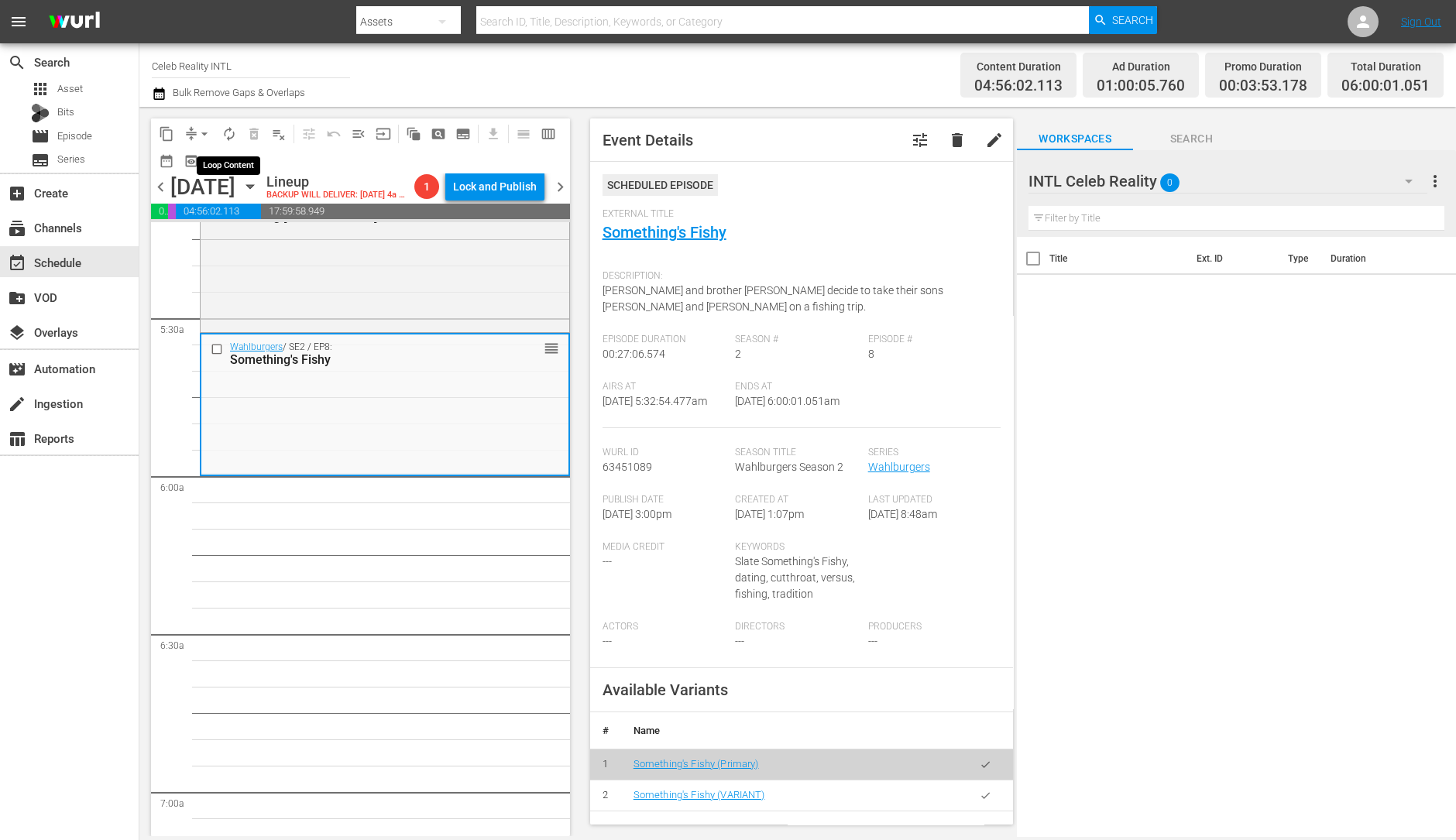
click at [222, 124] on button "autorenew_outlined" at bounding box center [230, 134] width 25 height 25
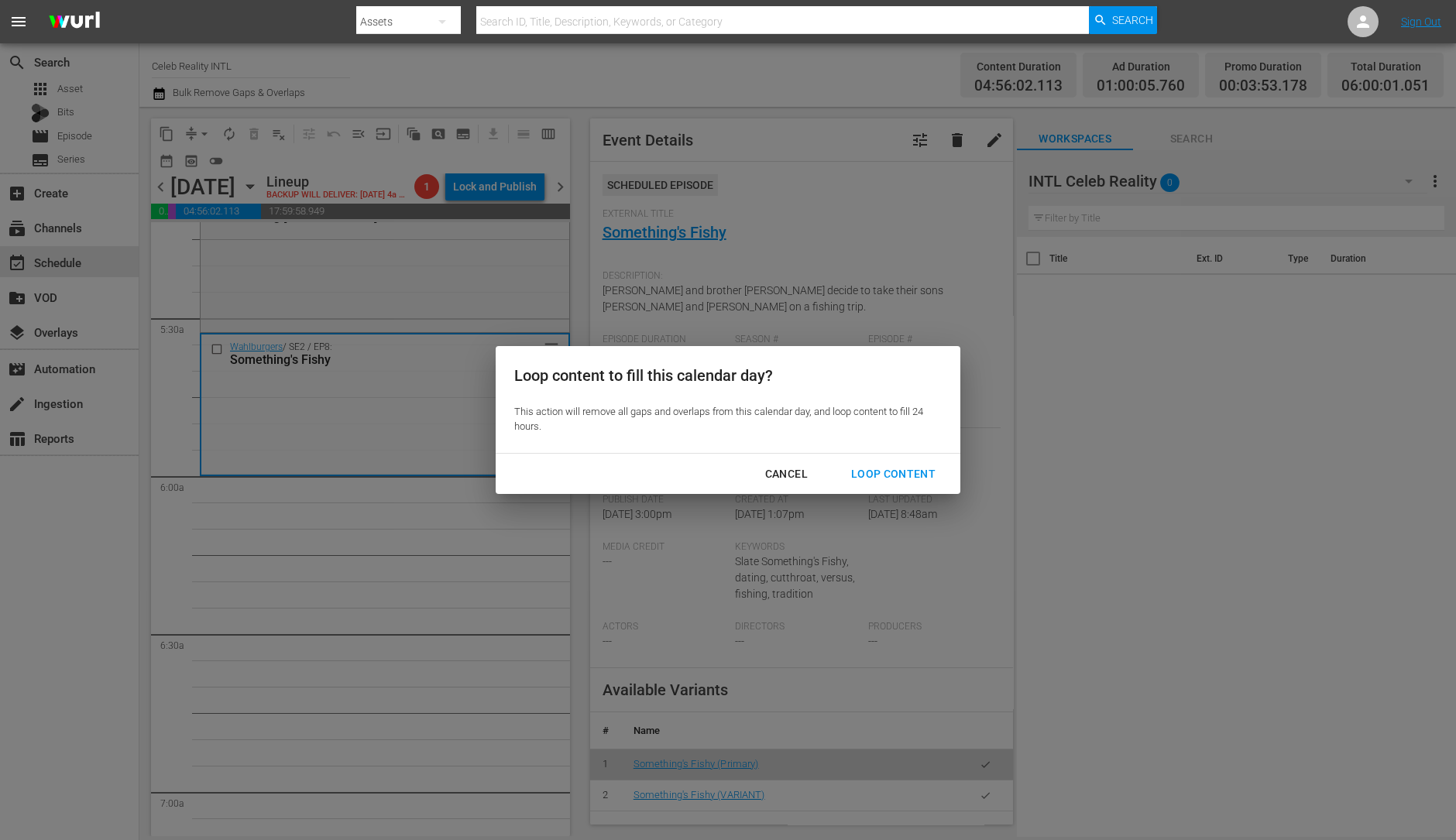
click at [926, 470] on div "Loop Content" at bounding box center [893, 474] width 109 height 20
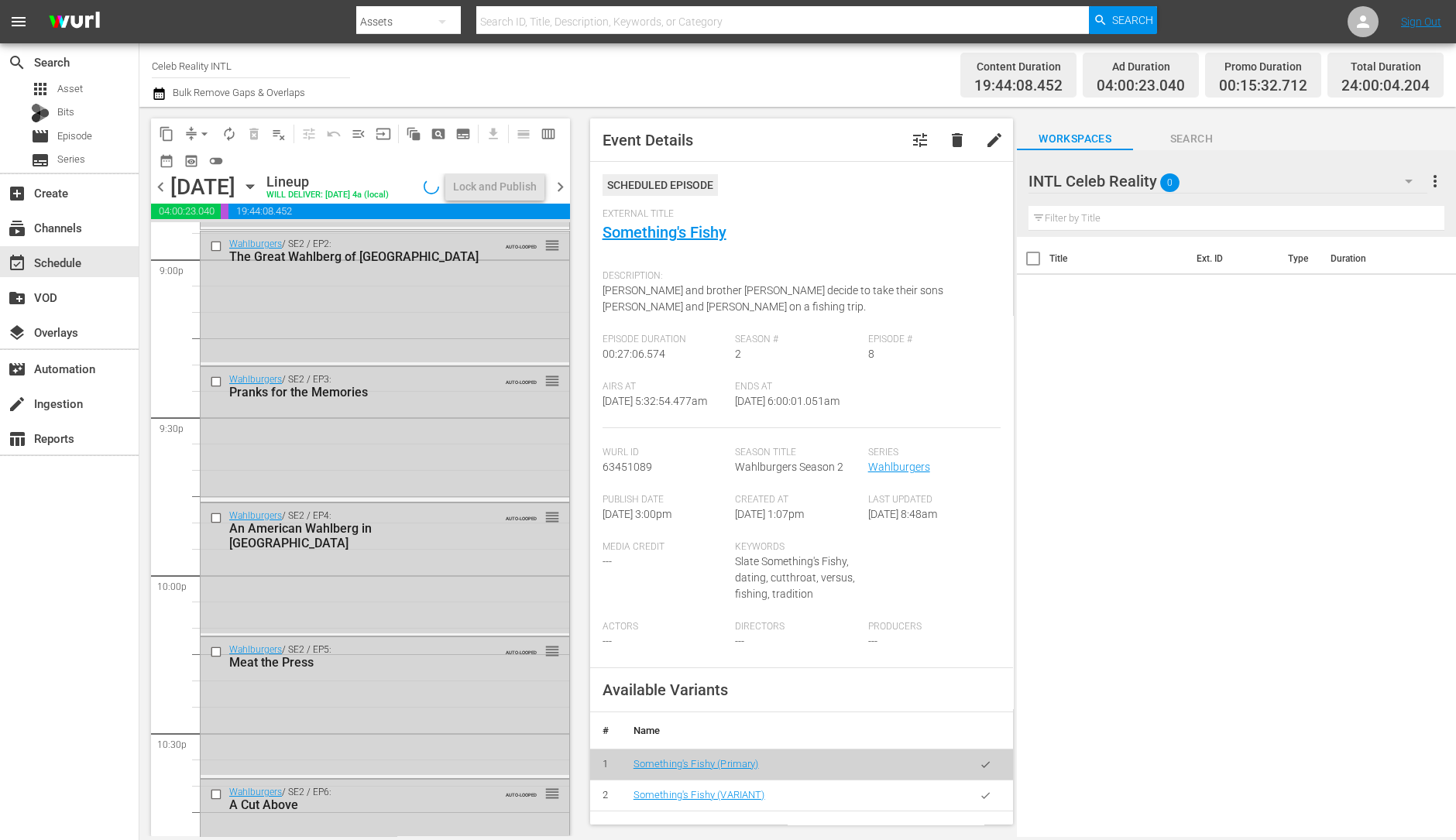
scroll to position [6994, 0]
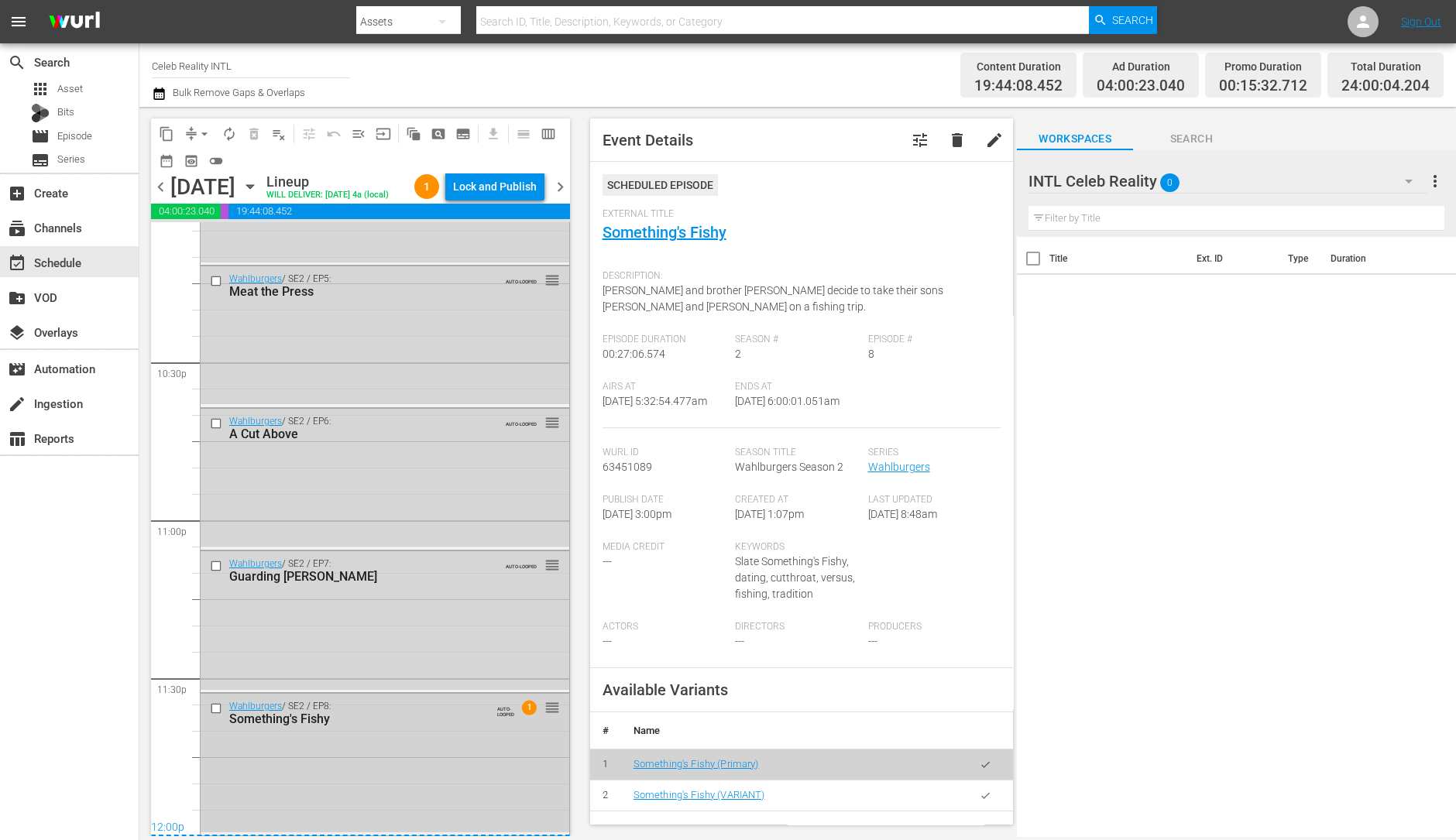
click at [414, 780] on div "Wahlburgers / SE2 / EP8: Something's Fishy AUTO-LOOPED 1 reorder" at bounding box center [384, 763] width 368 height 138
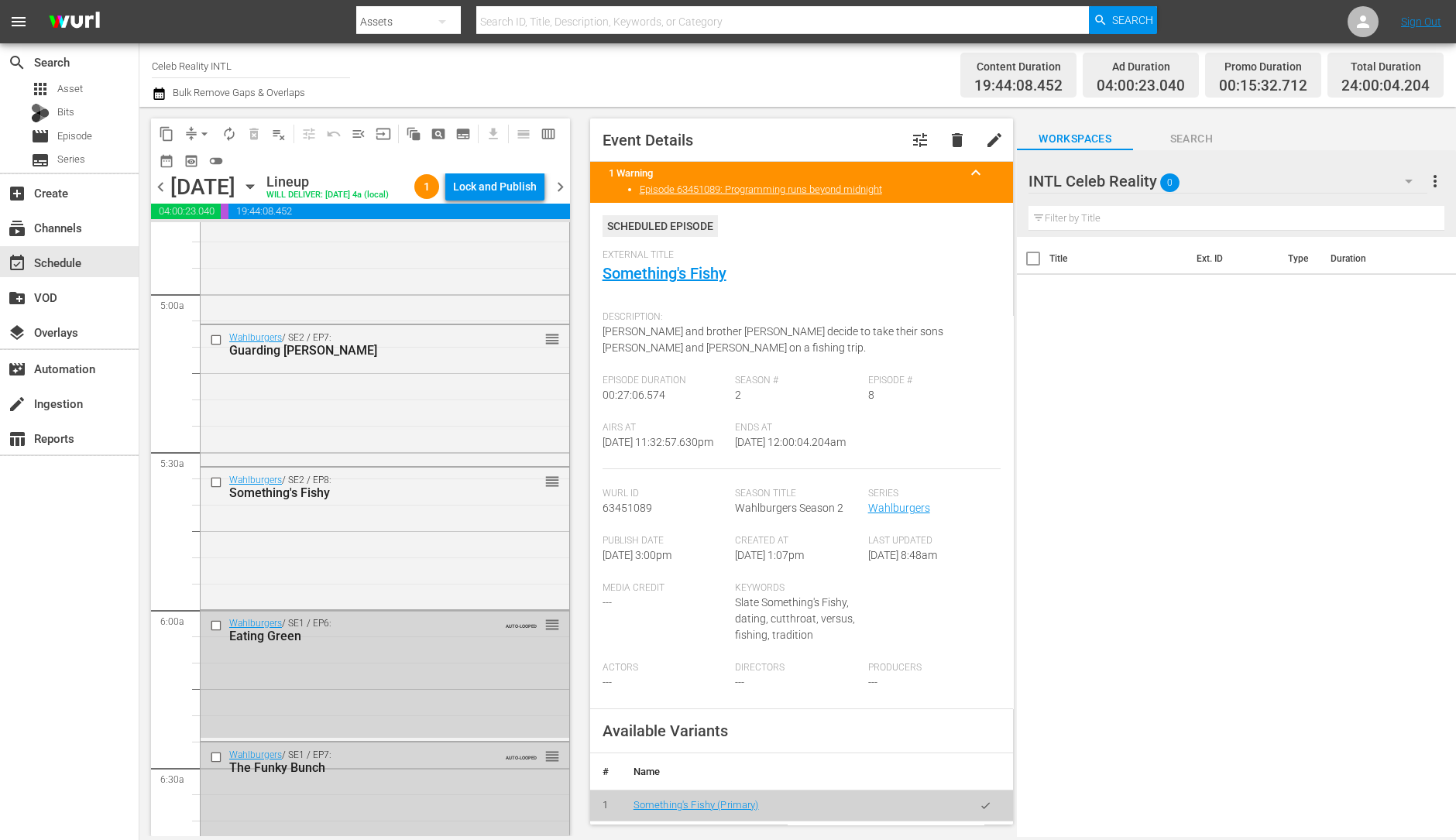
scroll to position [1468, 0]
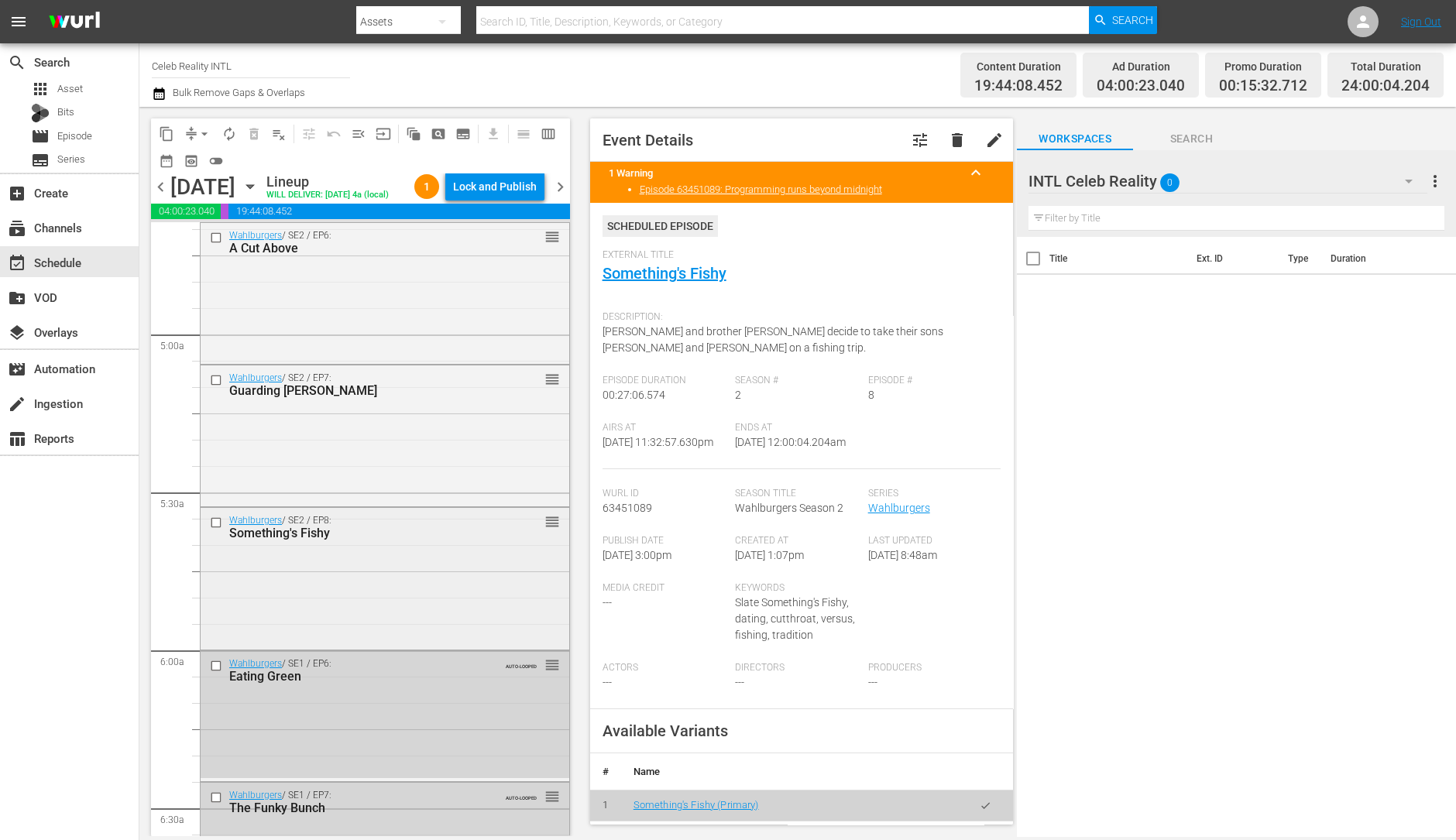
click at [399, 546] on div "Wahlburgers / SE2 / EP8: Something's Fishy reorder" at bounding box center [384, 527] width 368 height 38
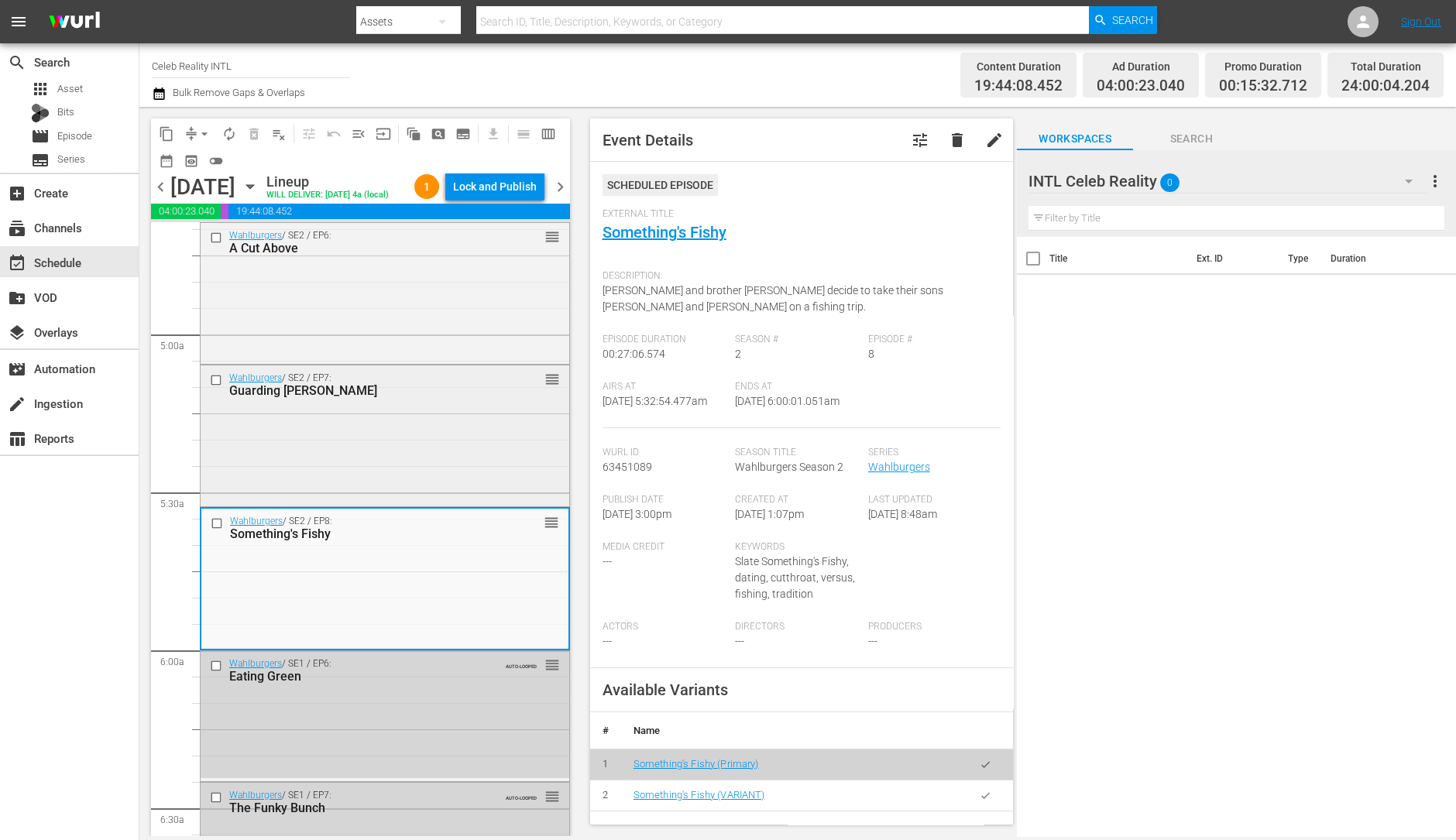
click at [411, 398] on div "Guarding Alma" at bounding box center [361, 391] width 263 height 14
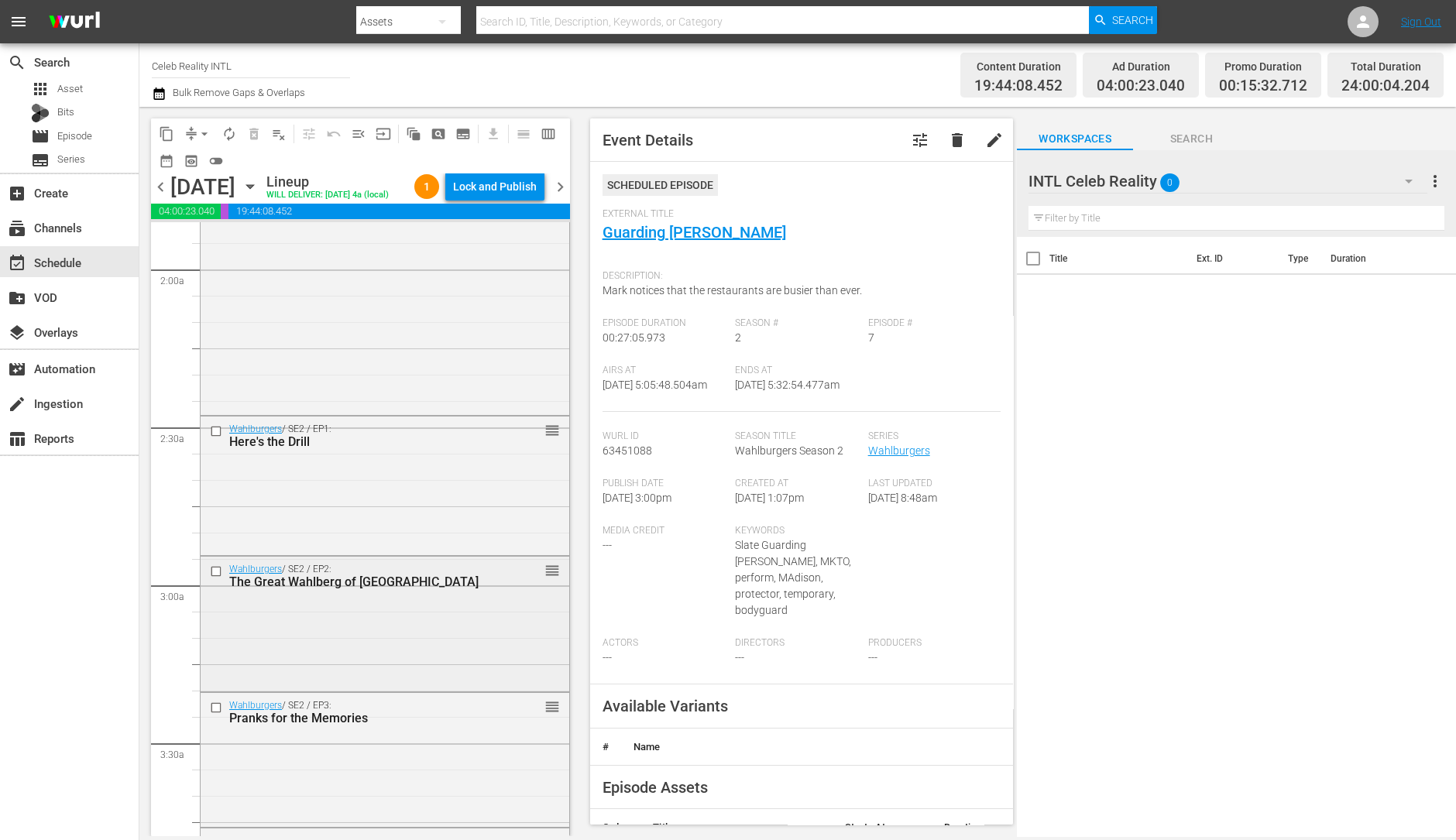
scroll to position [550, 0]
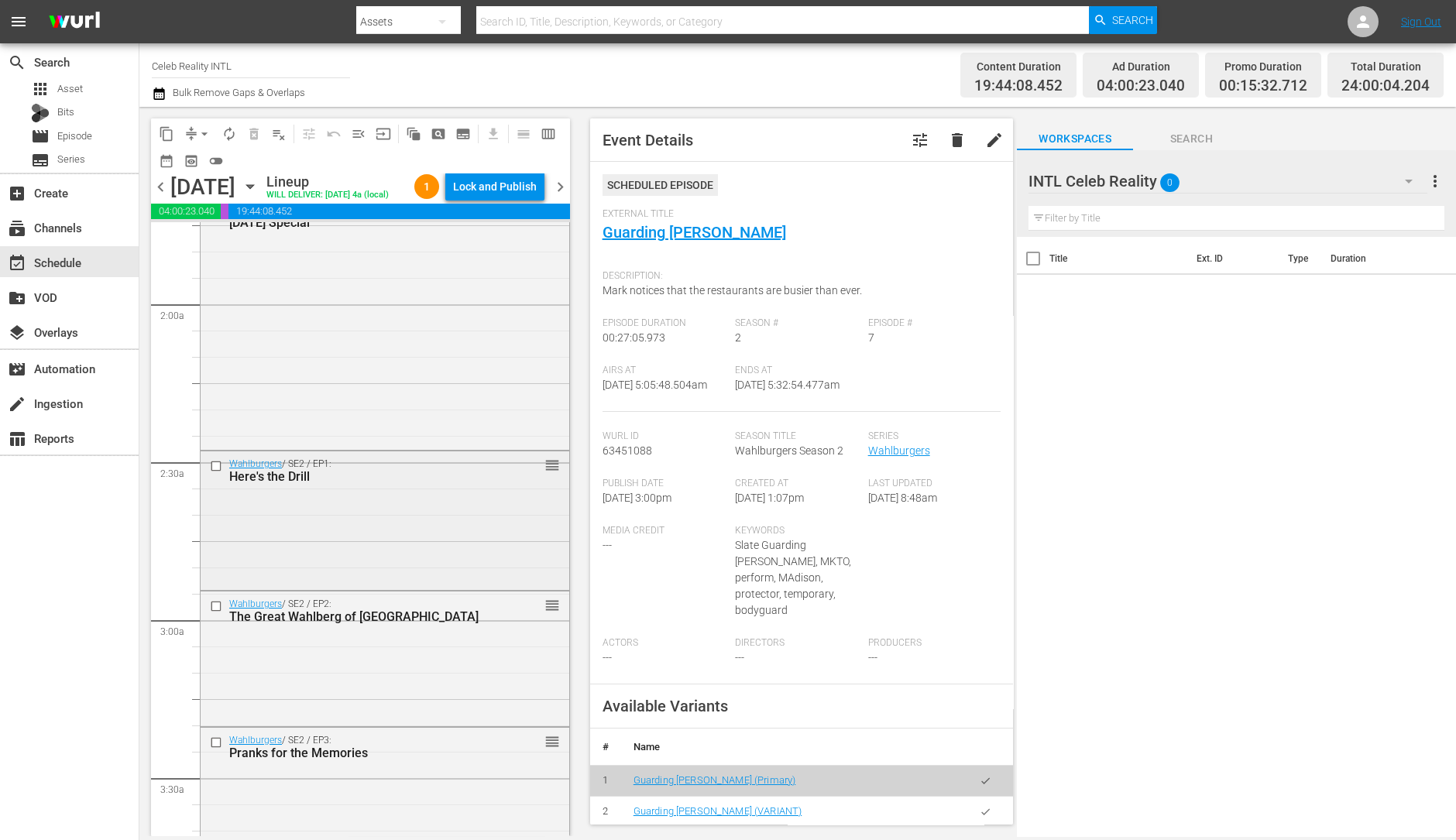
click at [347, 524] on div "Wahlburgers / SE2 / EP1: Here's the Drill reorder" at bounding box center [384, 519] width 368 height 136
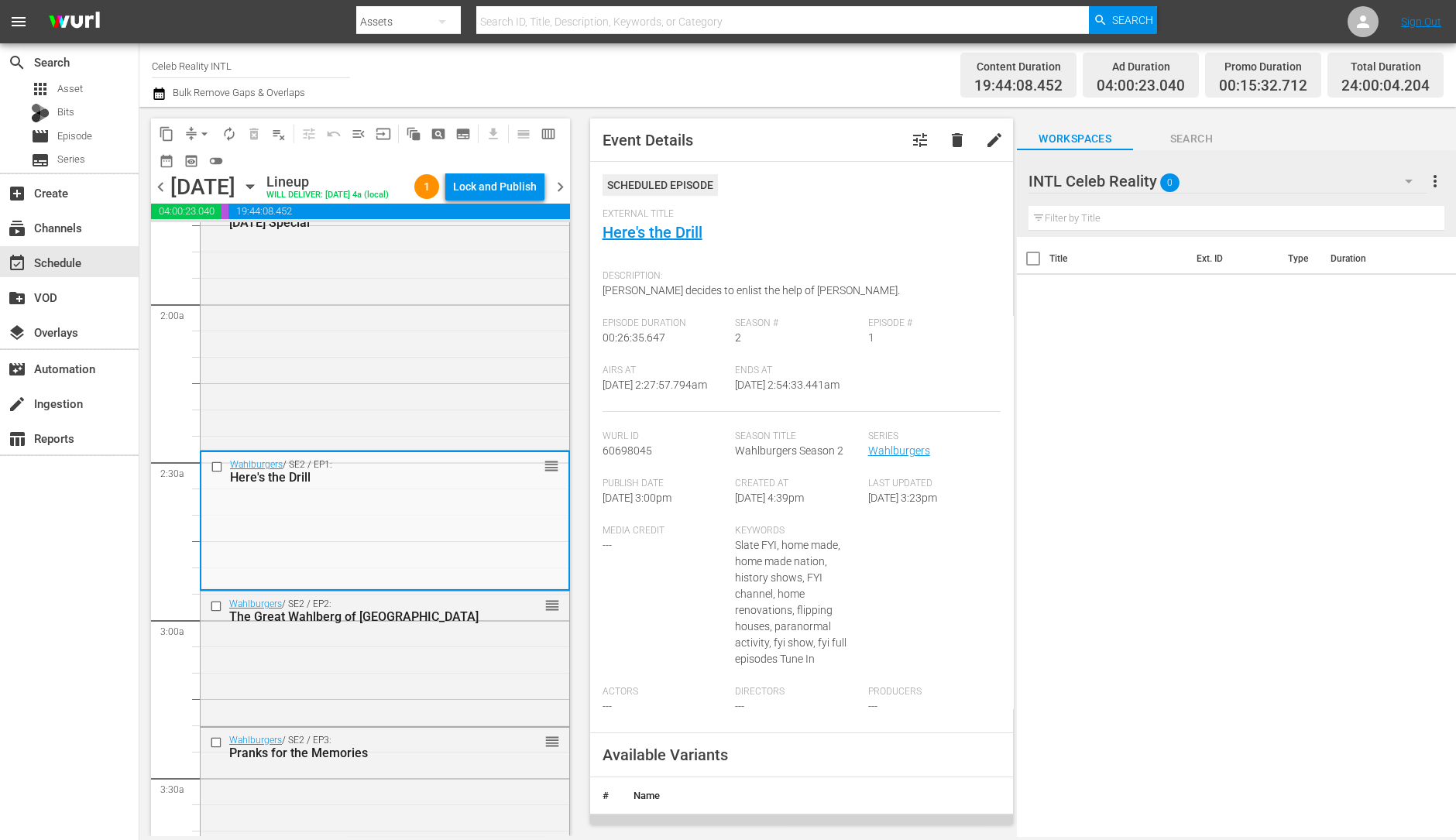
drag, startPoint x: 668, startPoint y: 234, endPoint x: 716, endPoint y: 241, distance: 48.5
click at [716, 241] on div "External Title Here's the Drill" at bounding box center [801, 235] width 399 height 54
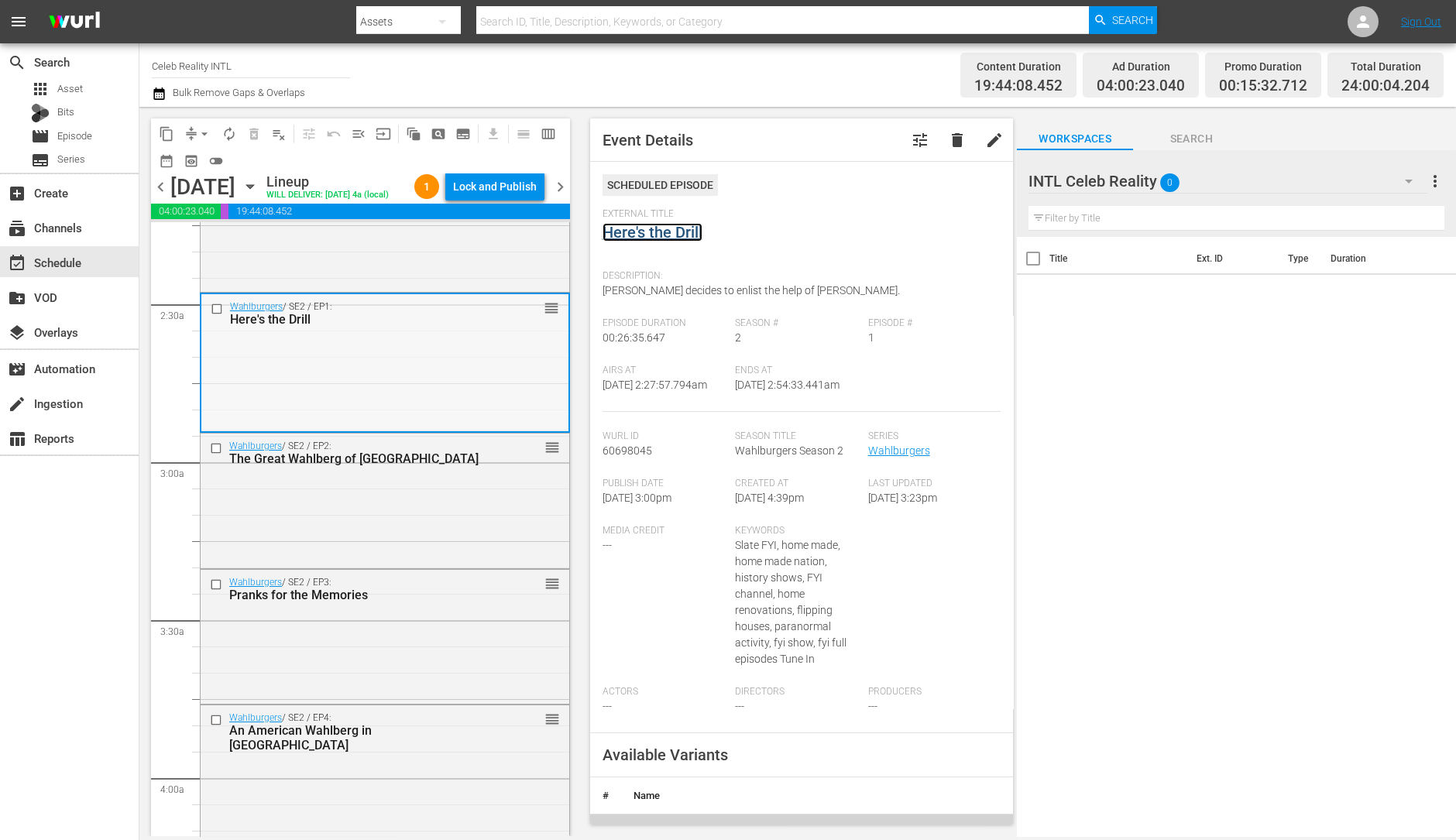
scroll to position [717, 0]
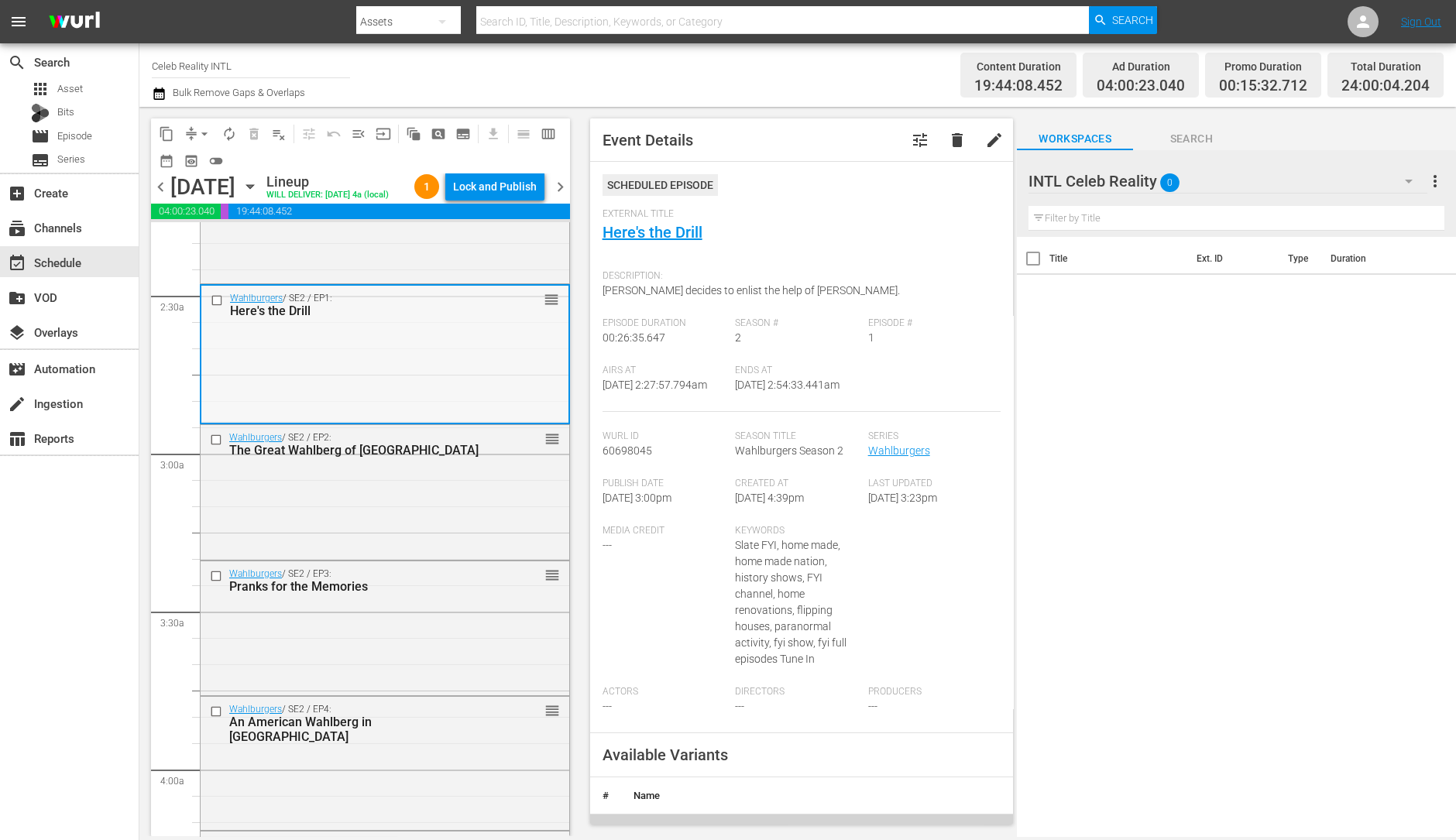
click at [394, 496] on div "Wahlburgers / SE2 / EP2: The Great Wahlberg of China reorder" at bounding box center [384, 490] width 368 height 131
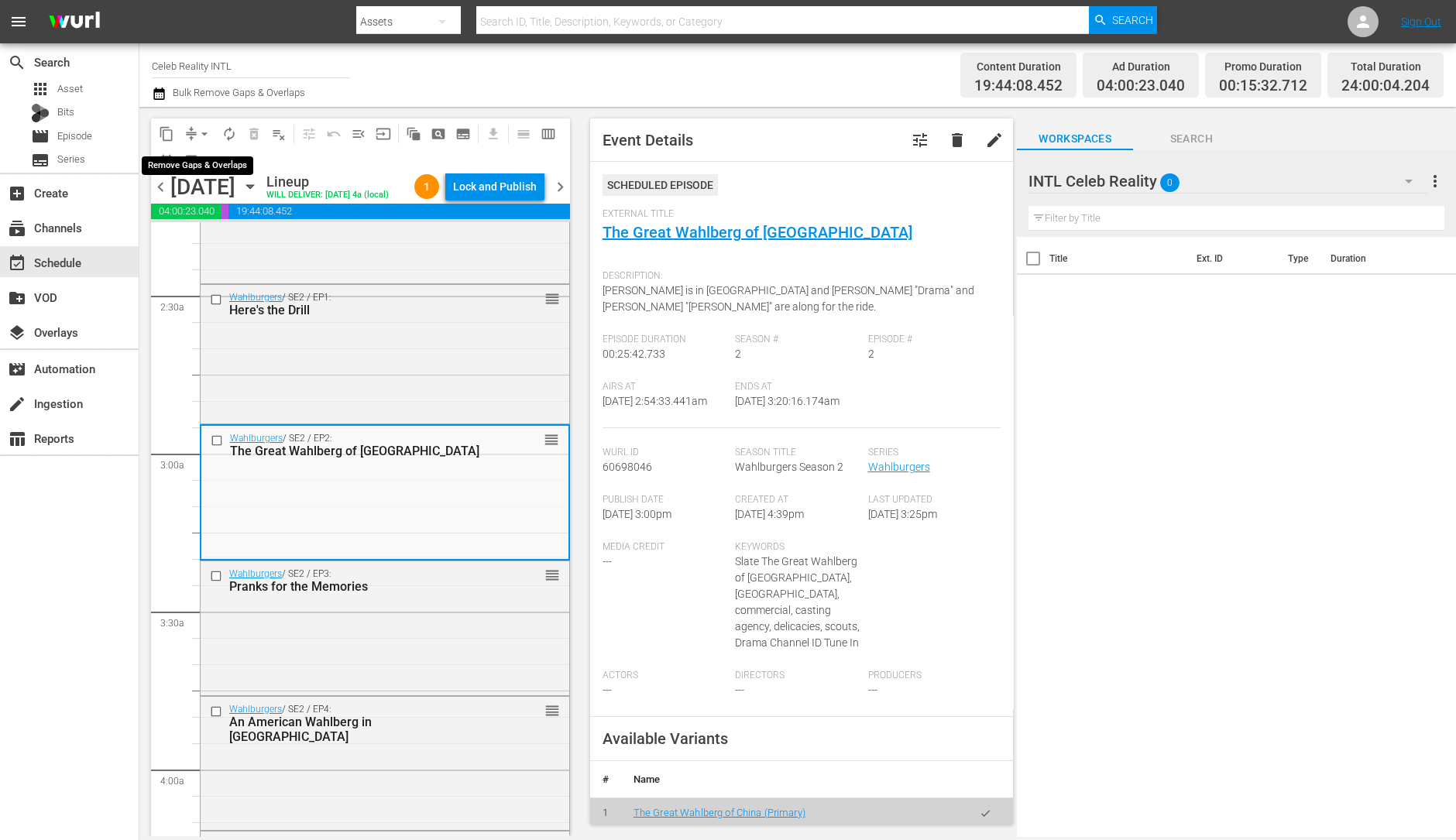
click at [193, 129] on button "arrow_drop_down" at bounding box center [204, 134] width 25 height 25
click at [198, 168] on li "Align to Midnight" at bounding box center [205, 165] width 163 height 25
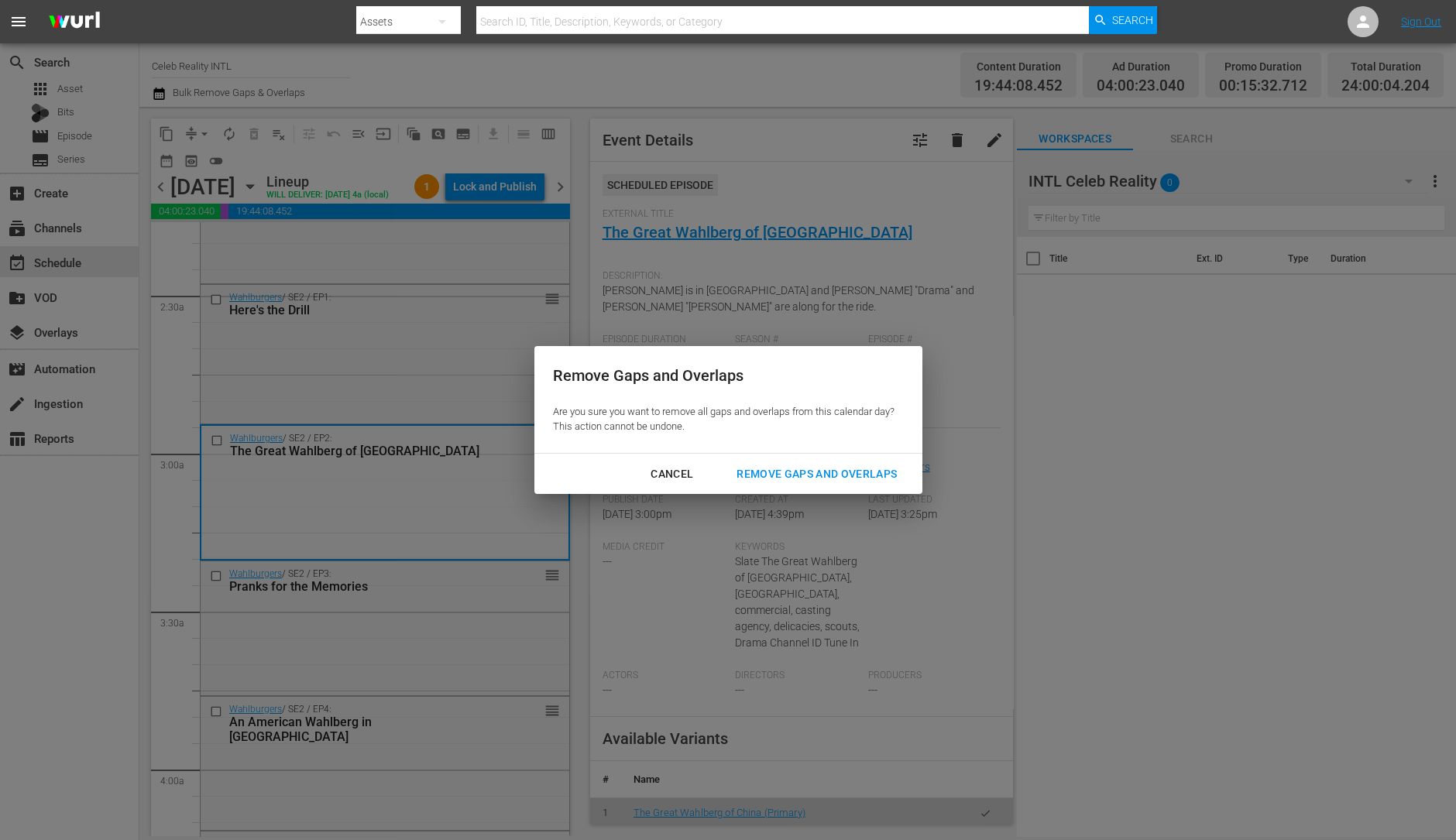
click at [839, 485] on button "Remove Gaps and Overlaps" at bounding box center [816, 474] width 197 height 29
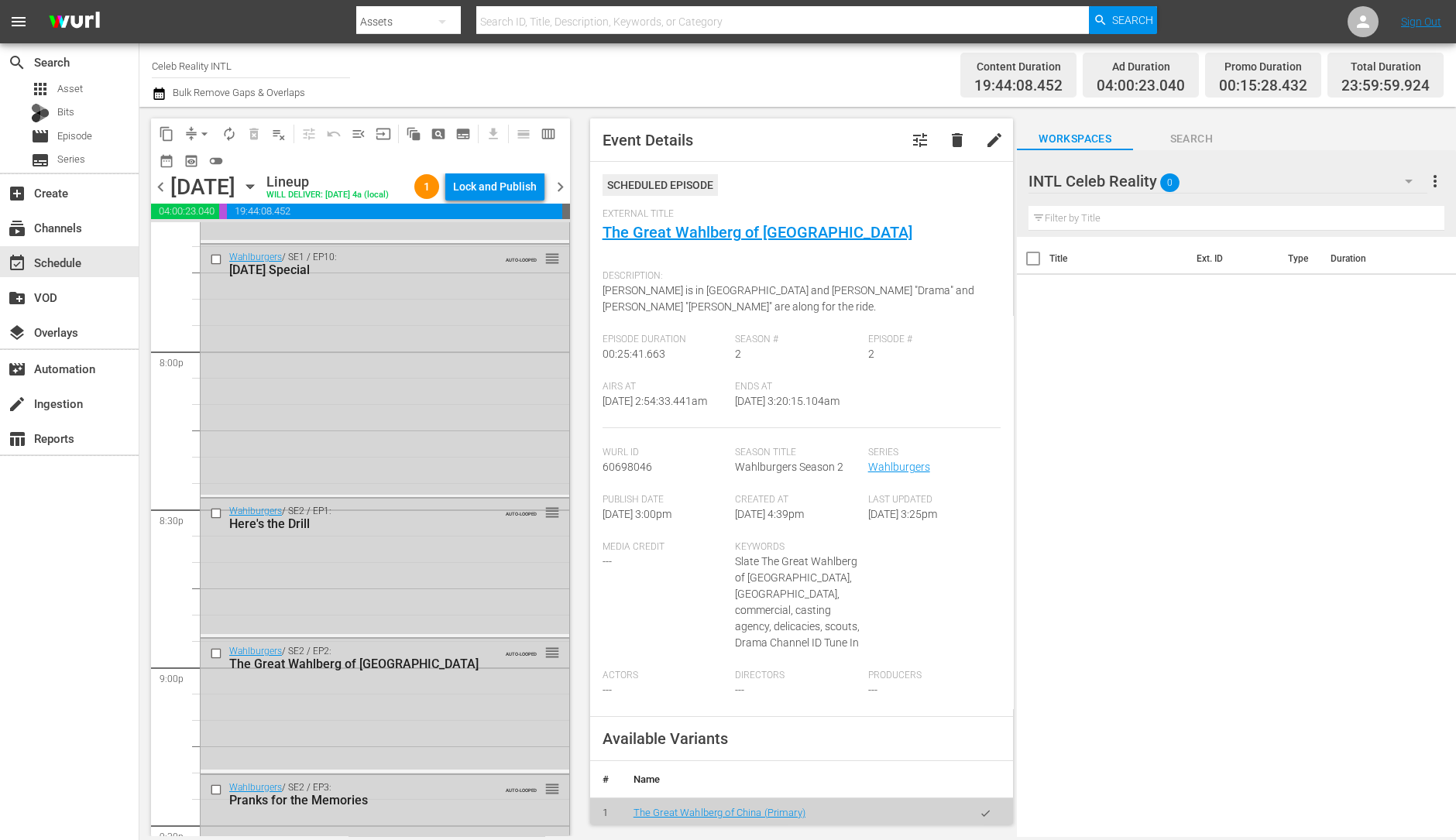
scroll to position [6994, 0]
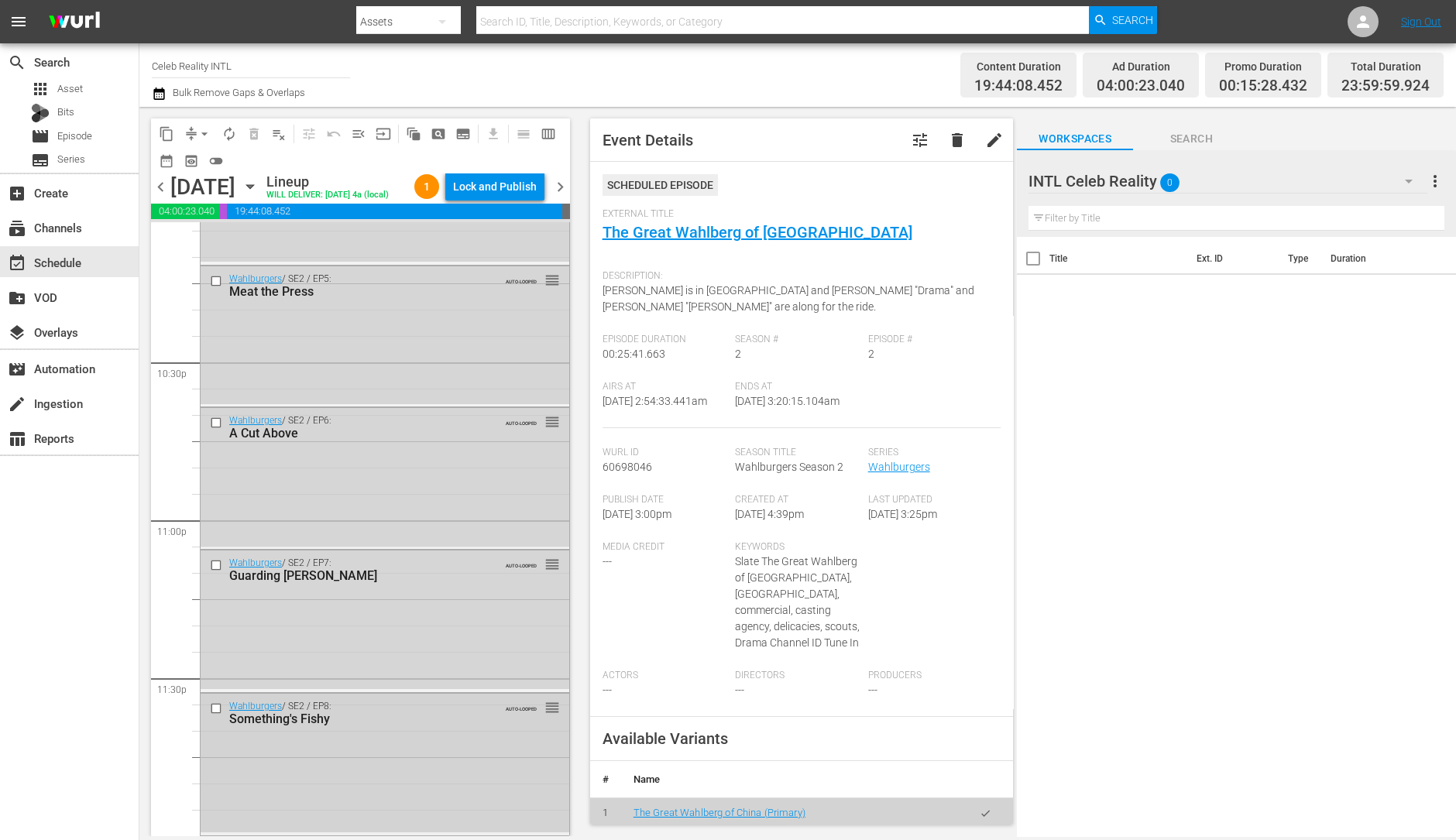
click at [369, 751] on div "Wahlburgers / SE2 / EP8: Something's Fishy AUTO-LOOPED reorder" at bounding box center [384, 763] width 368 height 138
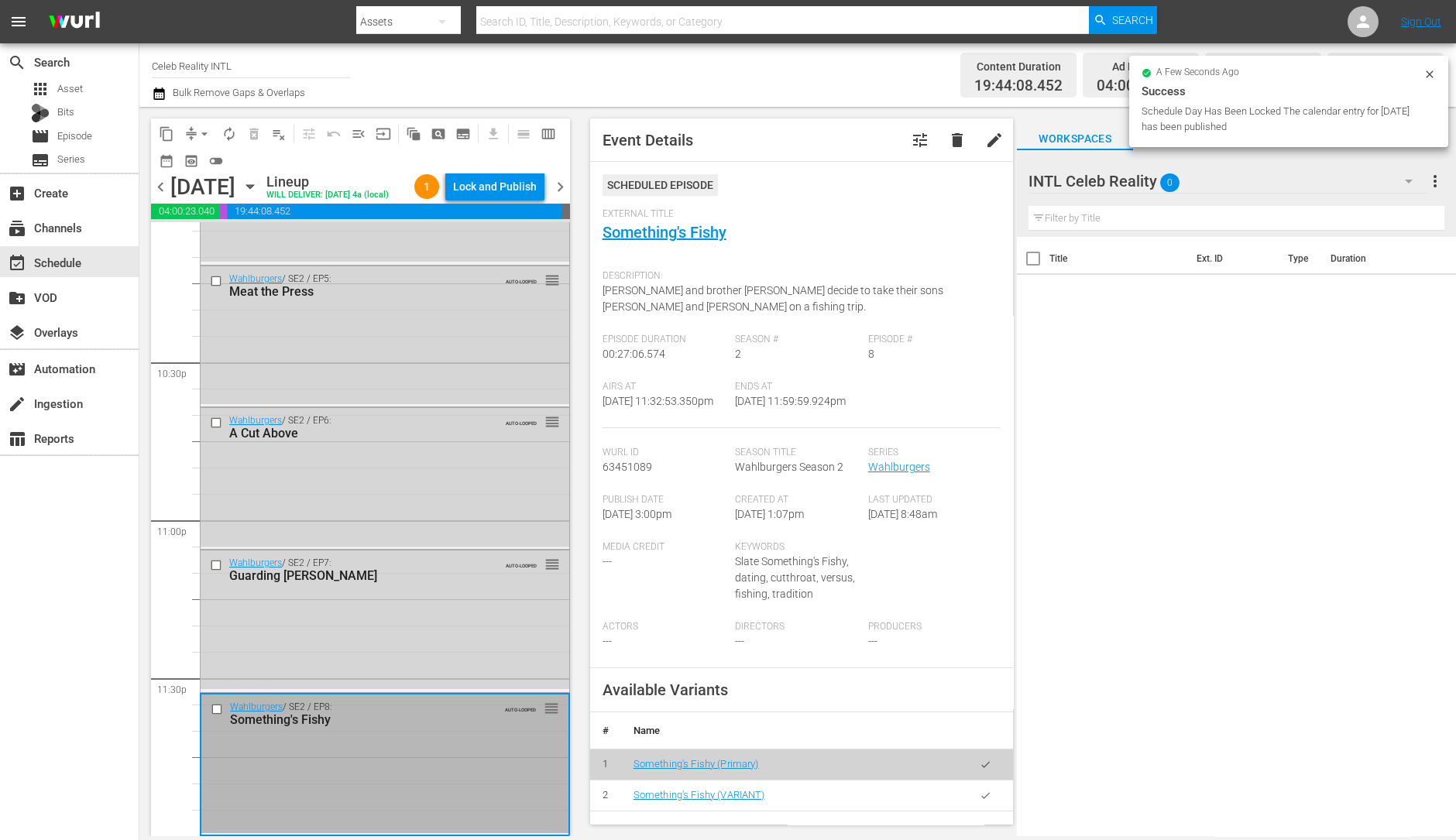
click at [219, 707] on input "checkbox" at bounding box center [219, 709] width 16 height 14
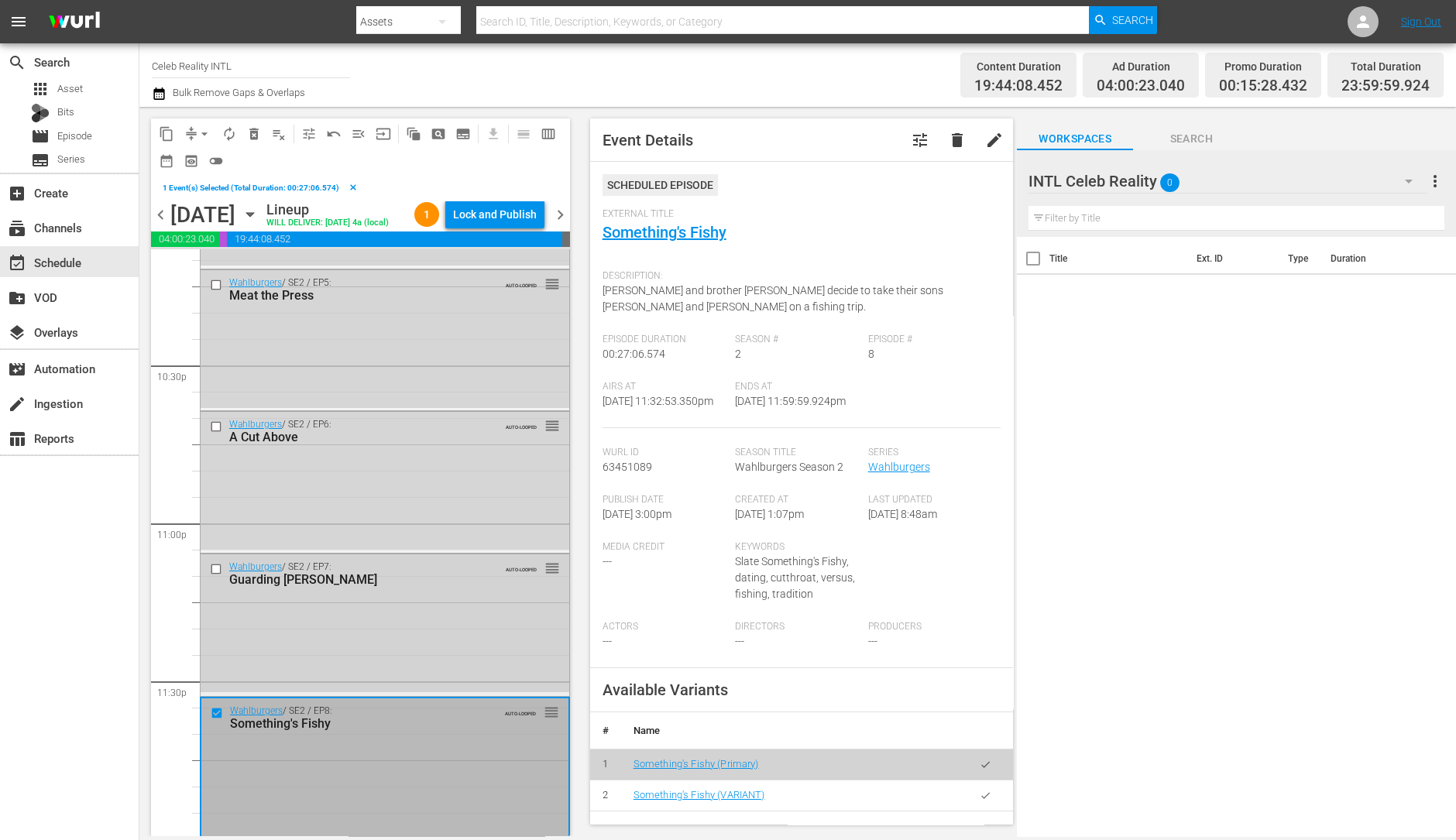
drag, startPoint x: 230, startPoint y: 590, endPoint x: 217, endPoint y: 594, distance: 13.6
click at [217, 576] on input "checkbox" at bounding box center [218, 569] width 16 height 14
click at [218, 434] on input "checkbox" at bounding box center [218, 427] width 16 height 14
click at [215, 292] on input "checkbox" at bounding box center [218, 285] width 16 height 14
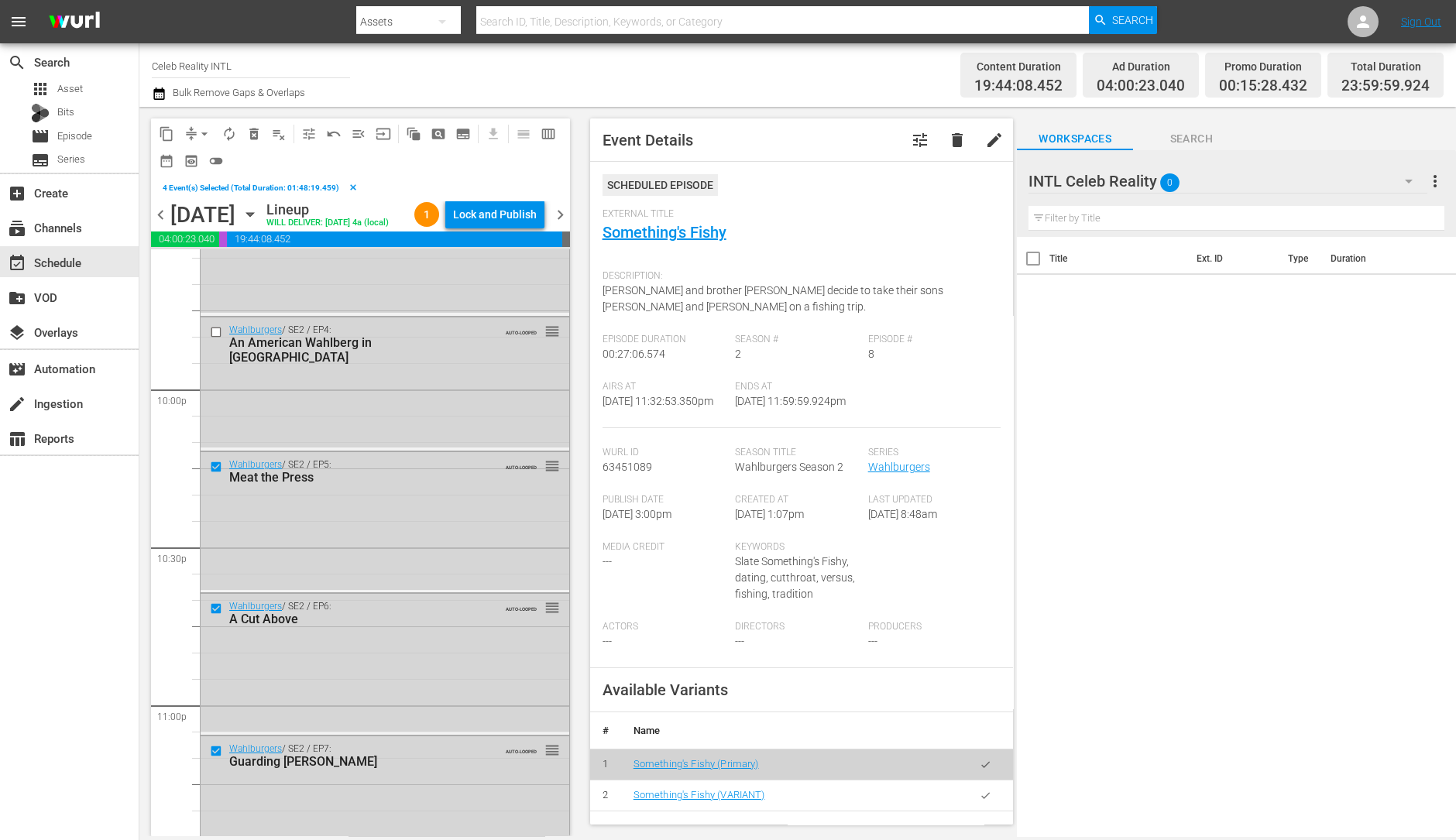
scroll to position [6800, 0]
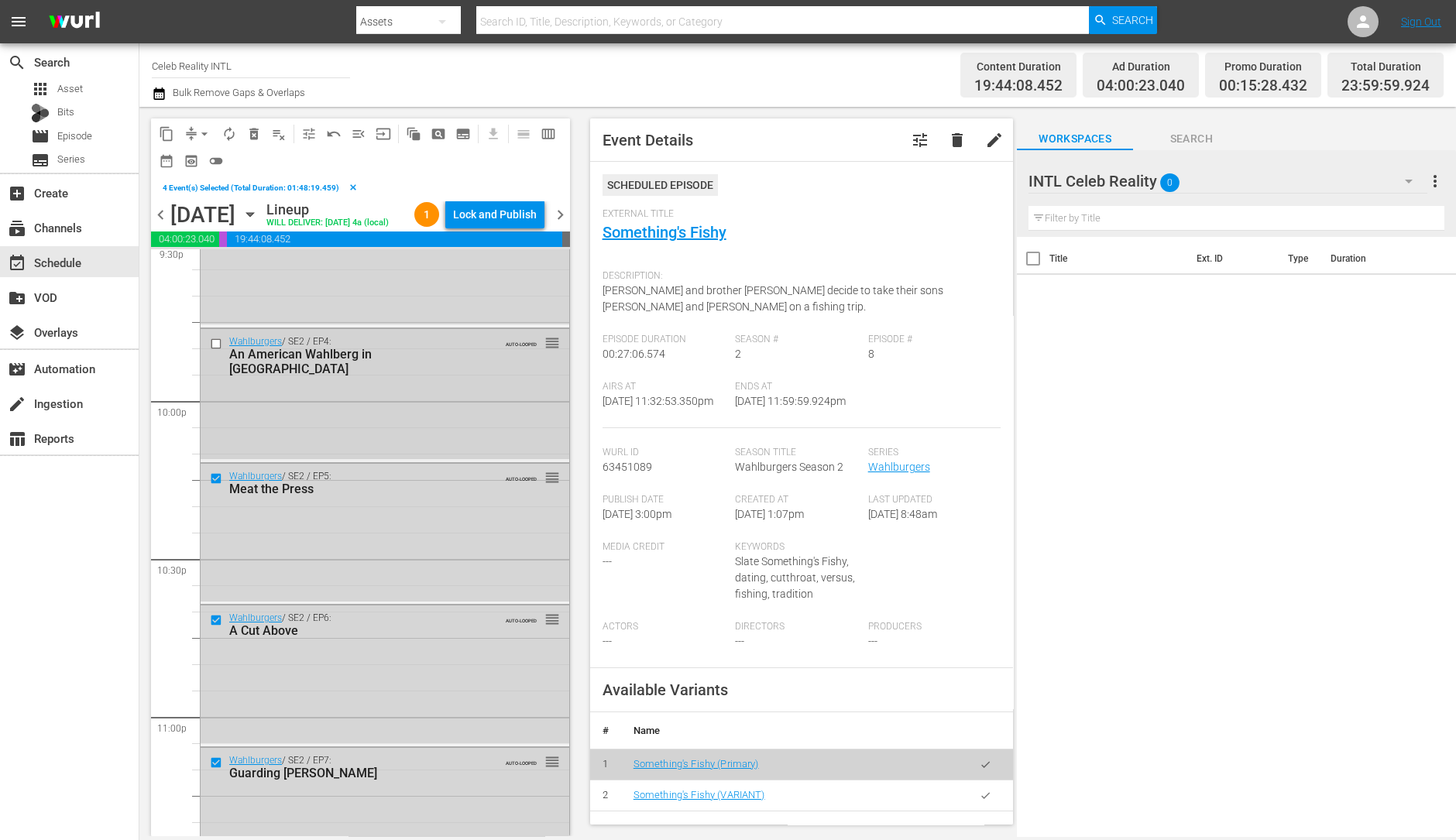
click at [214, 350] on input "checkbox" at bounding box center [218, 343] width 16 height 14
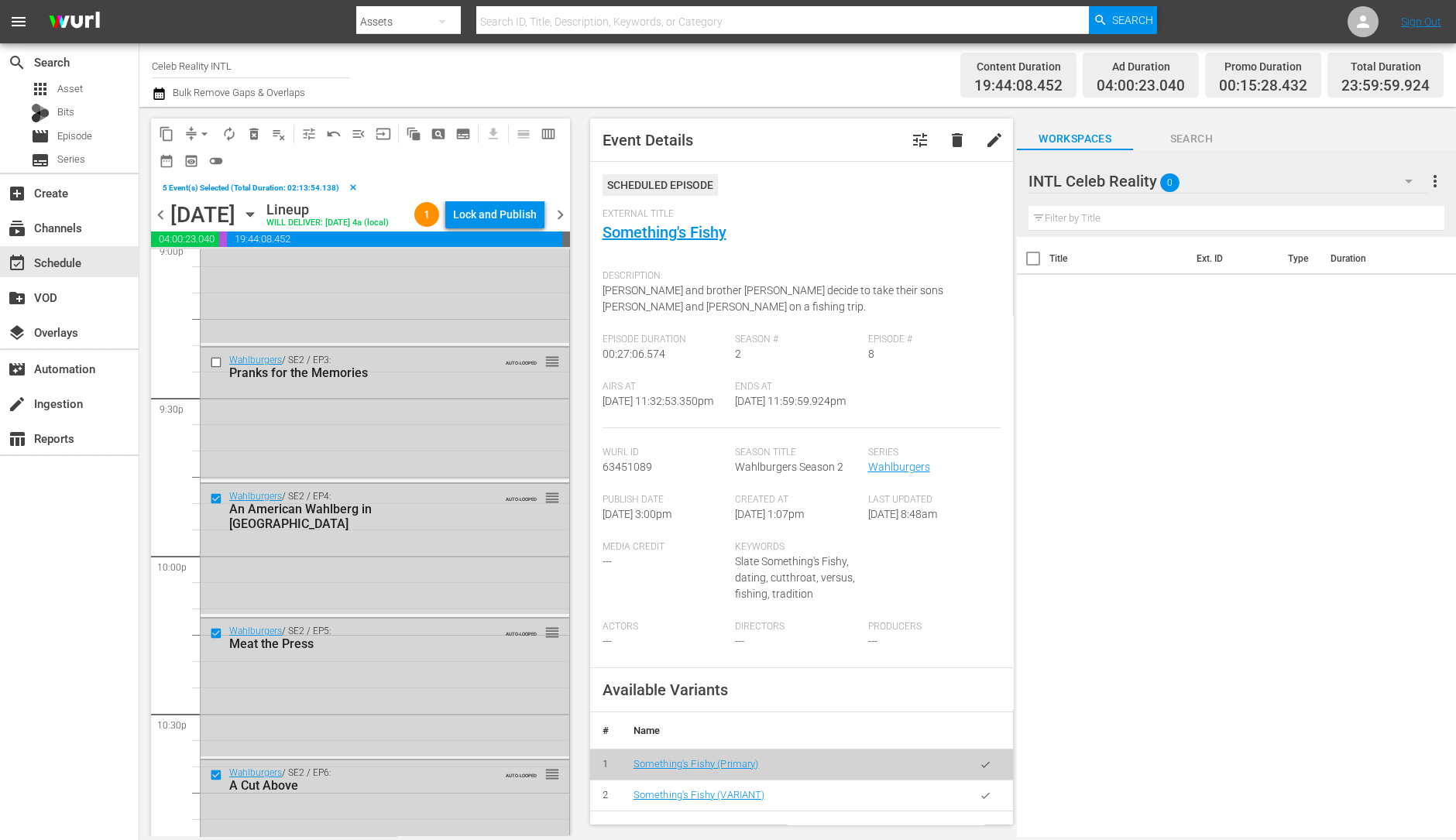
scroll to position [6643, 0]
click at [213, 371] on input "checkbox" at bounding box center [218, 364] width 16 height 14
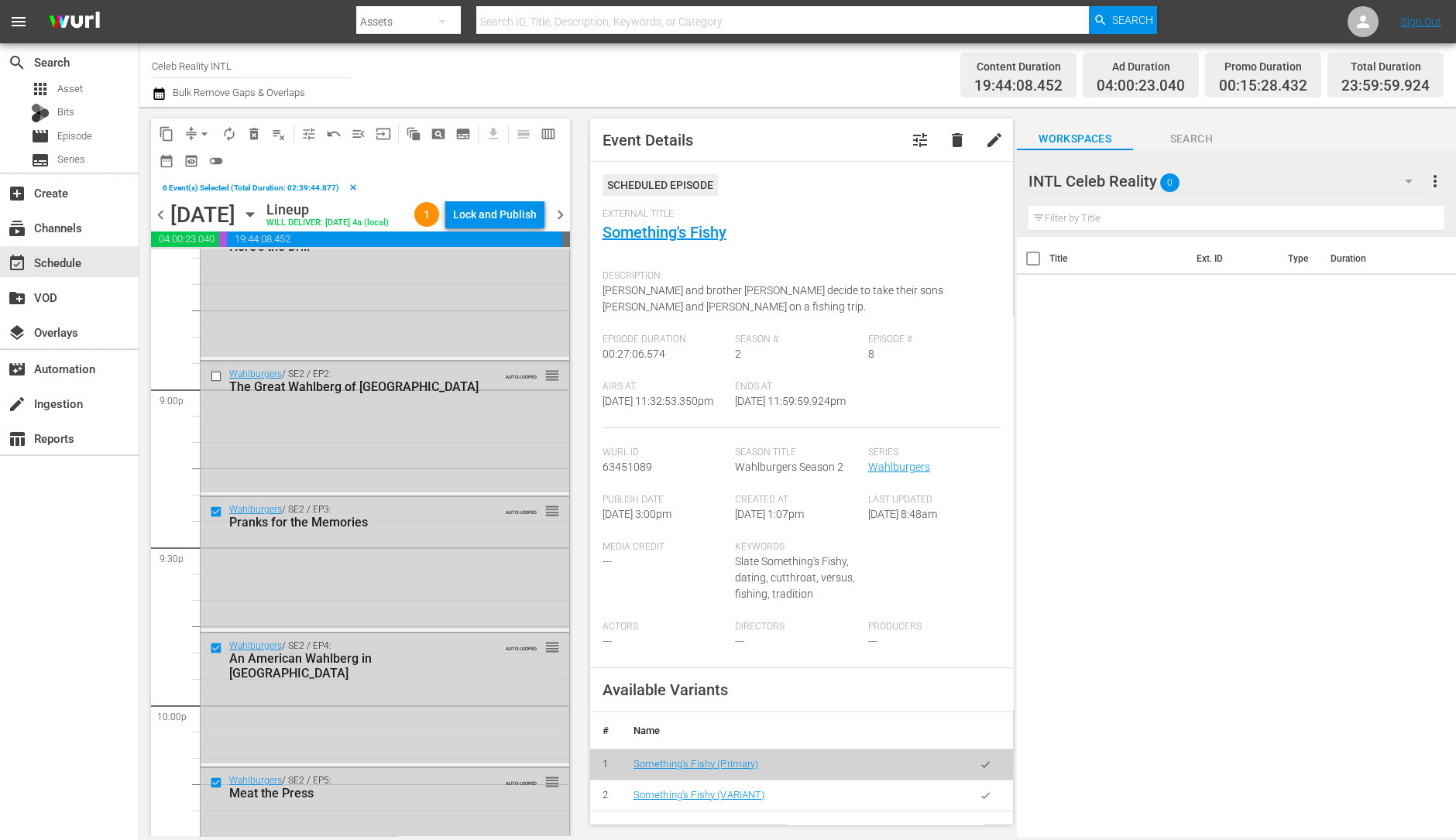
scroll to position [6494, 0]
click at [214, 385] on input "checkbox" at bounding box center [218, 378] width 16 height 14
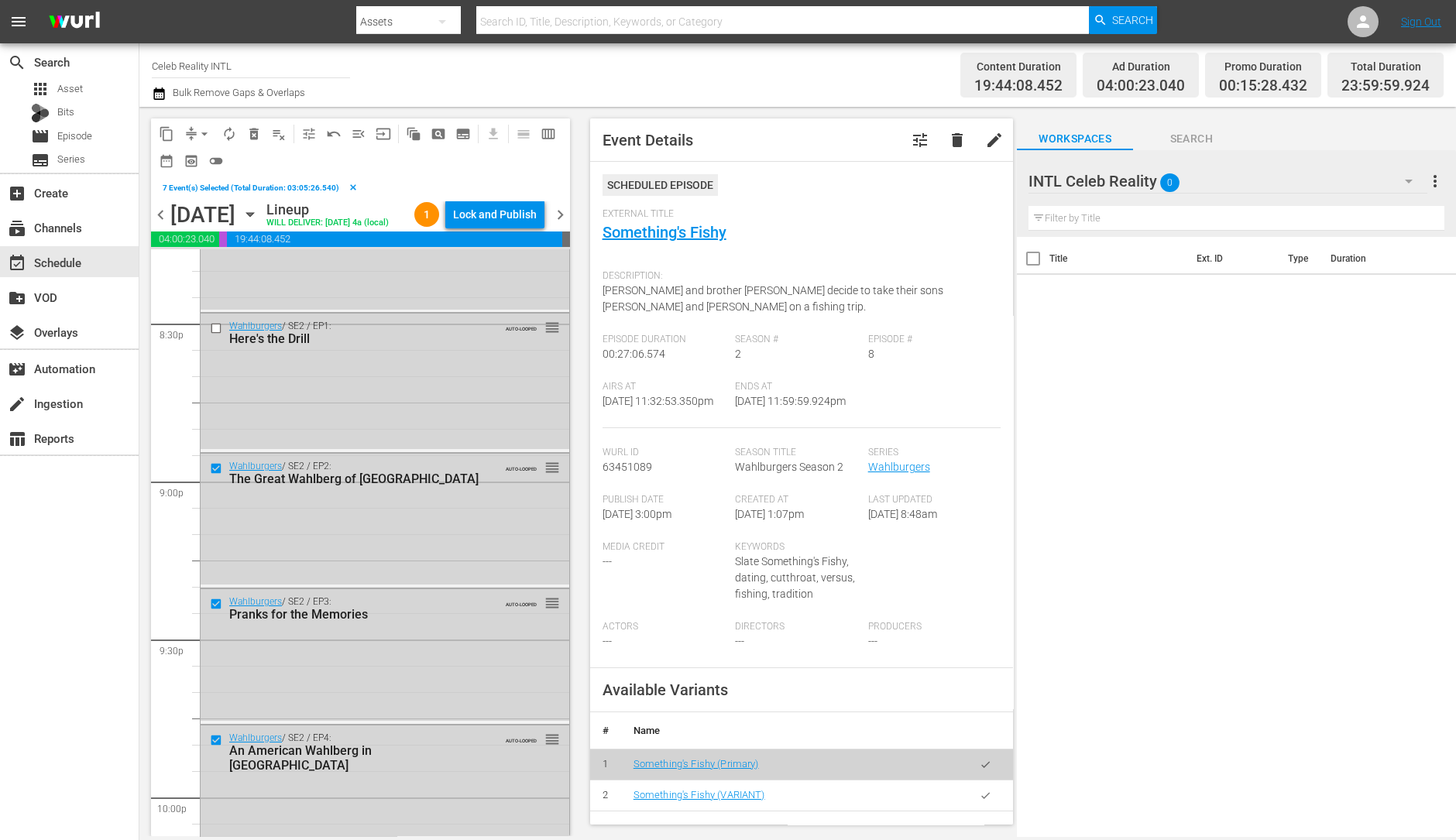
scroll to position [6399, 0]
click at [216, 340] on input "checkbox" at bounding box center [218, 333] width 16 height 14
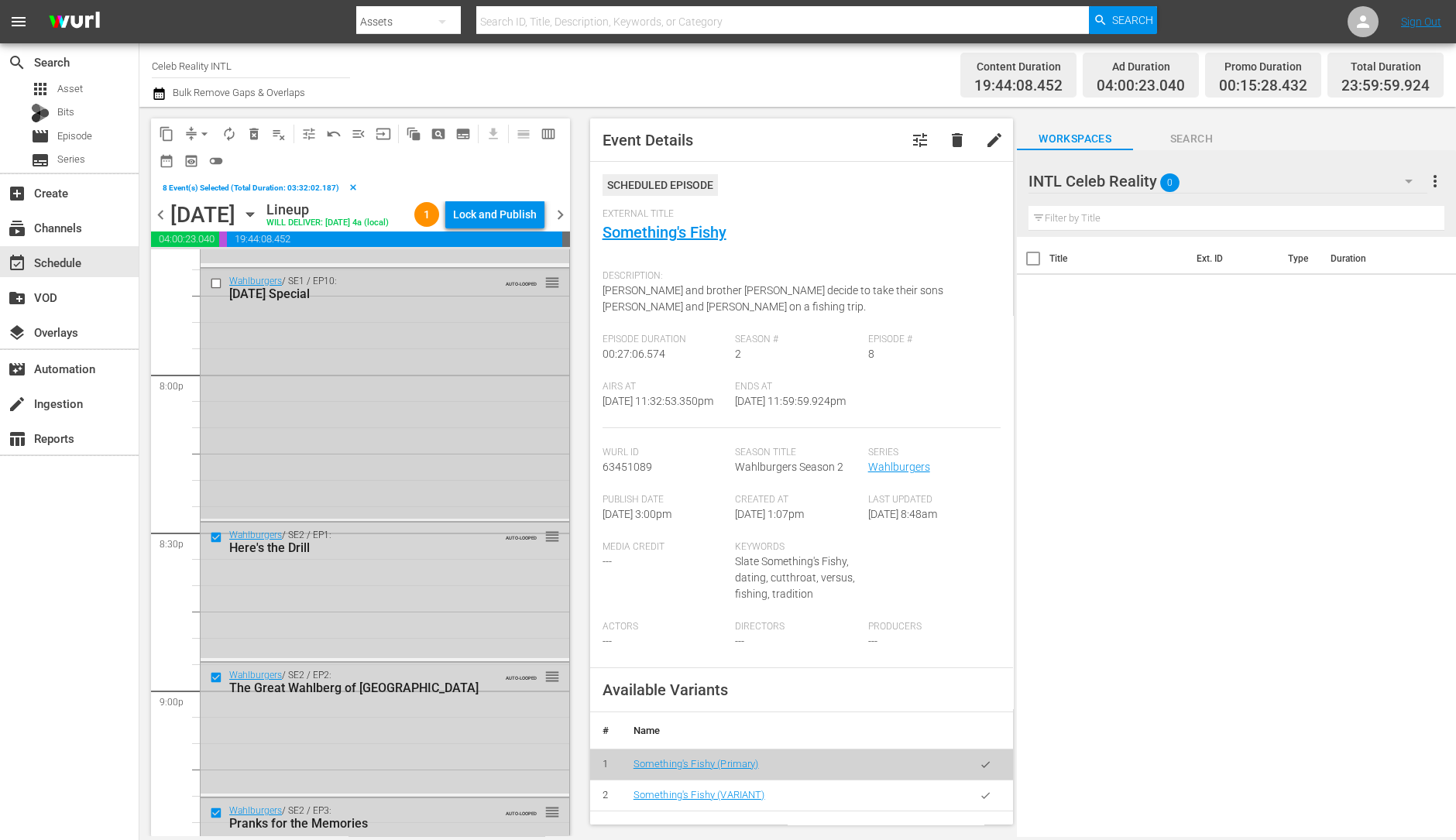
scroll to position [6193, 0]
click at [214, 291] on input "checkbox" at bounding box center [218, 285] width 16 height 14
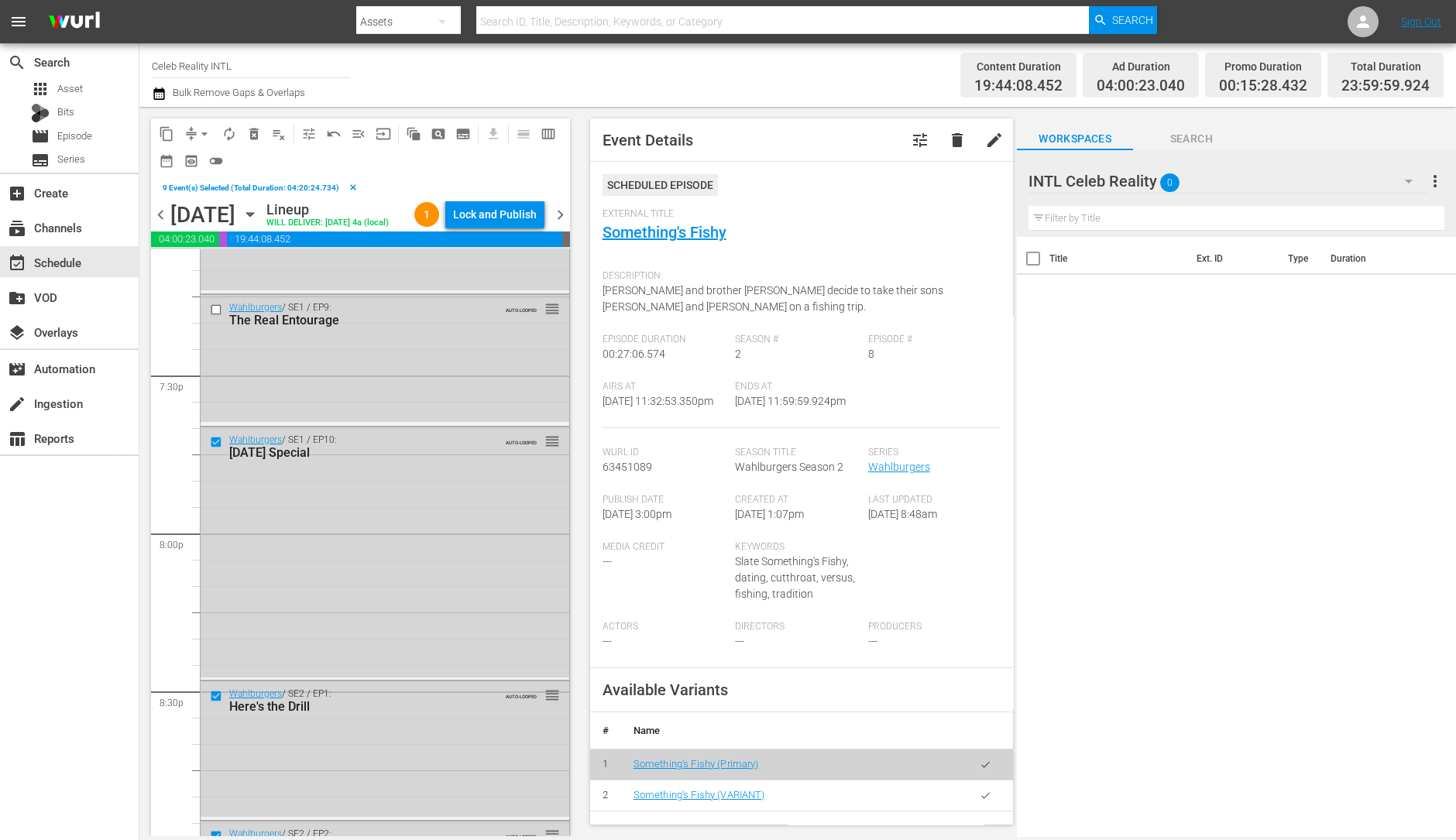
scroll to position [6035, 0]
click at [219, 317] on input "checkbox" at bounding box center [218, 310] width 16 height 14
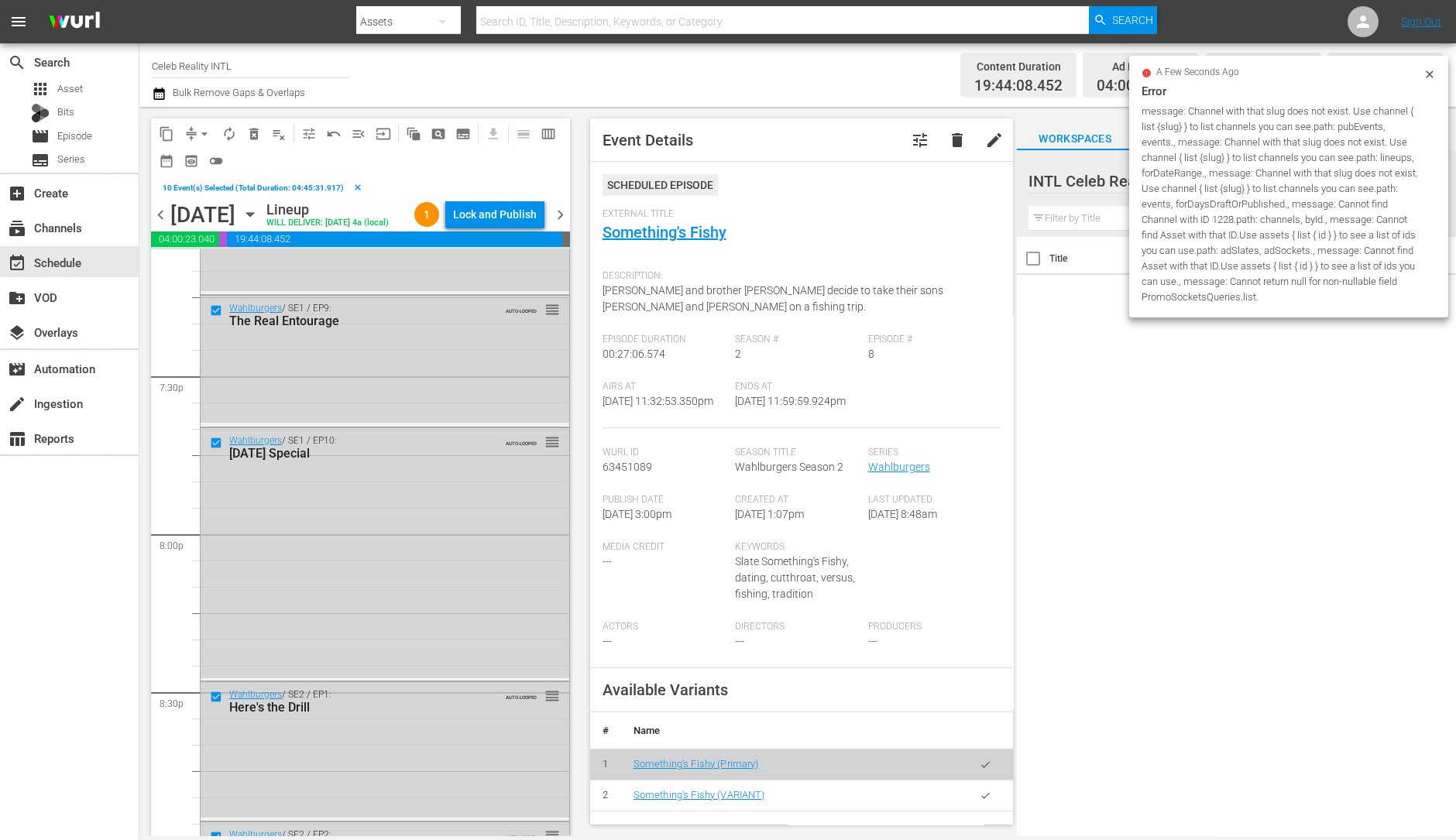
scroll to position [5868, 0]
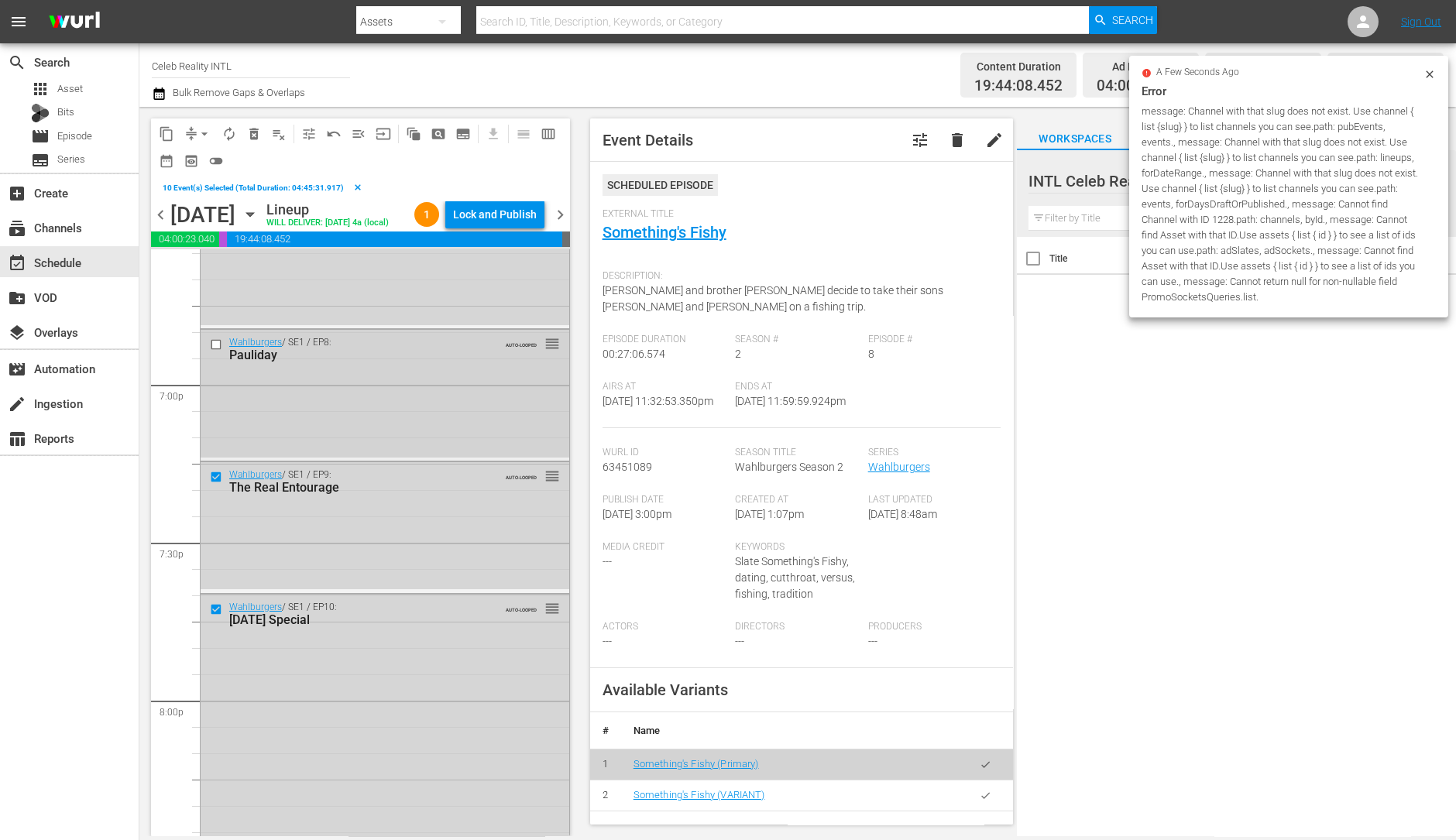
click at [213, 352] on input "checkbox" at bounding box center [218, 345] width 16 height 14
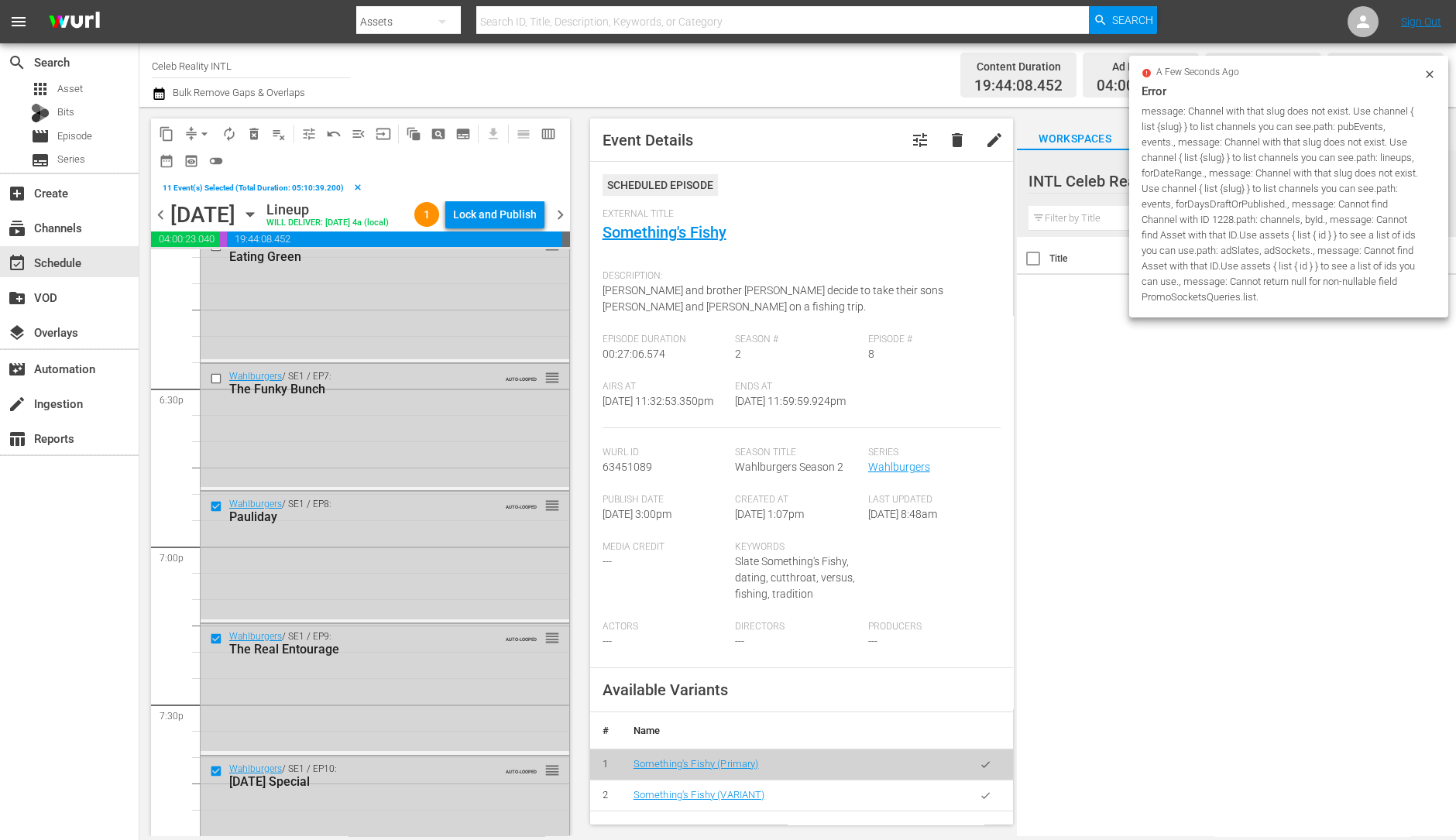
scroll to position [5705, 0]
click at [216, 385] on input "checkbox" at bounding box center [218, 379] width 16 height 14
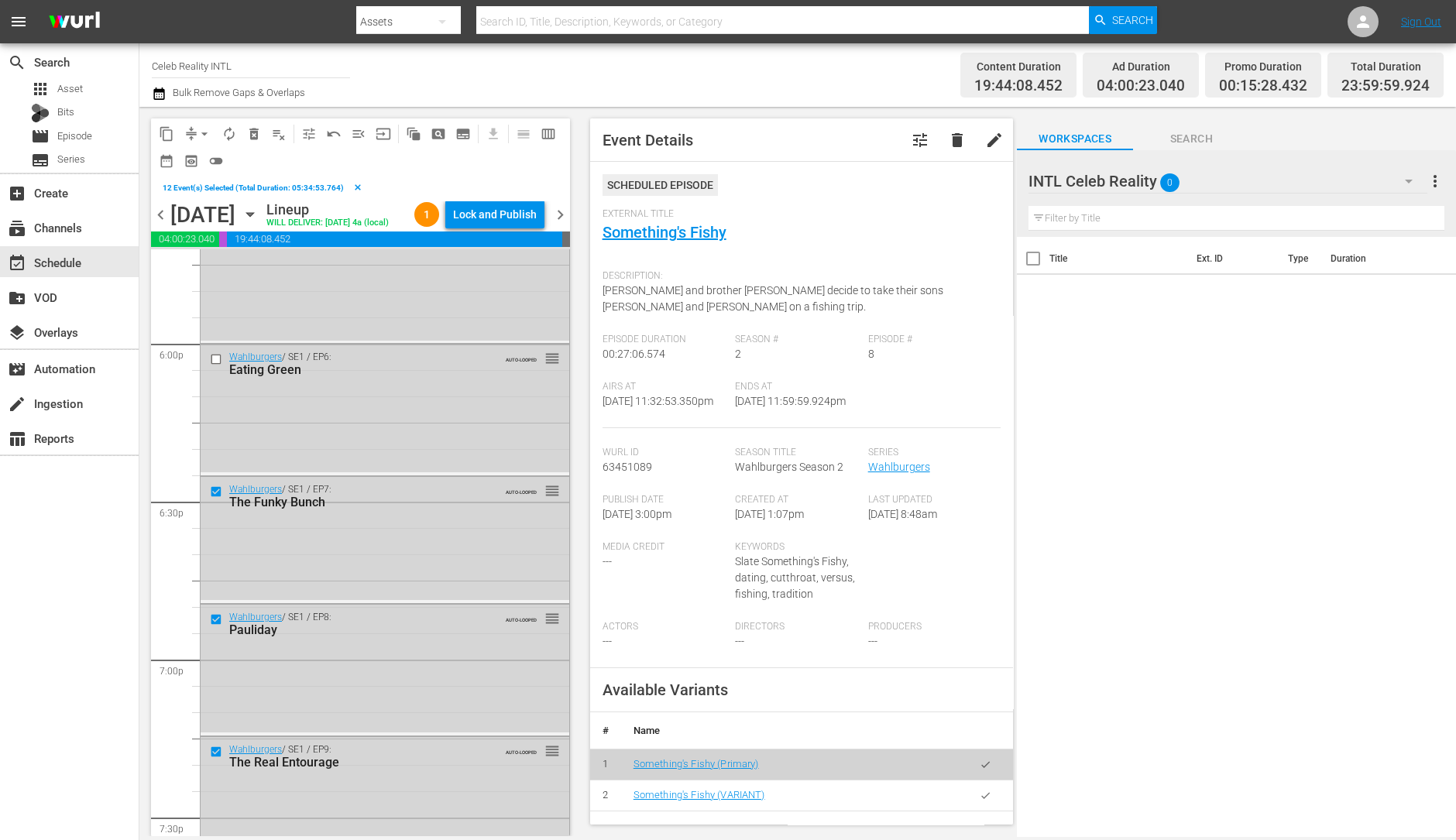
scroll to position [5591, 0]
click at [217, 368] on input "checkbox" at bounding box center [218, 362] width 16 height 14
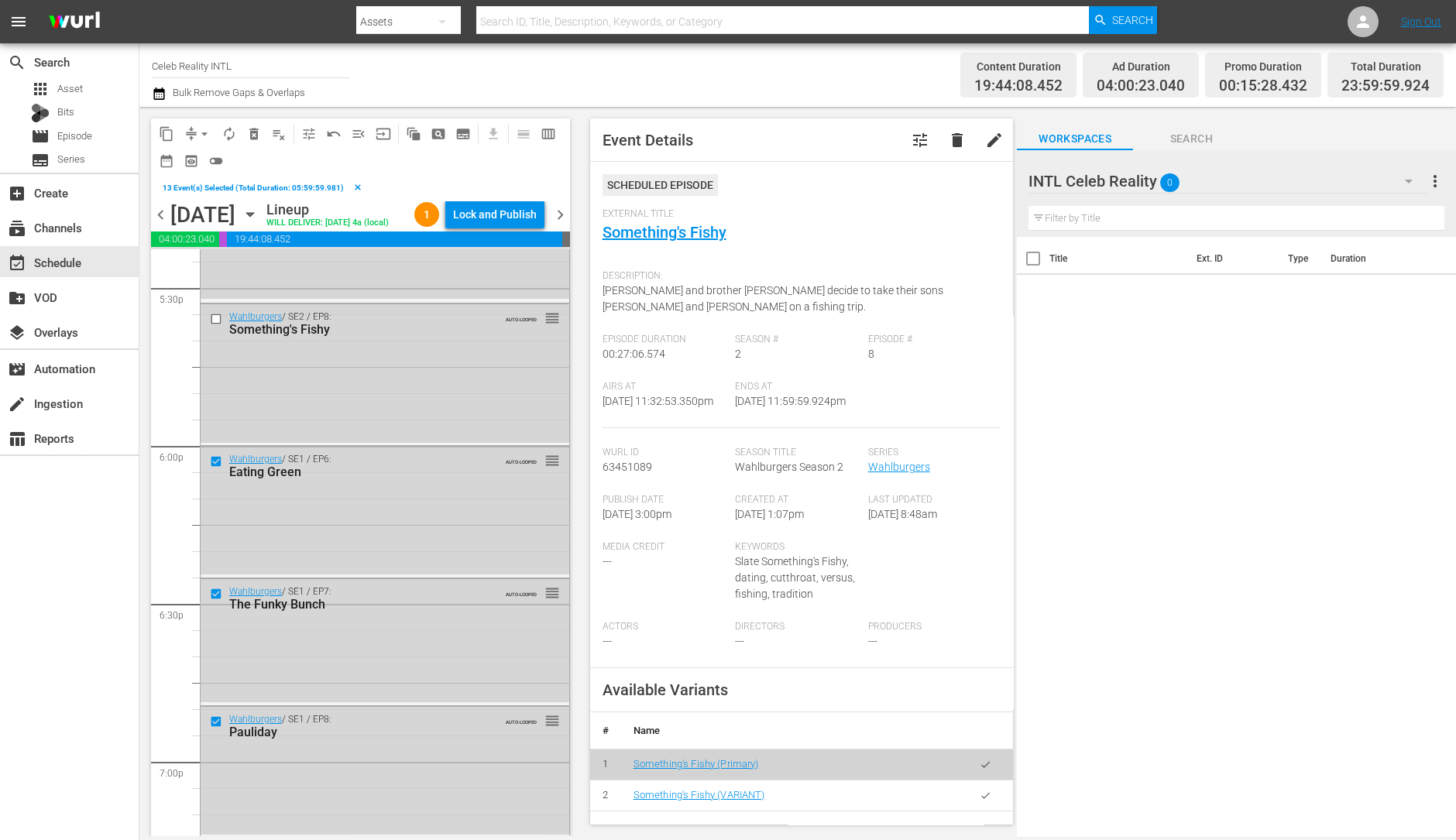
scroll to position [5490, 0]
click at [213, 327] on input "checkbox" at bounding box center [218, 320] width 16 height 14
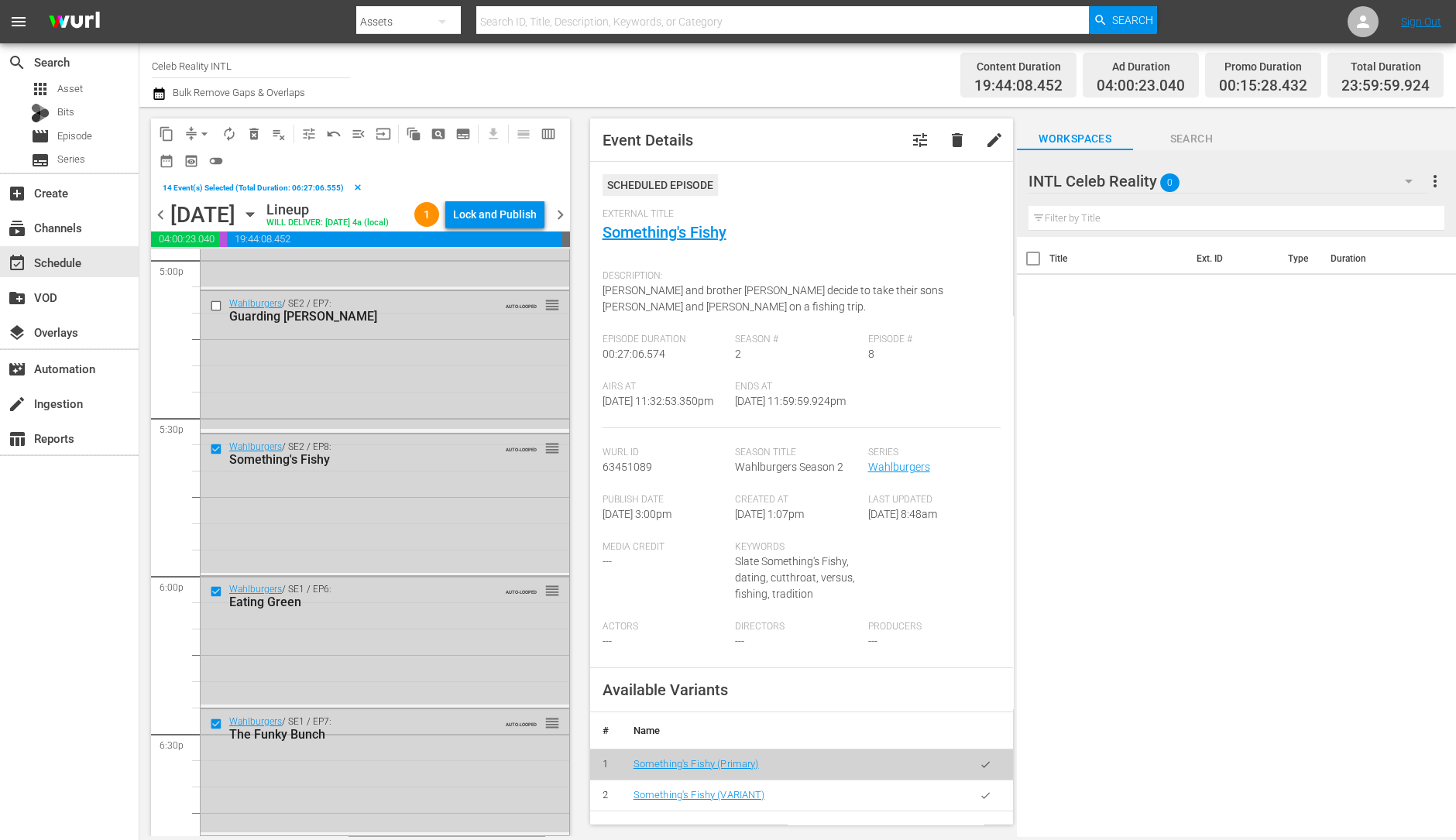
scroll to position [5354, 0]
click at [217, 320] on input "checkbox" at bounding box center [218, 313] width 16 height 14
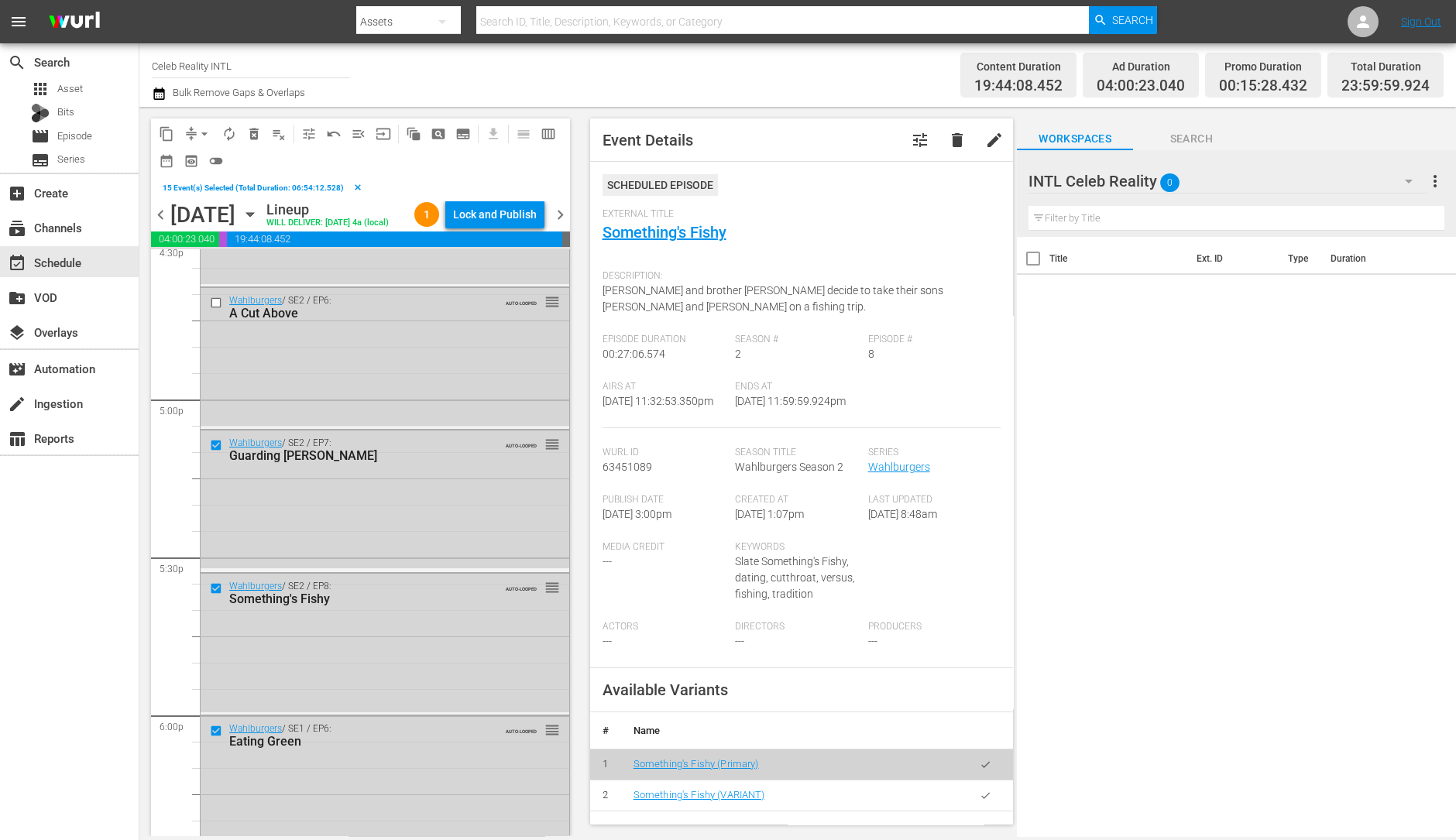
scroll to position [5197, 0]
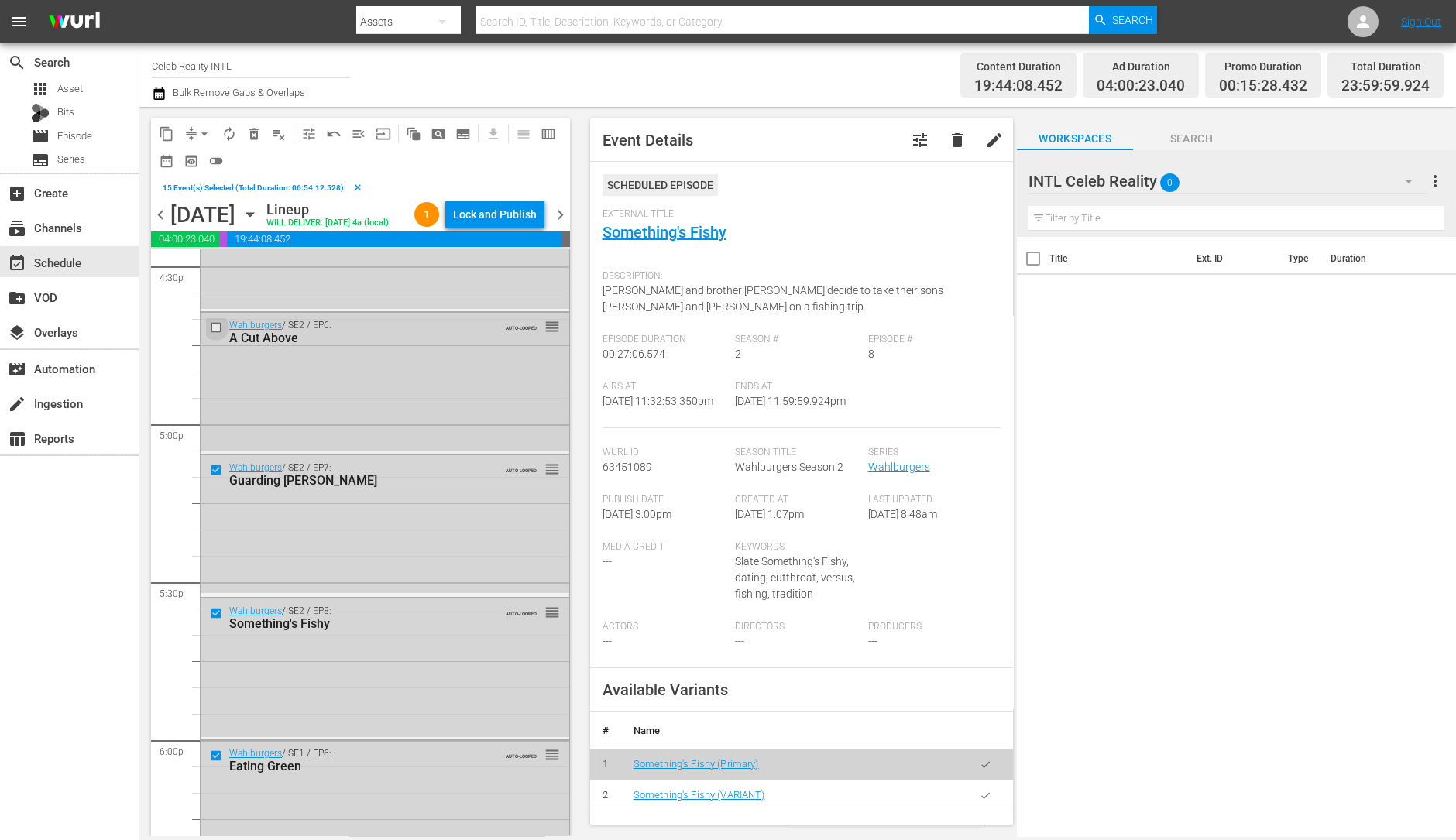
click at [219, 335] on input "checkbox" at bounding box center [218, 328] width 16 height 14
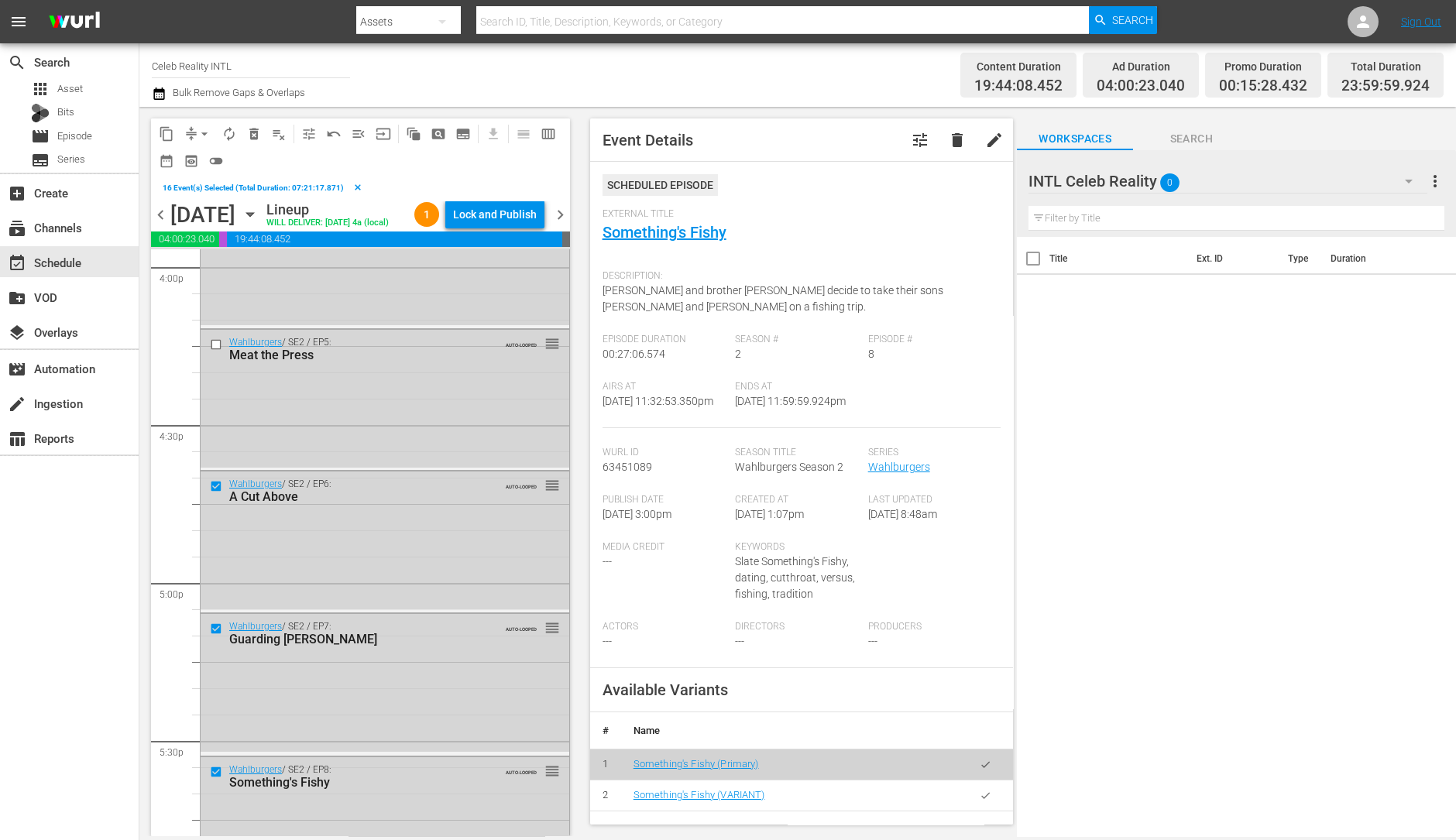
scroll to position [5035, 0]
click at [213, 354] on input "checkbox" at bounding box center [218, 348] width 16 height 14
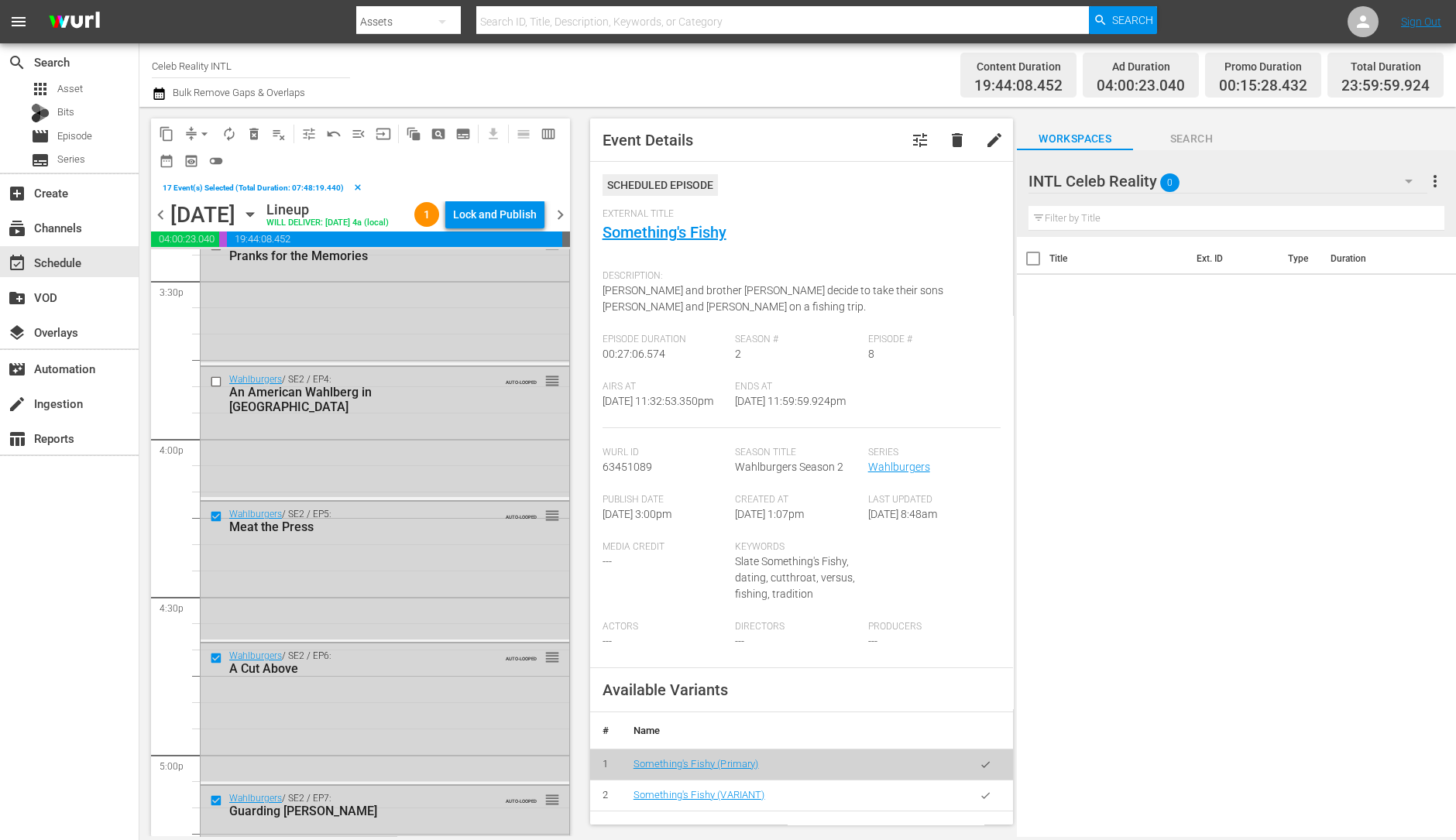
scroll to position [4863, 0]
click at [213, 391] on input "checkbox" at bounding box center [218, 384] width 16 height 14
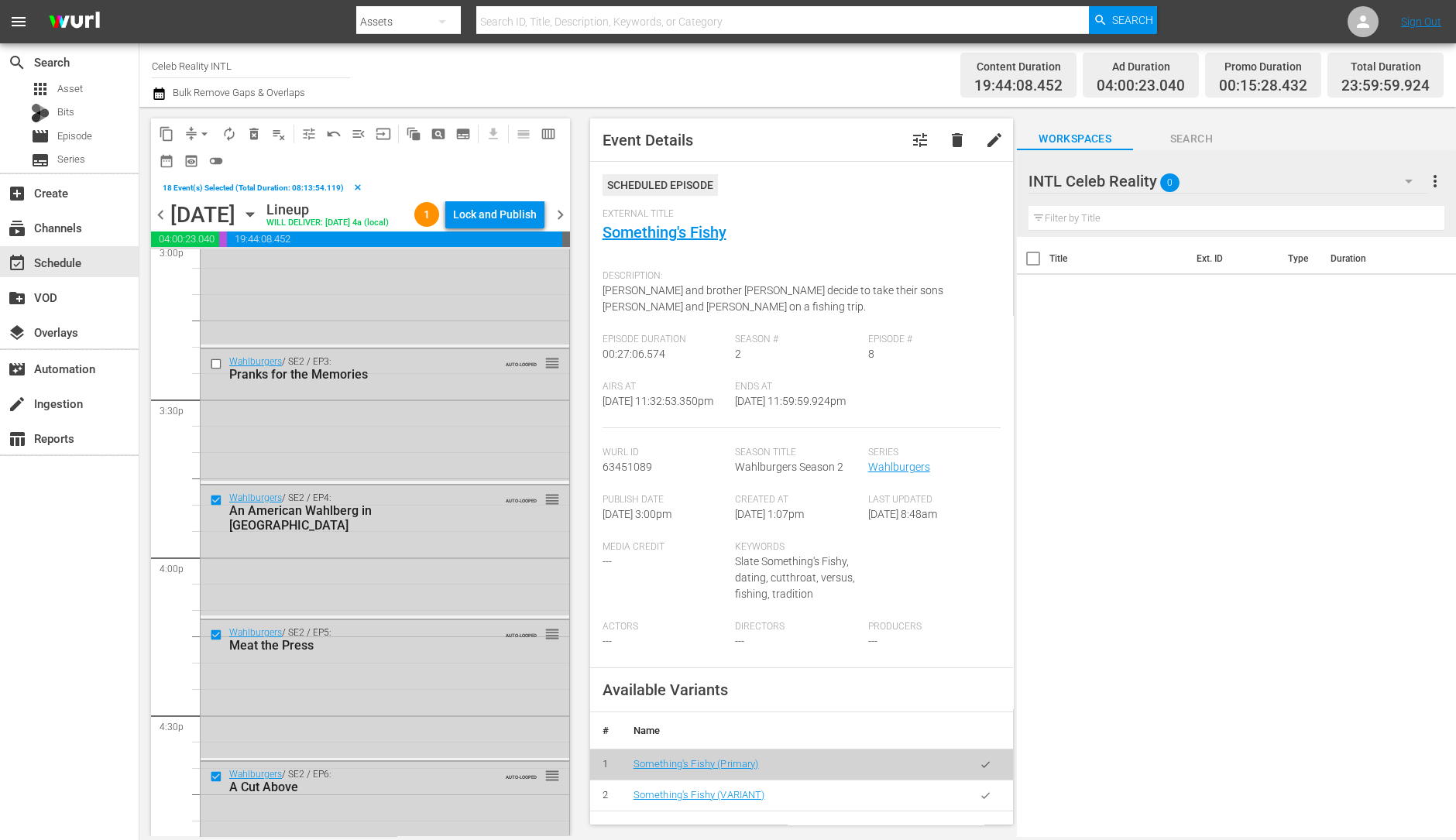
scroll to position [4747, 0]
click at [213, 371] on input "checkbox" at bounding box center [218, 364] width 16 height 14
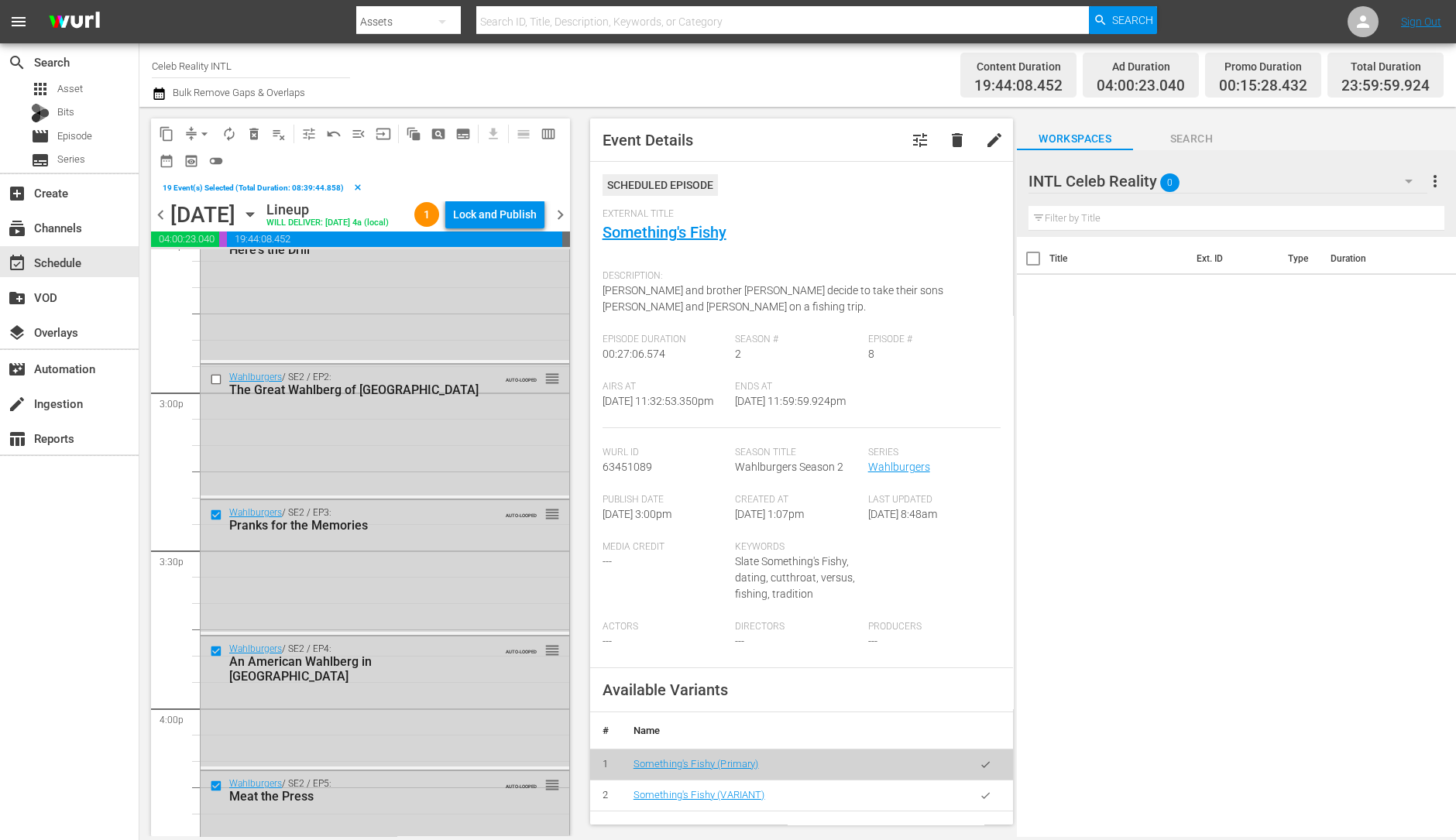
scroll to position [4574, 0]
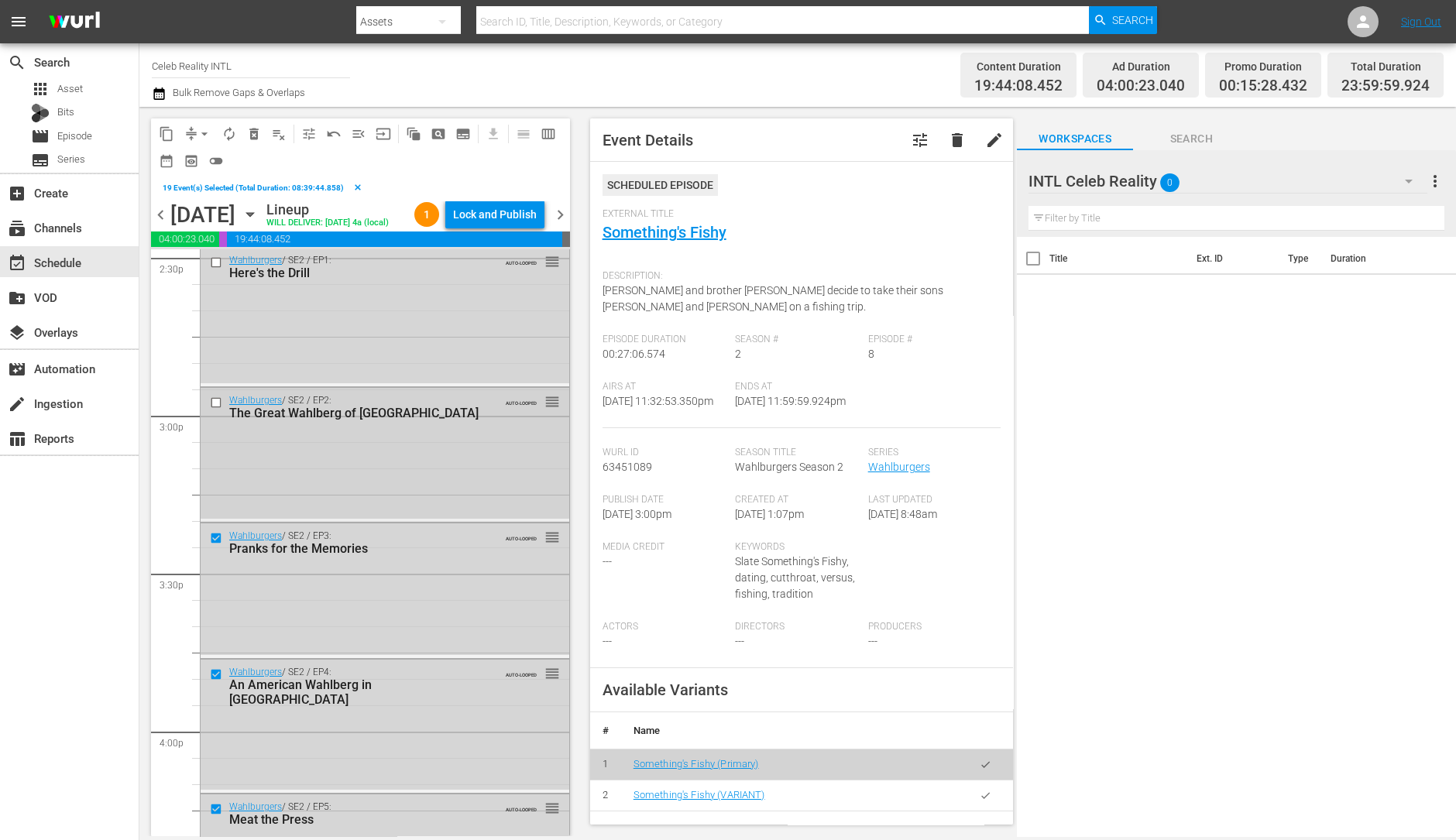
click at [213, 410] on input "checkbox" at bounding box center [218, 402] width 16 height 14
click at [217, 269] on input "checkbox" at bounding box center [218, 263] width 16 height 14
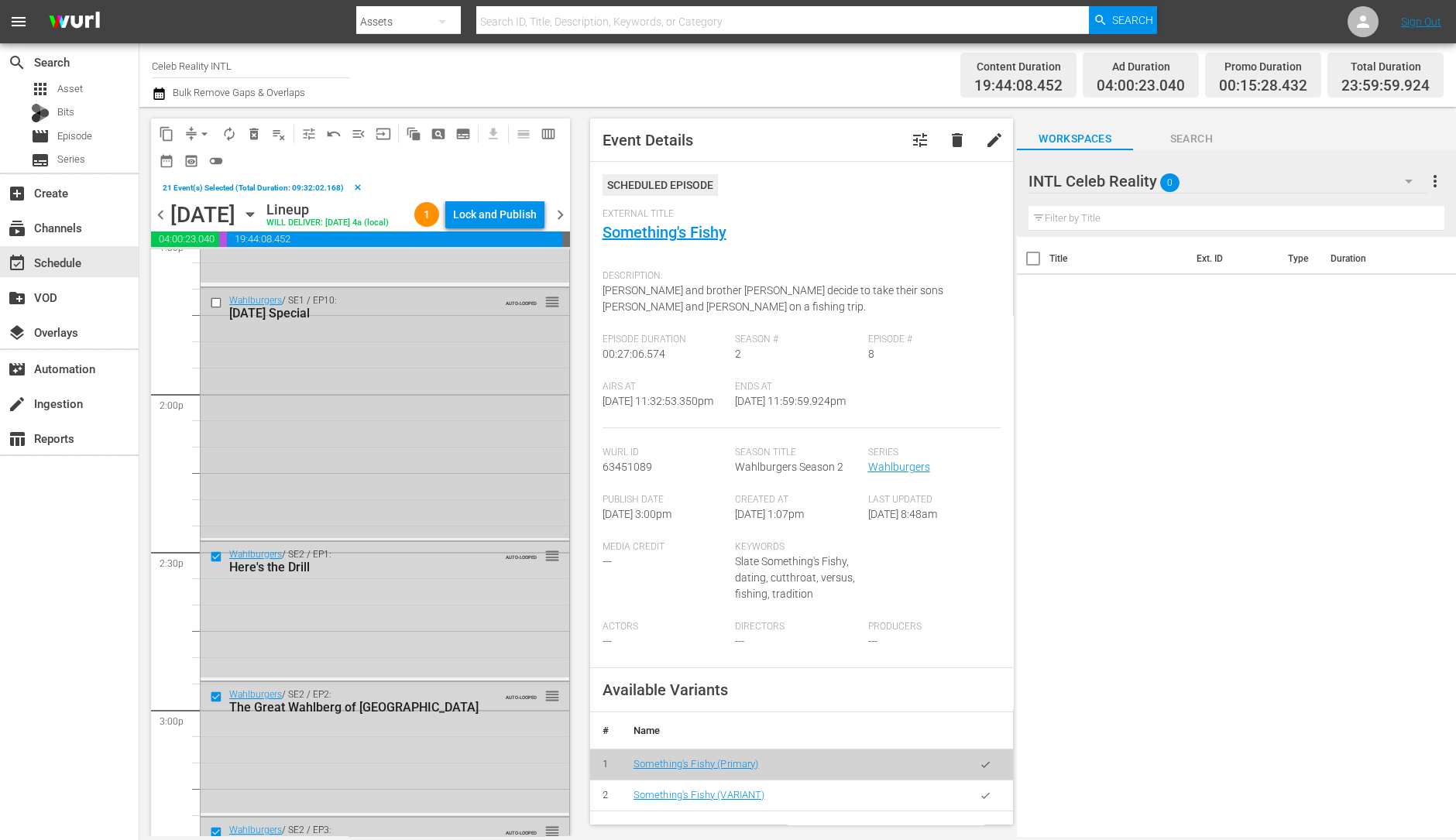
scroll to position [4268, 0]
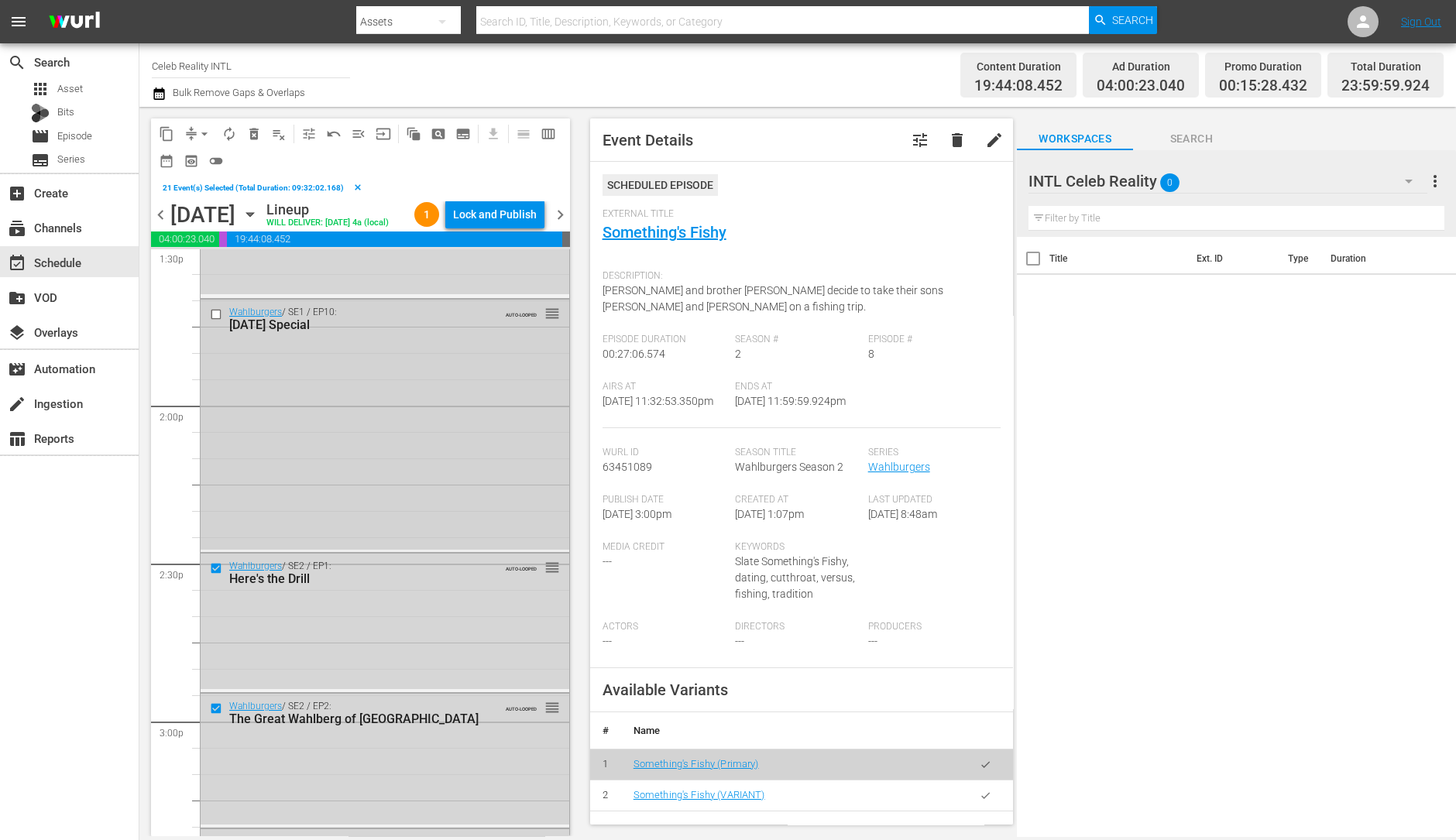
click at [213, 321] on input "checkbox" at bounding box center [218, 314] width 16 height 14
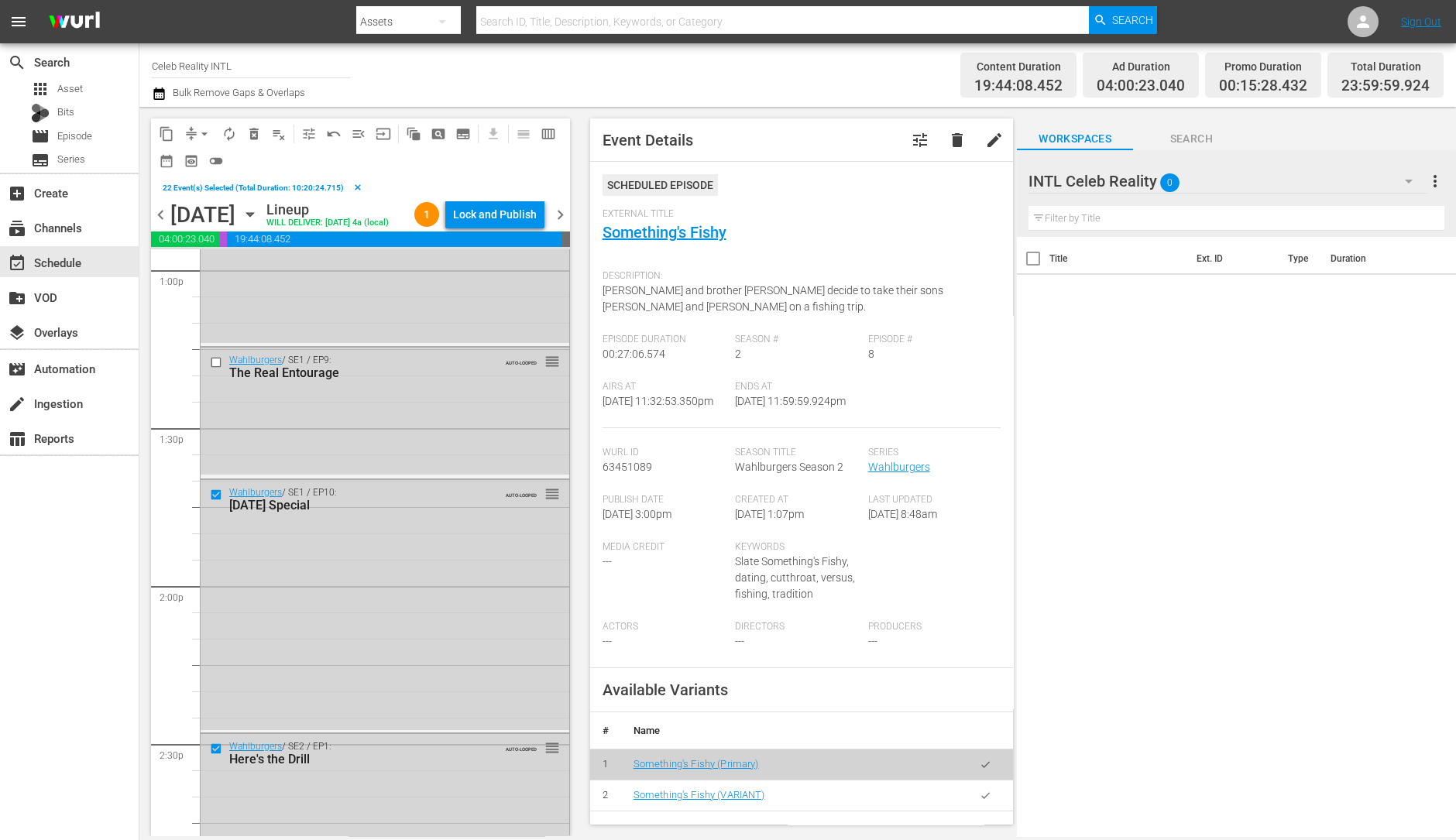
scroll to position [4059, 0]
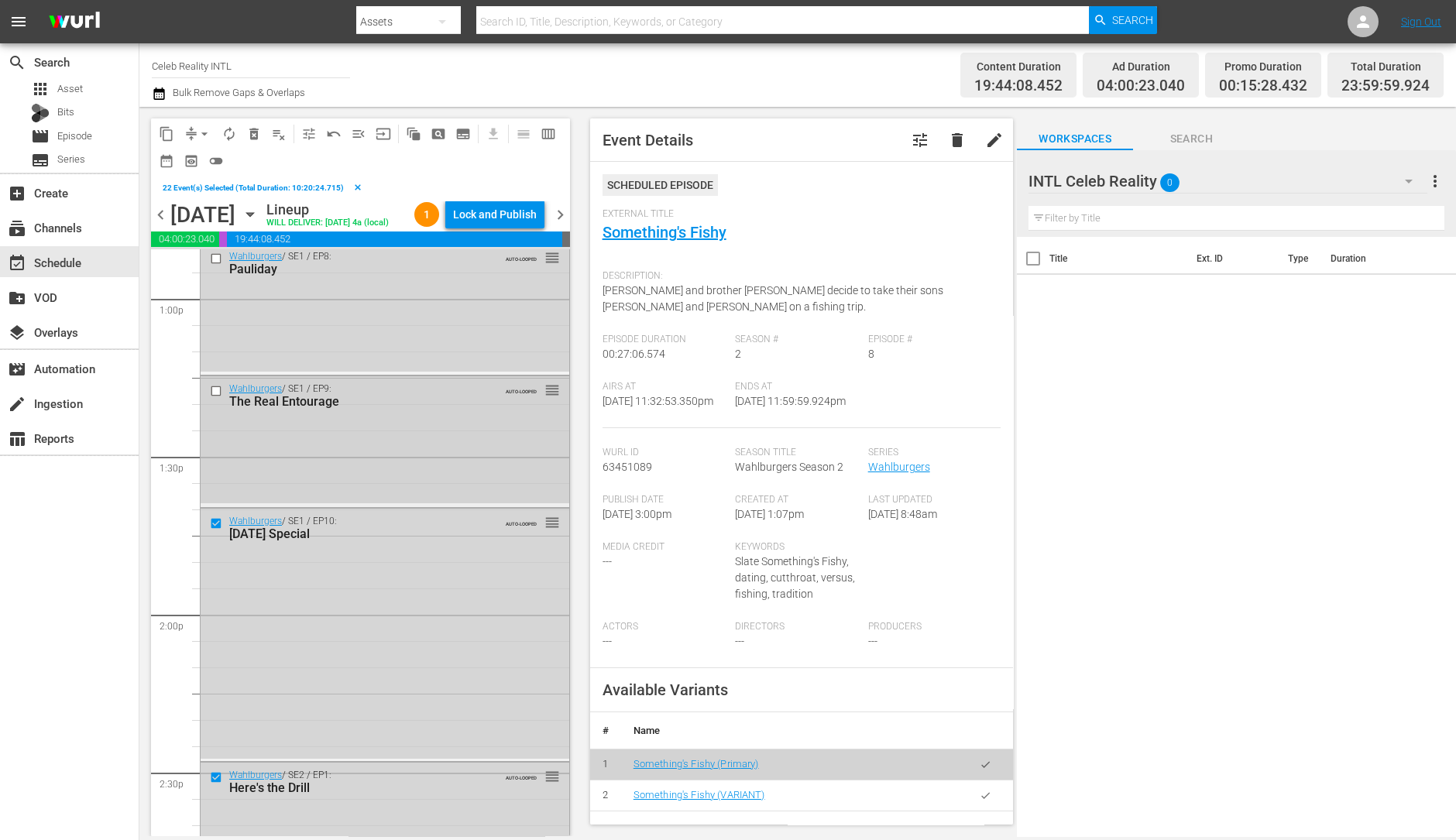
click at [217, 397] on input "checkbox" at bounding box center [218, 391] width 16 height 14
click at [215, 266] on input "checkbox" at bounding box center [218, 258] width 16 height 14
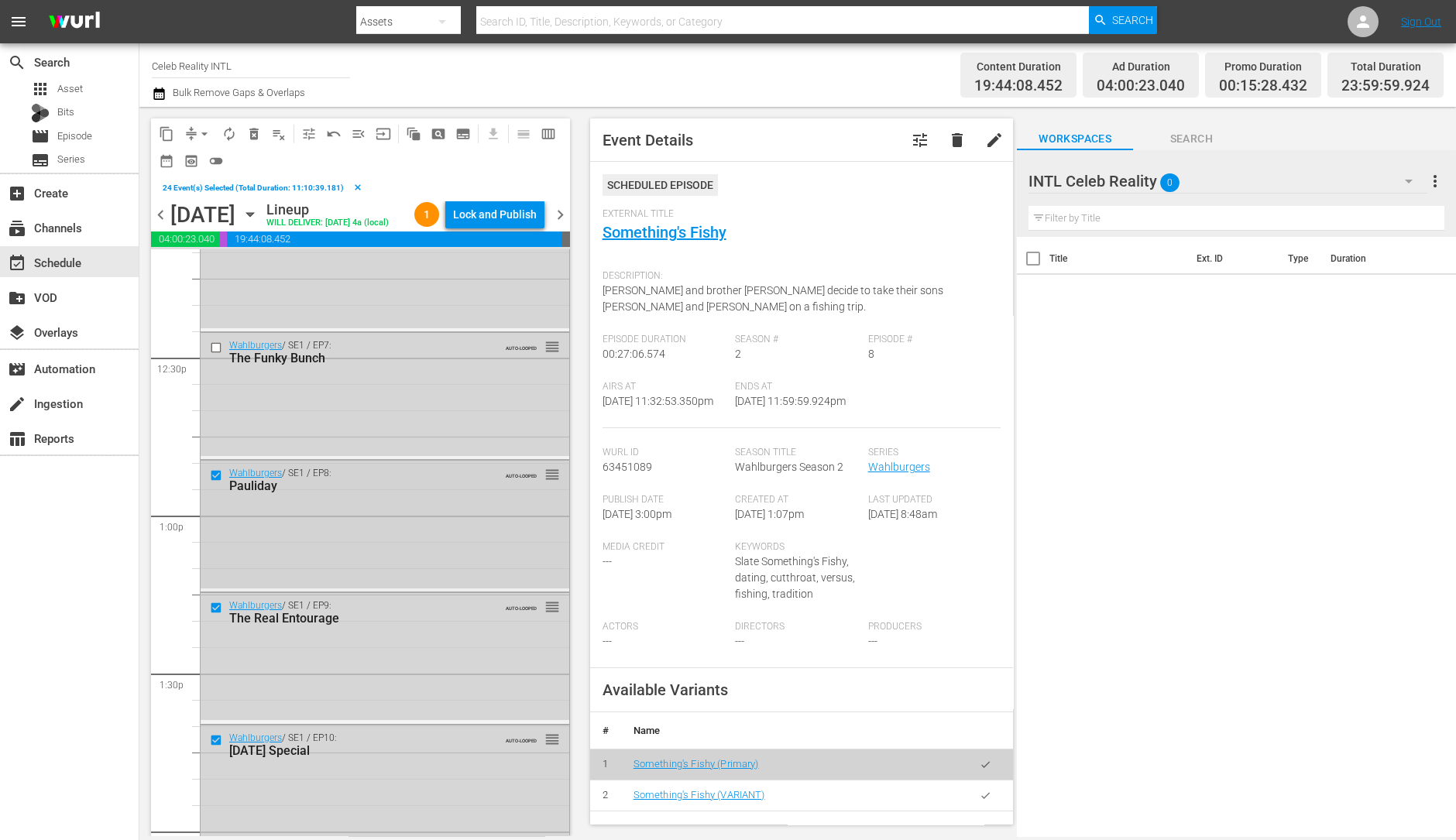
scroll to position [3842, 0]
click at [221, 354] on input "checkbox" at bounding box center [218, 348] width 16 height 14
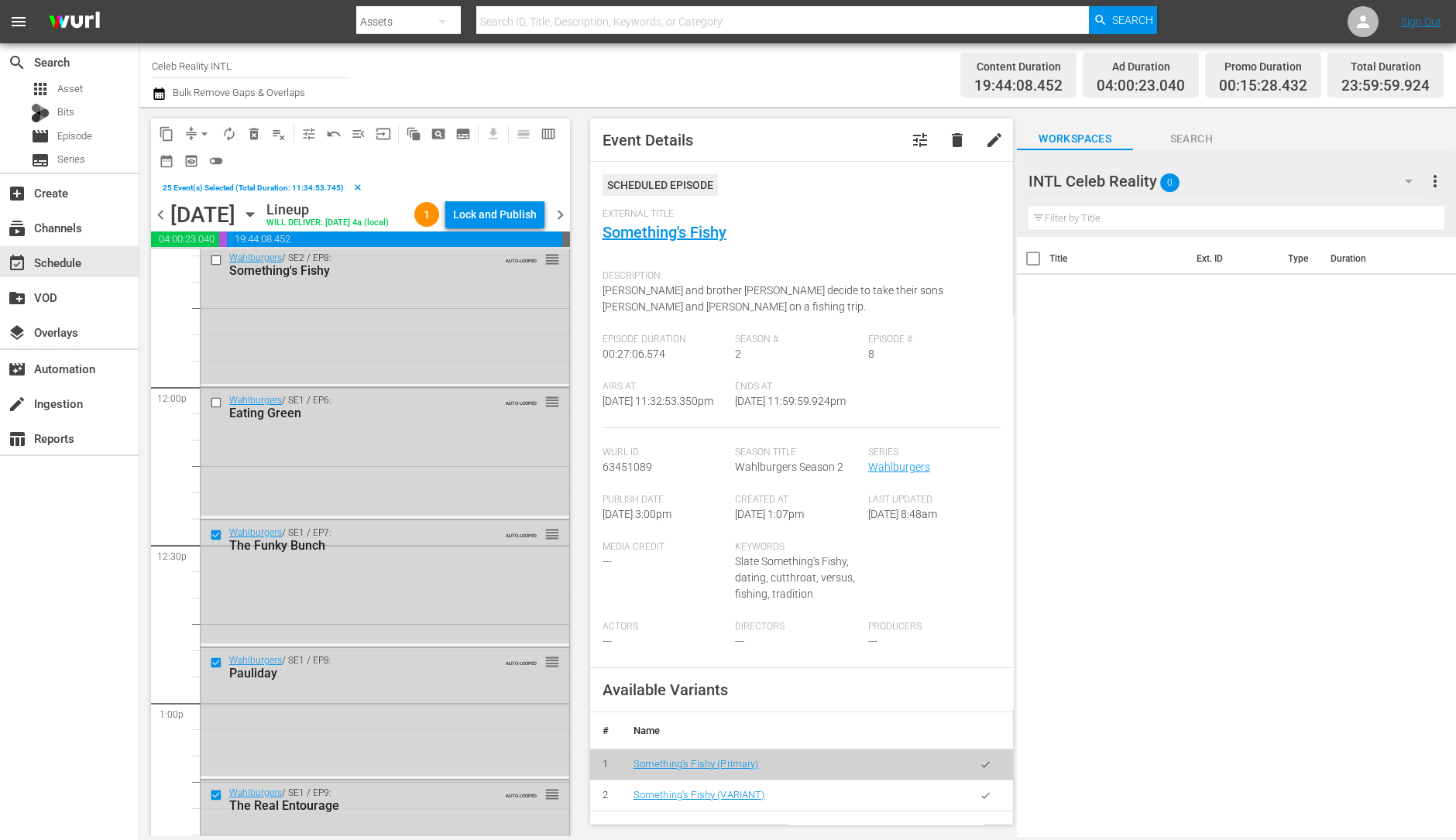
scroll to position [3654, 0]
click at [215, 411] on input "checkbox" at bounding box center [218, 403] width 16 height 14
click at [213, 268] on input "checkbox" at bounding box center [218, 261] width 16 height 14
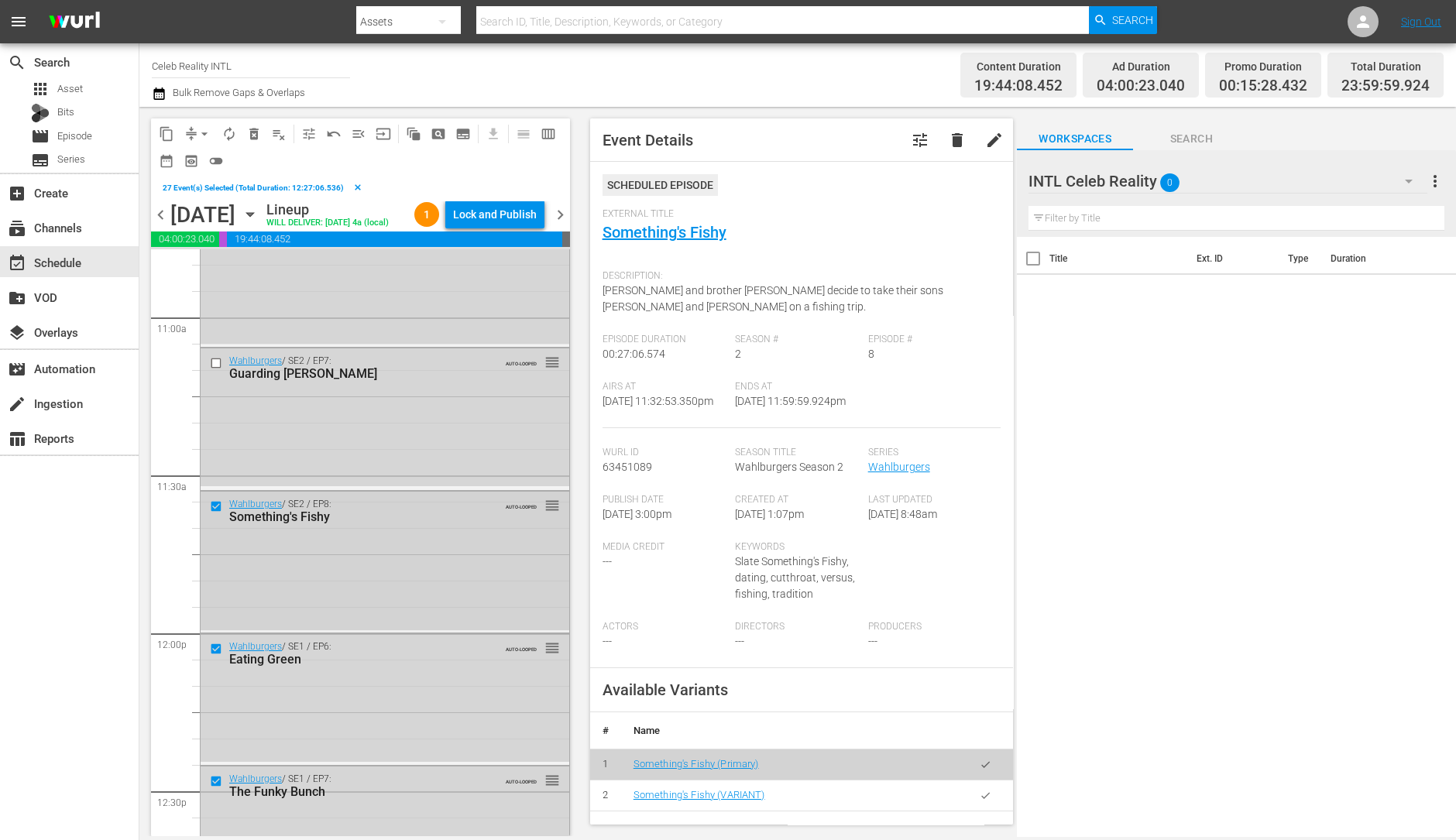
scroll to position [3408, 0]
click at [221, 370] on input "checkbox" at bounding box center [218, 364] width 16 height 14
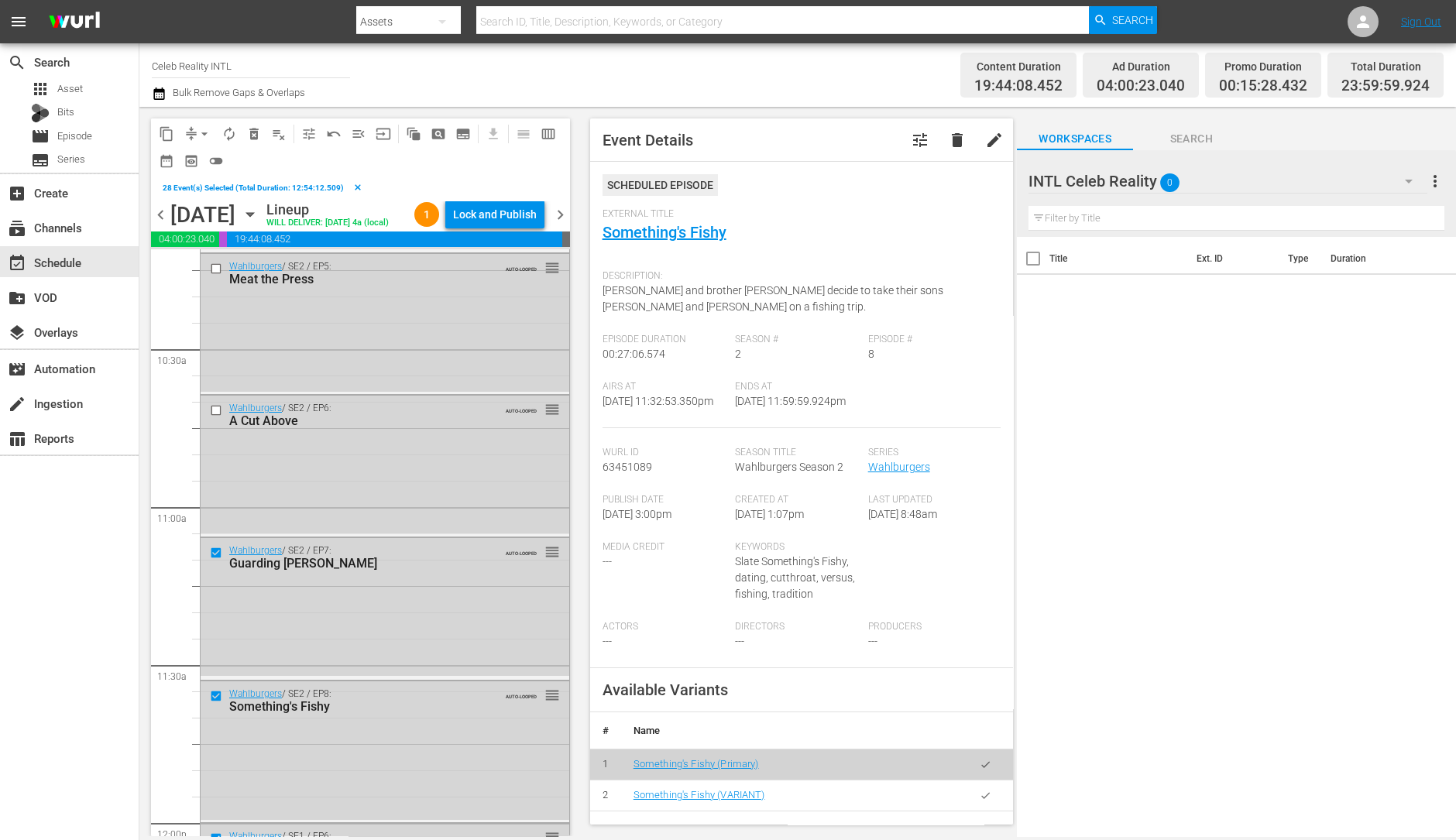
scroll to position [3216, 0]
click at [217, 420] on input "checkbox" at bounding box center [218, 413] width 16 height 14
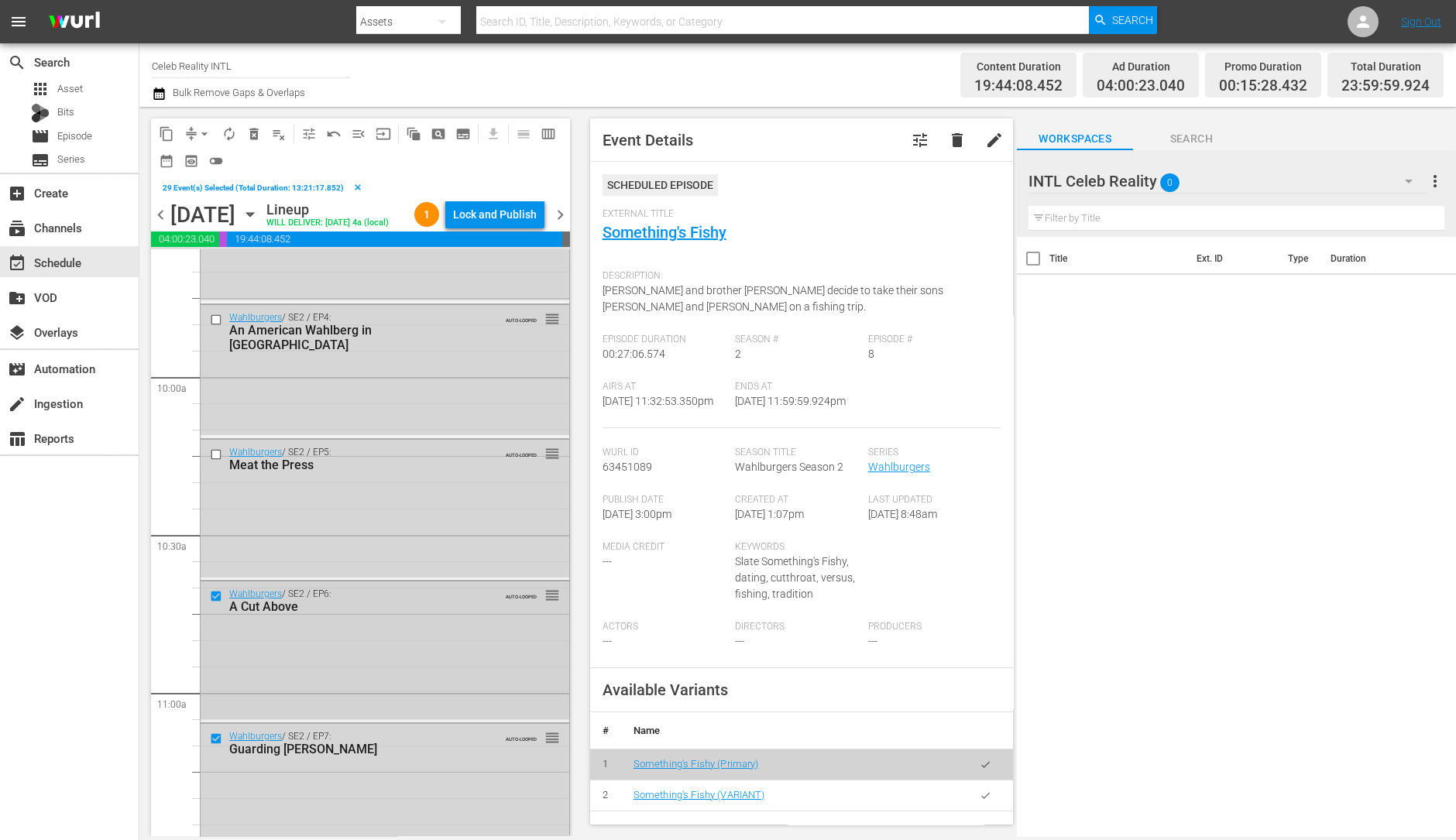
scroll to position [3031, 0]
click at [219, 463] on input "checkbox" at bounding box center [218, 456] width 16 height 14
click at [215, 327] on input "checkbox" at bounding box center [218, 320] width 16 height 14
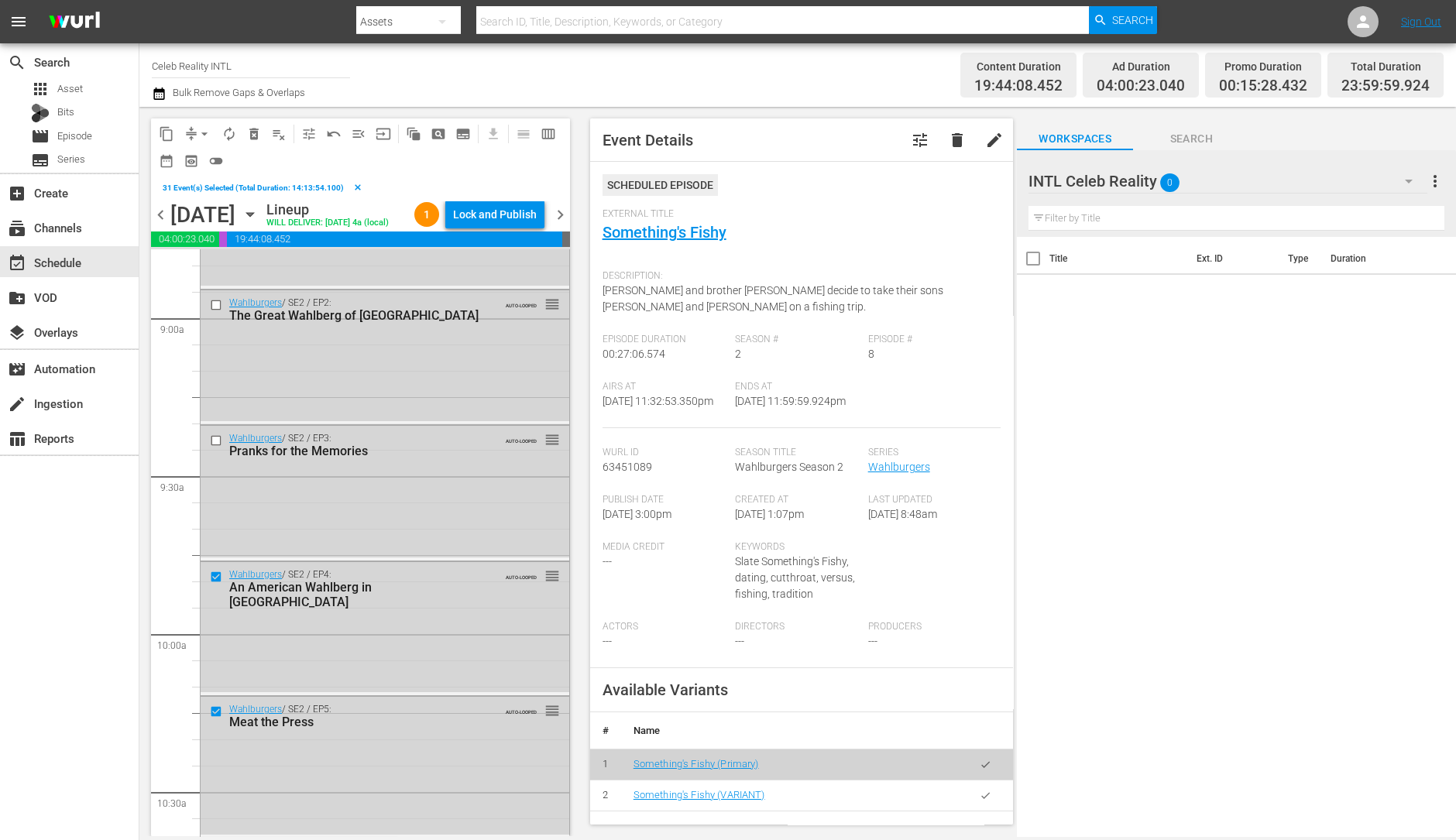
scroll to position [2770, 0]
click at [213, 452] on input "checkbox" at bounding box center [218, 446] width 16 height 14
click at [215, 317] on input "checkbox" at bounding box center [218, 310] width 16 height 14
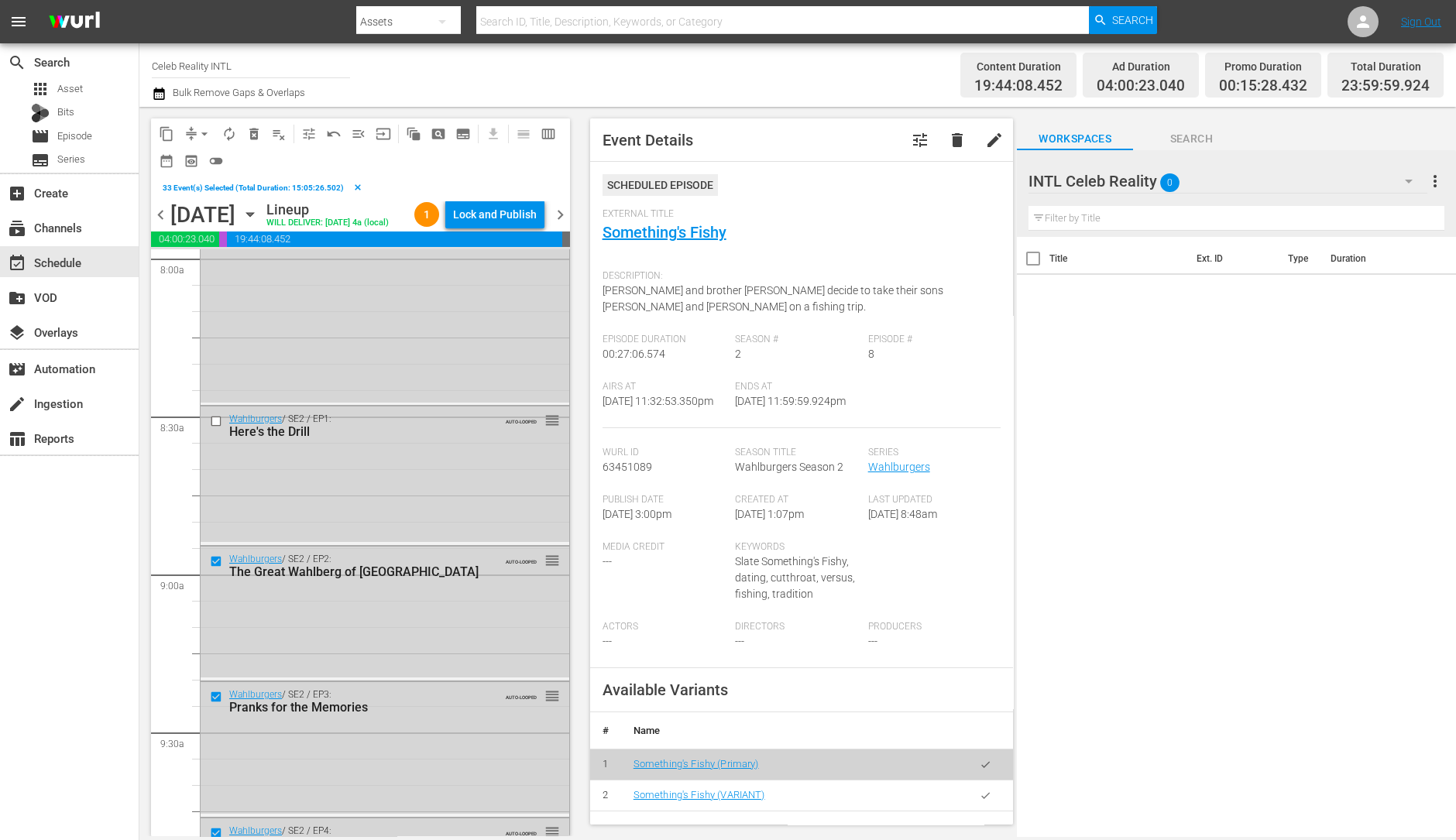
scroll to position [2515, 0]
click at [219, 431] on input "checkbox" at bounding box center [218, 425] width 16 height 14
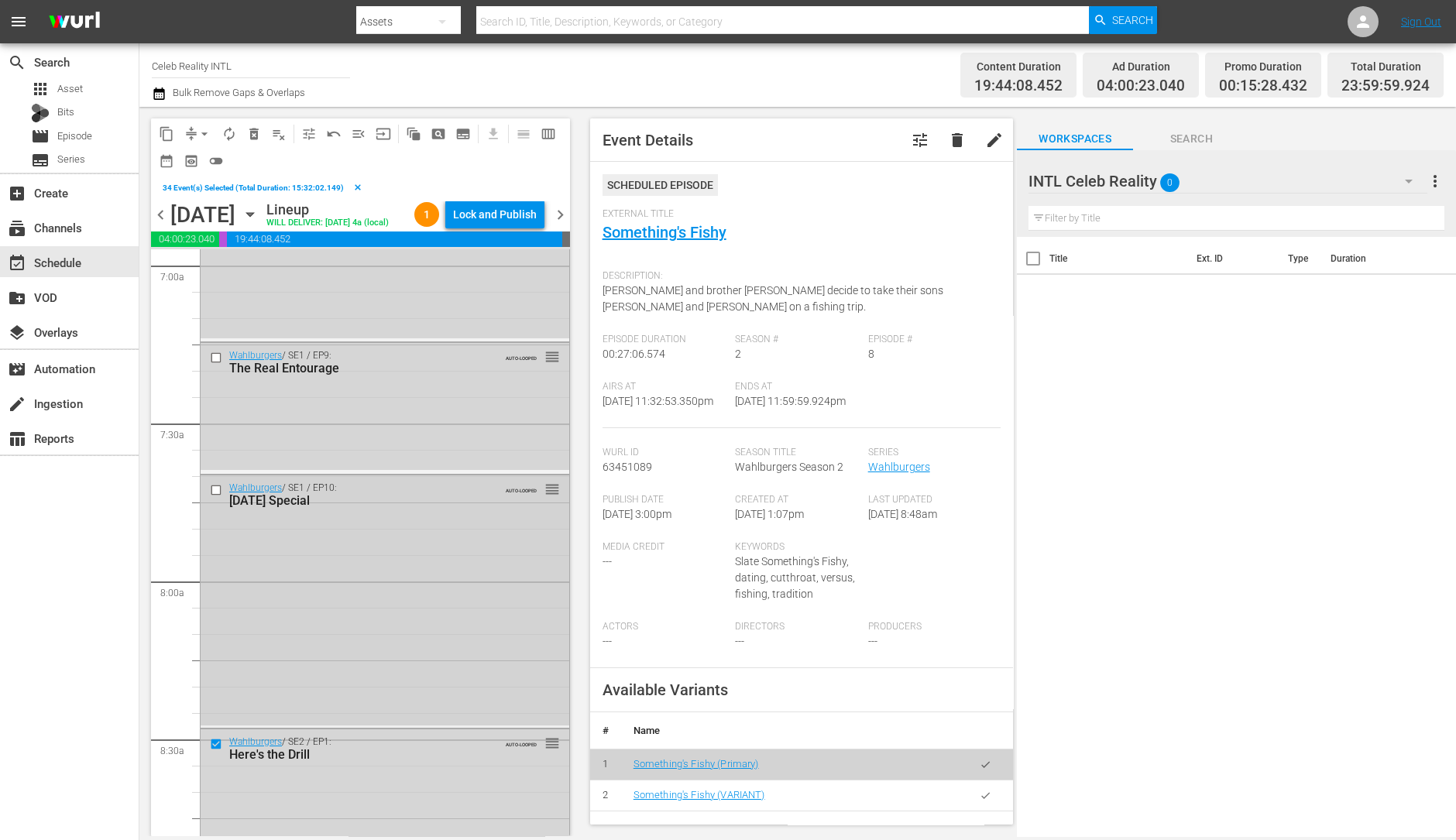
click at [214, 497] on input "checkbox" at bounding box center [218, 491] width 16 height 14
click at [213, 364] on input "checkbox" at bounding box center [218, 357] width 16 height 14
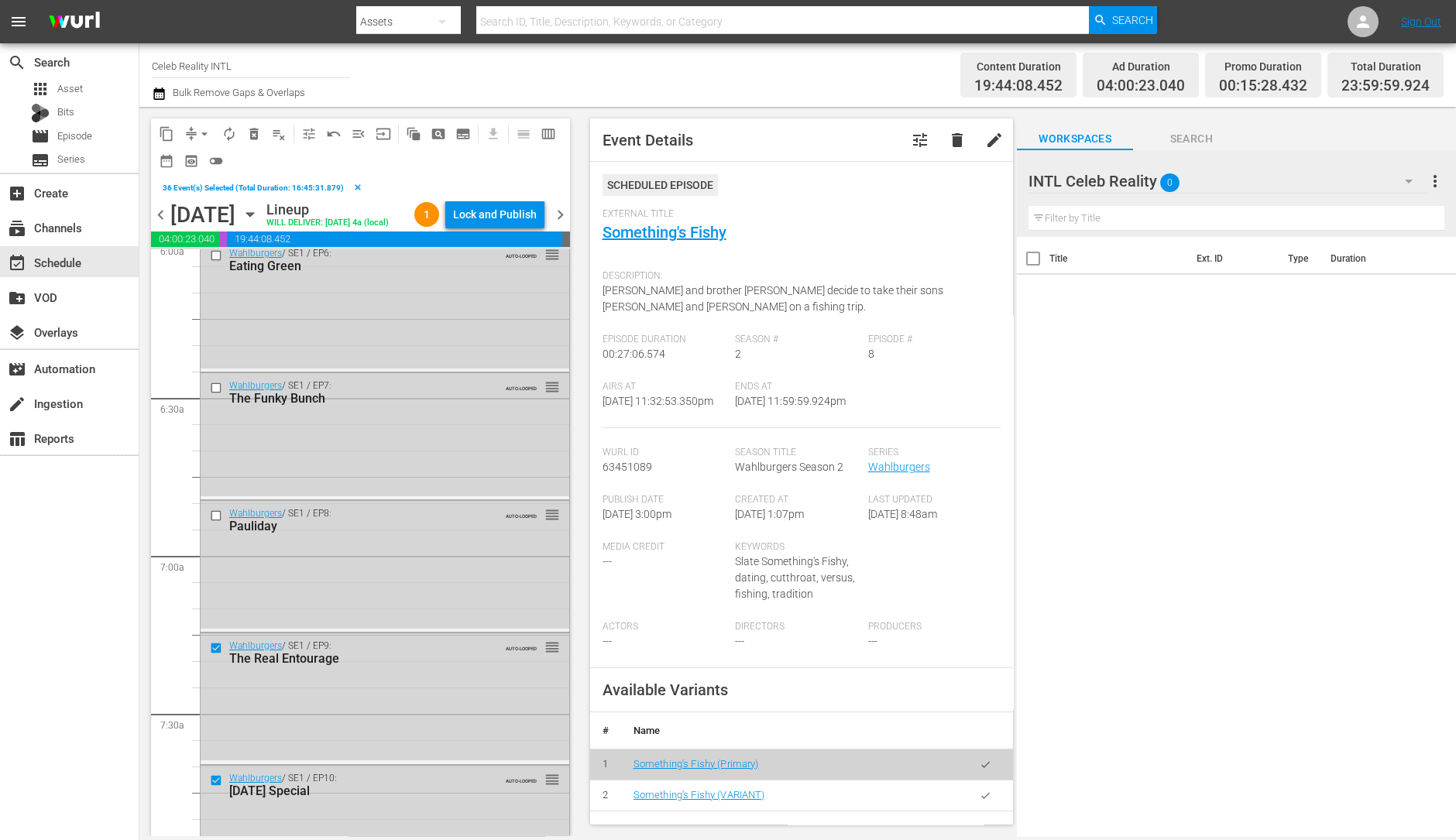
scroll to position [1903, 0]
click at [216, 524] on input "checkbox" at bounding box center [218, 518] width 16 height 14
click at [211, 396] on input "checkbox" at bounding box center [218, 389] width 16 height 14
click at [215, 264] on input "checkbox" at bounding box center [218, 257] width 16 height 14
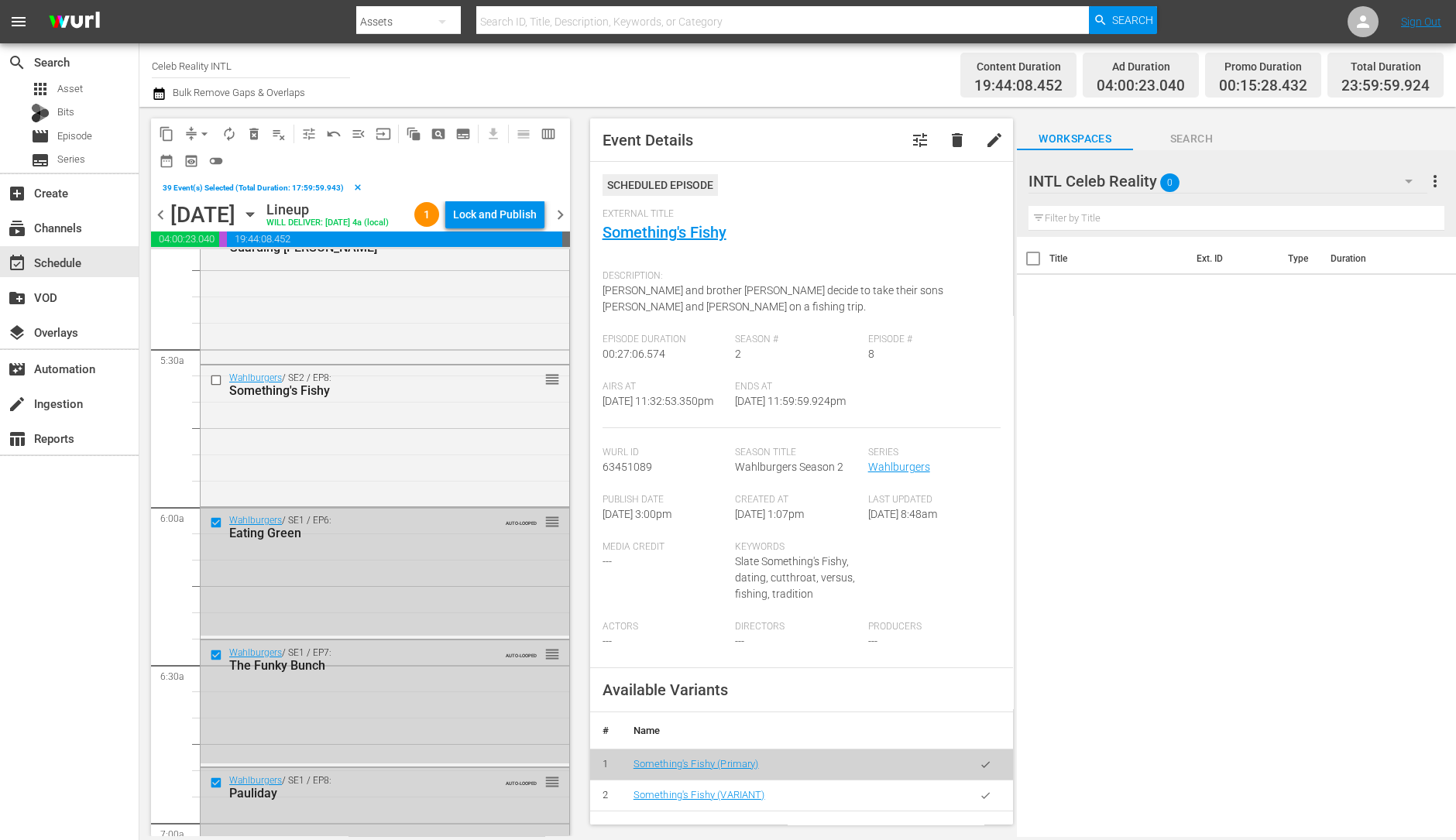
scroll to position [1634, 0]
click at [256, 134] on span "delete_forever_outlined" at bounding box center [254, 133] width 15 height 15
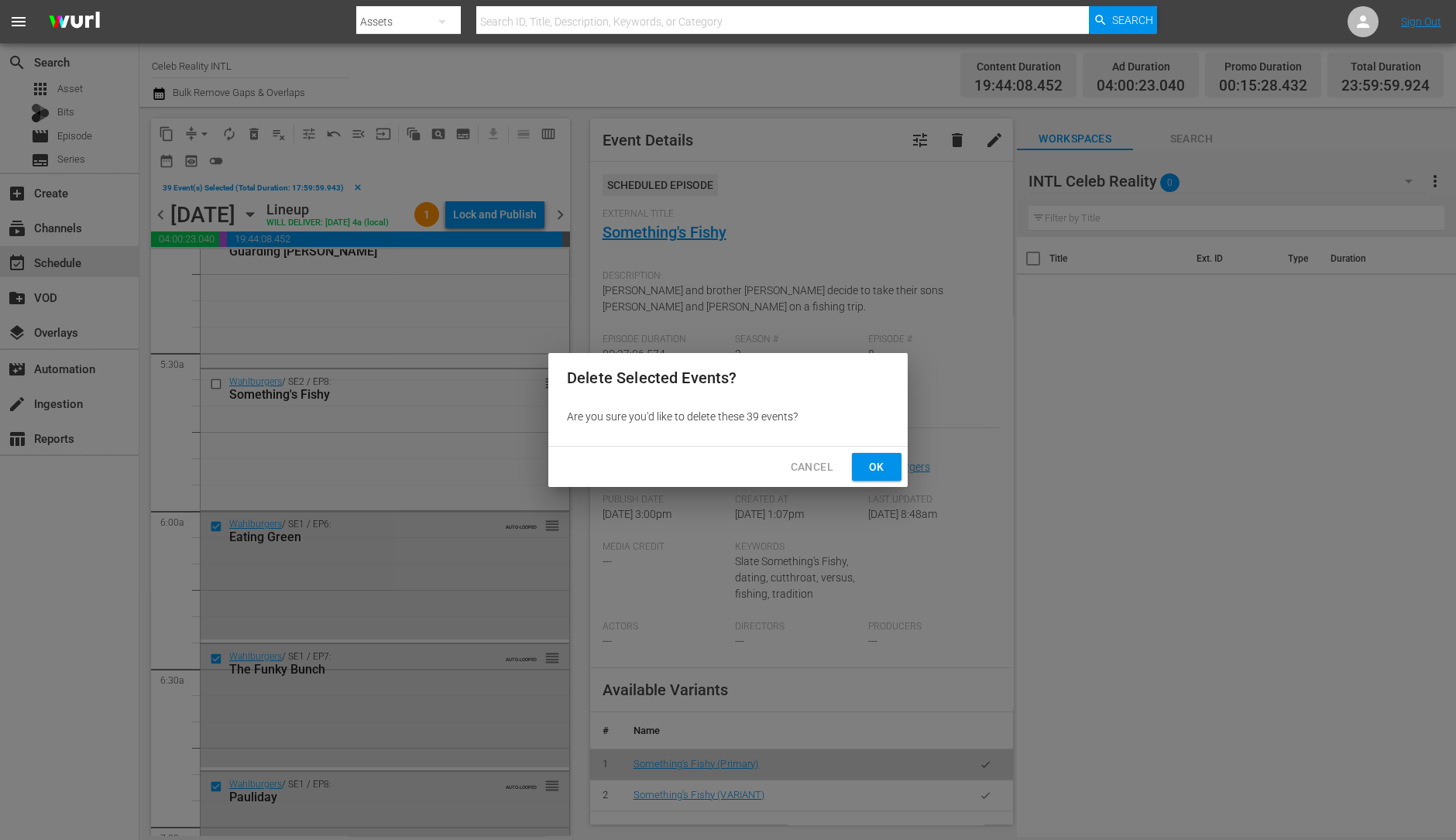
click at [883, 465] on span "Ok" at bounding box center [877, 467] width 25 height 20
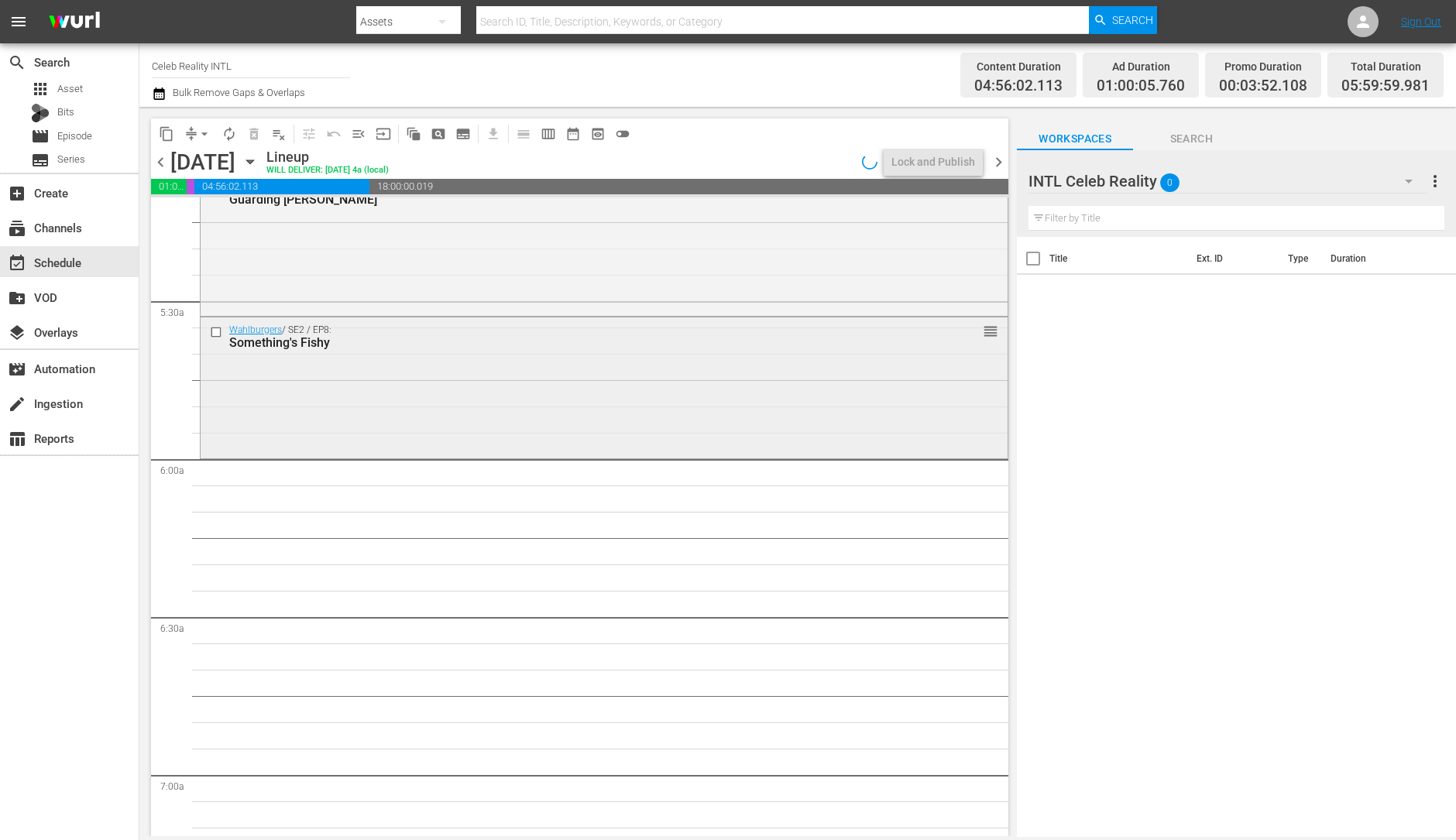
click at [466, 366] on div "Wahlburgers / SE2 / EP8: Something's Fishy reorder" at bounding box center [604, 386] width 807 height 138
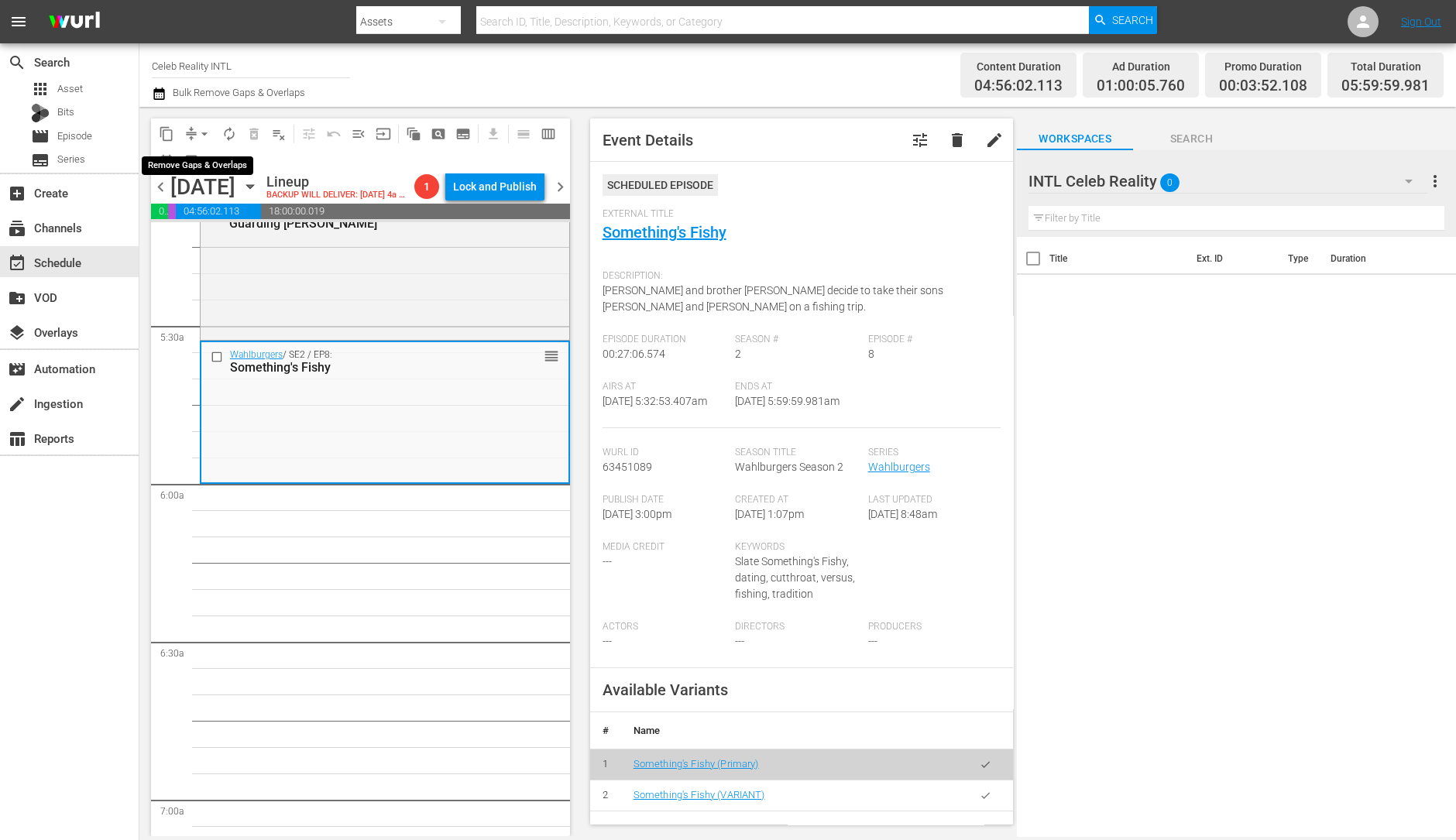
click at [201, 137] on span "arrow_drop_down" at bounding box center [203, 133] width 15 height 15
click at [220, 169] on li "Align to Midnight" at bounding box center [205, 165] width 163 height 25
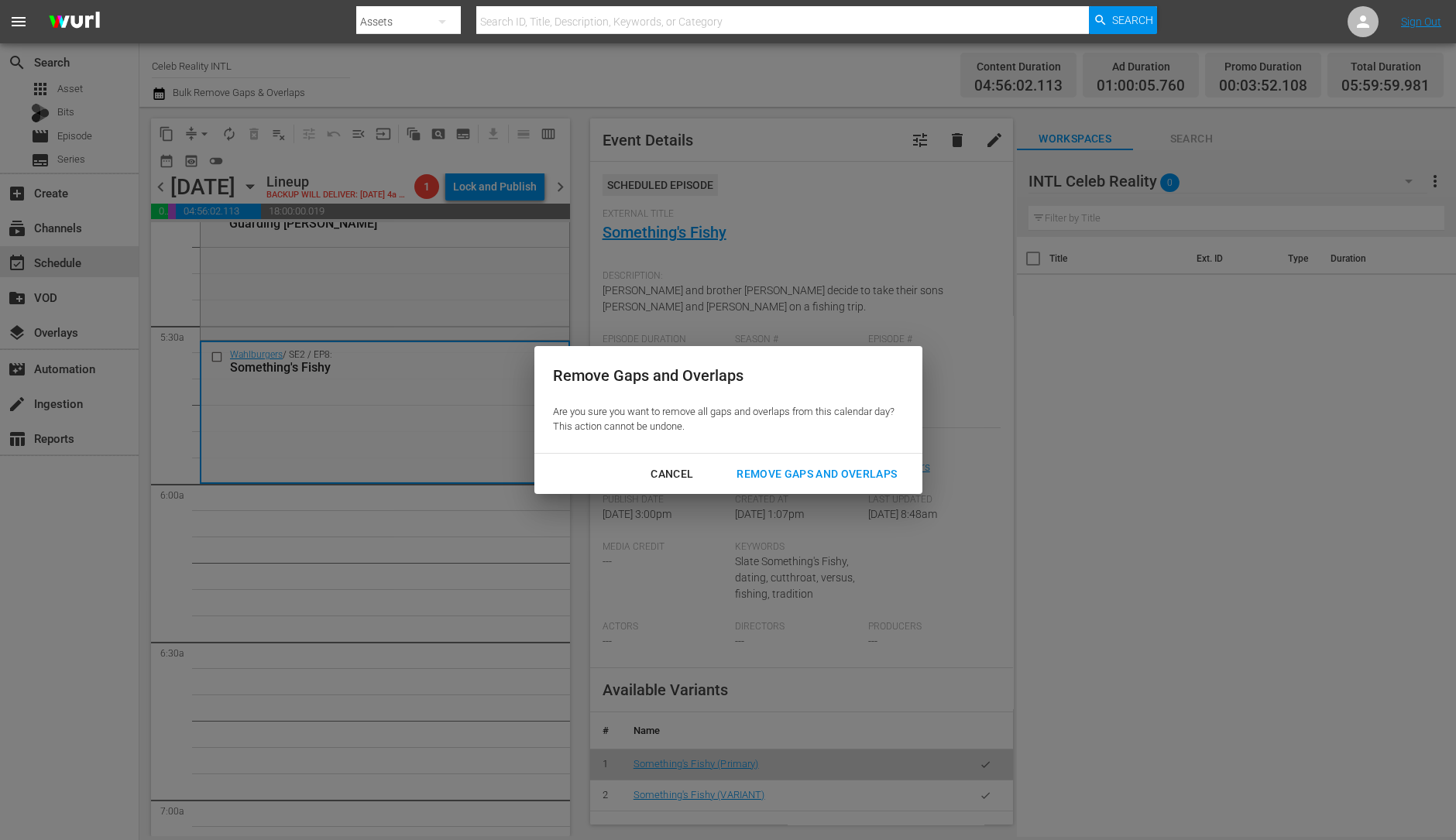
click at [839, 474] on div "Remove Gaps and Overlaps" at bounding box center [817, 474] width 185 height 20
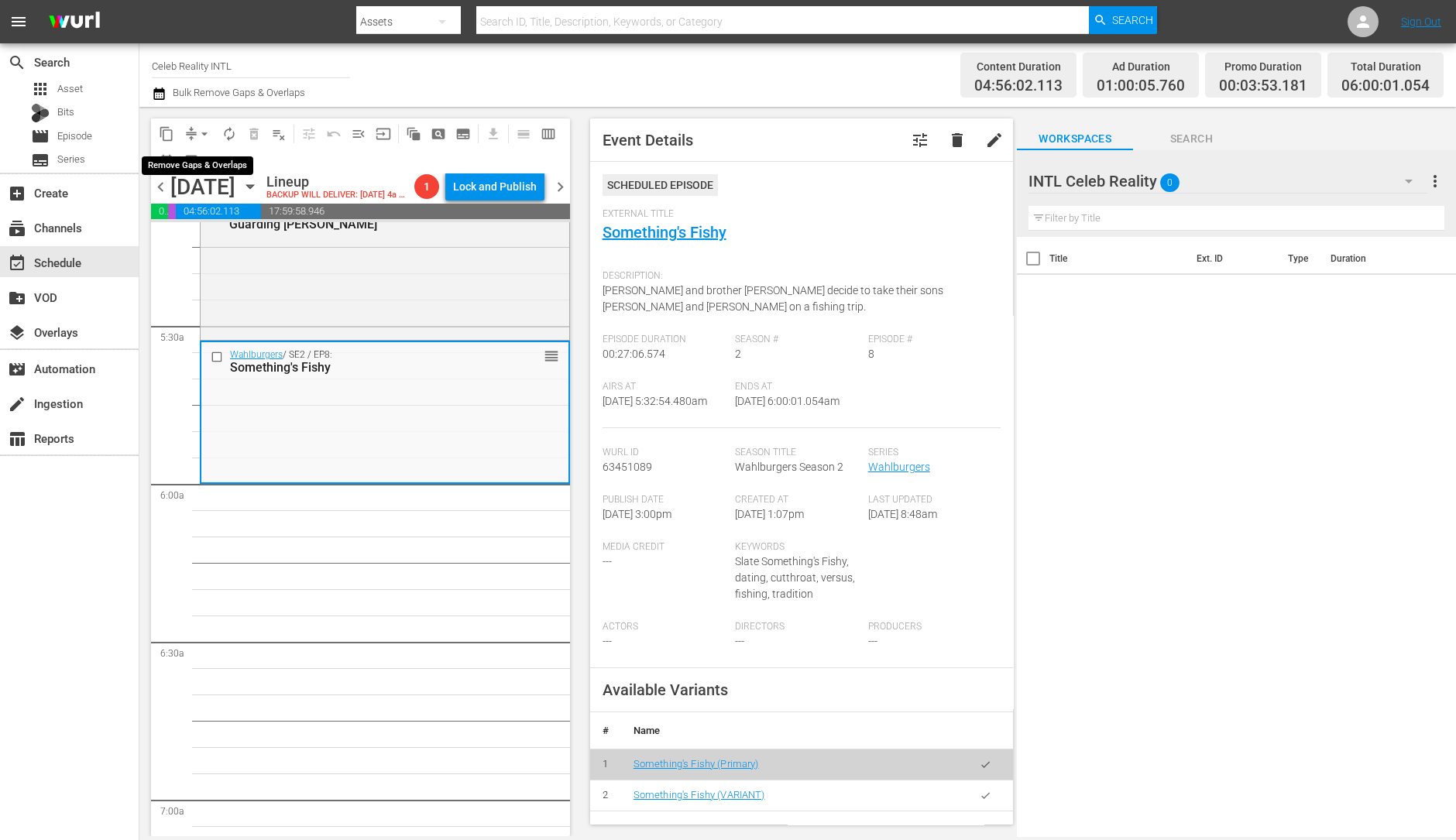
click at [197, 132] on span "arrow_drop_down" at bounding box center [203, 133] width 15 height 15
click at [198, 160] on li "Align to Midnight" at bounding box center [205, 165] width 163 height 25
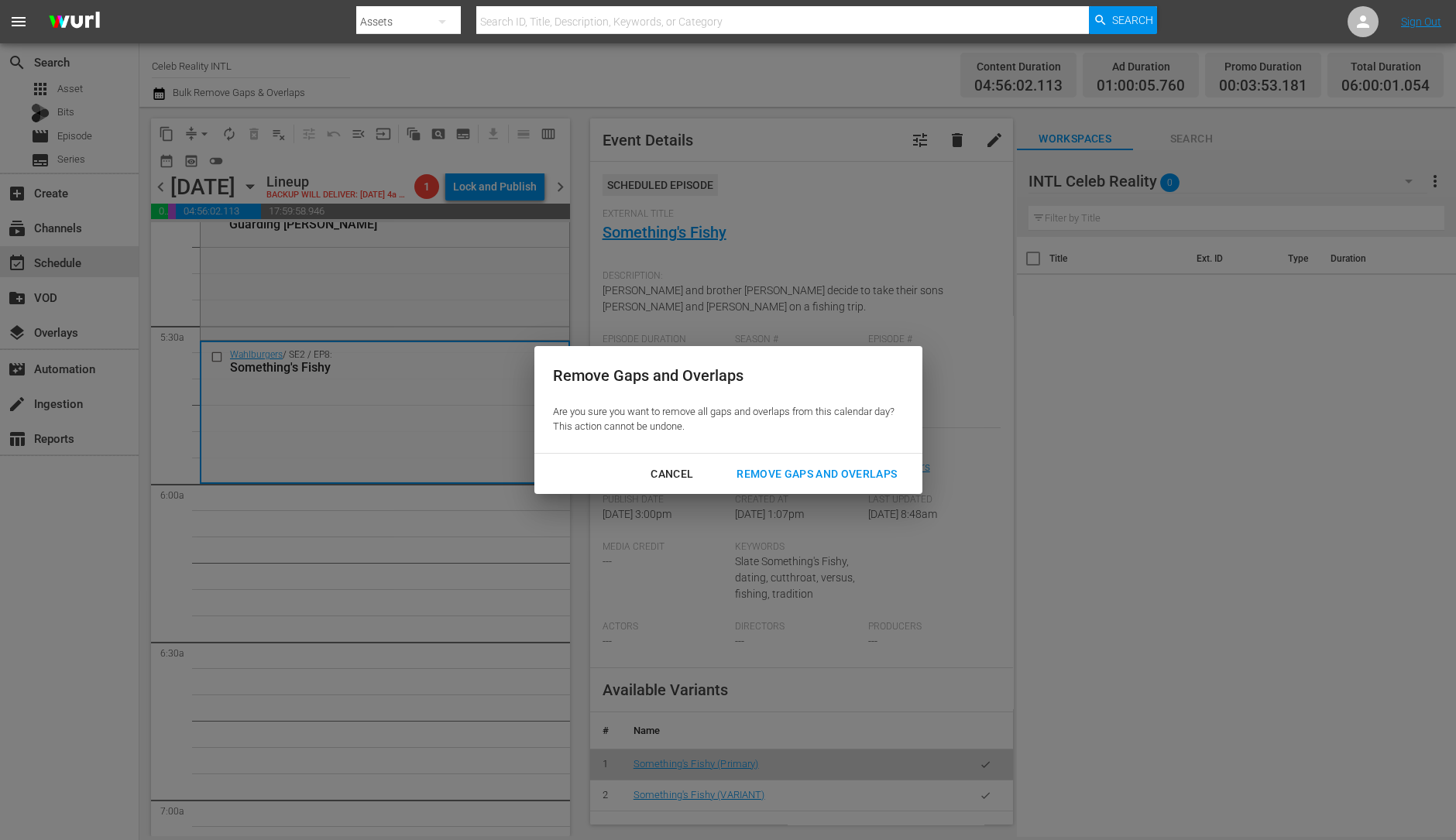
click at [828, 478] on div "Remove Gaps and Overlaps" at bounding box center [817, 474] width 185 height 20
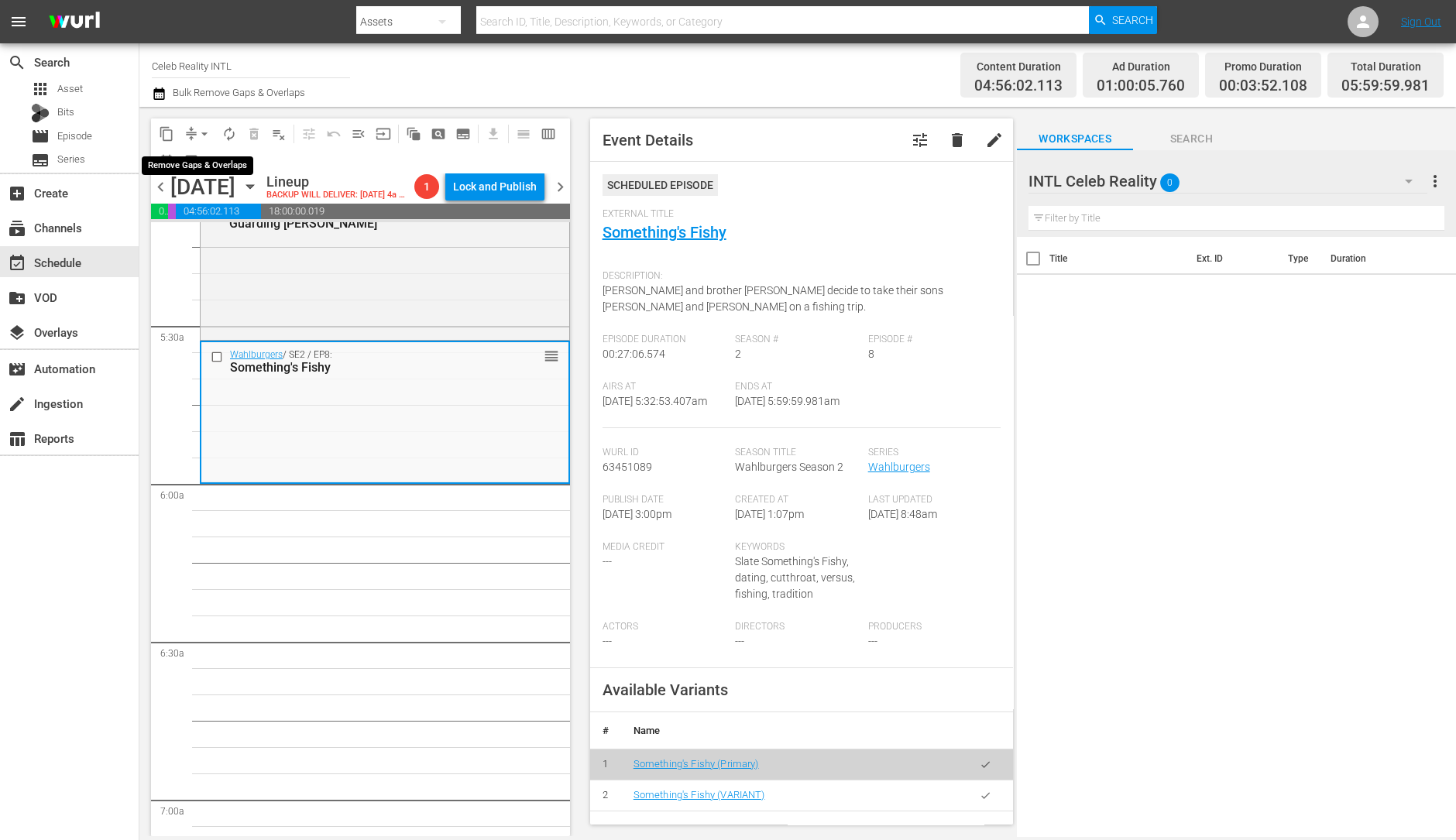
click at [202, 135] on span "arrow_drop_down" at bounding box center [203, 133] width 15 height 15
click at [205, 159] on li "Align to Midnight" at bounding box center [205, 165] width 163 height 25
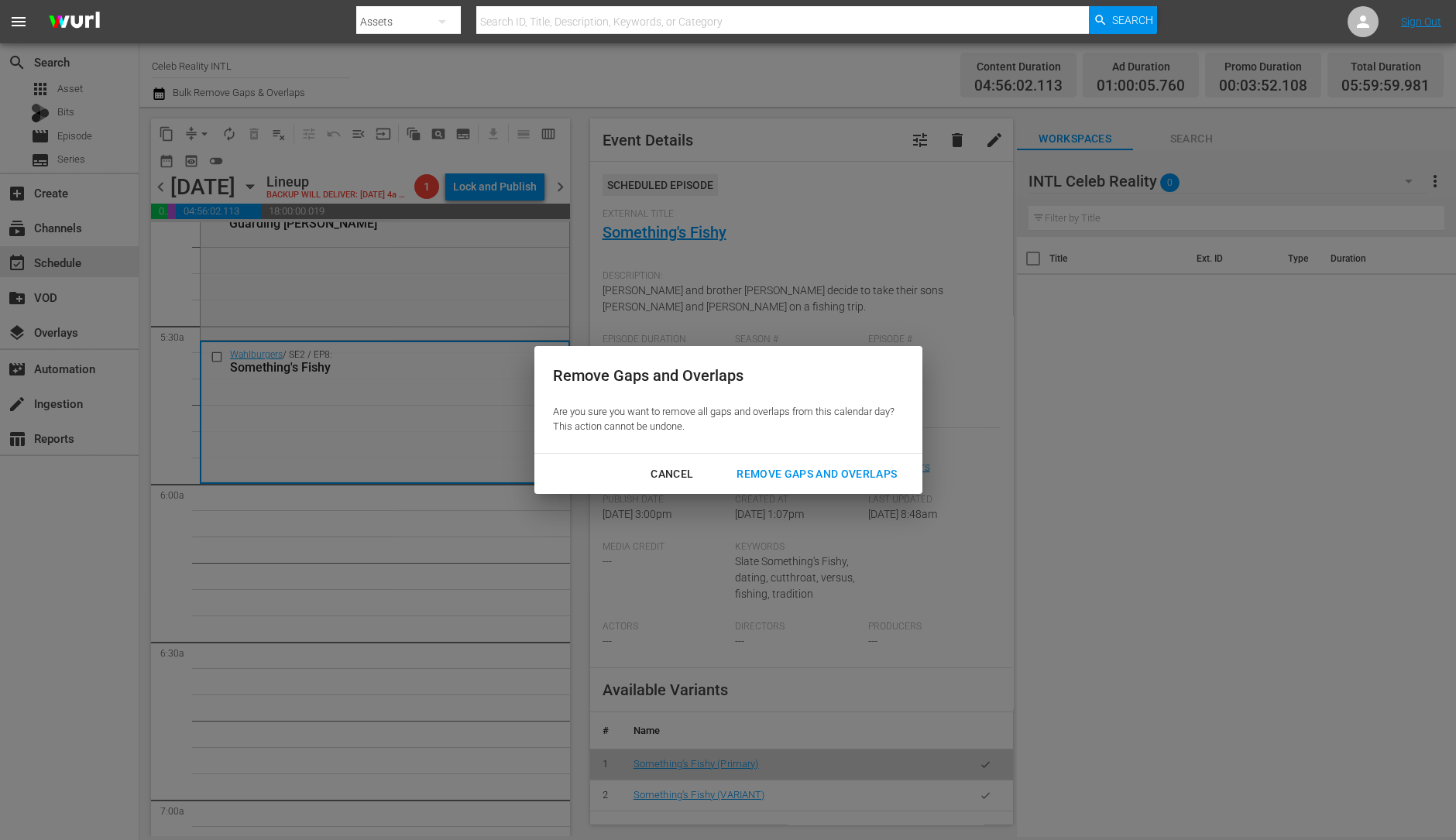
click at [782, 468] on div "Remove Gaps and Overlaps" at bounding box center [817, 474] width 185 height 20
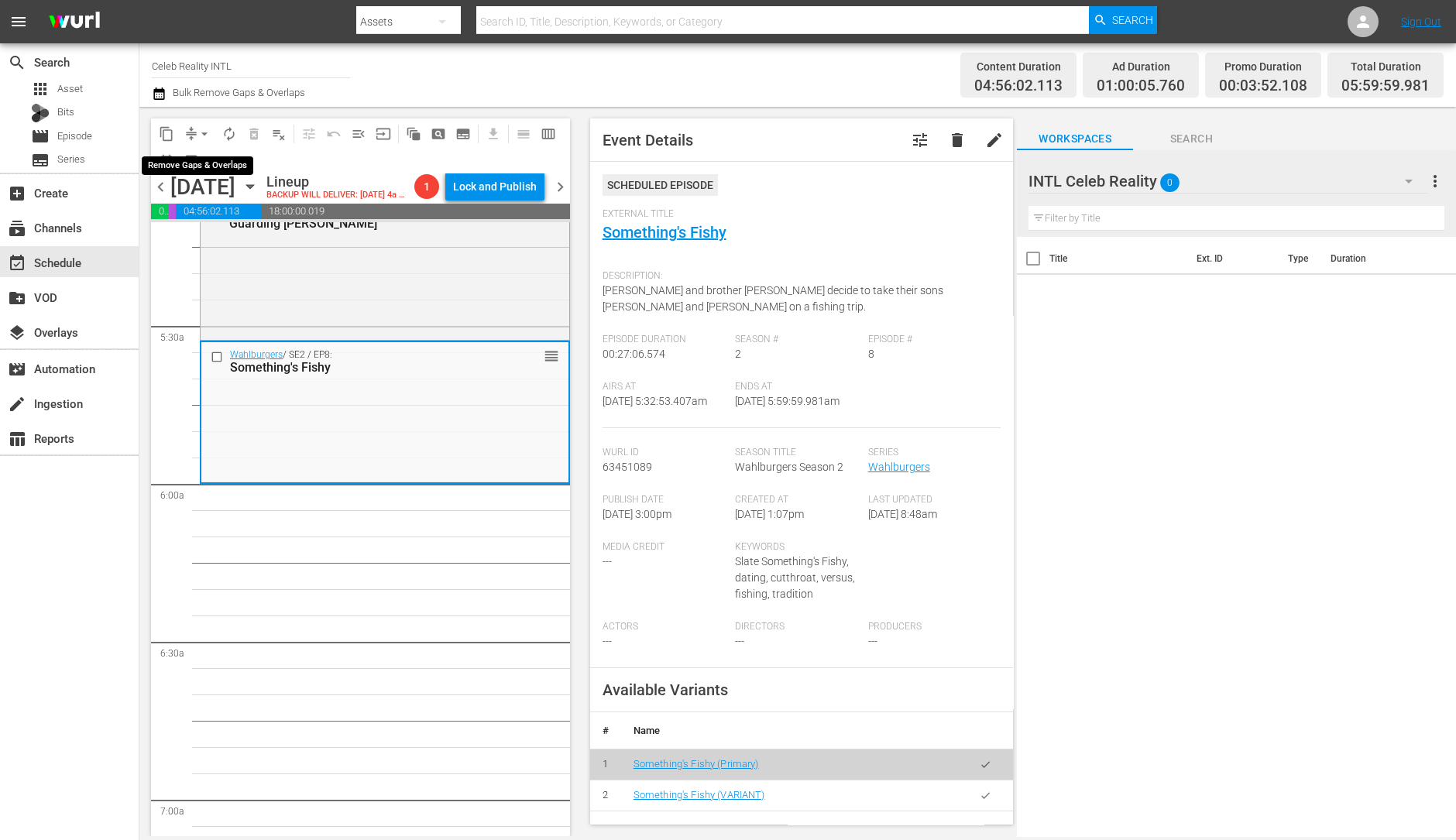
click at [201, 135] on span "arrow_drop_down" at bounding box center [203, 133] width 15 height 15
click at [199, 158] on li "Align to Midnight" at bounding box center [205, 165] width 163 height 25
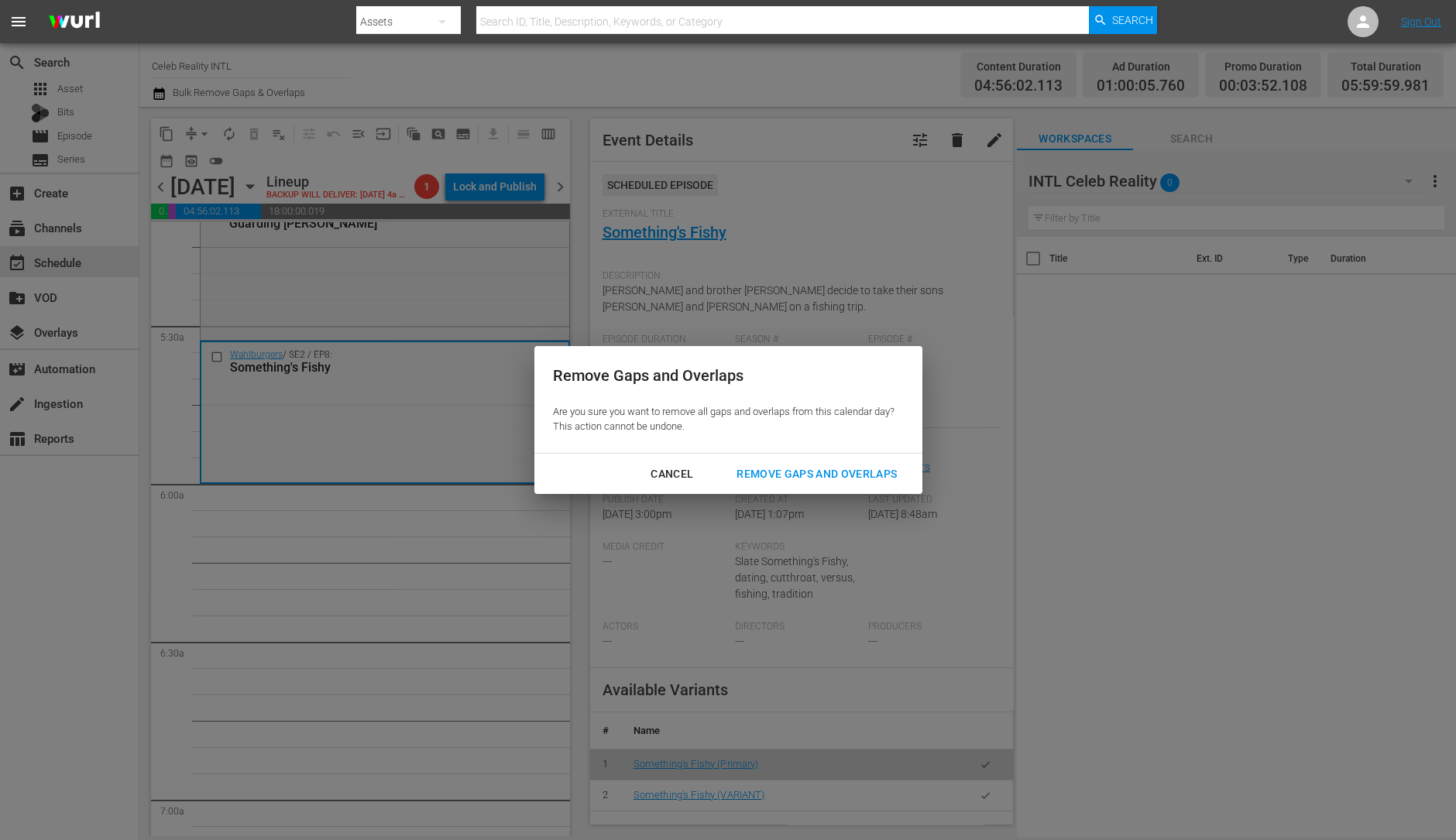
click at [854, 456] on div "Cancel Remove Gaps and Overlaps" at bounding box center [728, 474] width 388 height 41
click at [831, 474] on div "Remove Gaps and Overlaps" at bounding box center [817, 474] width 185 height 20
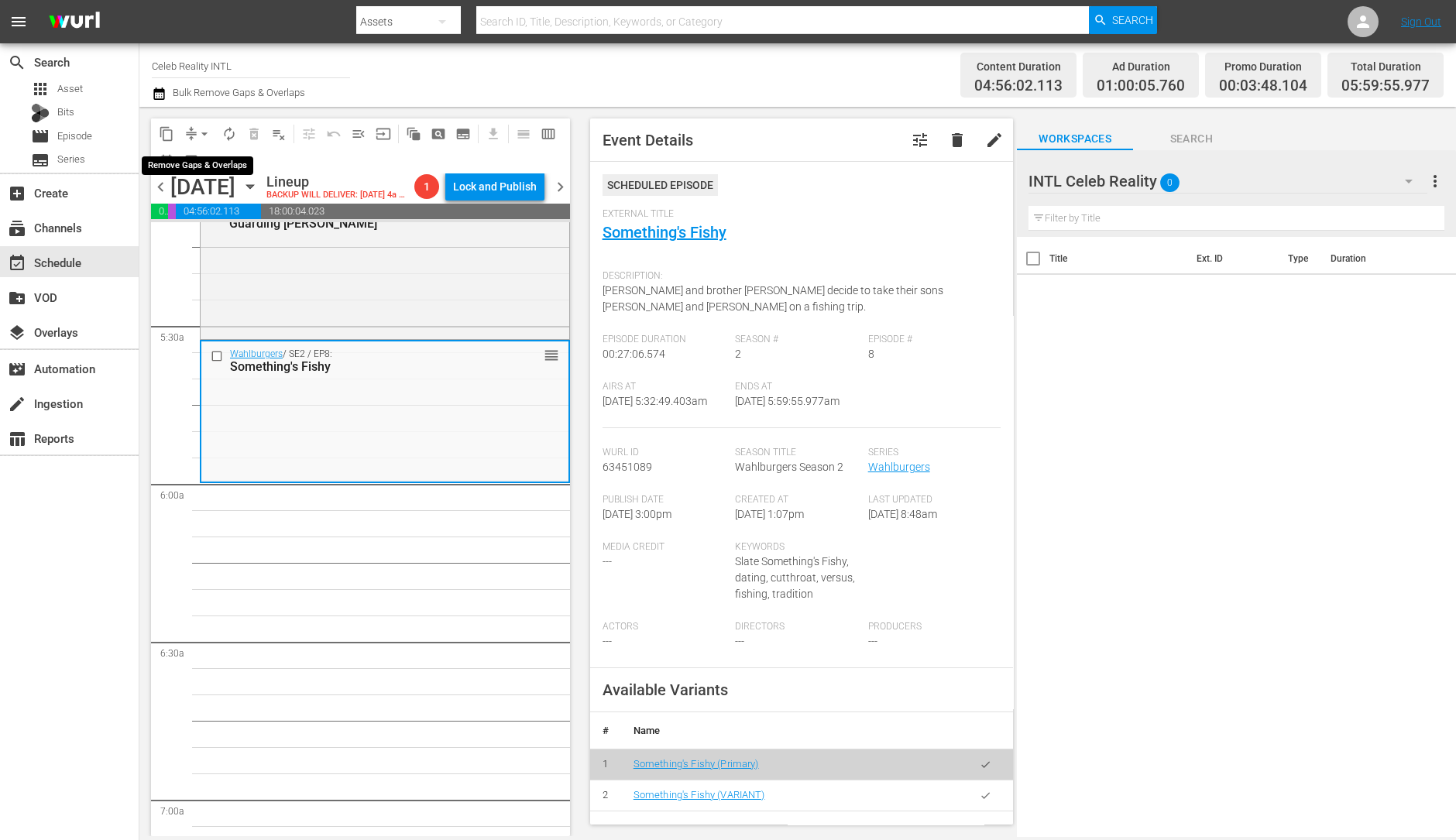
click at [200, 126] on span "arrow_drop_down" at bounding box center [203, 133] width 15 height 15
click at [204, 166] on li "Align to Midnight" at bounding box center [205, 165] width 163 height 25
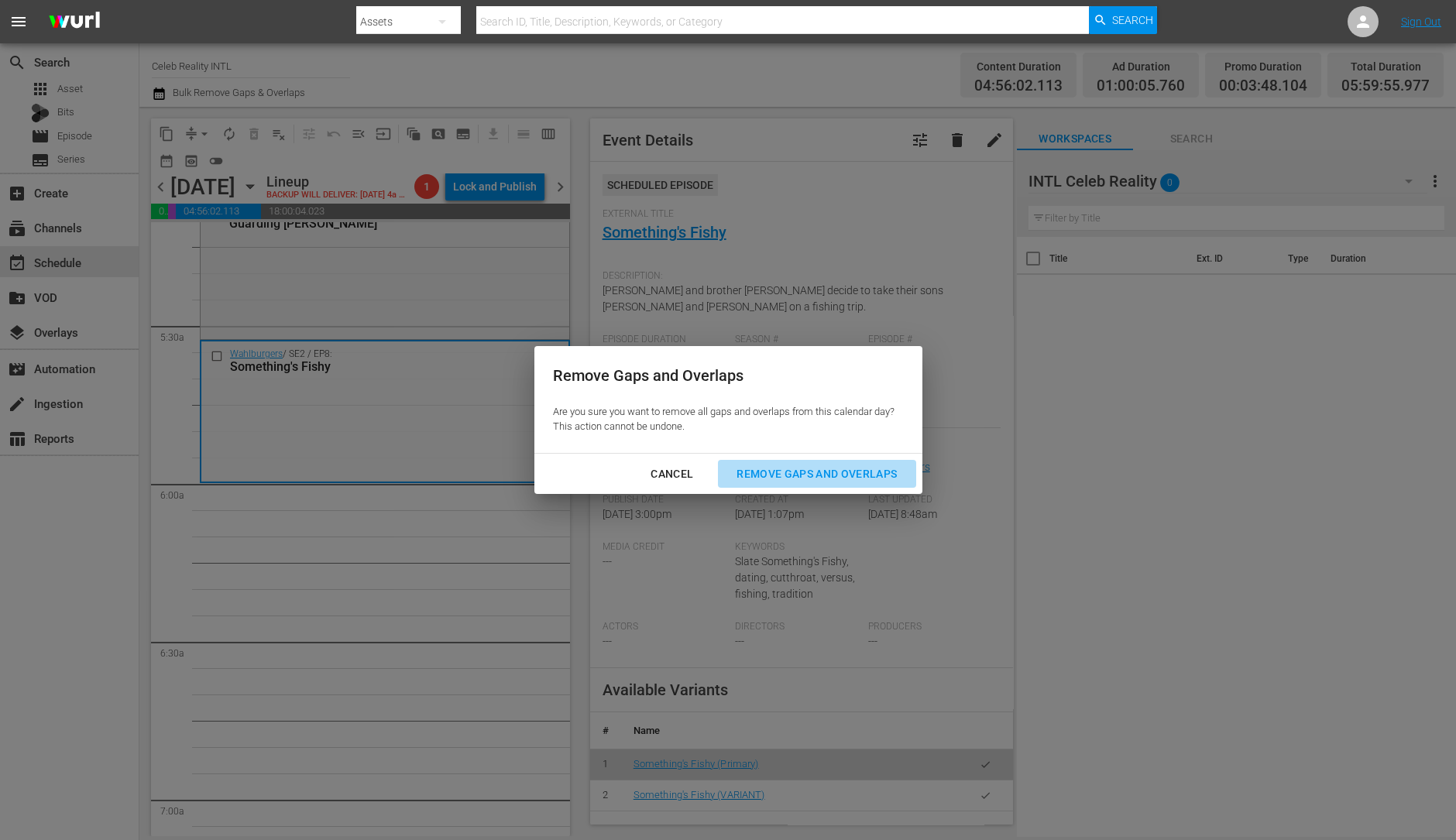
click at [833, 482] on div "Remove Gaps and Overlaps" at bounding box center [817, 474] width 185 height 20
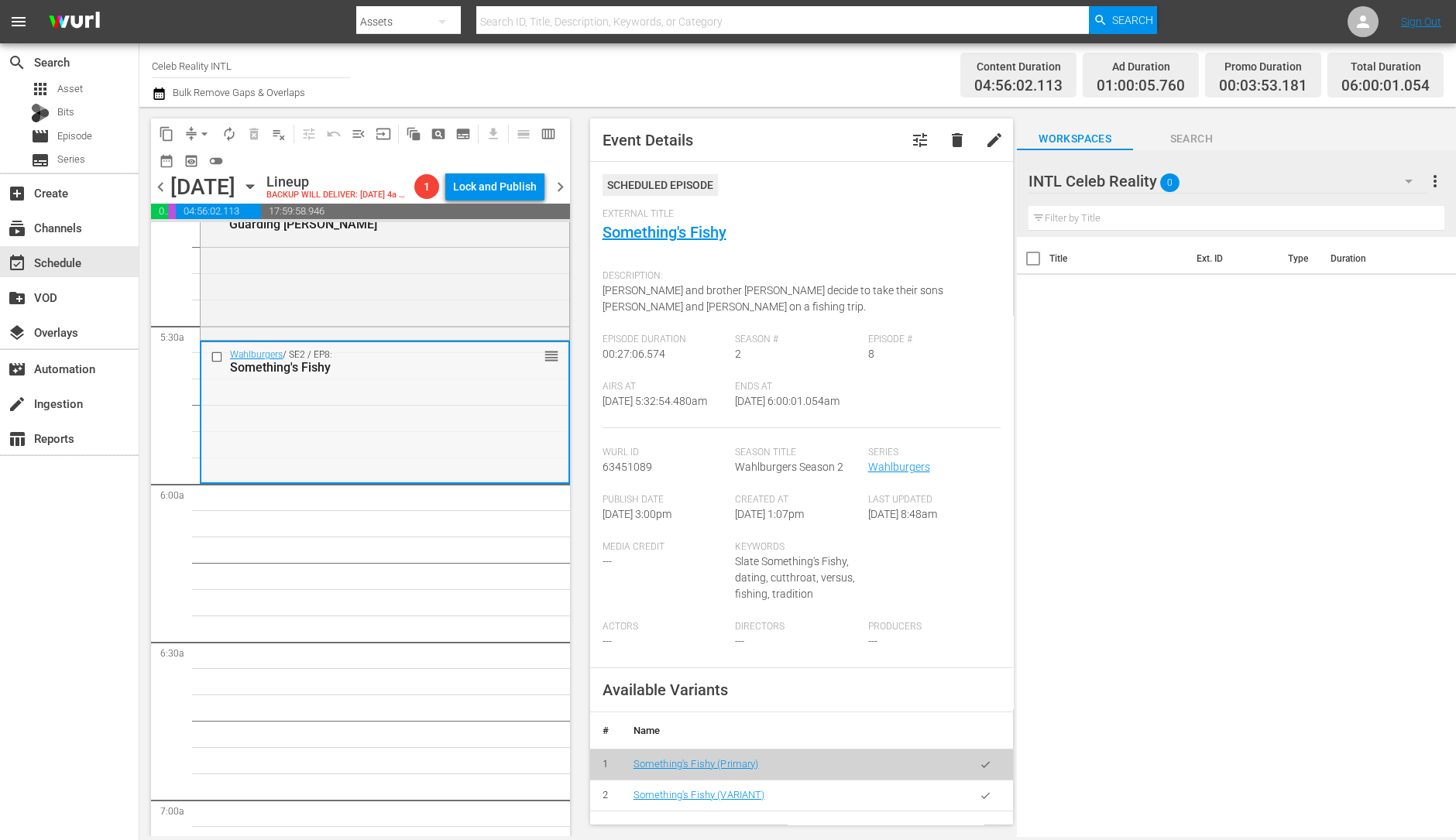
scroll to position [1359, 0]
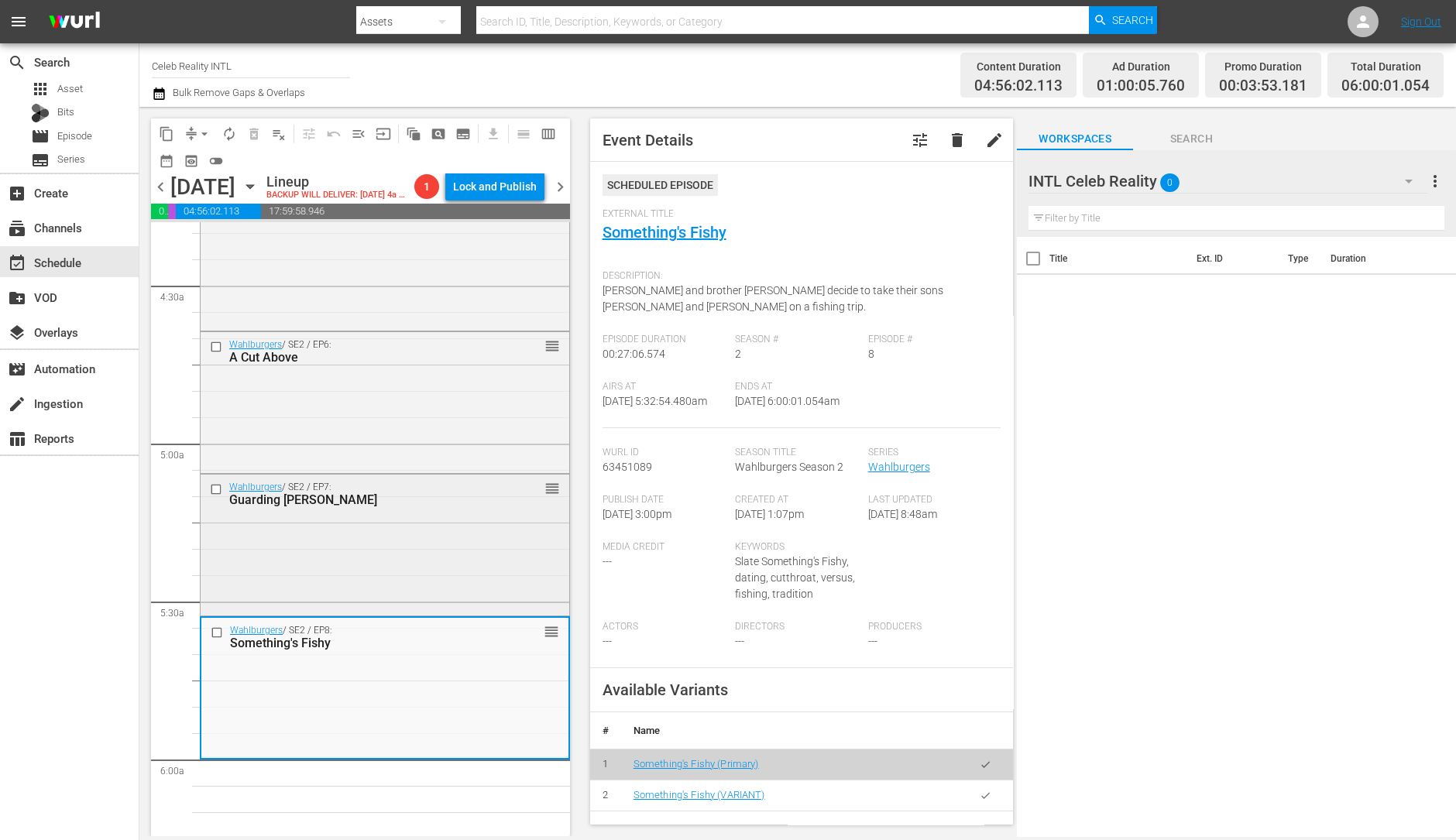
click at [383, 587] on div "Wahlburgers / SE2 / EP7: Guarding Alma reorder" at bounding box center [384, 543] width 368 height 138
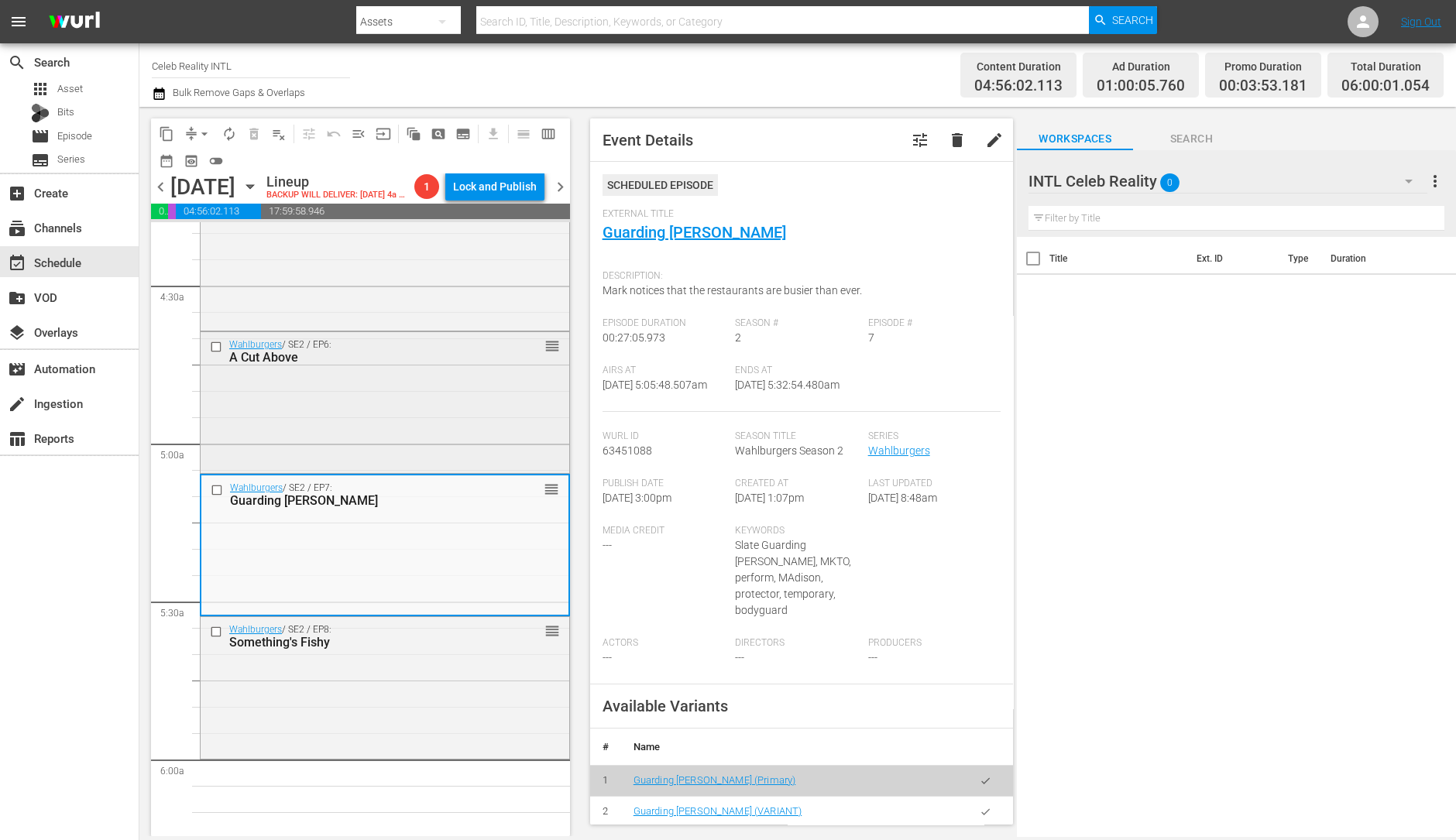
click at [432, 466] on div "Wahlburgers / SE2 / EP6: A Cut Above reorder" at bounding box center [384, 401] width 368 height 138
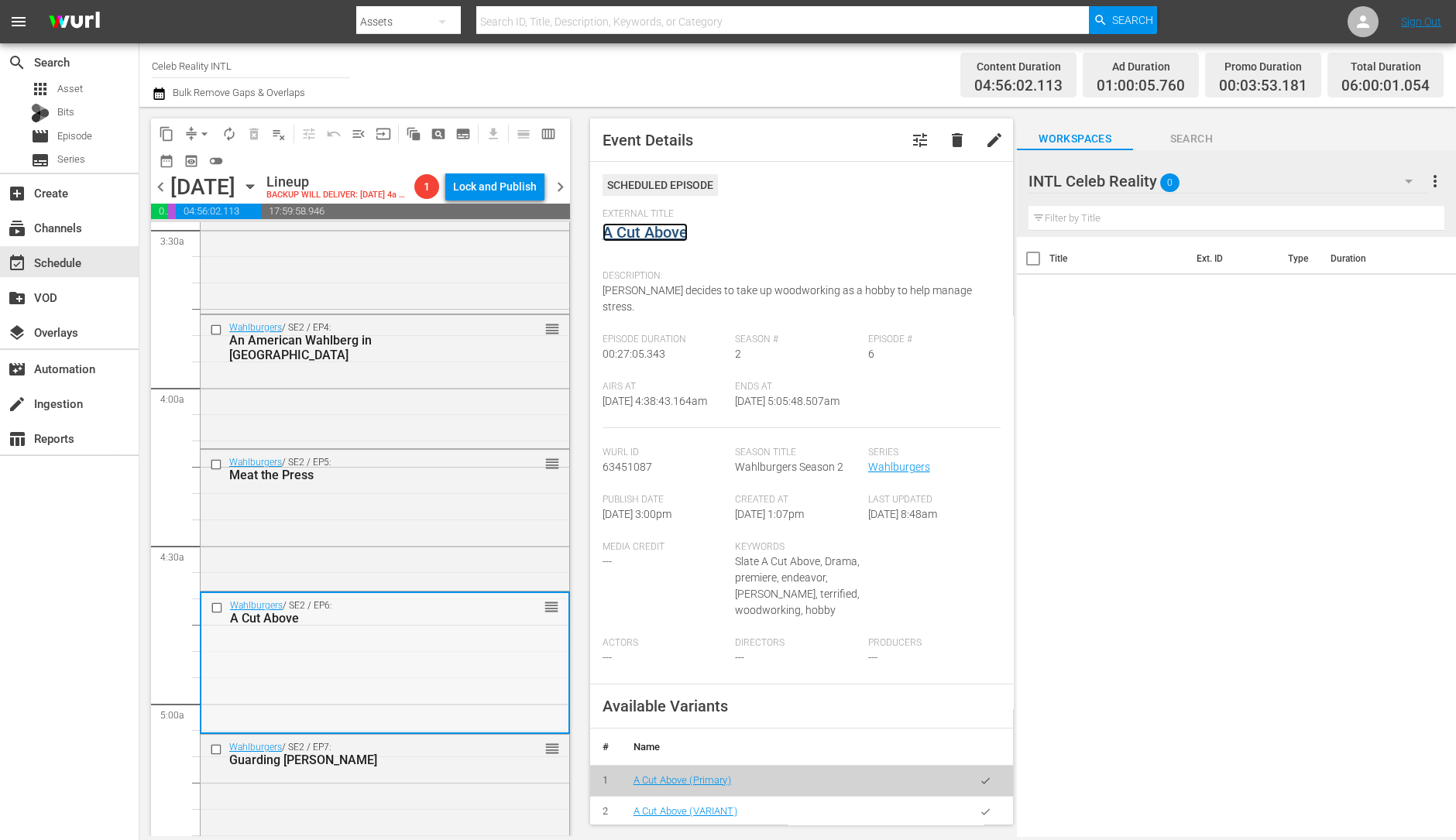
scroll to position [1097, 0]
click at [375, 548] on div "Wahlburgers / SE2 / EP5: Meat the Press reorder" at bounding box center [384, 519] width 368 height 138
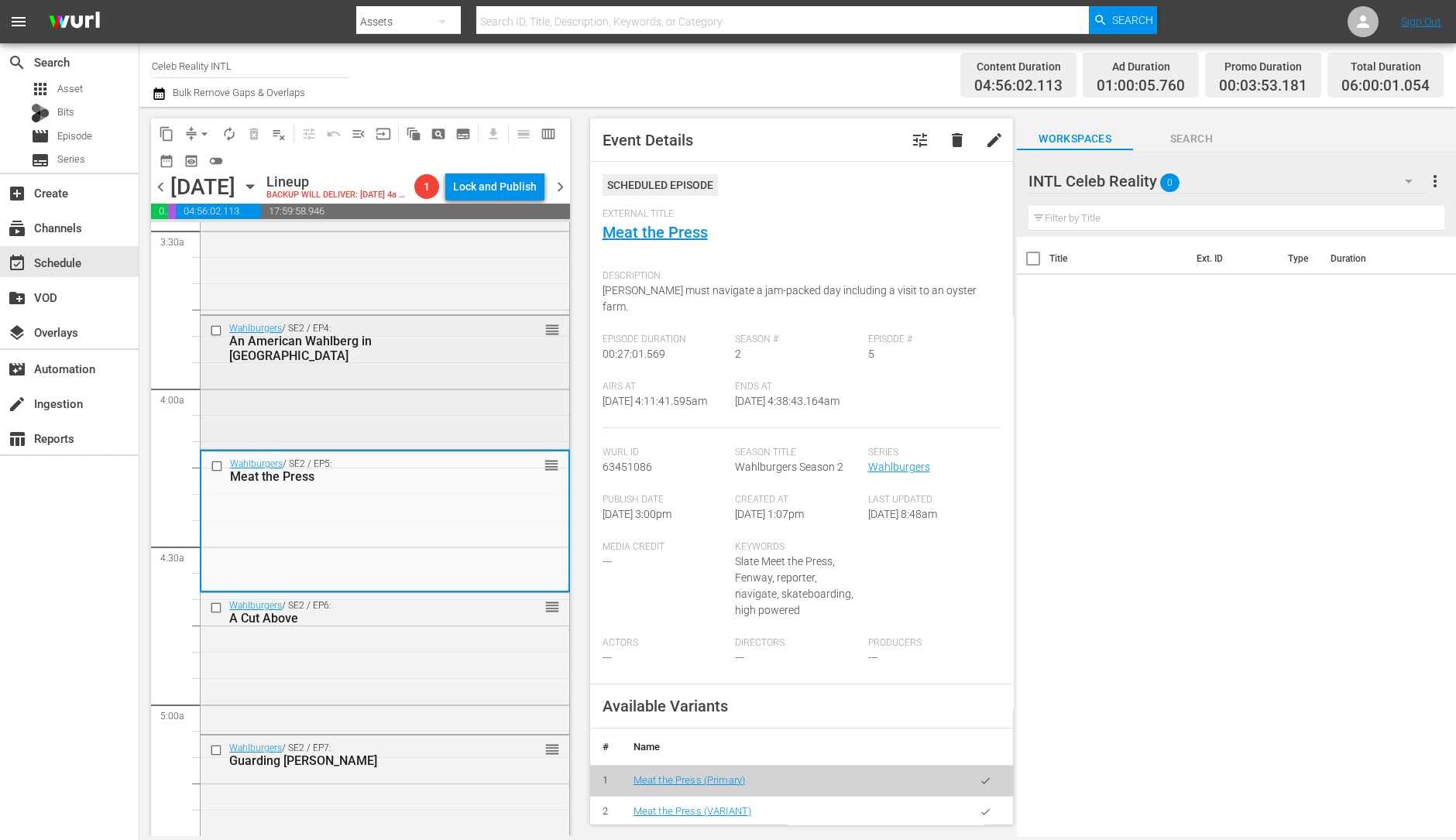
click at [422, 443] on div "Wahlburgers / SE2 / EP4: An American Wahlberg in London reorder" at bounding box center [384, 381] width 368 height 131
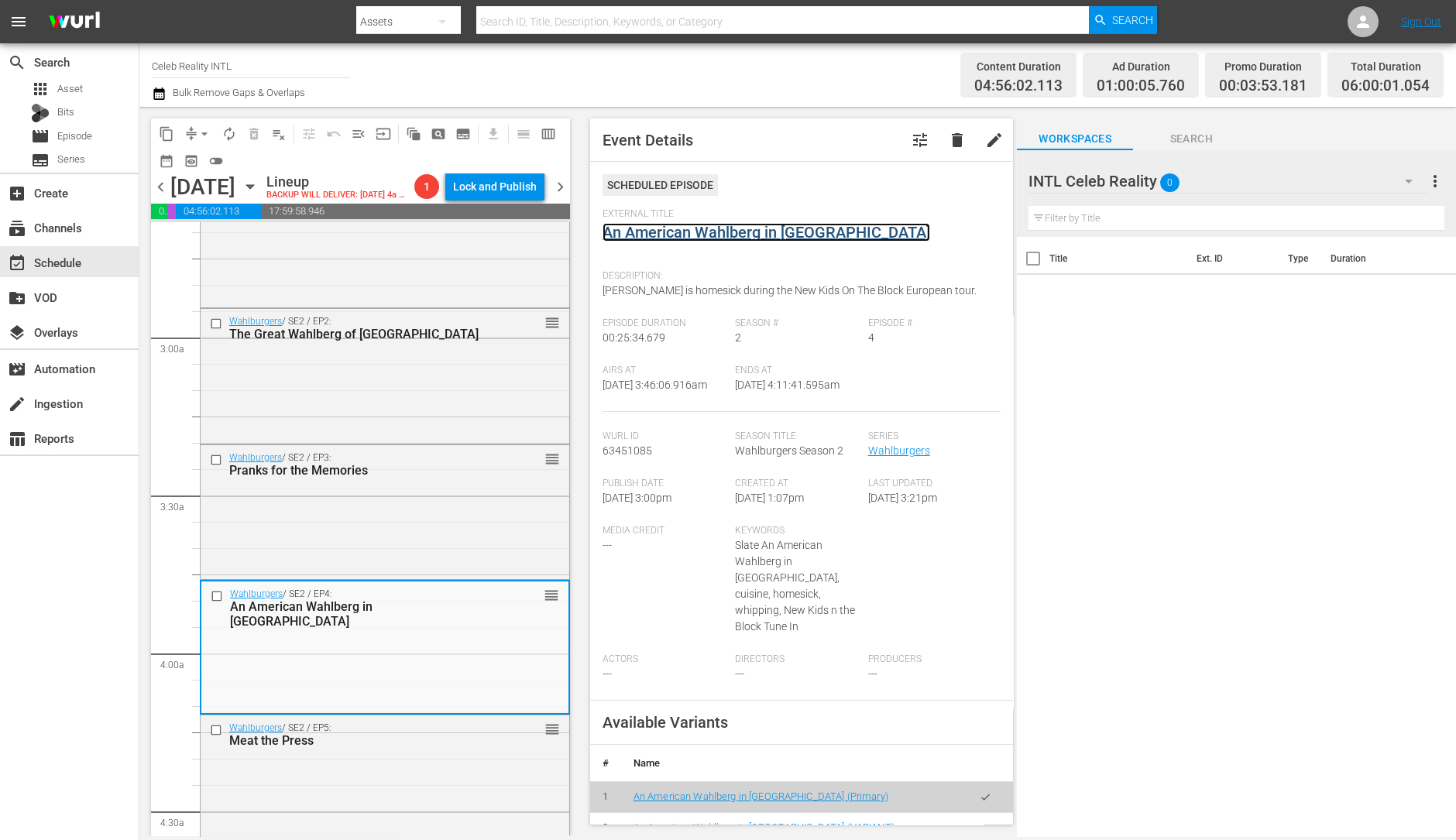
scroll to position [785, 0]
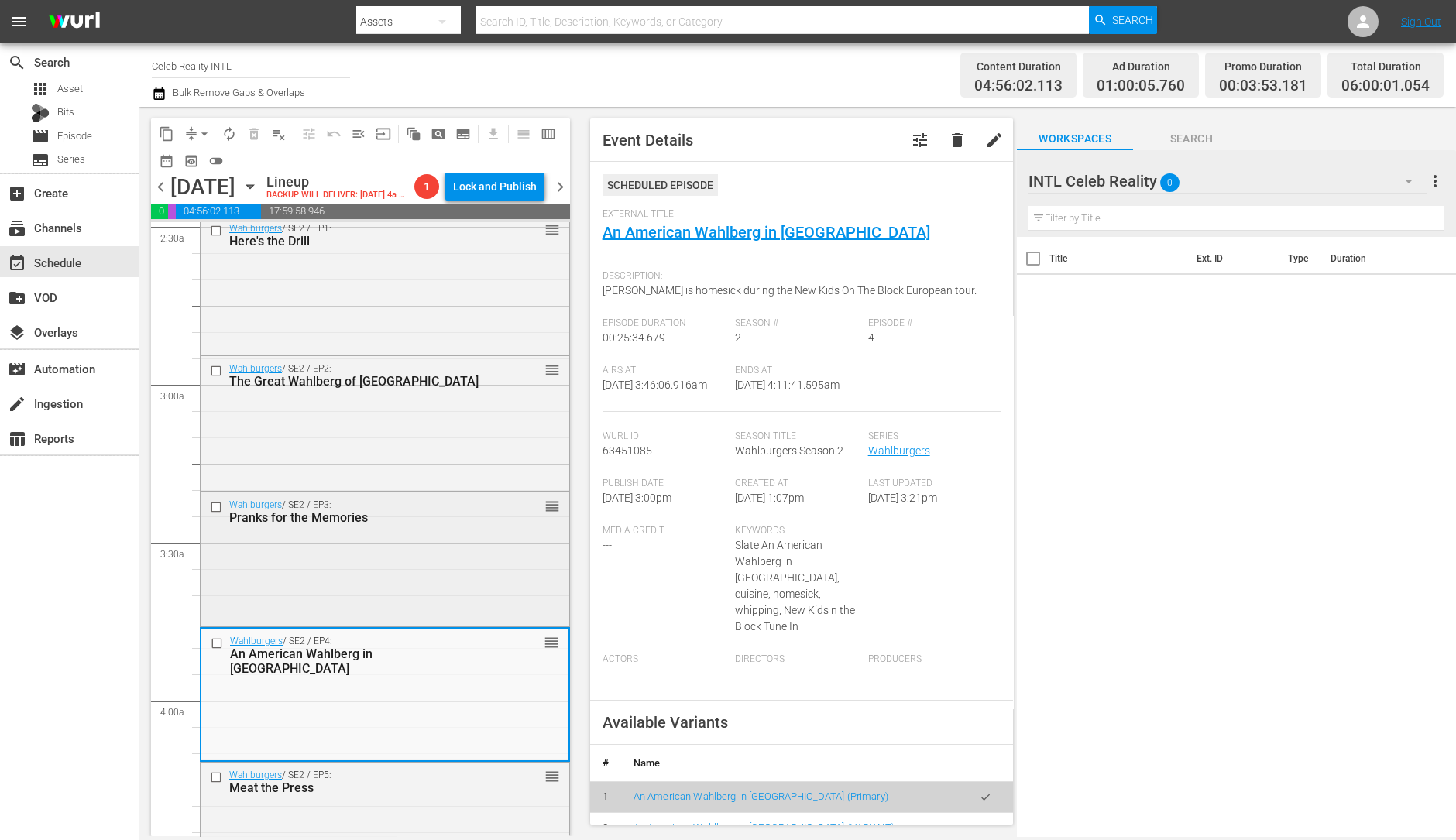
click at [387, 589] on div "Wahlburgers / SE2 / EP3: Pranks for the Memories reorder" at bounding box center [384, 558] width 368 height 131
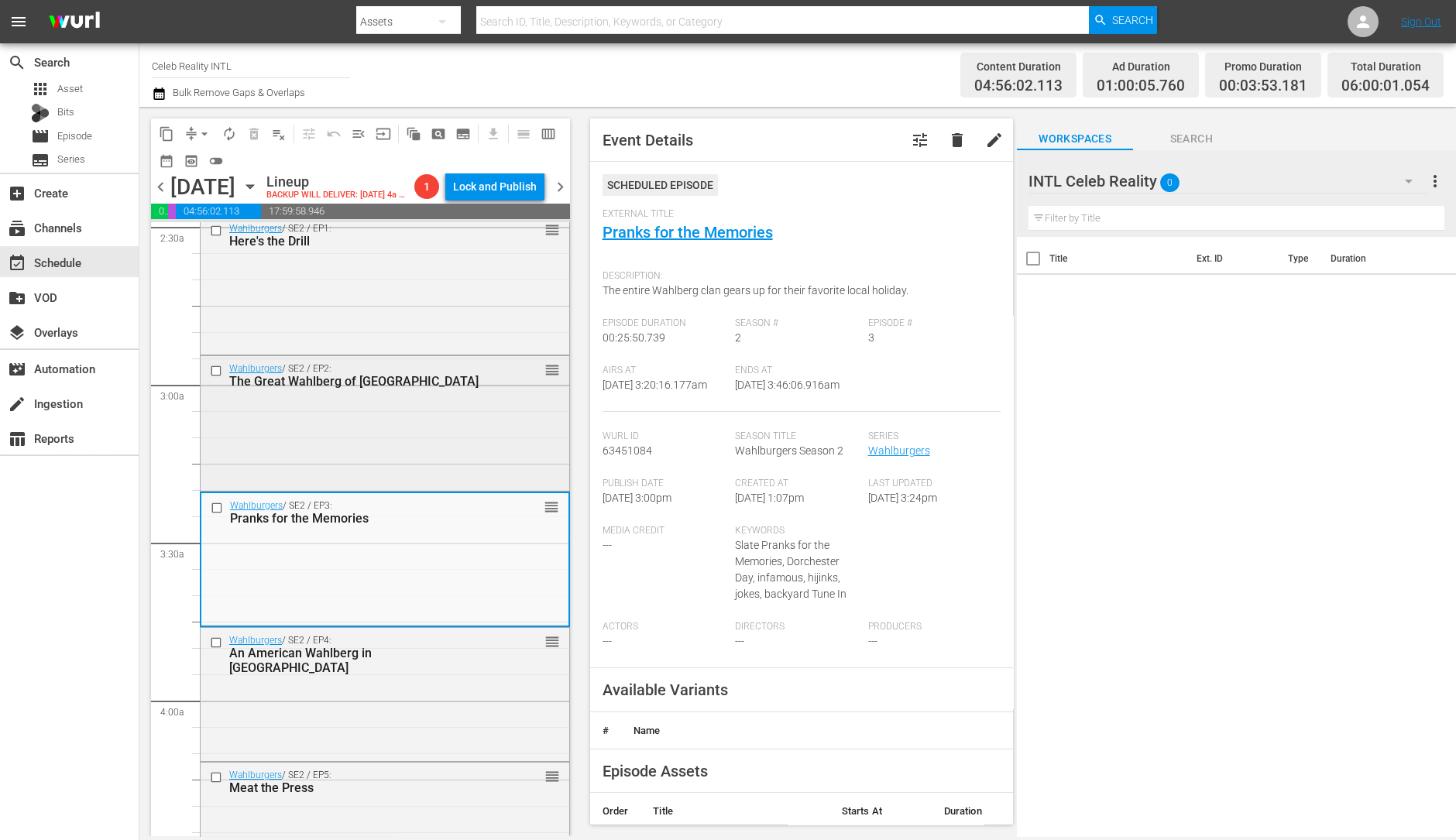
click at [446, 394] on div "Wahlburgers / SE2 / EP2: The Great Wahlberg of China reorder" at bounding box center [384, 375] width 368 height 38
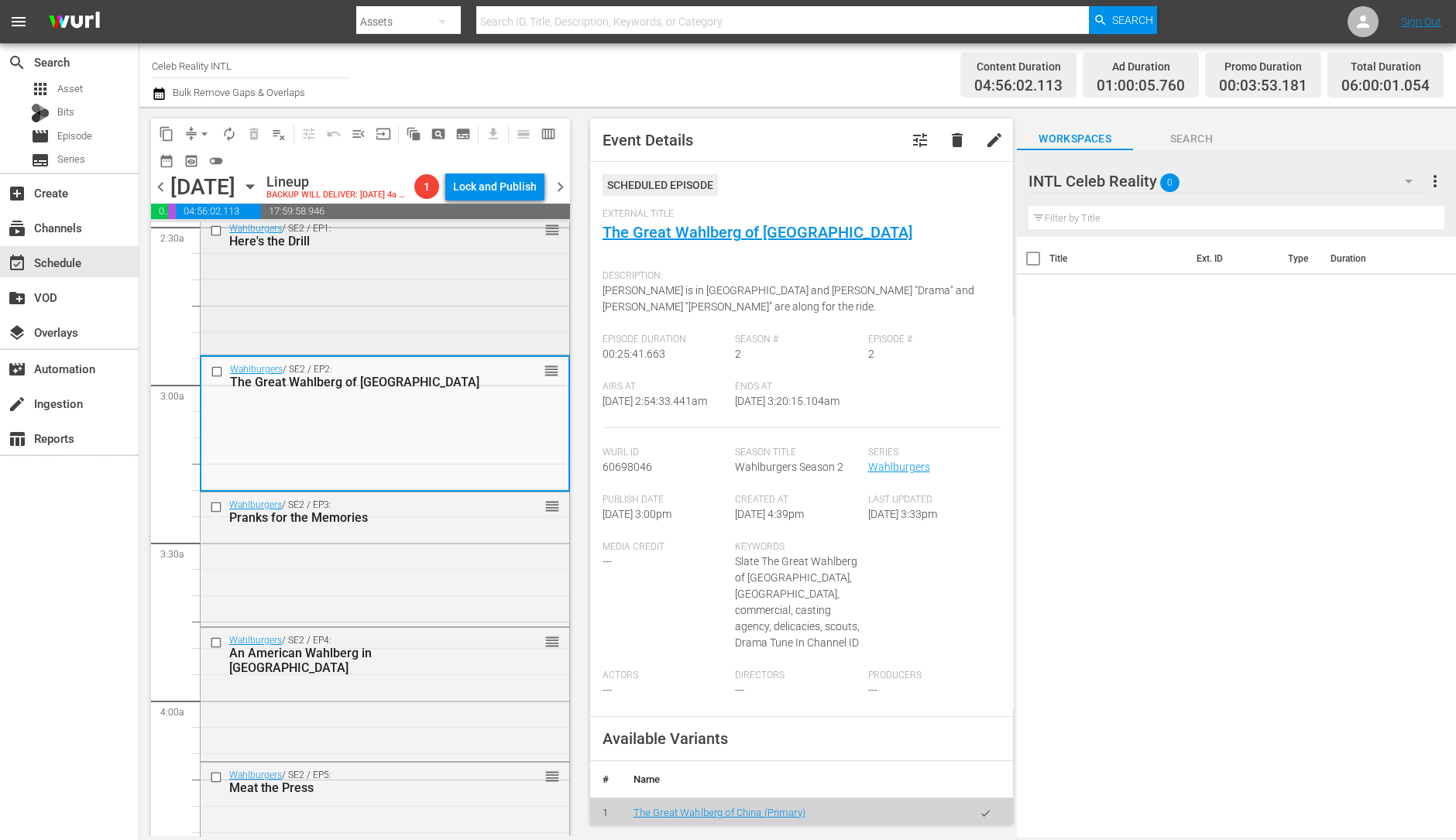
click at [372, 292] on div "Wahlburgers / SE2 / EP1: Here's the Drill reorder" at bounding box center [384, 284] width 368 height 136
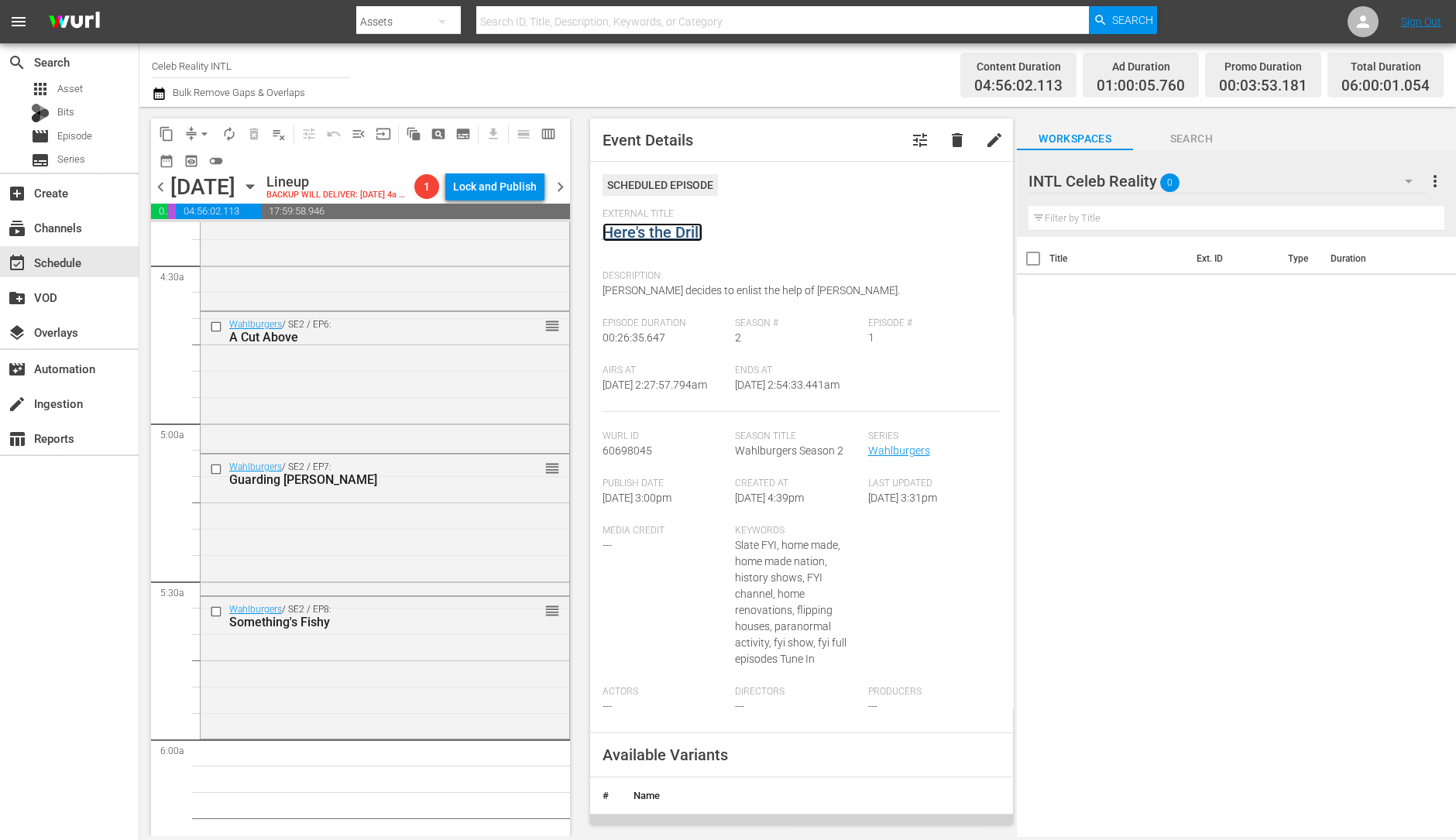
scroll to position [1382, 0]
click at [348, 627] on div "Something's Fishy" at bounding box center [361, 619] width 263 height 14
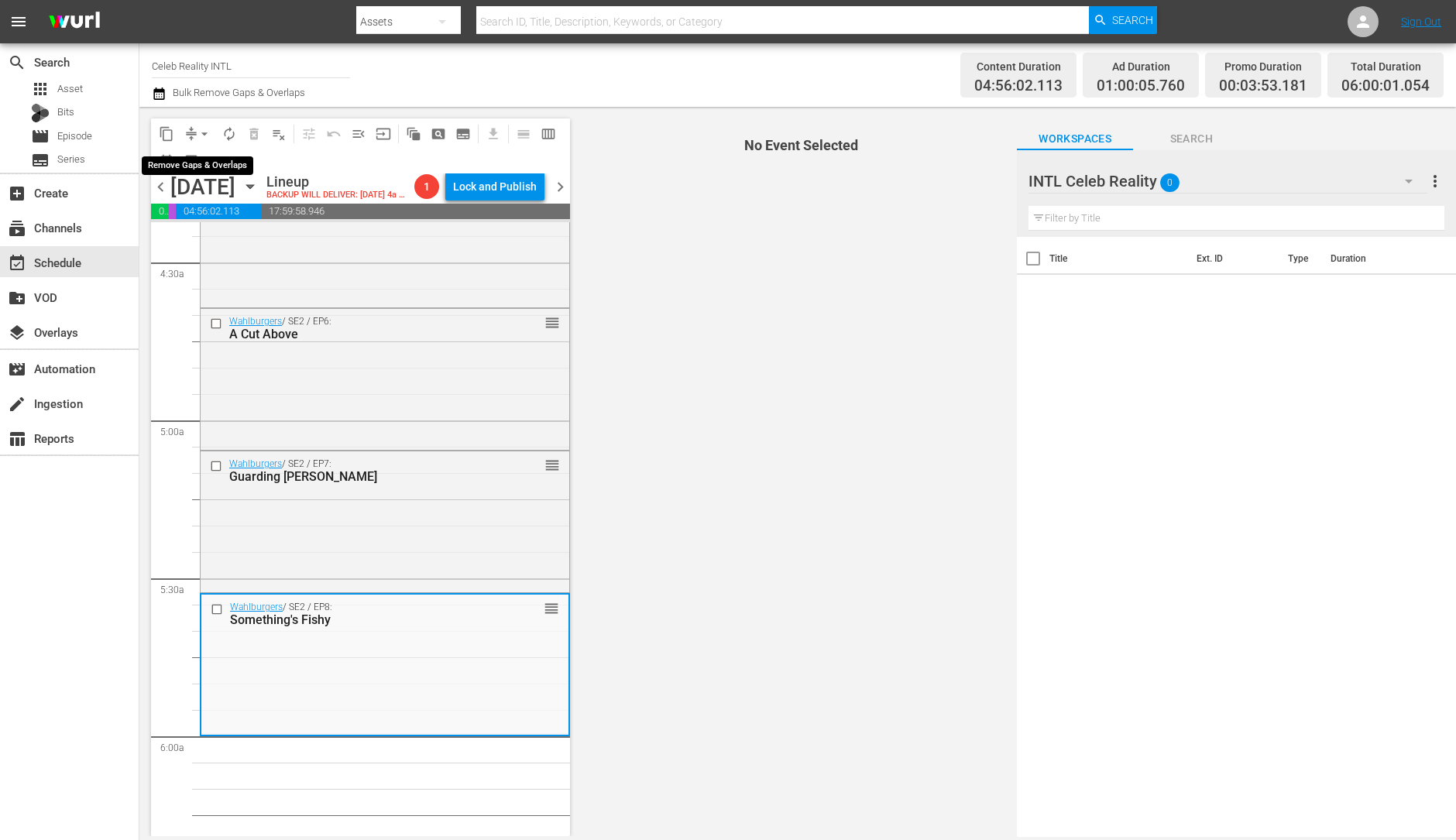
click at [204, 134] on span "arrow_drop_down" at bounding box center [203, 133] width 15 height 15
click at [204, 160] on li "Align to Midnight" at bounding box center [205, 165] width 163 height 25
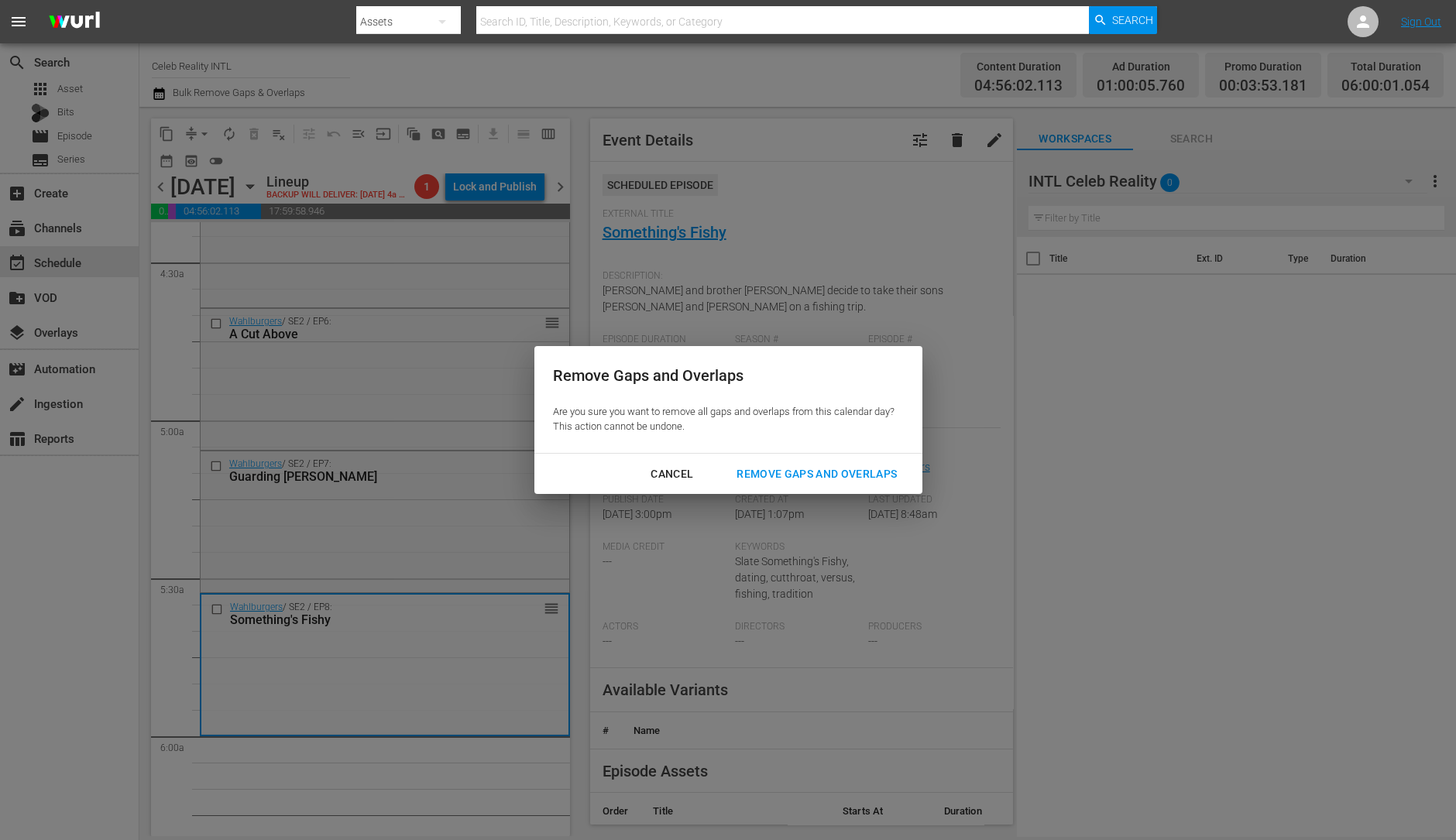
click at [784, 474] on div "Remove Gaps and Overlaps" at bounding box center [817, 474] width 185 height 20
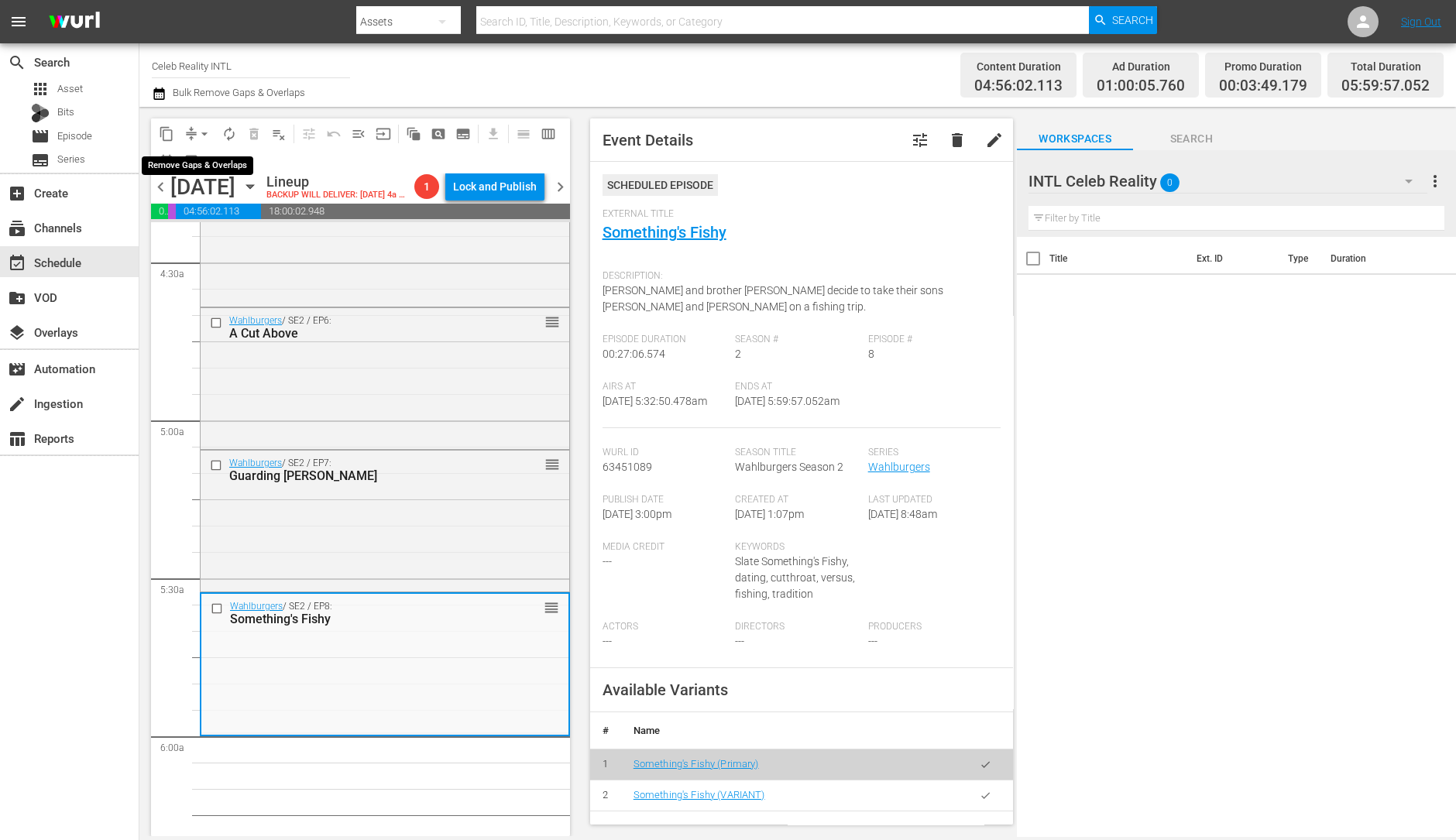
click at [203, 137] on span "arrow_drop_down" at bounding box center [203, 133] width 15 height 15
click at [205, 158] on li "Align to Midnight" at bounding box center [205, 165] width 163 height 25
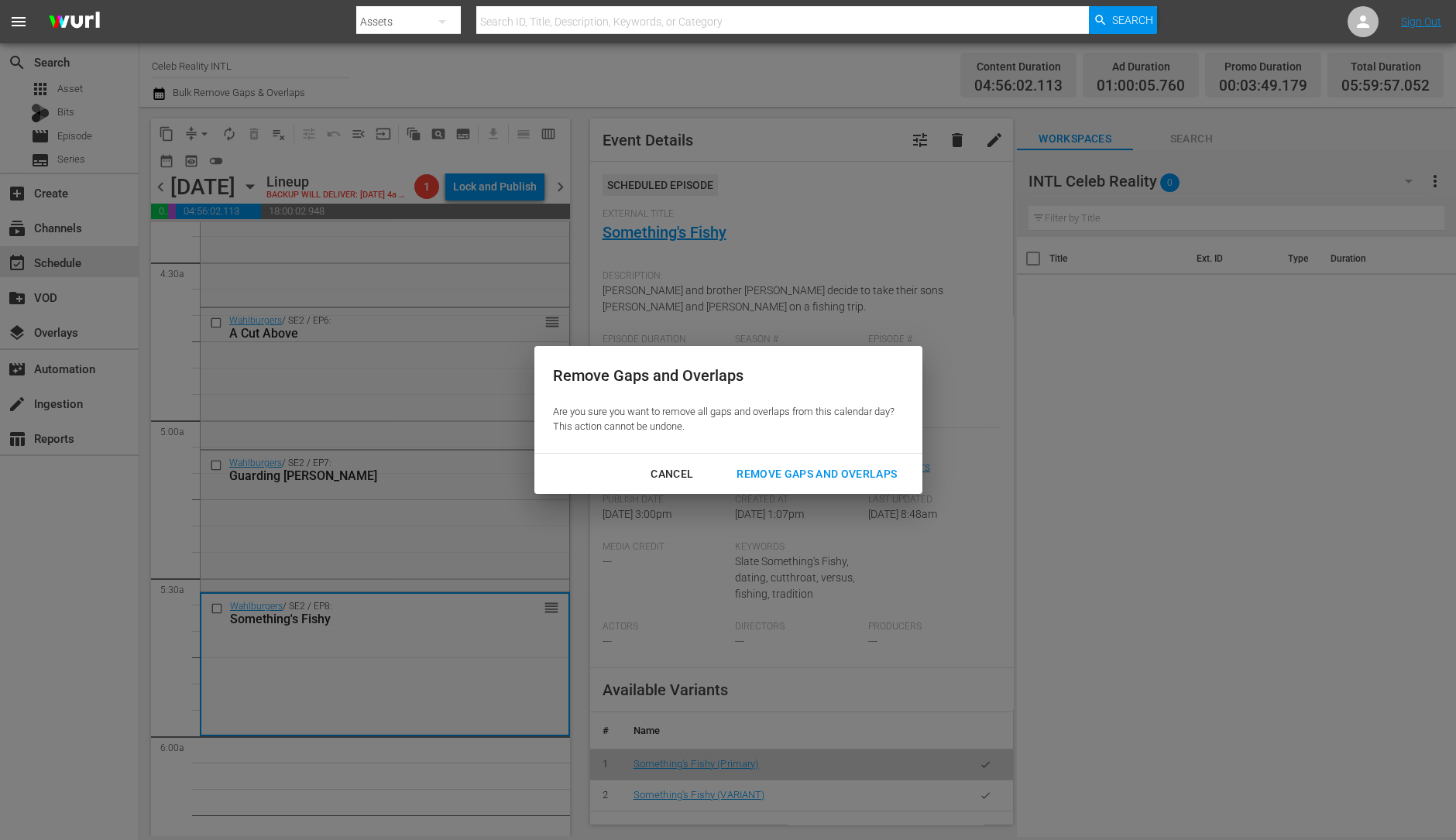
click at [816, 463] on button "Remove Gaps and Overlaps" at bounding box center [816, 474] width 197 height 29
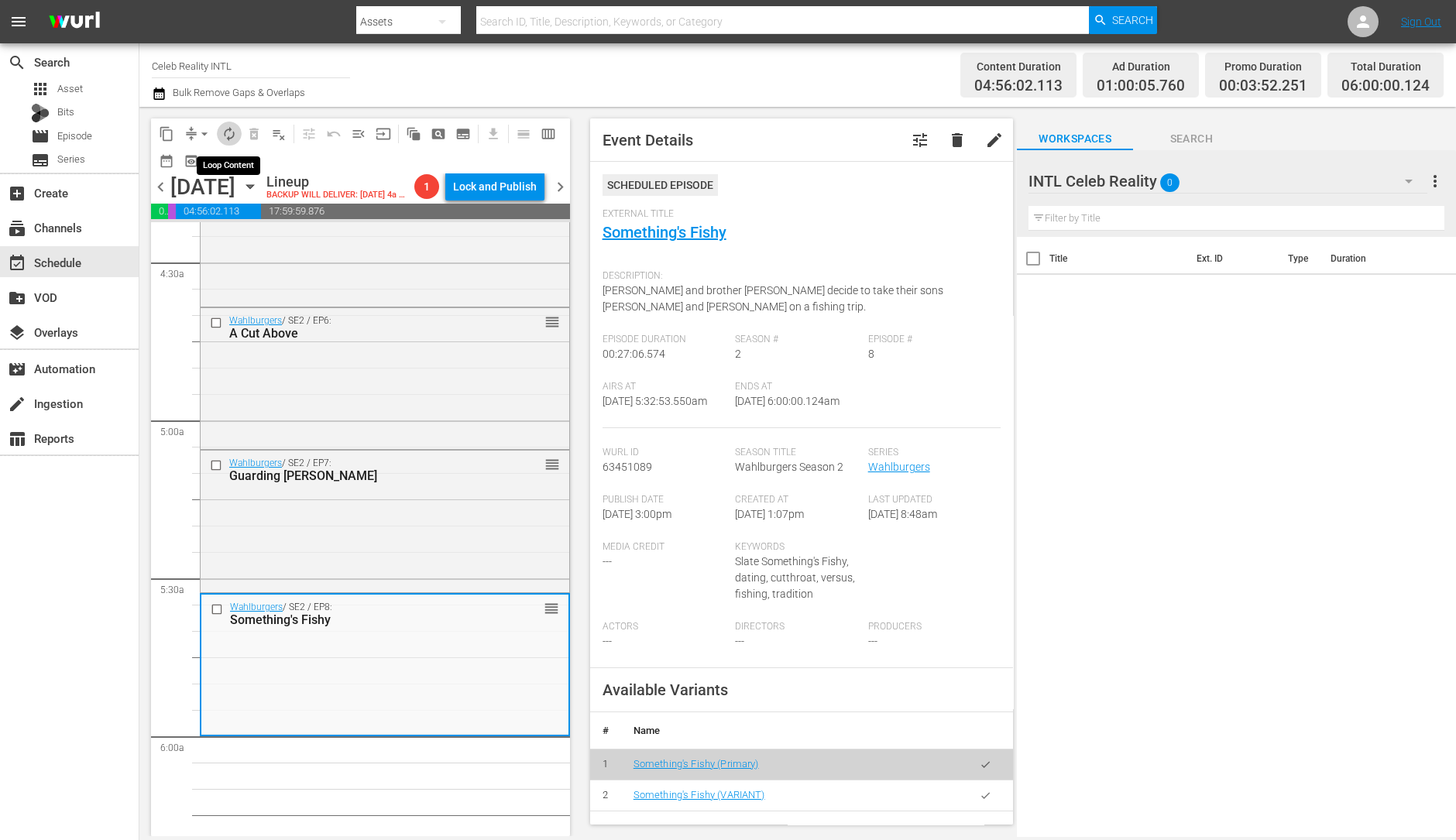
click at [225, 133] on span "autorenew_outlined" at bounding box center [229, 133] width 15 height 15
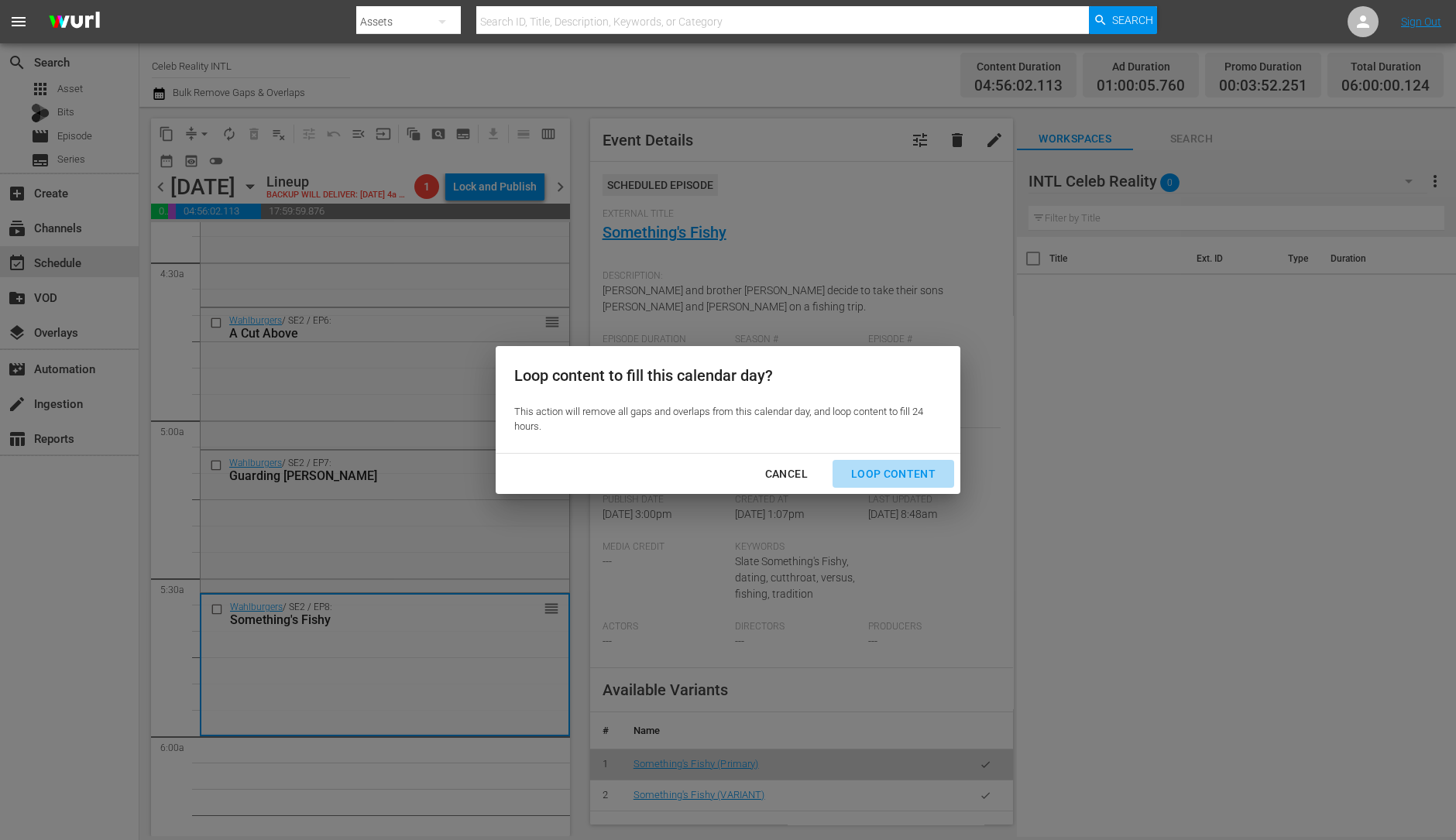
click at [928, 475] on div "Loop Content" at bounding box center [893, 474] width 109 height 20
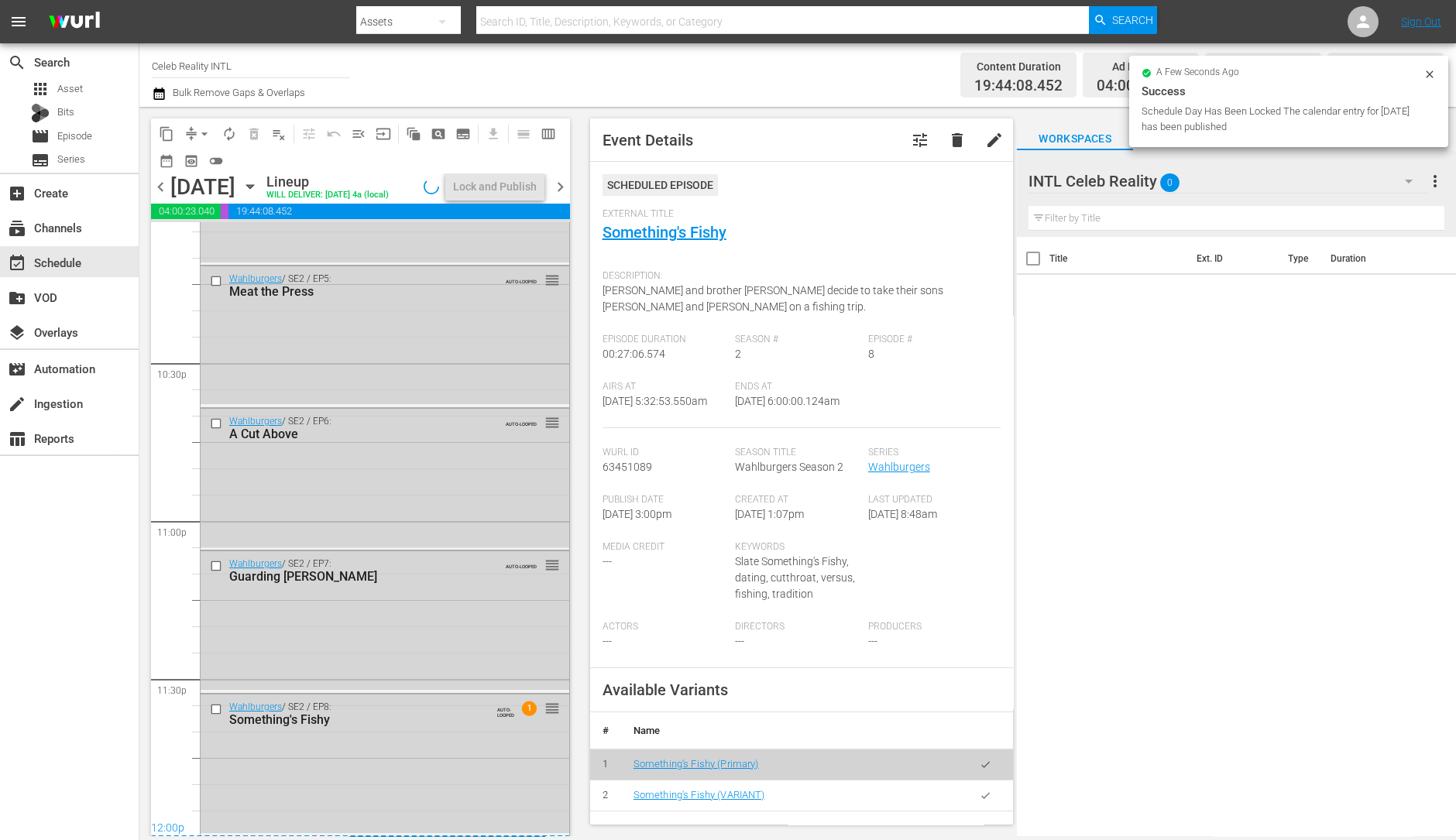
scroll to position [6994, 0]
click at [509, 734] on div "Wahlburgers / SE2 / EP8: Something's Fishy AUTO-LOOPED 1 reorder" at bounding box center [384, 763] width 368 height 138
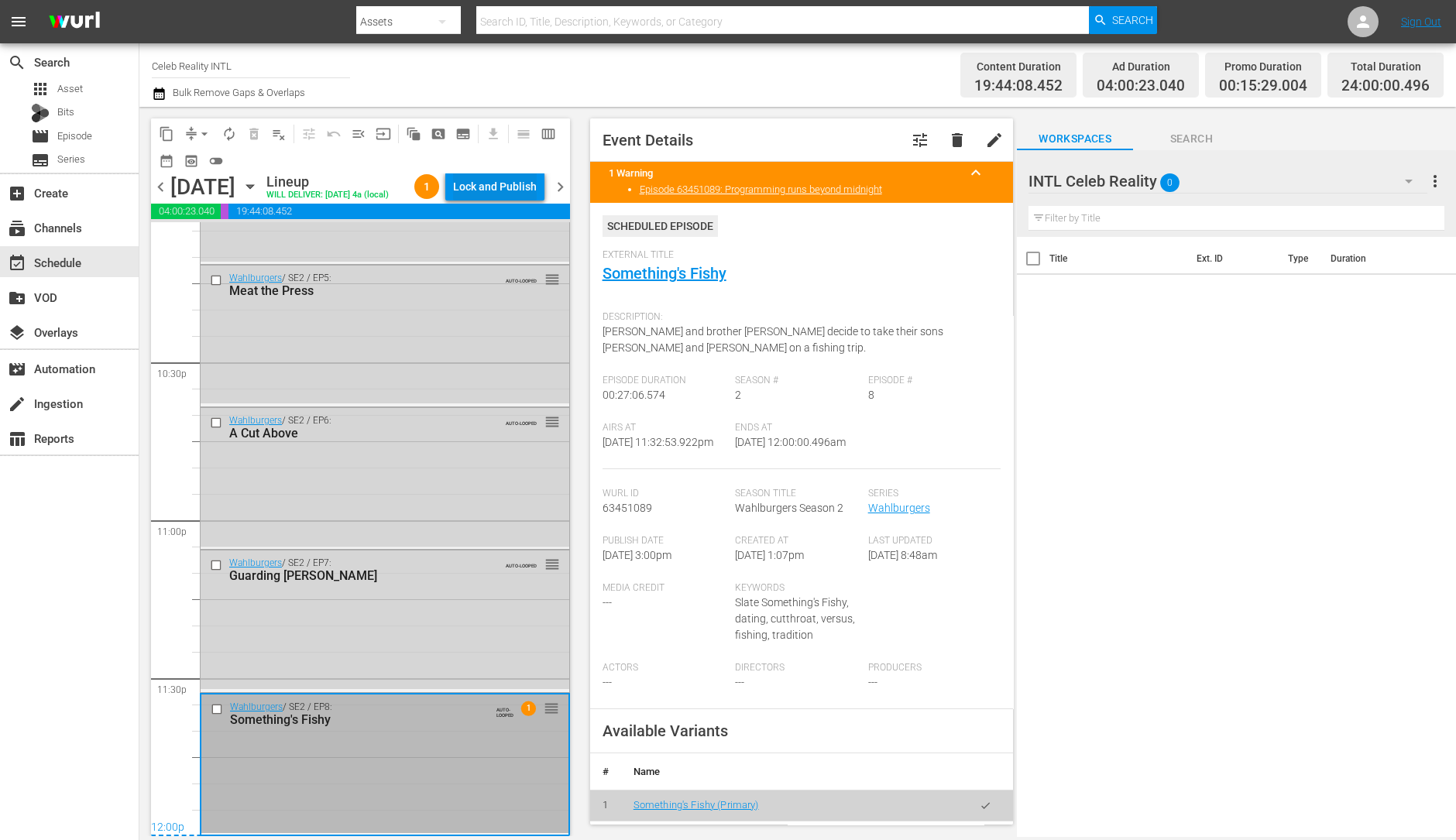
click at [476, 180] on div "Lock and Publish" at bounding box center [494, 186] width 84 height 28
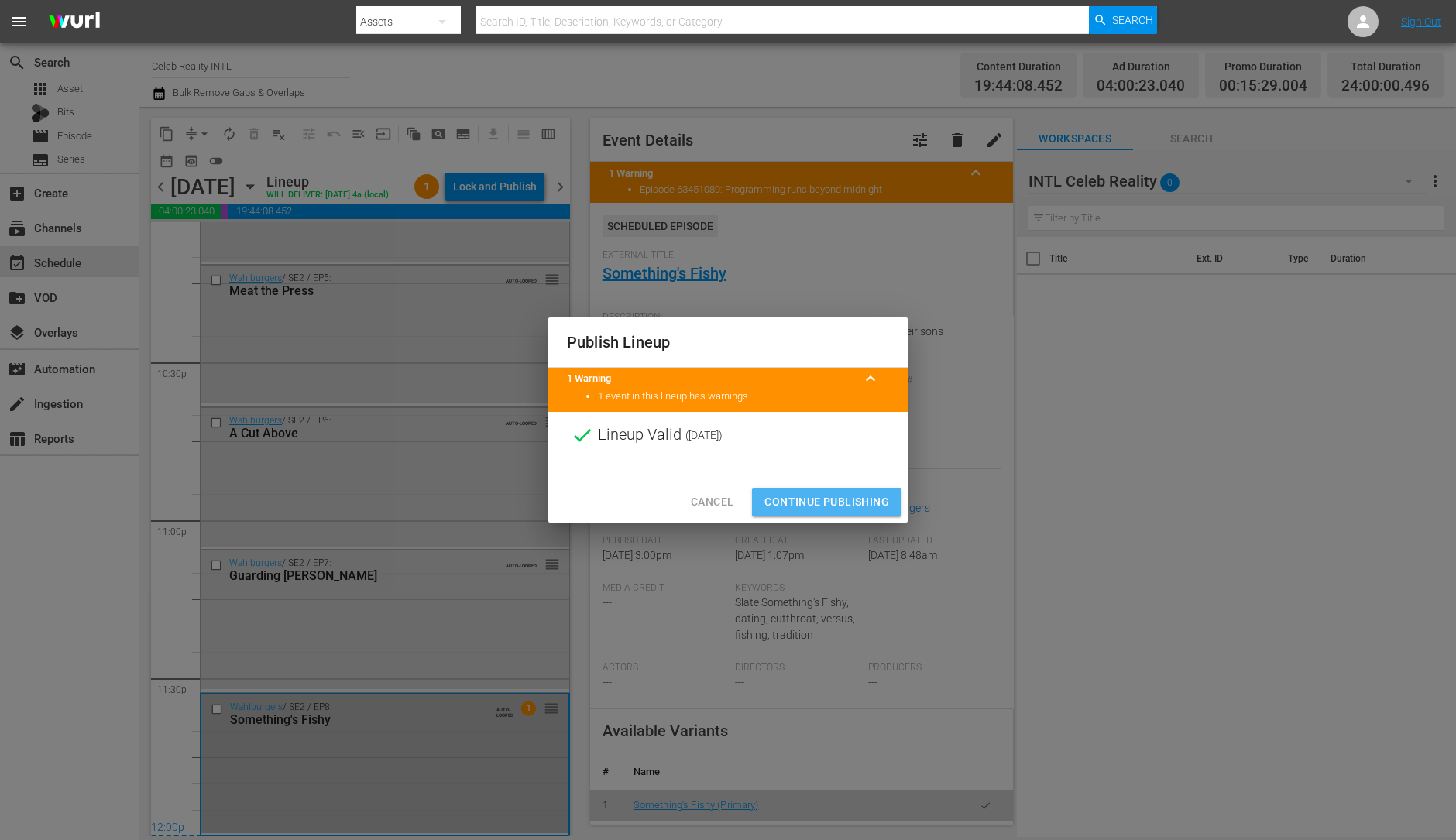
click at [878, 506] on span "Continue Publishing" at bounding box center [827, 502] width 124 height 20
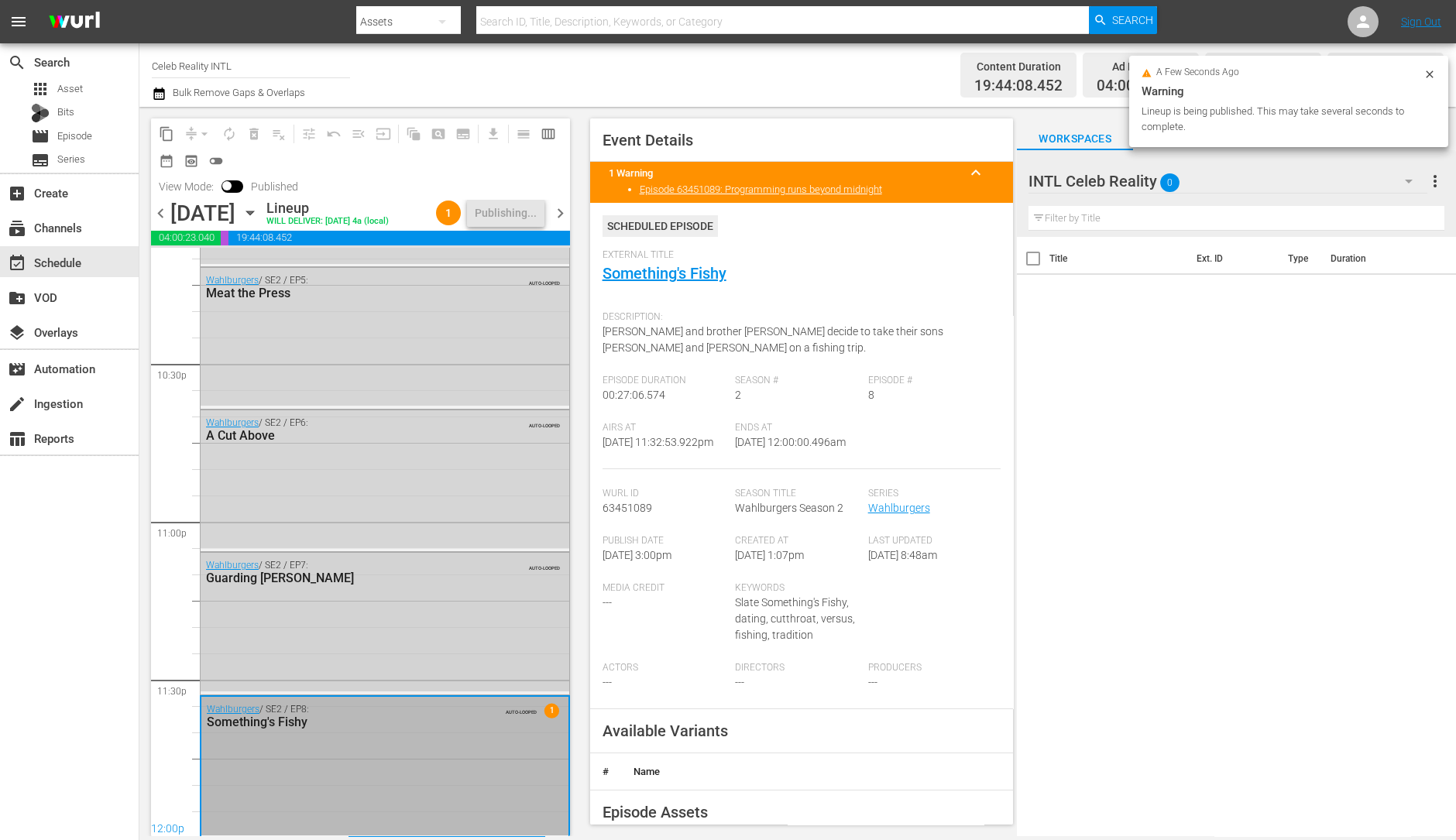
scroll to position [7020, 0]
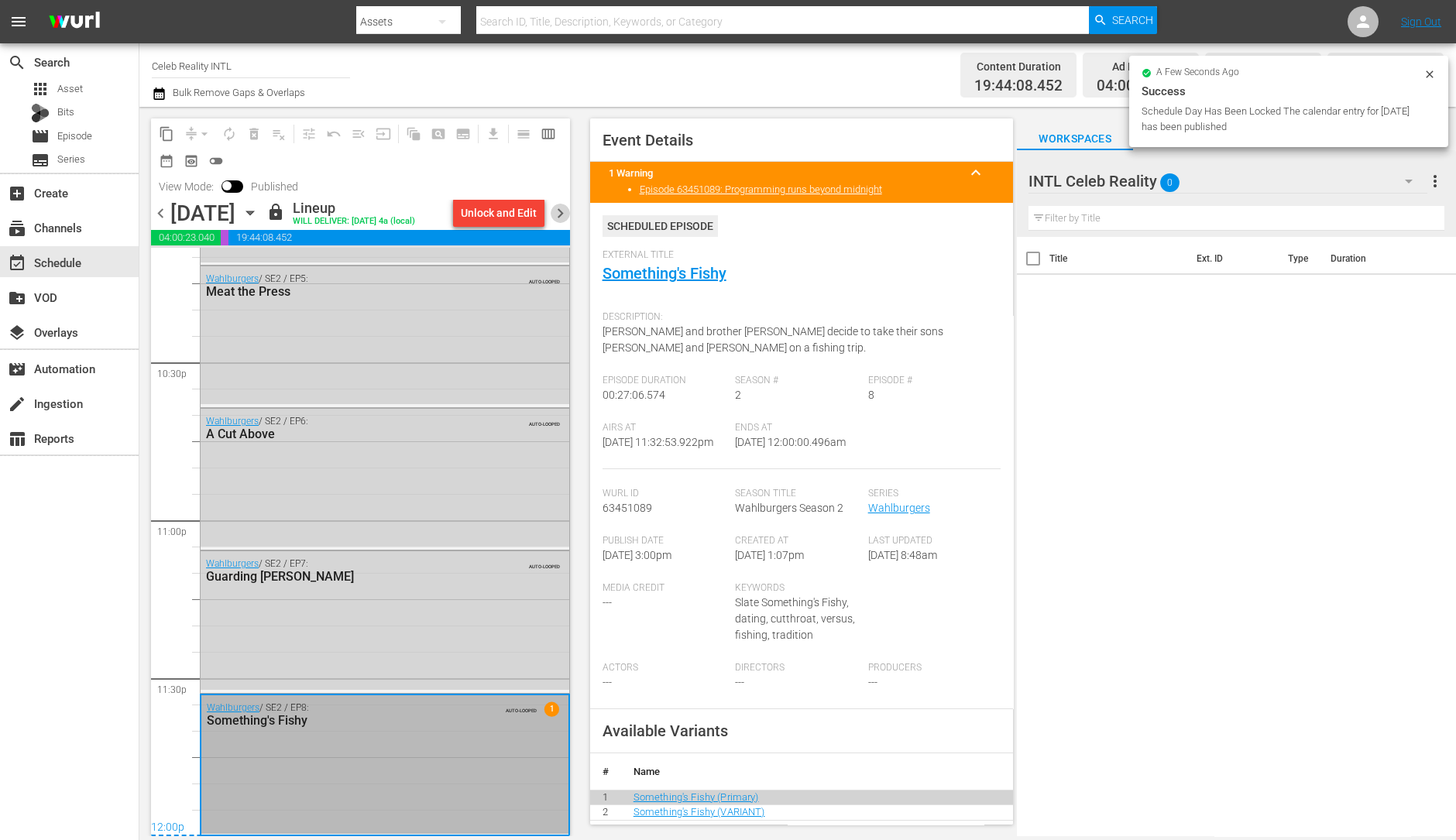
click at [557, 223] on span "chevron_right" at bounding box center [561, 213] width 20 height 20
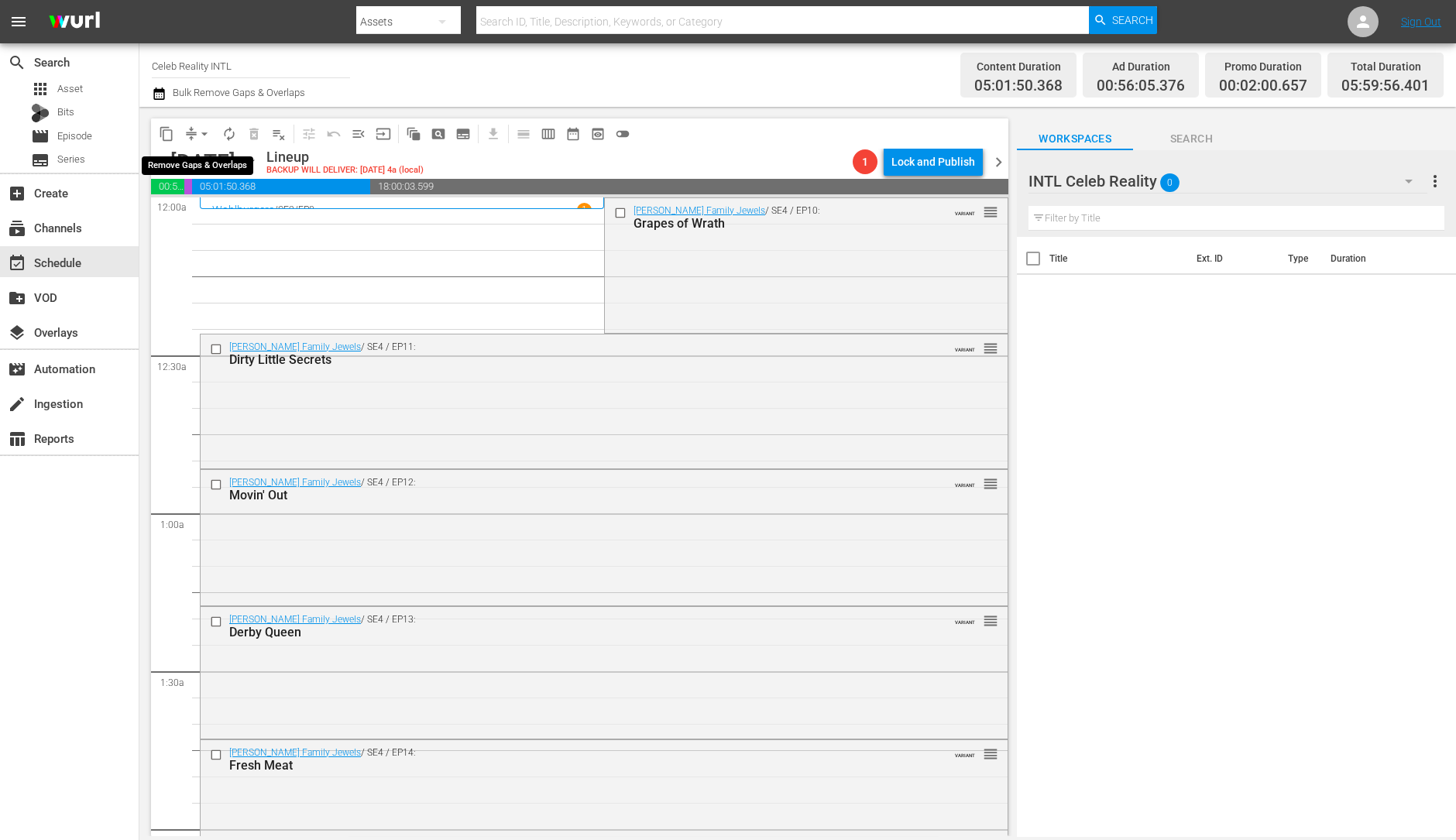
click at [200, 136] on span "arrow_drop_down" at bounding box center [203, 133] width 15 height 15
click at [209, 166] on li "Align to Midnight" at bounding box center [205, 165] width 163 height 25
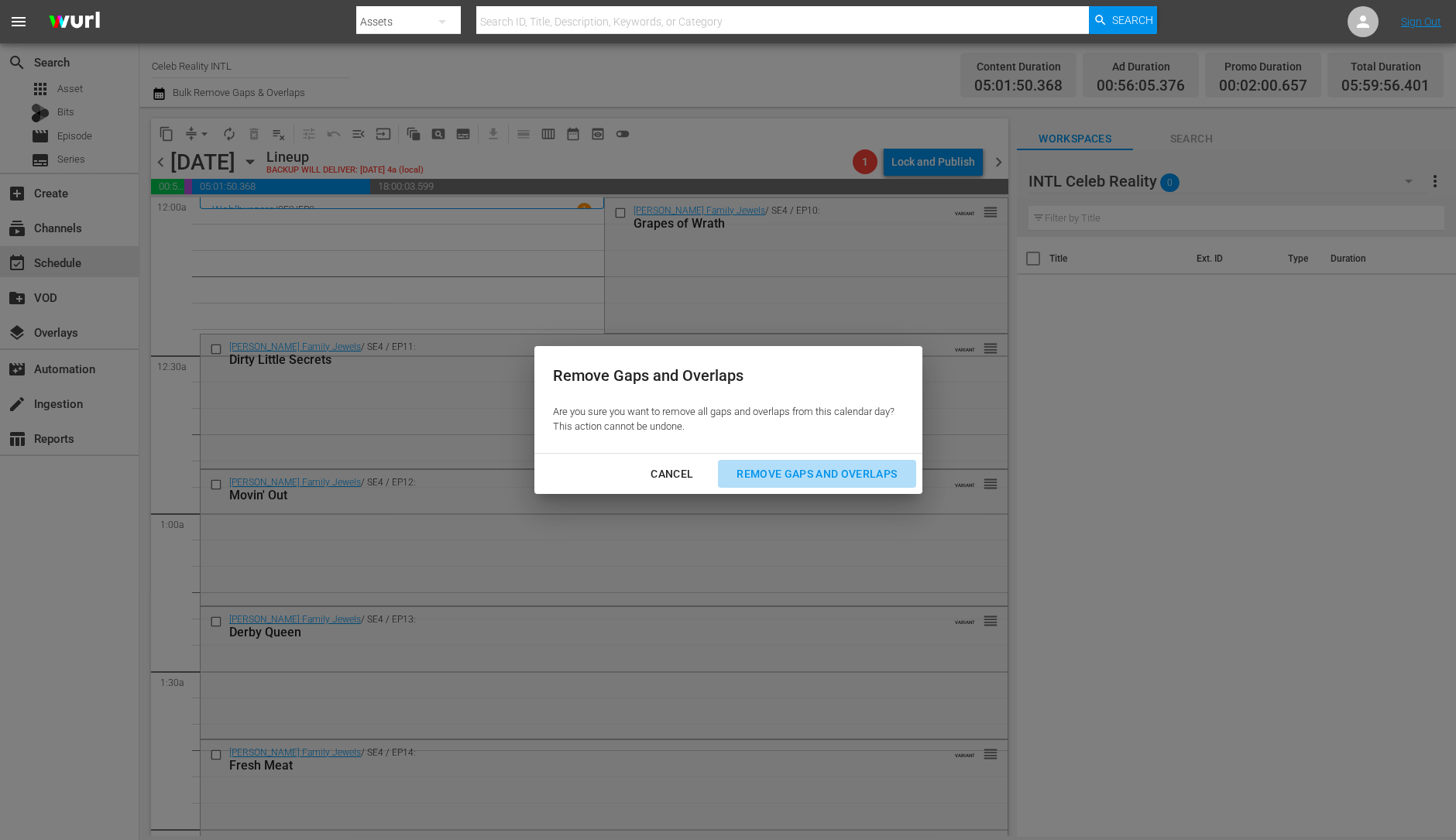
click at [787, 465] on div "Remove Gaps and Overlaps" at bounding box center [817, 474] width 185 height 20
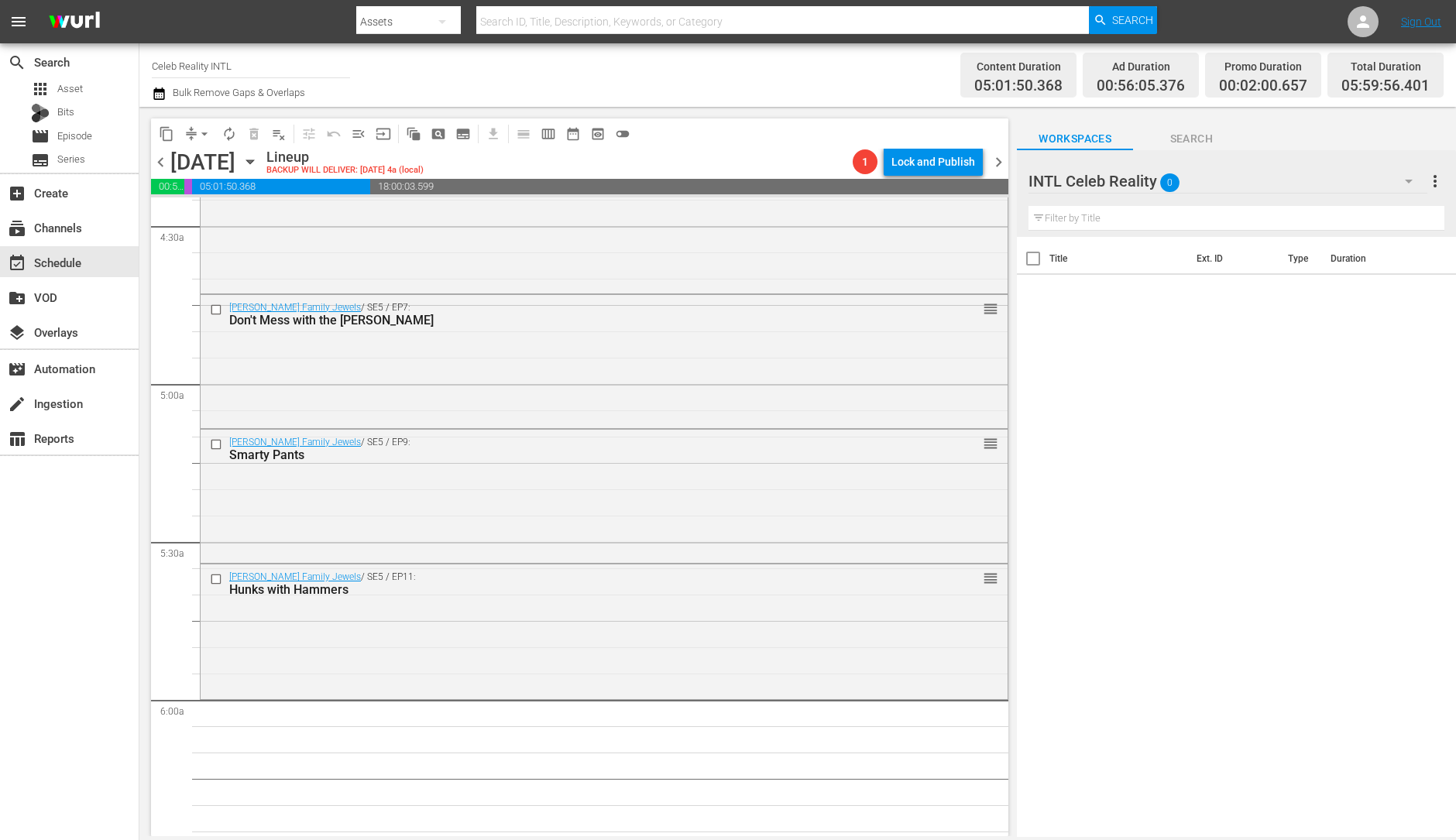
scroll to position [1395, 0]
click at [628, 607] on div "Gene Simmons Family Jewels / SE5 / EP11: Hunks with Hammers reorder" at bounding box center [604, 628] width 807 height 131
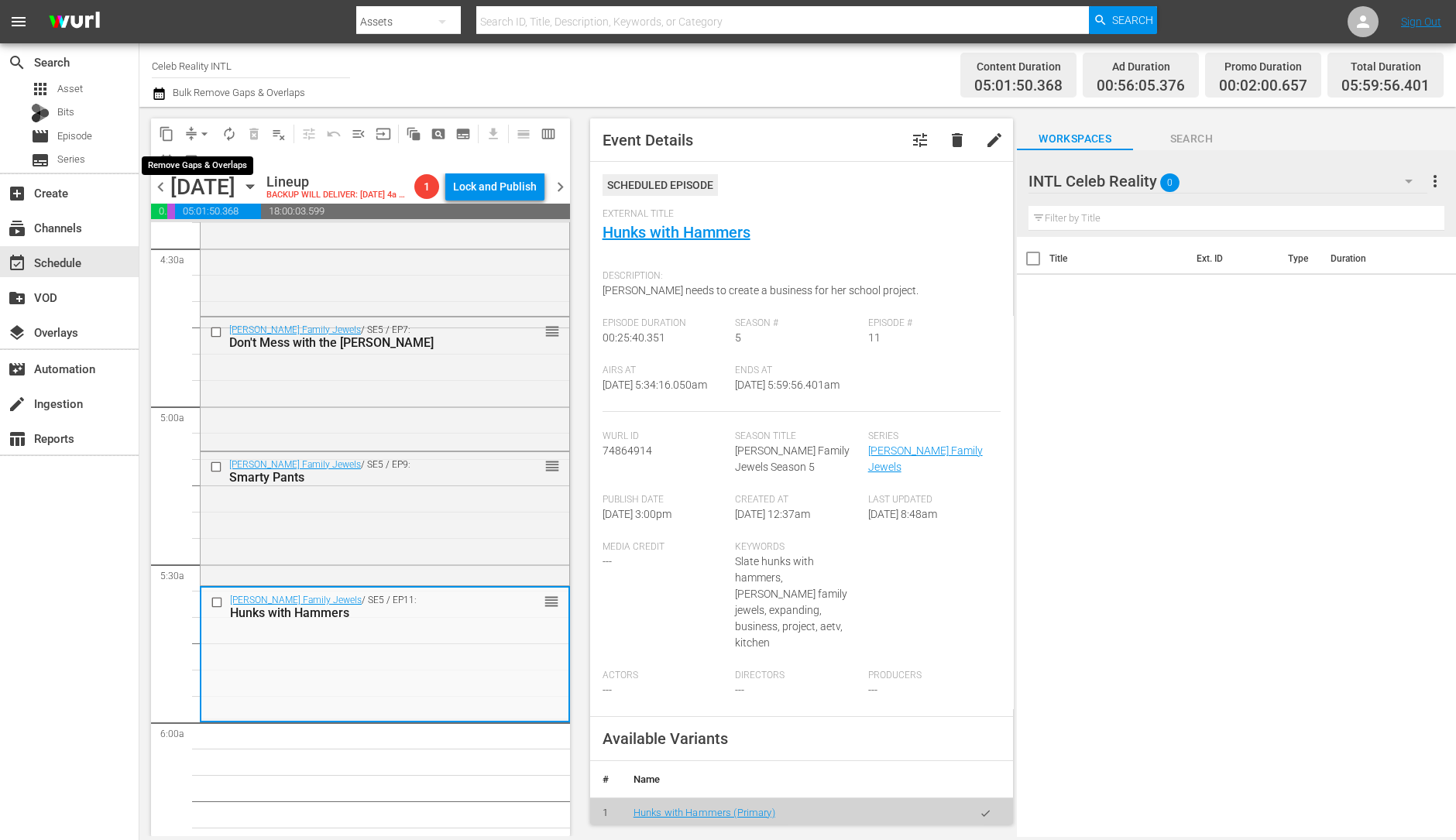
click at [197, 132] on span "arrow_drop_down" at bounding box center [203, 133] width 15 height 15
click at [203, 164] on li "Align to Midnight" at bounding box center [205, 165] width 163 height 25
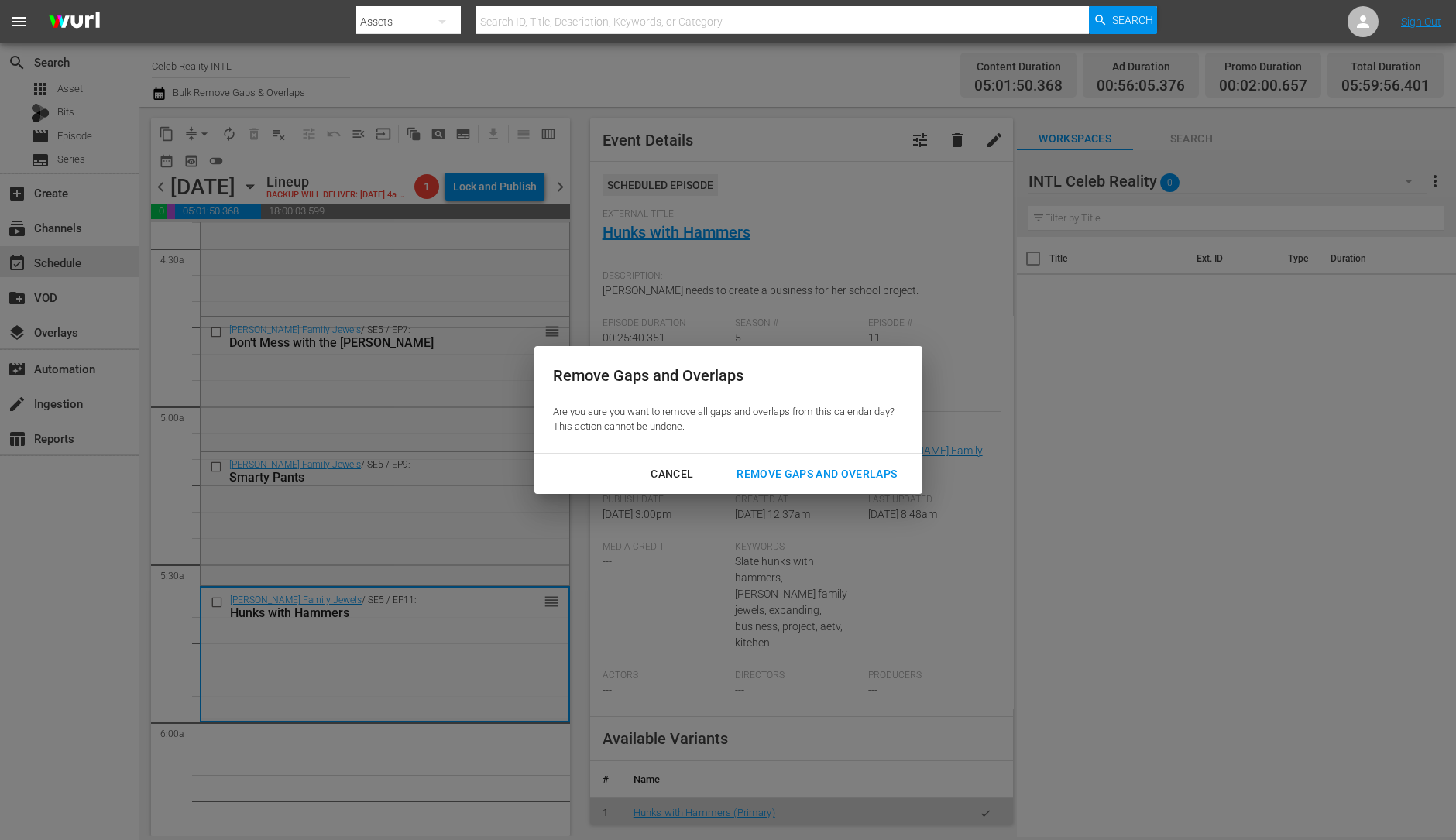
click at [790, 463] on button "Remove Gaps and Overlaps" at bounding box center [816, 474] width 197 height 29
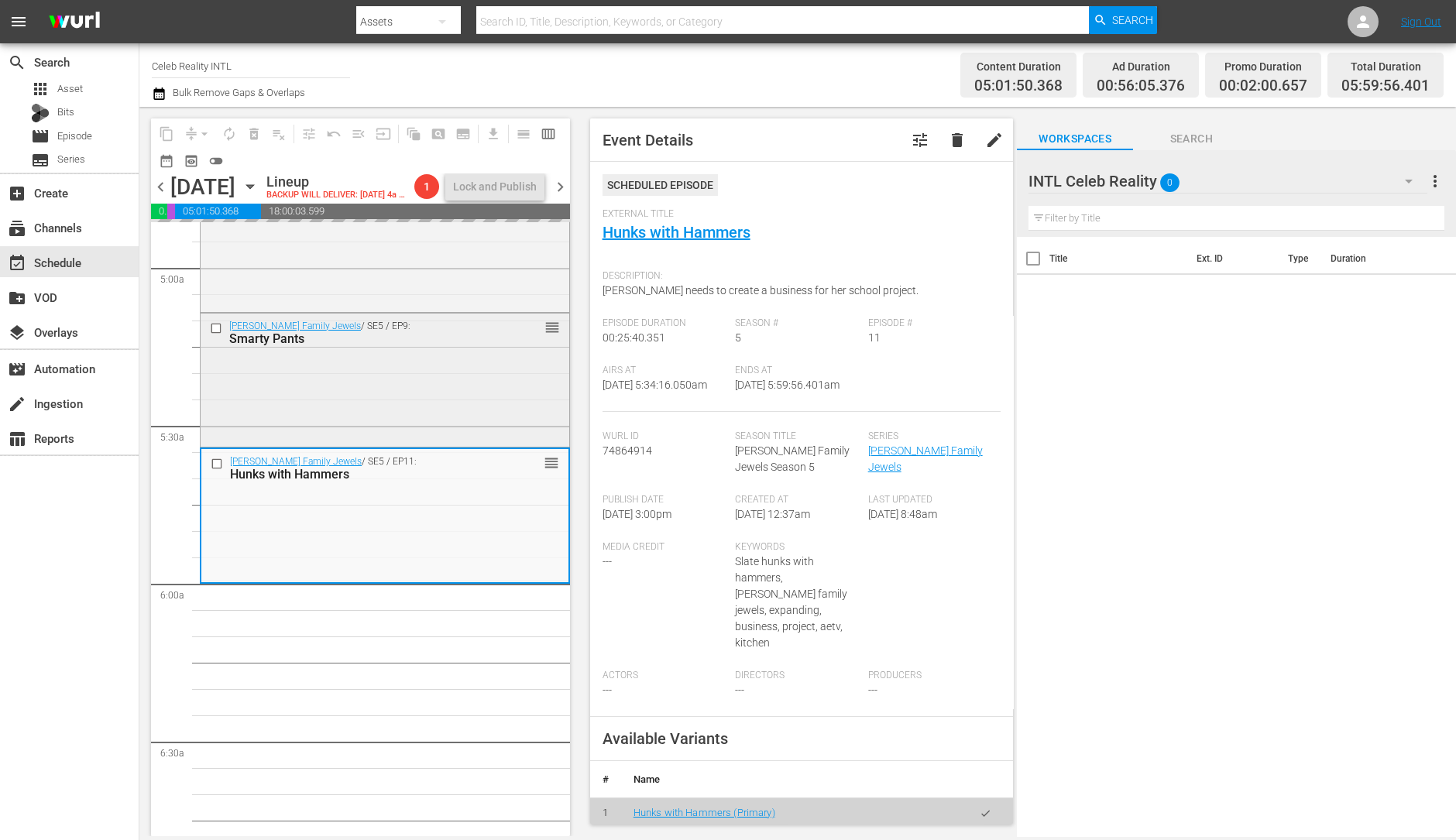
scroll to position [1539, 0]
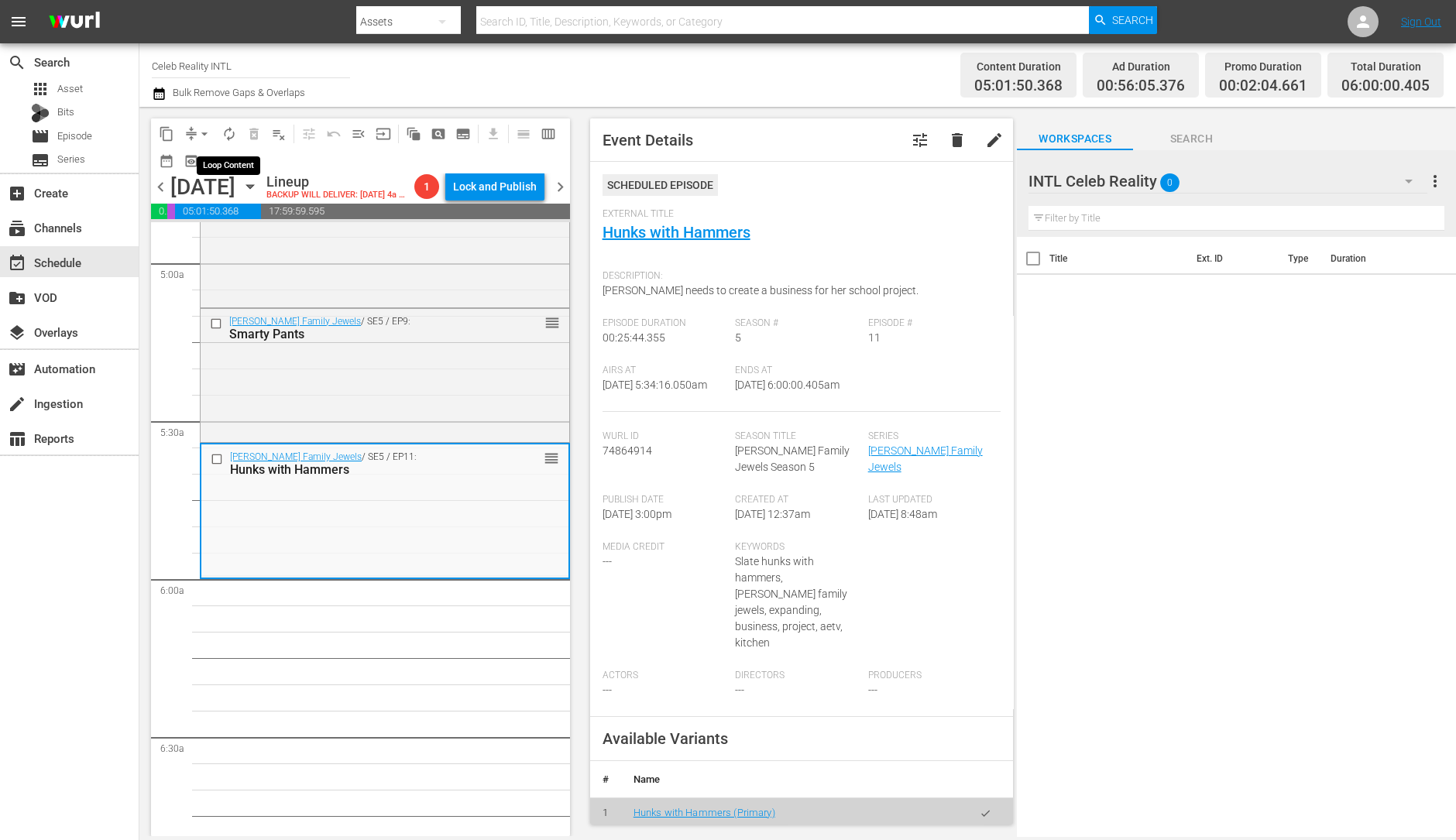
click at [231, 133] on span "autorenew_outlined" at bounding box center [229, 133] width 15 height 15
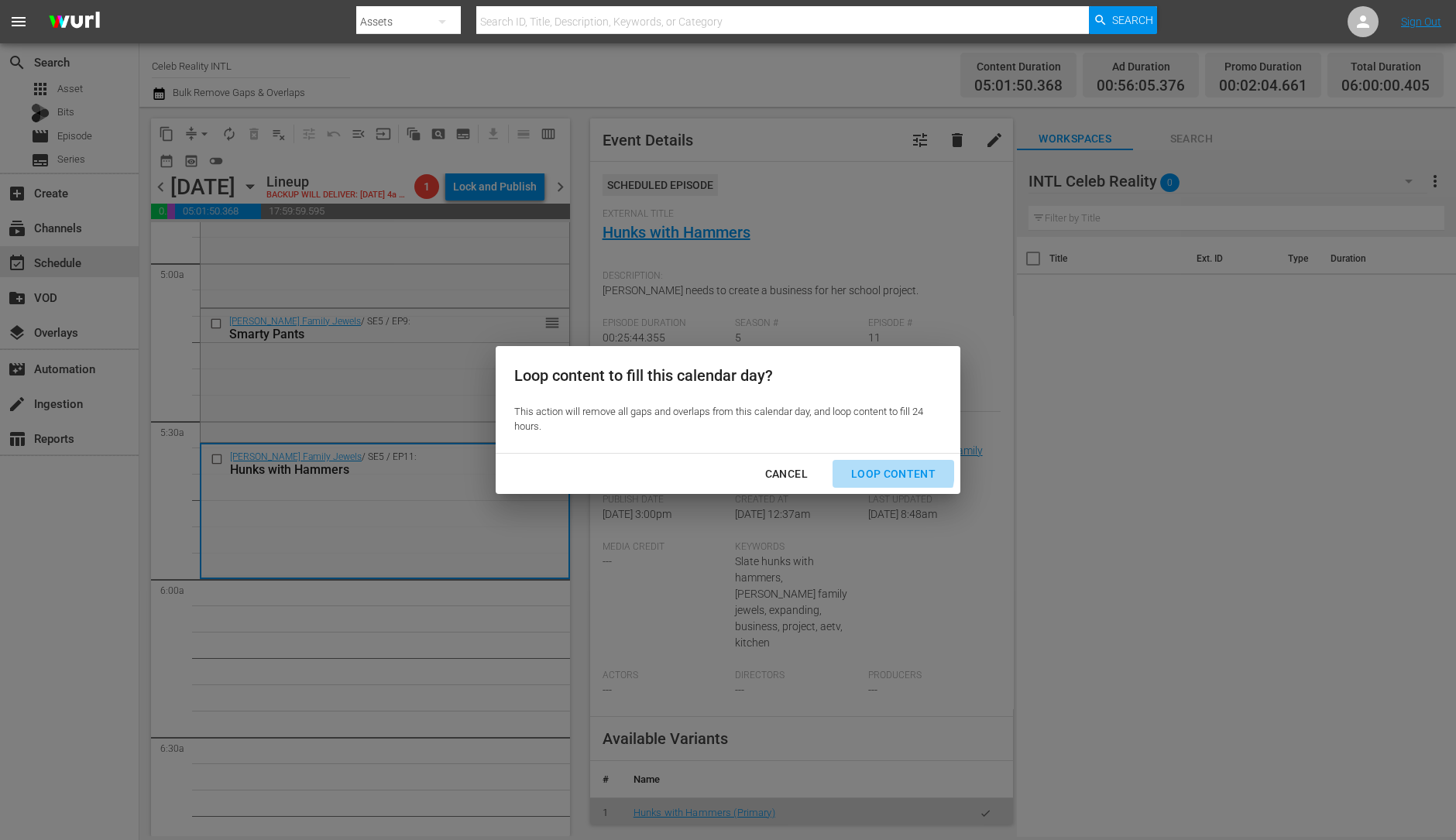
click at [867, 469] on div "Loop Content" at bounding box center [893, 474] width 109 height 20
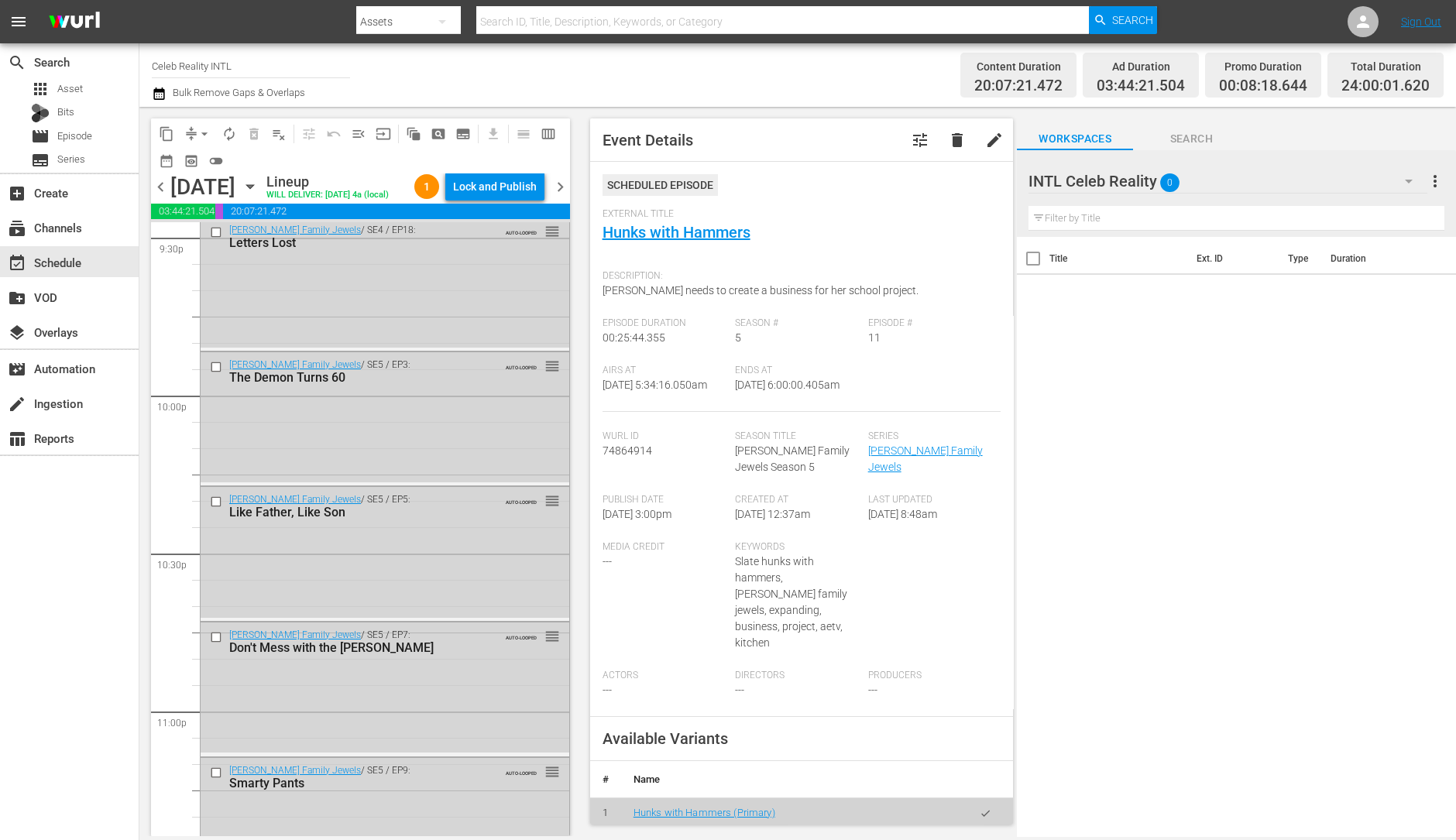
scroll to position [6994, 0]
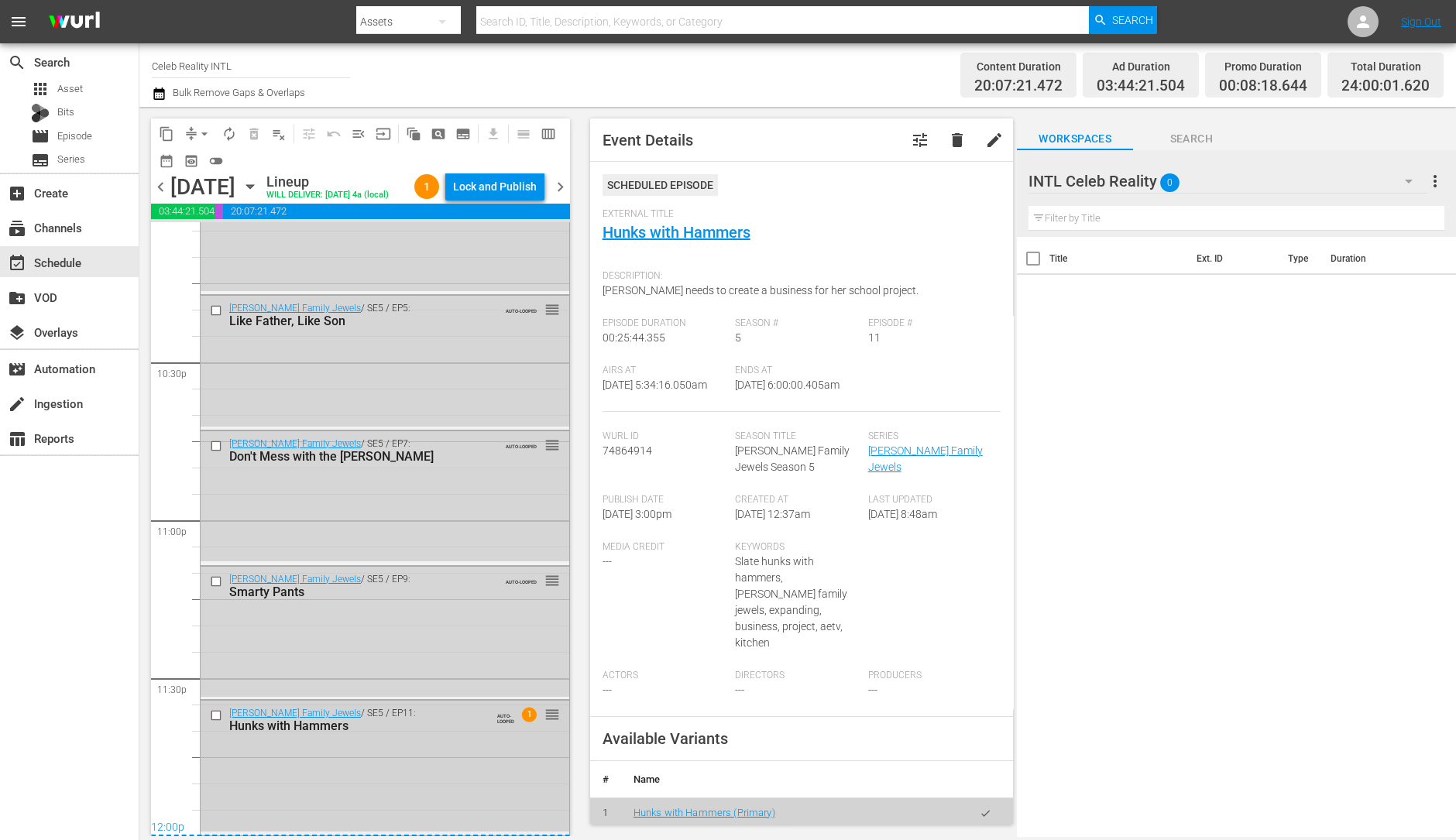
click at [380, 757] on div "Gene Simmons Family Jewels / SE5 / EP11: Hunks with Hammers AUTO-LOOPED 1 reord…" at bounding box center [384, 766] width 368 height 131
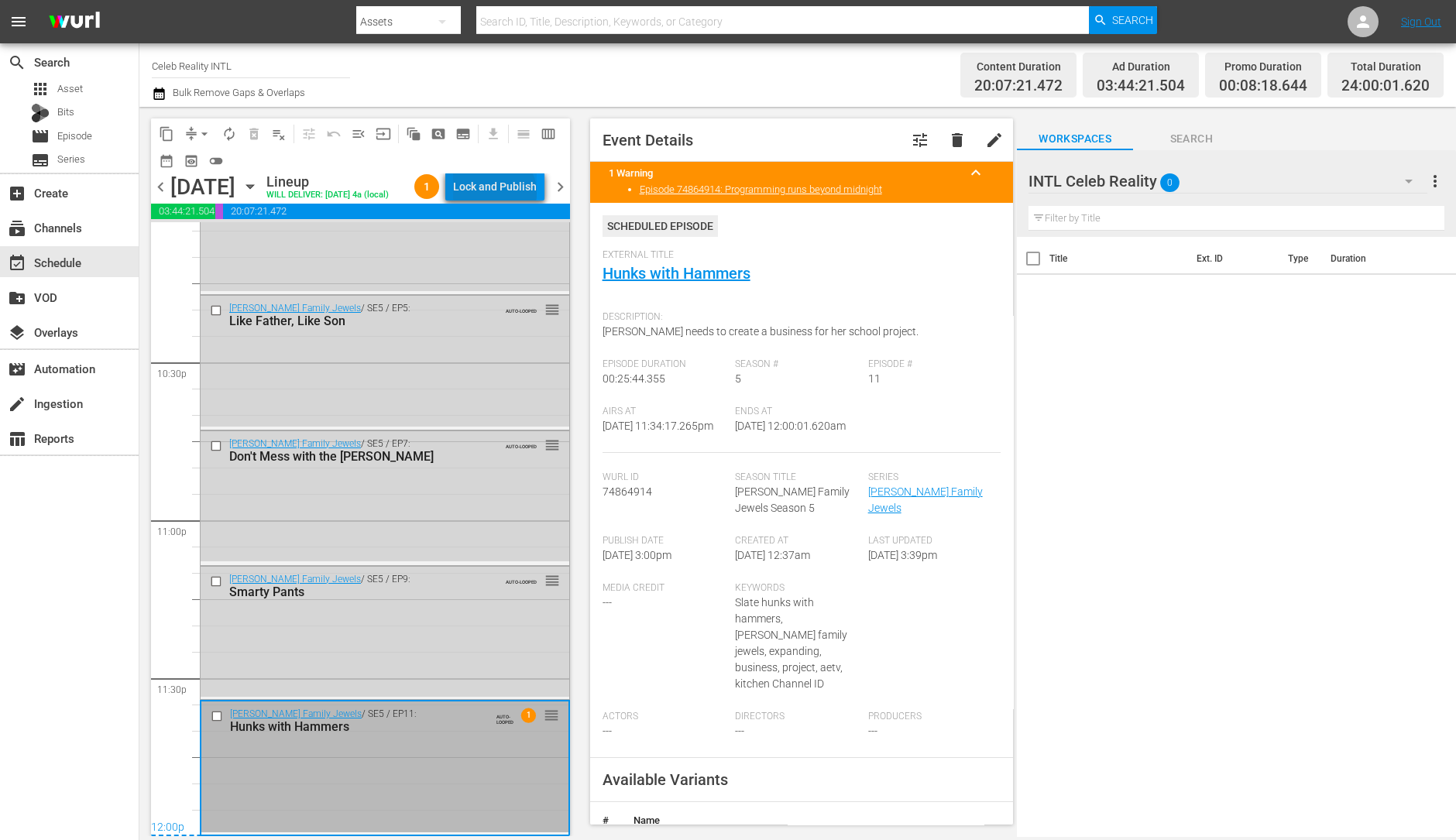
click at [507, 195] on div "Lock and Publish" at bounding box center [494, 186] width 84 height 28
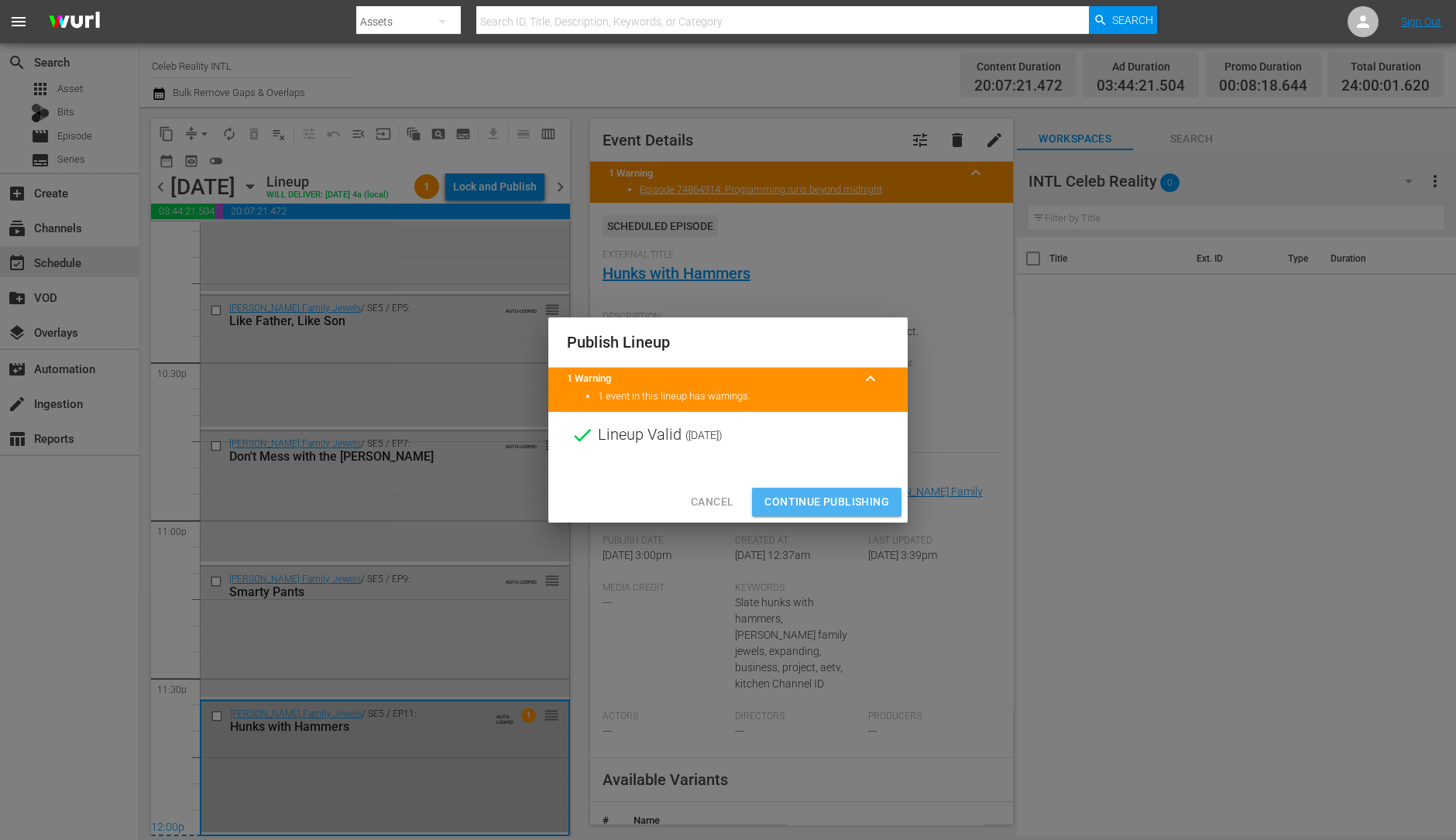
click at [877, 501] on span "Continue Publishing" at bounding box center [827, 502] width 124 height 20
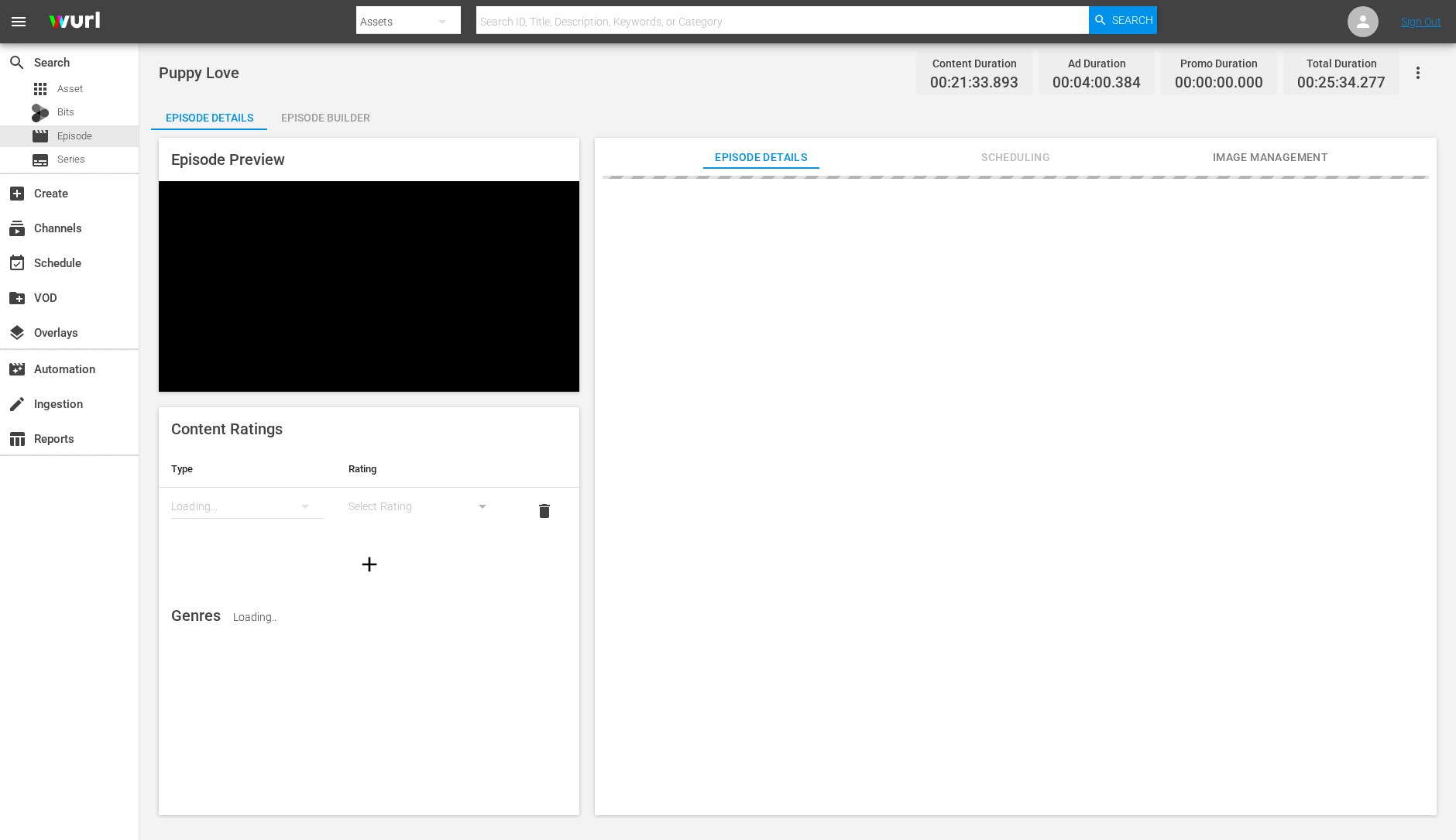
click at [292, 121] on div "Episode Builder" at bounding box center [325, 117] width 116 height 37
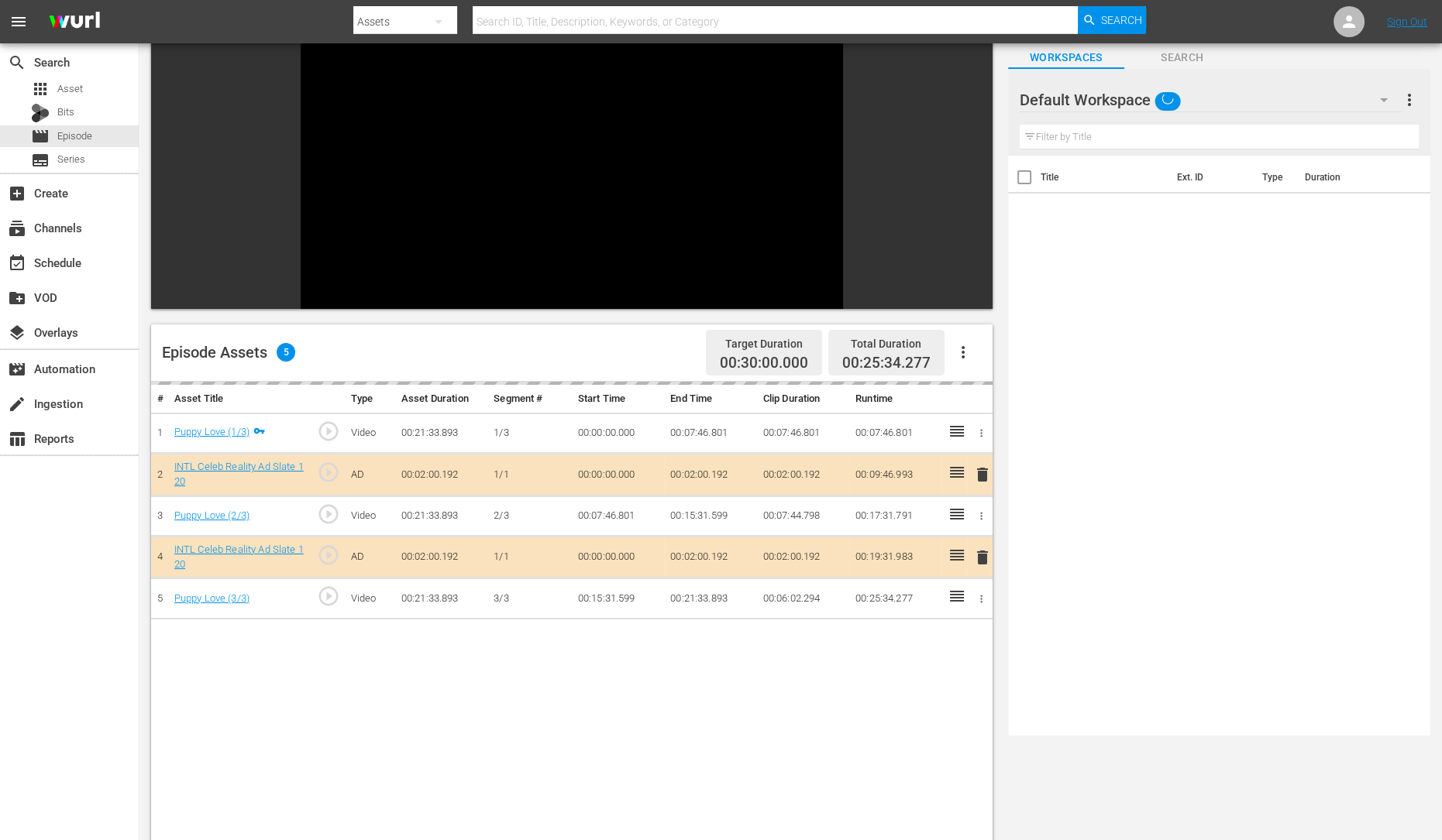
scroll to position [94, 0]
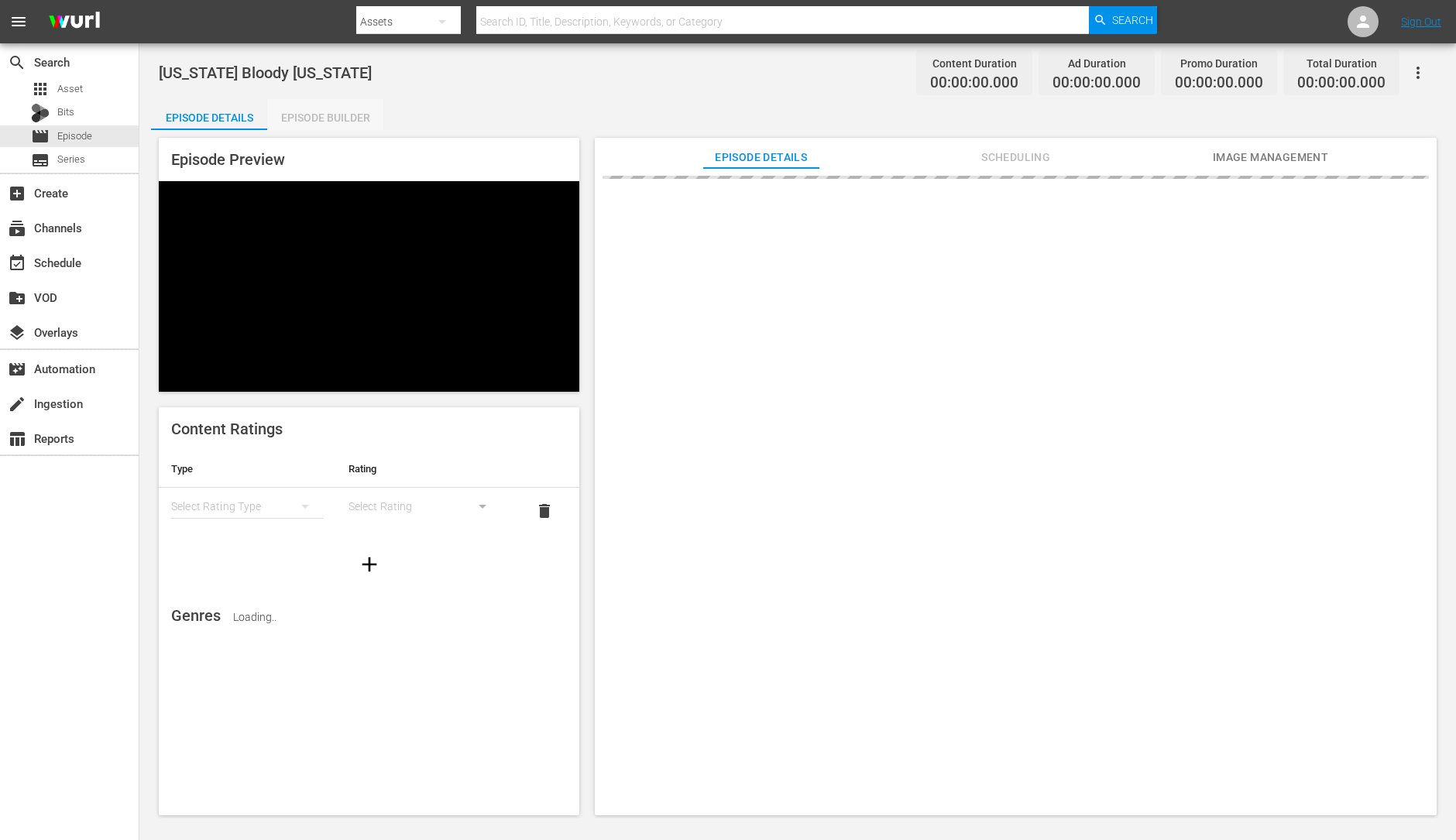
click at [325, 117] on div "Episode Builder" at bounding box center [325, 117] width 116 height 37
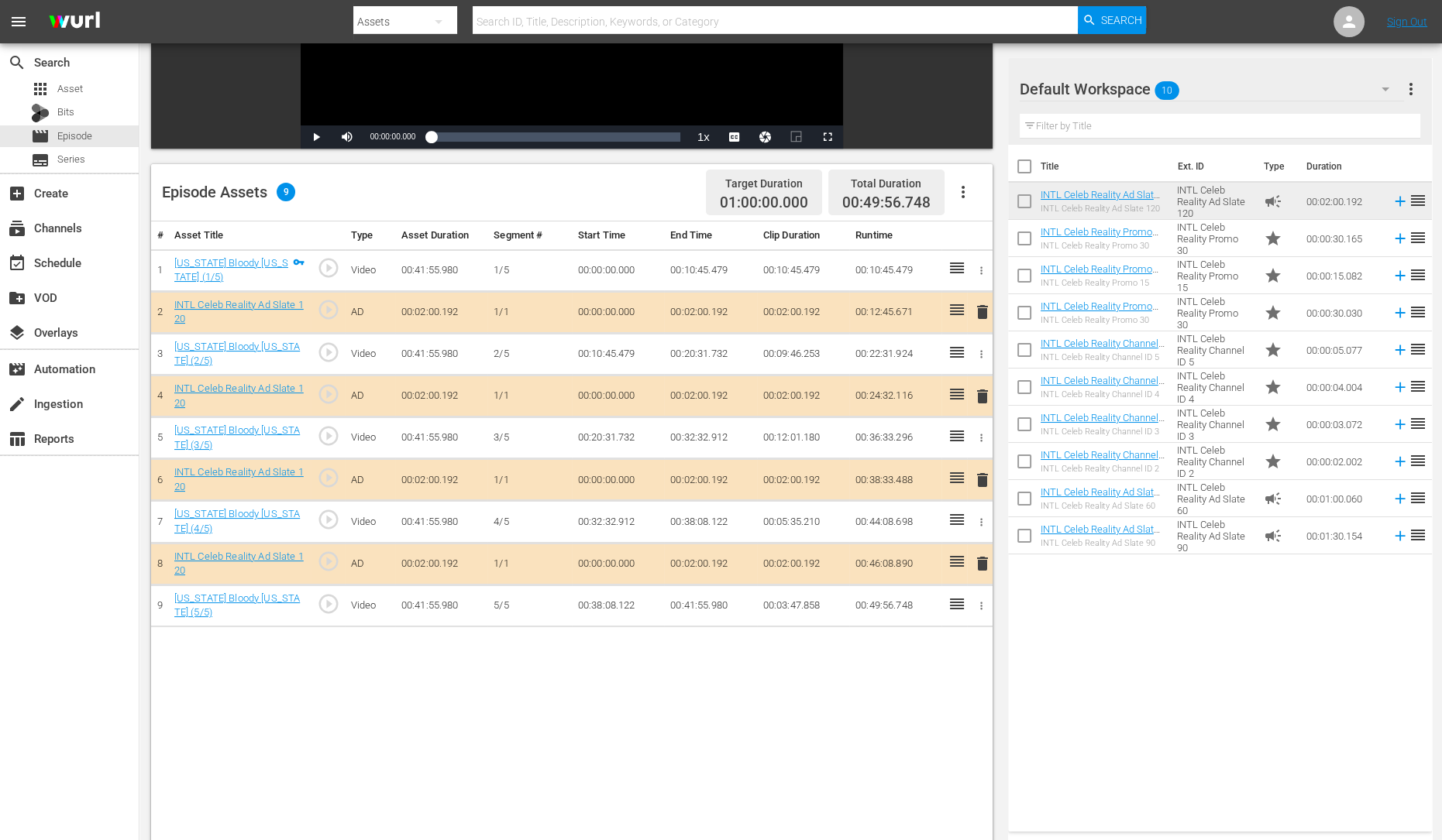
scroll to position [287, 0]
click at [984, 388] on span "delete" at bounding box center [982, 395] width 19 height 19
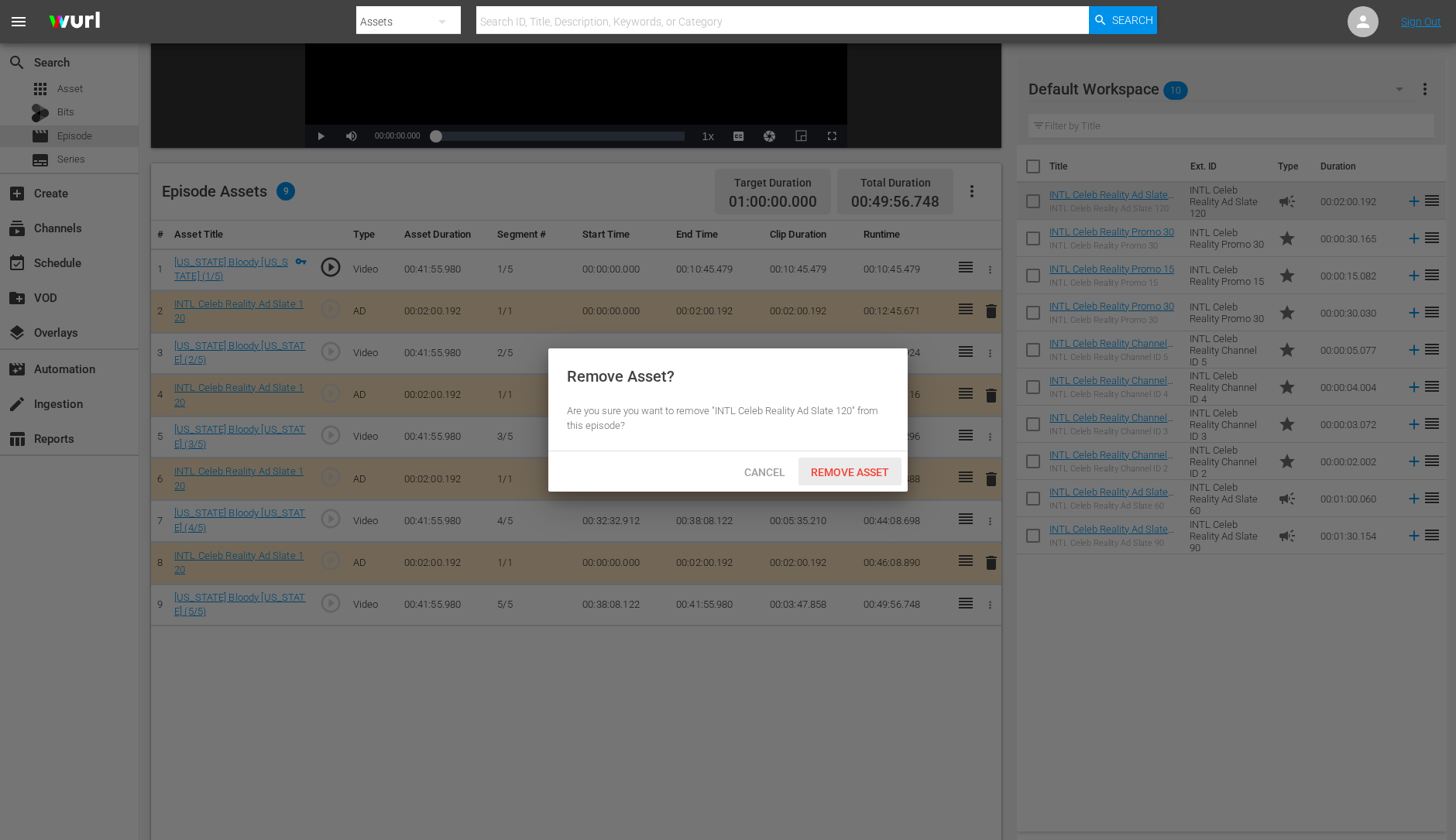
click at [859, 471] on span "Remove Asset" at bounding box center [850, 473] width 103 height 13
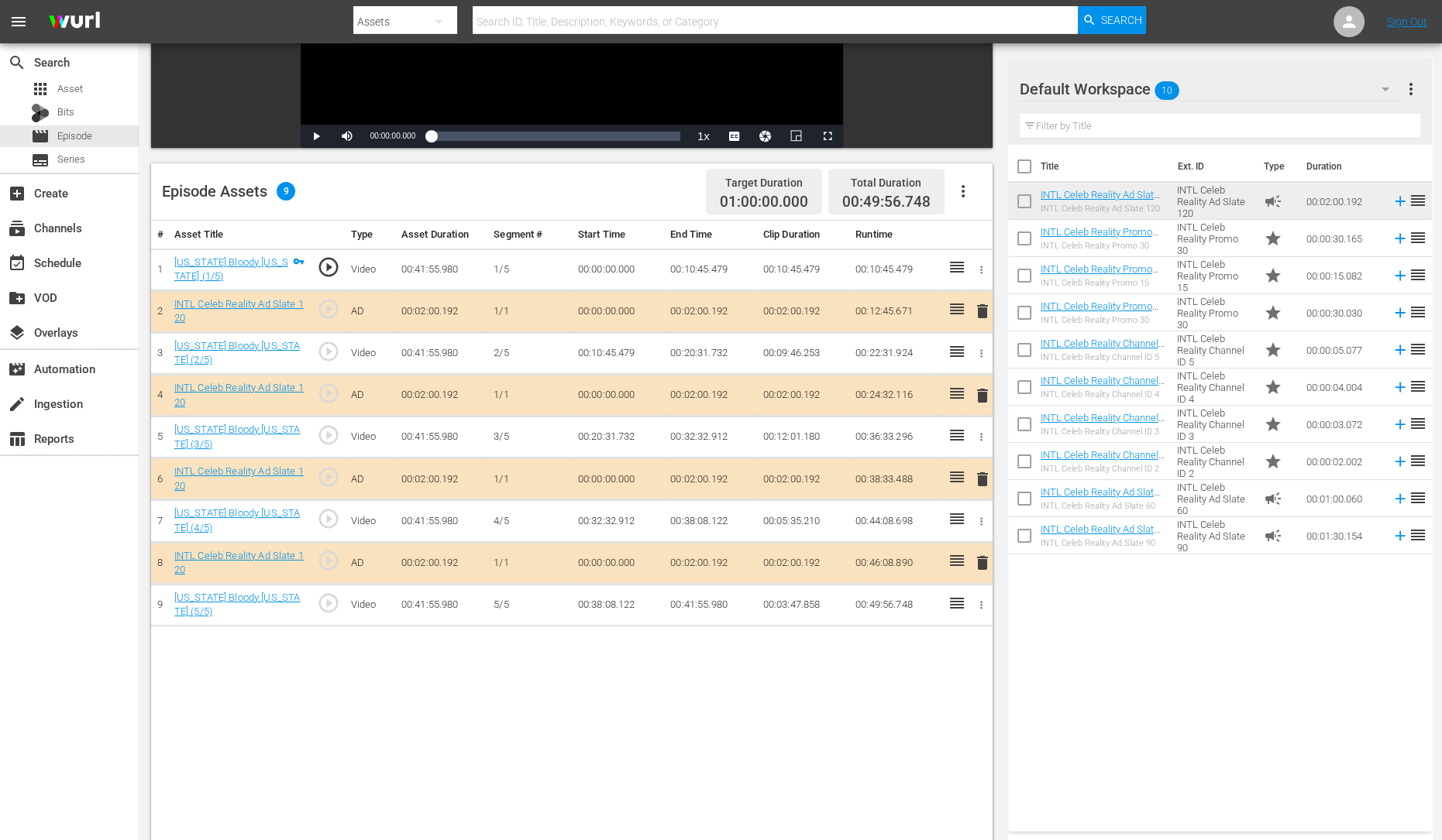
click at [977, 474] on span "delete" at bounding box center [982, 479] width 19 height 19
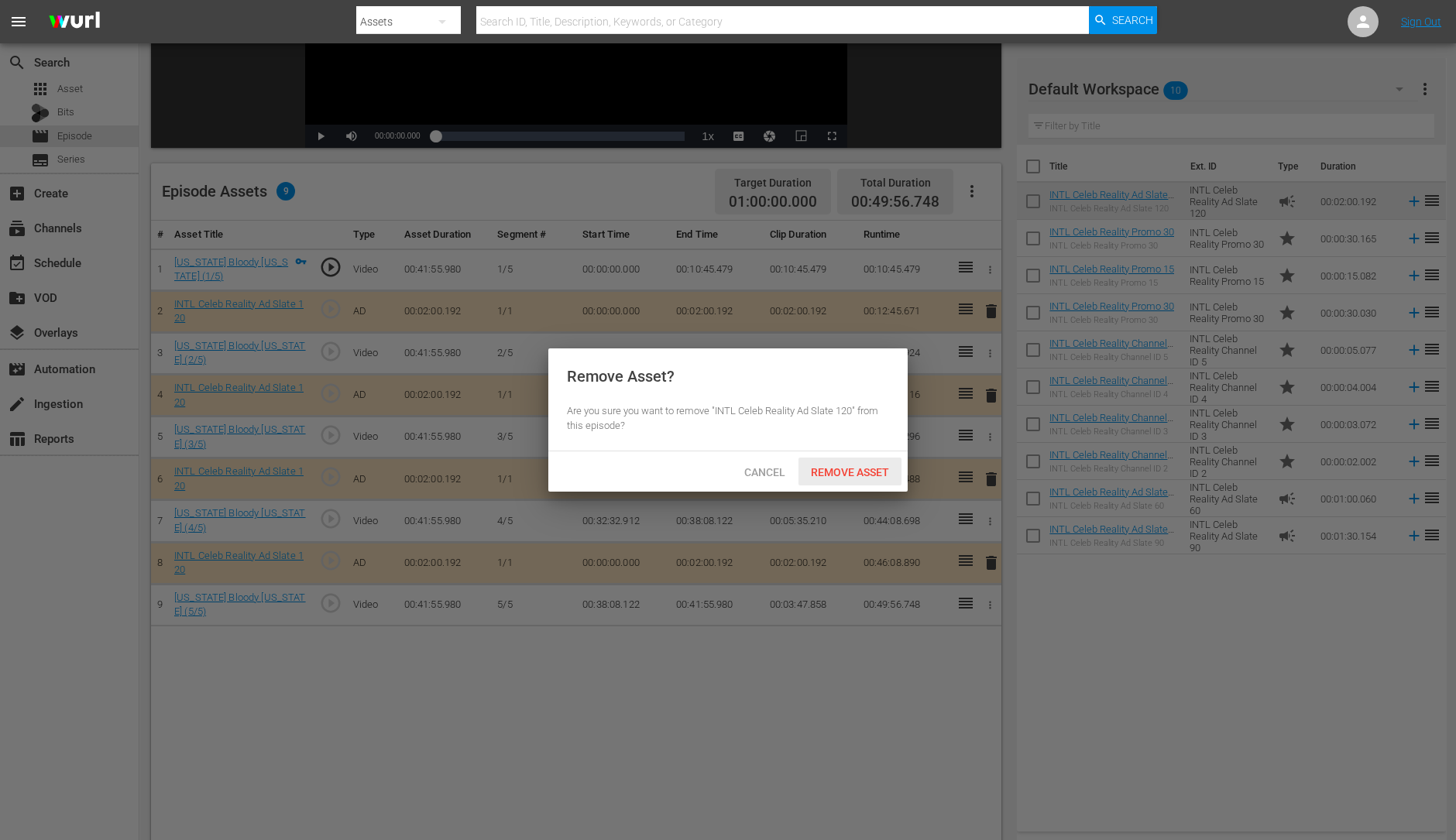
click at [877, 464] on div "Remove Asset" at bounding box center [850, 472] width 103 height 29
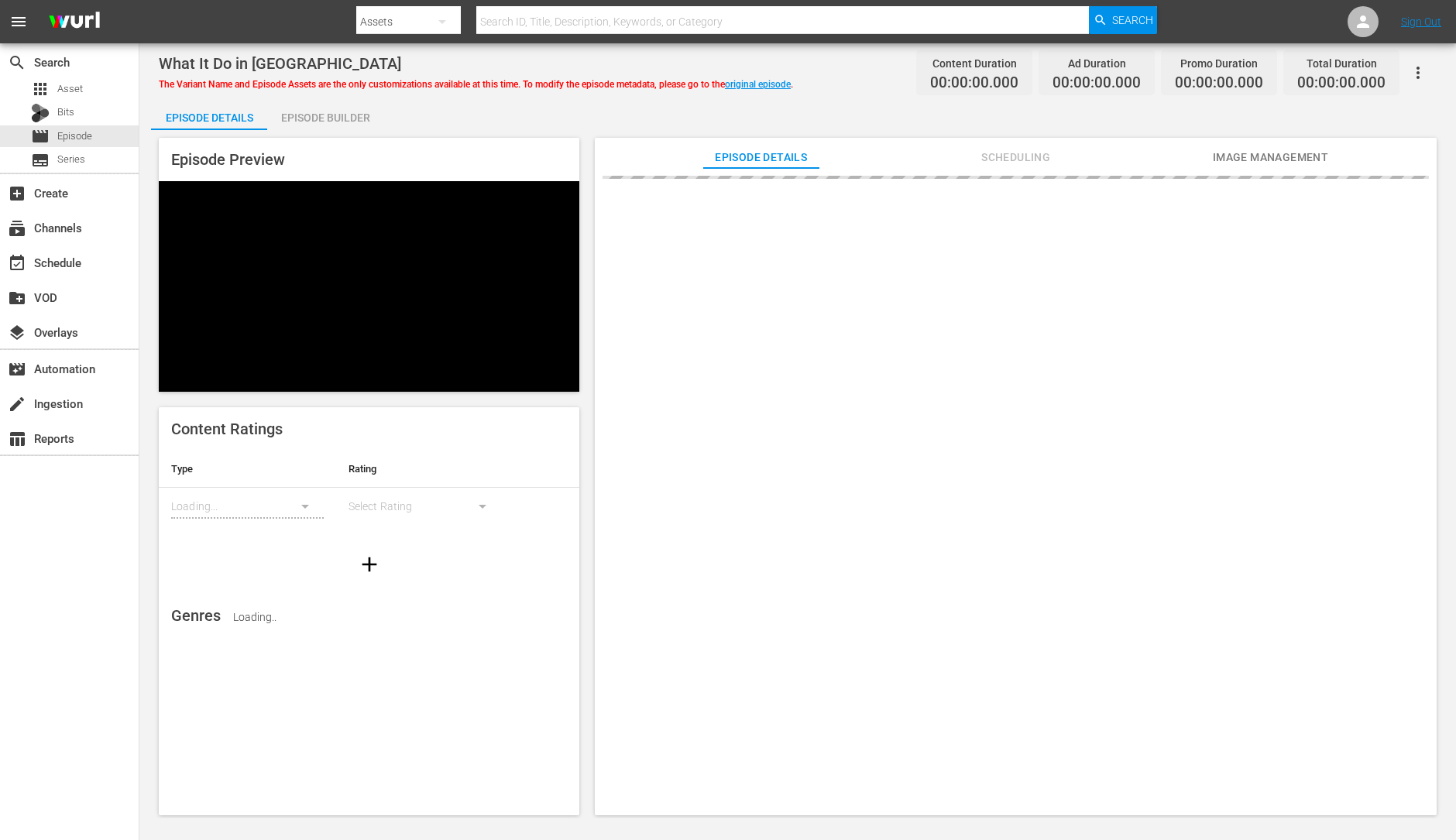
click at [334, 118] on div "Episode Builder" at bounding box center [325, 117] width 116 height 37
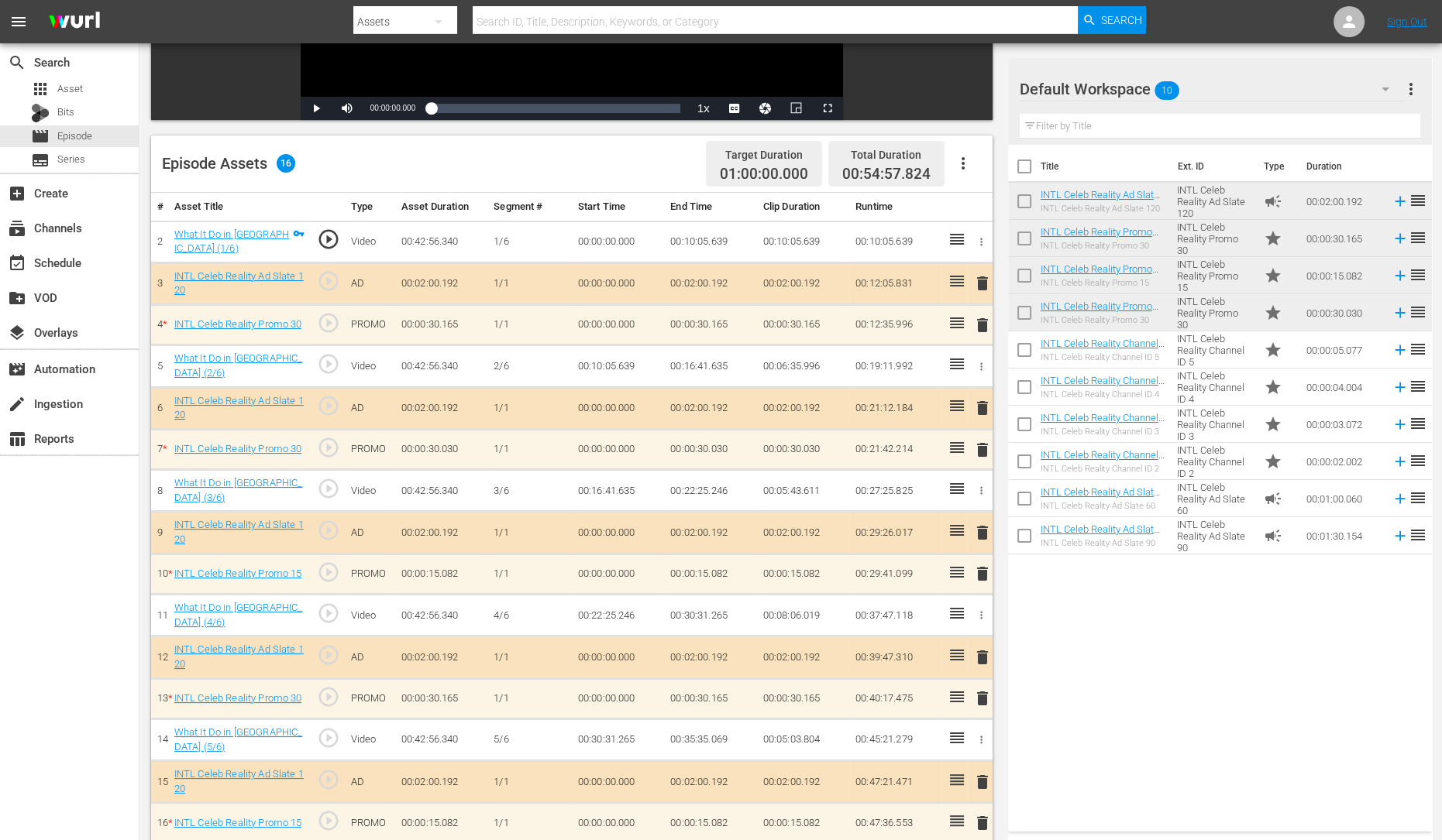
scroll to position [321, 0]
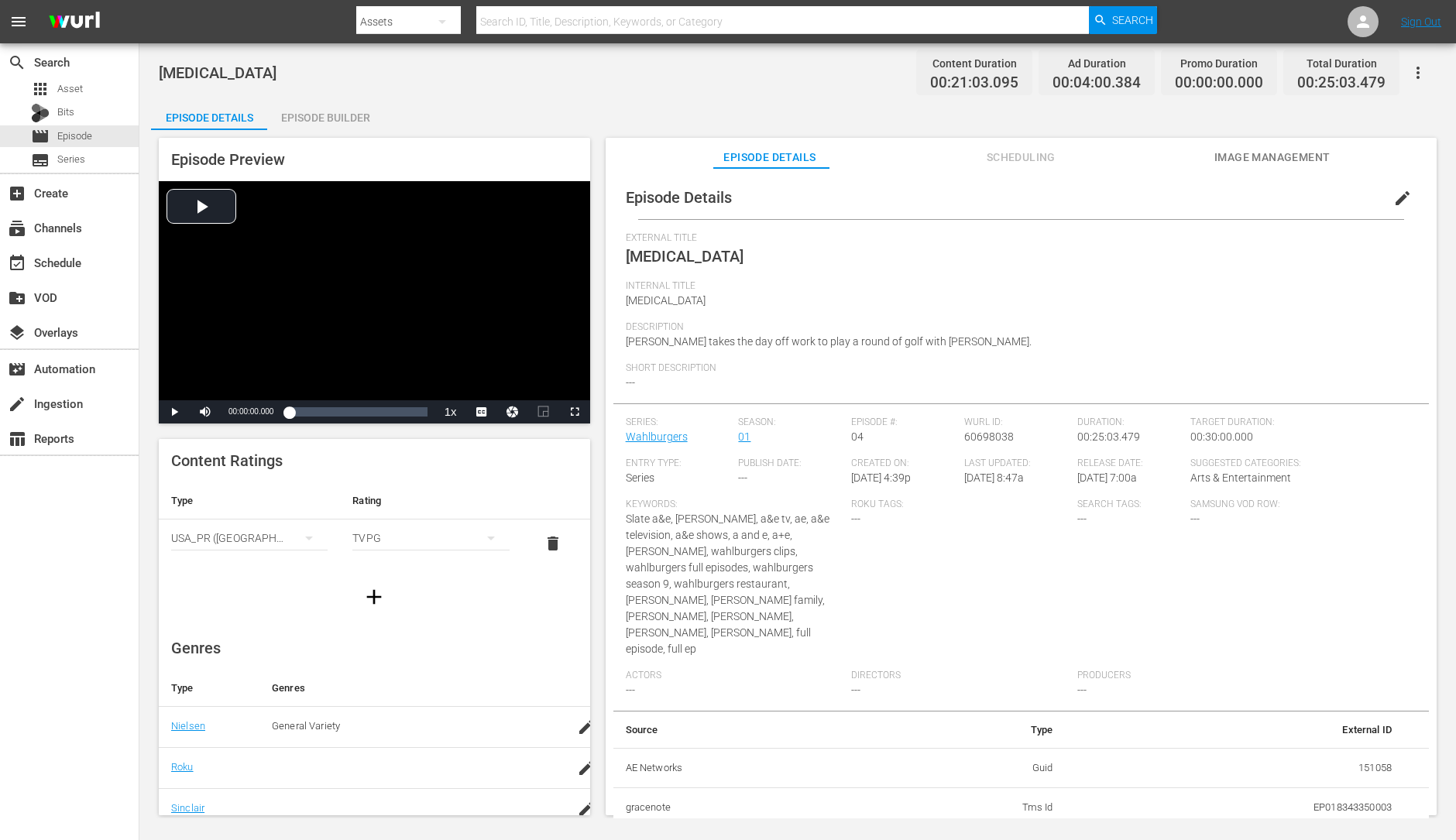
click at [338, 124] on div "Episode Builder" at bounding box center [325, 117] width 116 height 37
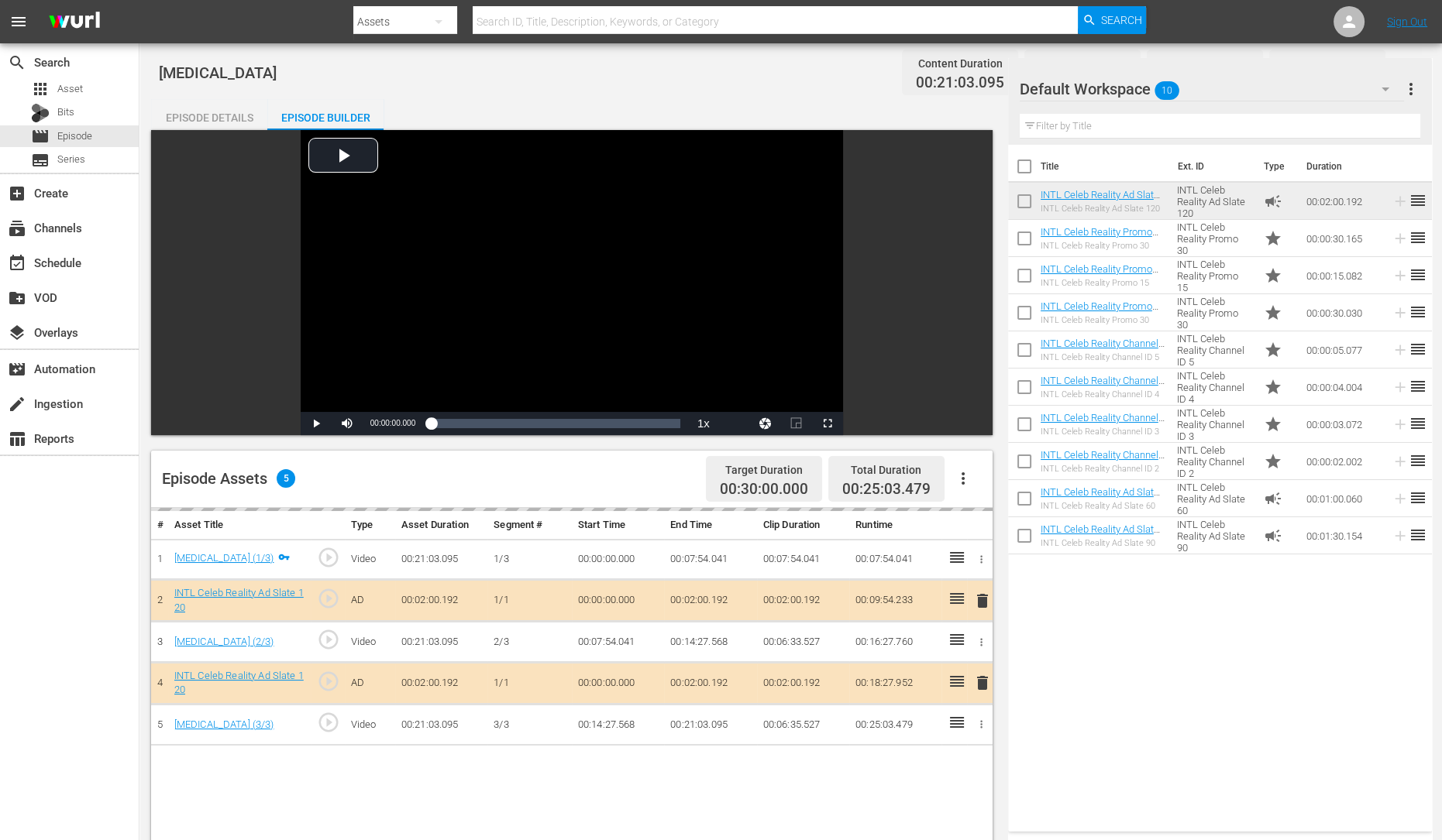
scroll to position [186, 0]
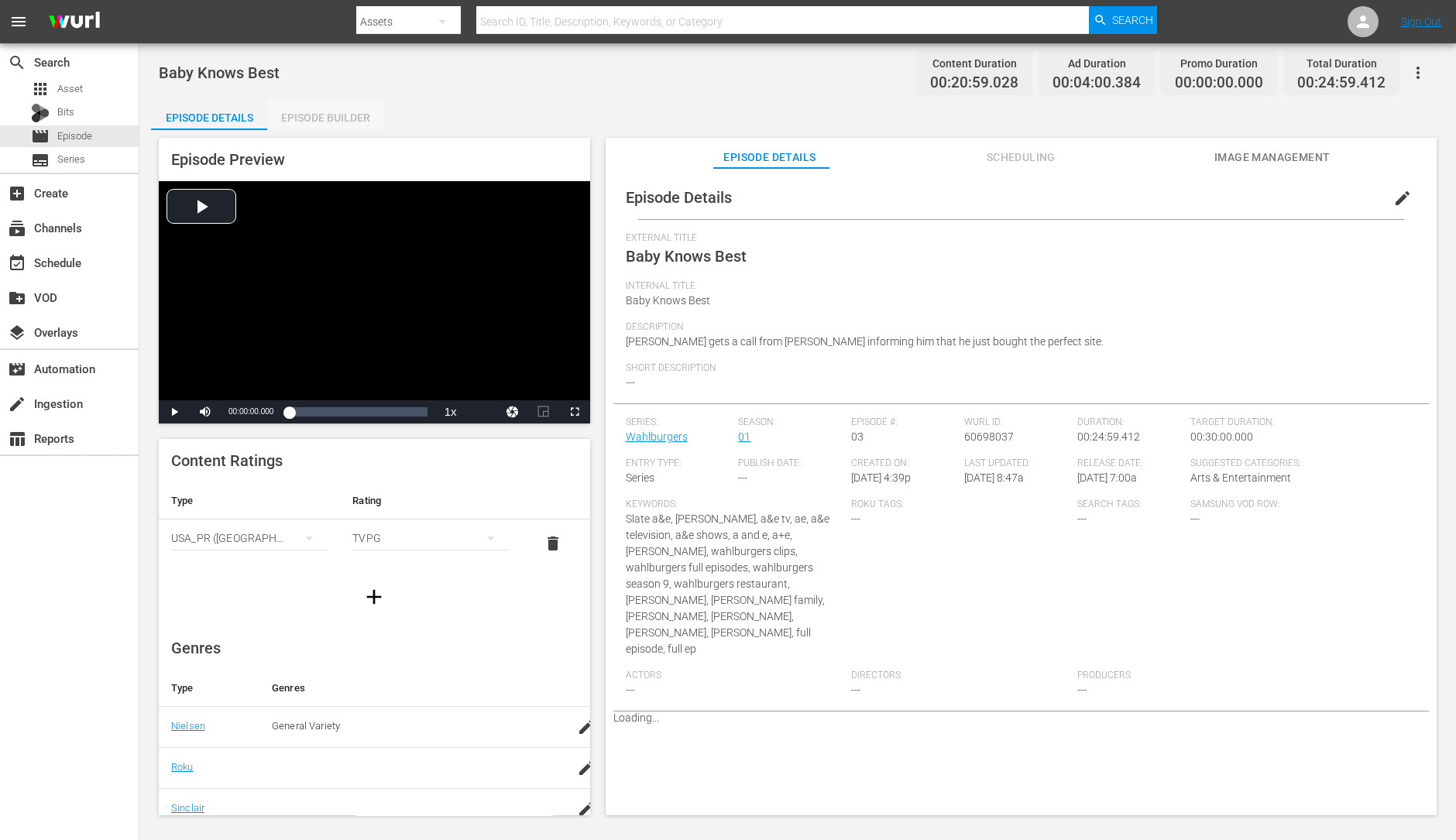
click at [310, 113] on div "Episode Builder" at bounding box center [325, 117] width 116 height 37
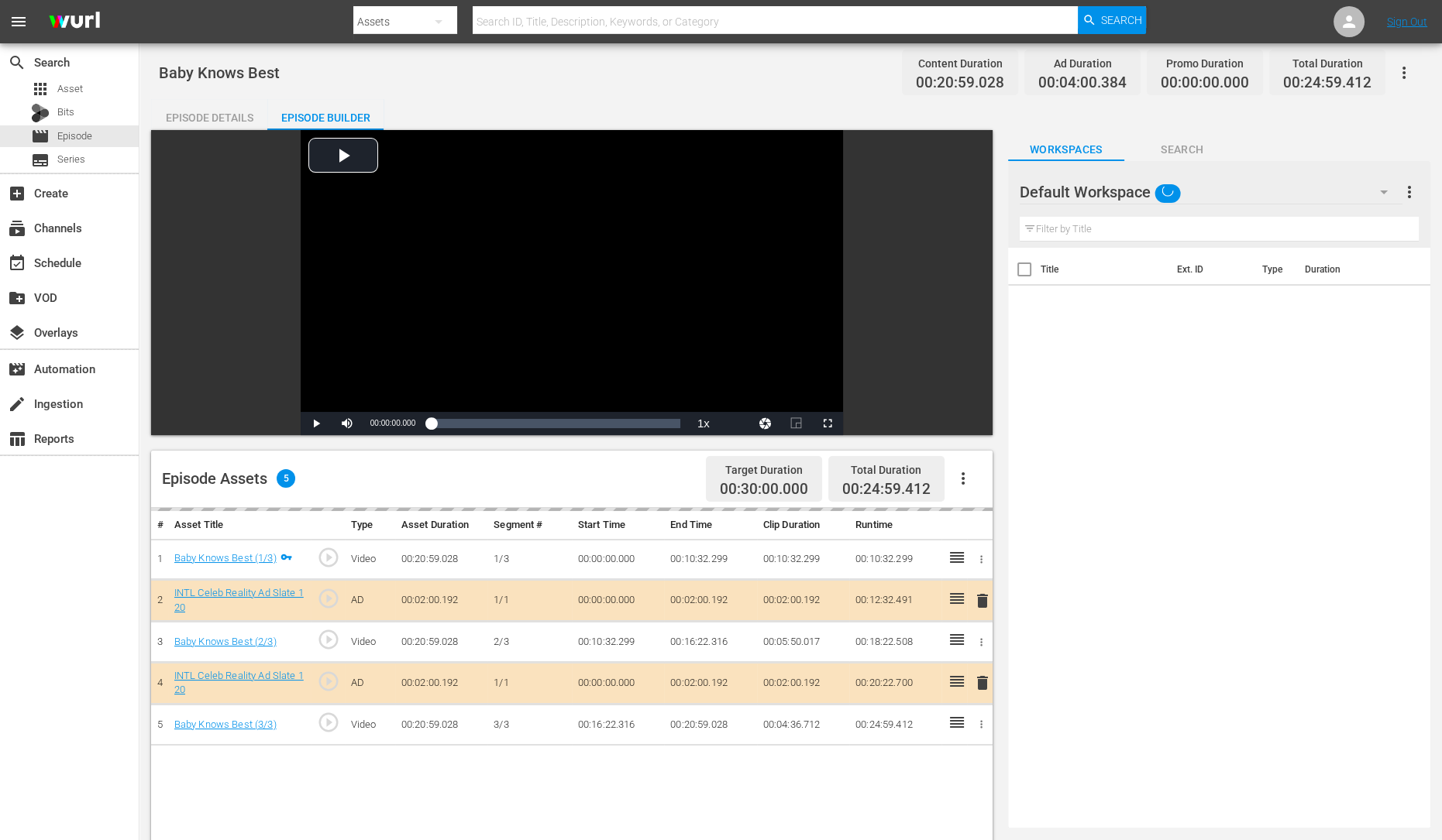
scroll to position [181, 0]
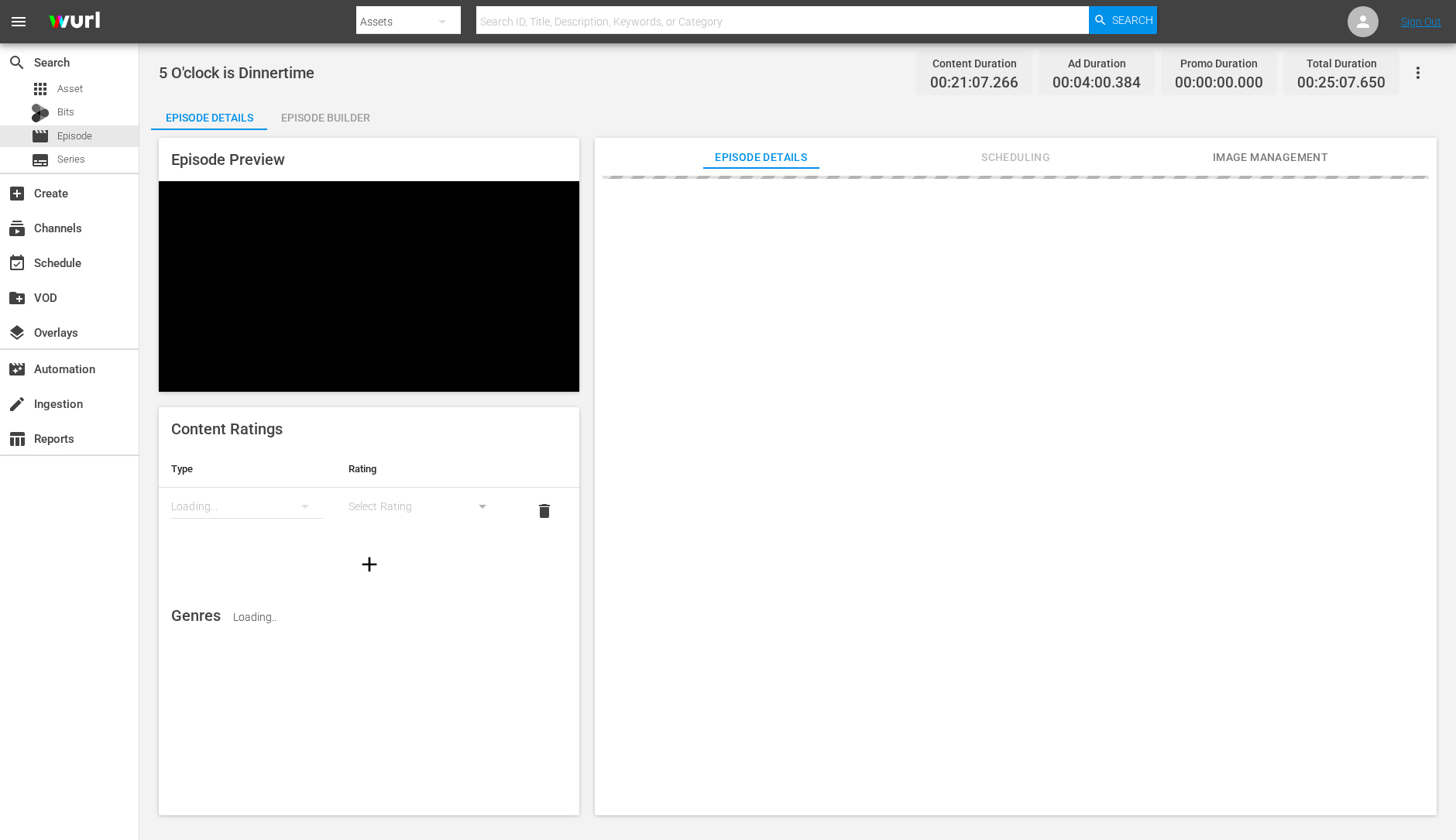
click at [344, 126] on div "Episode Builder" at bounding box center [325, 117] width 116 height 37
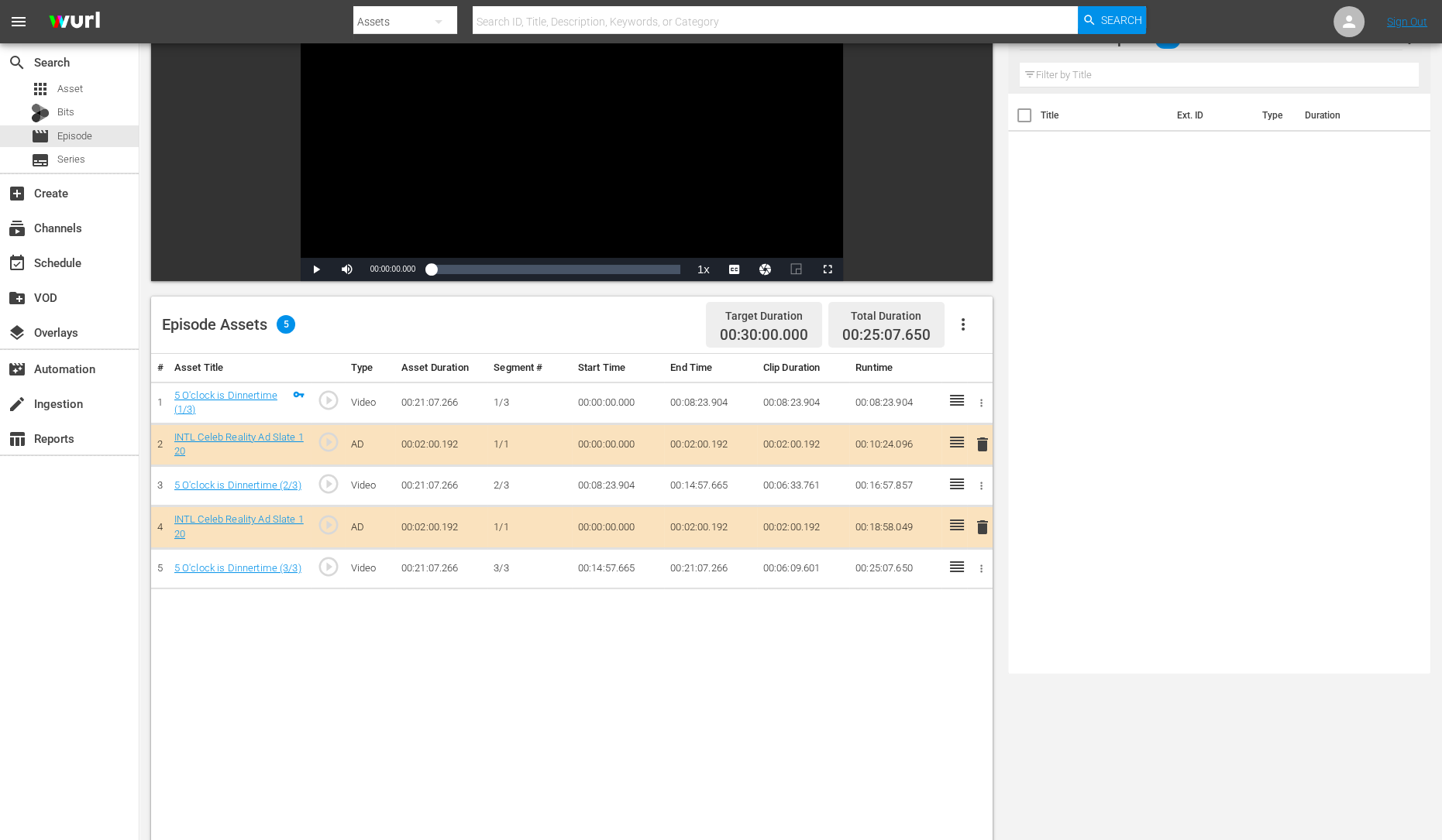
scroll to position [214, 0]
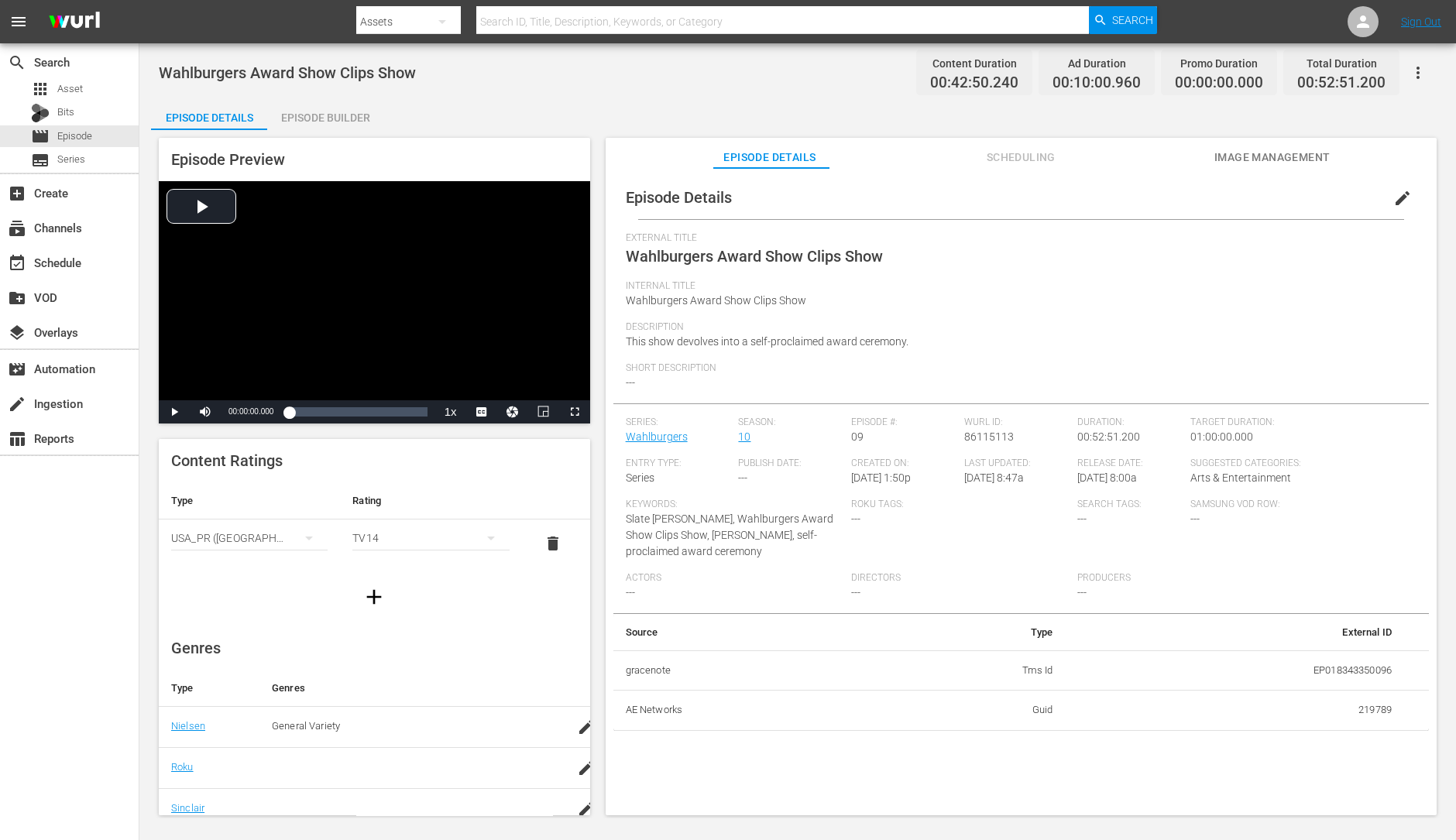
click at [298, 111] on div "Episode Builder" at bounding box center [325, 117] width 116 height 37
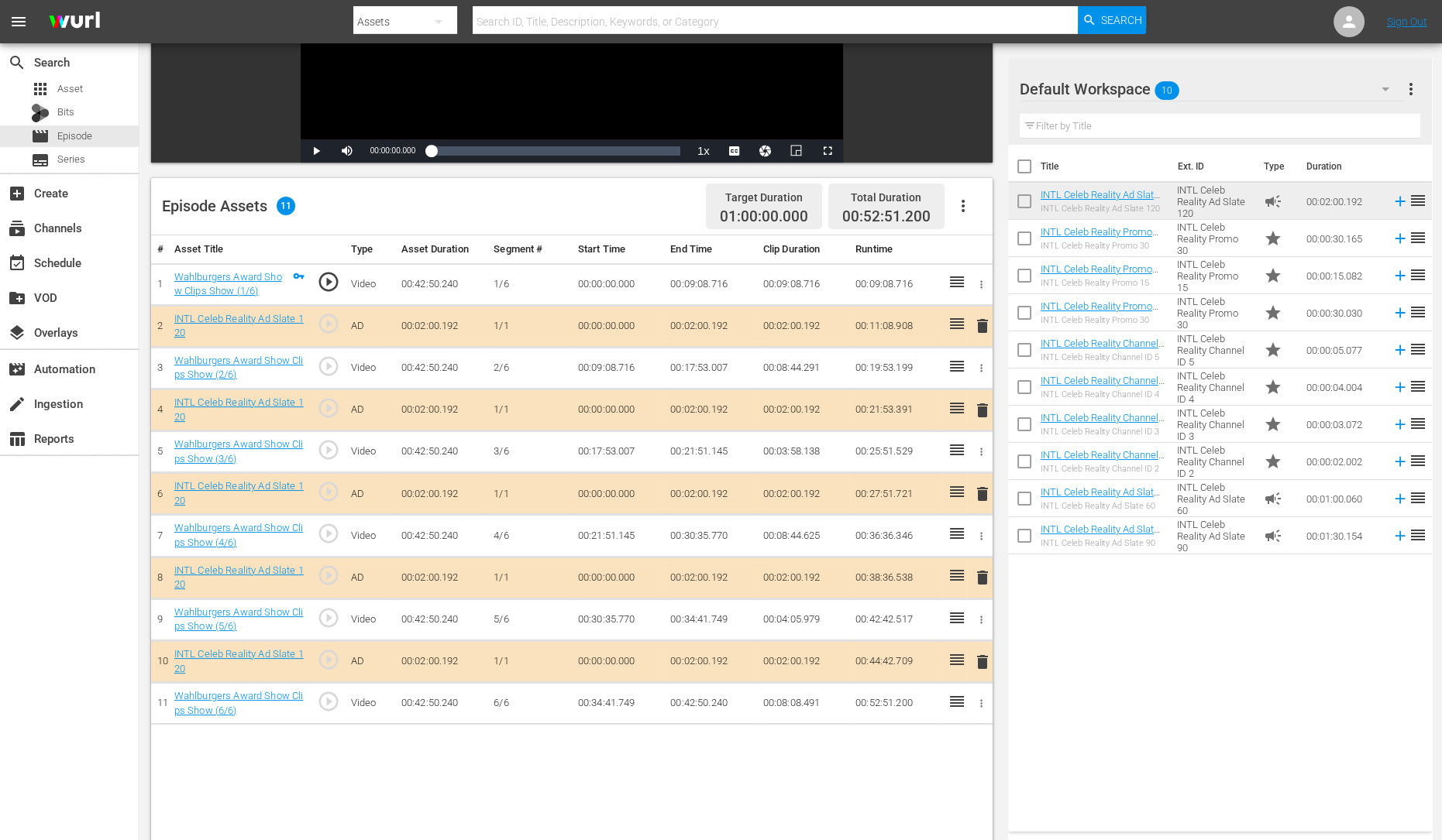
scroll to position [275, 0]
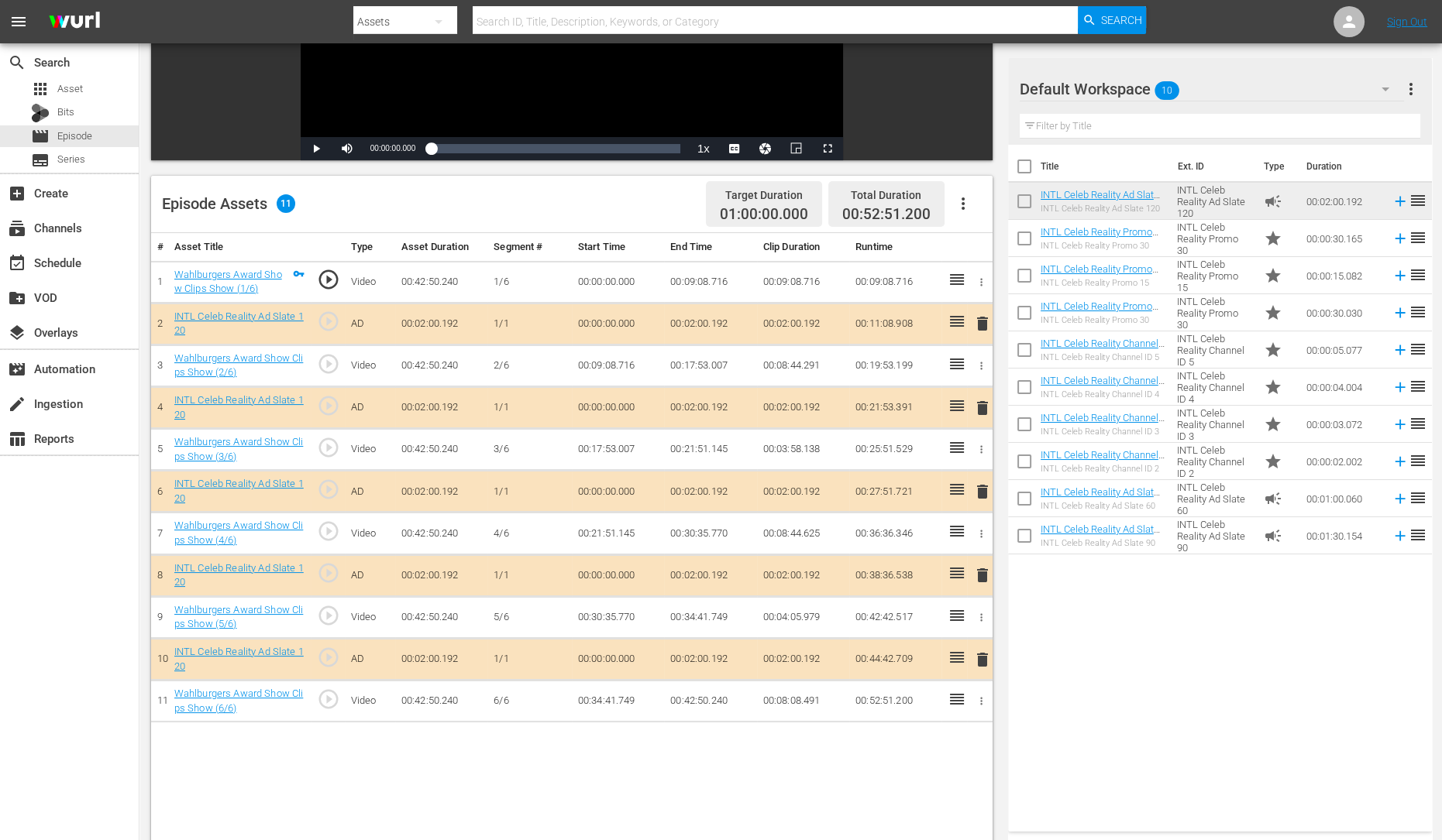
click at [983, 410] on span "delete" at bounding box center [982, 408] width 19 height 19
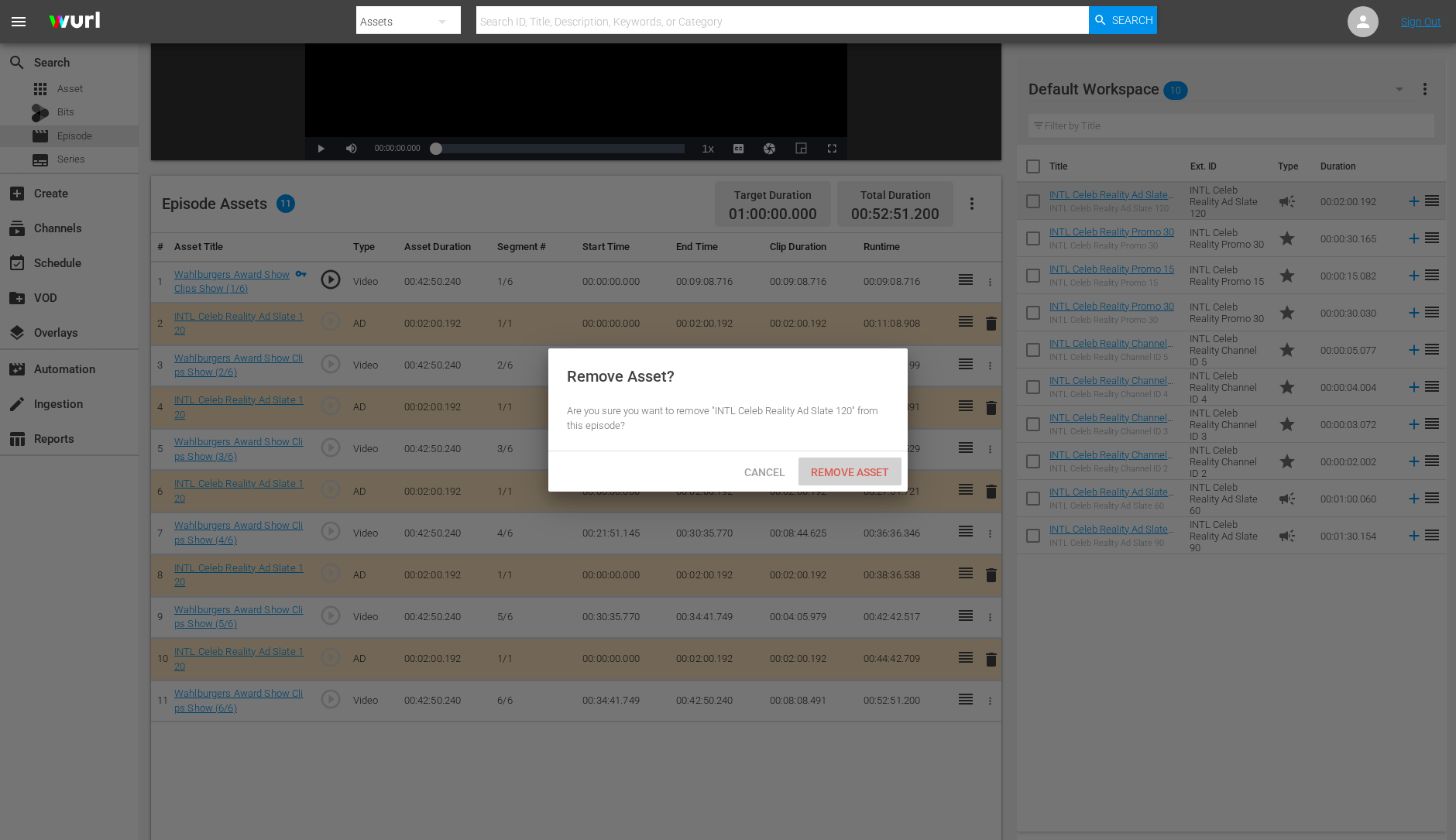
click at [849, 478] on div "Remove Asset" at bounding box center [850, 472] width 103 height 29
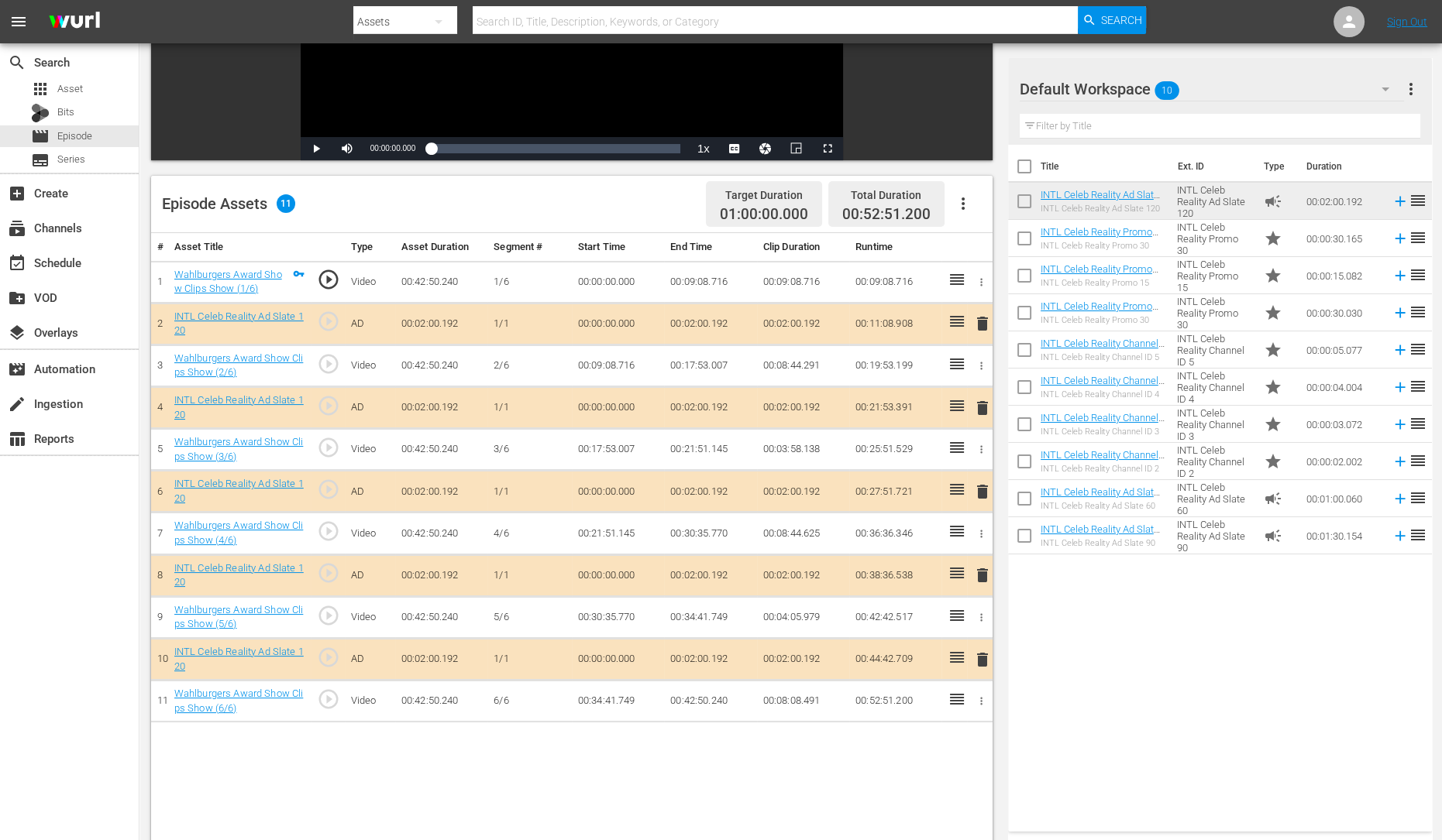
click at [980, 485] on span "delete" at bounding box center [982, 492] width 19 height 19
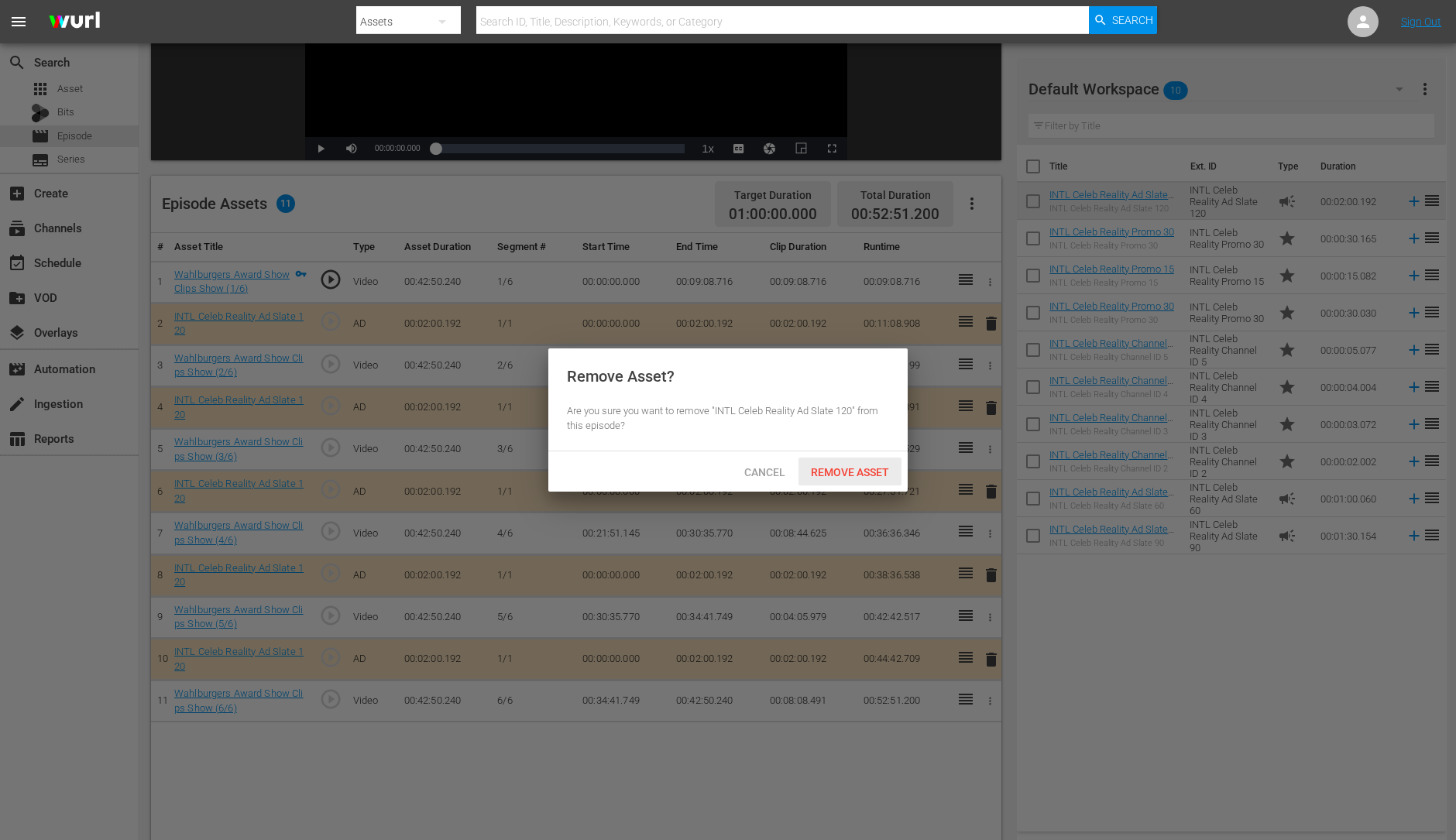
click at [875, 469] on span "Remove Asset" at bounding box center [850, 473] width 103 height 13
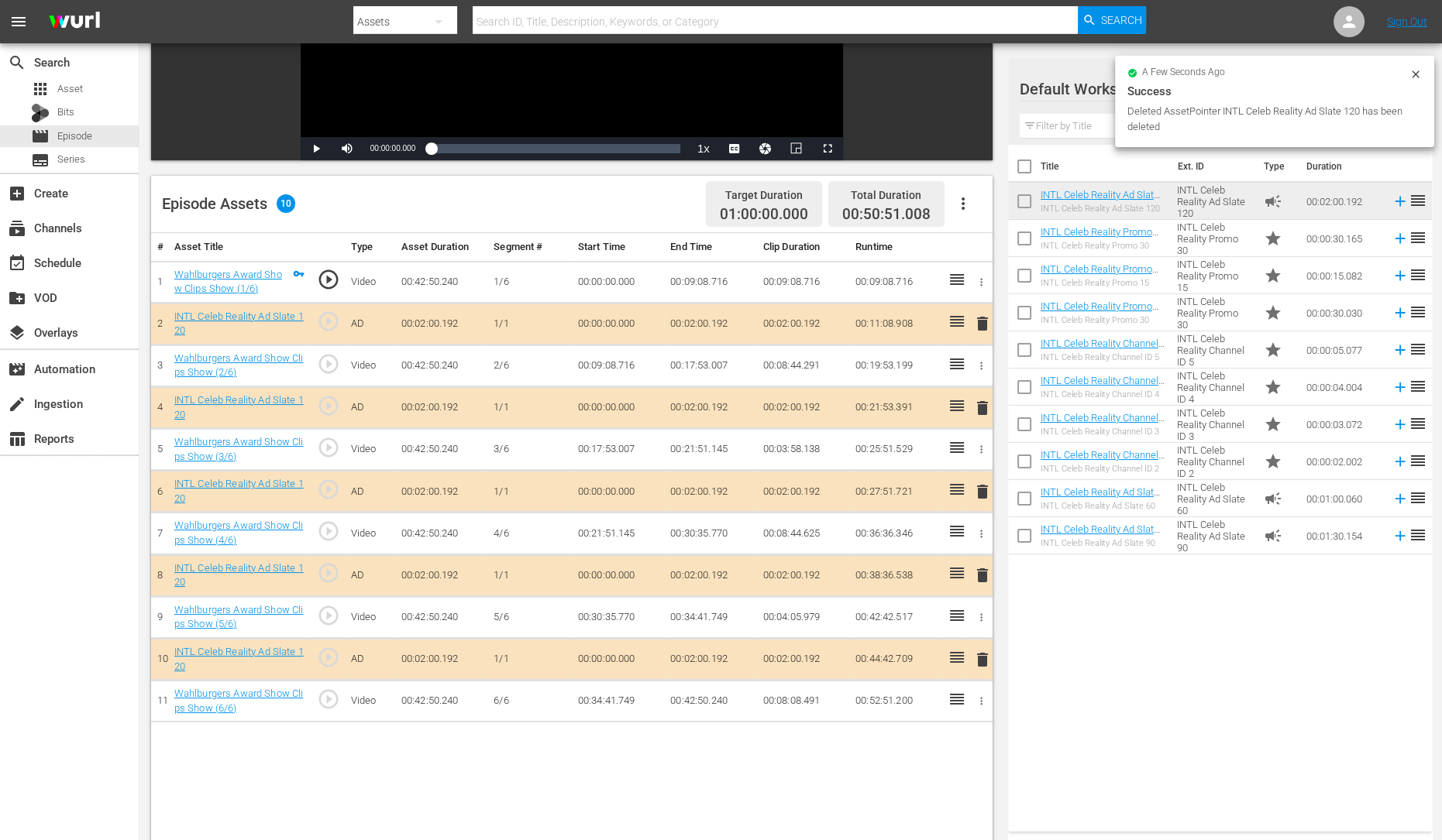
click at [982, 580] on span "delete" at bounding box center [982, 575] width 19 height 19
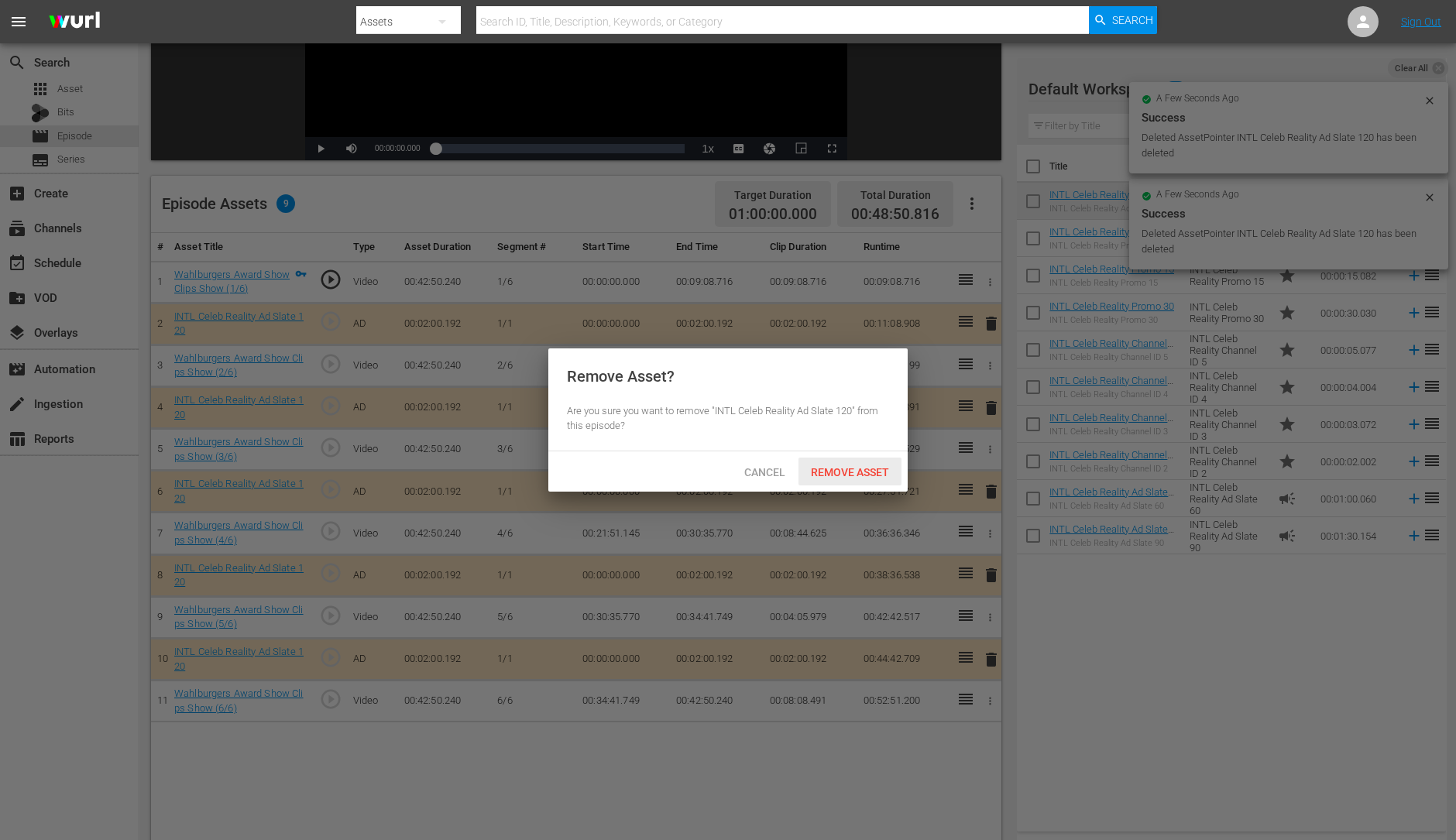
click at [874, 474] on span "Remove Asset" at bounding box center [850, 473] width 103 height 13
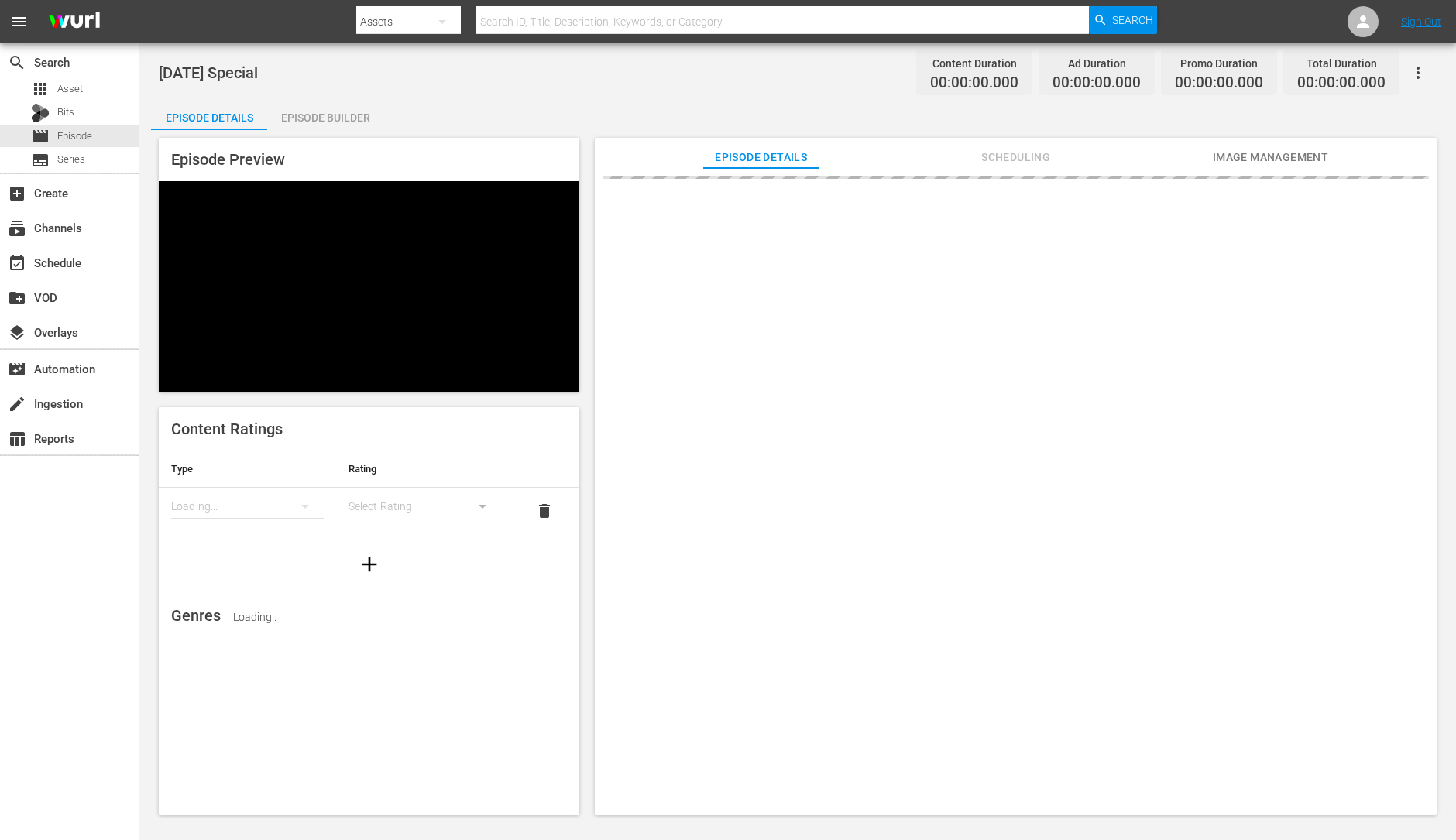
click at [311, 122] on div "Episode Builder" at bounding box center [325, 117] width 116 height 37
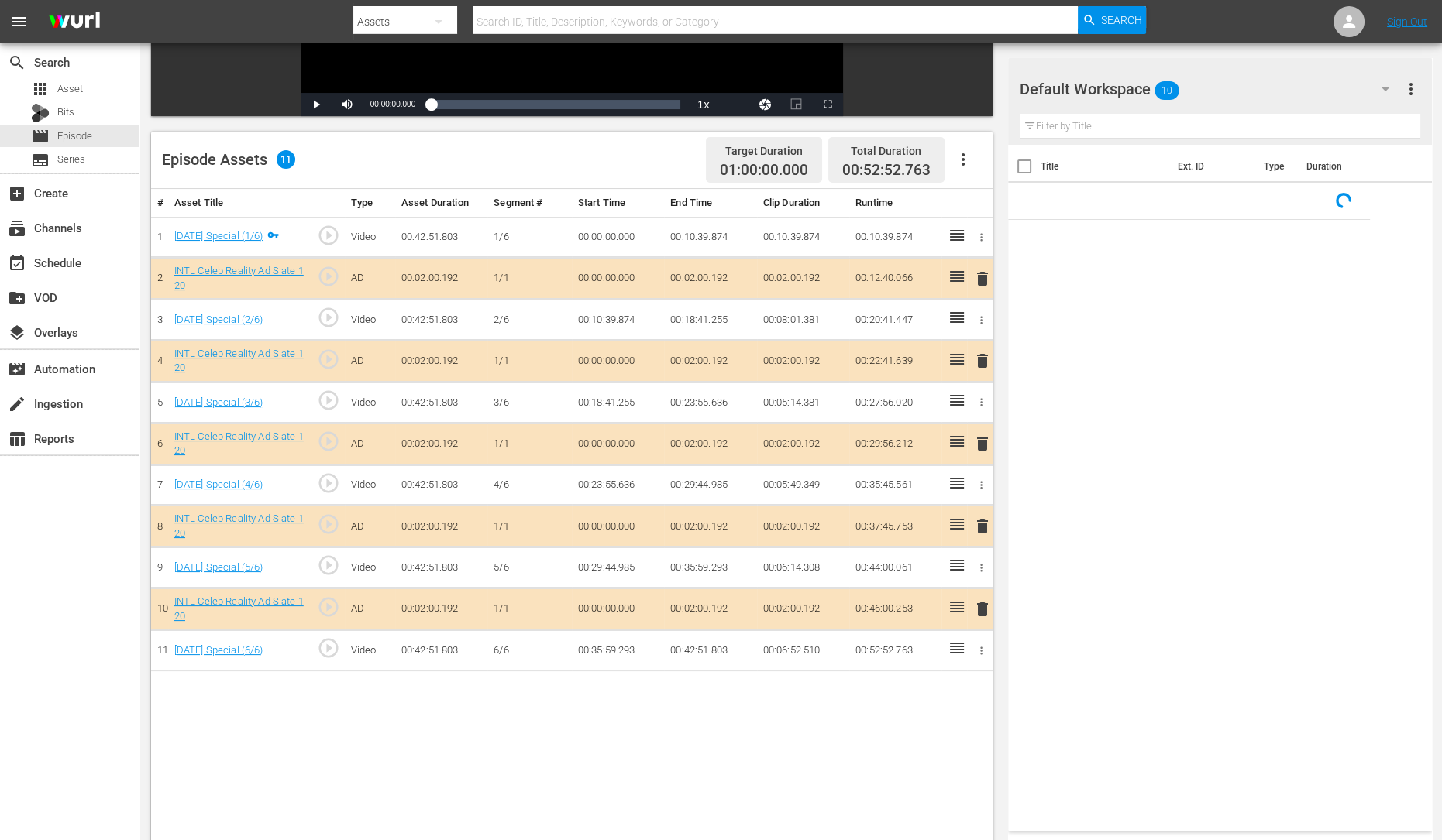
scroll to position [402, 0]
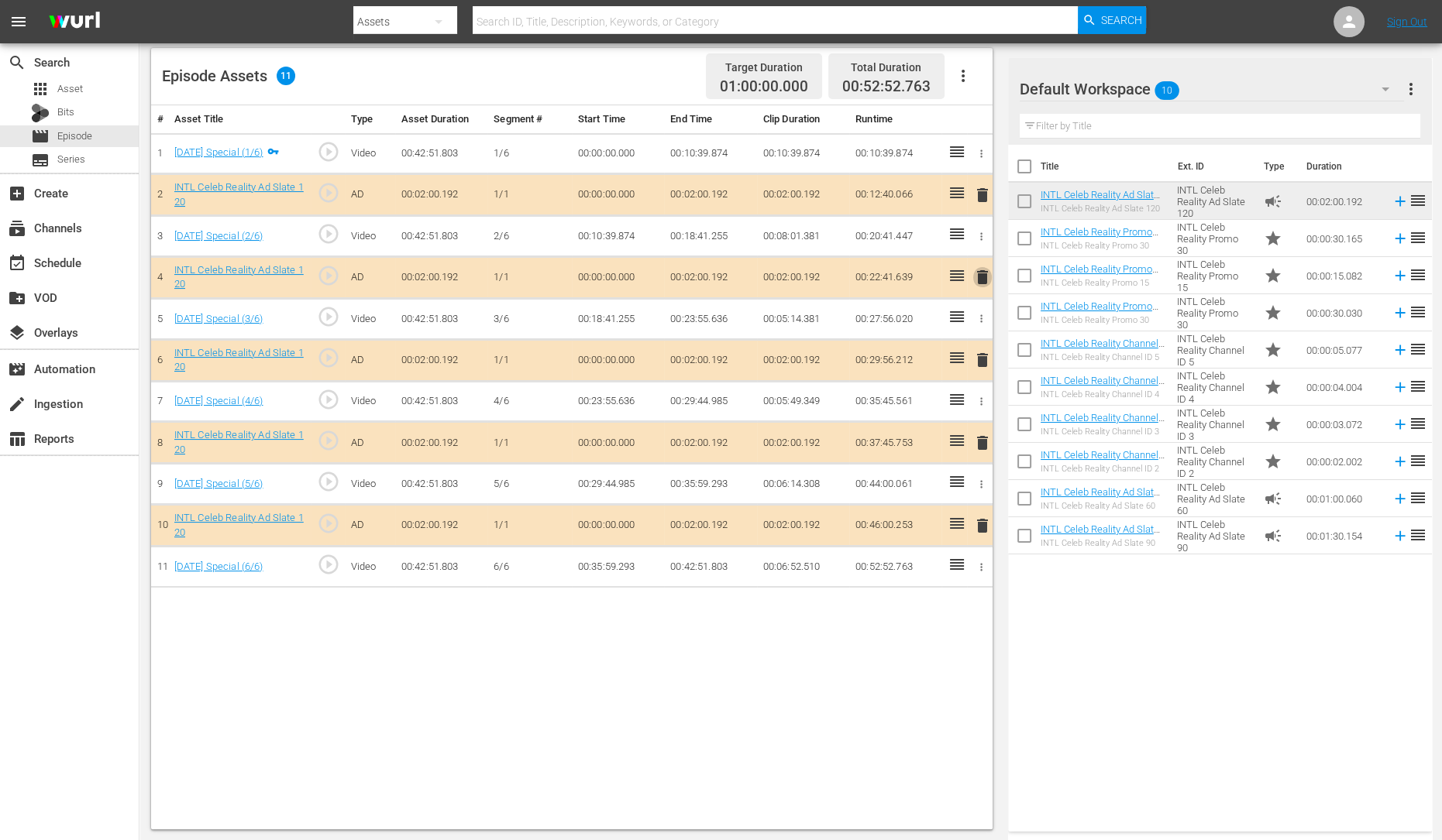
click at [981, 274] on span "delete" at bounding box center [982, 277] width 19 height 19
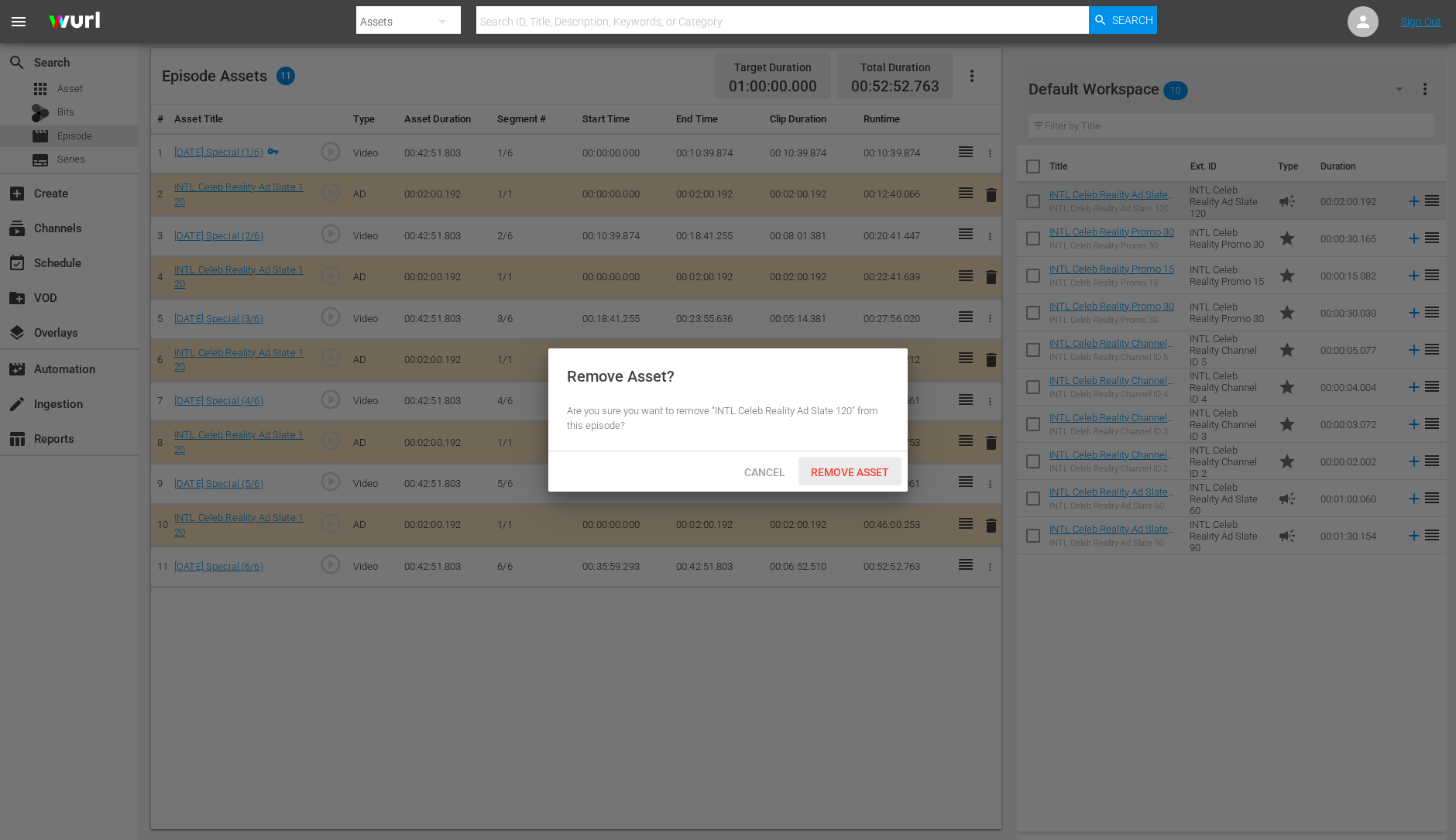
click at [861, 470] on span "Remove Asset" at bounding box center [850, 473] width 103 height 13
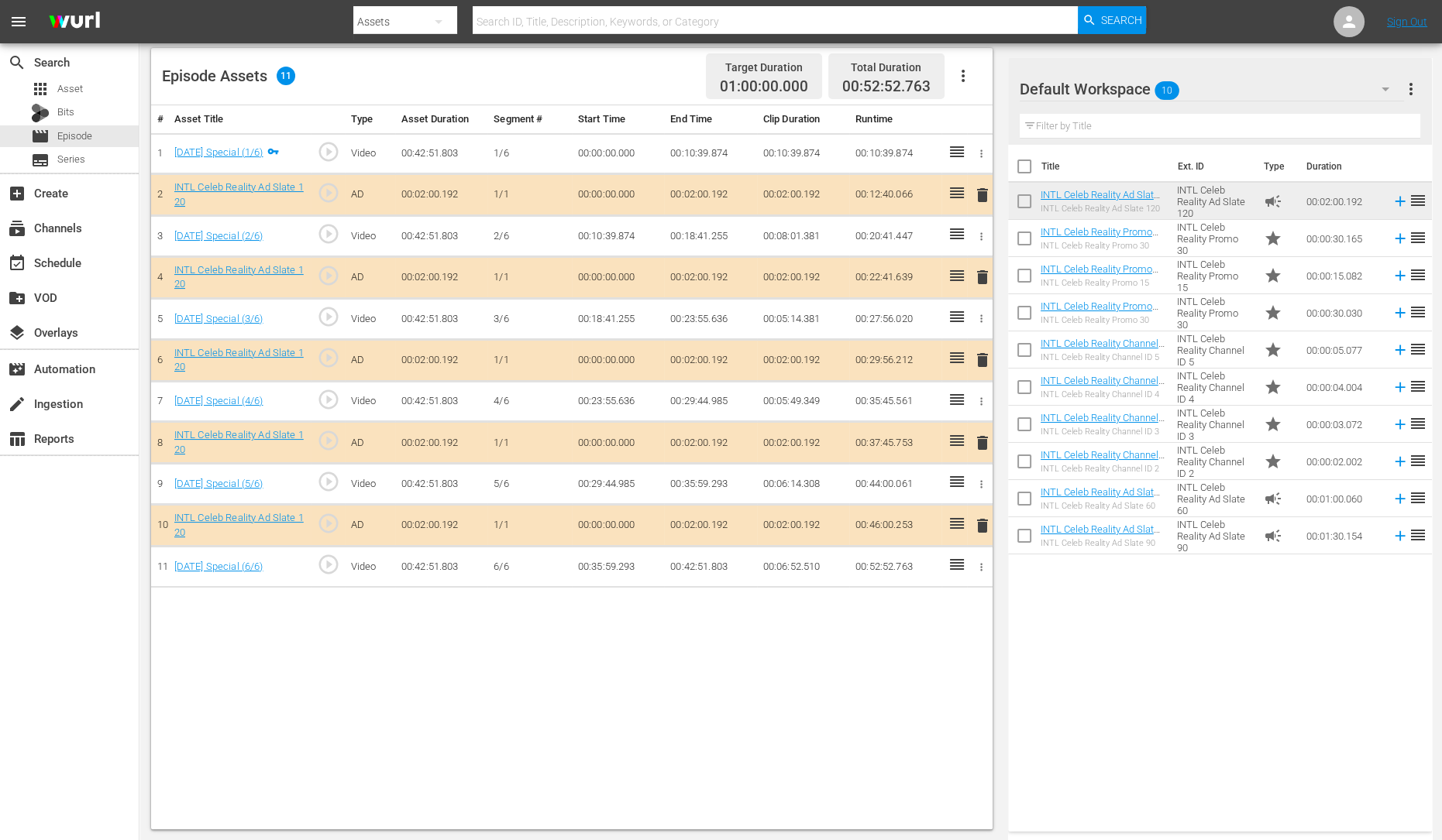
click at [984, 362] on span "delete" at bounding box center [982, 360] width 19 height 19
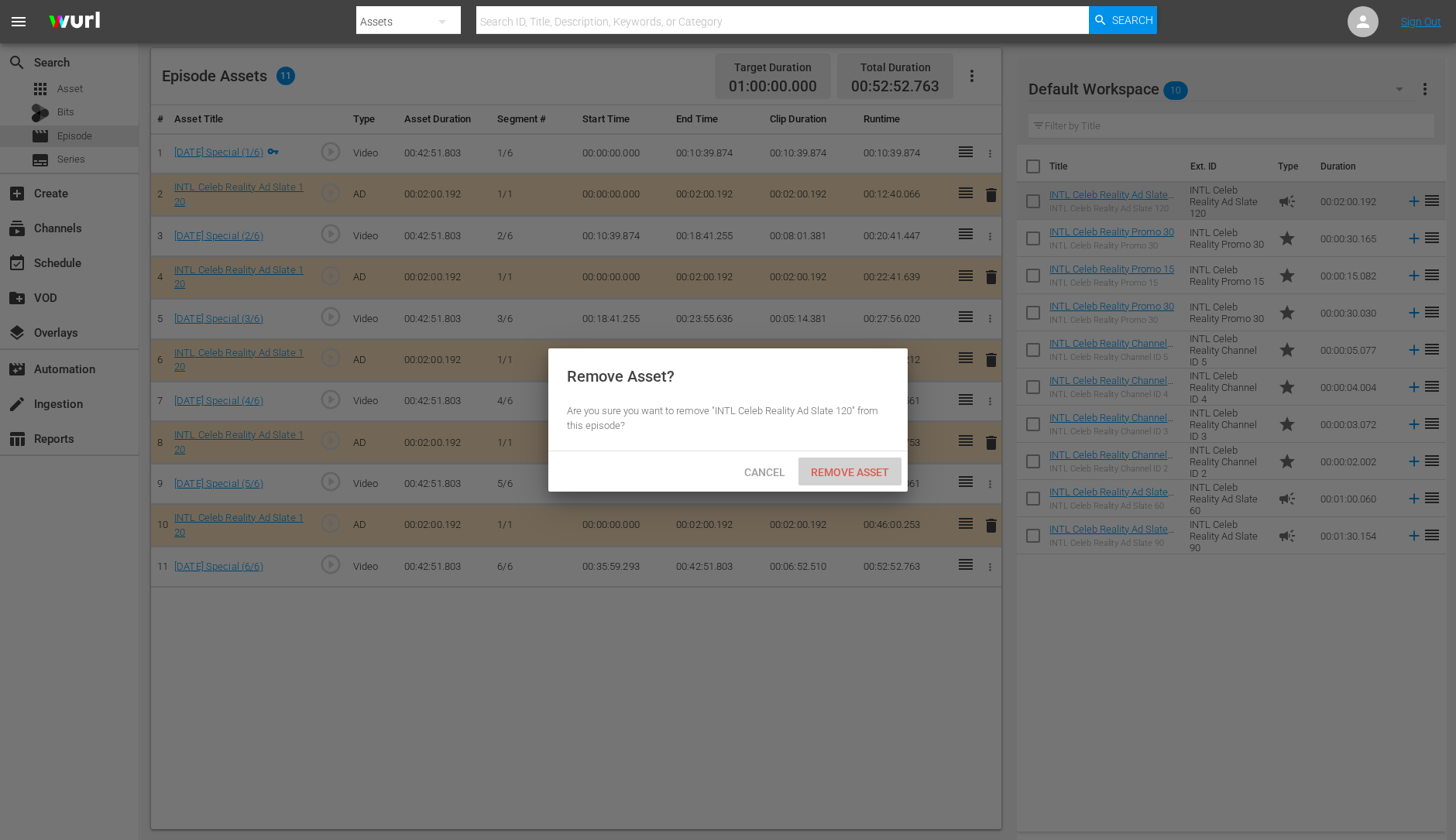
click at [845, 480] on div "Remove Asset" at bounding box center [850, 472] width 103 height 29
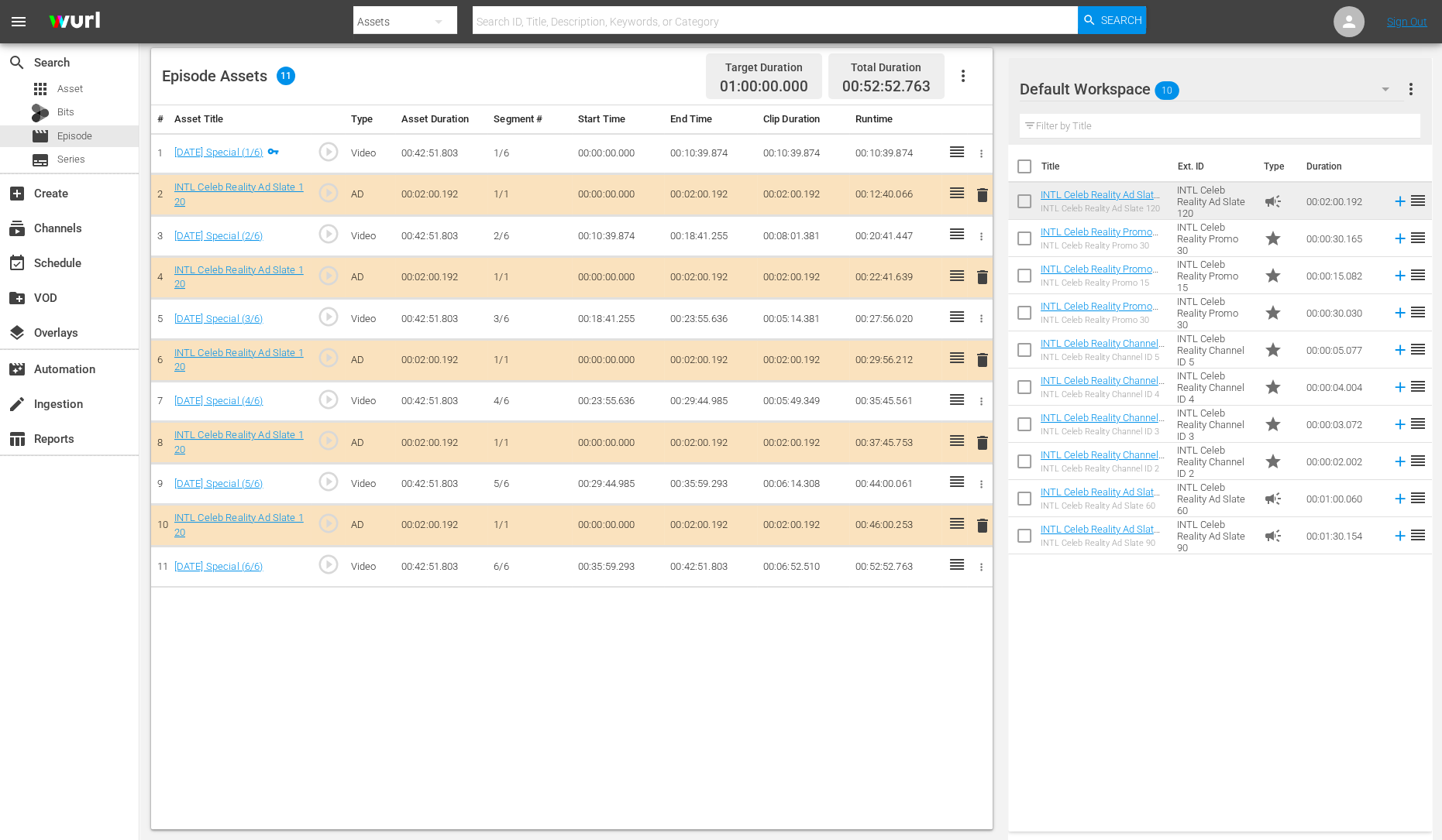
click at [979, 439] on span "delete" at bounding box center [982, 443] width 19 height 19
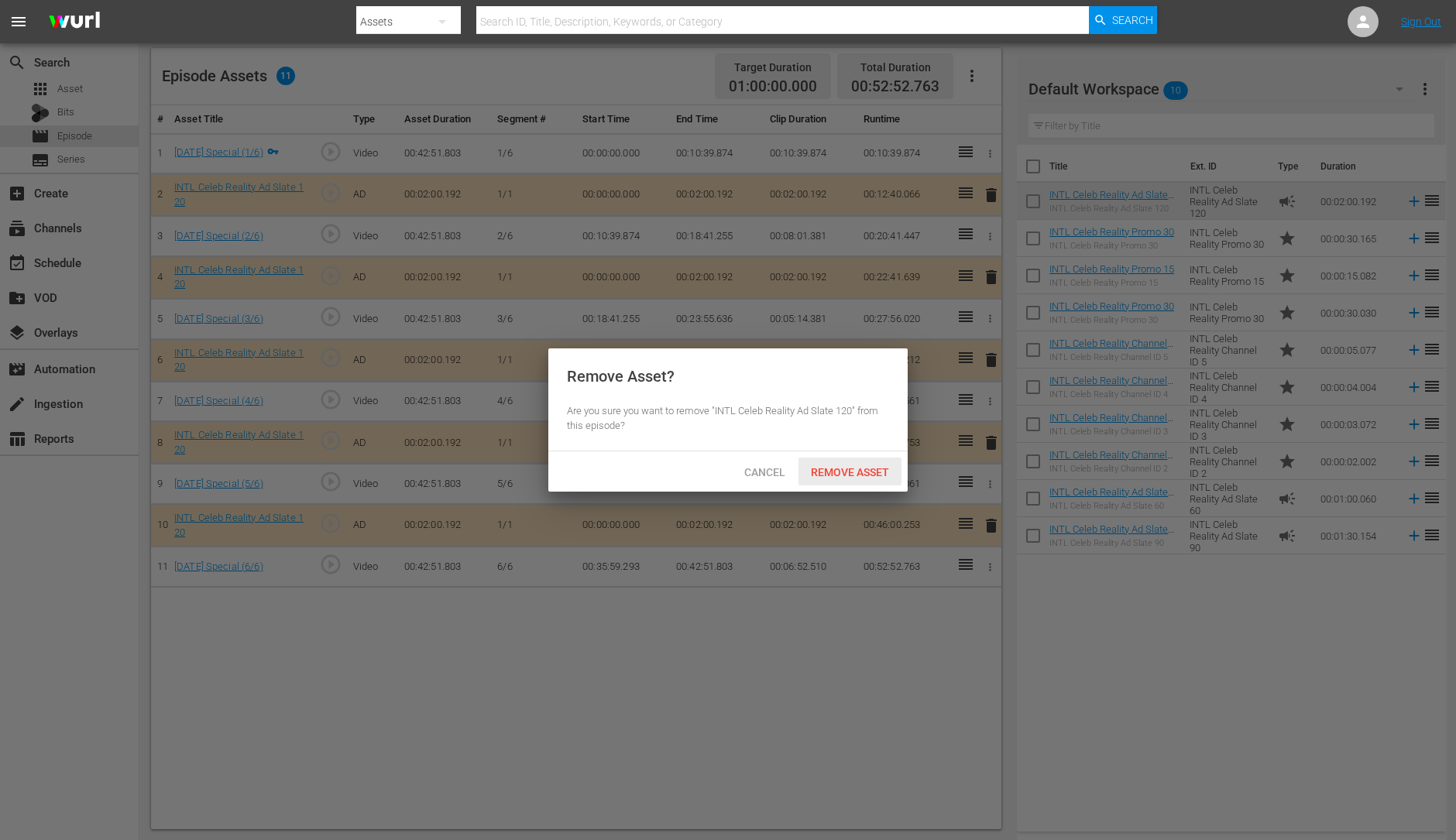
click at [879, 472] on span "Remove Asset" at bounding box center [850, 473] width 103 height 13
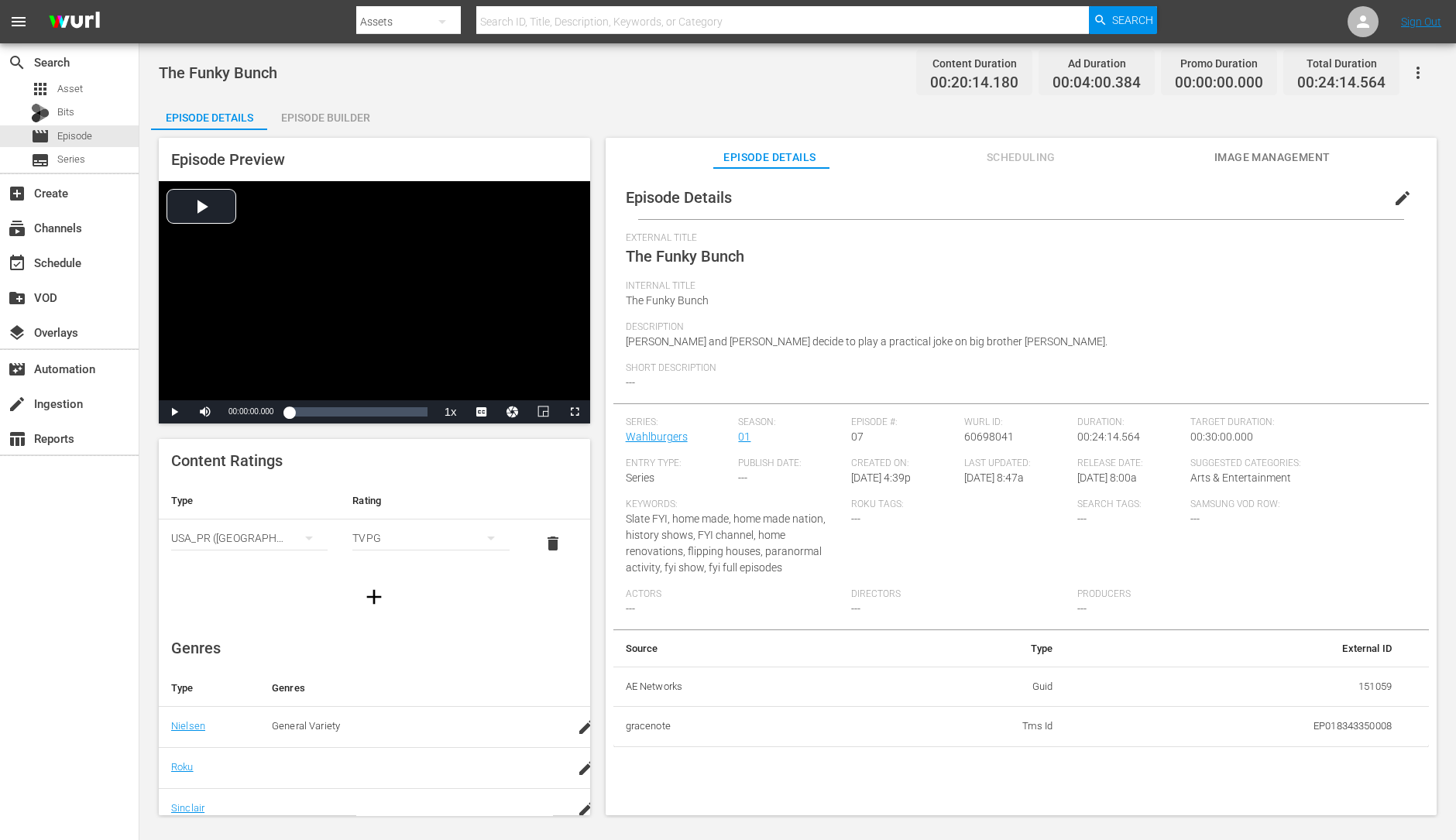
click at [346, 124] on div "Episode Builder" at bounding box center [325, 117] width 116 height 37
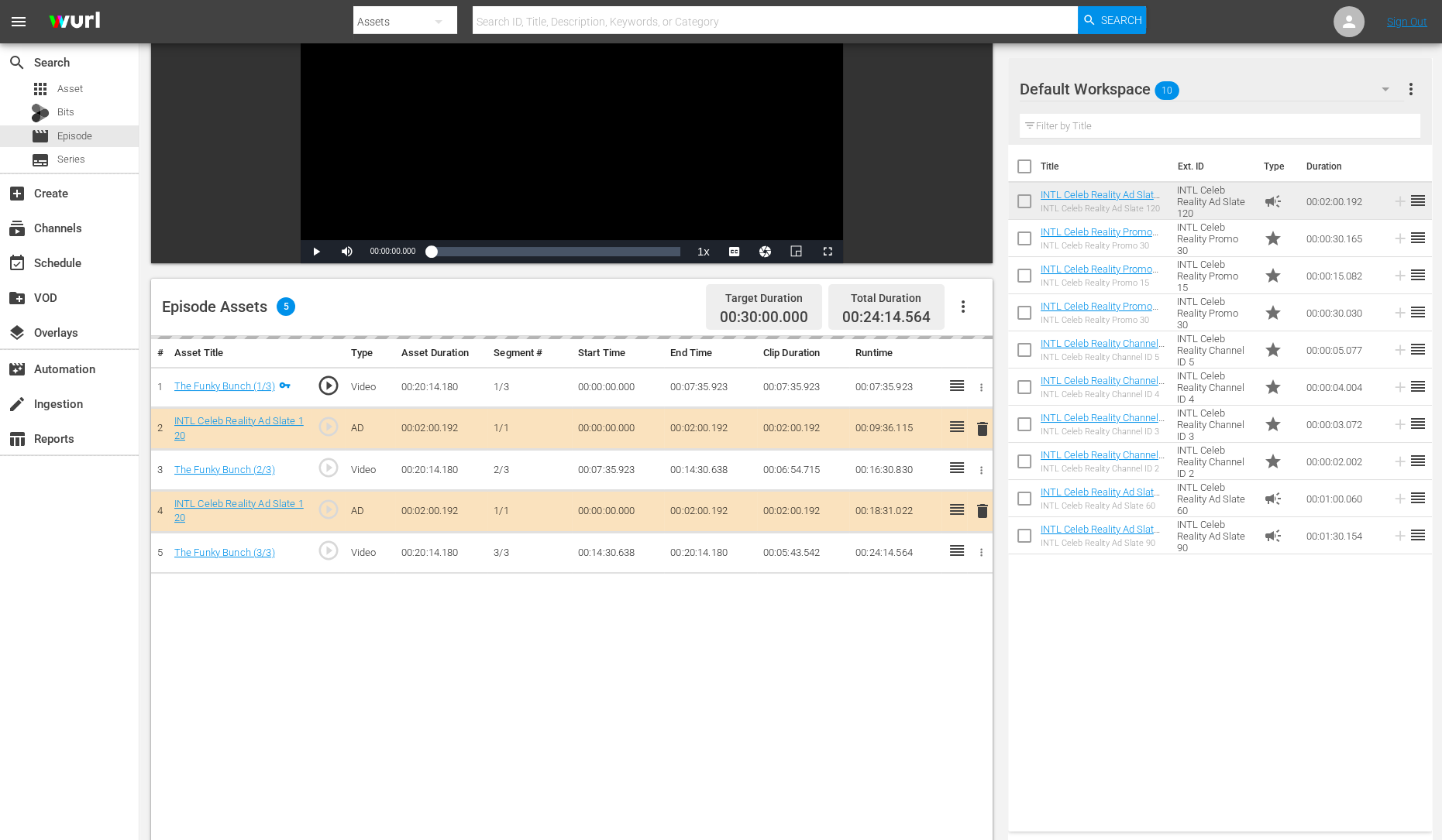
scroll to position [174, 0]
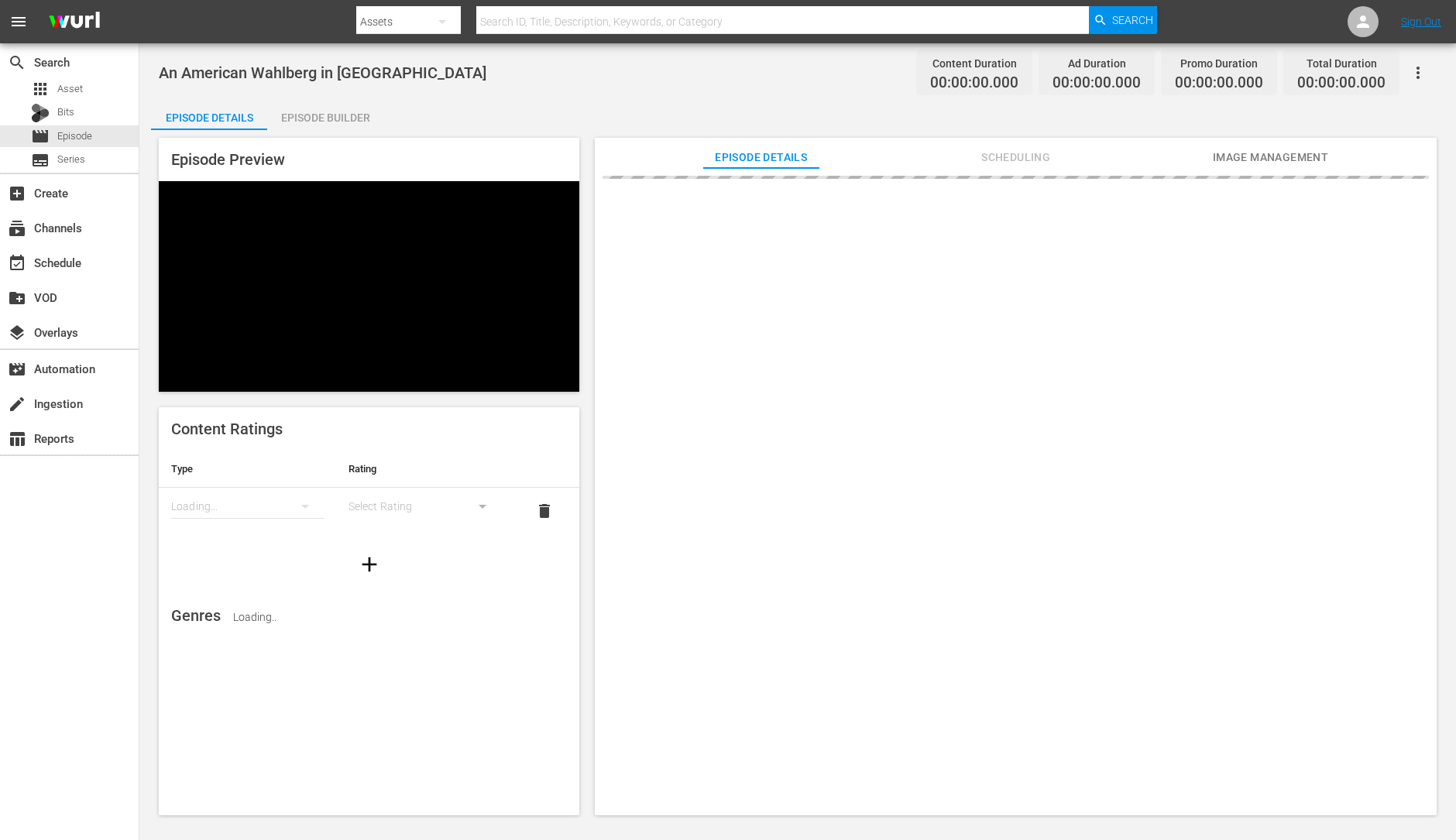
click at [360, 131] on div "Episode Preview Content Ratings Type Rating Loading... Select Rating delete Gen…" at bounding box center [798, 479] width 1294 height 698
click at [340, 128] on div "Episode Builder" at bounding box center [325, 117] width 116 height 37
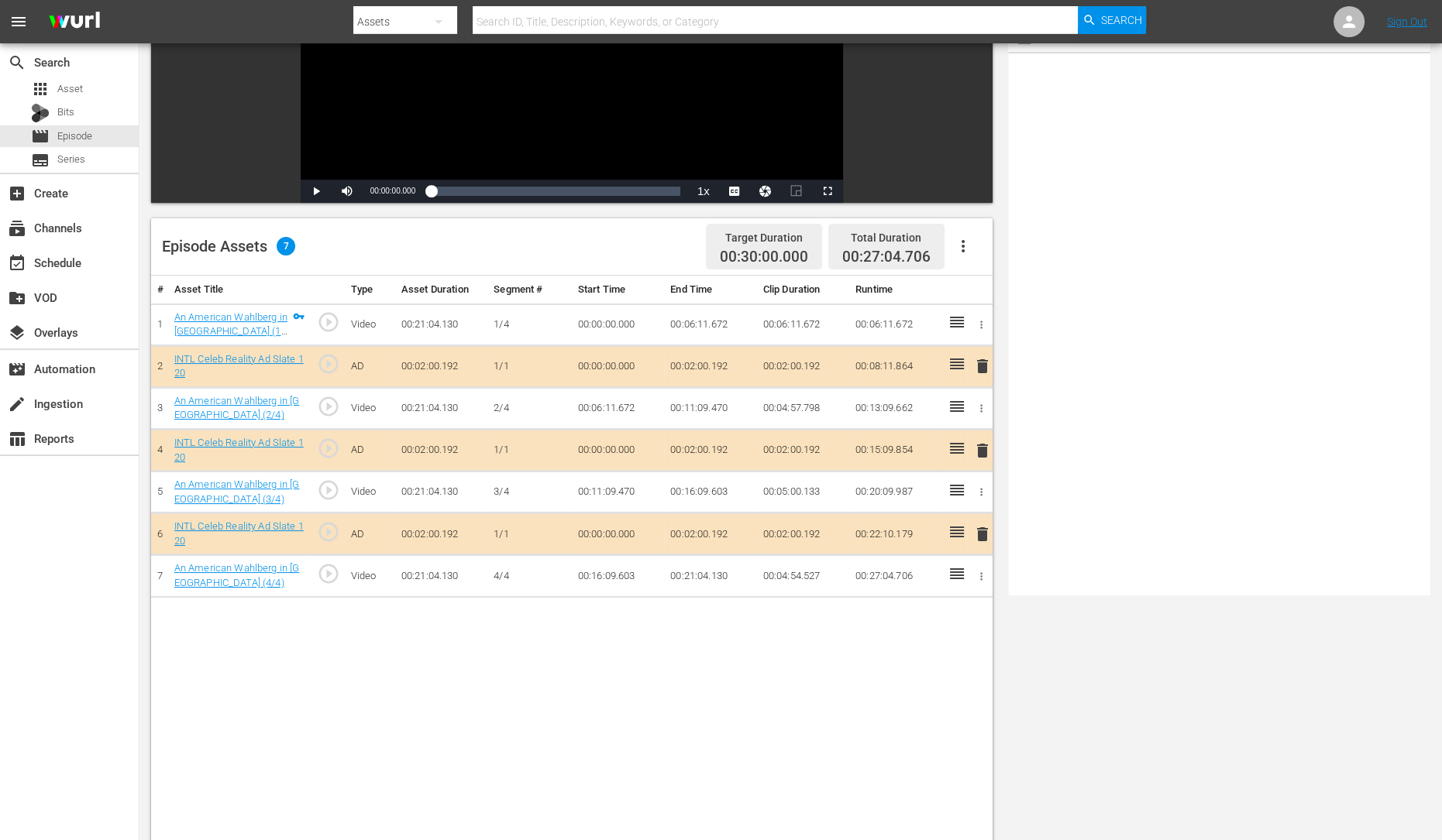
scroll to position [237, 0]
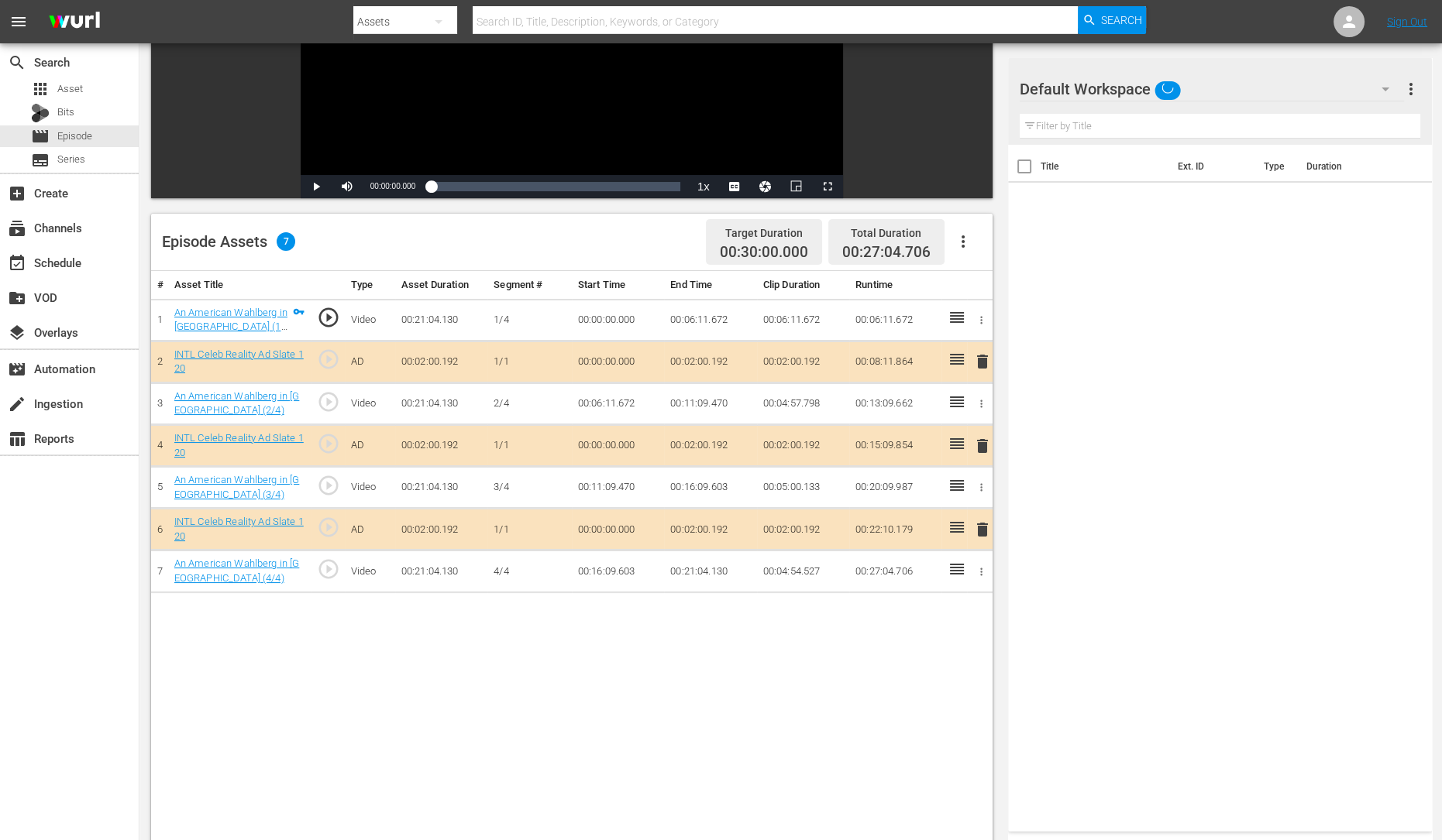
click at [979, 439] on span "delete" at bounding box center [982, 446] width 19 height 19
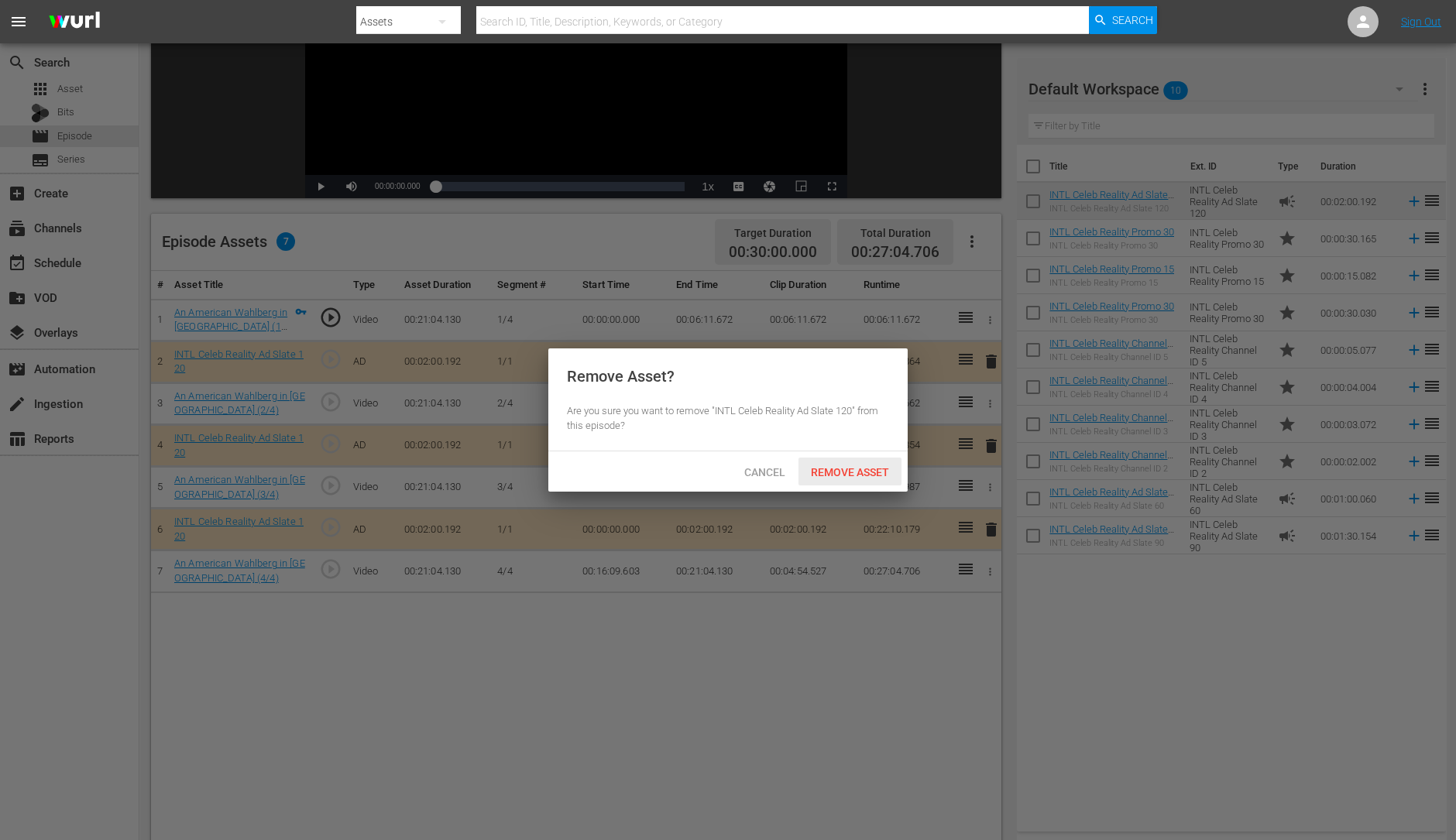
click at [837, 466] on span "Remove Asset" at bounding box center [850, 473] width 103 height 13
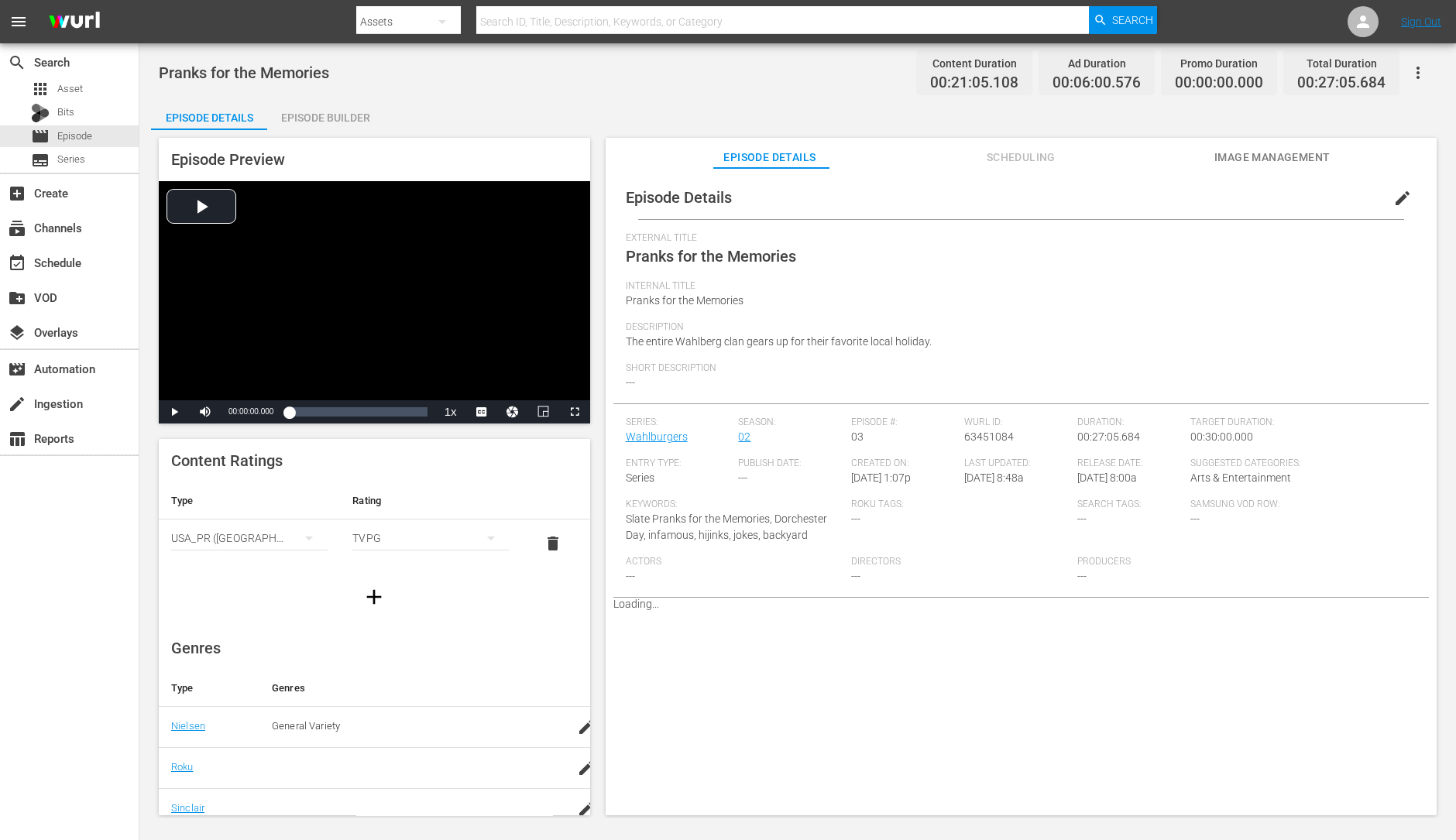
click at [331, 113] on div "Episode Builder" at bounding box center [325, 117] width 116 height 37
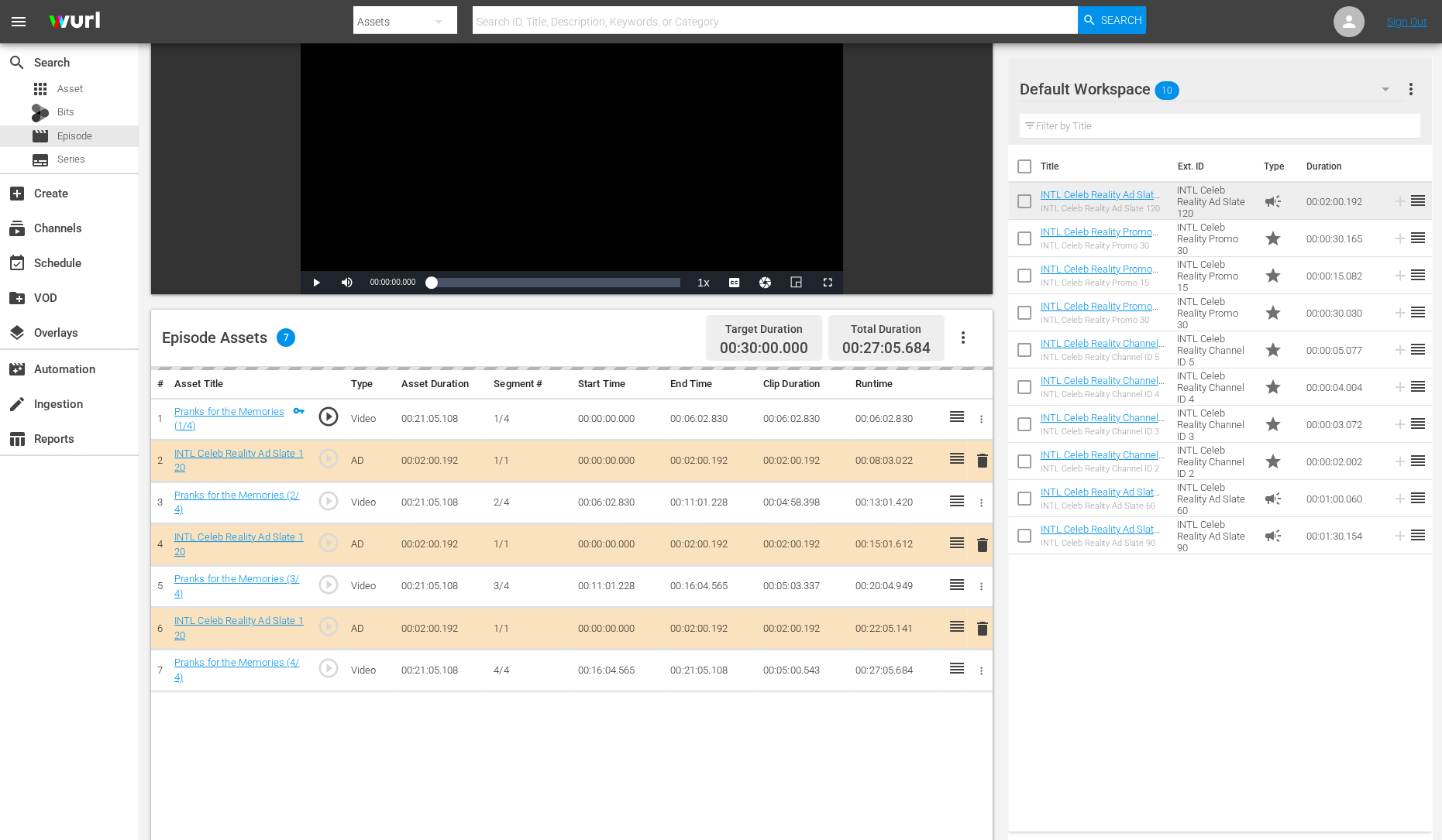
scroll to position [144, 0]
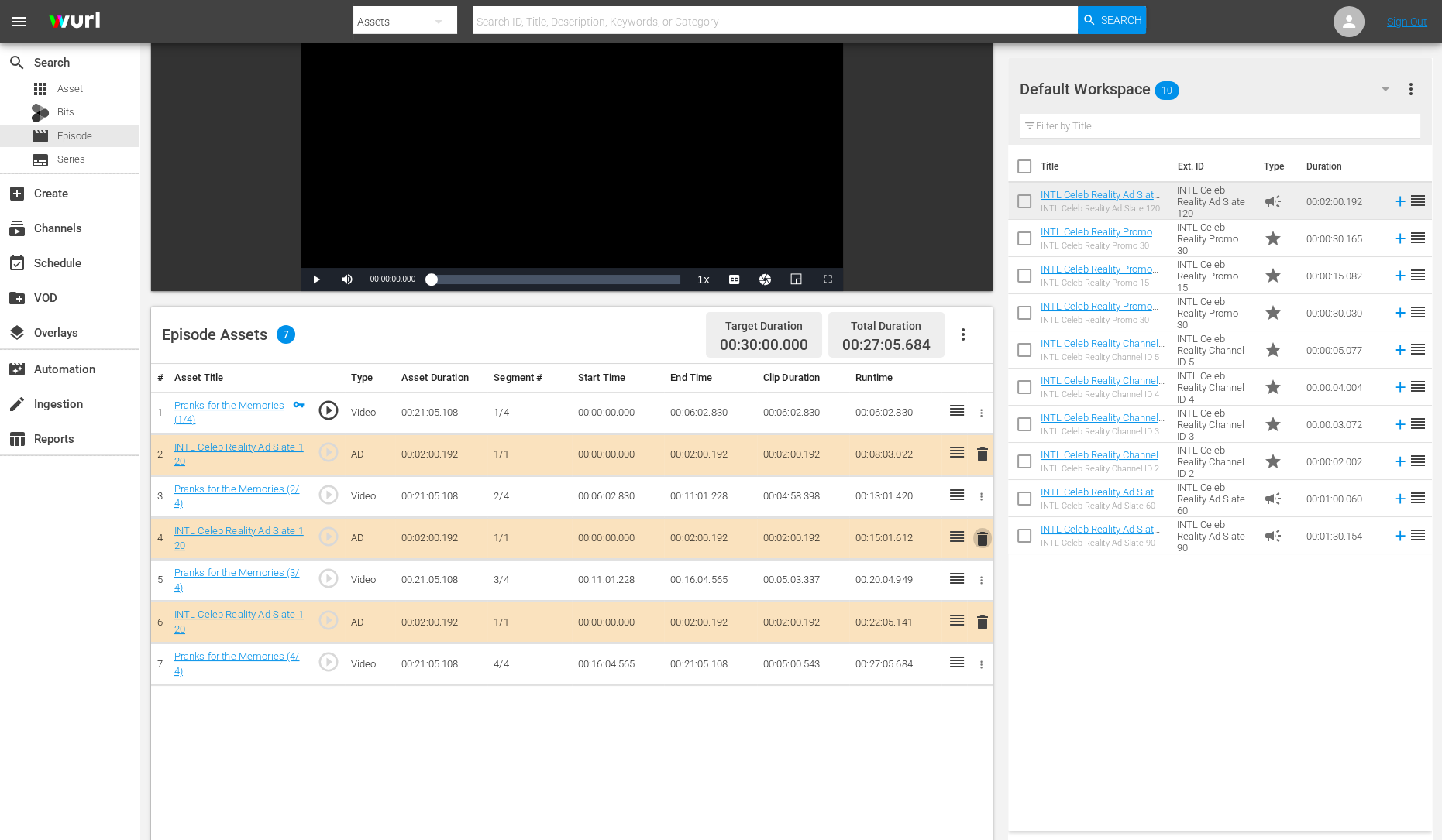
click at [986, 535] on span "delete" at bounding box center [982, 538] width 19 height 19
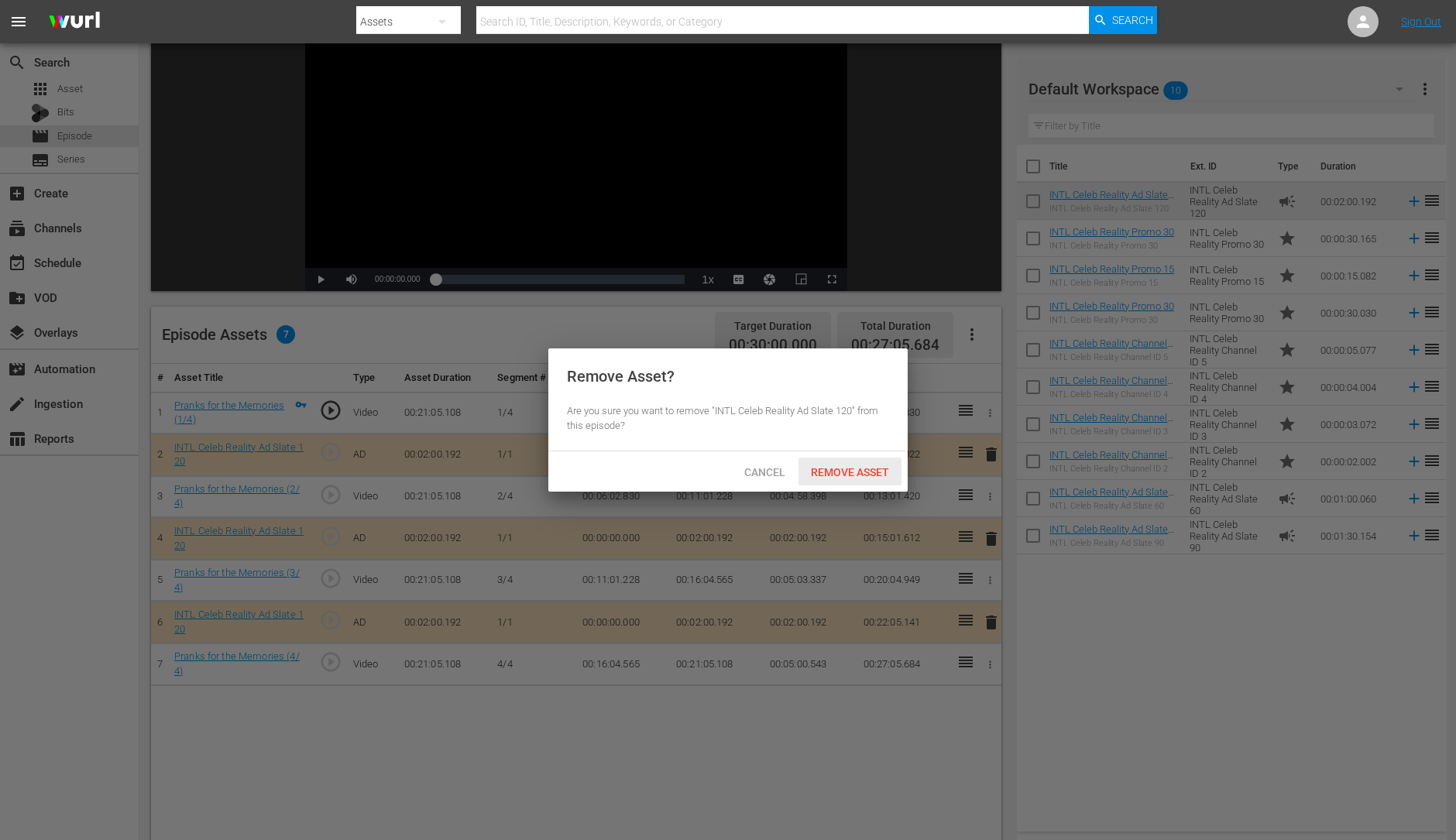
click at [864, 470] on span "Remove Asset" at bounding box center [850, 473] width 103 height 13
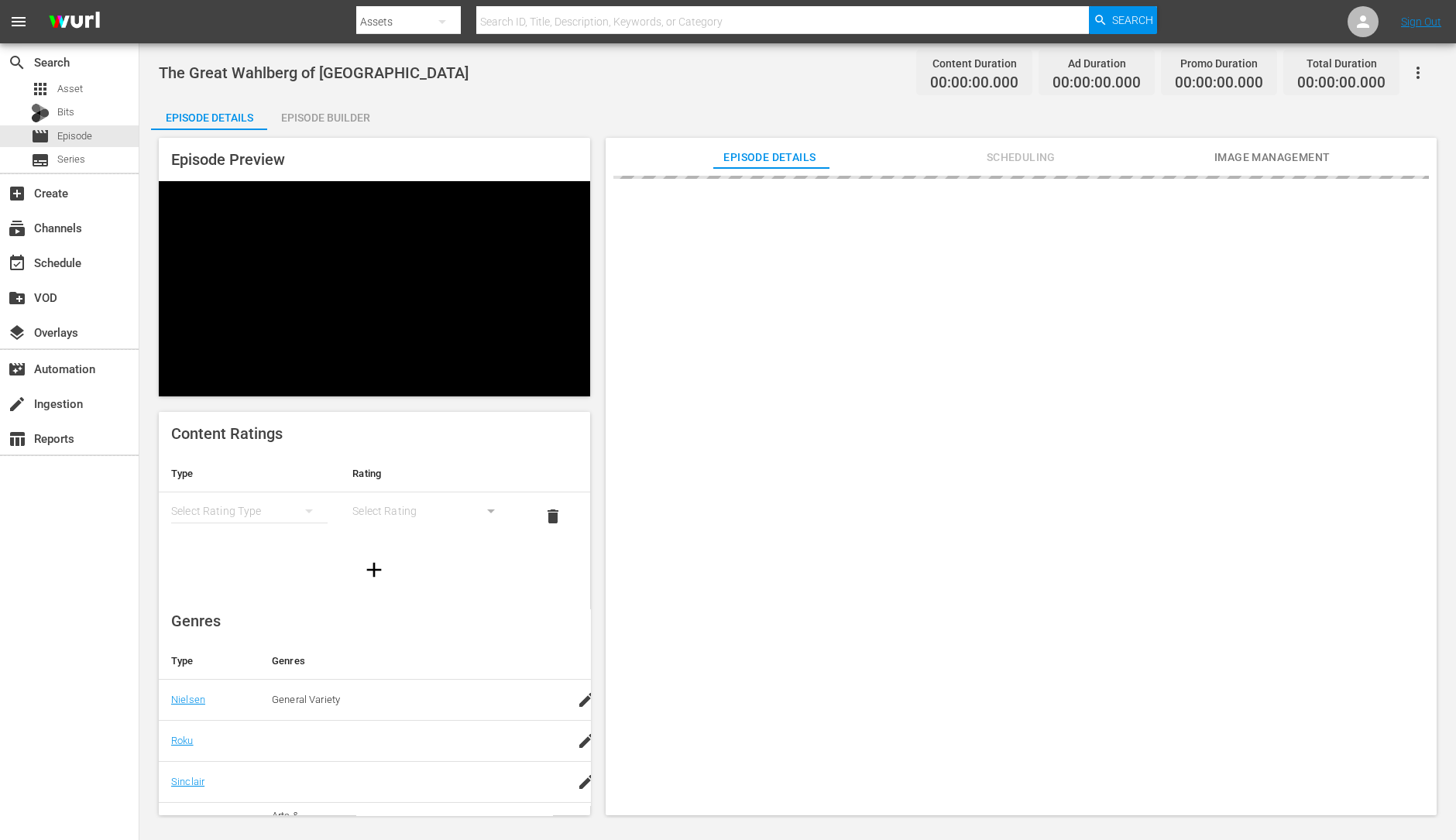
click at [316, 122] on div "Episode Builder" at bounding box center [325, 117] width 116 height 37
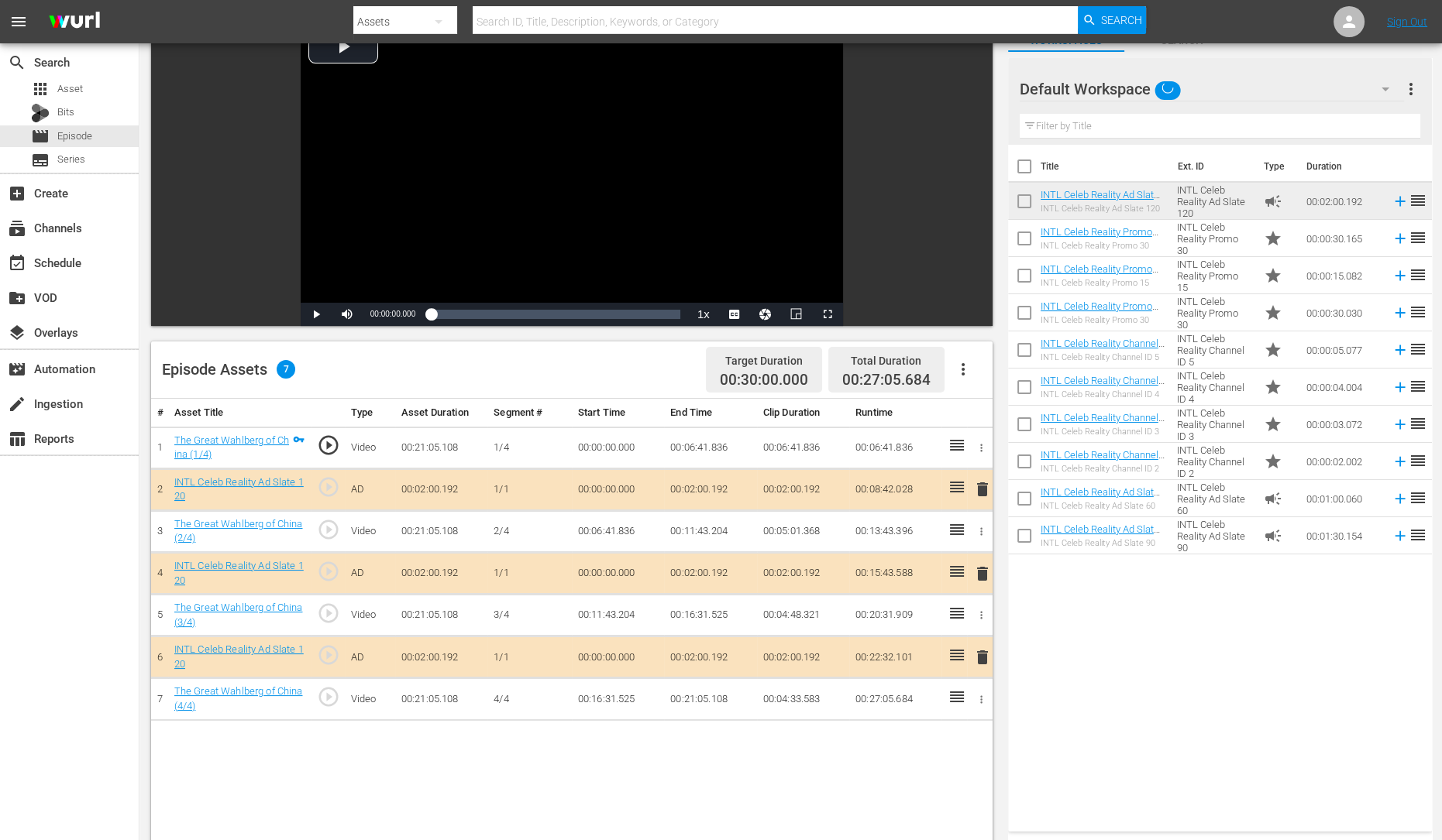
scroll to position [122, 0]
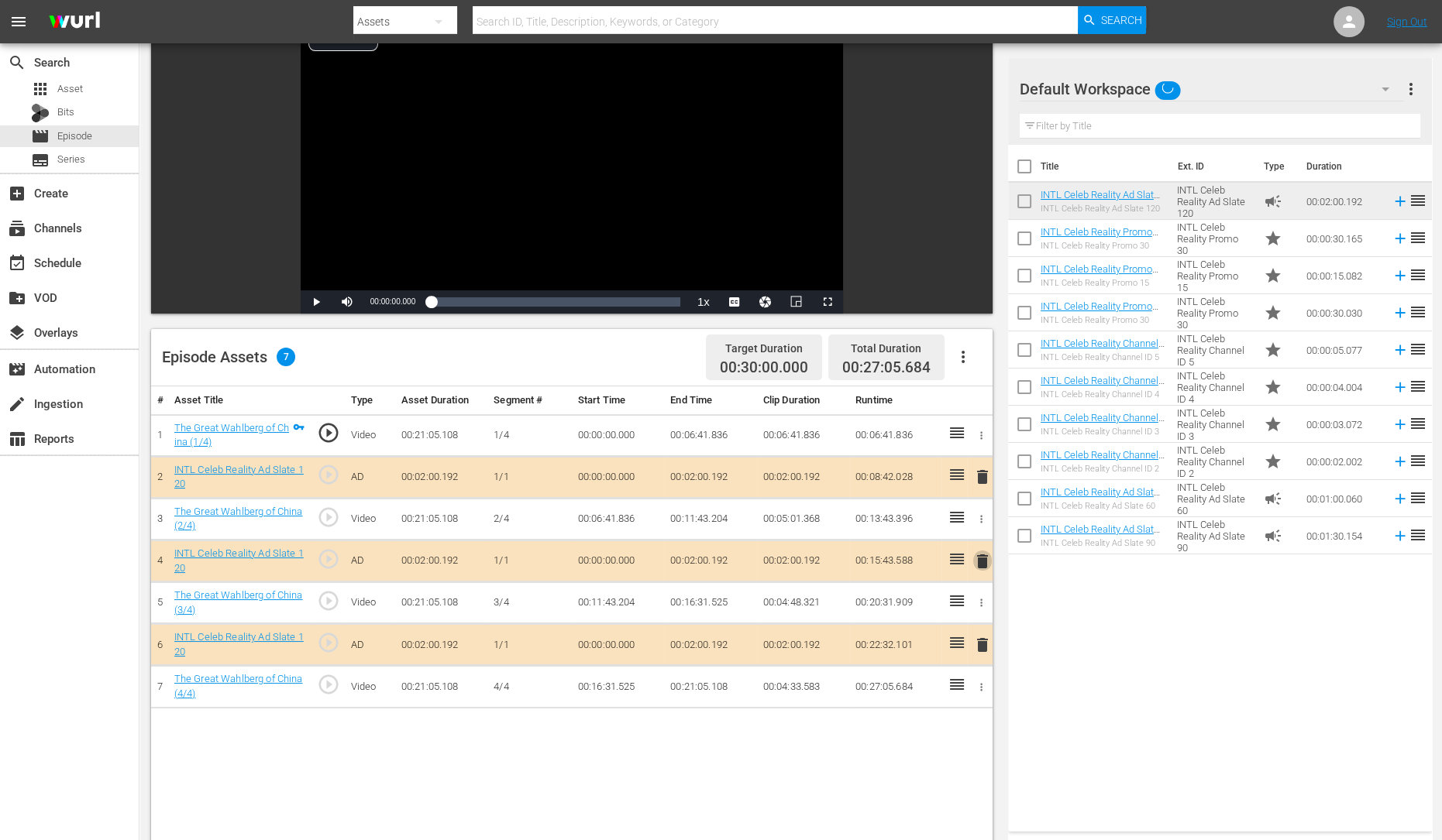
click at [978, 553] on span "delete" at bounding box center [982, 561] width 19 height 19
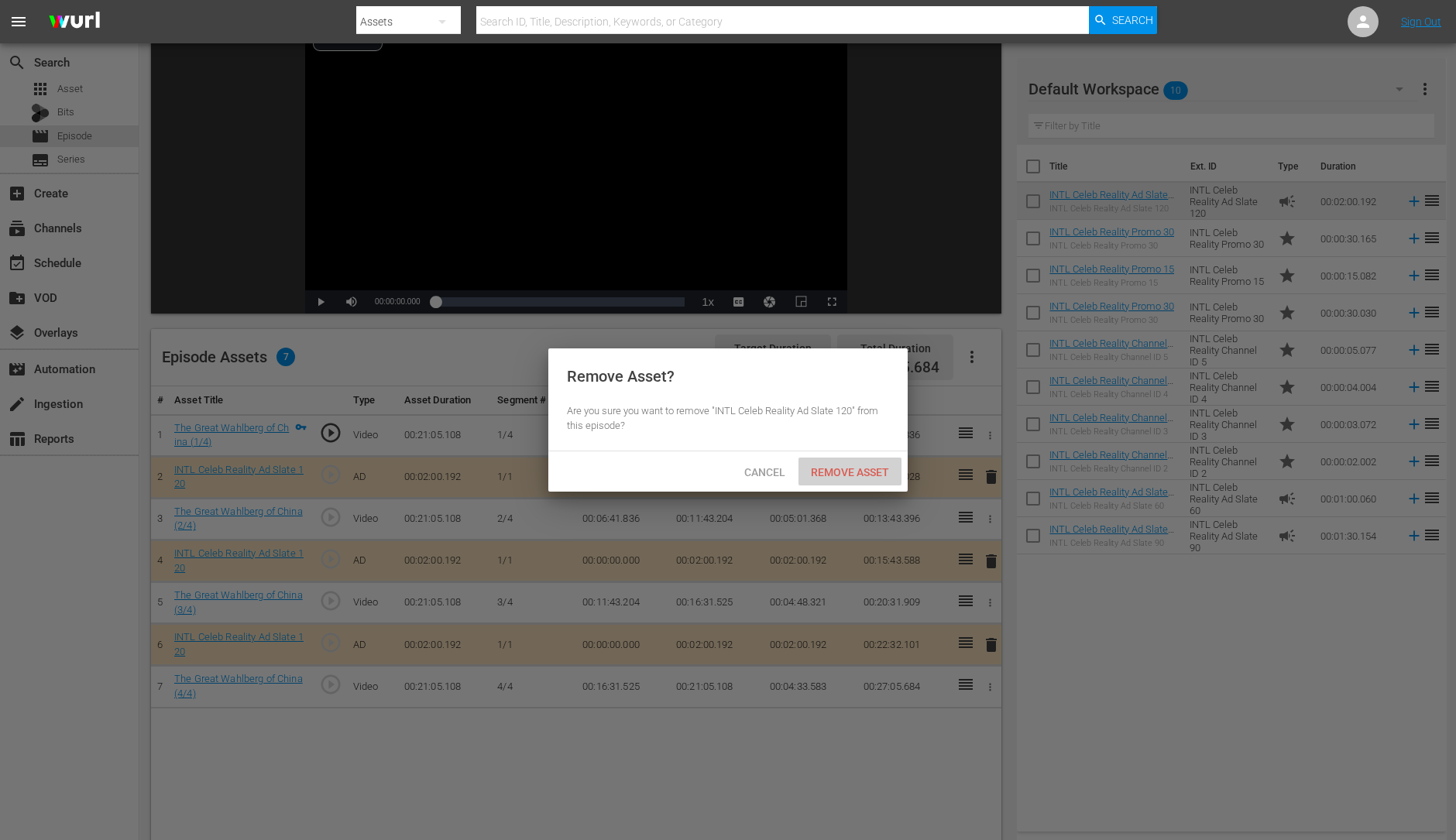
click at [867, 474] on span "Remove Asset" at bounding box center [850, 473] width 103 height 13
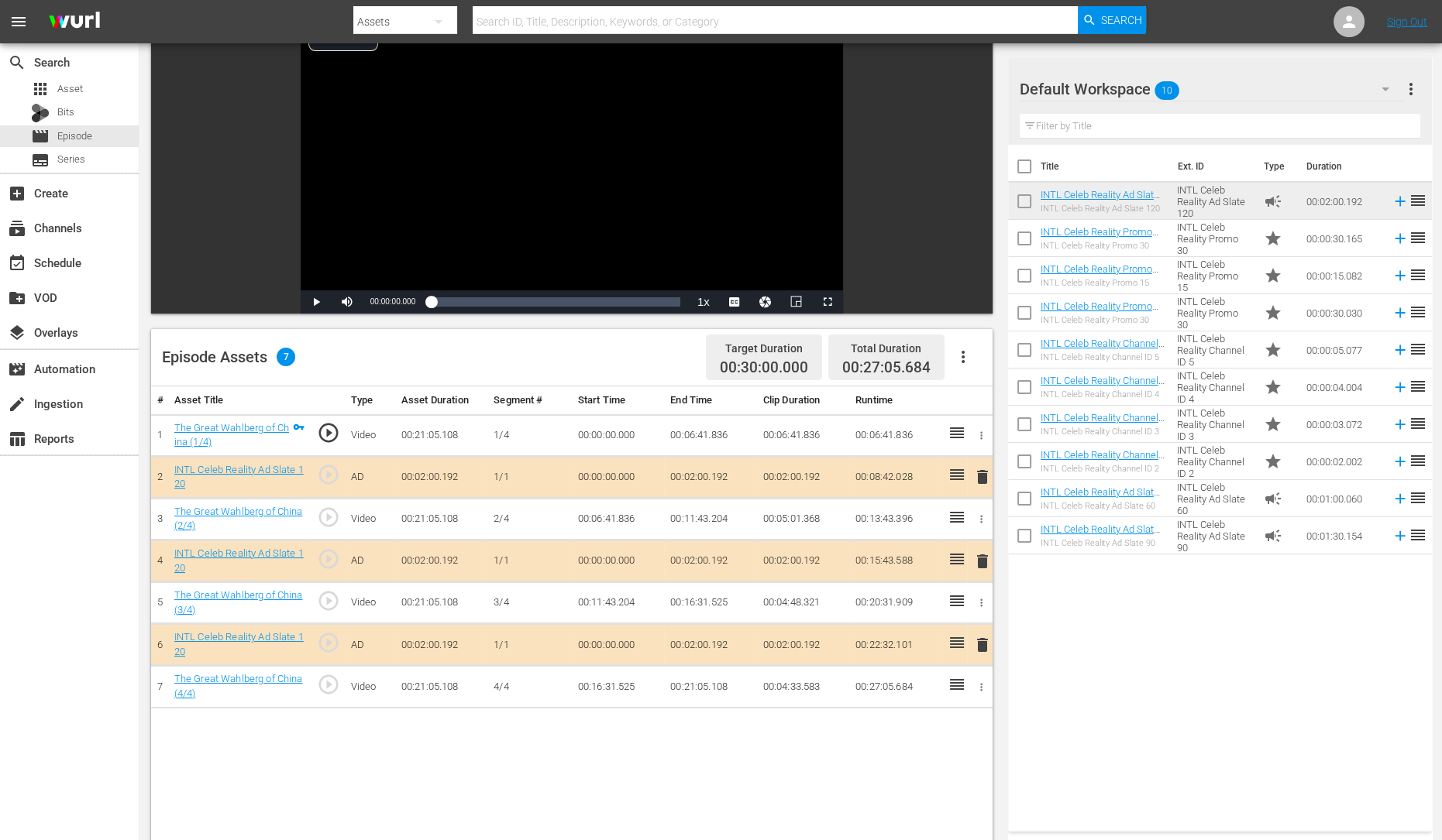
click at [1304, 240] on td "00:00:30.165" at bounding box center [1342, 238] width 86 height 37
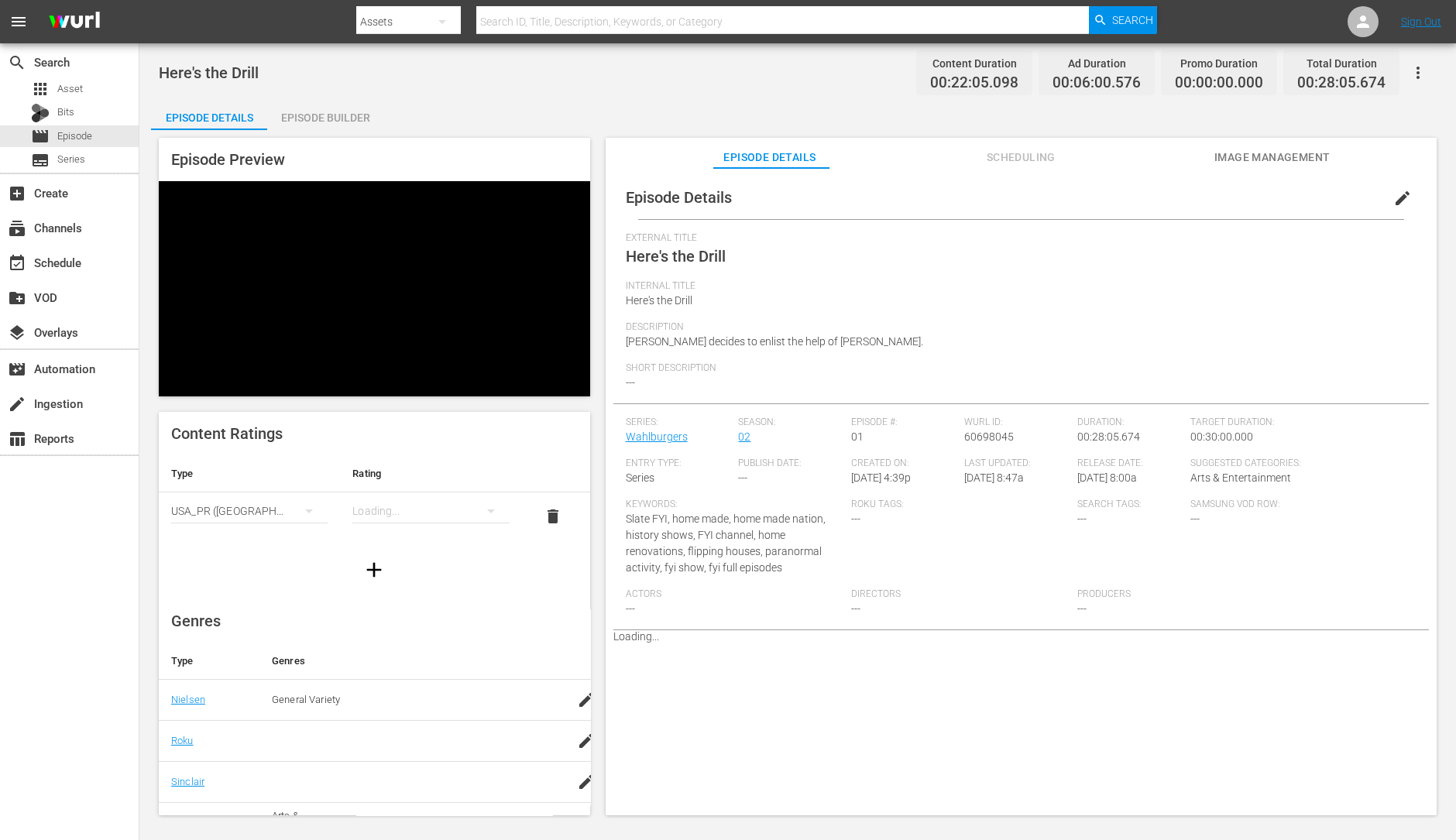
click at [310, 122] on div "Episode Builder" at bounding box center [325, 117] width 116 height 37
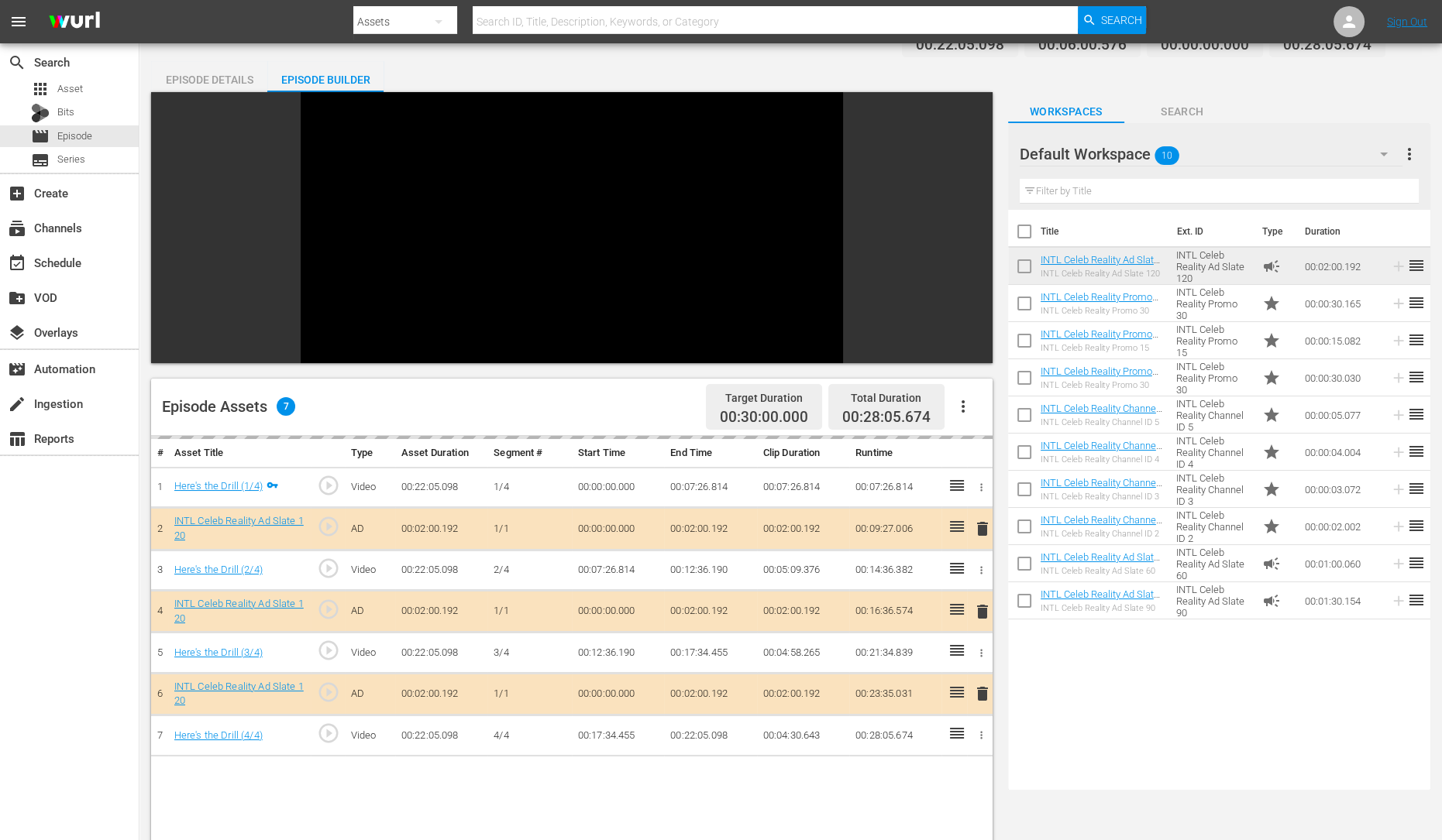
scroll to position [40, 0]
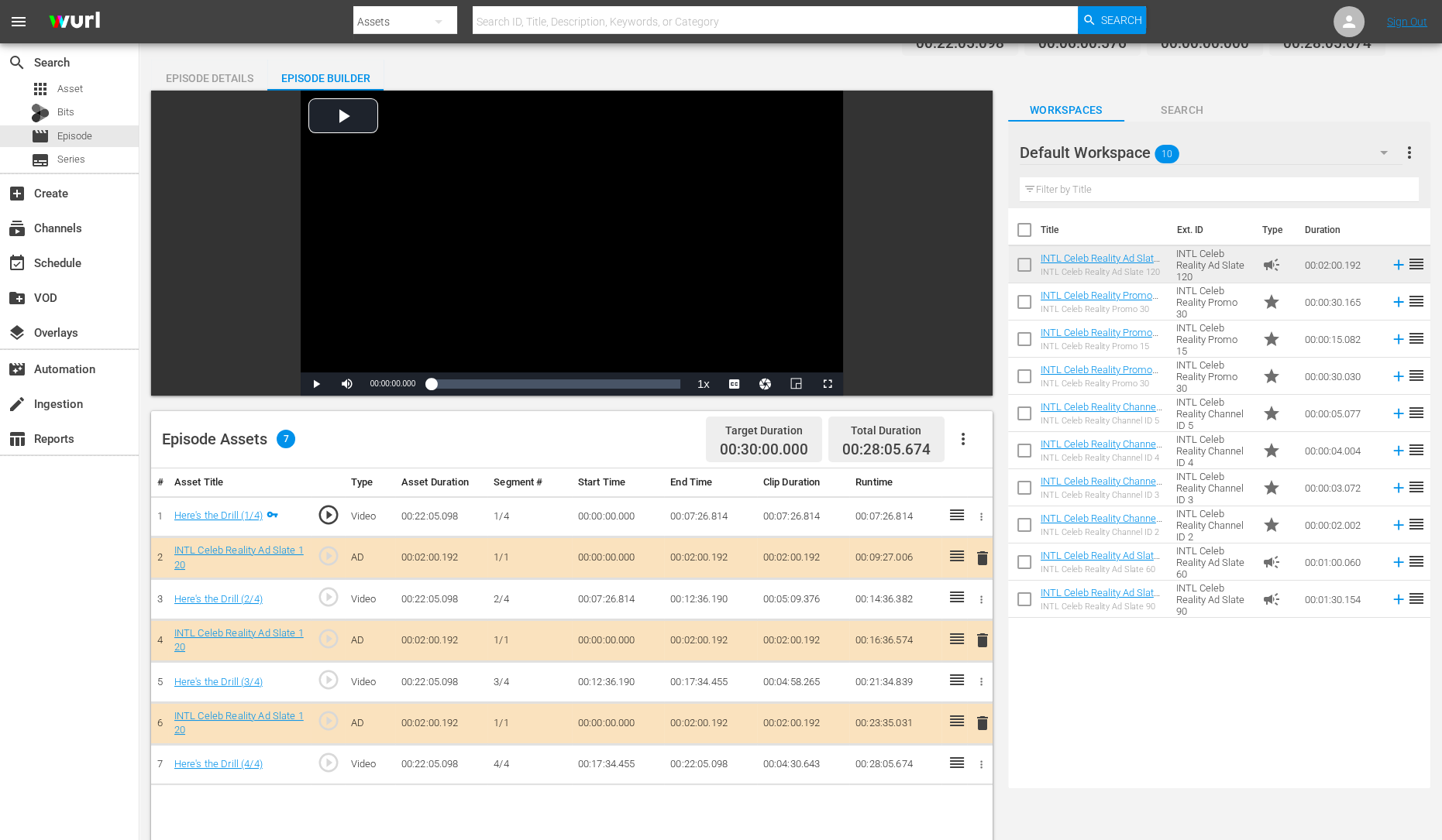
click at [984, 635] on span "delete" at bounding box center [982, 640] width 19 height 19
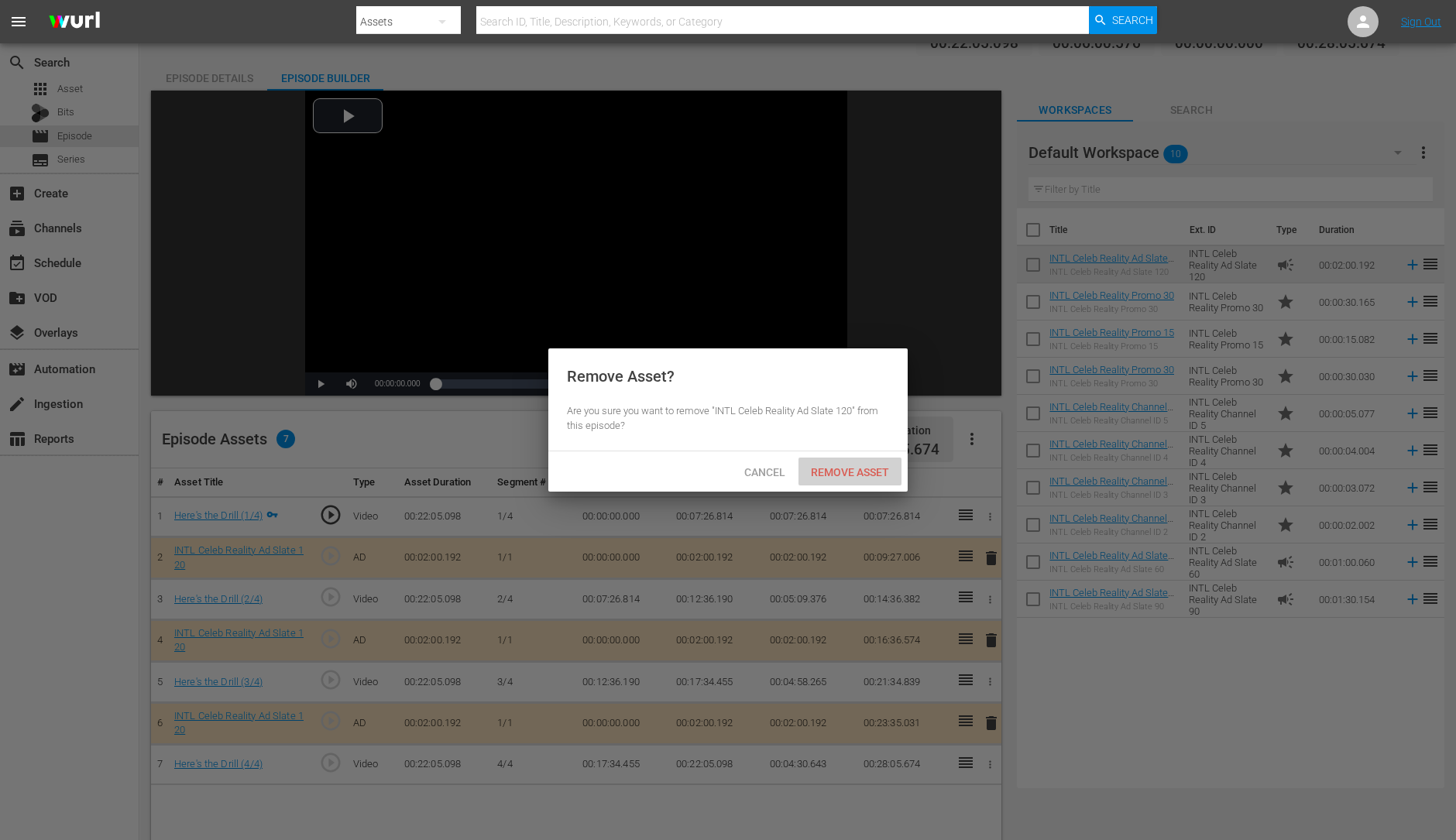
click at [862, 483] on div "Remove Asset" at bounding box center [850, 472] width 103 height 29
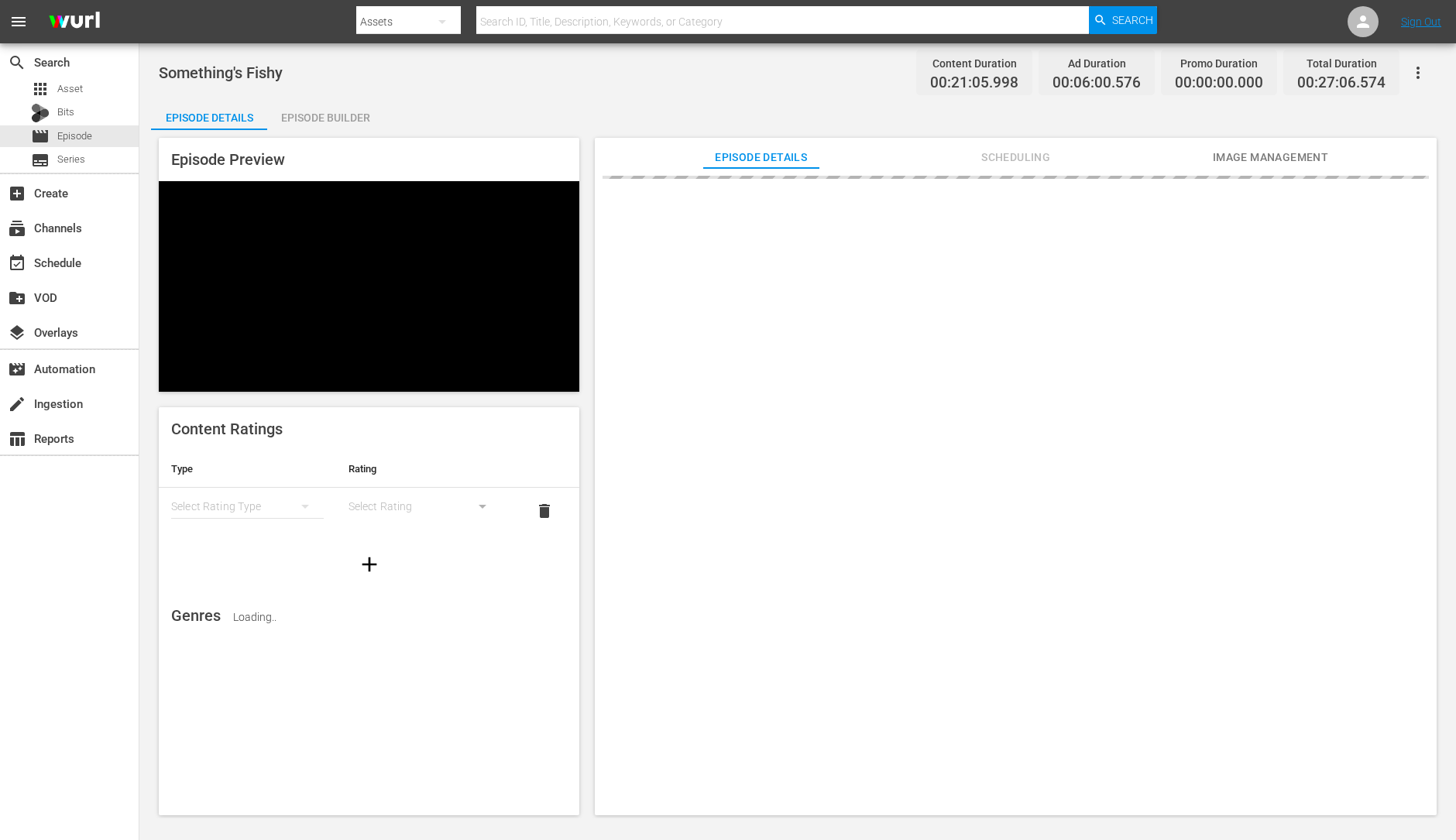
click at [352, 117] on div "Episode Builder" at bounding box center [325, 117] width 116 height 37
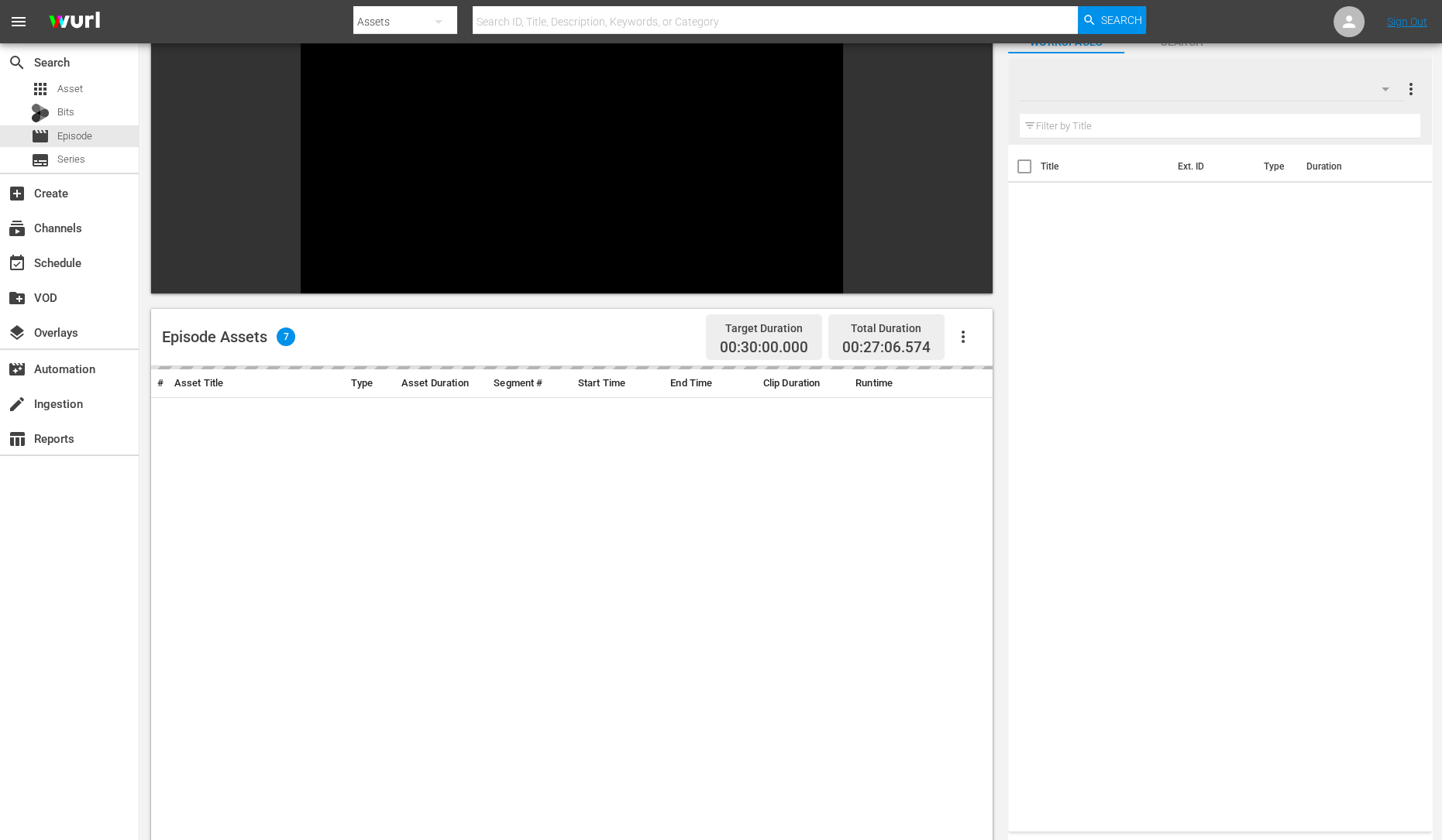
scroll to position [116, 0]
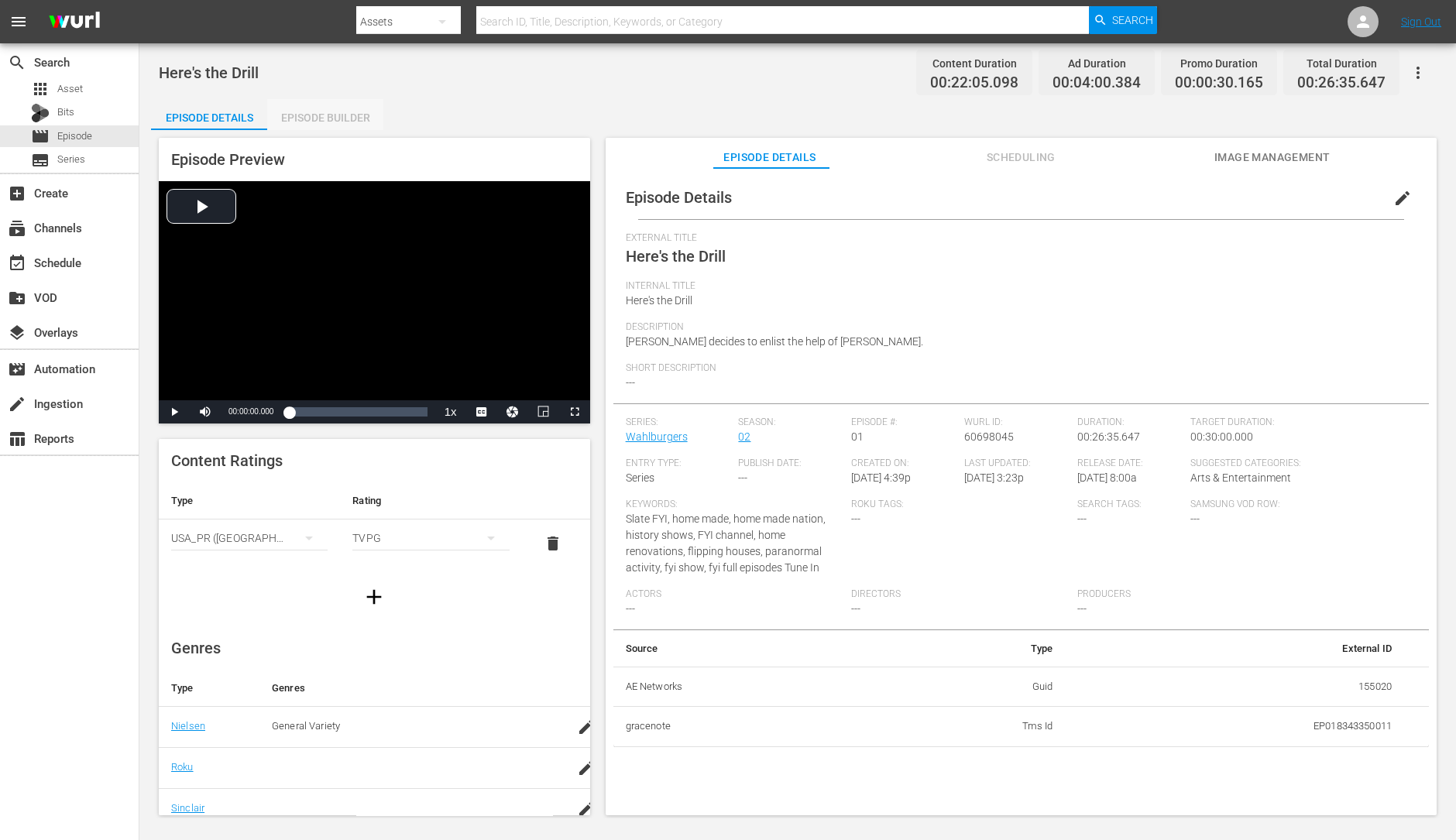
click at [341, 112] on div "Episode Builder" at bounding box center [325, 117] width 116 height 37
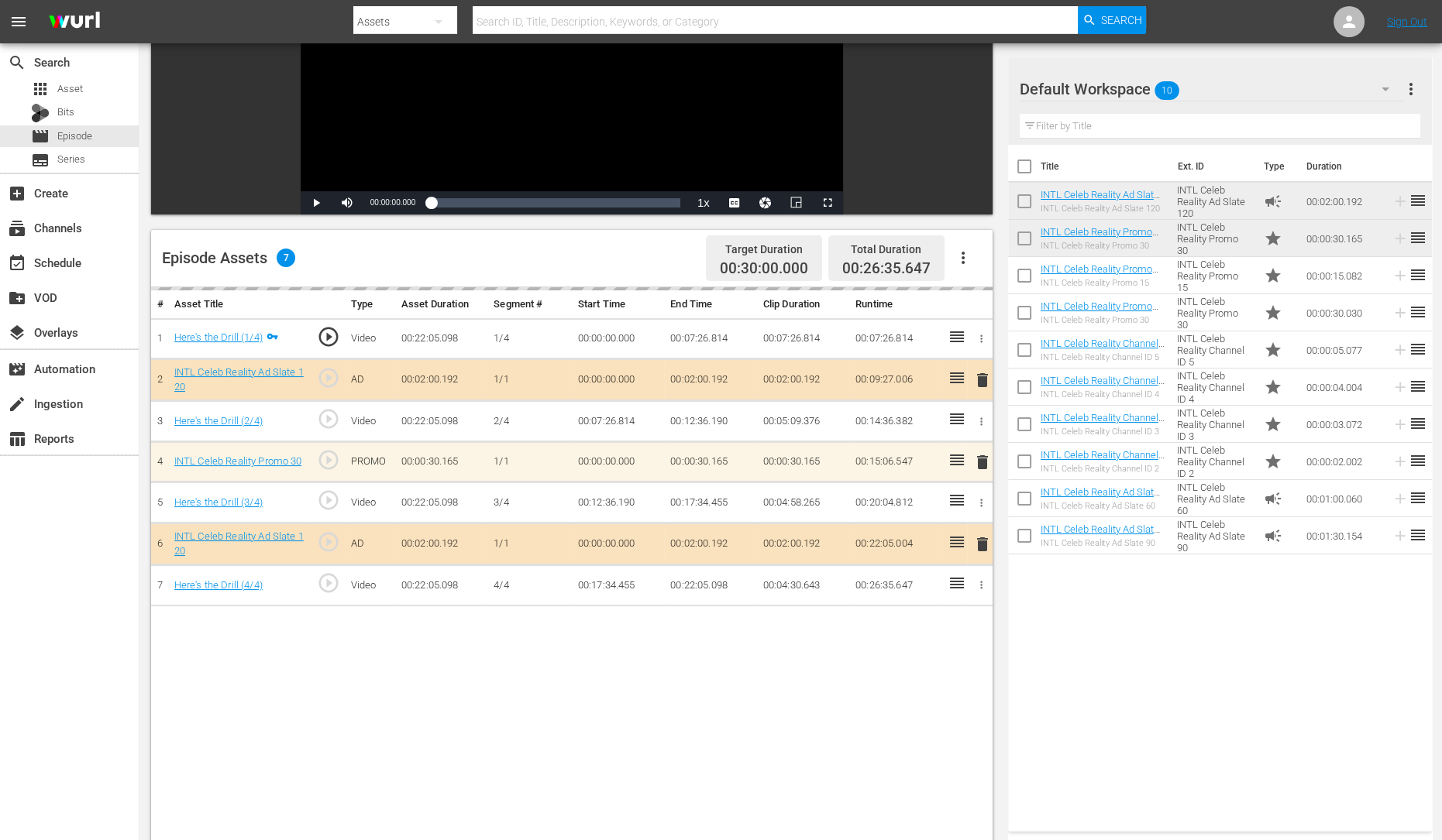
scroll to position [252, 0]
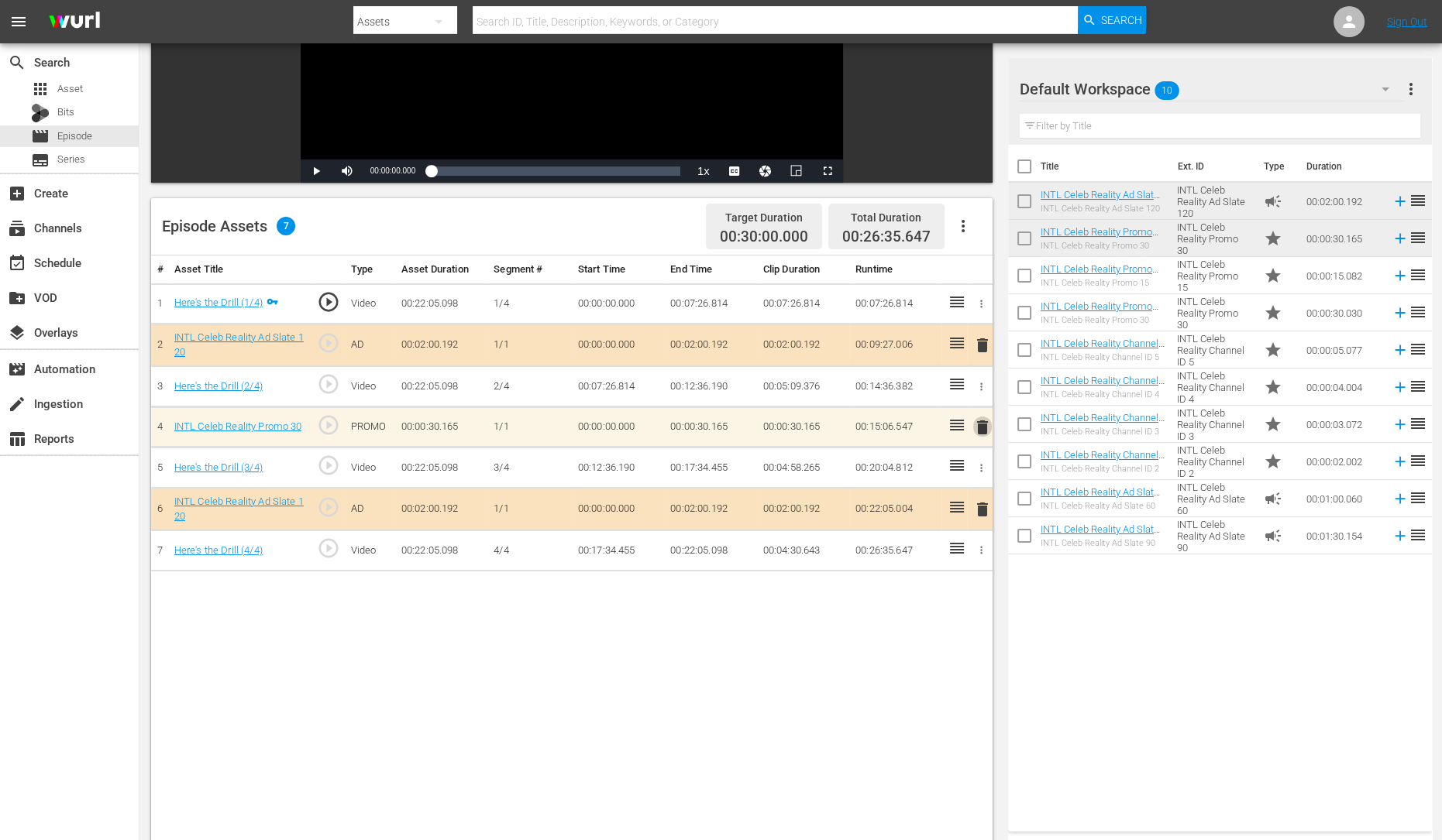
click at [984, 423] on span "delete" at bounding box center [982, 428] width 19 height 19
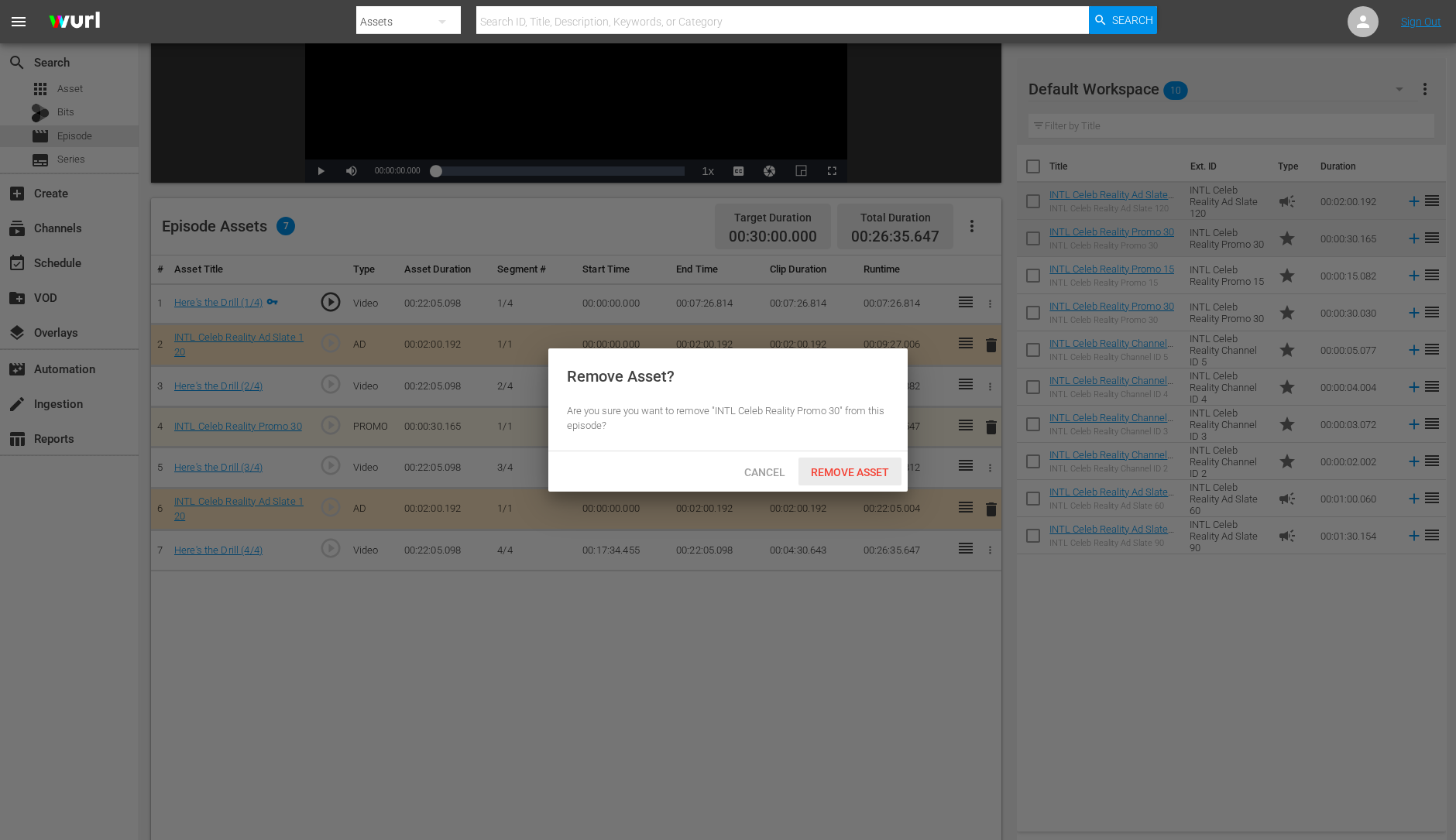
click at [883, 463] on div "Remove Asset" at bounding box center [850, 472] width 103 height 29
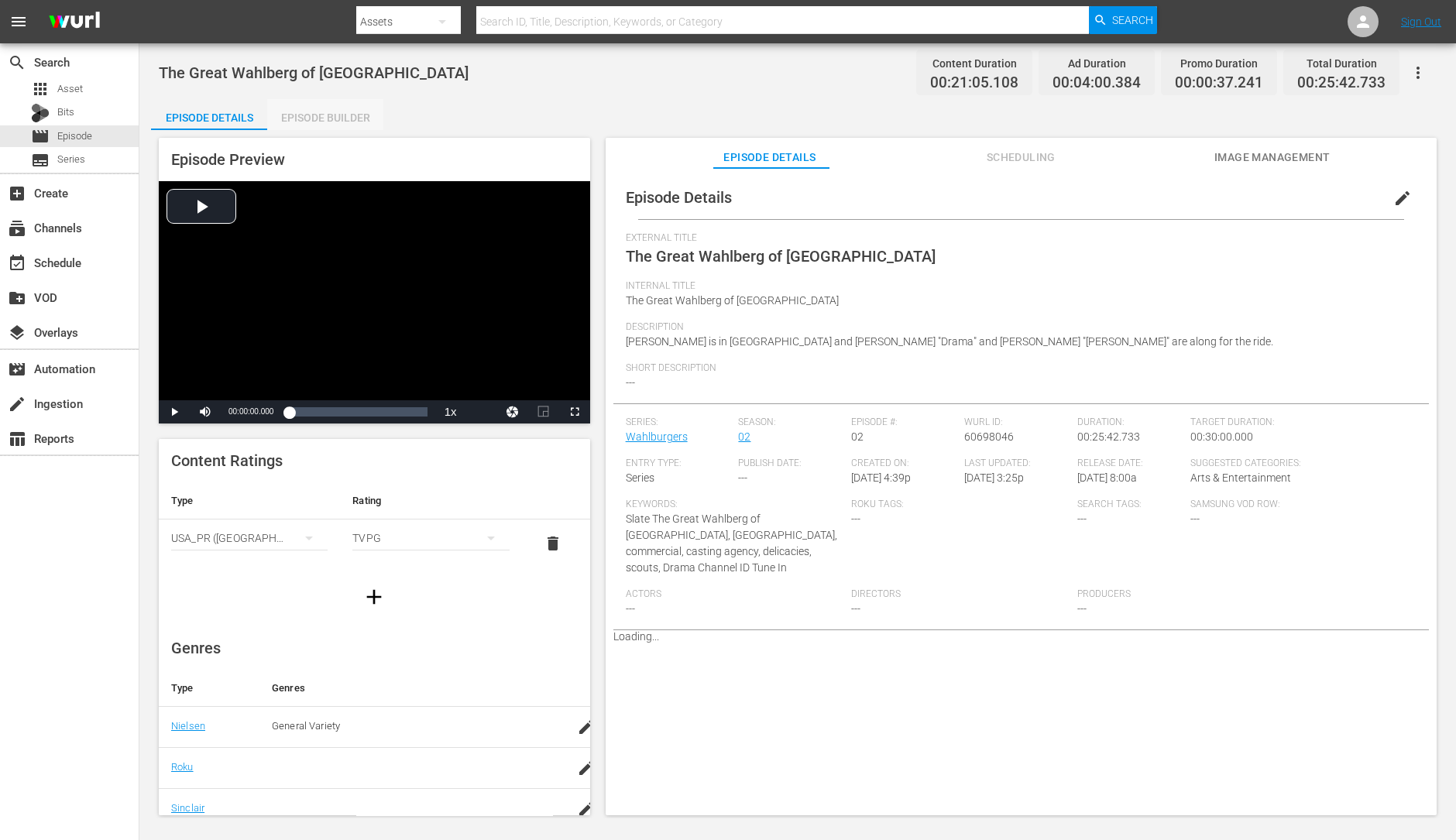
click at [335, 117] on div "Episode Builder" at bounding box center [325, 117] width 116 height 37
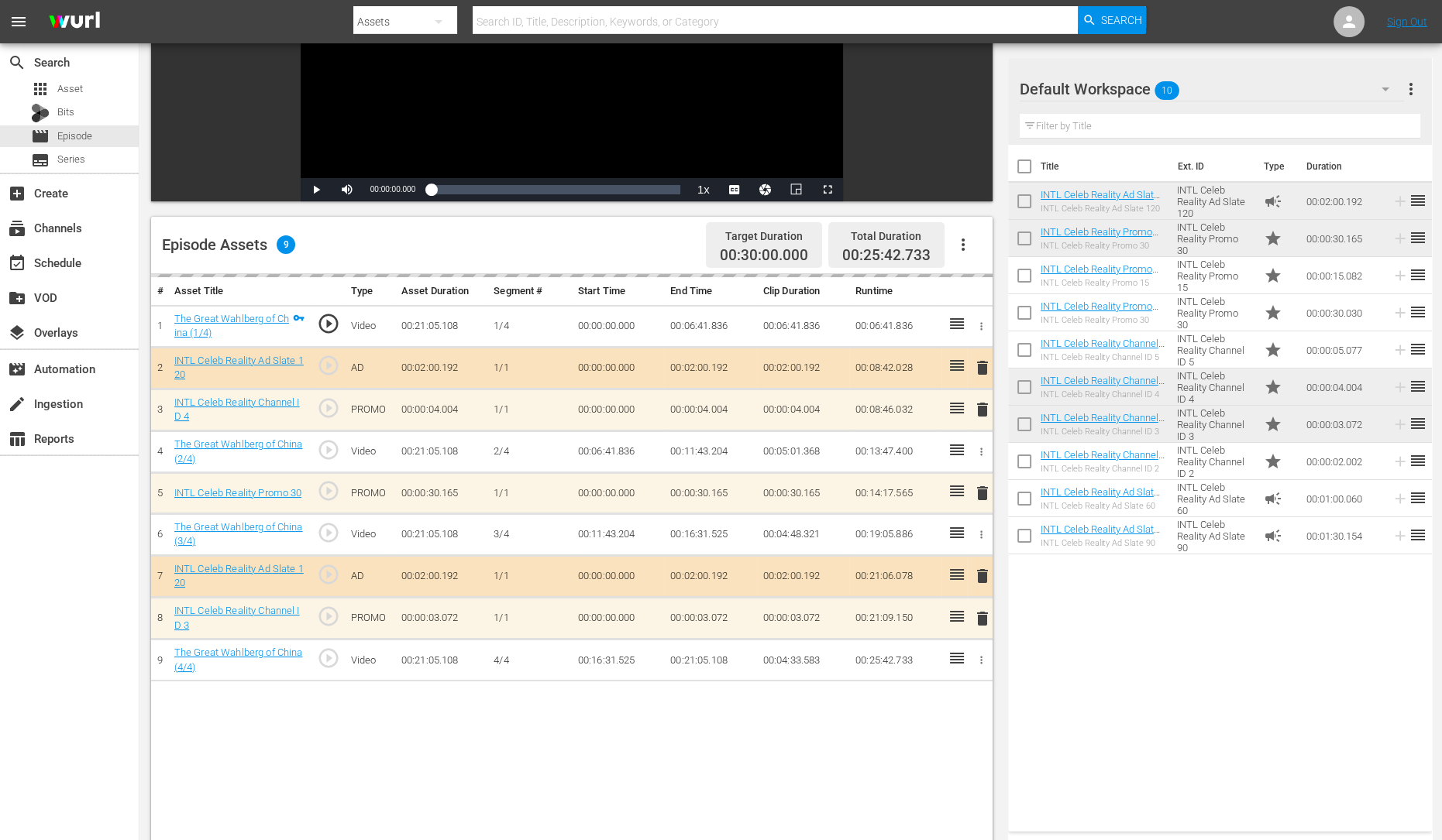
scroll to position [236, 0]
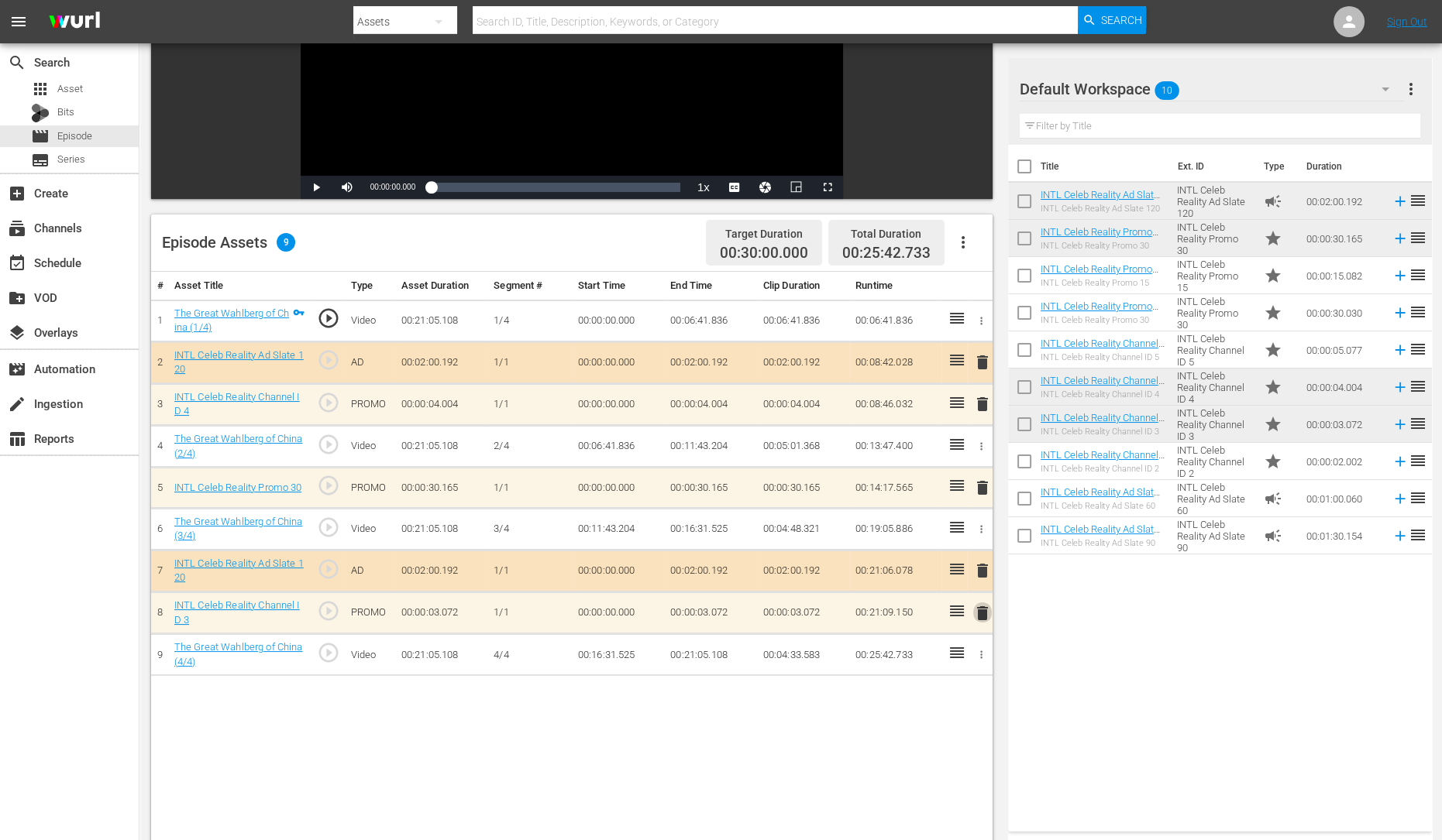
click at [987, 610] on span "delete" at bounding box center [982, 613] width 19 height 19
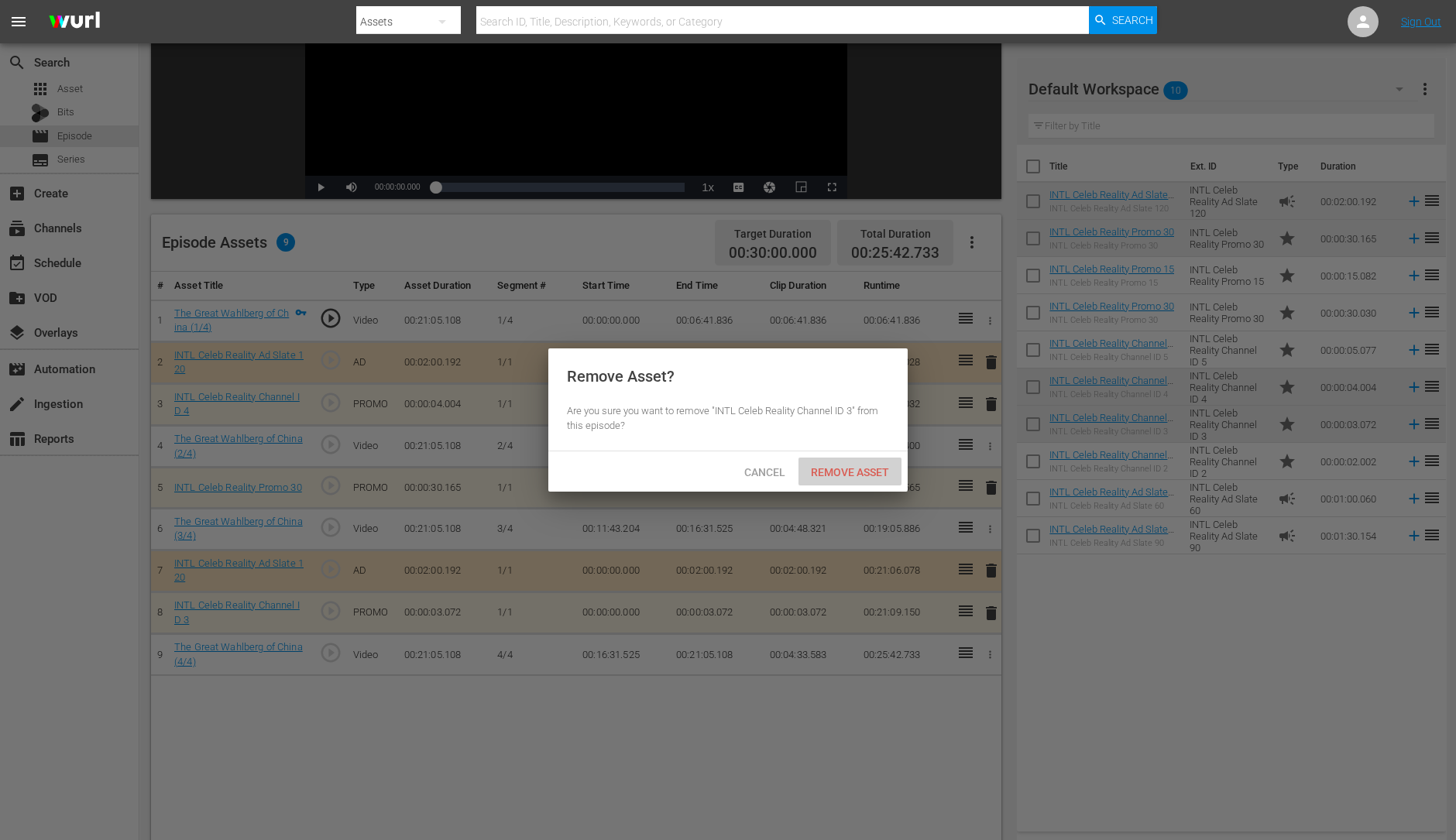
click at [843, 469] on span "Remove Asset" at bounding box center [850, 473] width 103 height 13
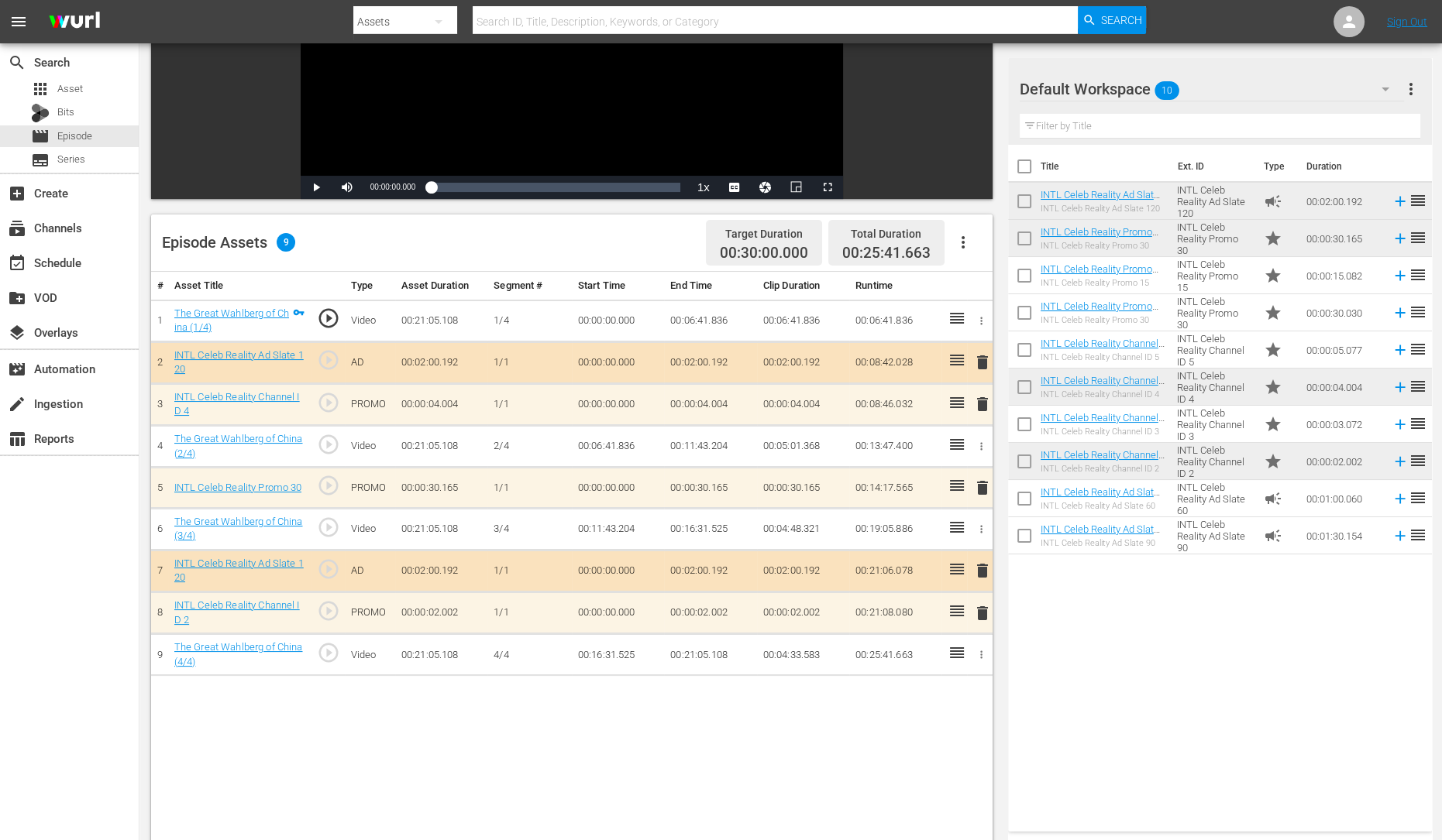
drag, startPoint x: 979, startPoint y: 609, endPoint x: 1111, endPoint y: 651, distance: 138.5
click at [1111, 651] on div "Video Player is loading. Play Video Play Mute Current Time 00:00:00.000 / Durat…" at bounding box center [791, 445] width 1279 height 1102
click at [984, 396] on span "delete" at bounding box center [982, 404] width 19 height 19
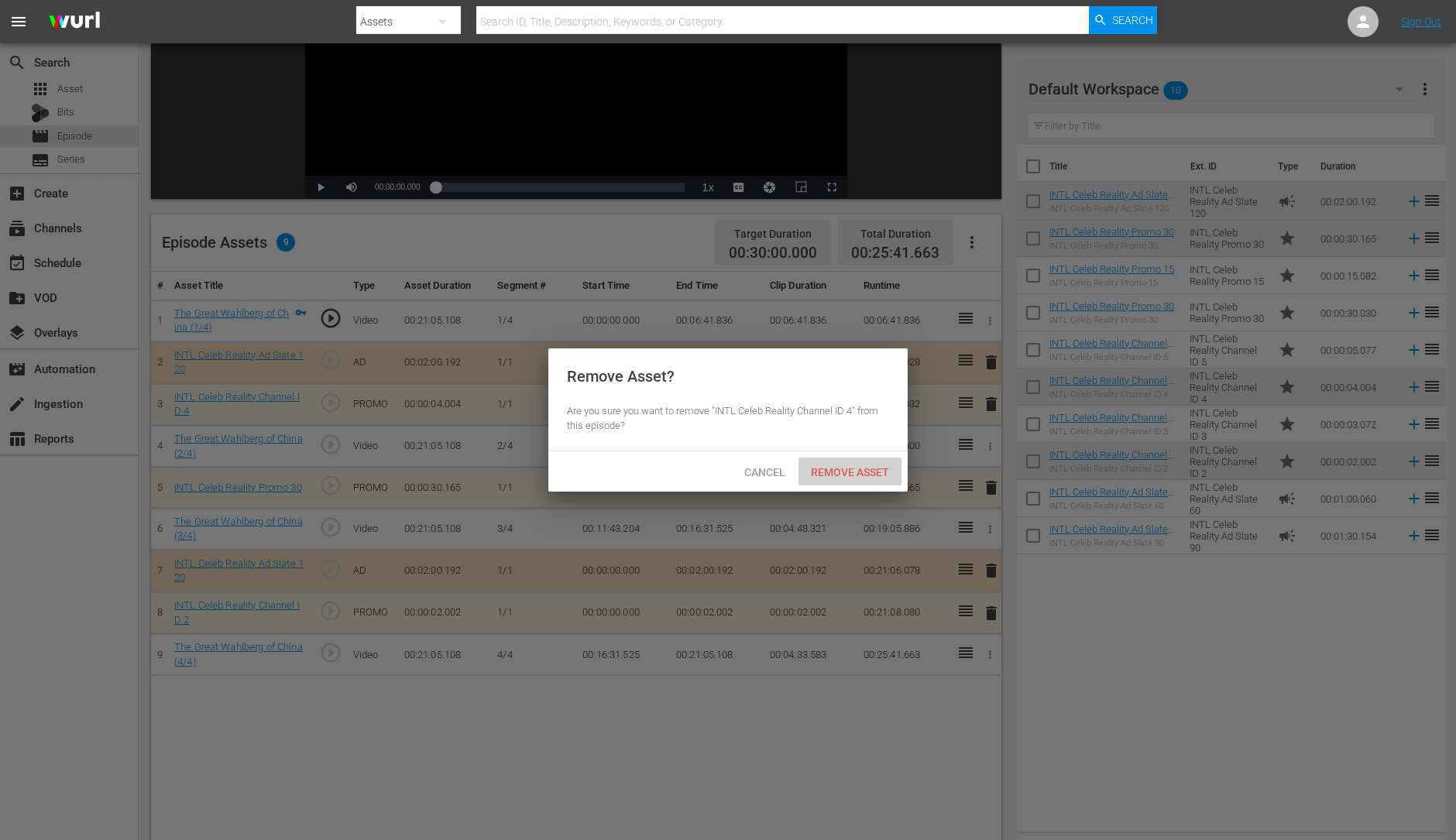
click at [871, 479] on div "Remove Asset" at bounding box center [850, 472] width 103 height 29
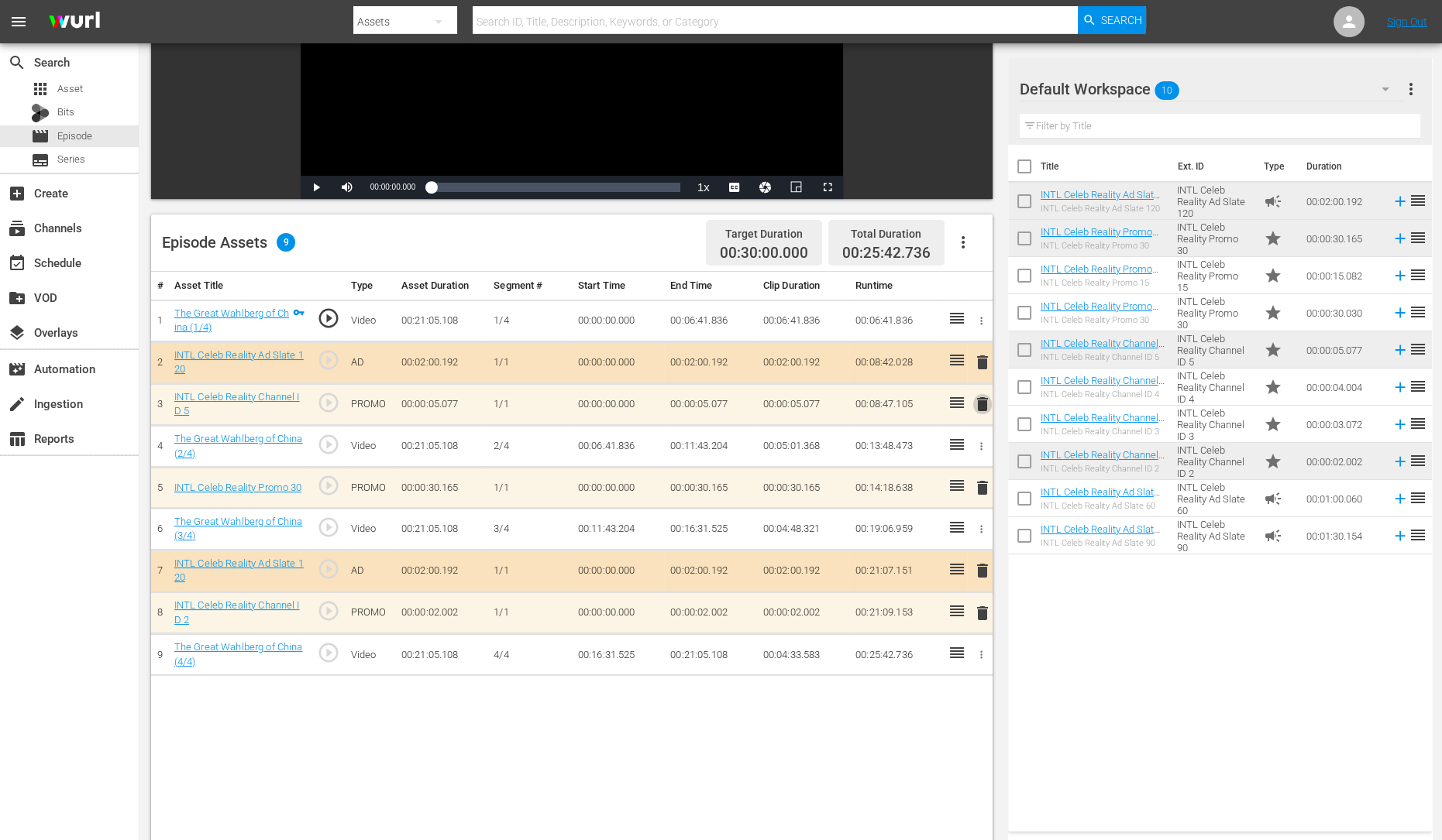
click at [986, 407] on span "delete" at bounding box center [982, 404] width 19 height 19
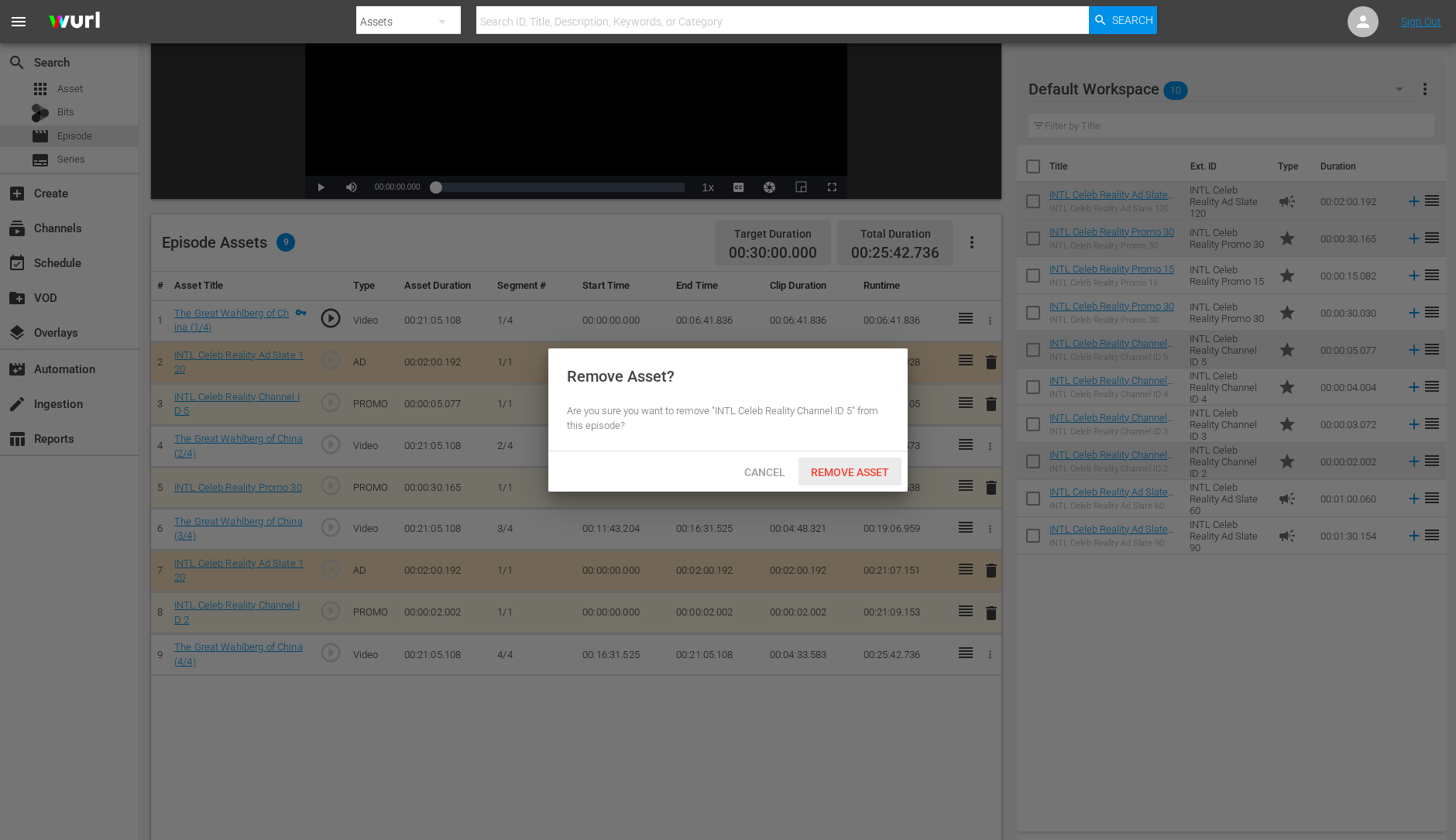
click at [864, 478] on div "Remove Asset" at bounding box center [850, 472] width 103 height 29
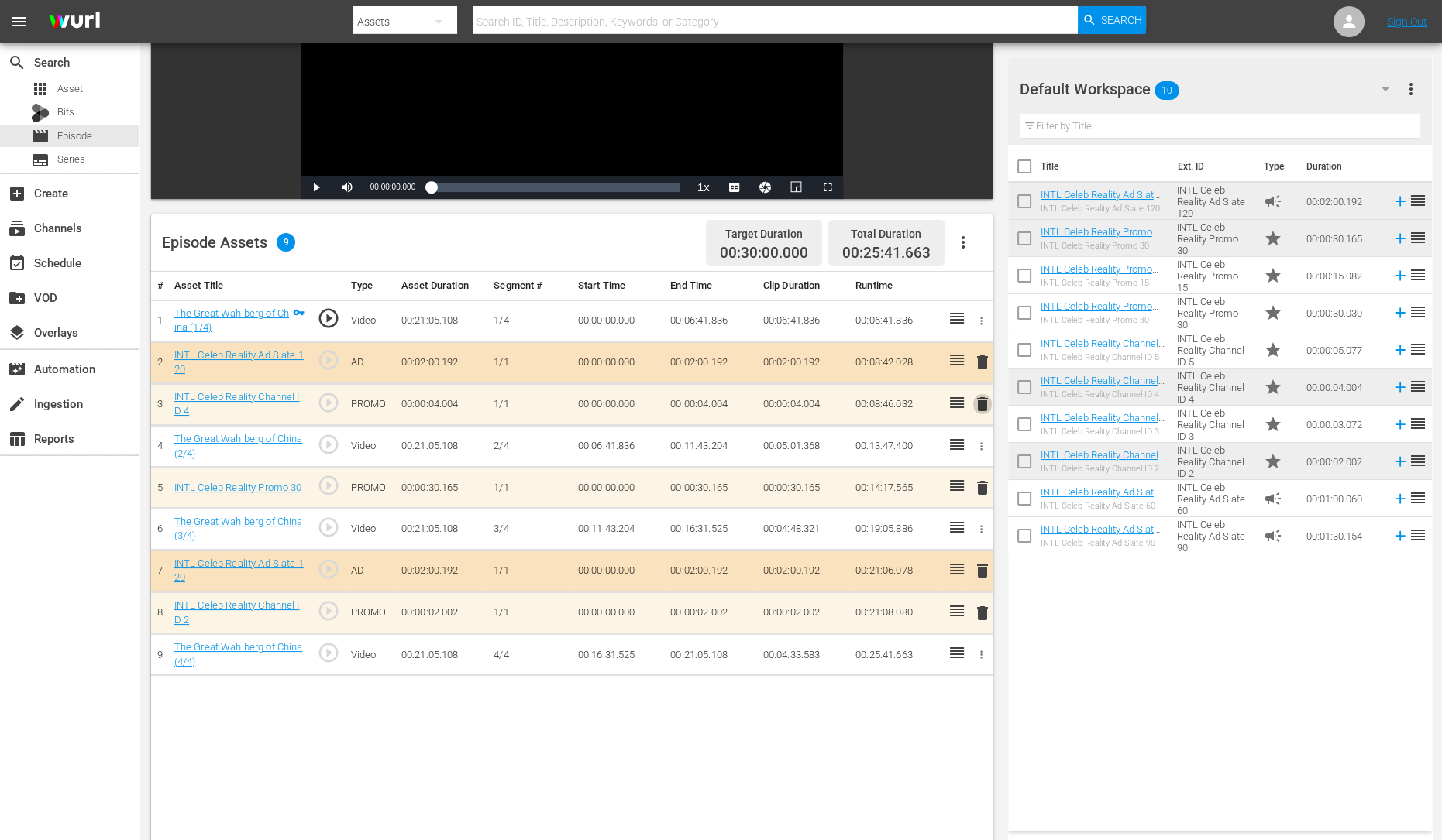
click at [979, 404] on span "delete" at bounding box center [982, 404] width 19 height 19
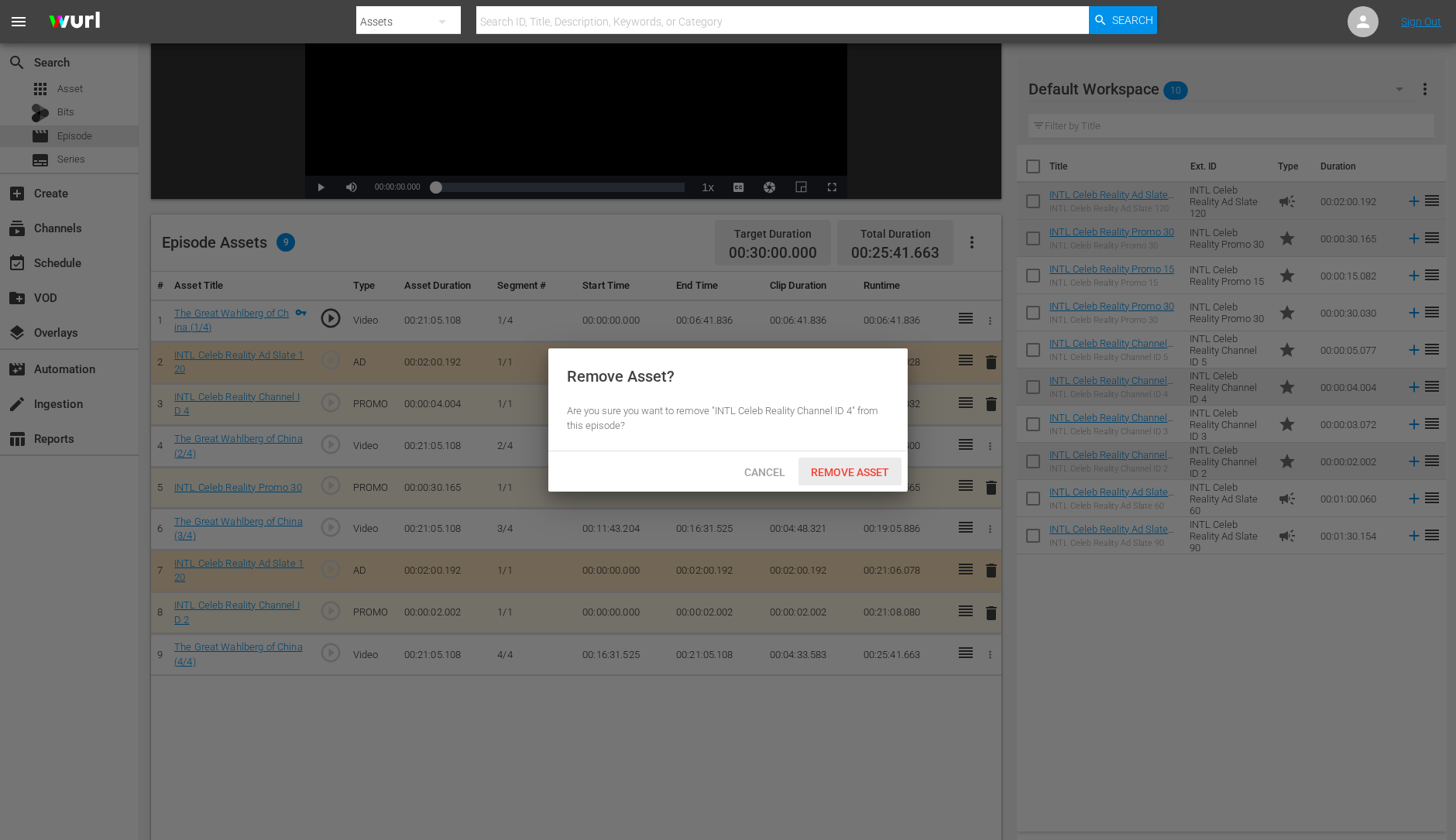
click at [848, 466] on span "Remove Asset" at bounding box center [850, 473] width 103 height 13
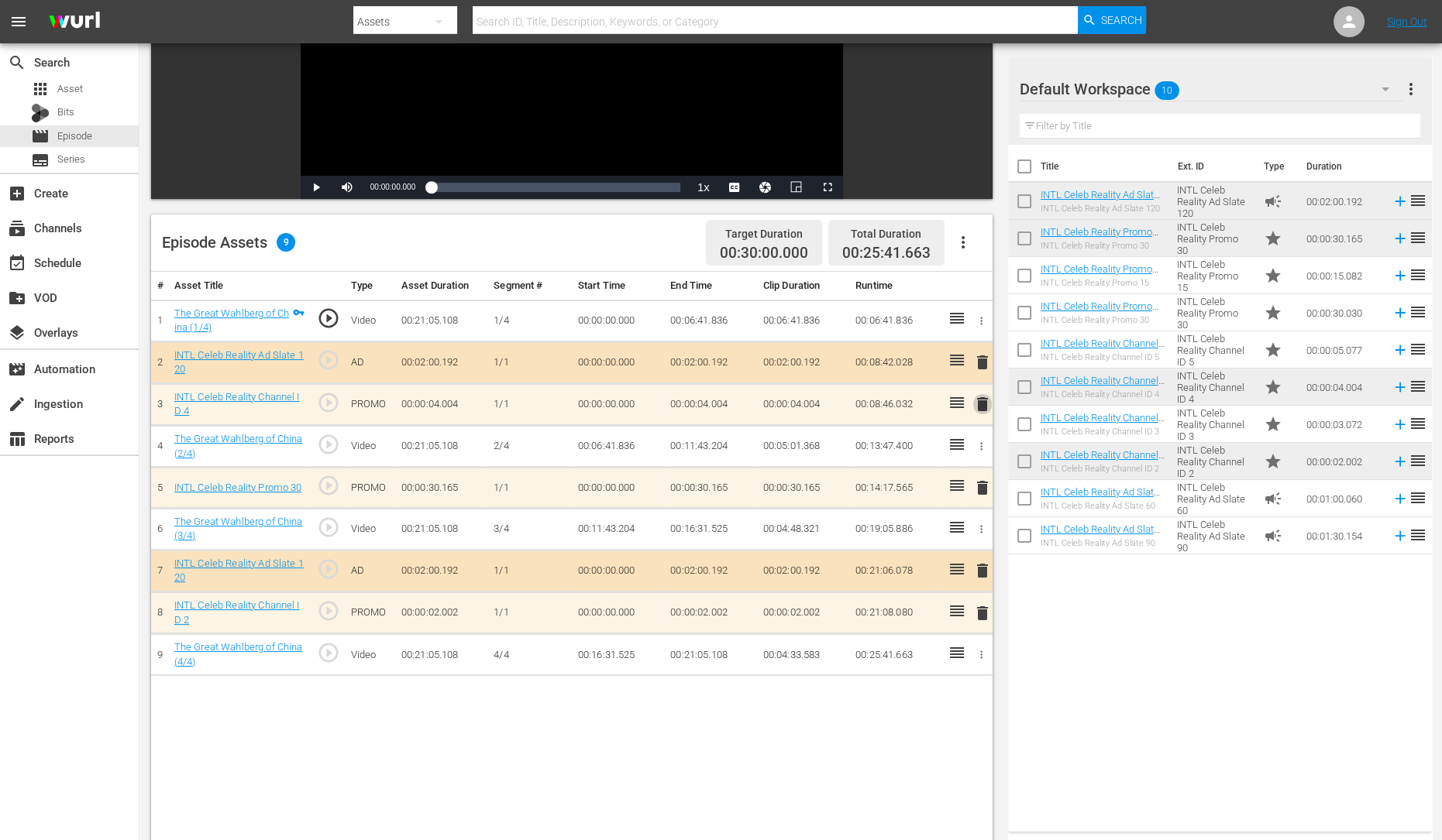
click at [983, 407] on span "delete" at bounding box center [982, 404] width 19 height 19
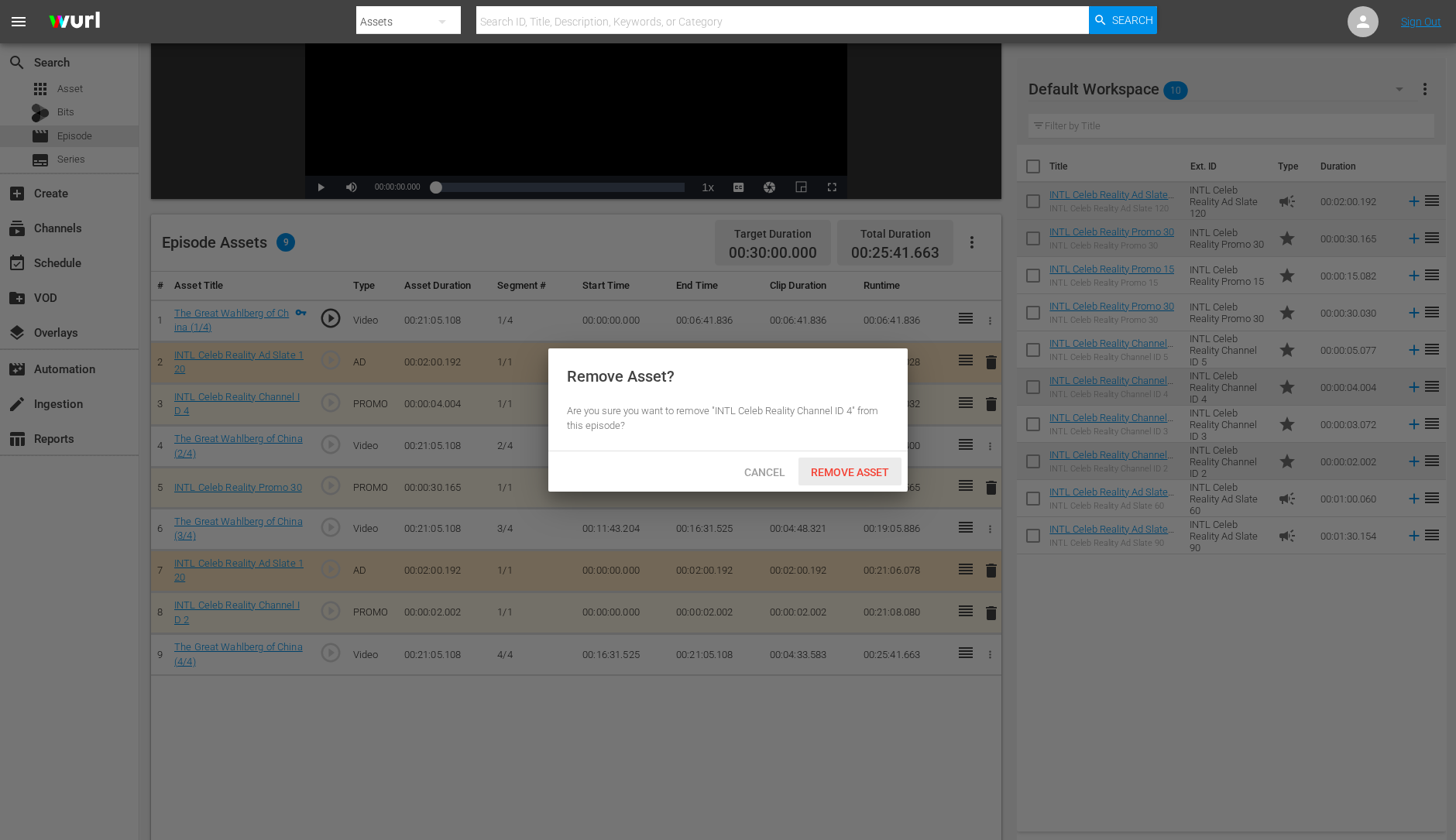
click at [883, 477] on span "Remove Asset" at bounding box center [850, 473] width 103 height 13
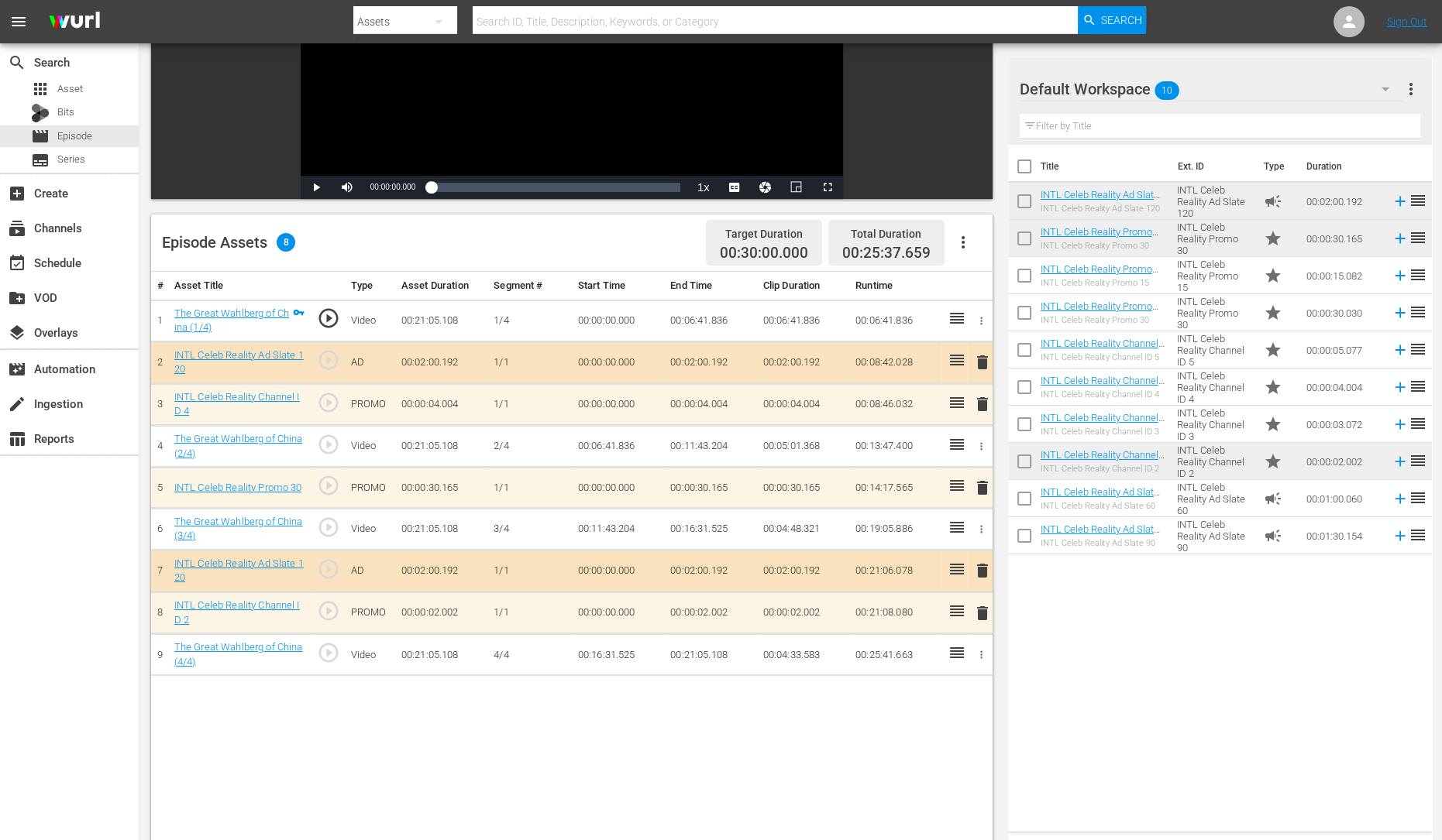
click at [989, 403] on span "delete" at bounding box center [982, 404] width 19 height 19
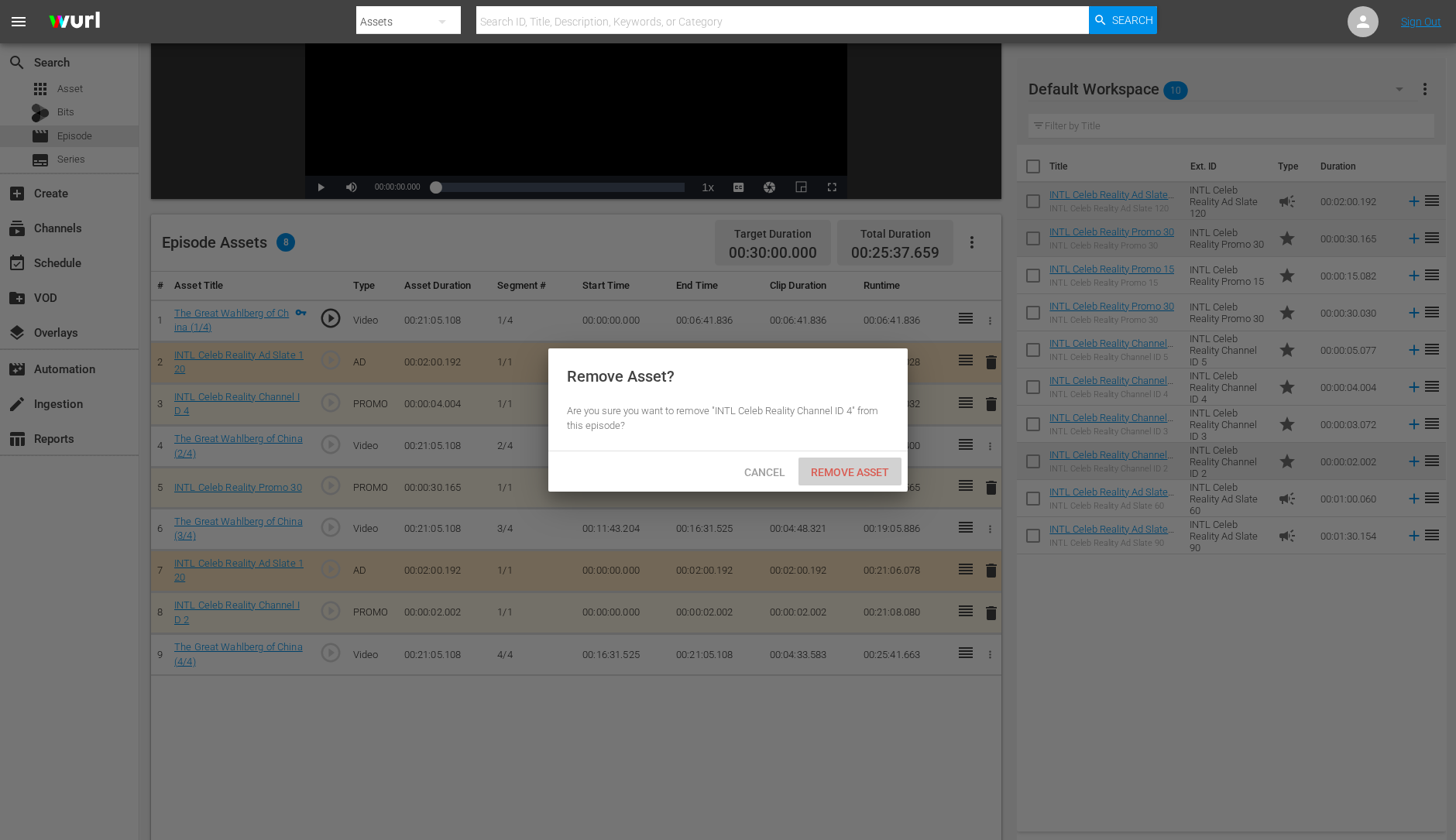
click at [848, 466] on span "Remove Asset" at bounding box center [850, 473] width 103 height 13
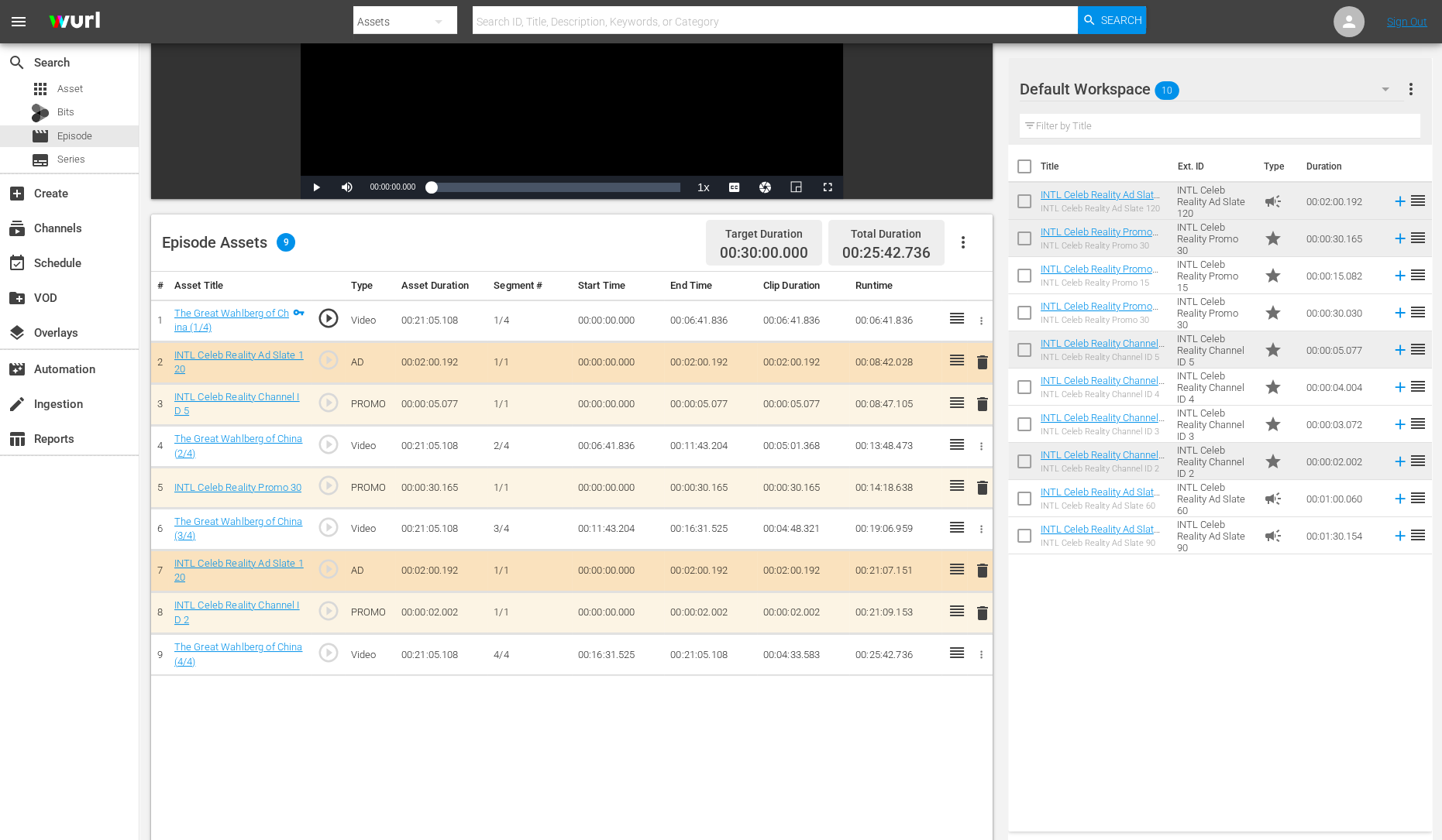
click at [980, 406] on span "delete" at bounding box center [982, 404] width 19 height 19
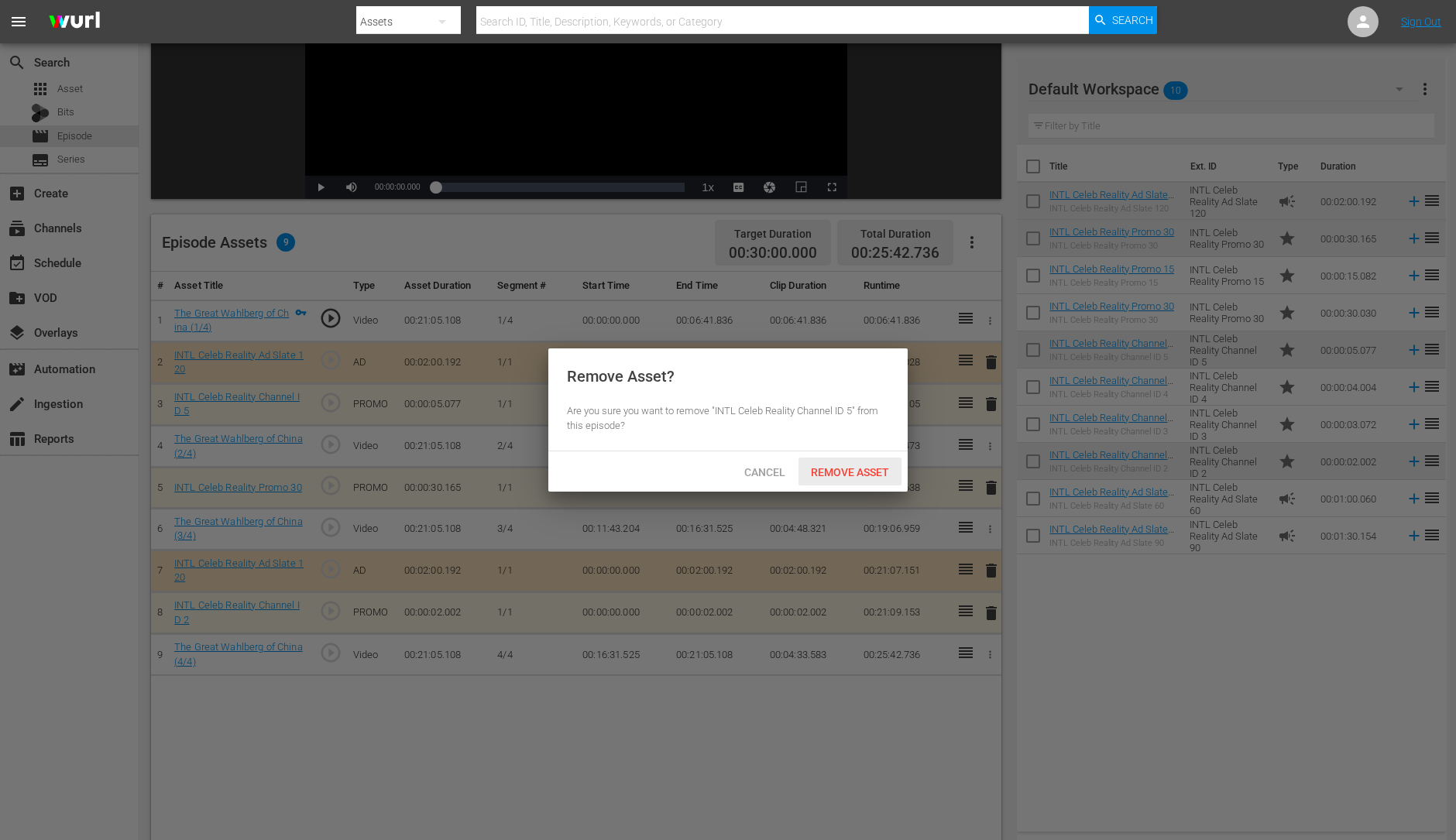
click at [851, 472] on span "Remove Asset" at bounding box center [850, 473] width 103 height 13
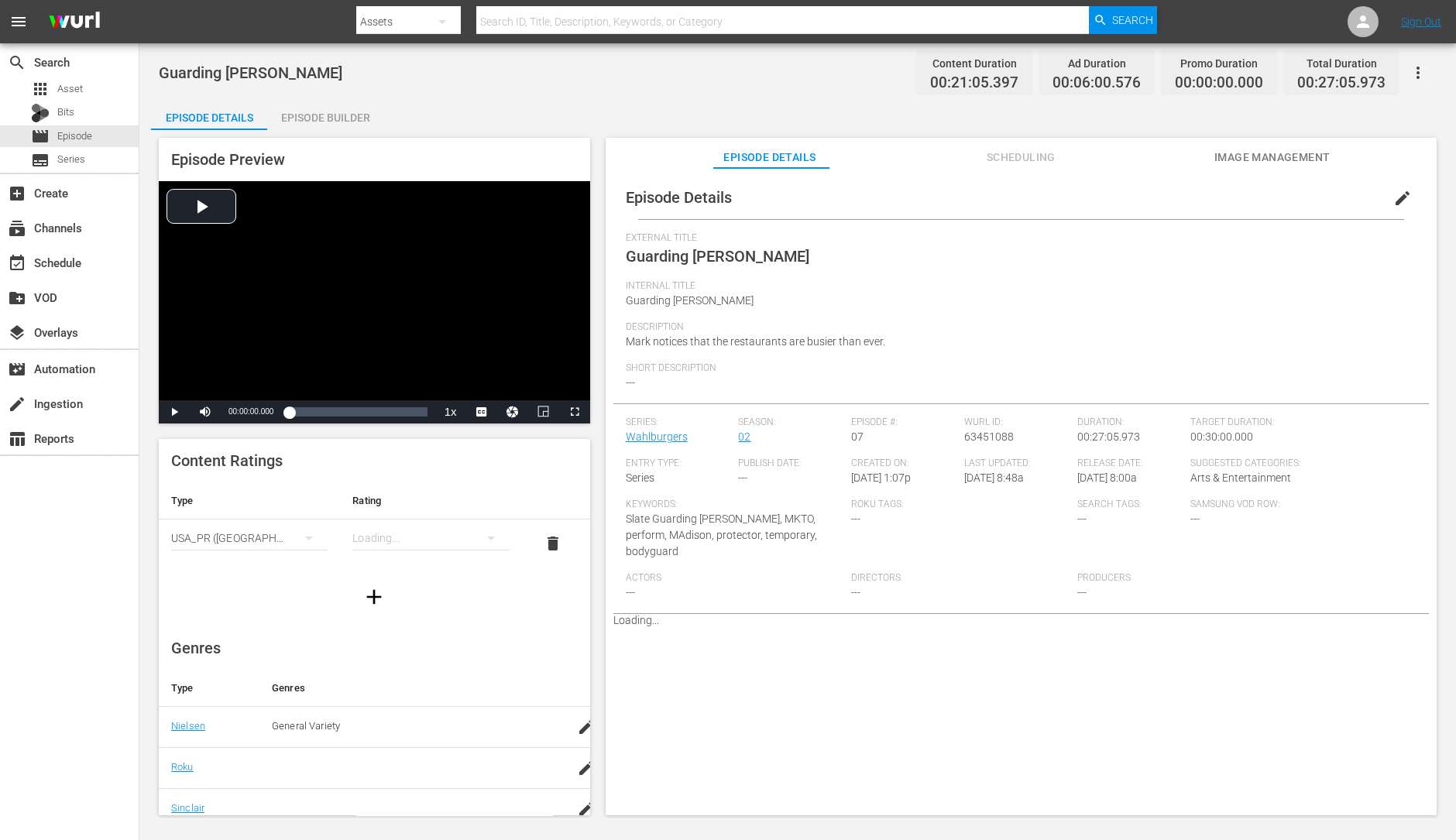
click at [353, 117] on div "Episode Builder" at bounding box center [325, 117] width 116 height 37
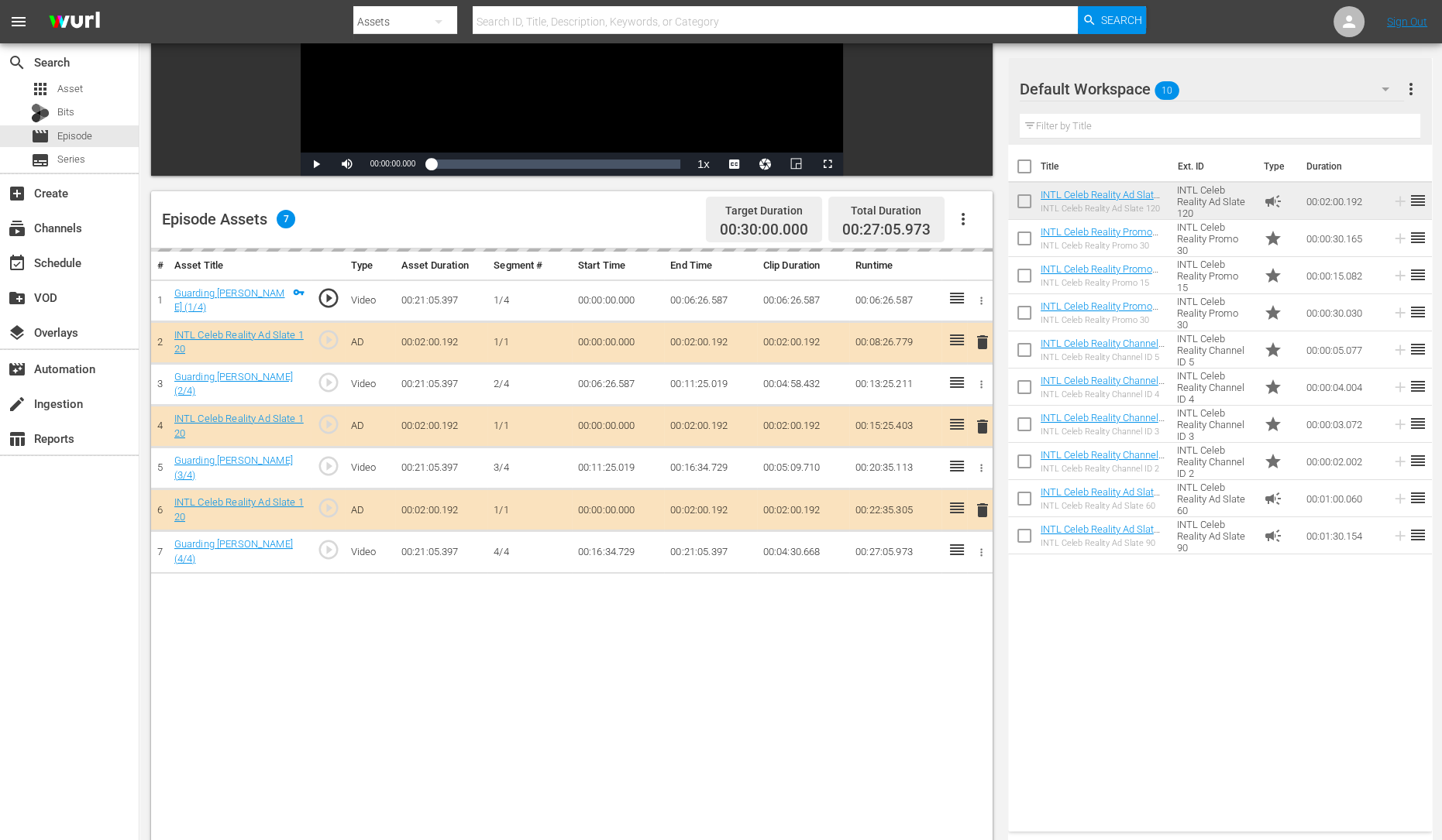
scroll to position [260, 0]
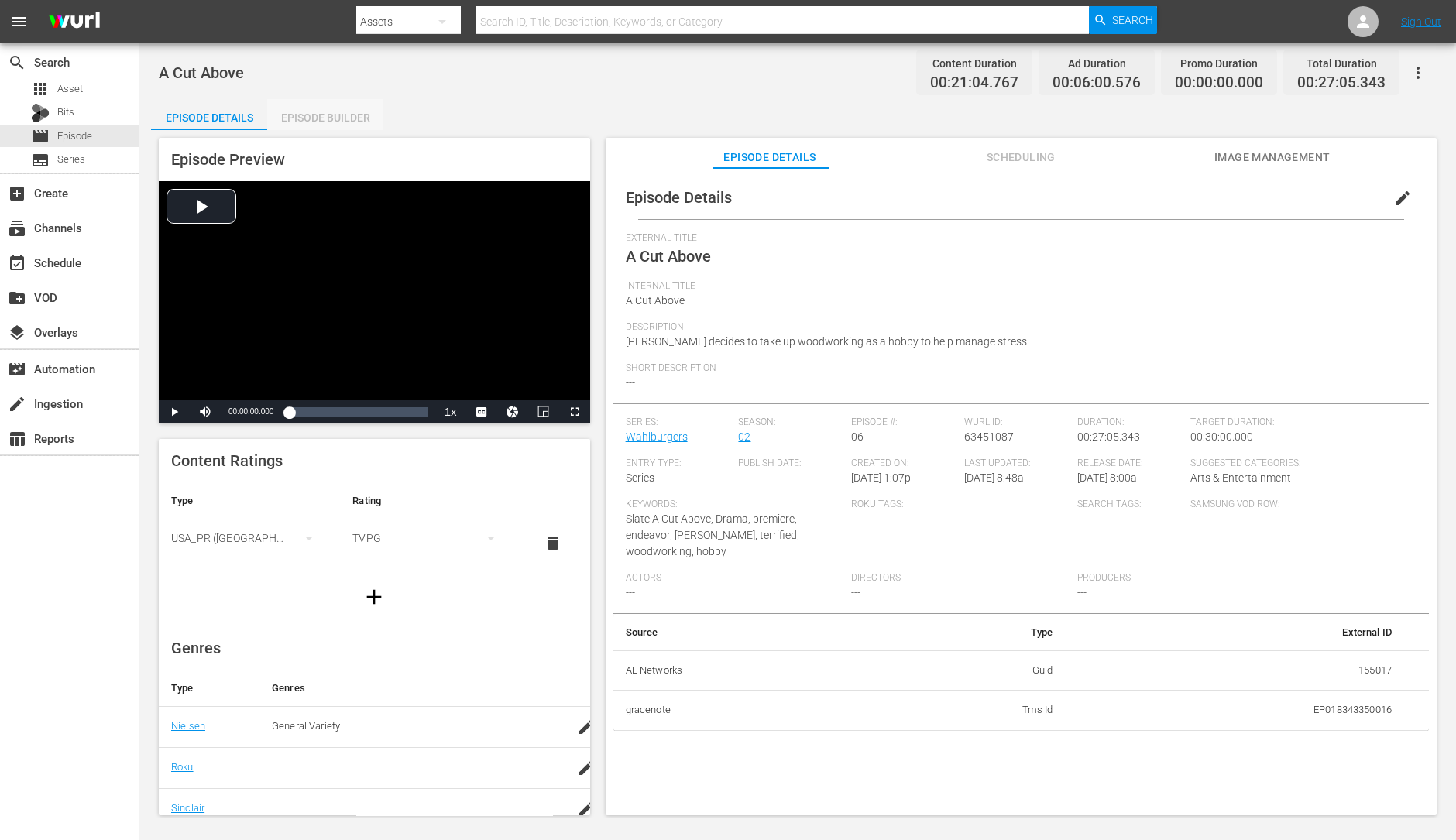
click at [325, 124] on div "Episode Builder" at bounding box center [325, 117] width 116 height 37
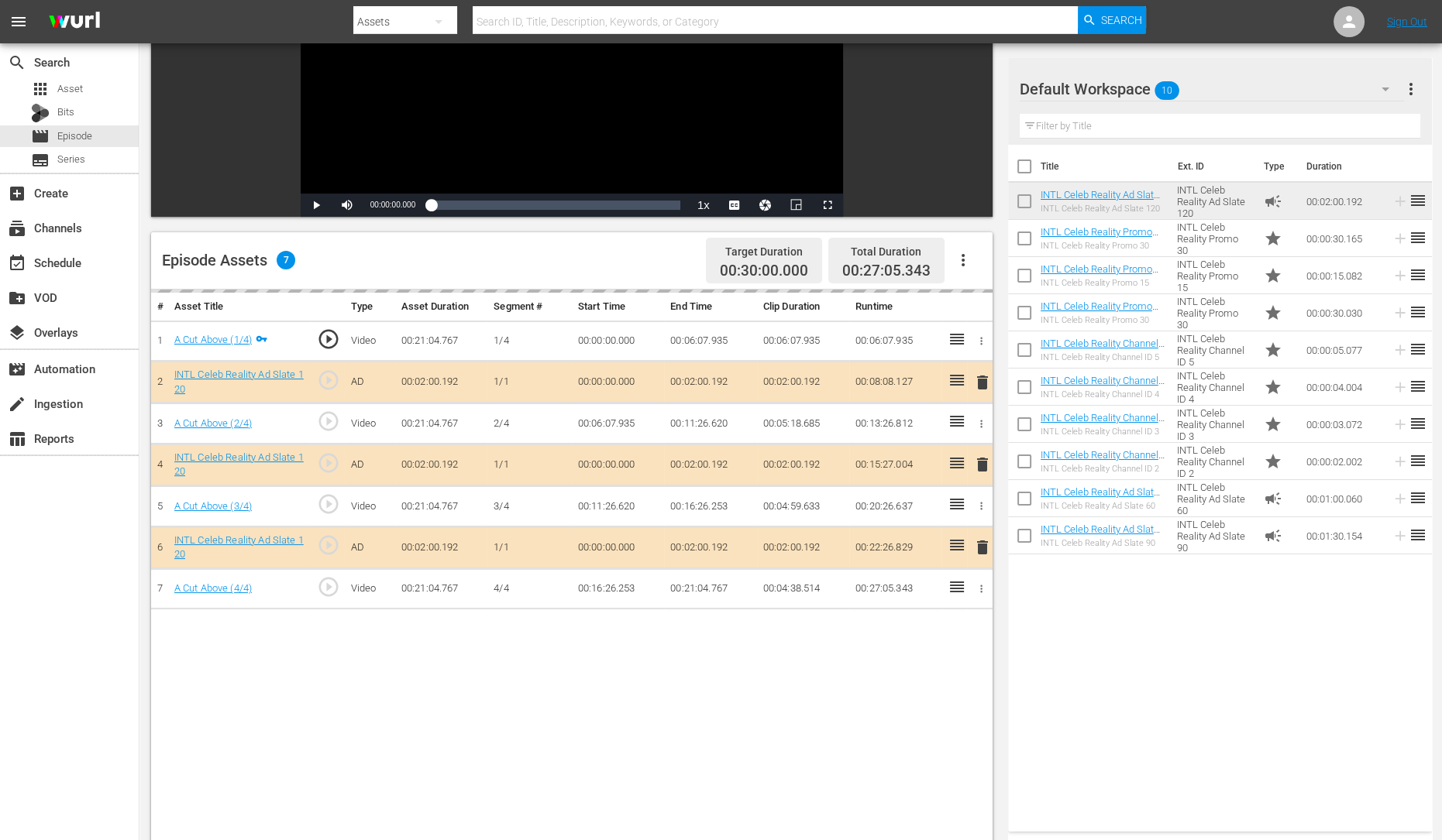
scroll to position [229, 0]
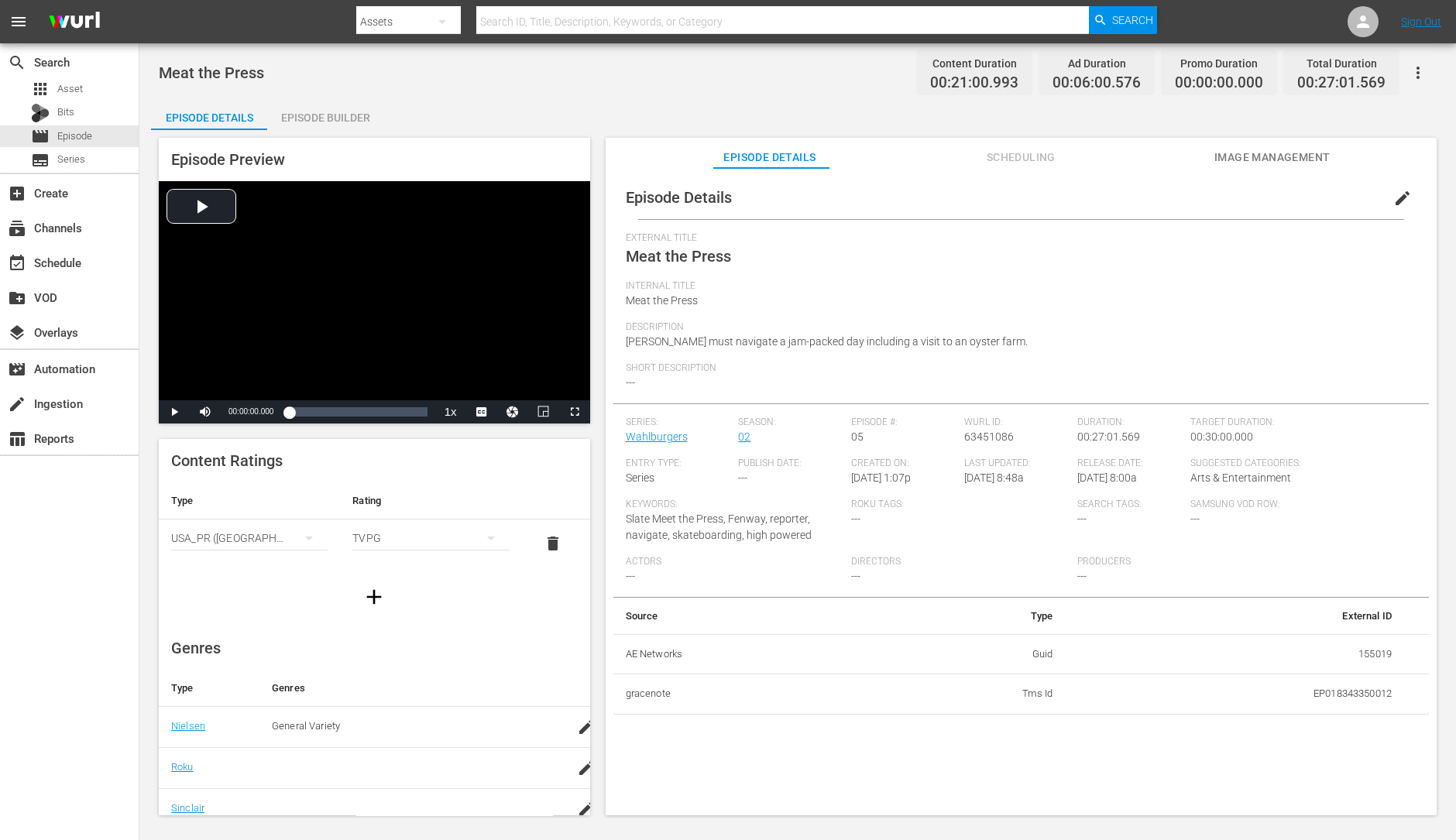
click at [351, 116] on div "Episode Builder" at bounding box center [325, 117] width 116 height 37
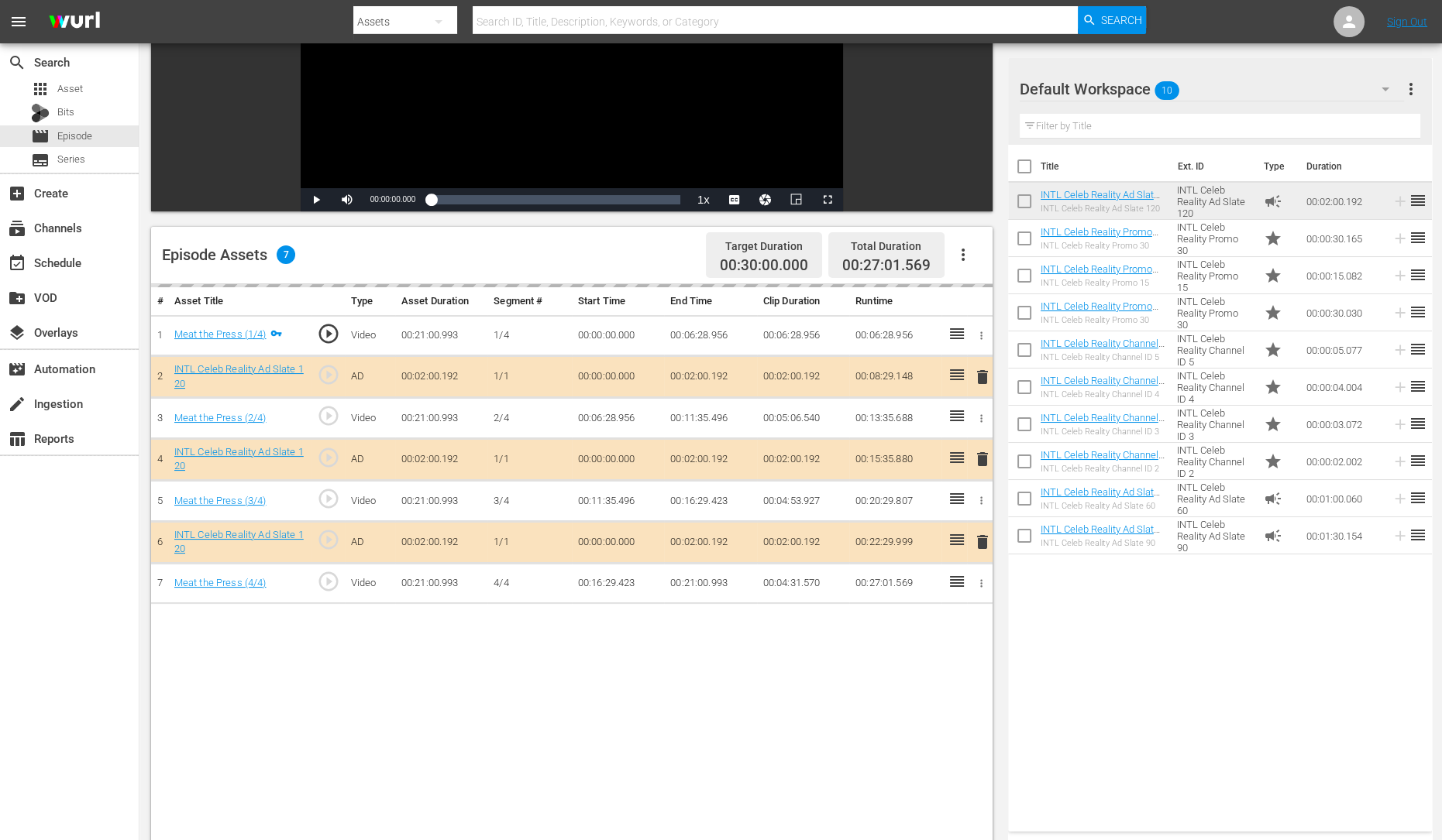
scroll to position [224, 0]
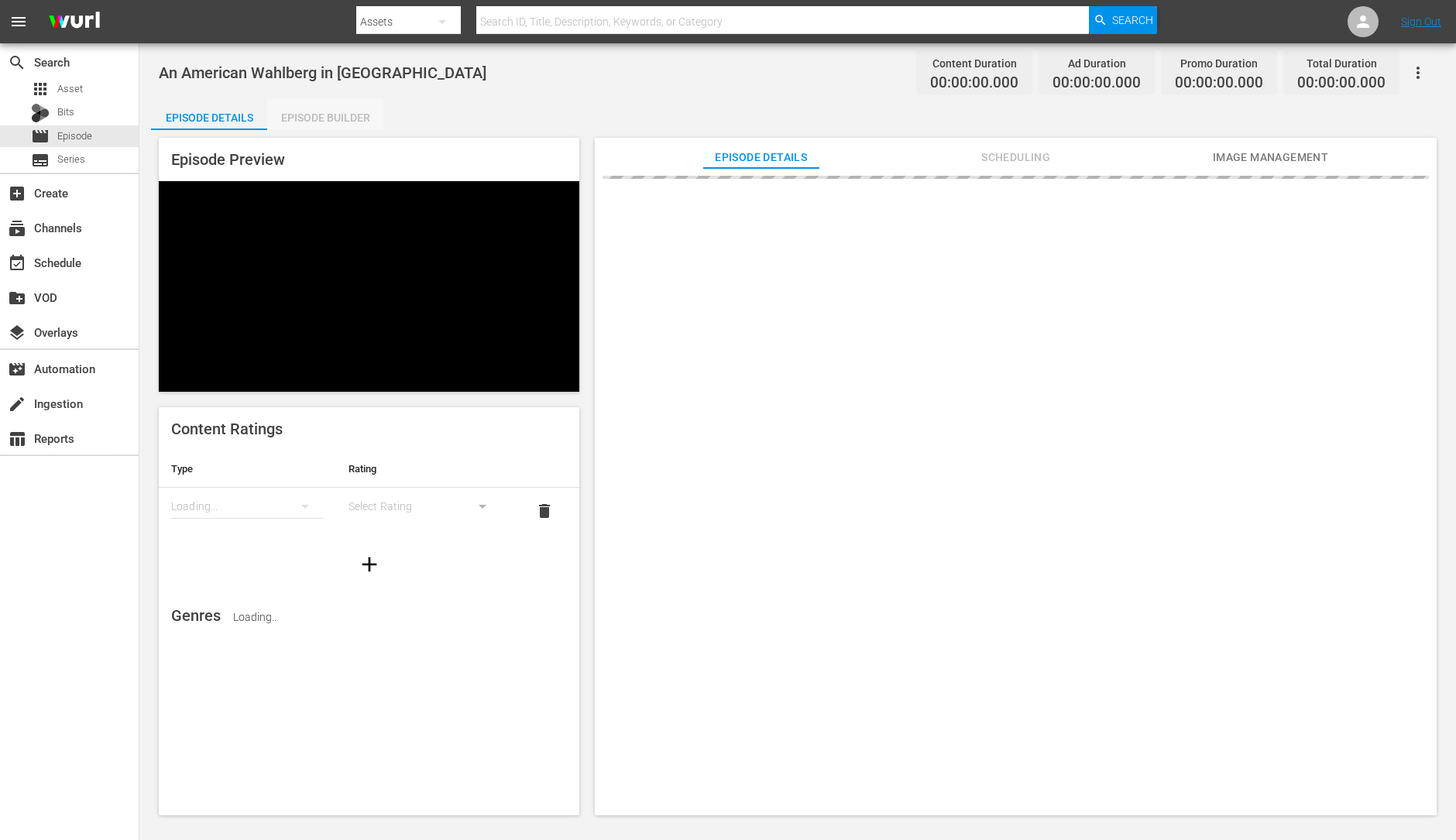
click at [280, 113] on div "Episode Builder" at bounding box center [325, 117] width 116 height 37
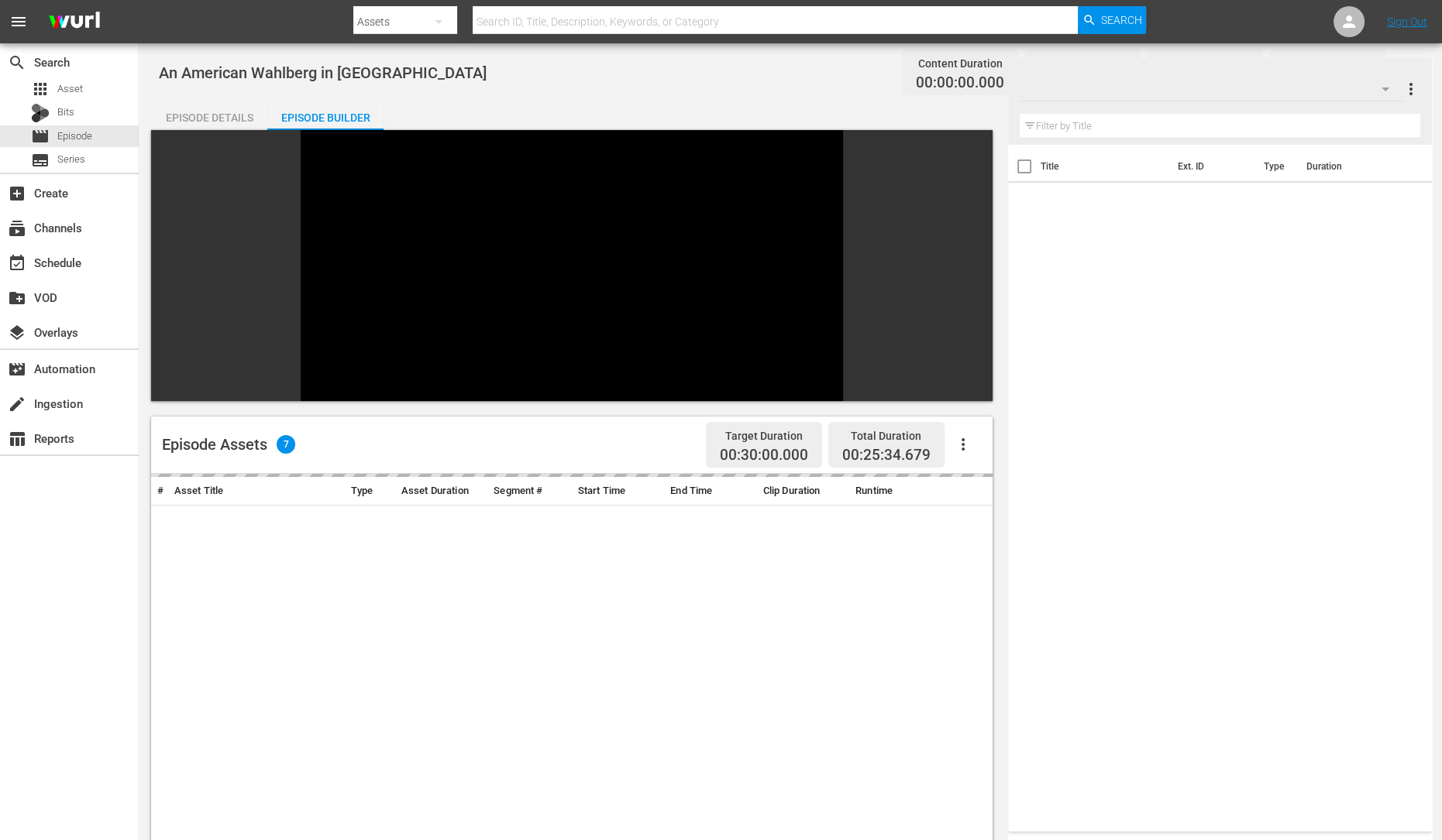
scroll to position [129, 0]
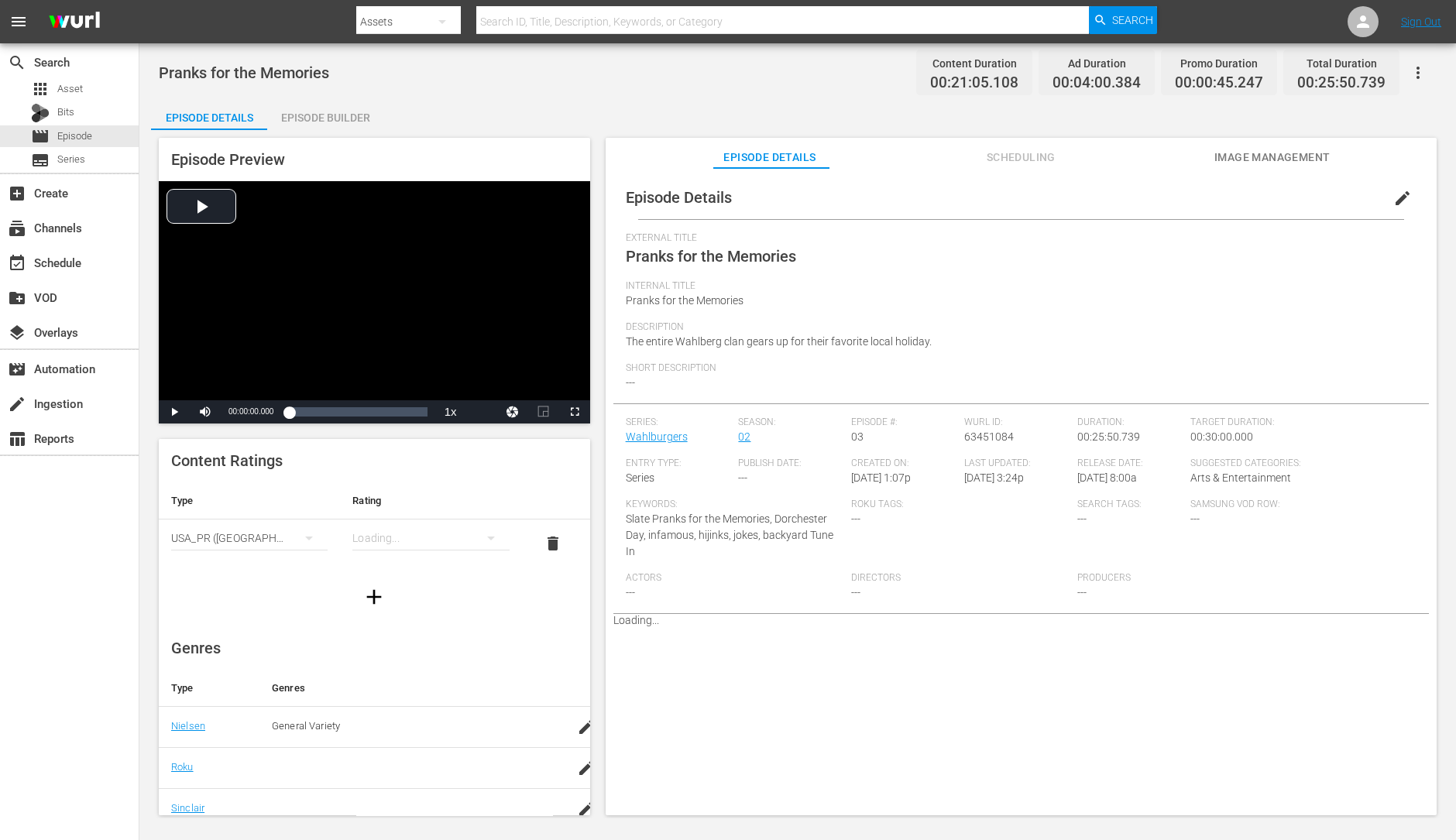
click at [348, 106] on div "Episode Builder" at bounding box center [325, 117] width 116 height 37
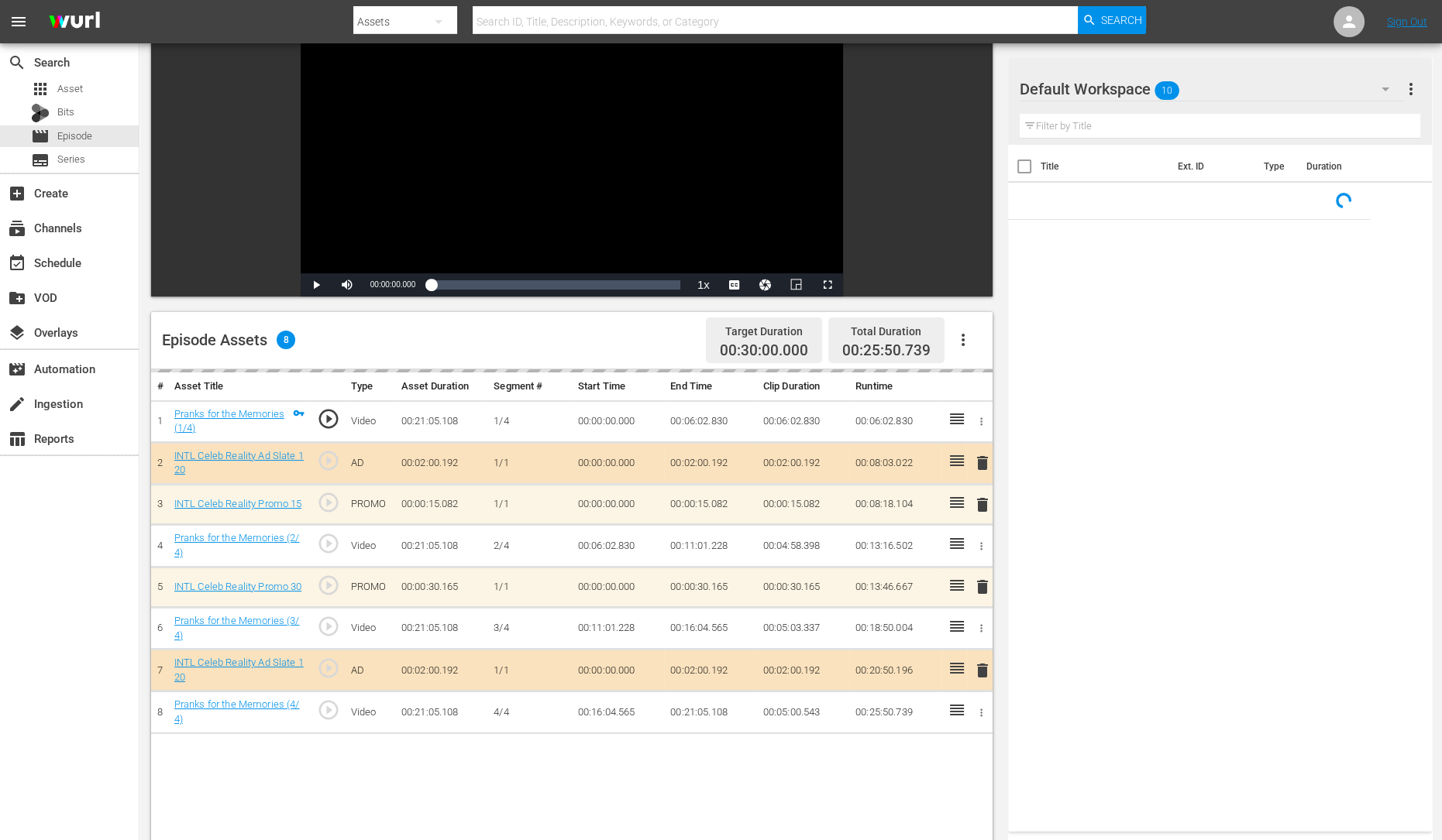
scroll to position [143, 0]
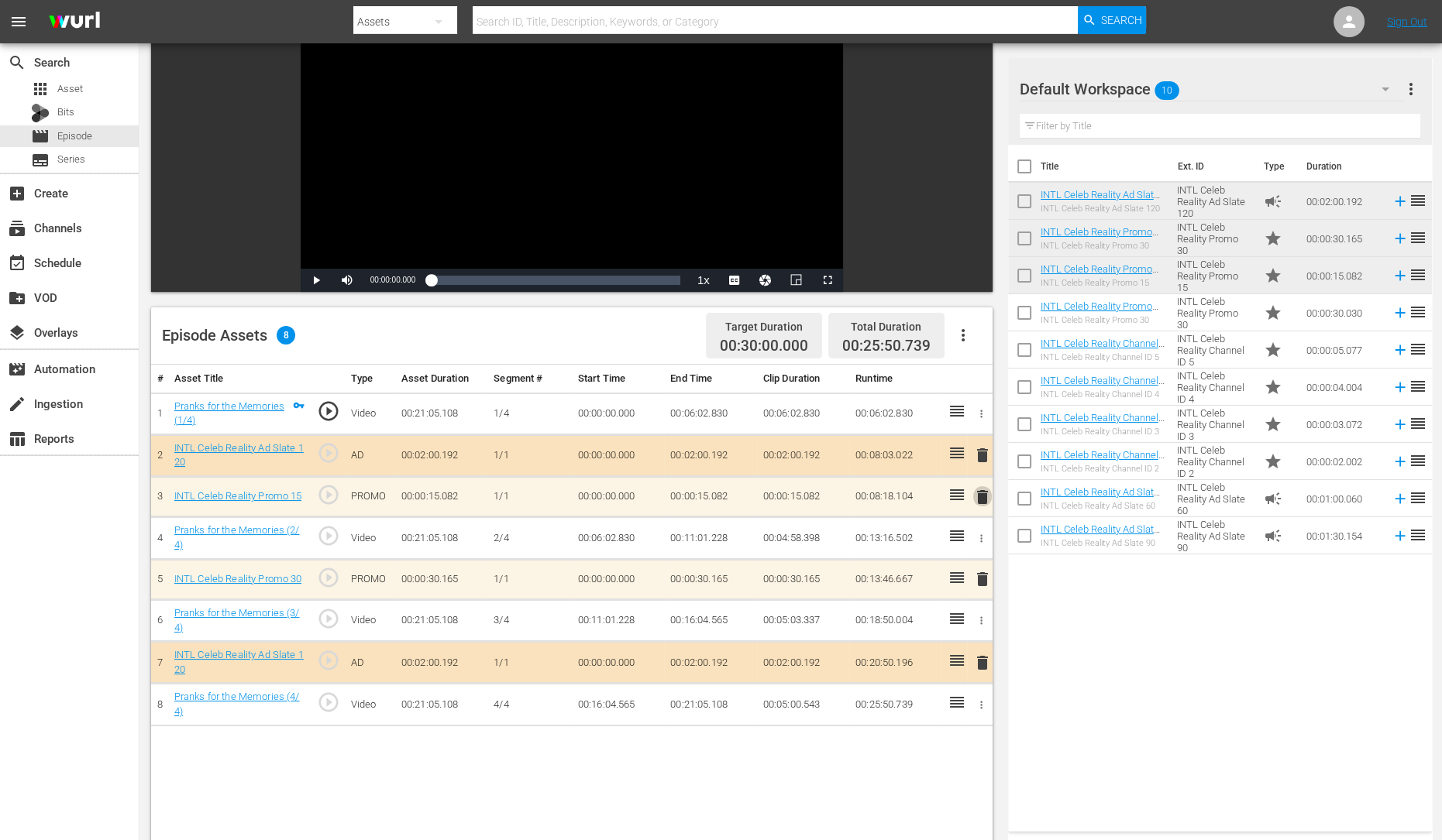
click at [980, 496] on span "delete" at bounding box center [982, 497] width 19 height 19
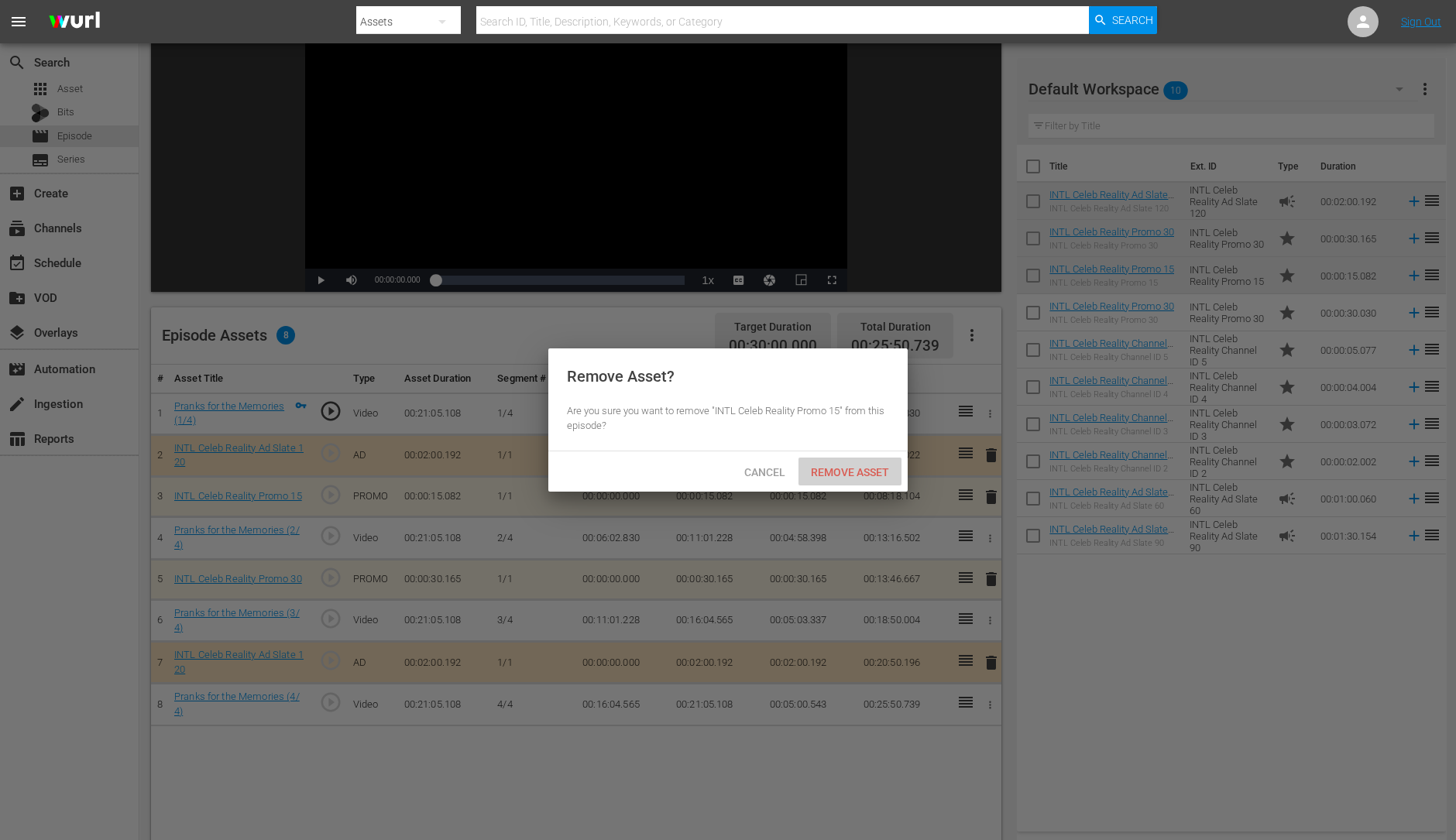
click at [846, 468] on span "Remove Asset" at bounding box center [850, 473] width 103 height 13
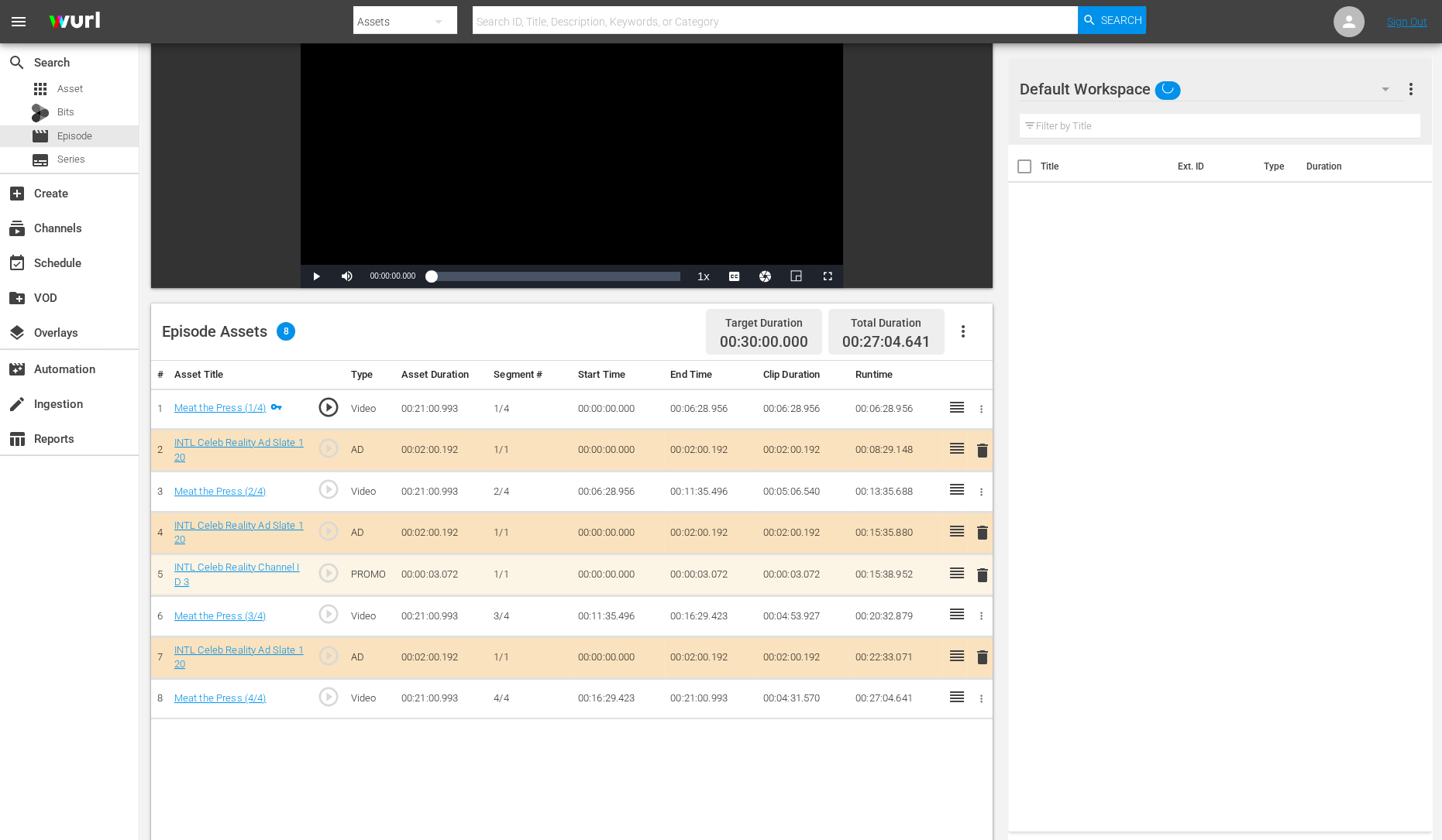
scroll to position [148, 0]
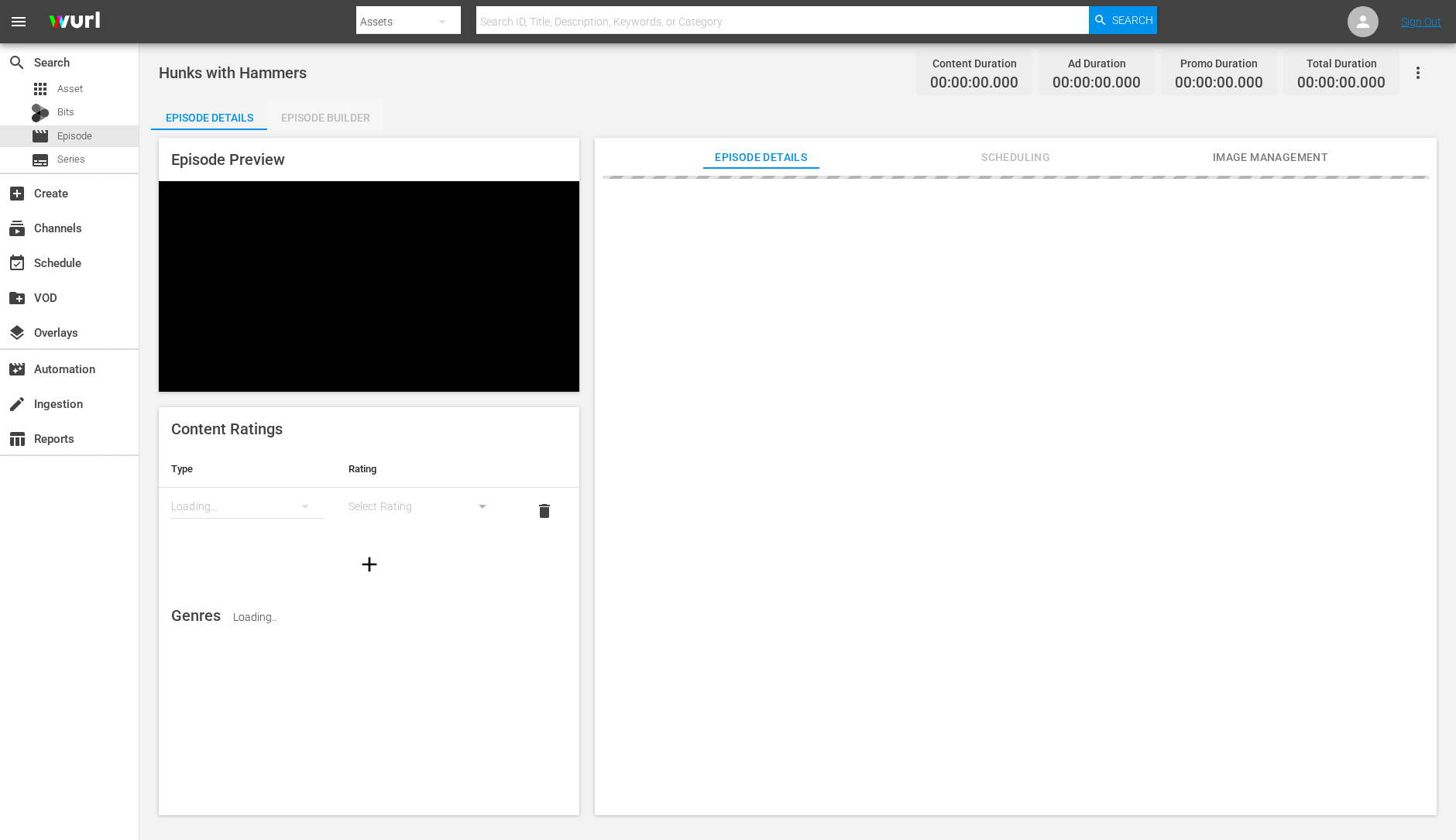
click at [337, 120] on div "Episode Builder" at bounding box center [325, 117] width 116 height 37
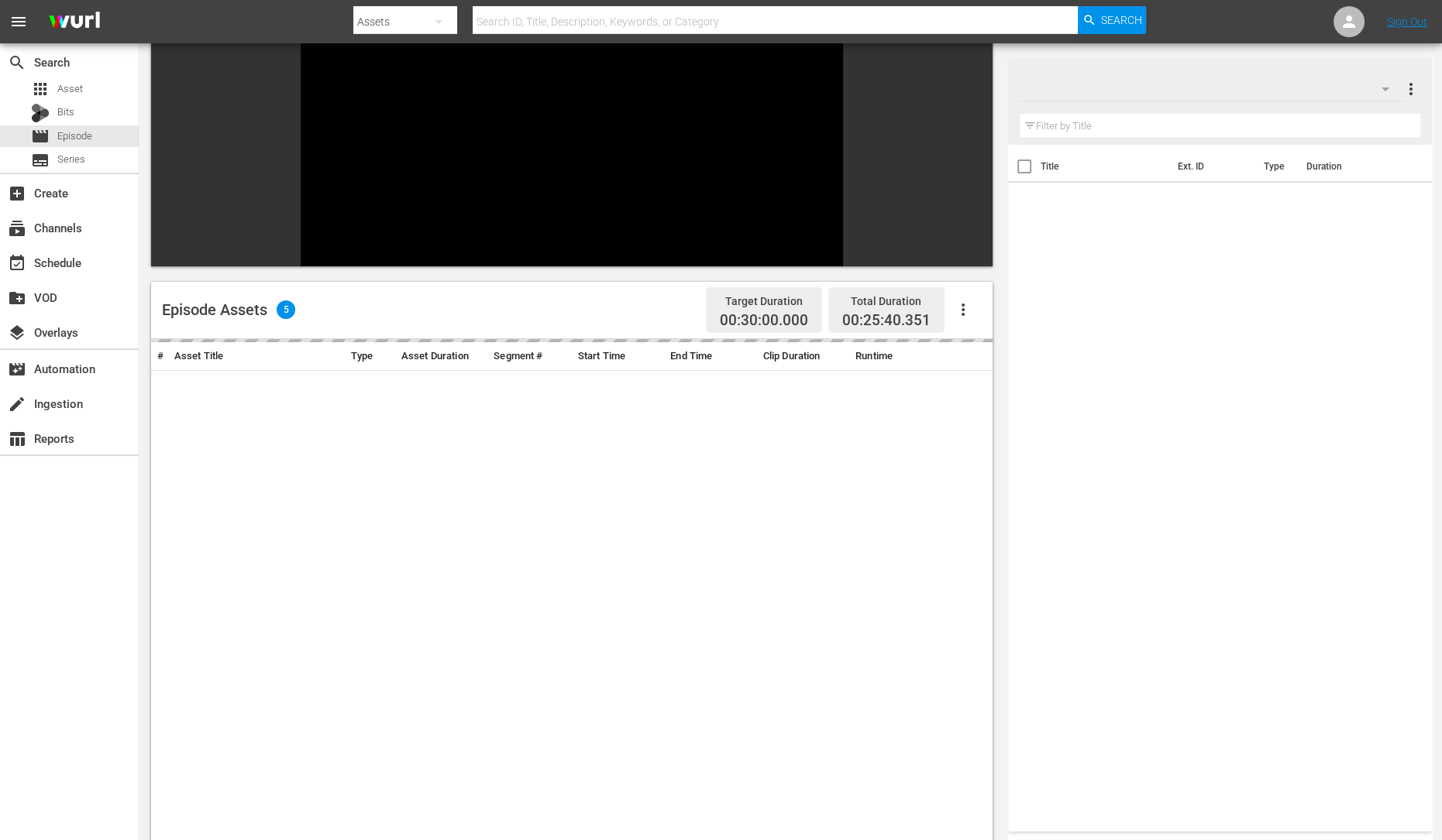
scroll to position [136, 0]
